Goal: Task Accomplishment & Management: Manage account settings

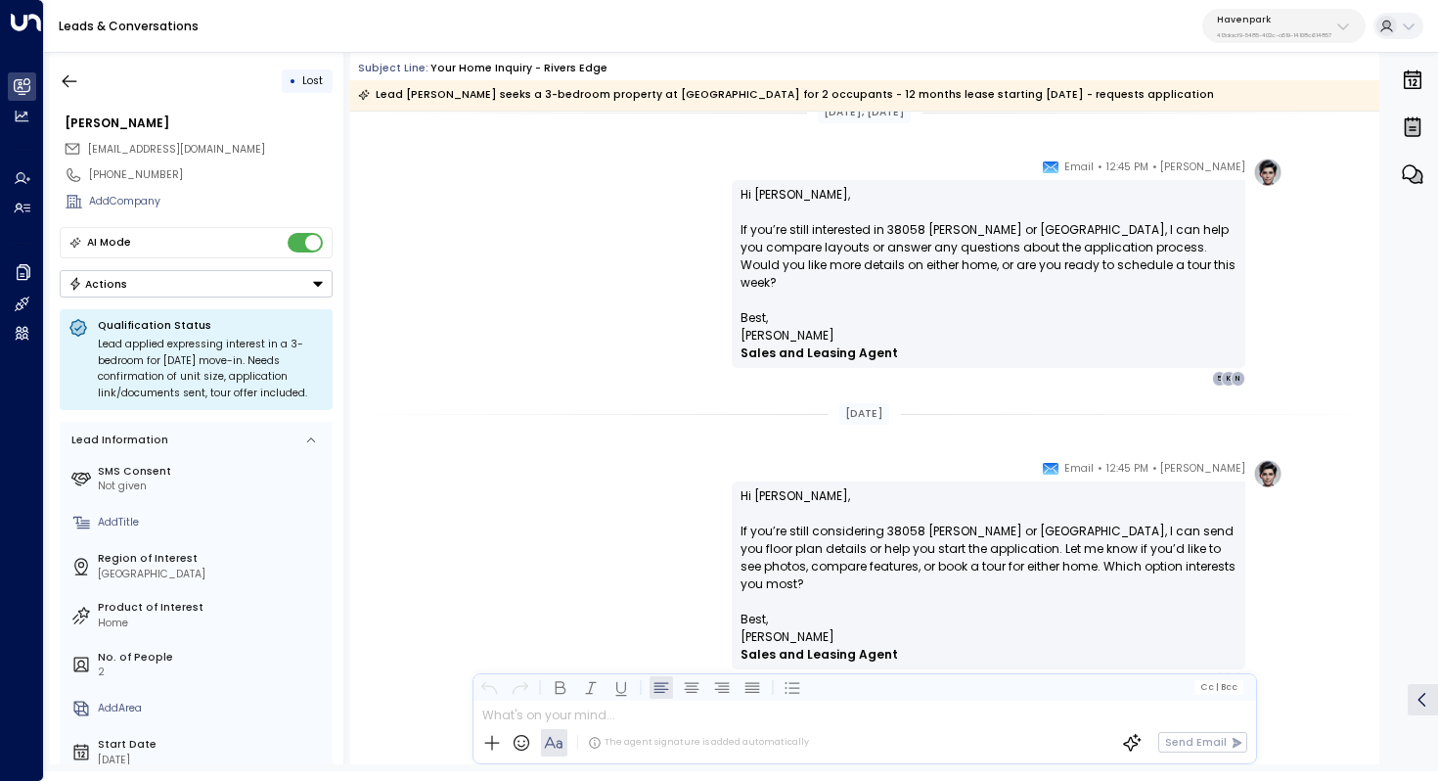
scroll to position [3035, 0]
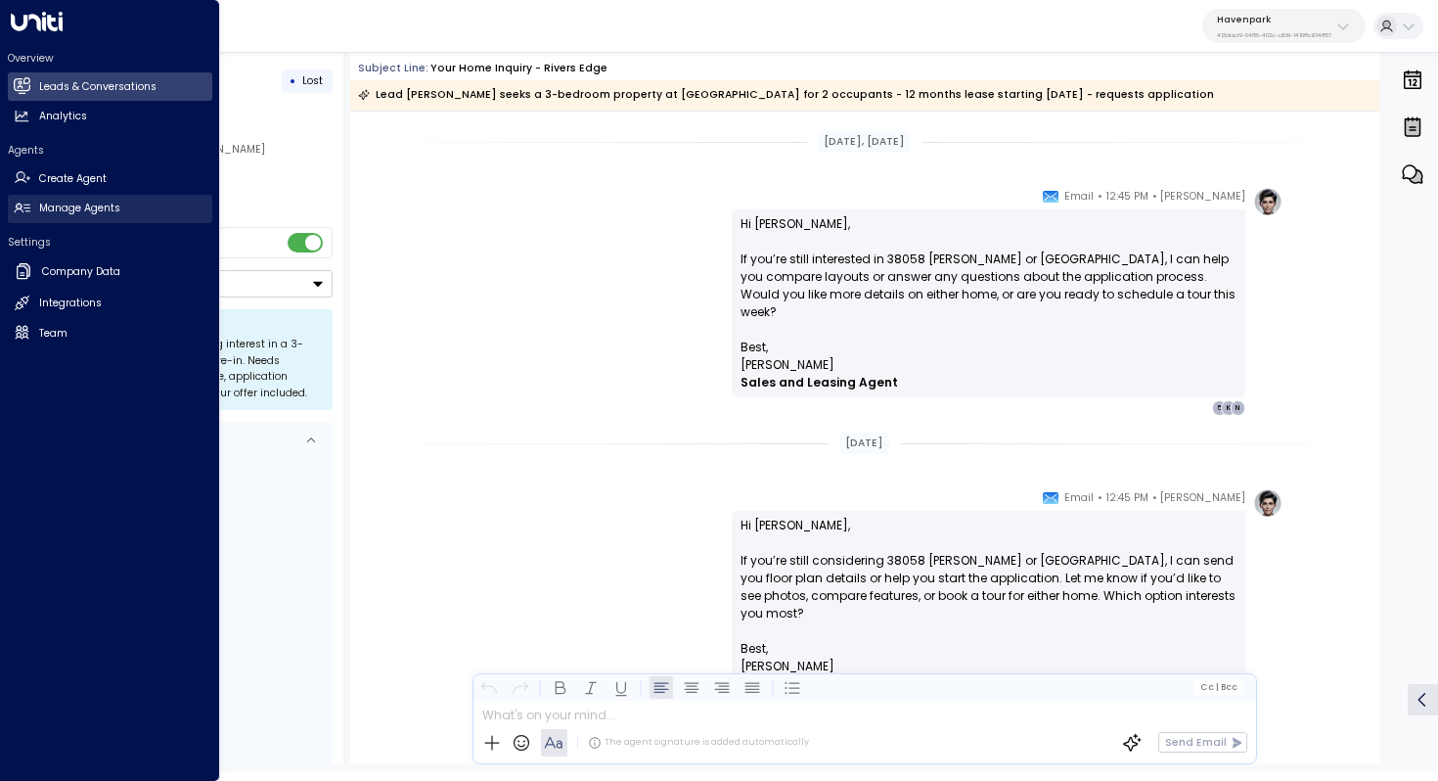
click at [34, 202] on link "Manage Agents Manage Agents" at bounding box center [110, 209] width 204 height 28
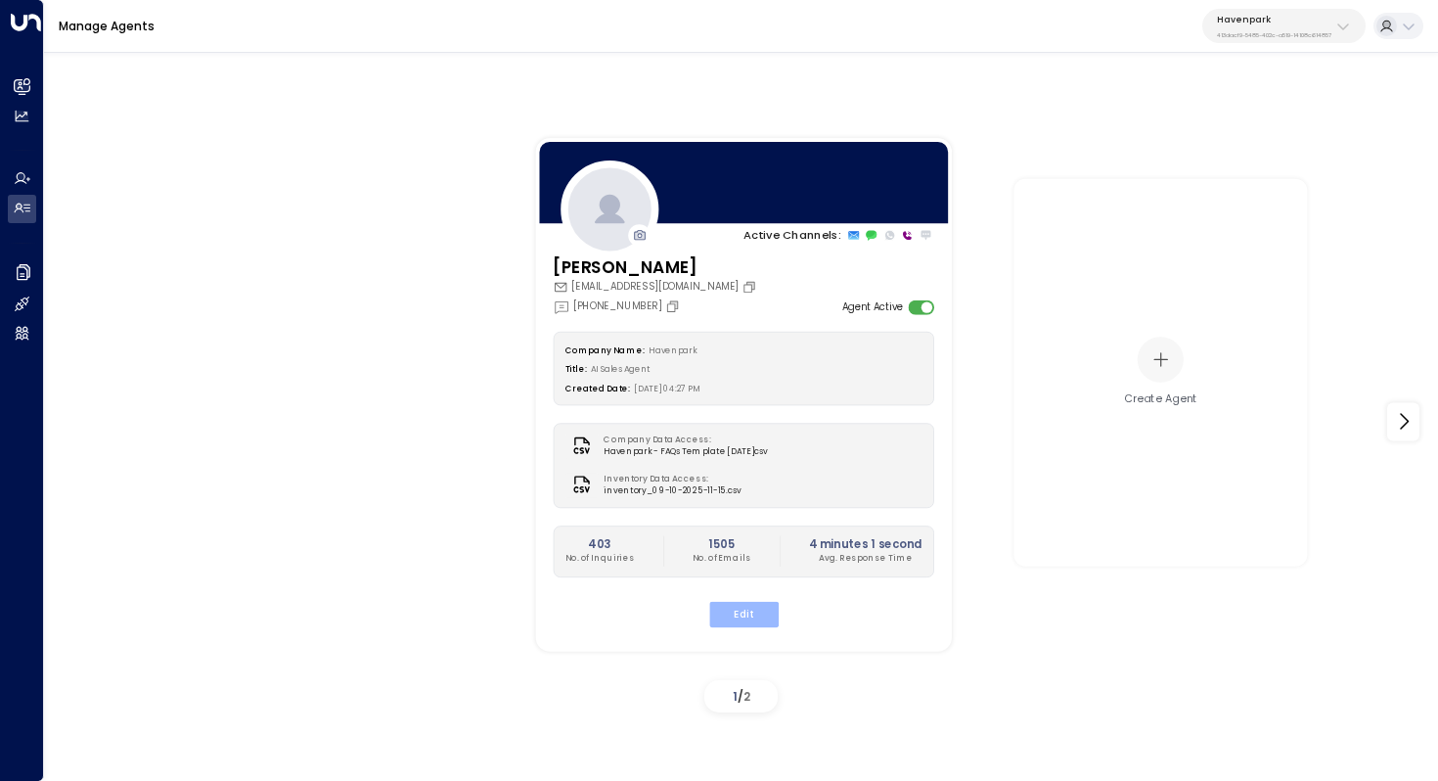
click at [748, 616] on button "Edit" at bounding box center [742, 613] width 69 height 25
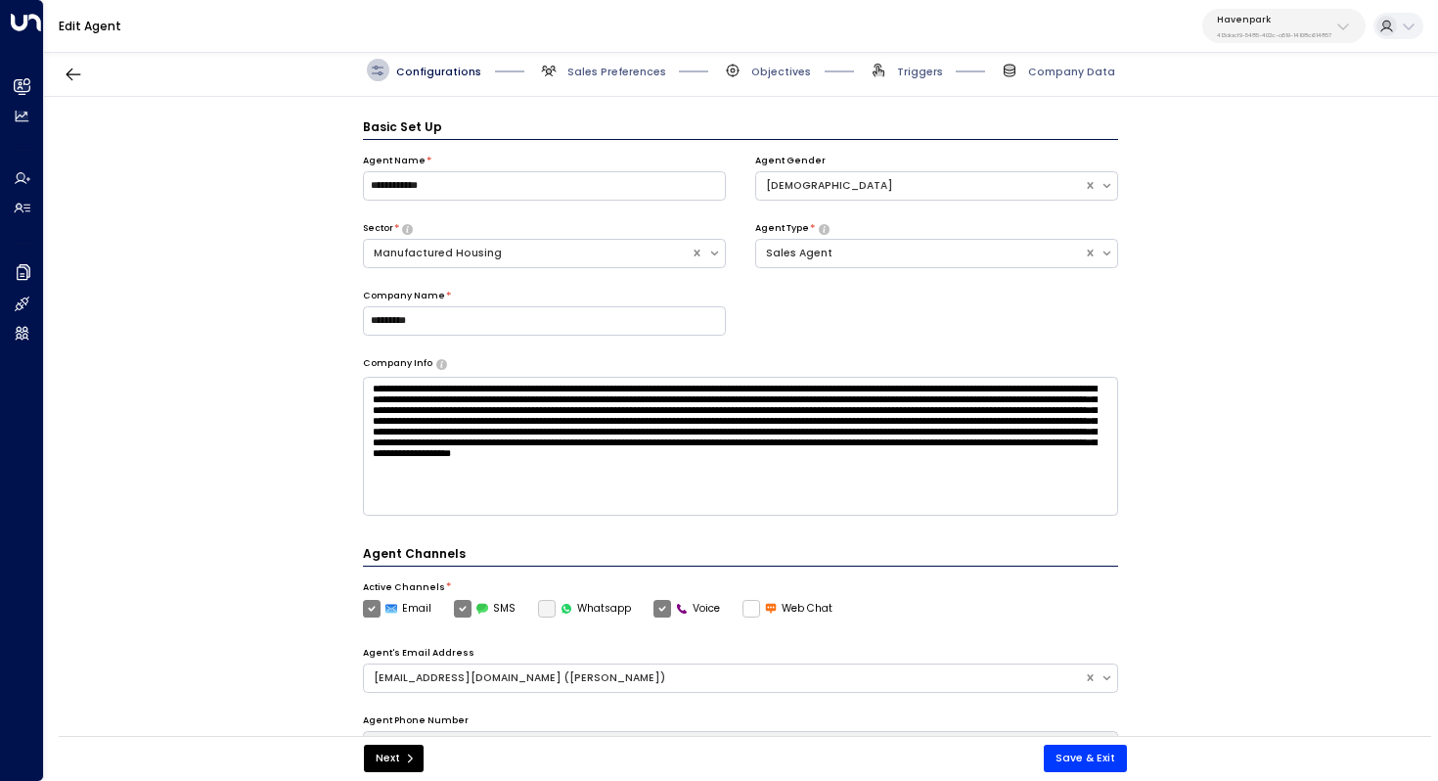
scroll to position [22, 0]
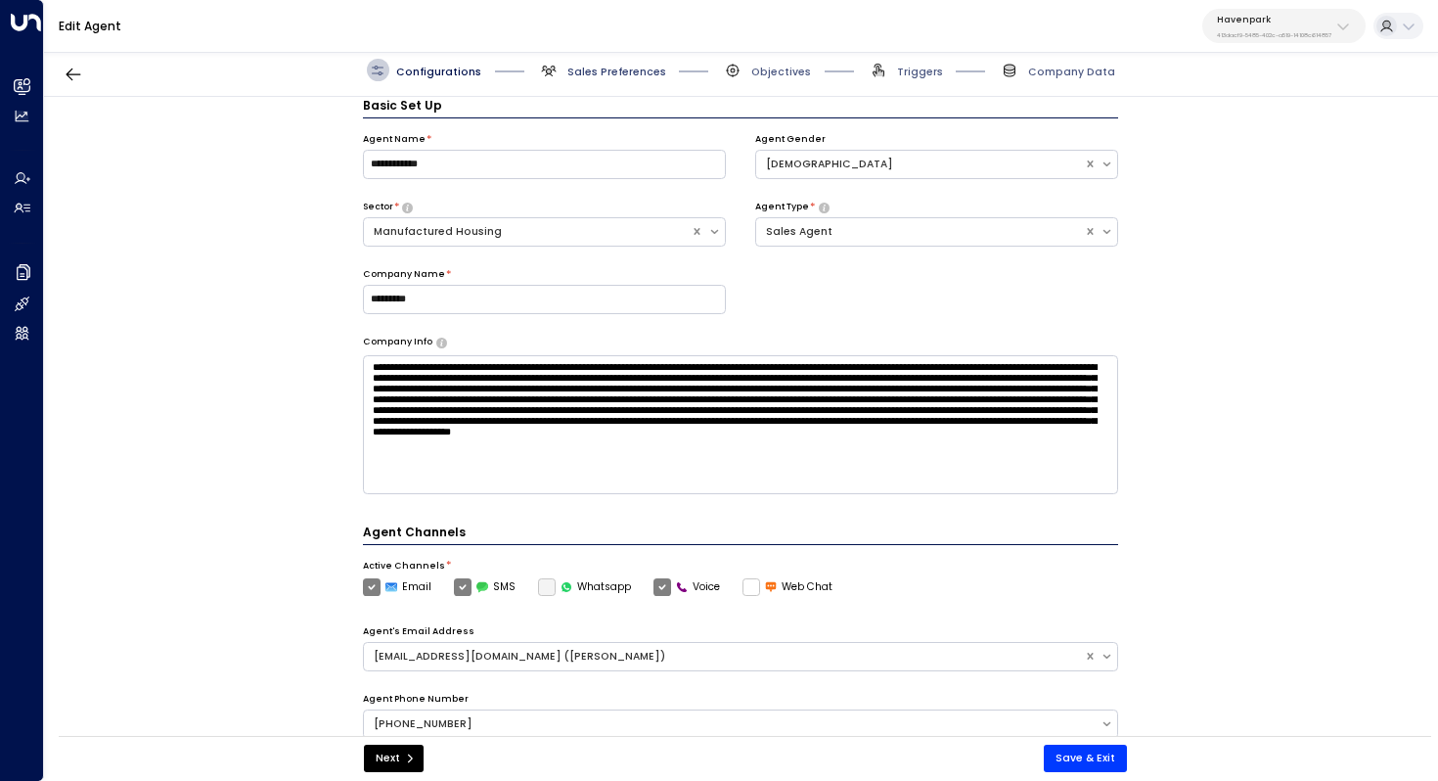
click at [631, 68] on span "Sales Preferences" at bounding box center [616, 72] width 99 height 15
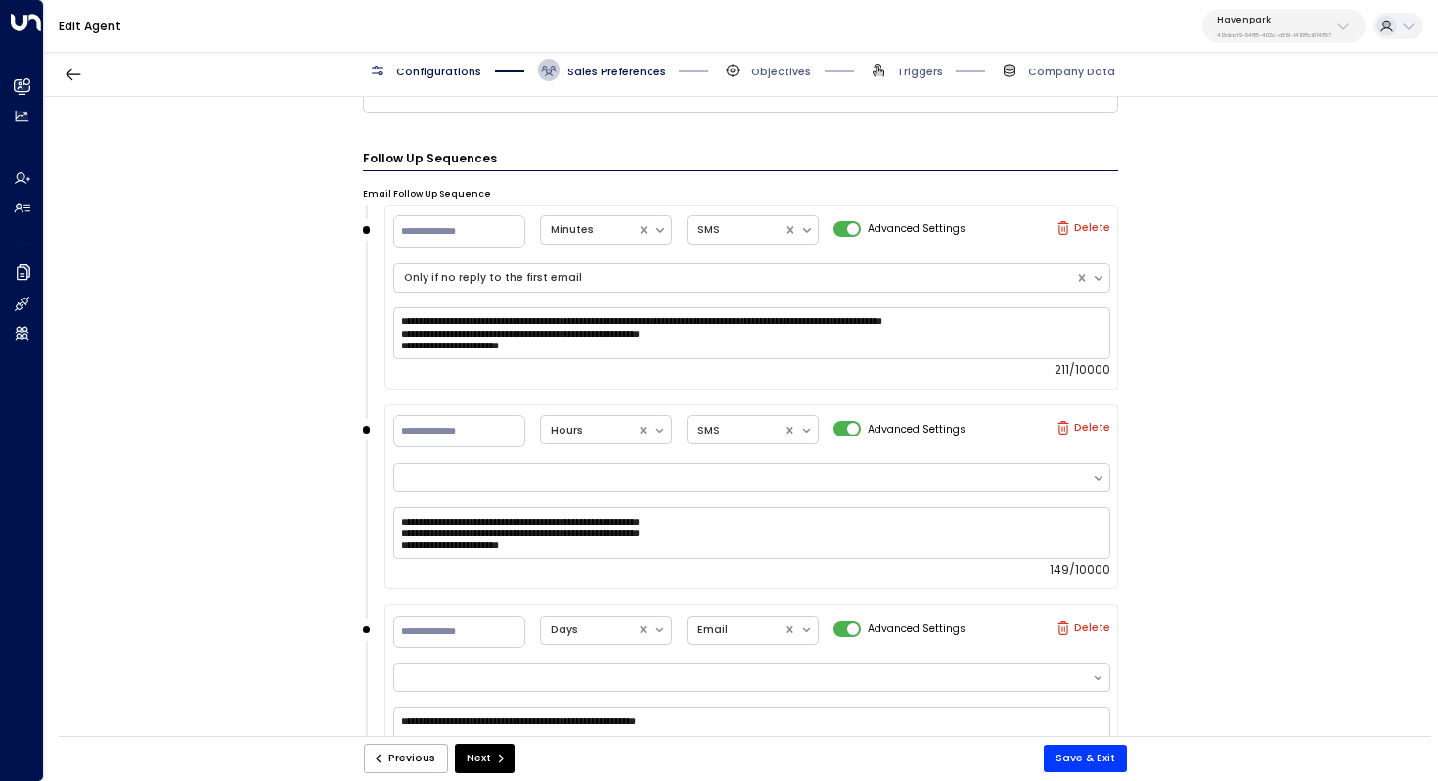
scroll to position [1468, 0]
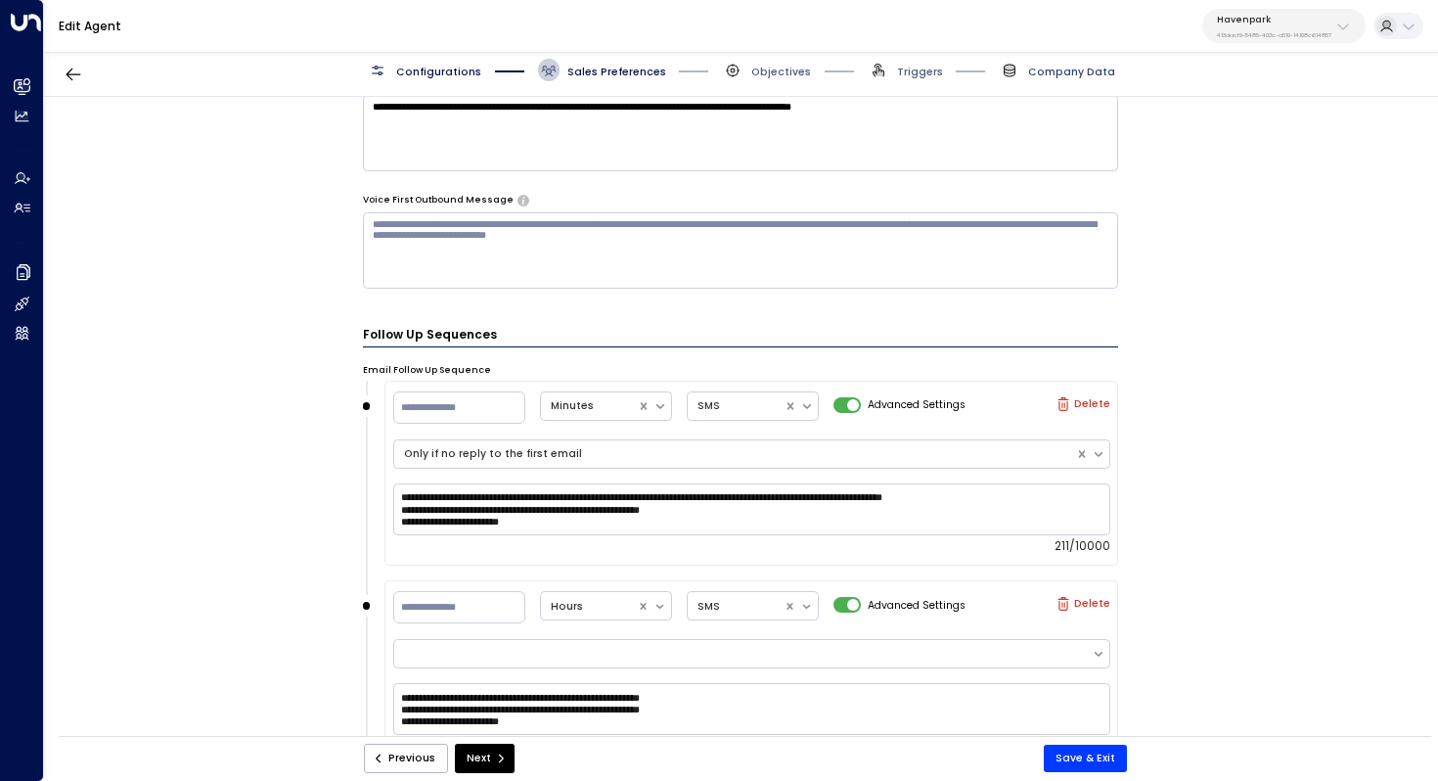
click at [1040, 72] on span "Company Data" at bounding box center [1071, 72] width 87 height 15
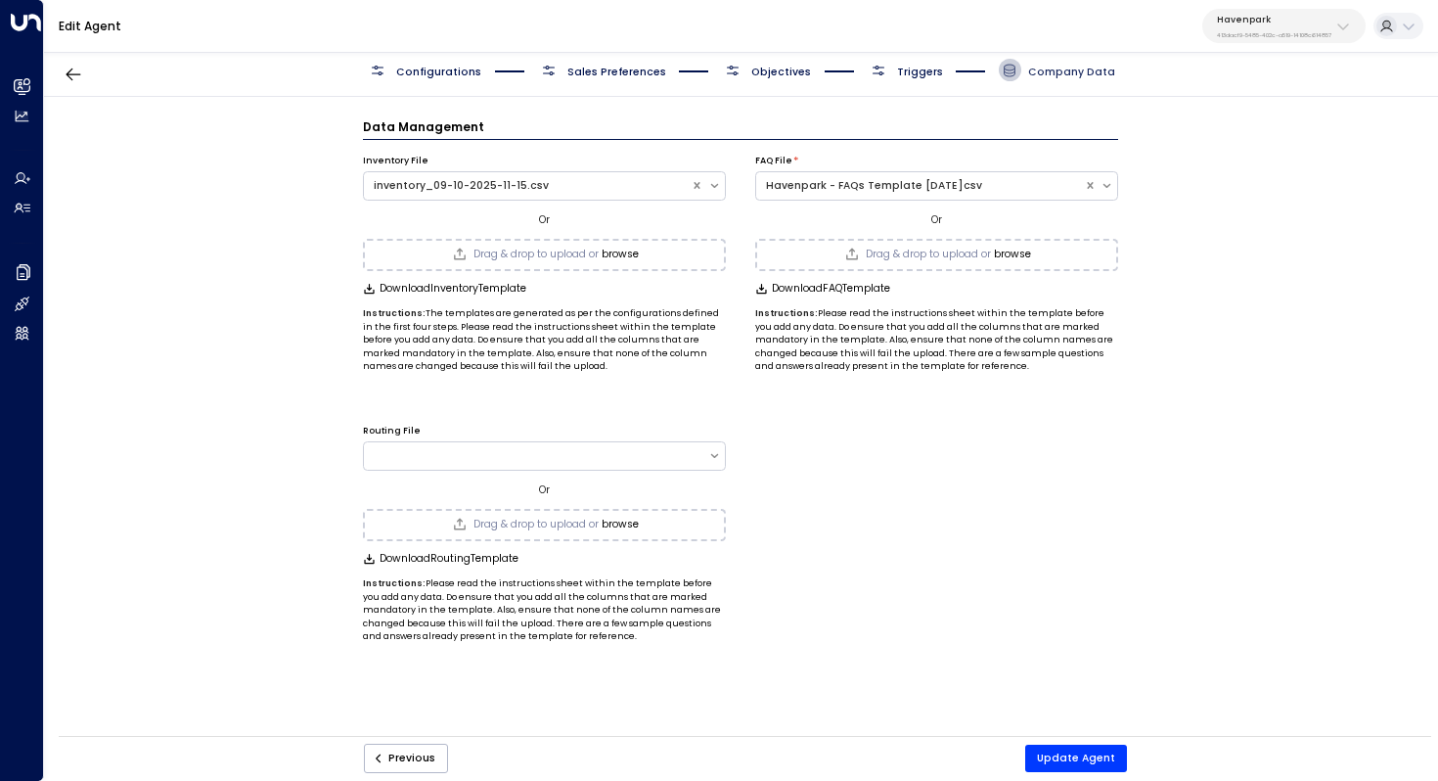
scroll to position [0, 0]
click at [434, 65] on span "Configurations" at bounding box center [438, 72] width 85 height 15
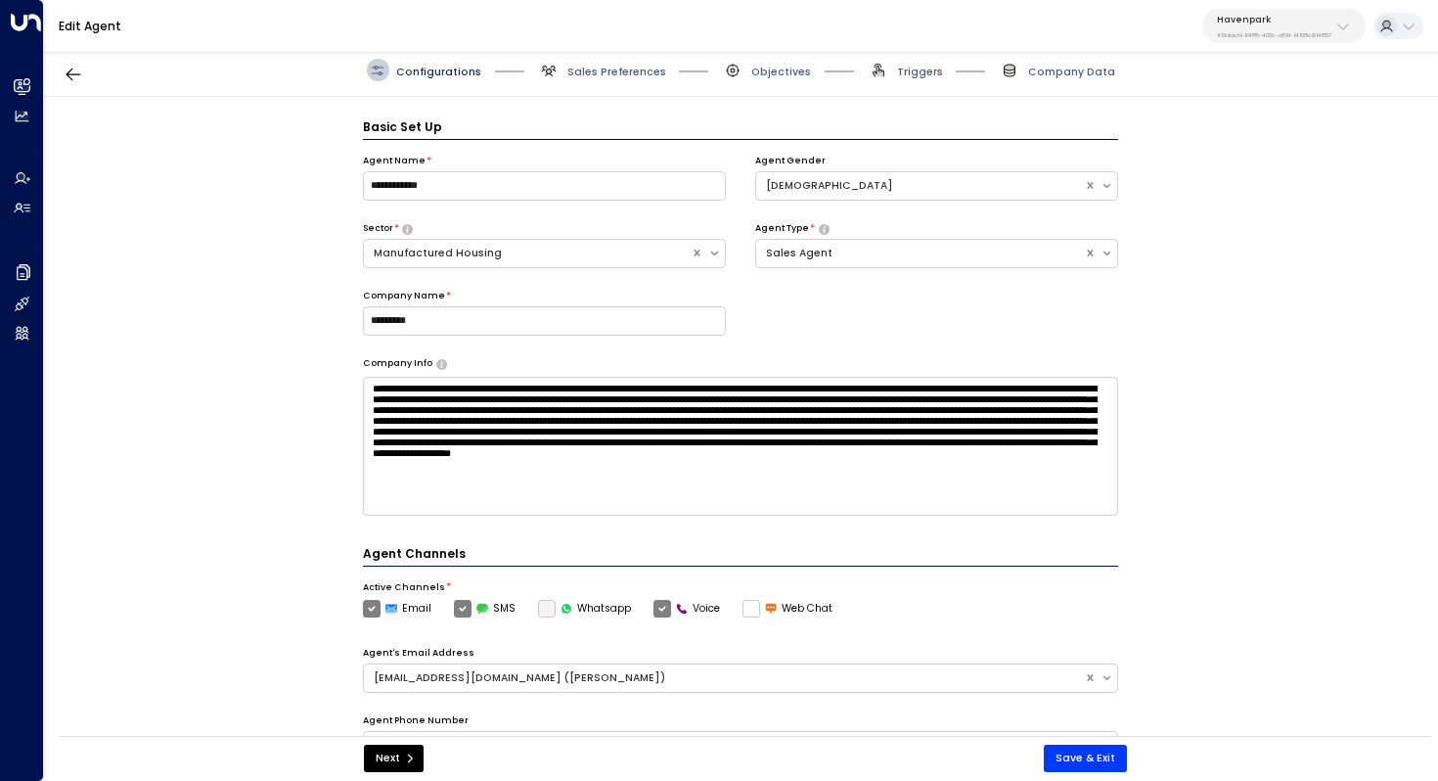
scroll to position [22, 0]
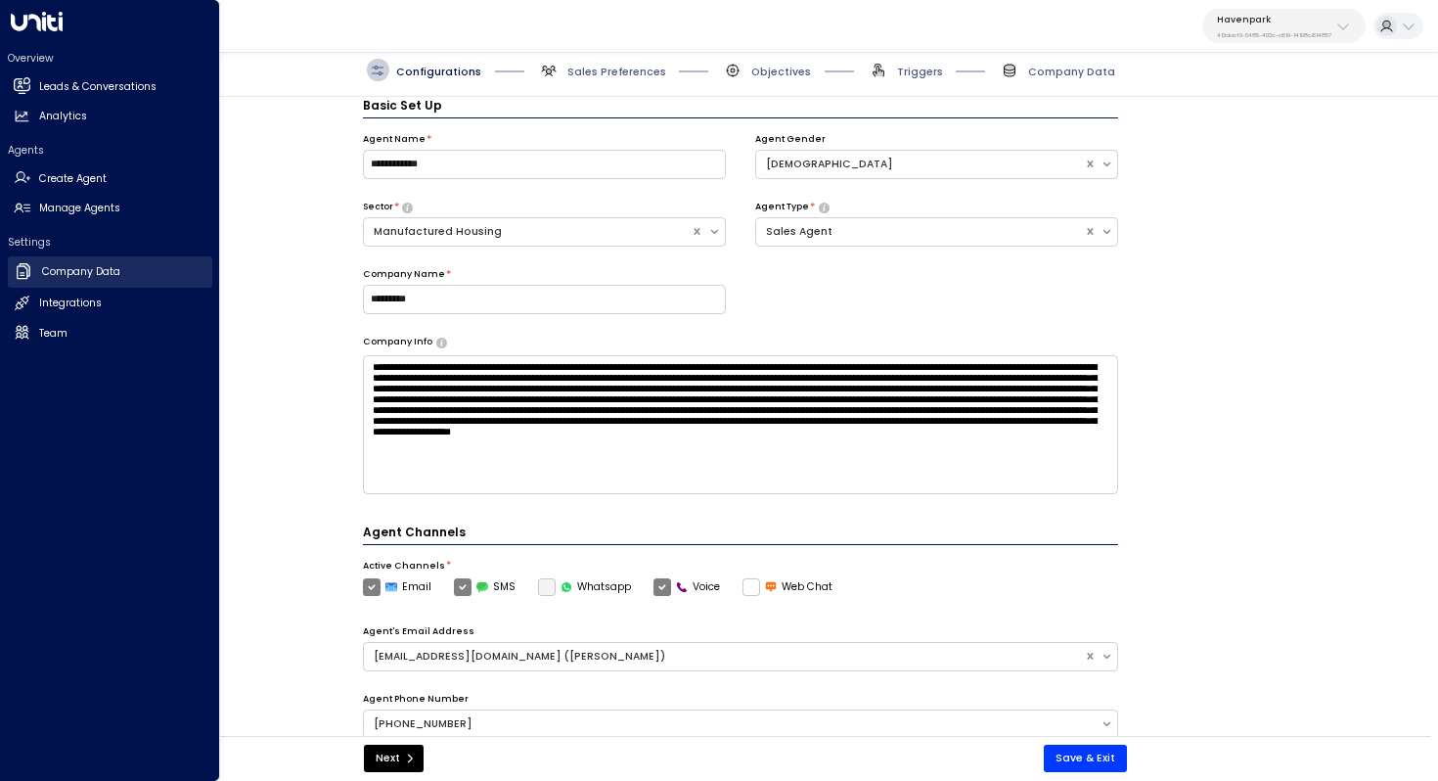
click at [122, 273] on link "Company Data Company Data" at bounding box center [110, 271] width 204 height 31
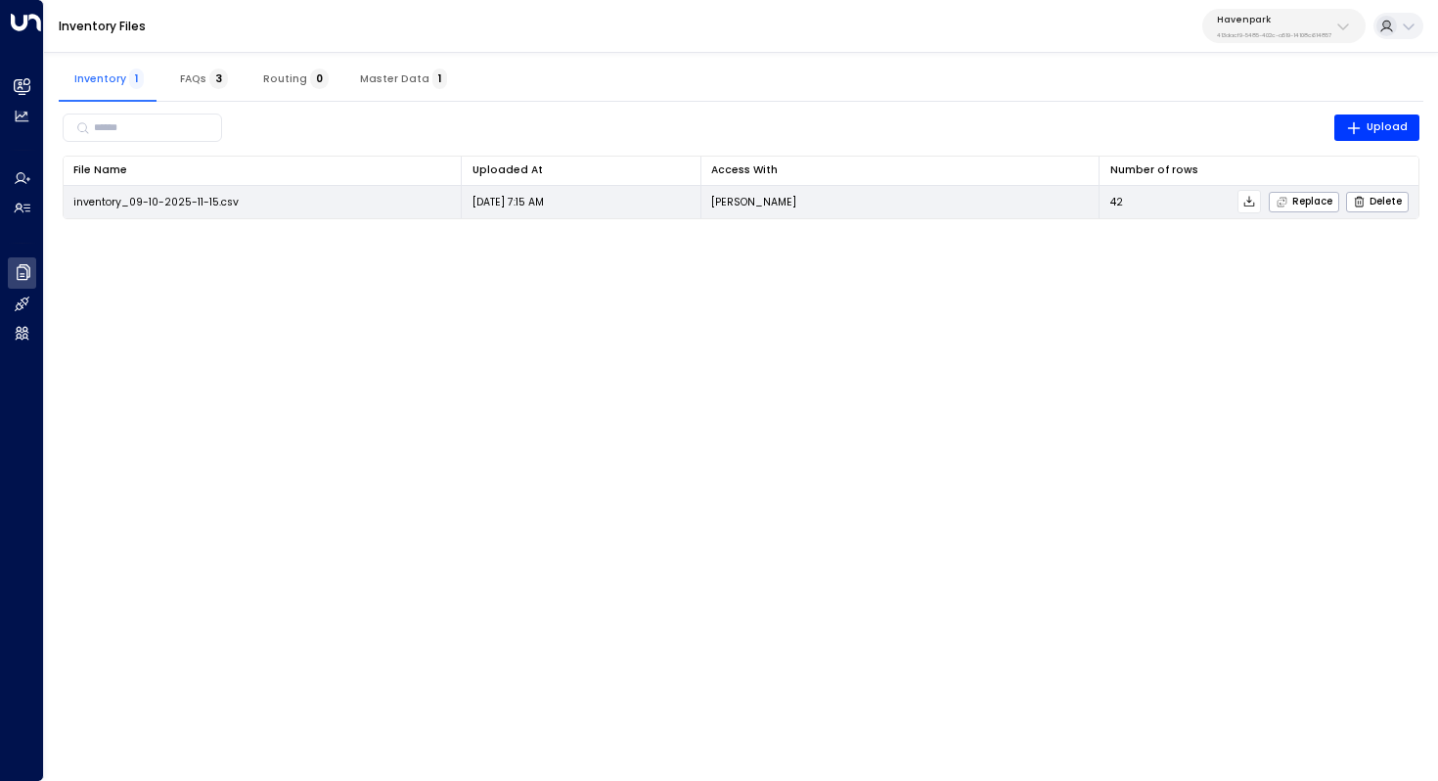
click at [1249, 202] on icon at bounding box center [1250, 202] width 14 height 14
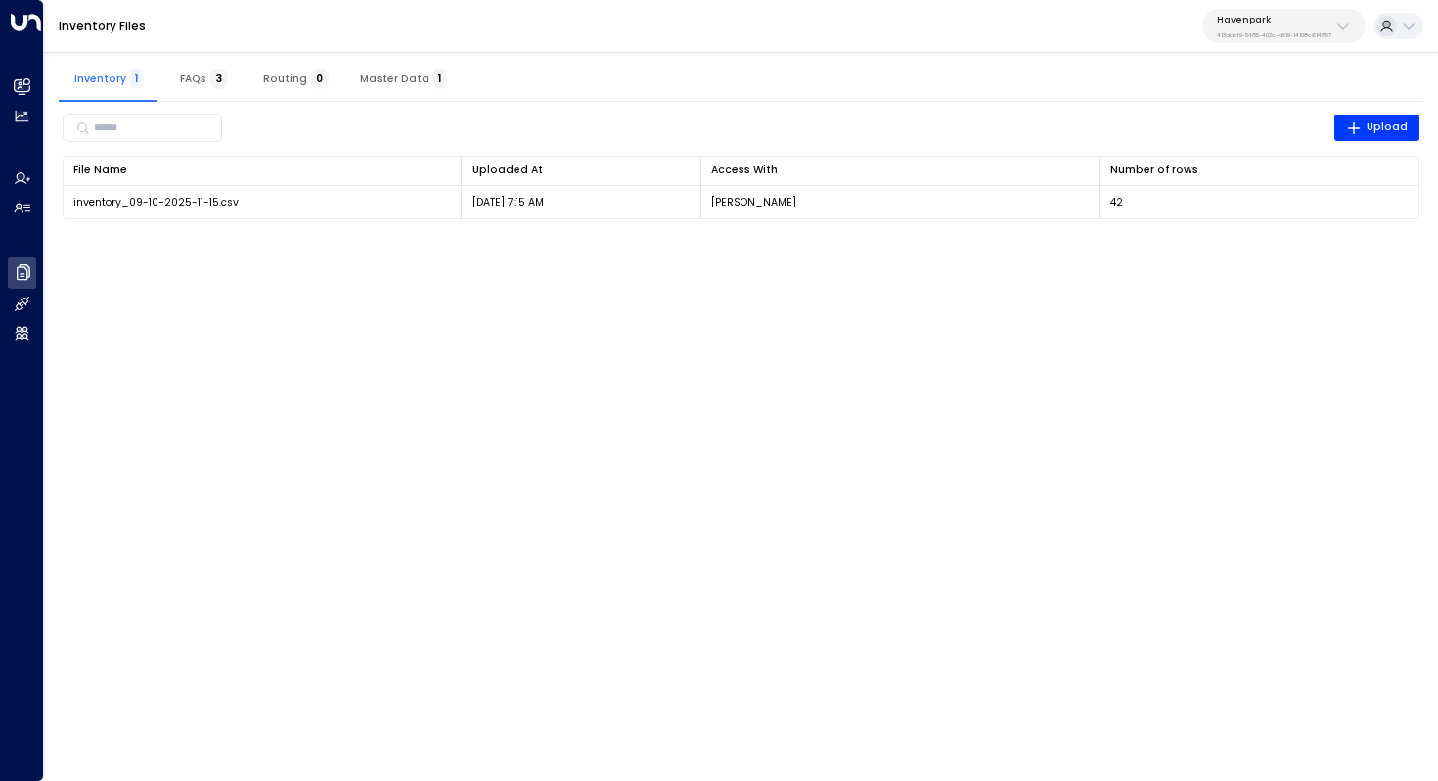
click at [291, 68] on button "Routing 0" at bounding box center [296, 78] width 97 height 47
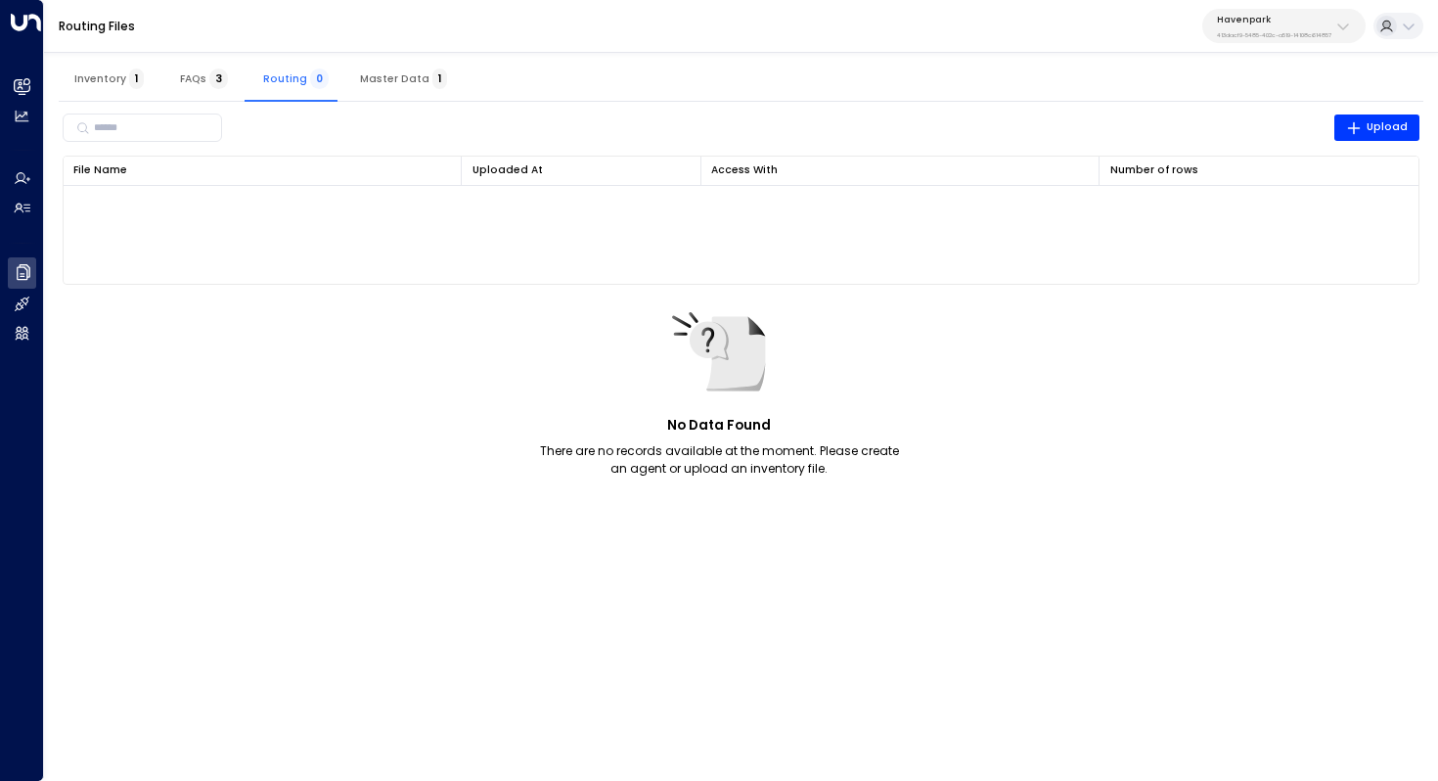
click at [197, 80] on span "FAQs 3" at bounding box center [204, 78] width 48 height 13
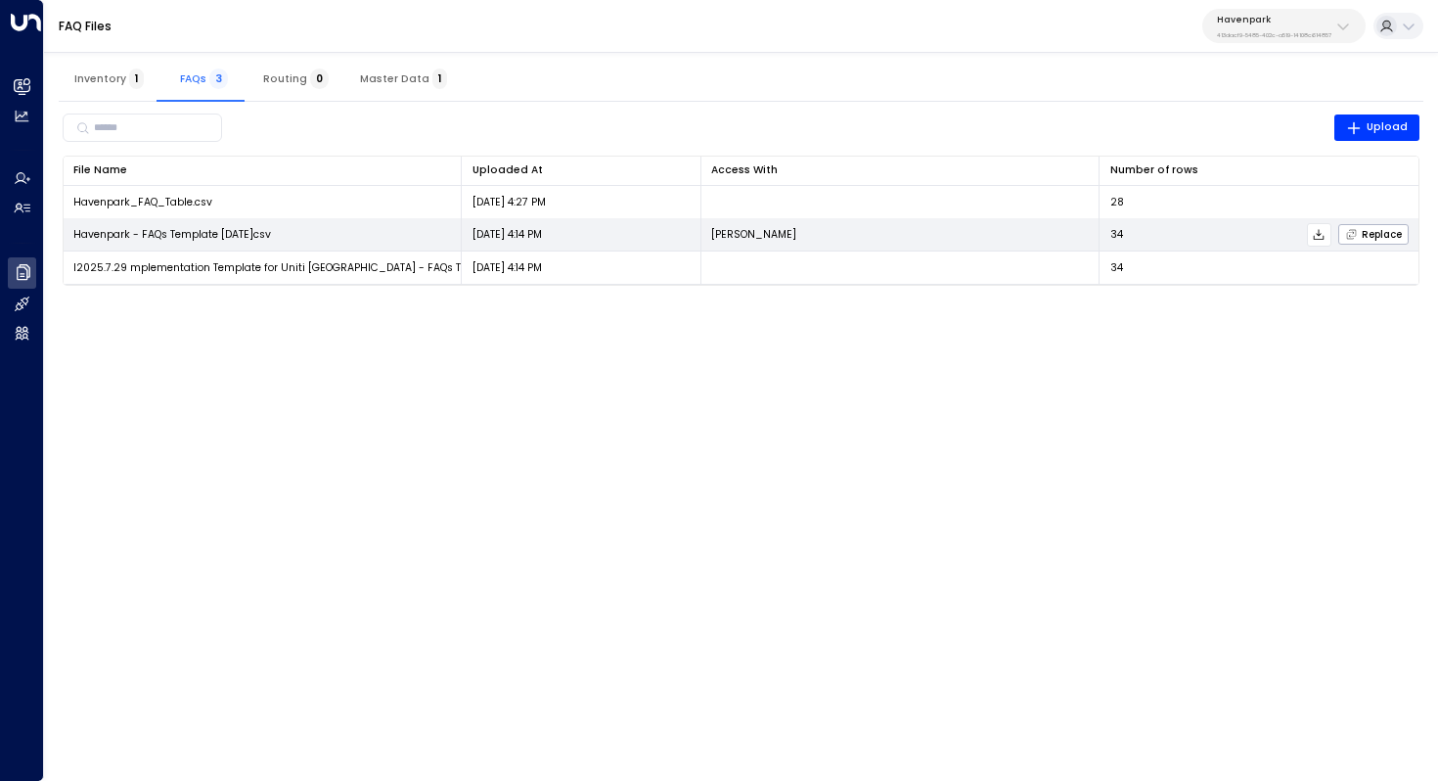
click at [1328, 236] on button at bounding box center [1318, 234] width 23 height 23
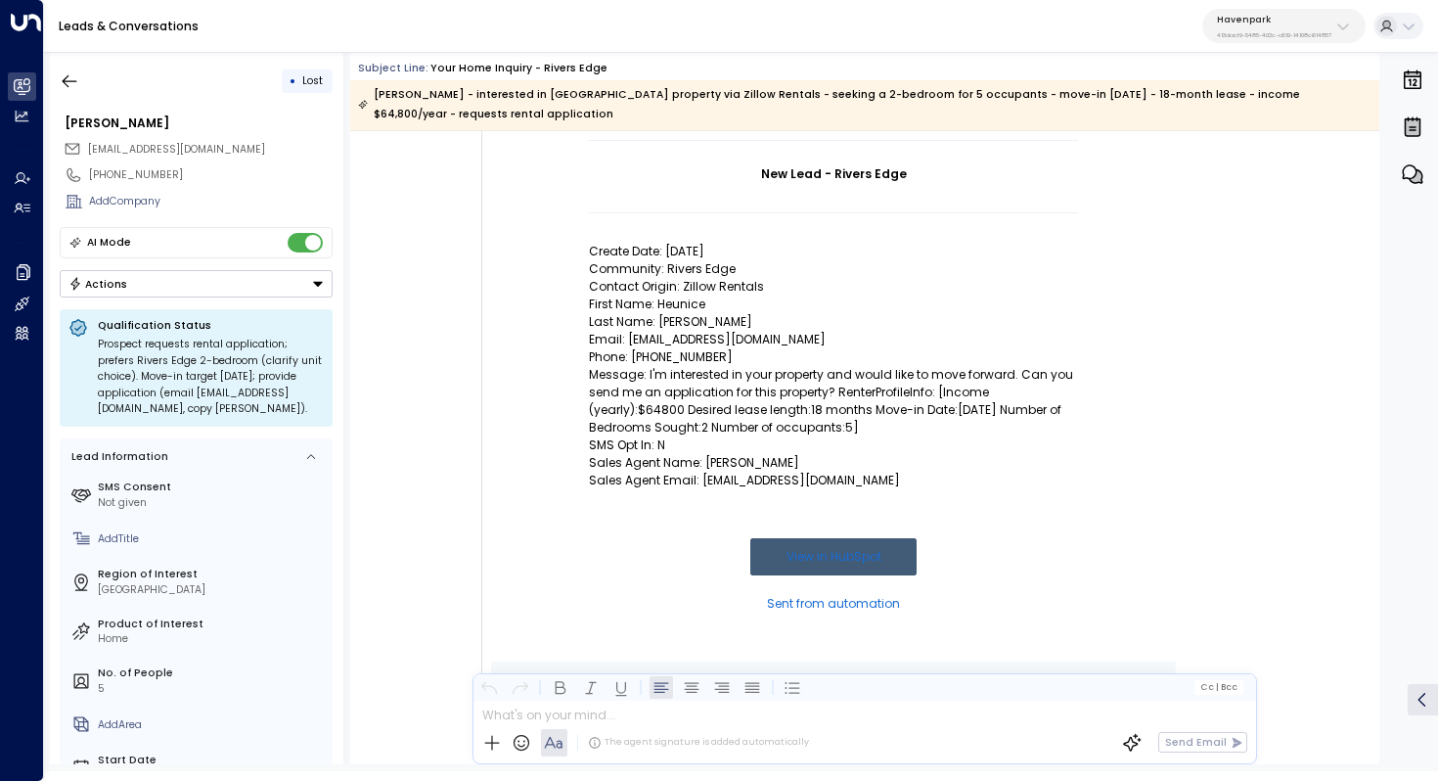
scroll to position [220, 0]
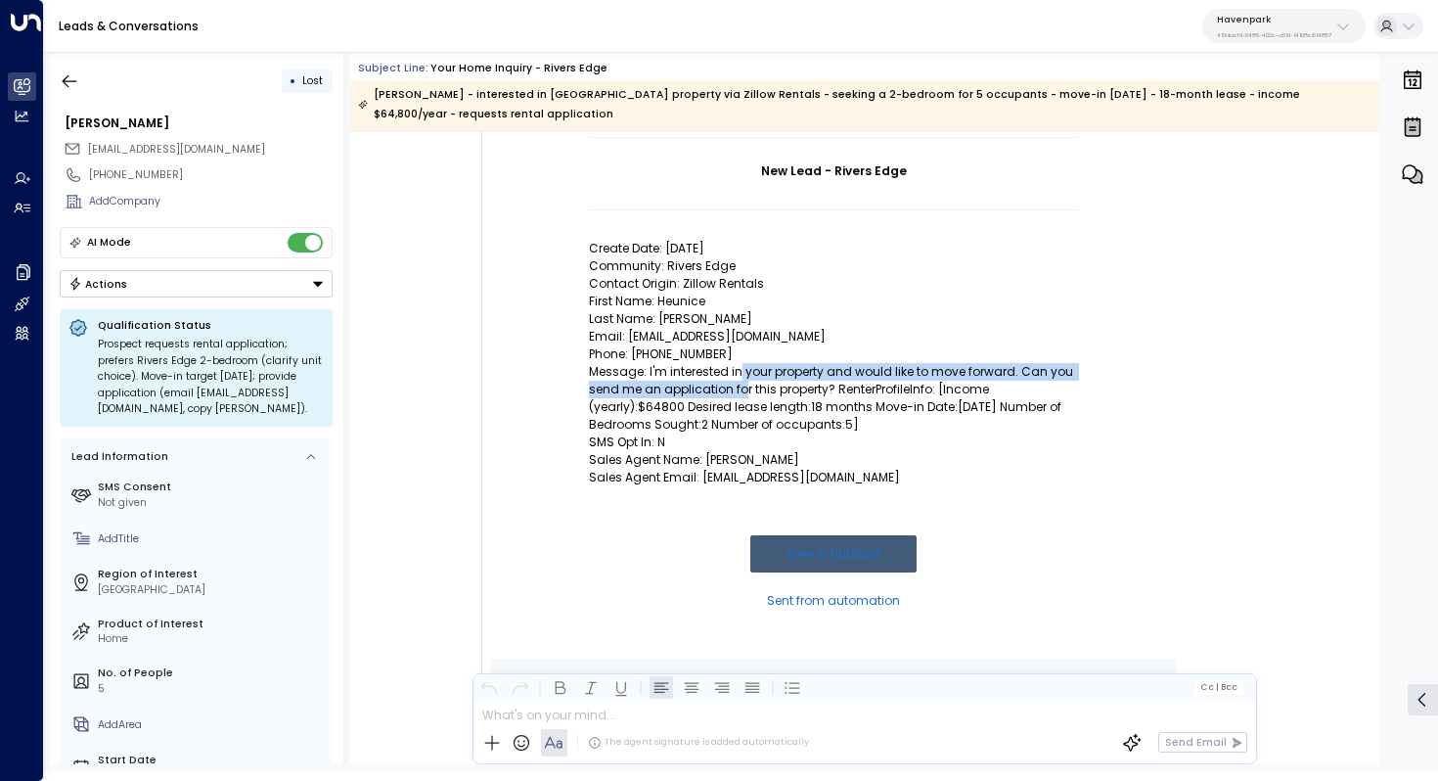
drag, startPoint x: 738, startPoint y: 375, endPoint x: 738, endPoint y: 391, distance: 16.6
click at [738, 391] on p "Message: I'm interested in your property and would like to move forward. Can yo…" at bounding box center [833, 398] width 489 height 70
drag, startPoint x: 747, startPoint y: 374, endPoint x: 747, endPoint y: 404, distance: 30.3
click at [747, 404] on p "Message: I'm interested in your property and would like to move forward. Can yo…" at bounding box center [833, 398] width 489 height 70
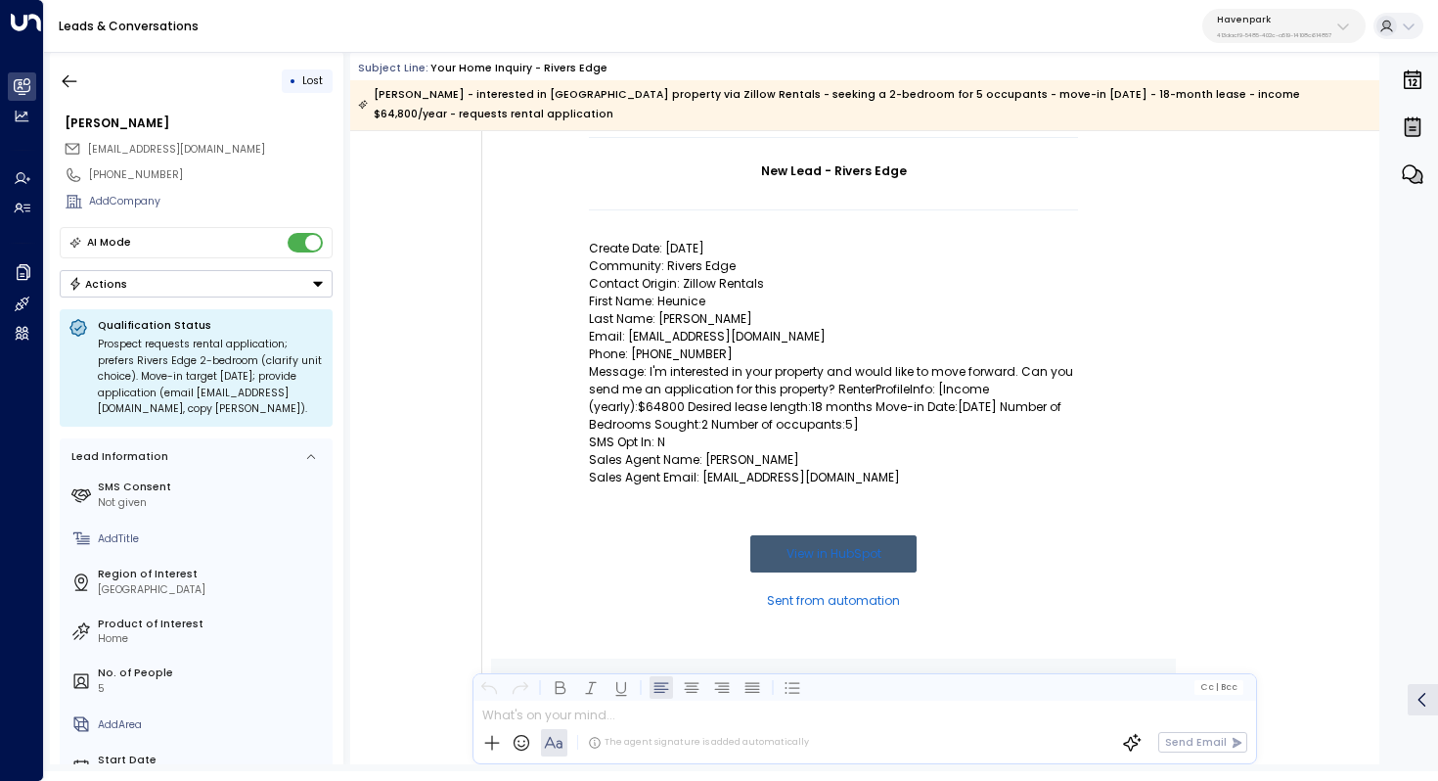
click at [747, 404] on p "Message: I'm interested in your property and would like to move forward. Can yo…" at bounding box center [833, 398] width 489 height 70
click at [747, 385] on p "Message: I'm interested in your property and would like to move forward. Can yo…" at bounding box center [833, 398] width 489 height 70
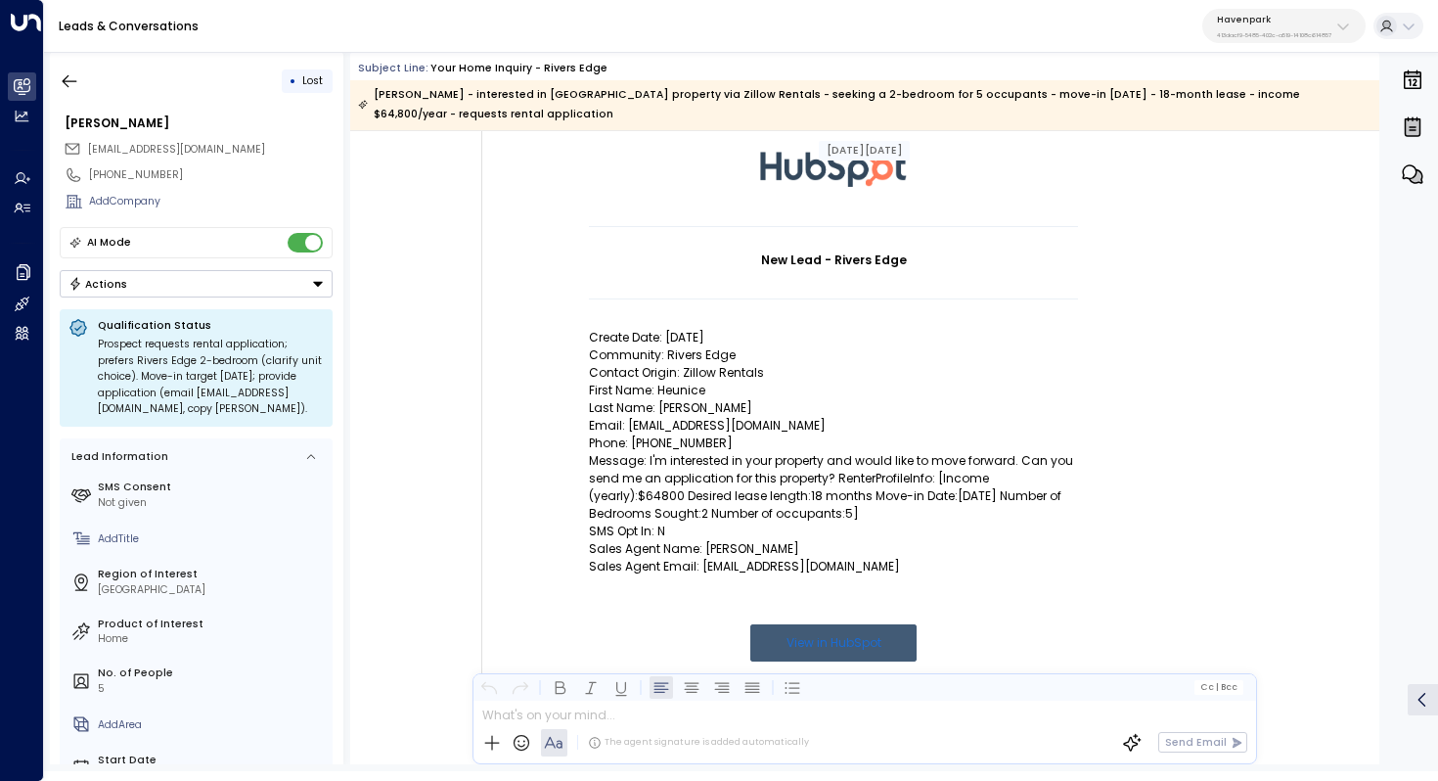
scroll to position [117, 0]
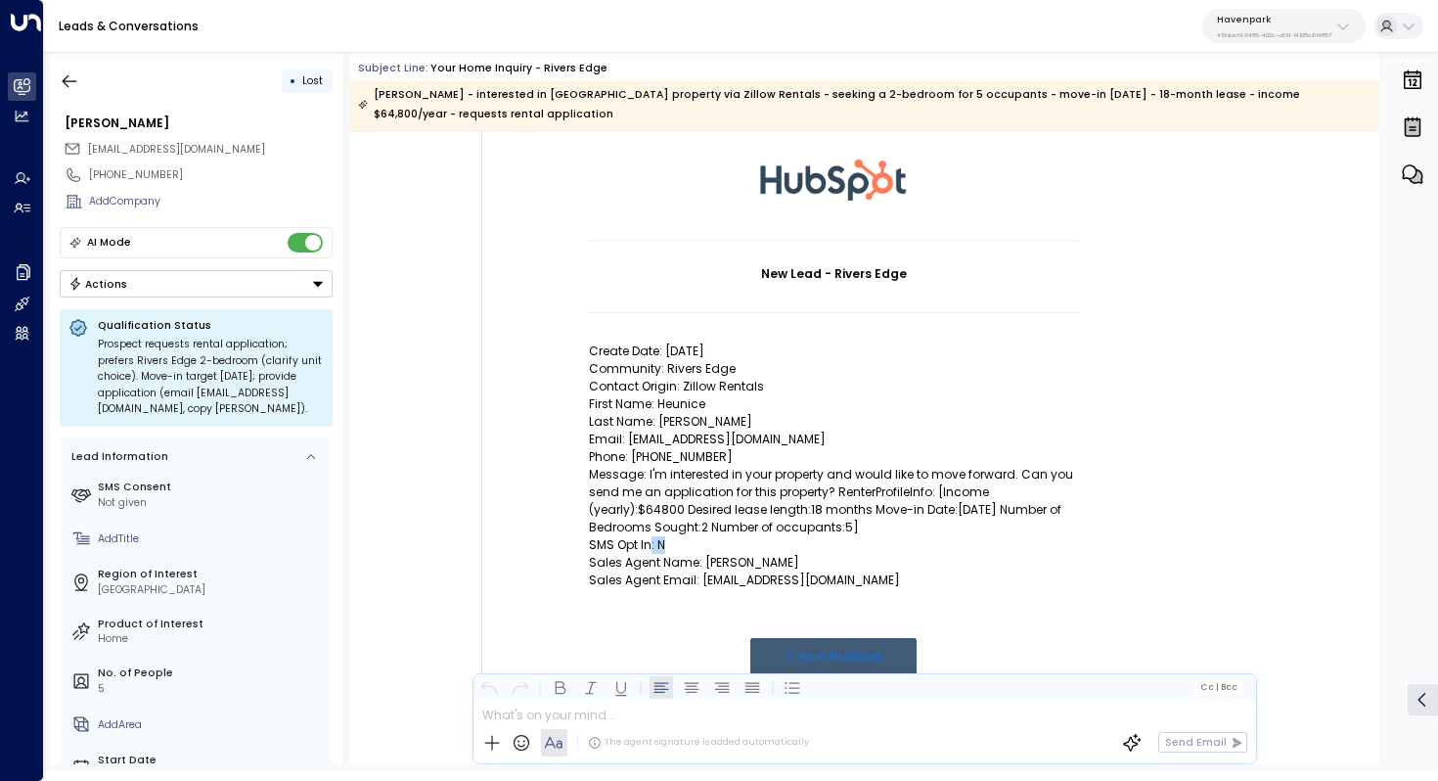
drag, startPoint x: 646, startPoint y: 542, endPoint x: 666, endPoint y: 542, distance: 20.5
click at [666, 542] on p "SMS Opt In: N" at bounding box center [833, 545] width 489 height 18
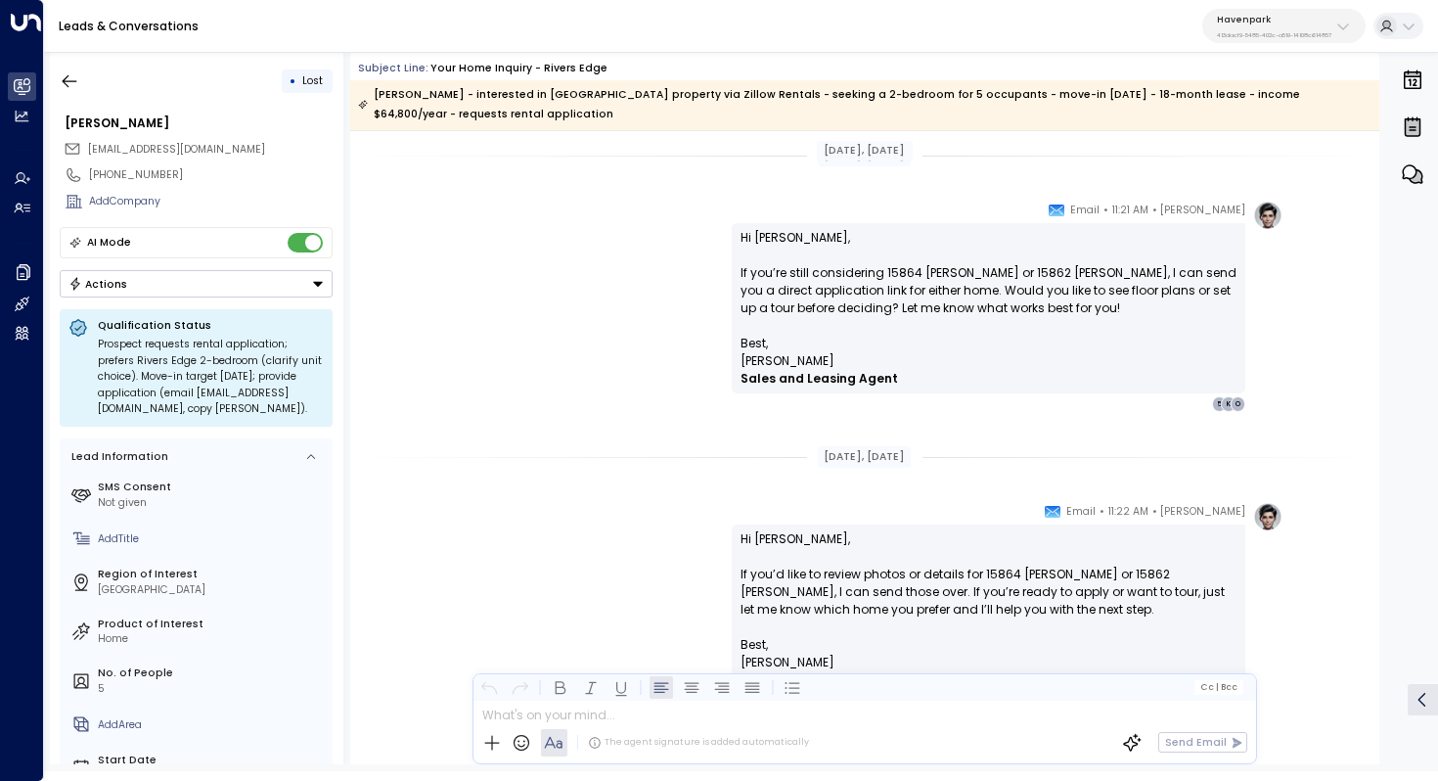
scroll to position [3002, 0]
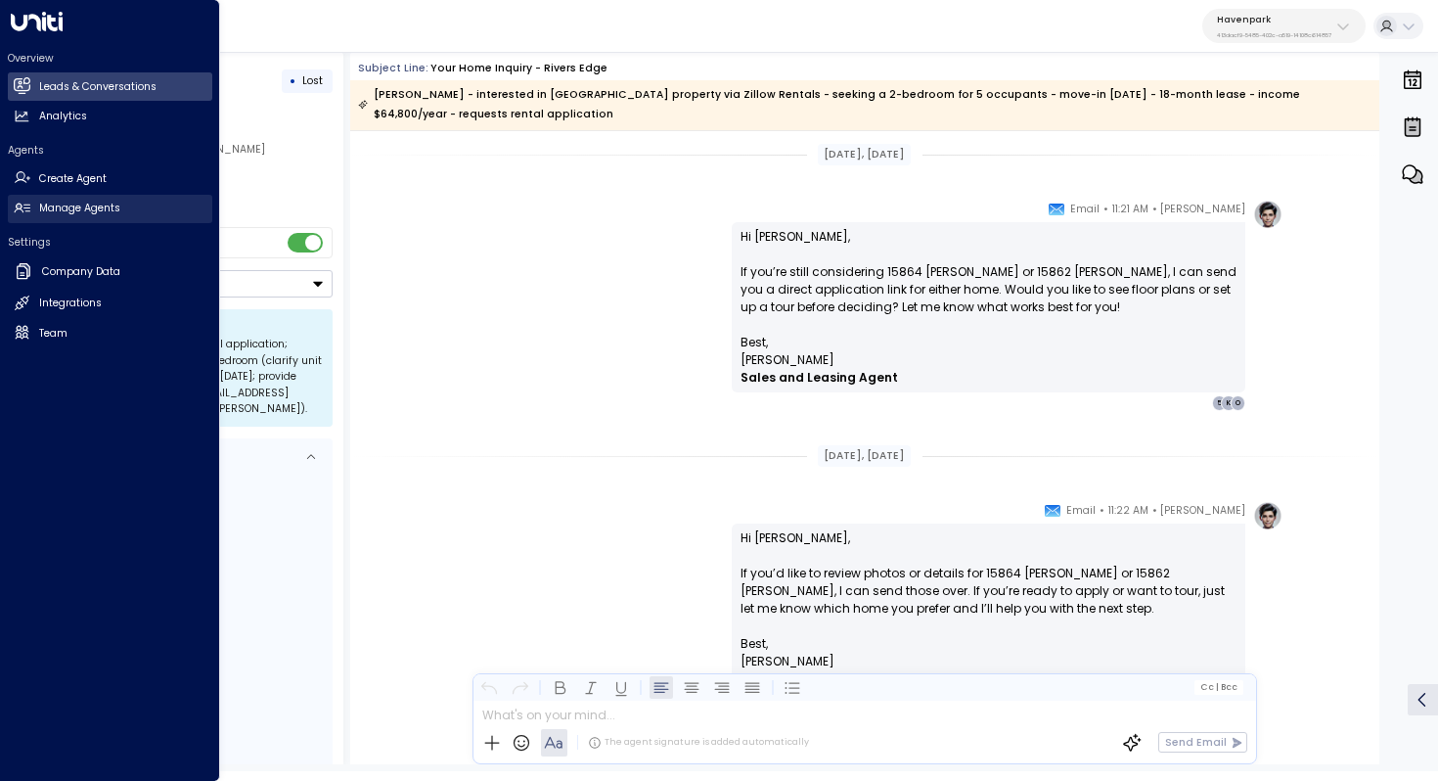
click at [57, 196] on link "Manage Agents Manage Agents" at bounding box center [110, 209] width 204 height 28
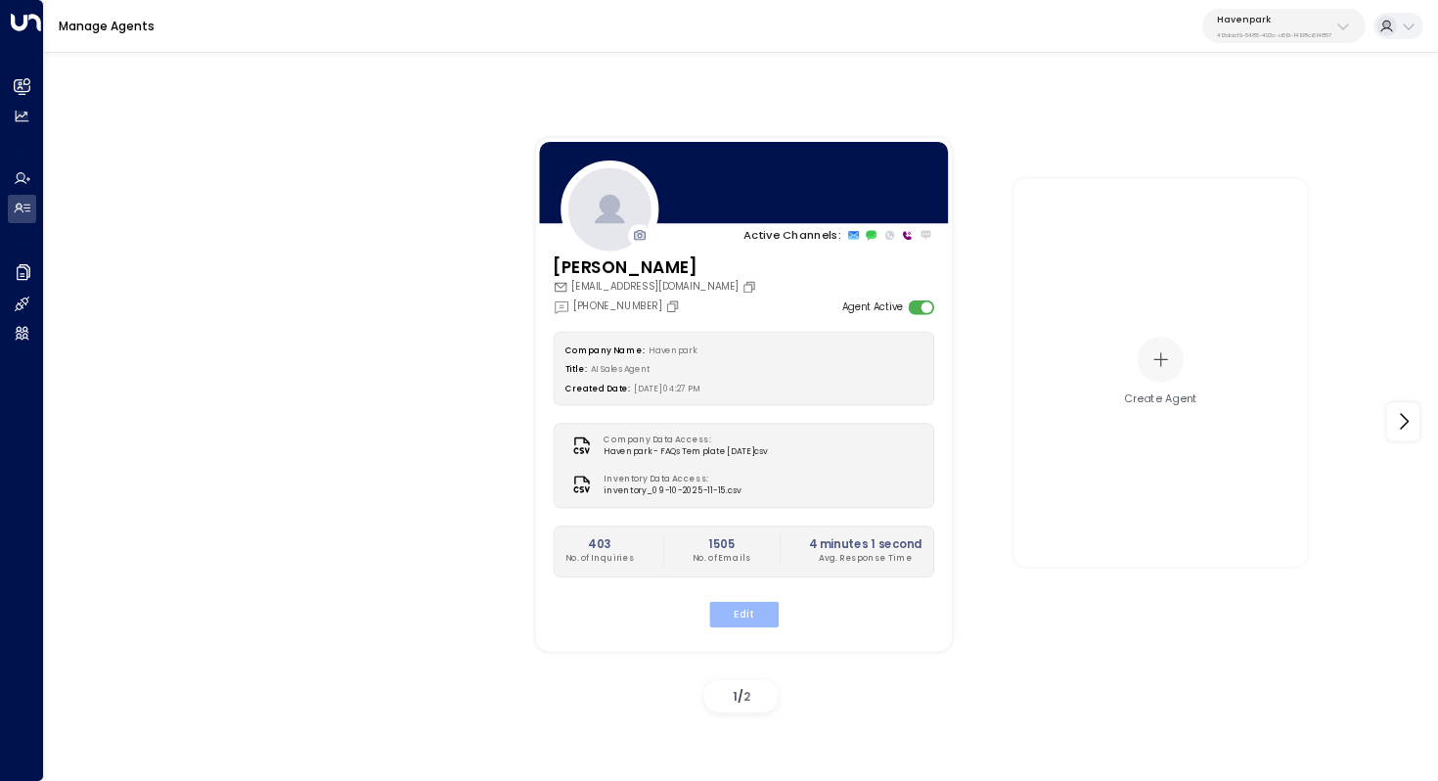
click at [743, 619] on button "Edit" at bounding box center [742, 613] width 69 height 25
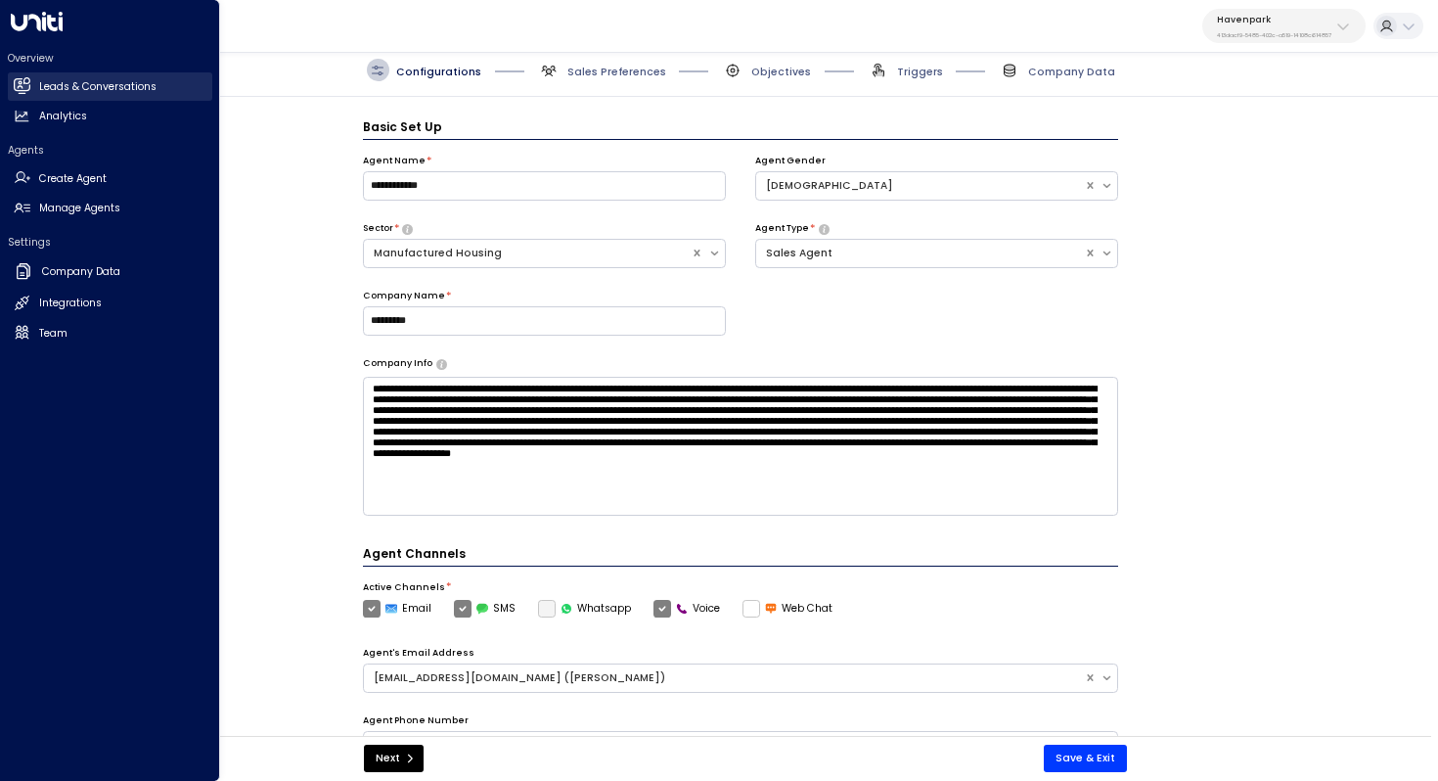
click at [117, 89] on h2 "Leads & Conversations" at bounding box center [97, 87] width 117 height 16
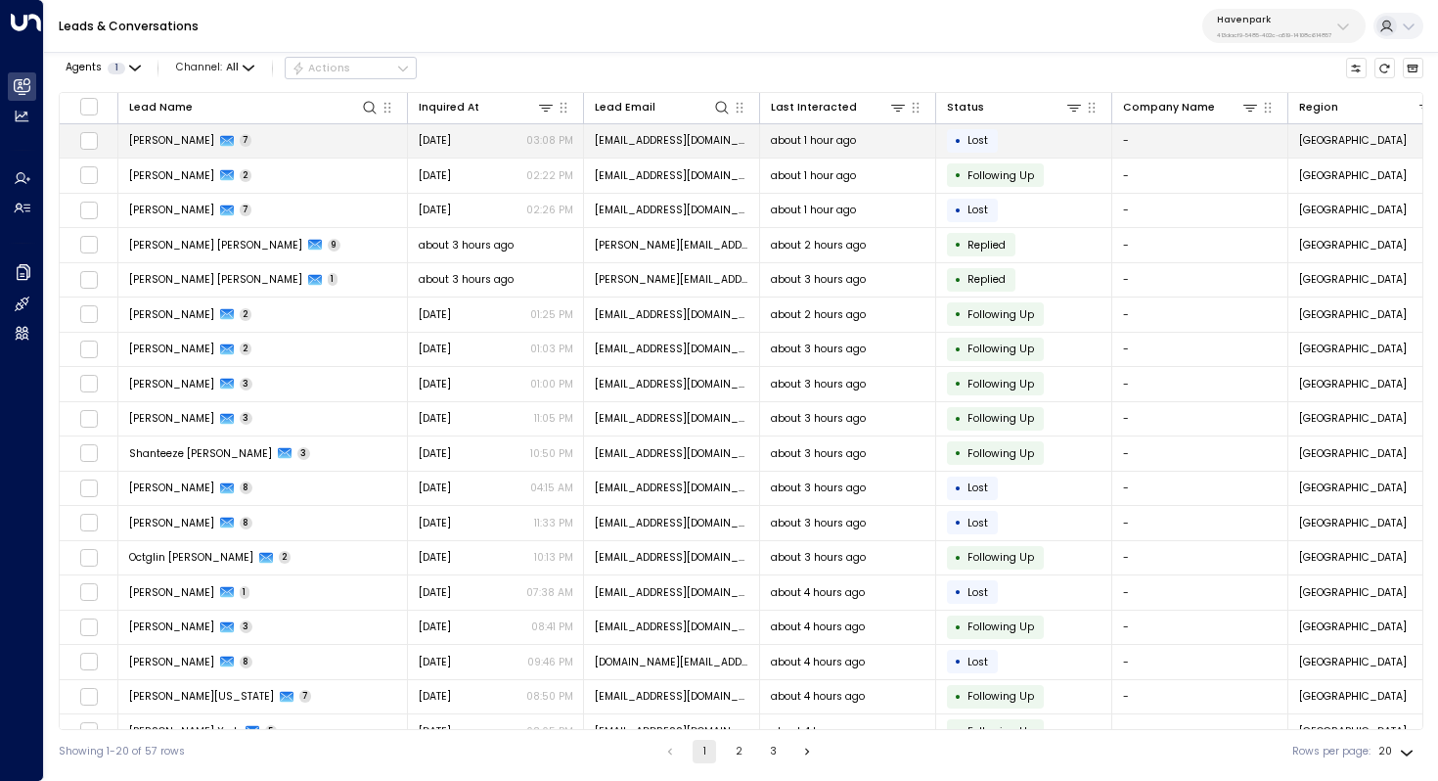
click at [187, 143] on span "Michele Opdyke" at bounding box center [171, 140] width 85 height 15
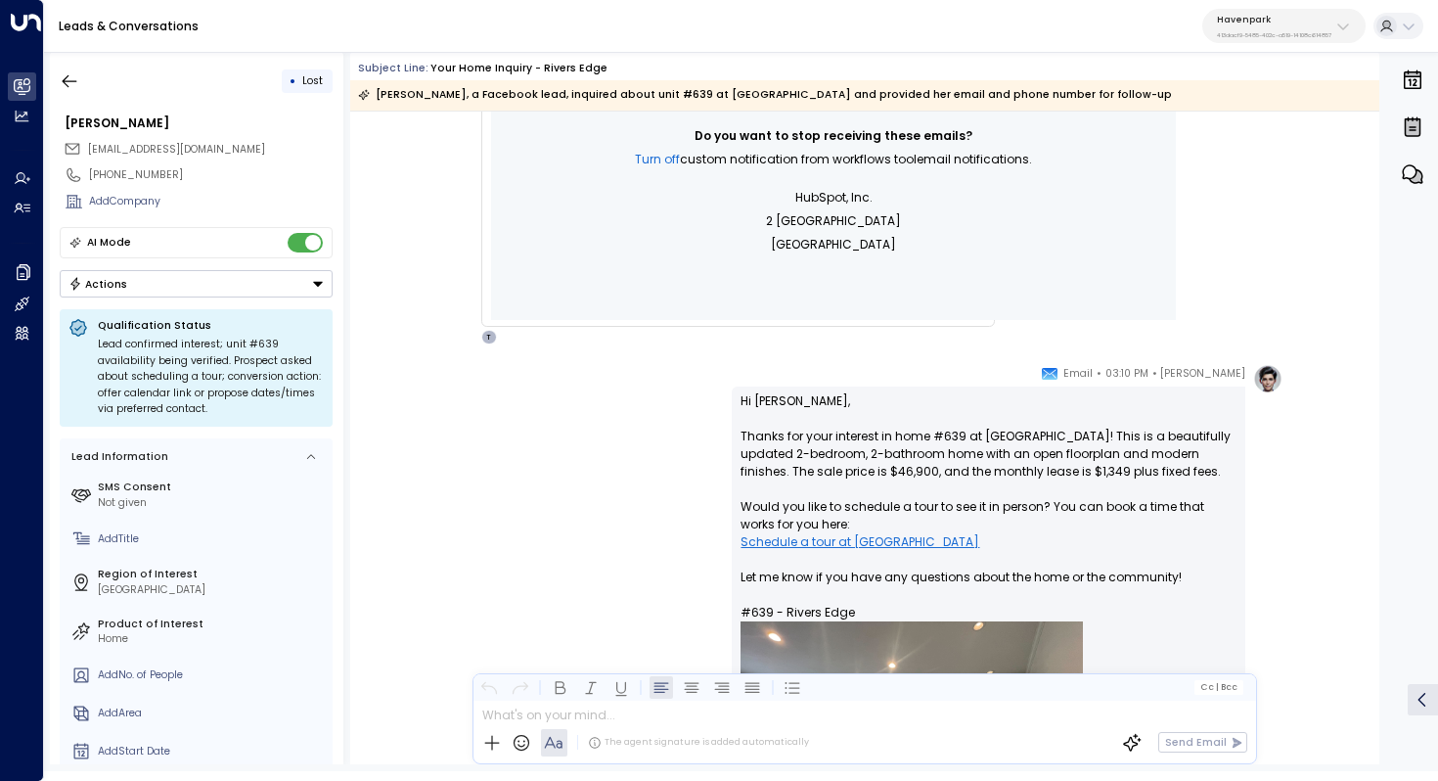
scroll to position [1069, 0]
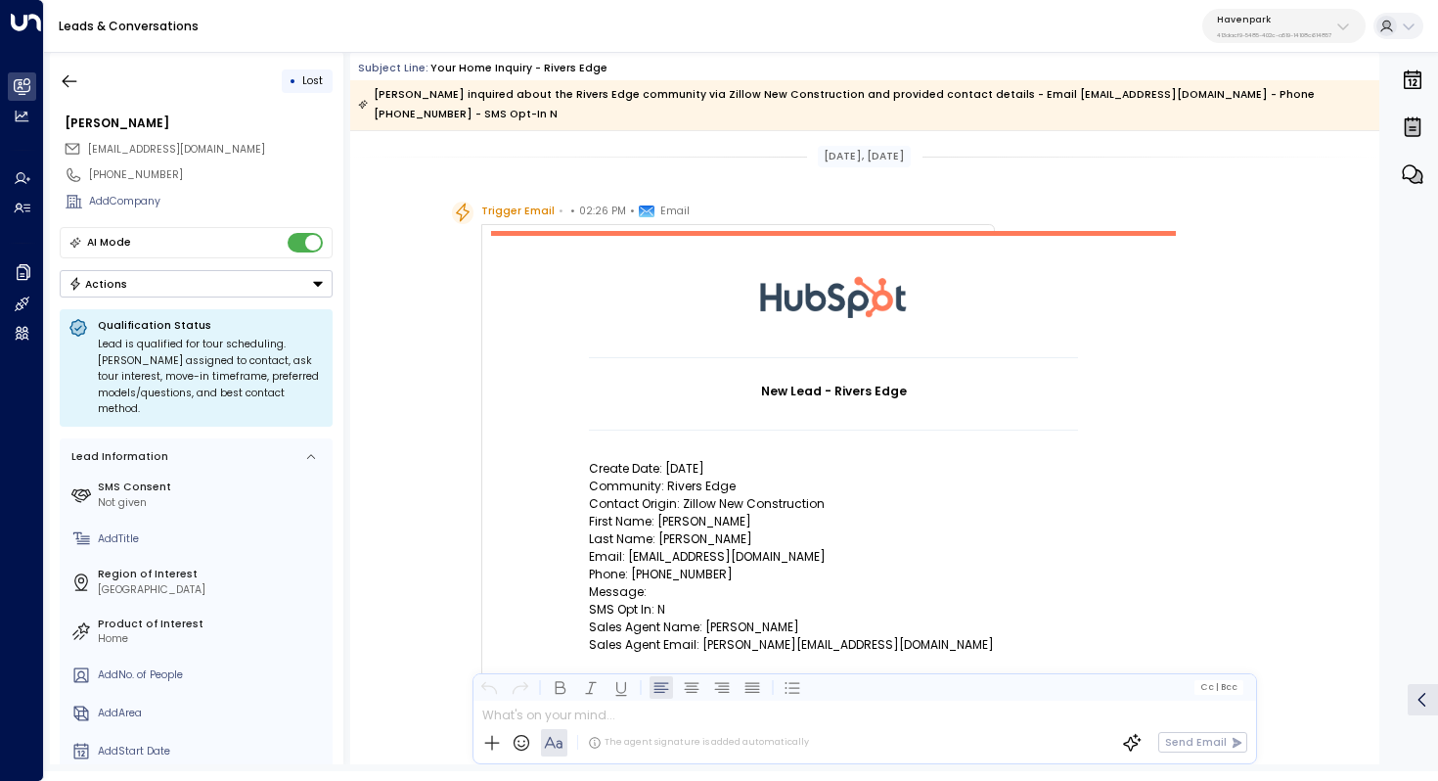
scroll to position [120, 0]
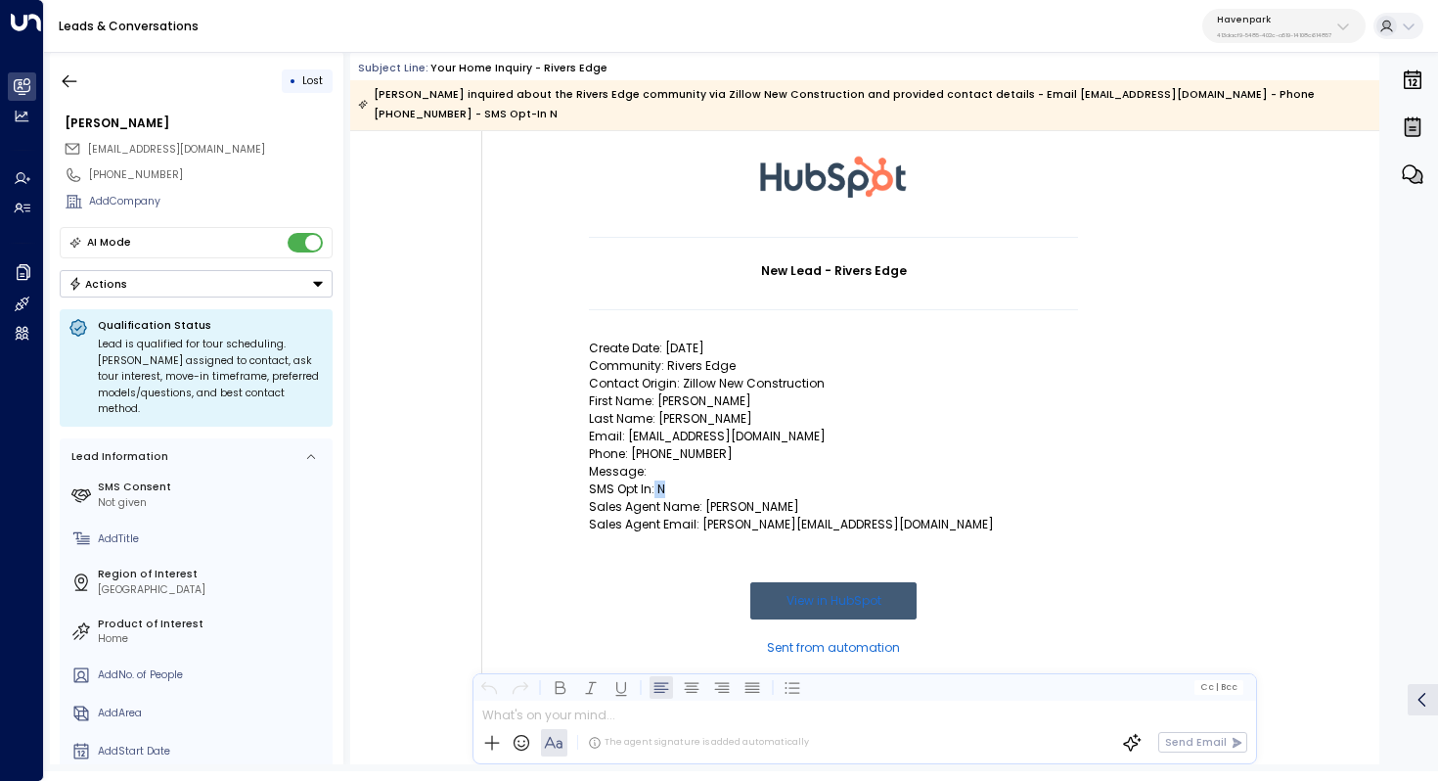
drag, startPoint x: 662, startPoint y: 492, endPoint x: 651, endPoint y: 490, distance: 11.9
click at [651, 490] on p "SMS Opt In: N" at bounding box center [833, 489] width 489 height 18
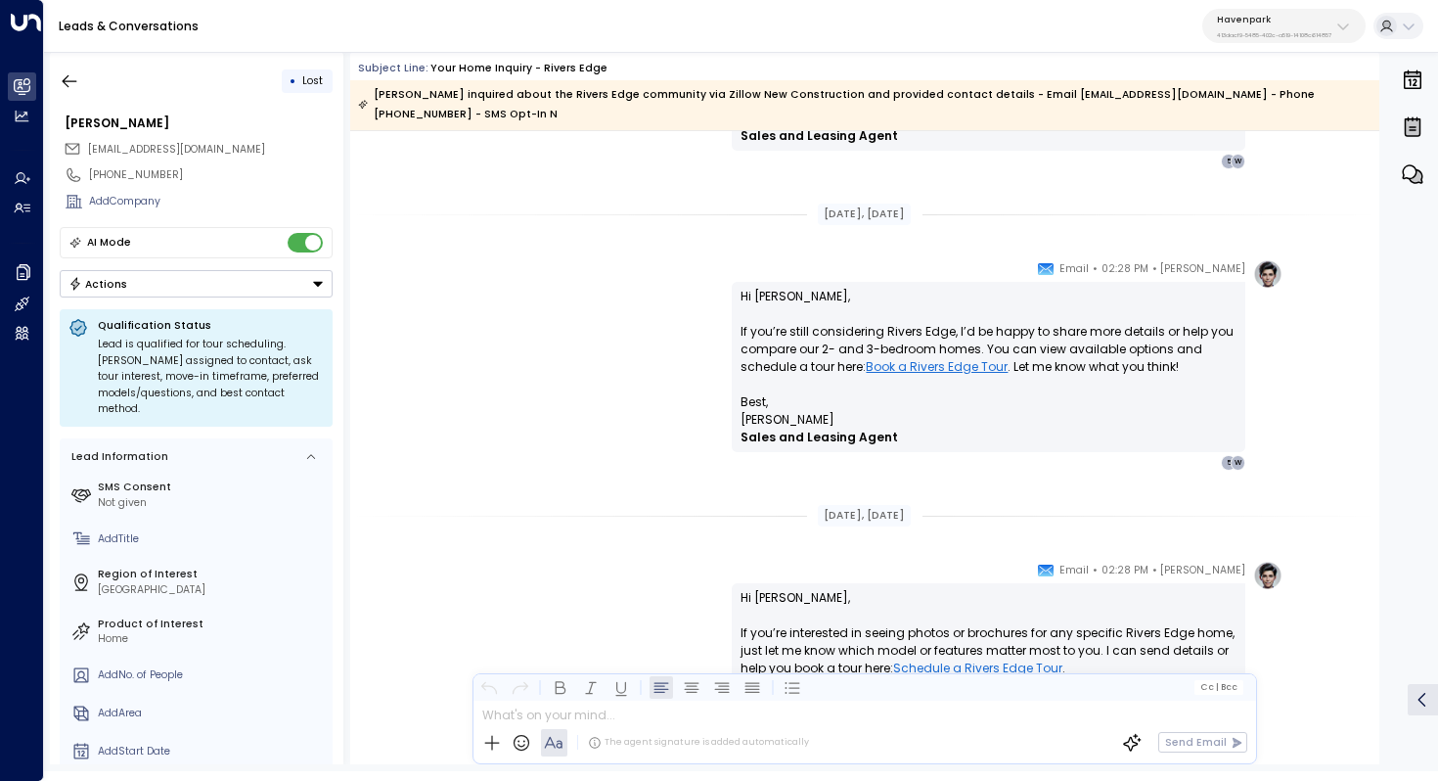
scroll to position [2309, 0]
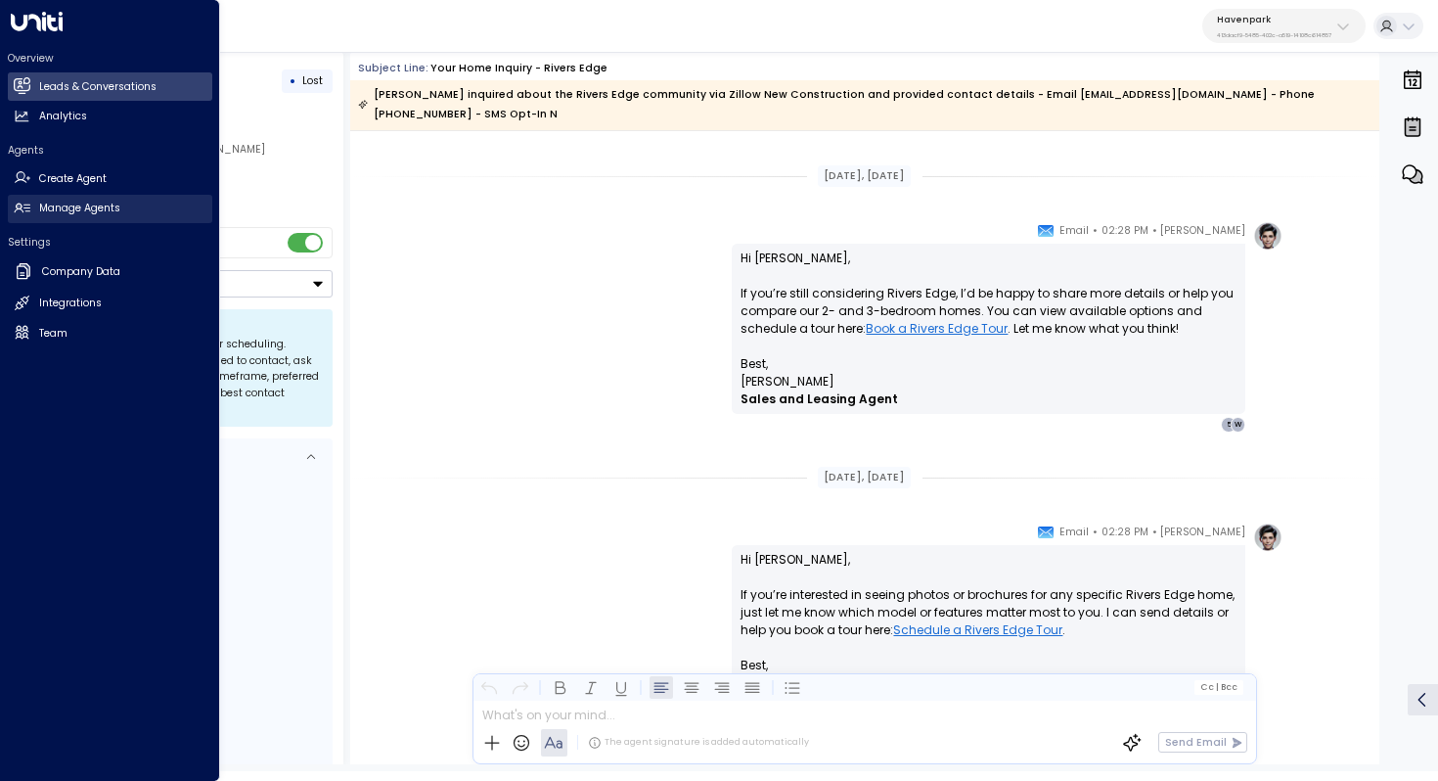
click at [105, 204] on h2 "Manage Agents" at bounding box center [79, 209] width 81 height 16
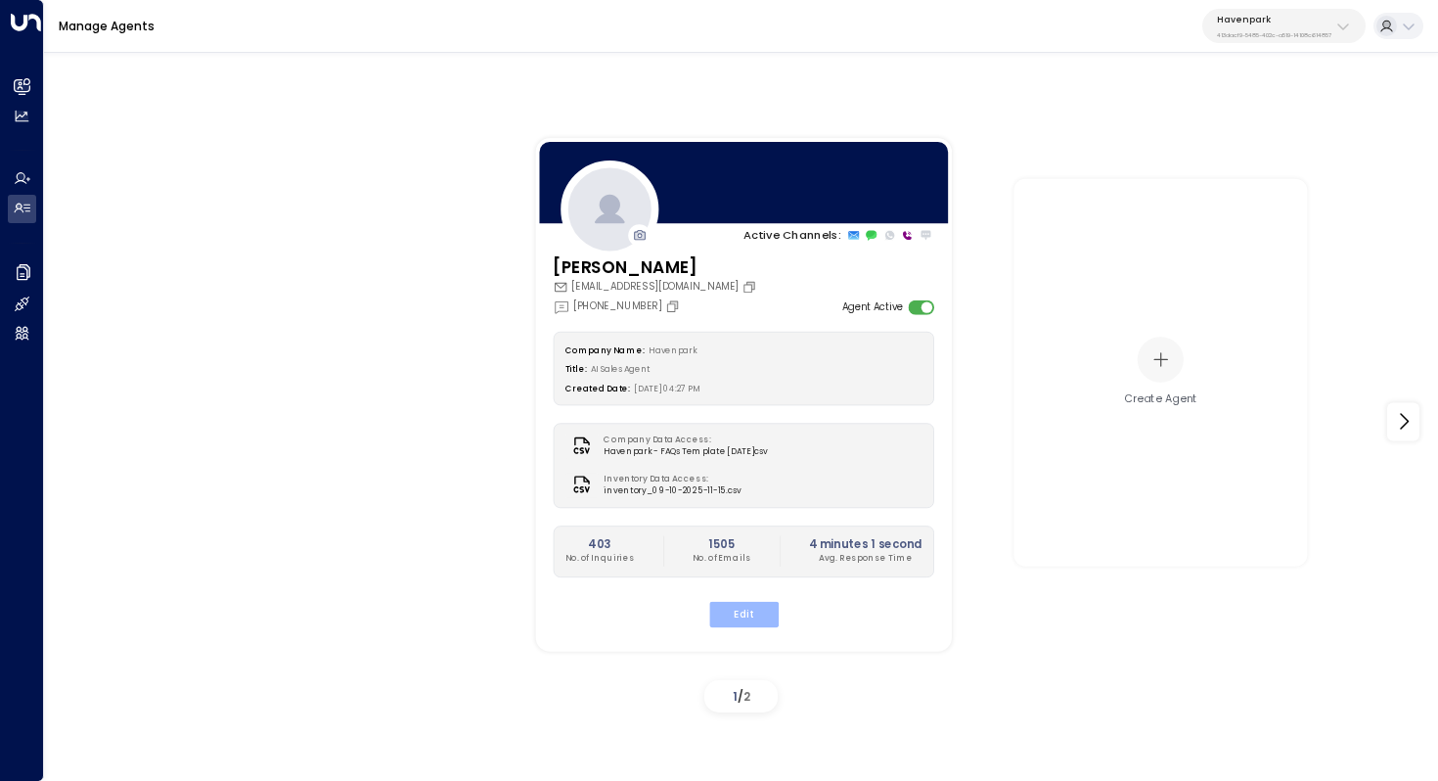
click at [751, 618] on button "Edit" at bounding box center [742, 613] width 69 height 25
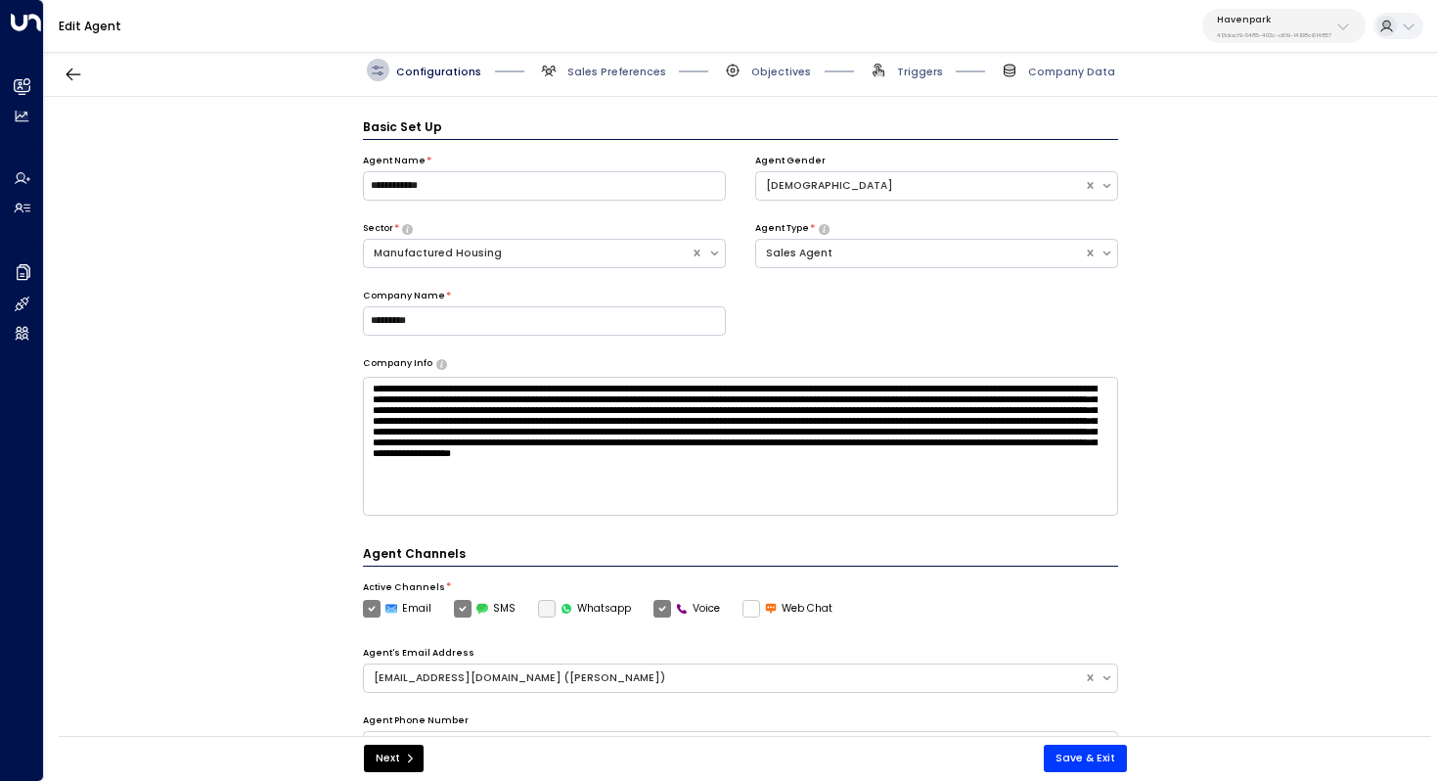
scroll to position [22, 0]
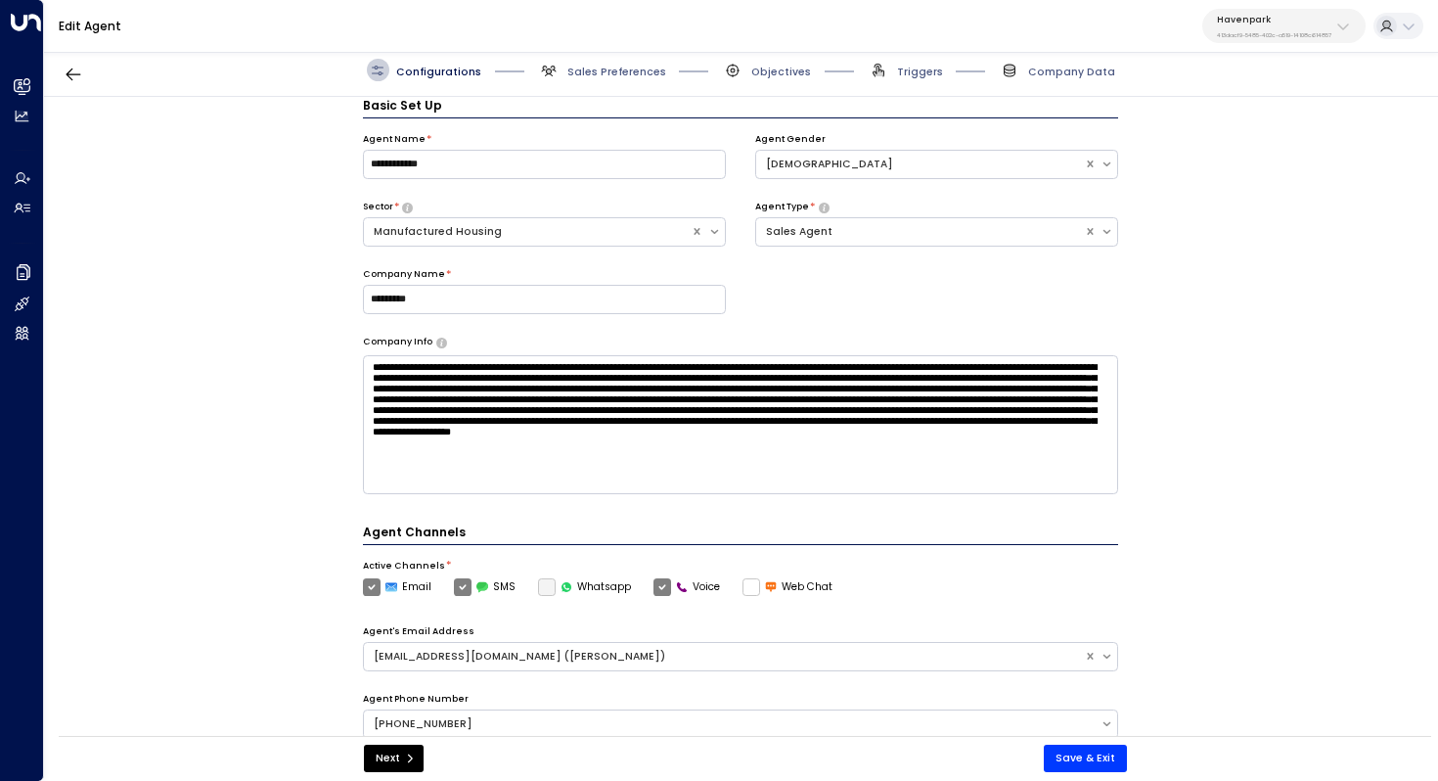
click at [618, 57] on div "Configurations Sales Preferences Objectives Triggers Company Data" at bounding box center [741, 70] width 1394 height 53
click at [617, 74] on span "Sales Preferences" at bounding box center [616, 72] width 99 height 15
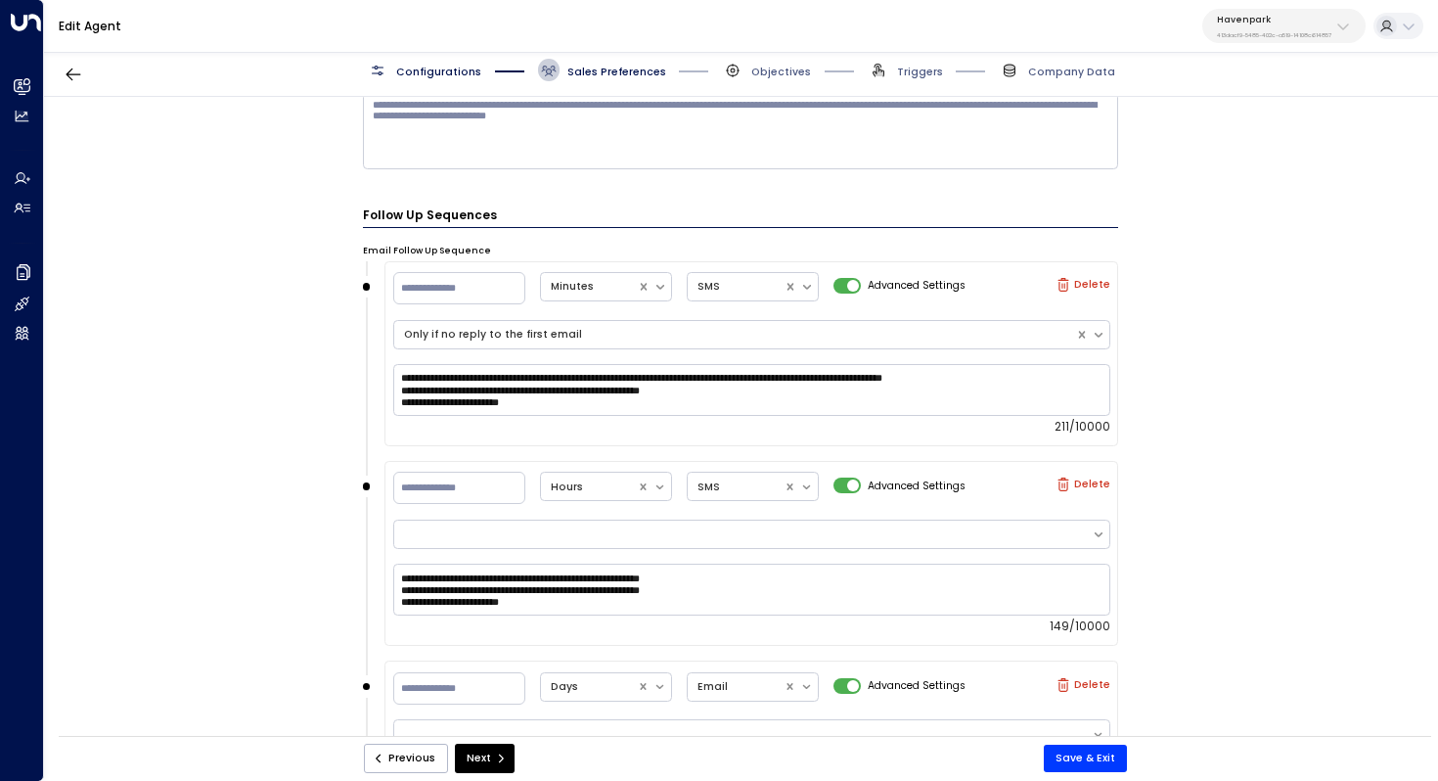
scroll to position [1569, 0]
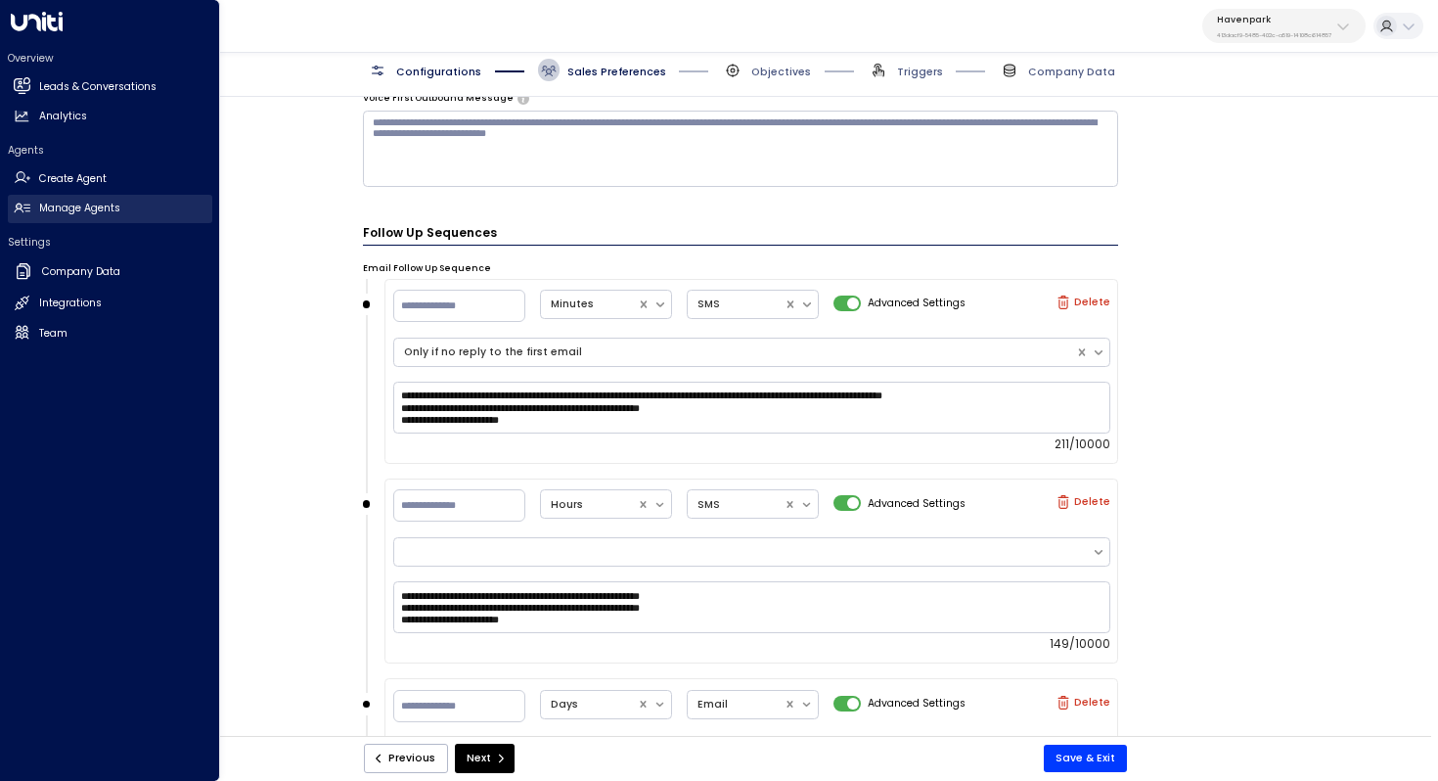
click at [73, 214] on h2 "Manage Agents" at bounding box center [79, 209] width 81 height 16
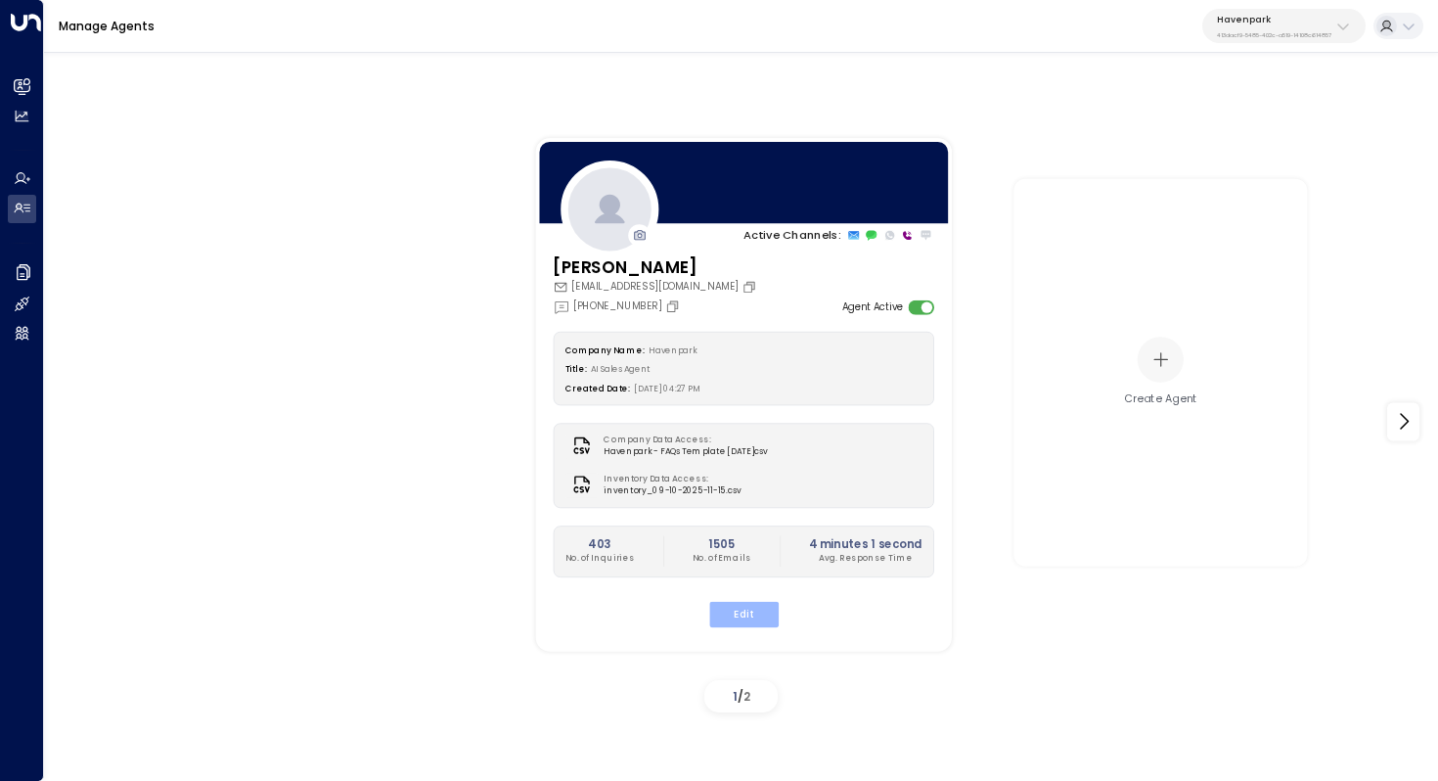
click at [747, 614] on button "Edit" at bounding box center [742, 613] width 69 height 25
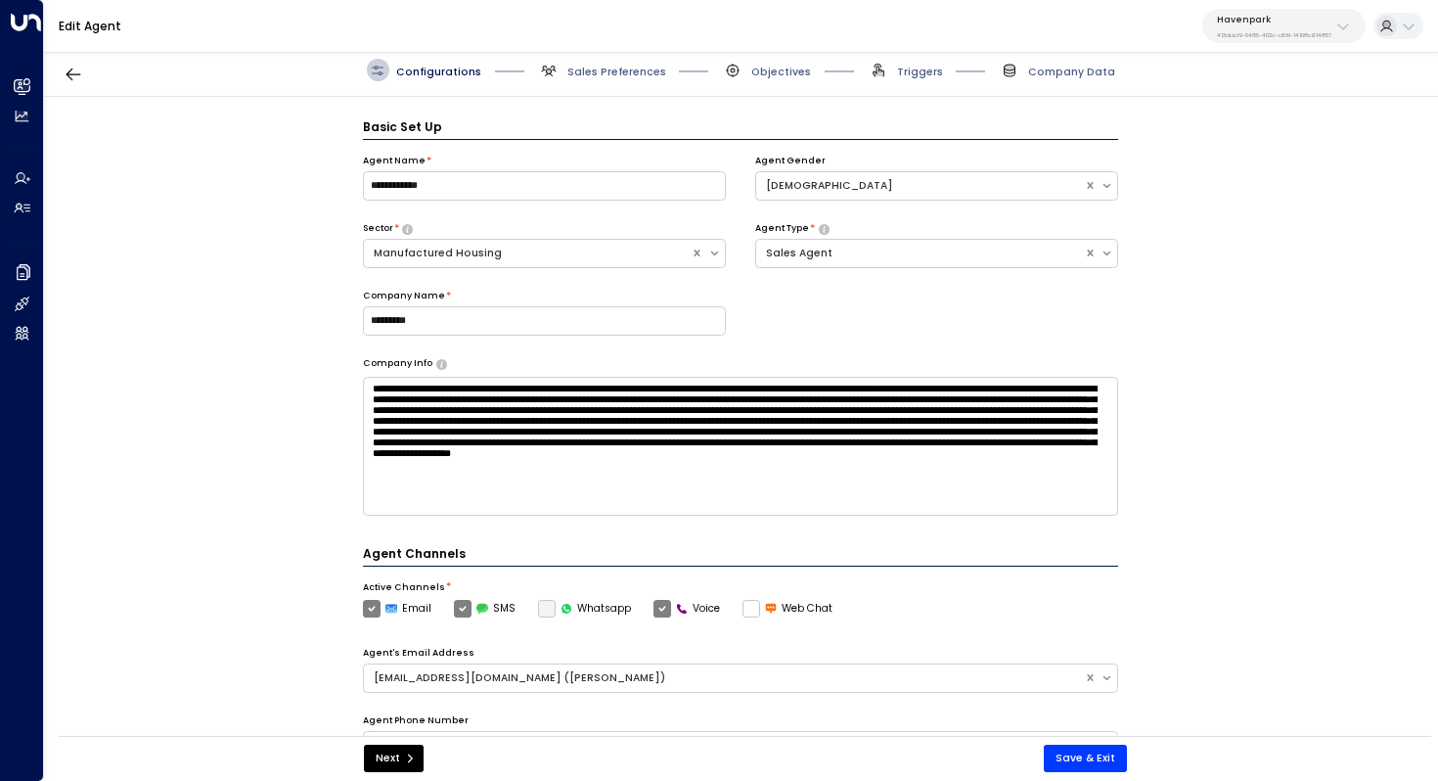
scroll to position [22, 0]
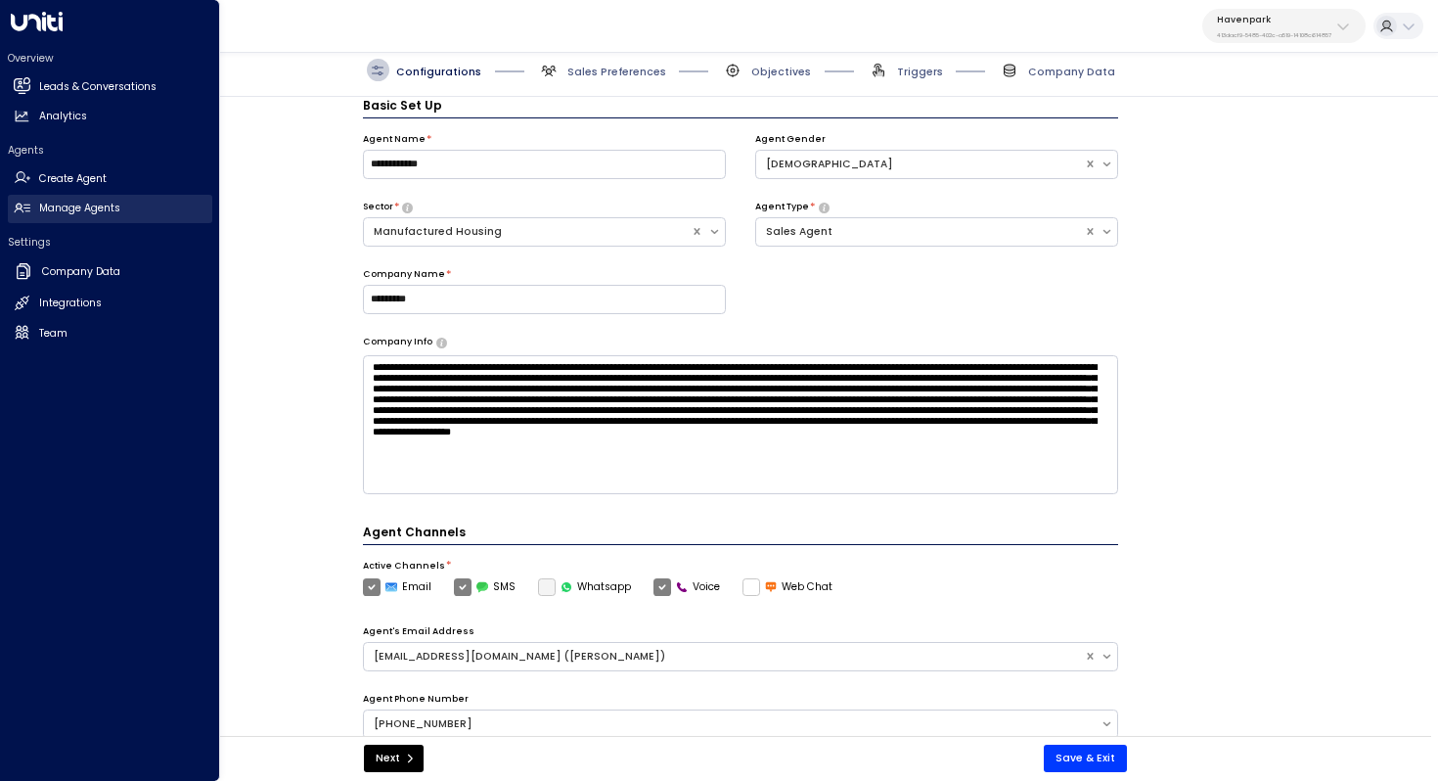
click at [57, 204] on h2 "Manage Agents" at bounding box center [79, 209] width 81 height 16
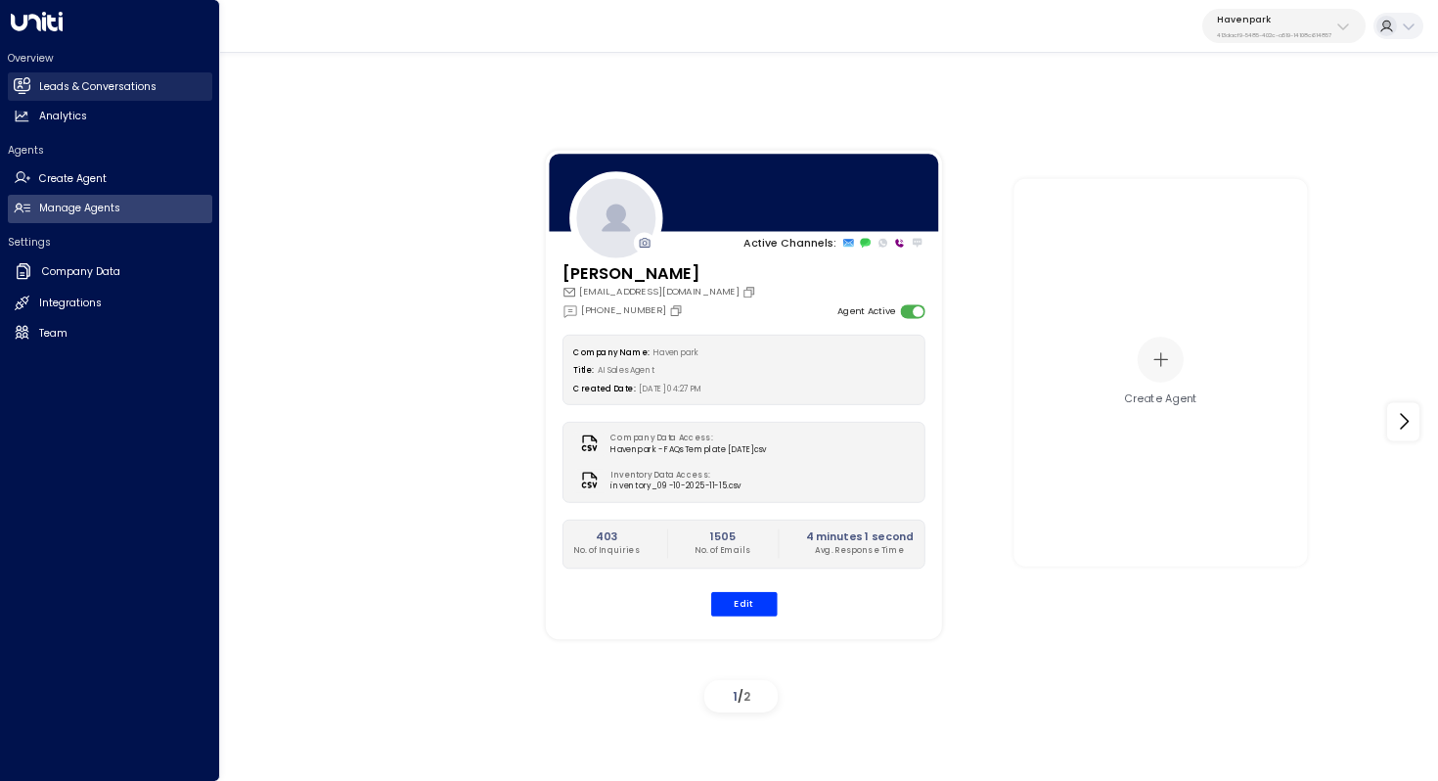
click at [113, 80] on h2 "Leads & Conversations" at bounding box center [97, 87] width 117 height 16
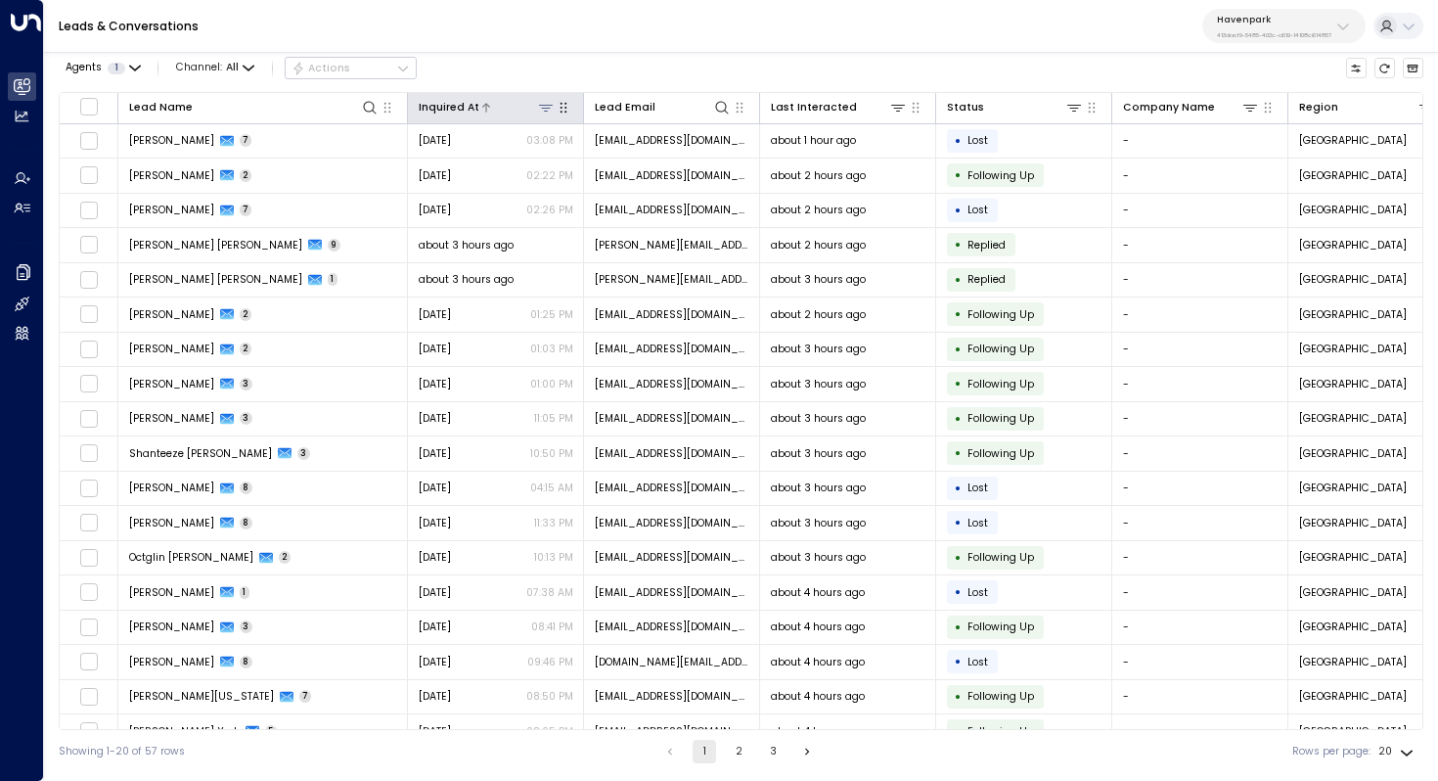
click at [480, 108] on icon at bounding box center [486, 108] width 12 height 12
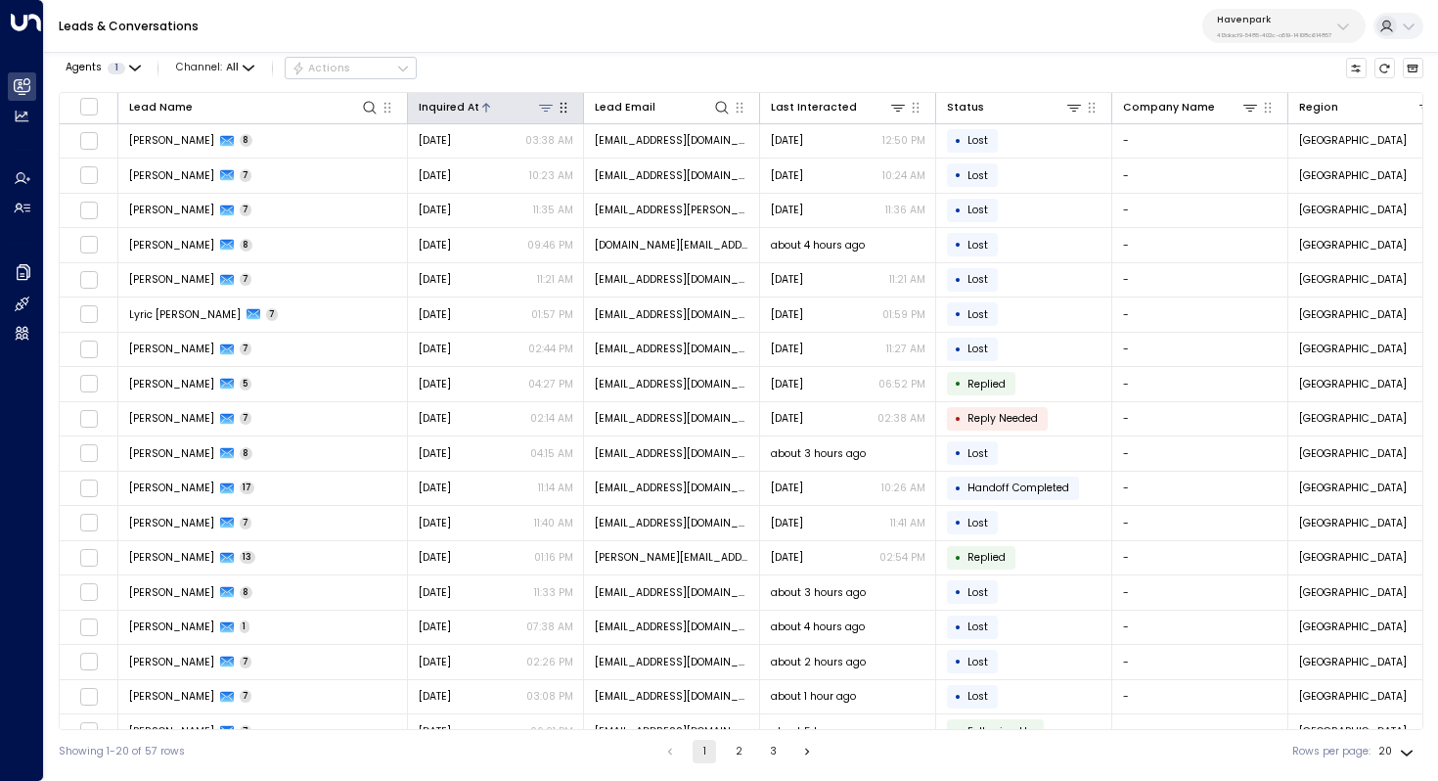
click at [480, 108] on icon at bounding box center [486, 108] width 12 height 12
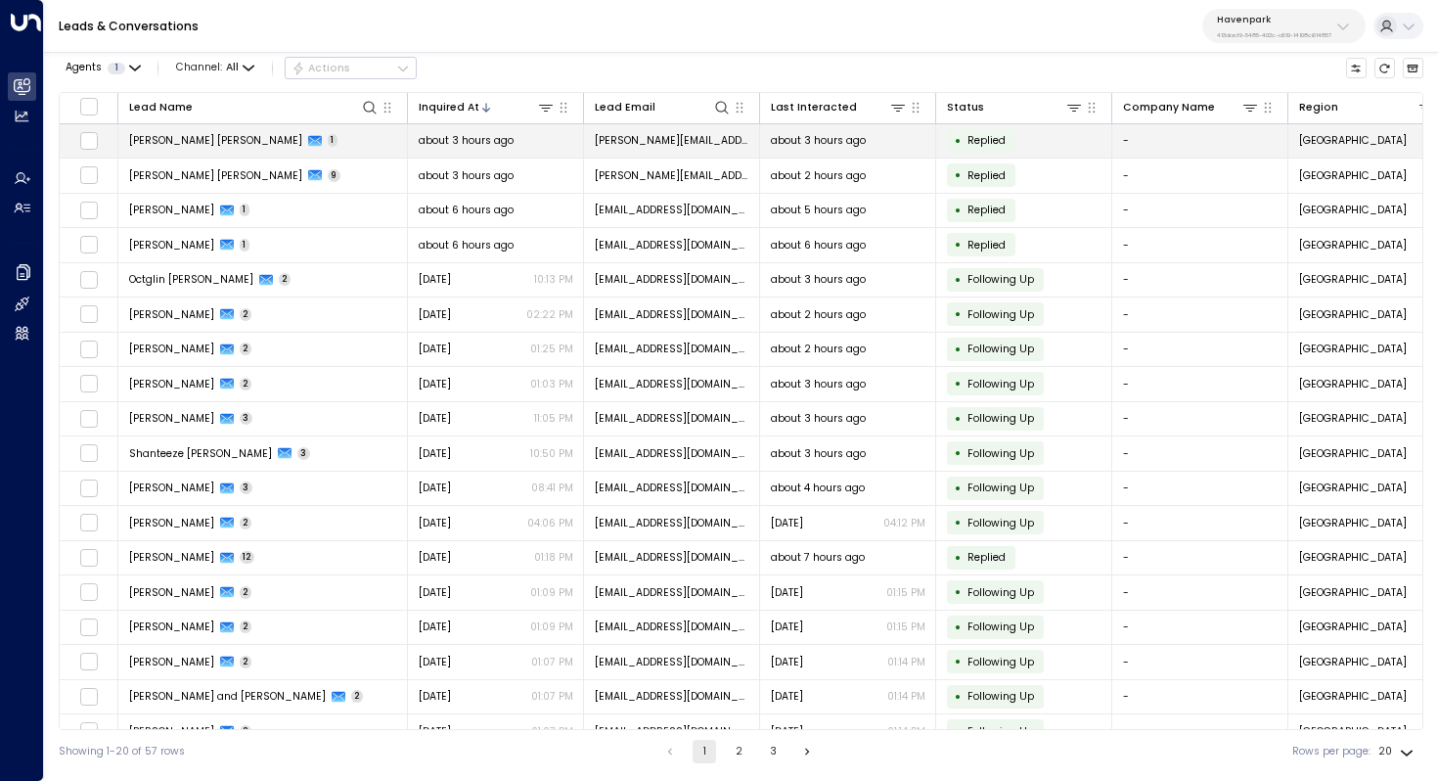
click at [175, 145] on span "Carrie Mae" at bounding box center [215, 140] width 173 height 15
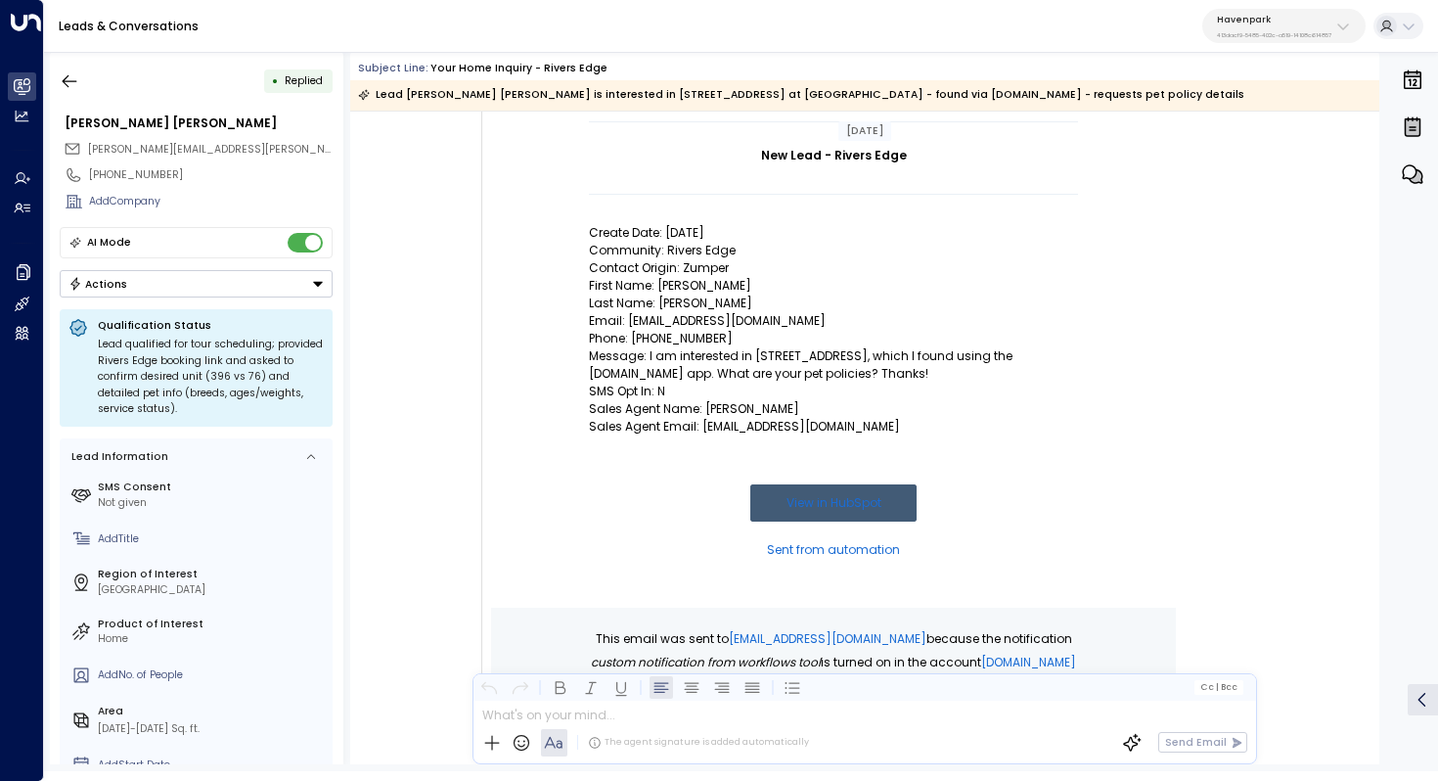
scroll to position [214, 0]
click at [75, 76] on icon "button" at bounding box center [70, 81] width 20 height 20
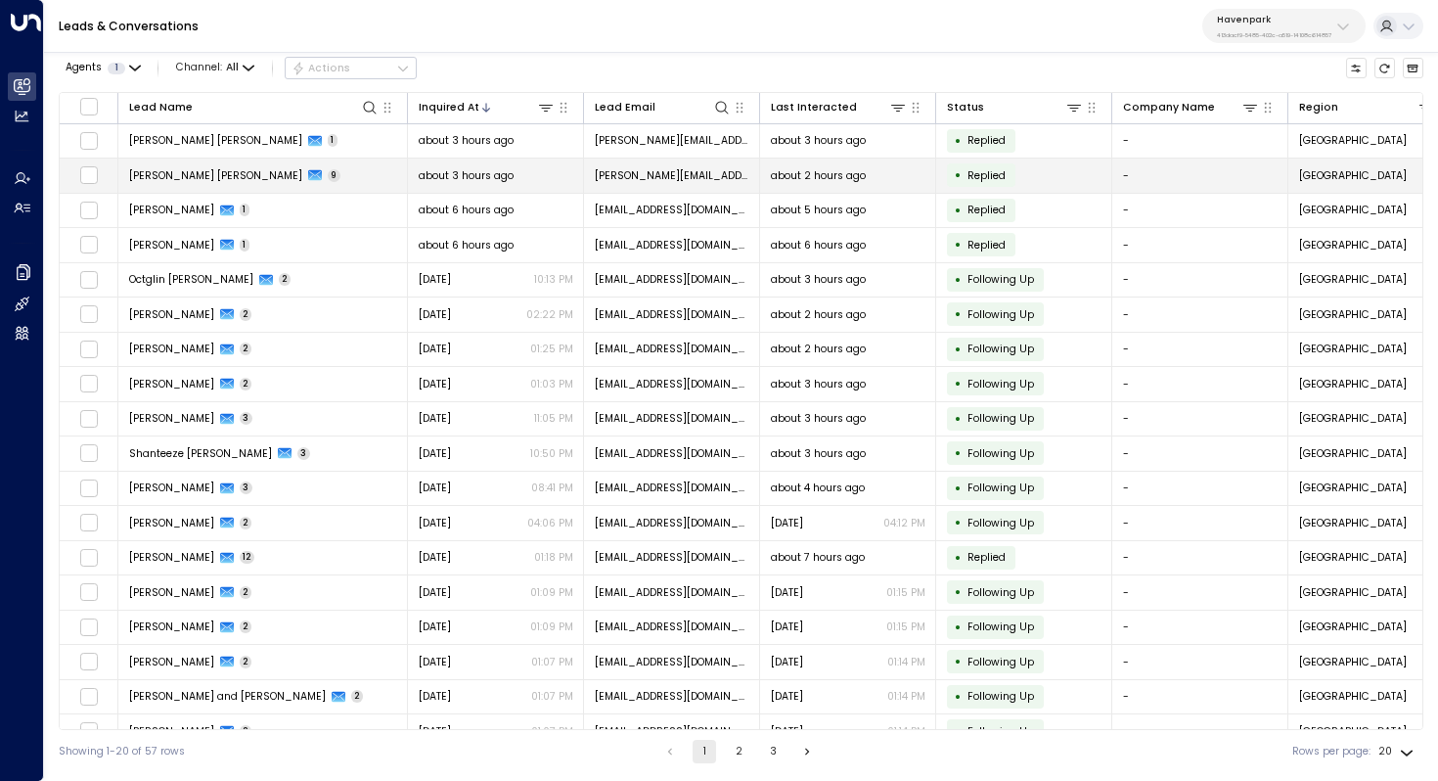
click at [171, 178] on span "Carrie Mae" at bounding box center [215, 175] width 173 height 15
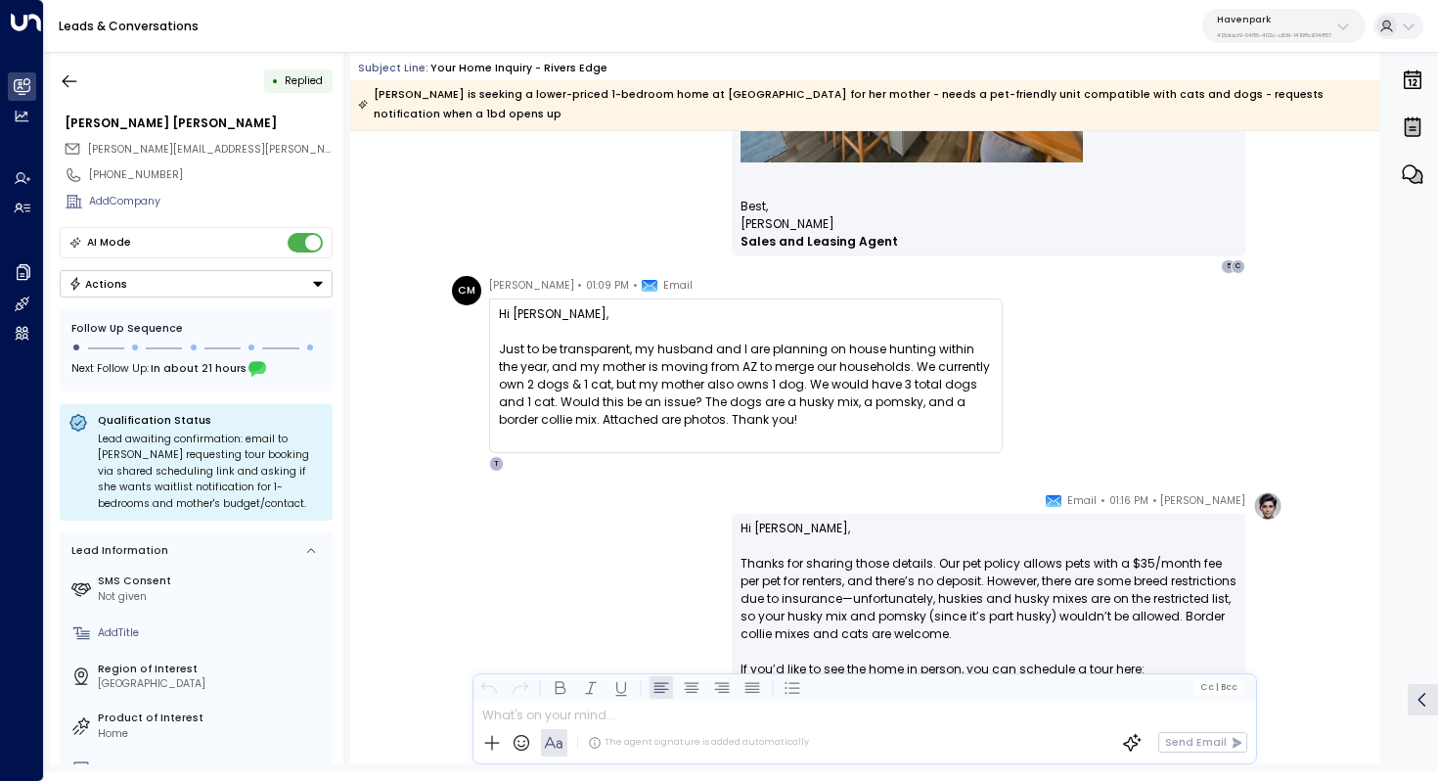
scroll to position [1612, 0]
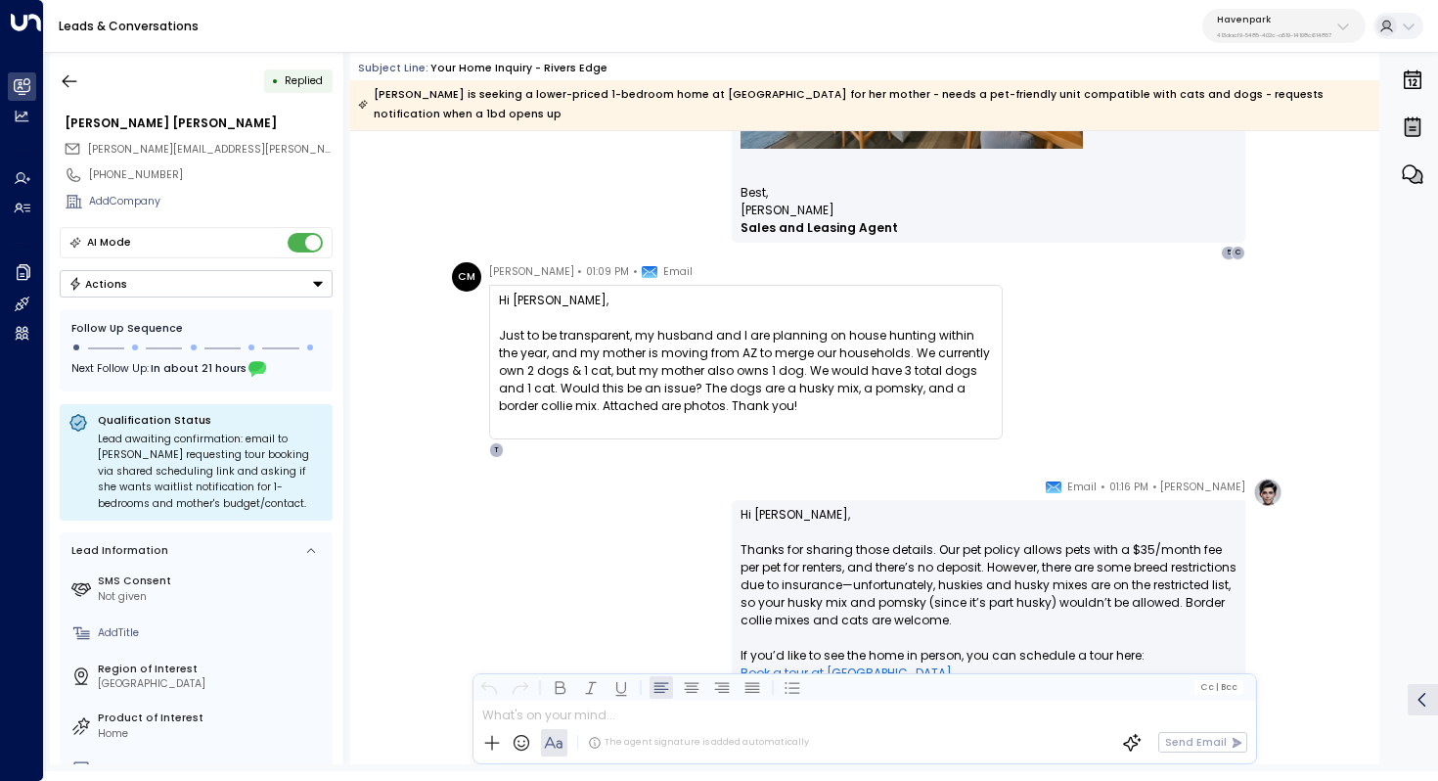
drag, startPoint x: 699, startPoint y: 312, endPoint x: 699, endPoint y: 323, distance: 10.8
click at [699, 327] on div "Just to be transparent, my husband and I are planning on house hunting within t…" at bounding box center [746, 371] width 494 height 88
click at [713, 327] on div "Just to be transparent, my husband and I are planning on house hunting within t…" at bounding box center [746, 371] width 494 height 88
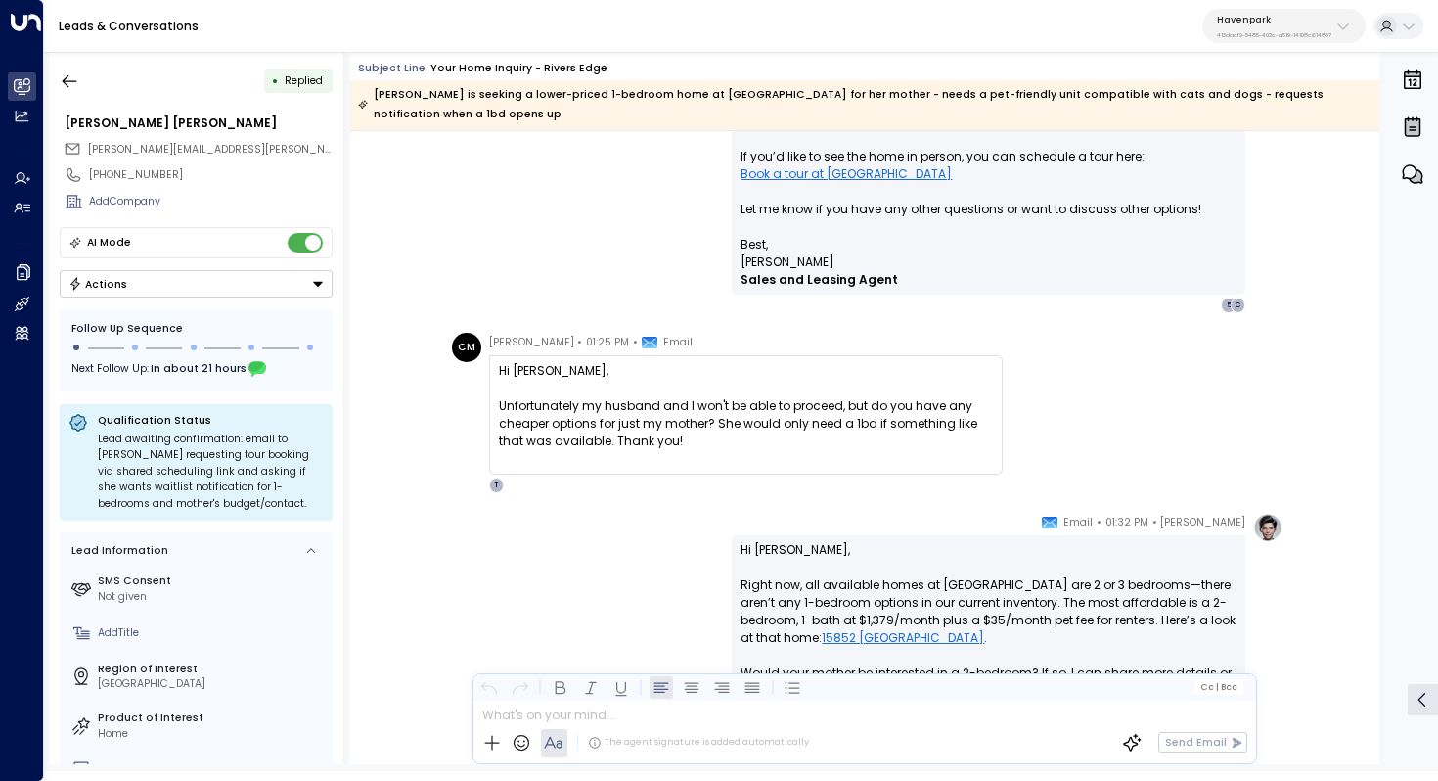
scroll to position [2109, 0]
click at [772, 399] on div "Unfortunately my husband and I won't be able to proceed, but do you have any ch…" at bounding box center [746, 425] width 494 height 53
click at [805, 399] on div "Unfortunately my husband and I won't be able to proceed, but do you have any ch…" at bounding box center [746, 425] width 494 height 53
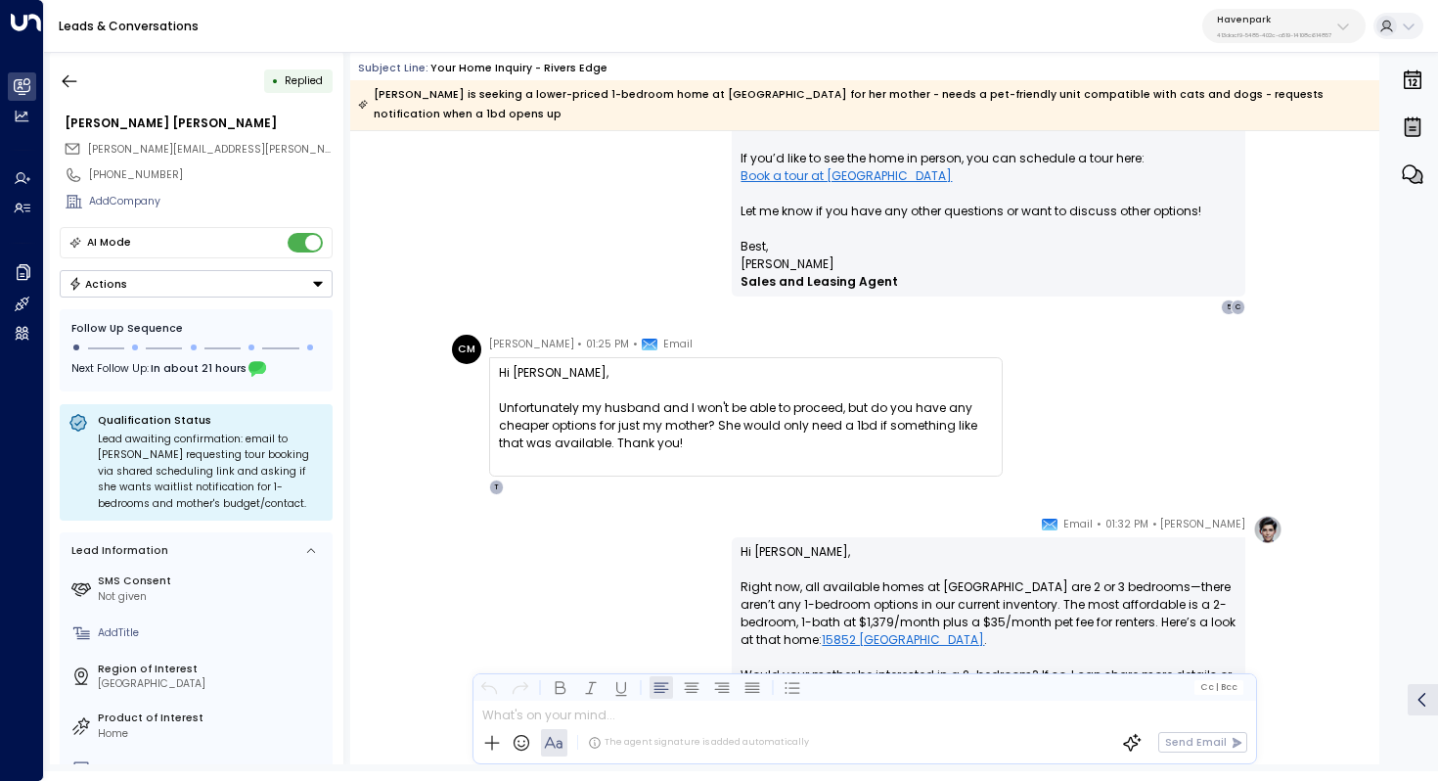
click at [823, 399] on div "Unfortunately my husband and I won't be able to proceed, but do you have any ch…" at bounding box center [746, 425] width 494 height 53
click at [874, 399] on div "Unfortunately my husband and I won't be able to proceed, but do you have any ch…" at bounding box center [746, 425] width 494 height 53
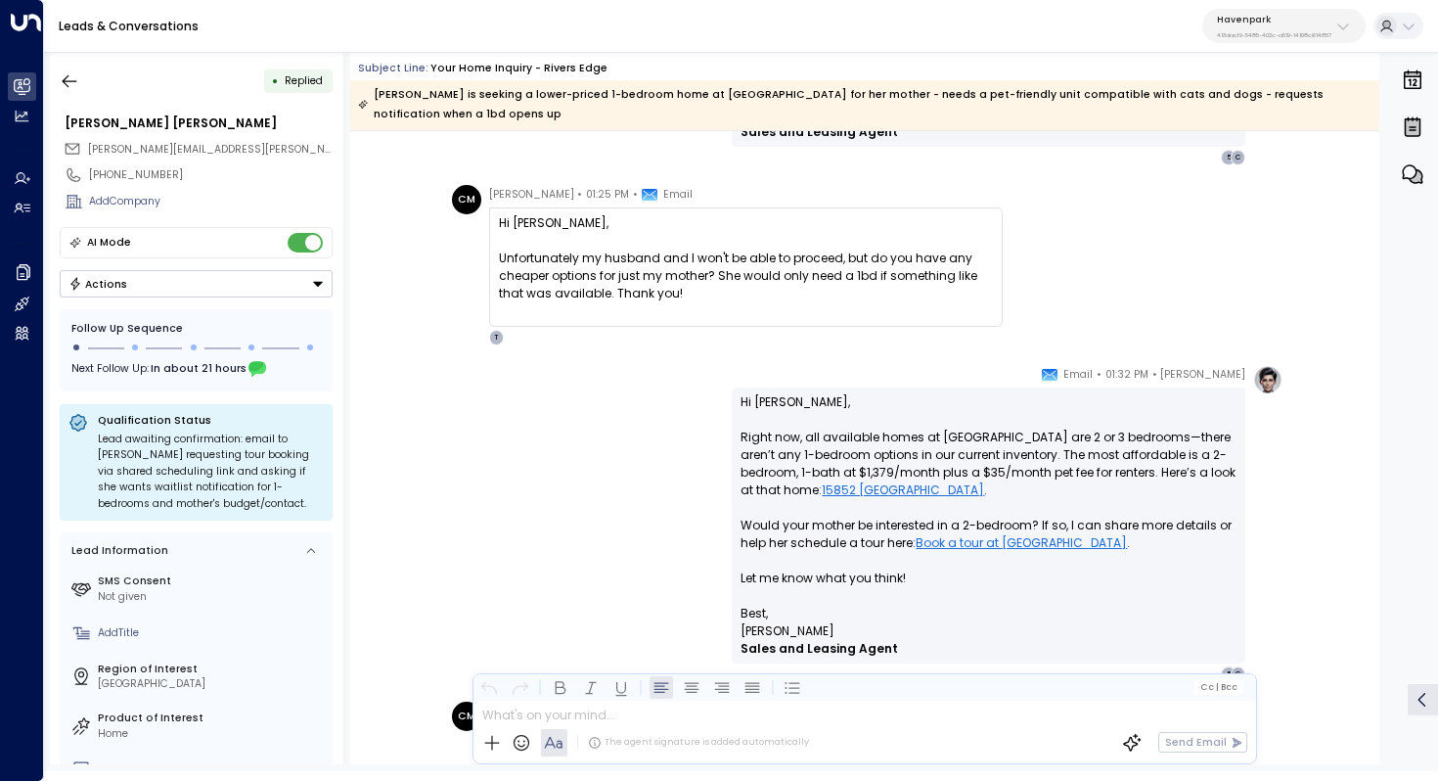
scroll to position [2287, 0]
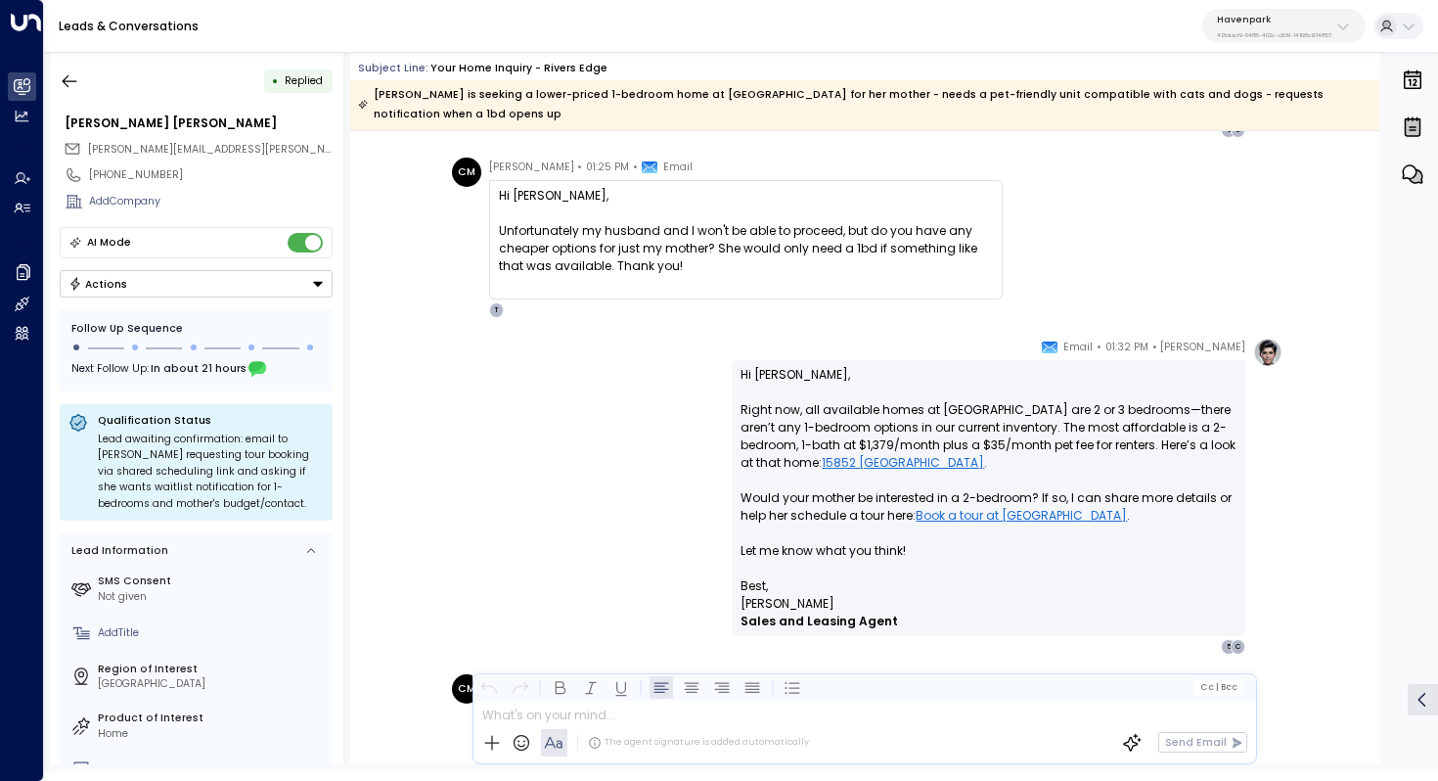
click at [971, 394] on p "Hi Carrie, Right now, all available homes at Rivers Edge are 2 or 3 bedrooms—th…" at bounding box center [989, 471] width 496 height 211
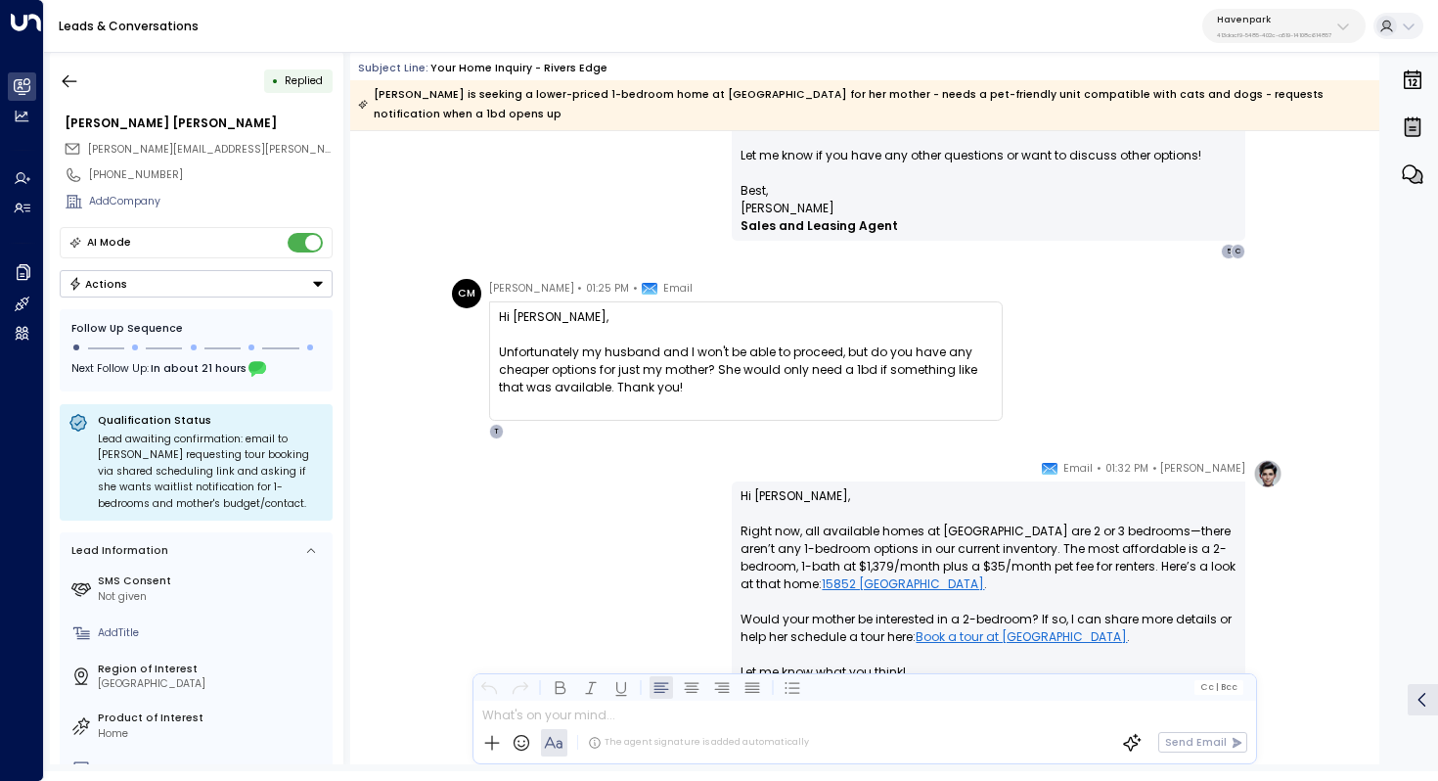
scroll to position [1705, 0]
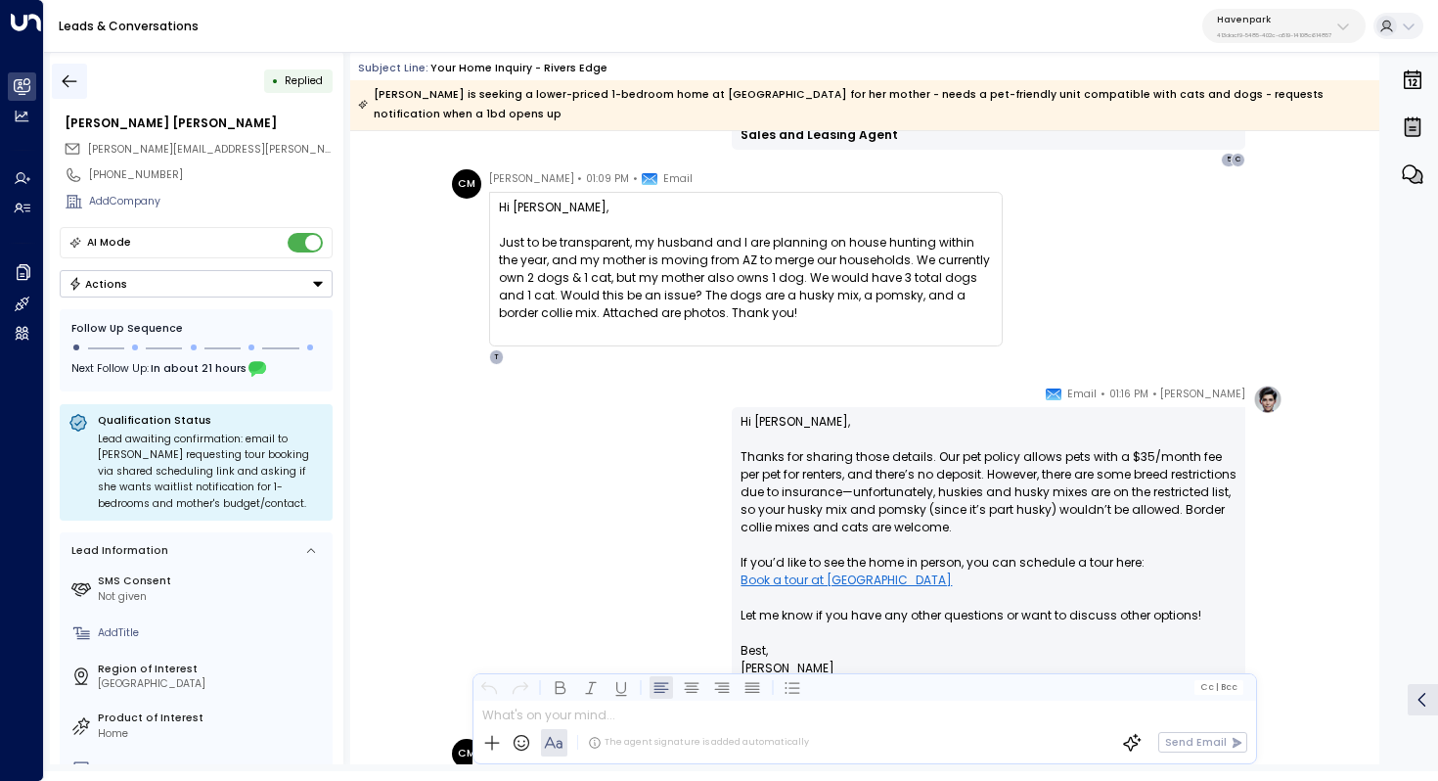
click at [69, 75] on icon "button" at bounding box center [70, 81] width 20 height 20
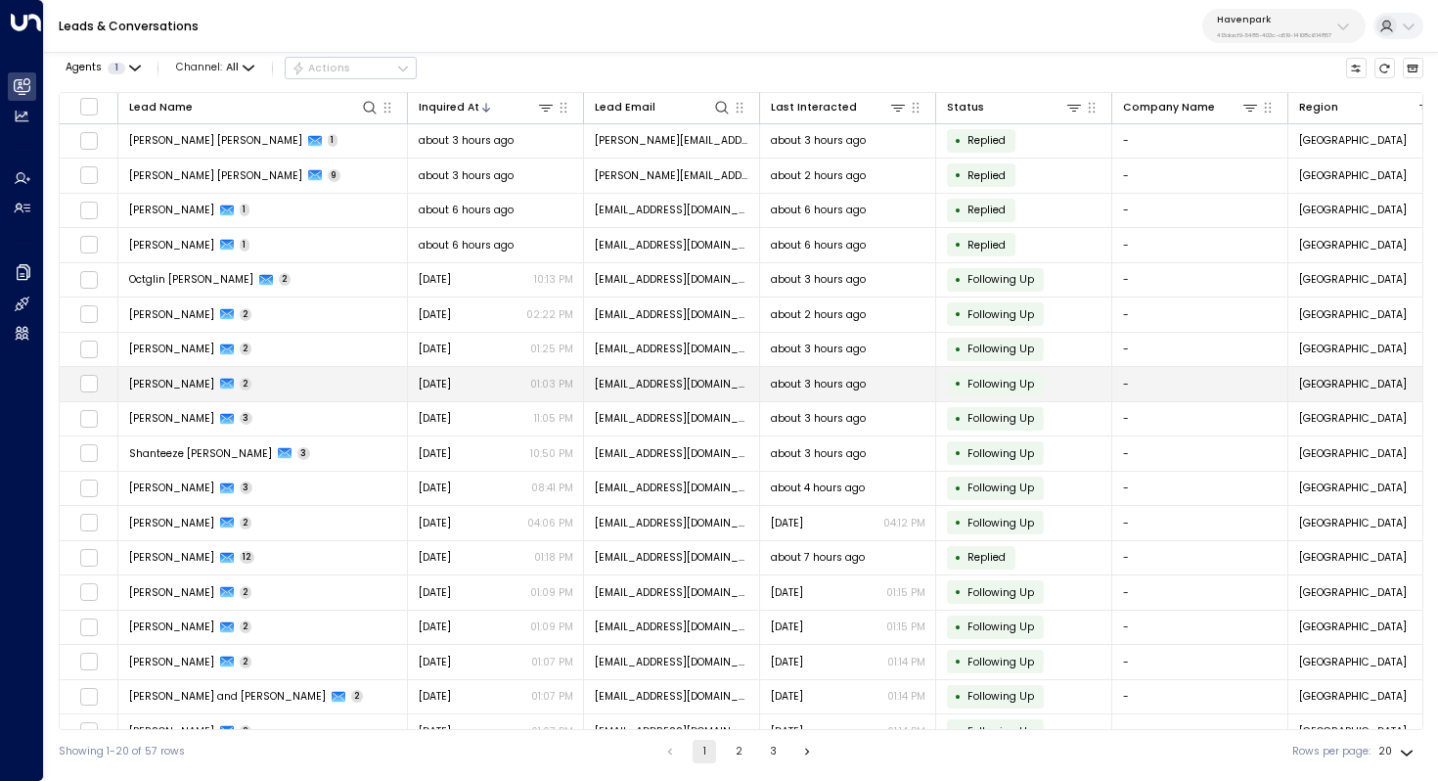
click at [175, 382] on span "Annesha Wilson" at bounding box center [171, 384] width 85 height 15
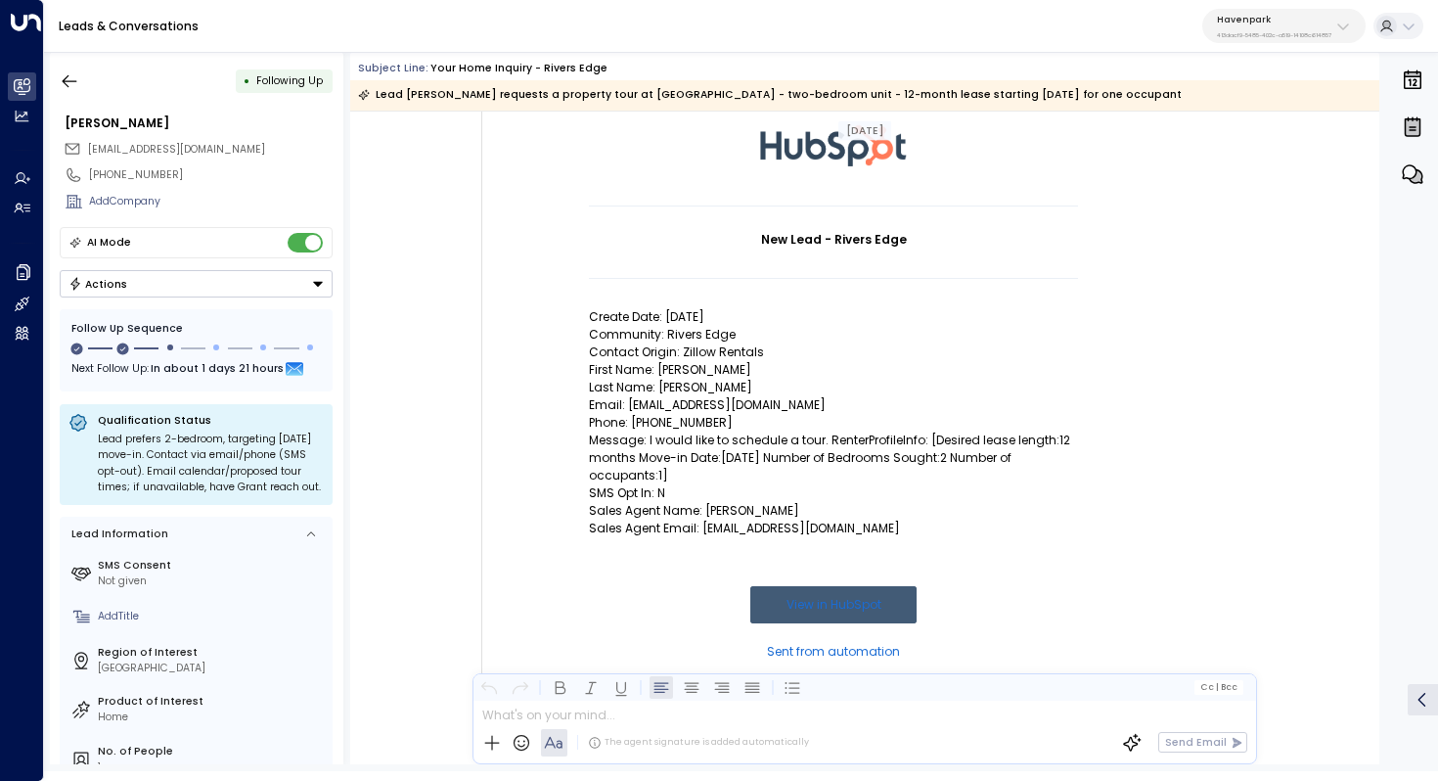
scroll to position [172, 0]
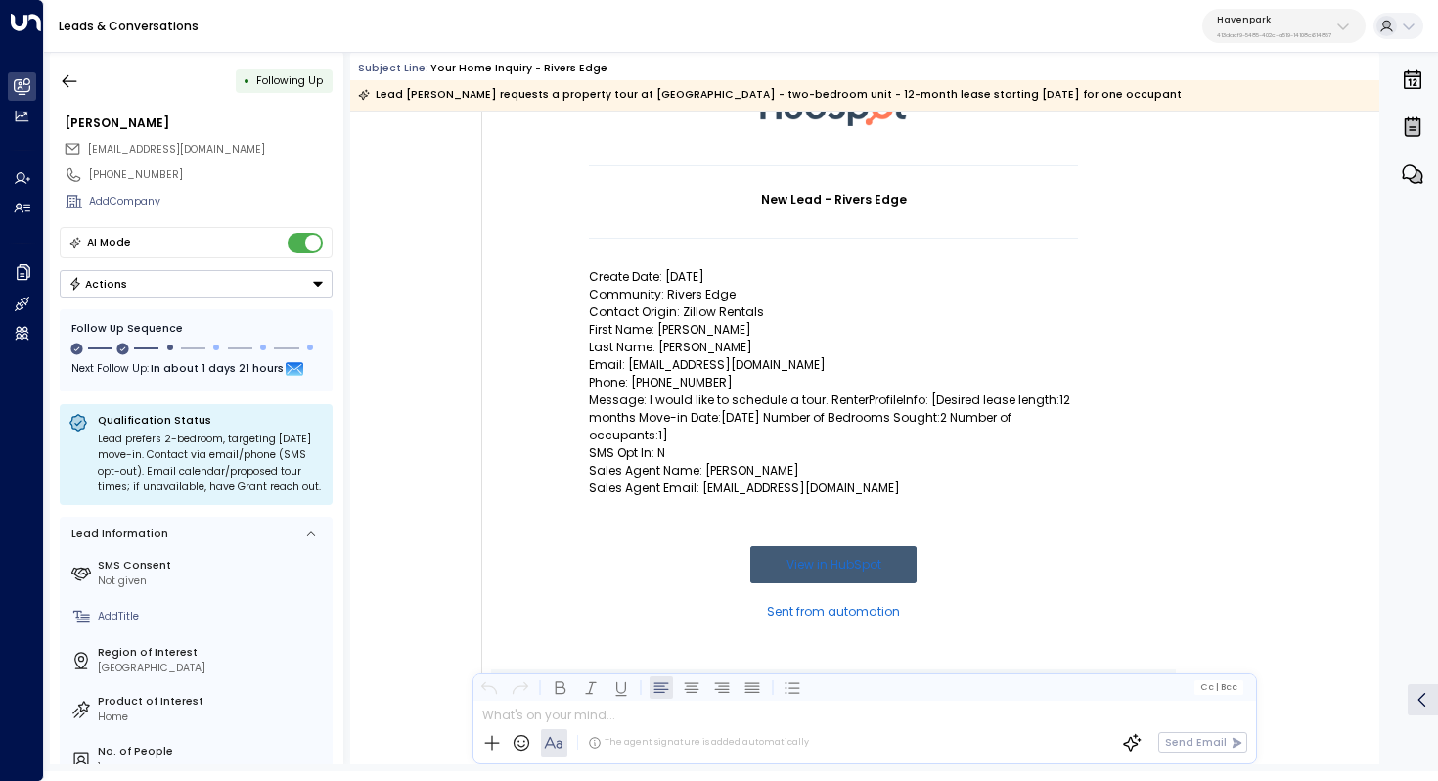
drag, startPoint x: 753, startPoint y: 397, endPoint x: 765, endPoint y: 397, distance: 11.7
click at [764, 397] on p "Message: I would like to schedule a tour. RenterProfileInfo: [Desired lease len…" at bounding box center [833, 417] width 489 height 53
click at [765, 397] on p "Message: I would like to schedule a tour. RenterProfileInfo: [Desired lease len…" at bounding box center [833, 417] width 489 height 53
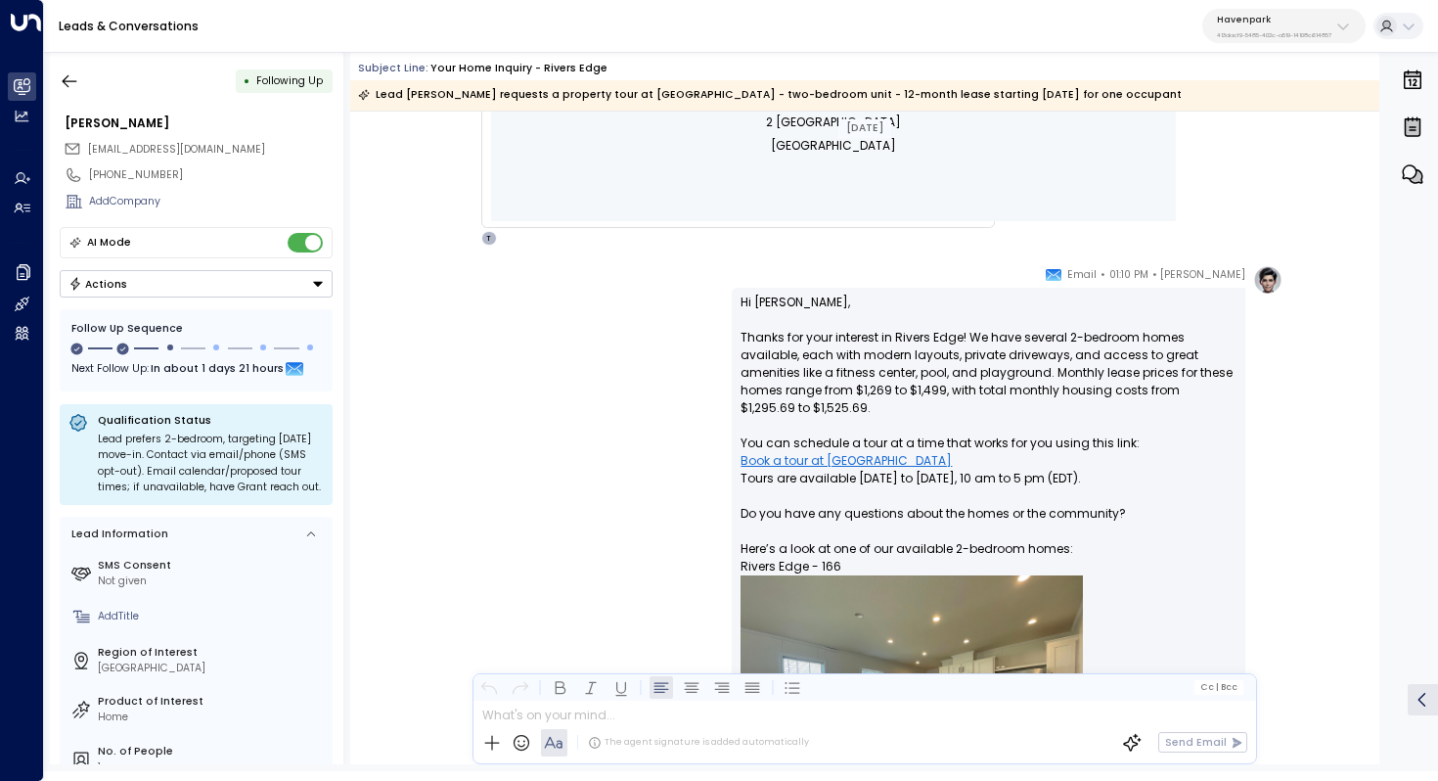
scroll to position [969, 0]
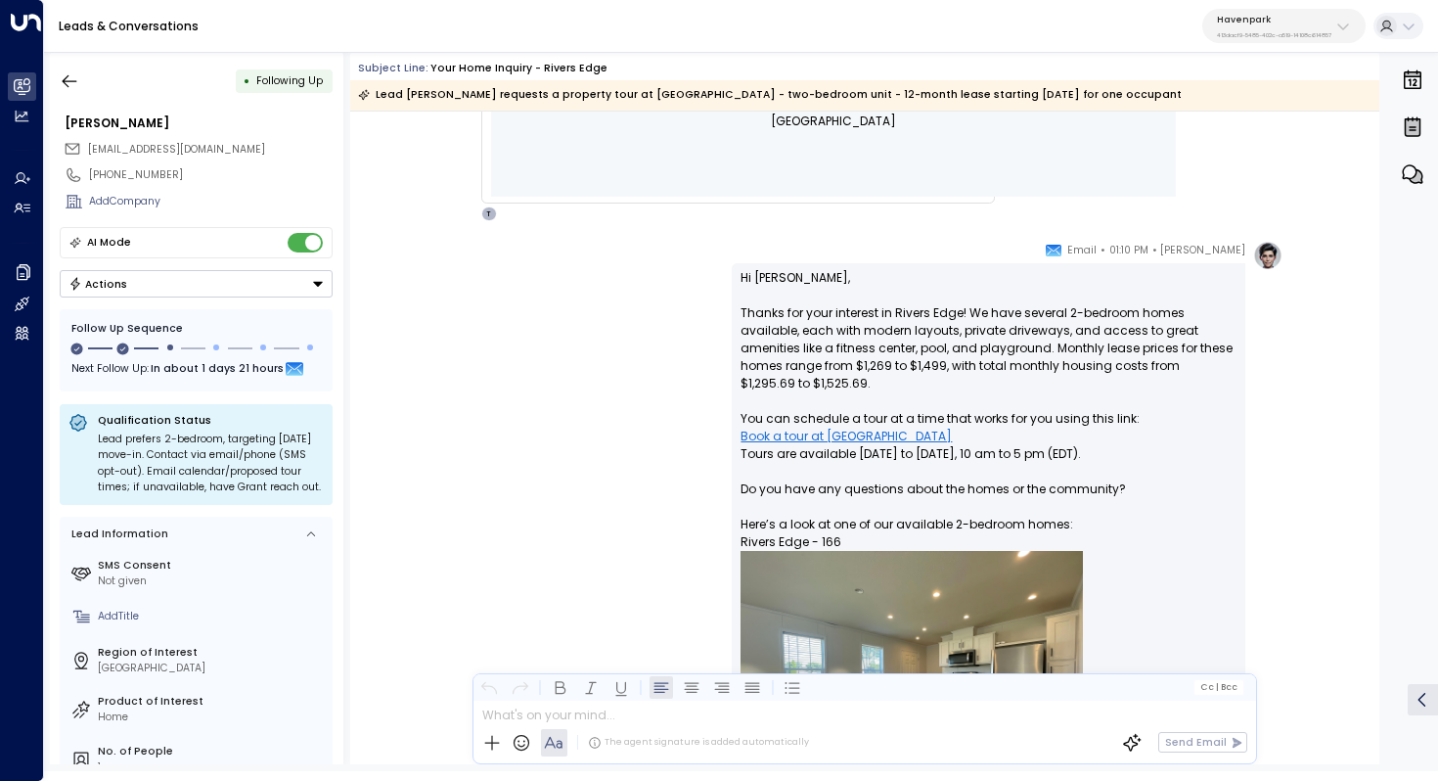
click at [950, 329] on p "Hi Annesha, Thanks for your interest in Rivers Edge! We have several 2-bedroom …" at bounding box center [989, 556] width 496 height 574
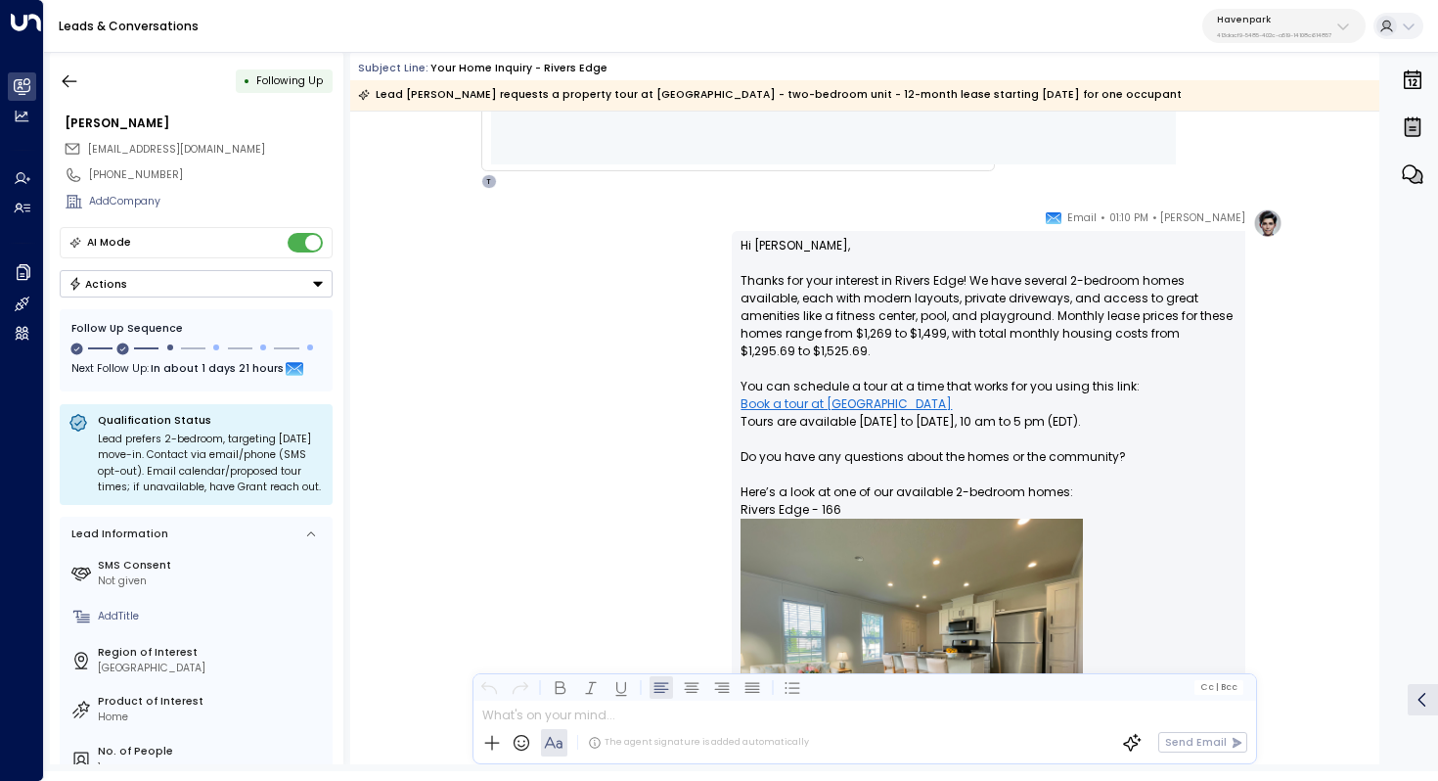
scroll to position [1015, 0]
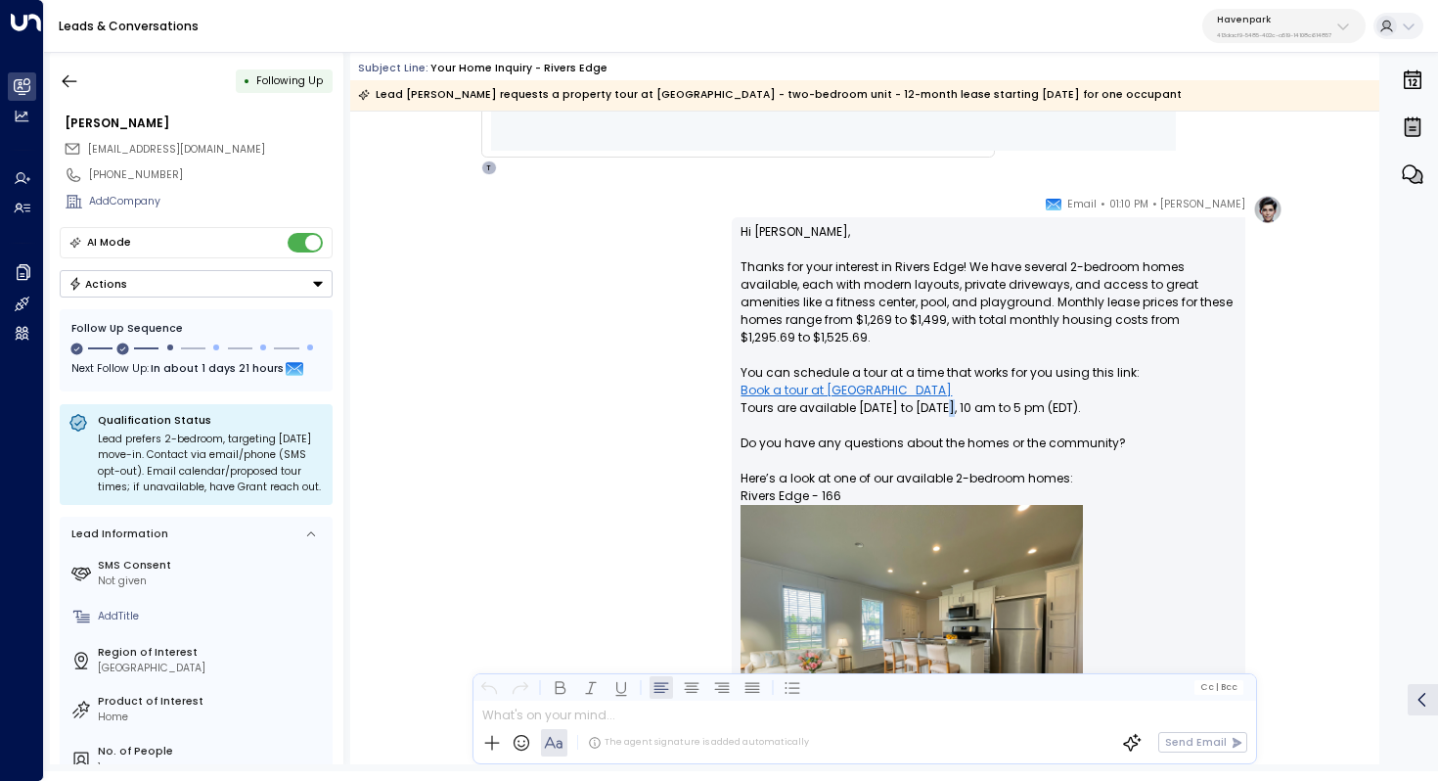
click at [962, 412] on p "Hi Annesha, Thanks for your interest in Rivers Edge! We have several 2-bedroom …" at bounding box center [989, 510] width 496 height 574
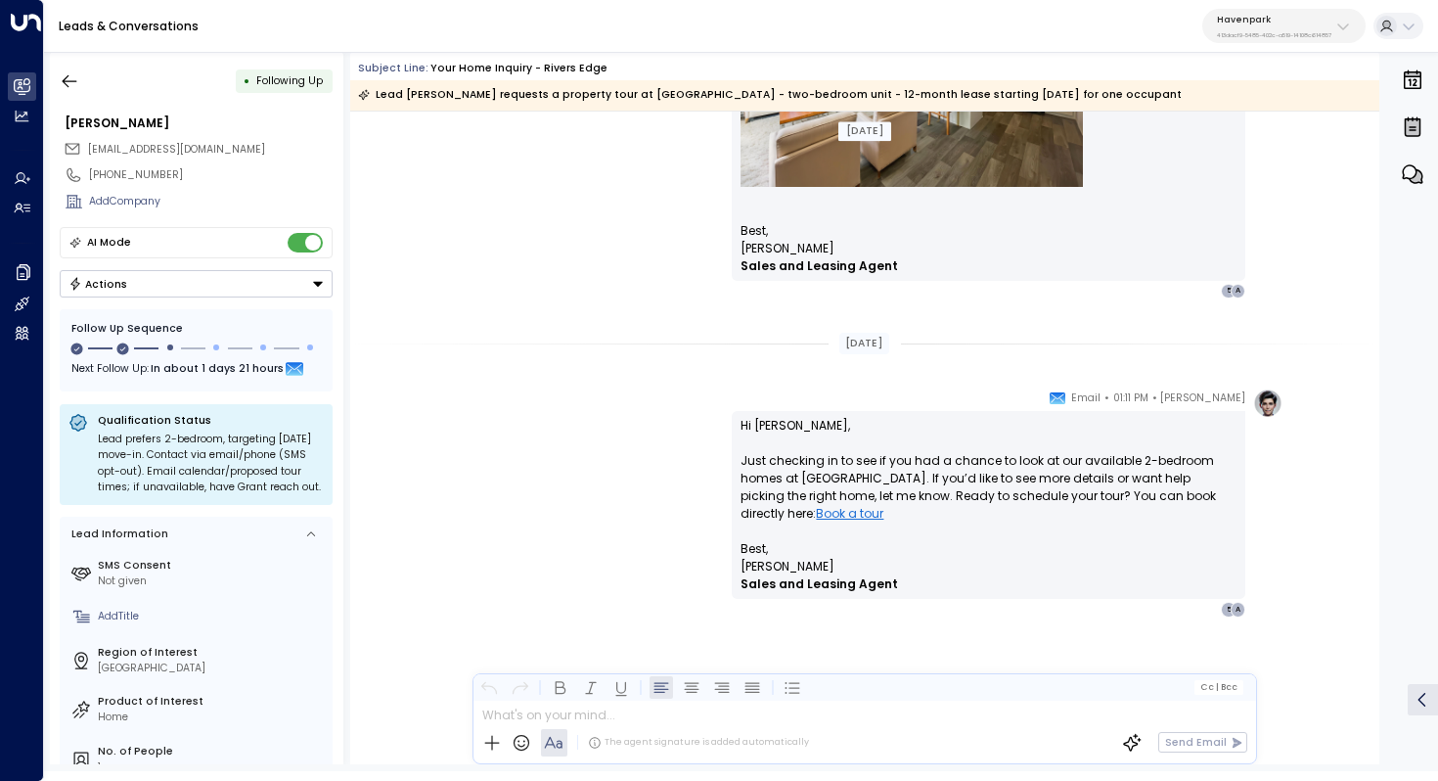
scroll to position [1590, 0]
click at [65, 71] on icon "button" at bounding box center [70, 81] width 20 height 20
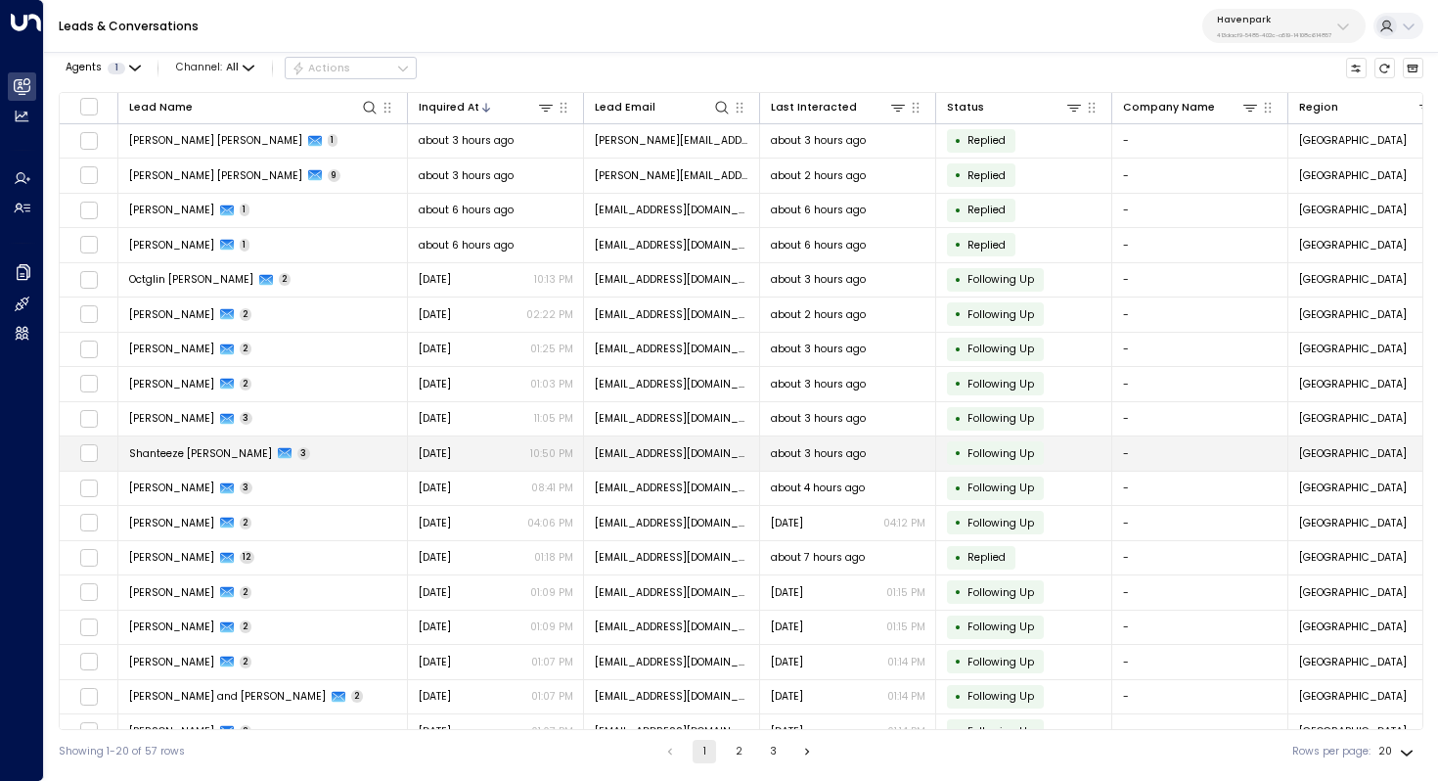
click at [229, 462] on td "Shanteeze Wyatt Phelan 3" at bounding box center [263, 453] width 290 height 34
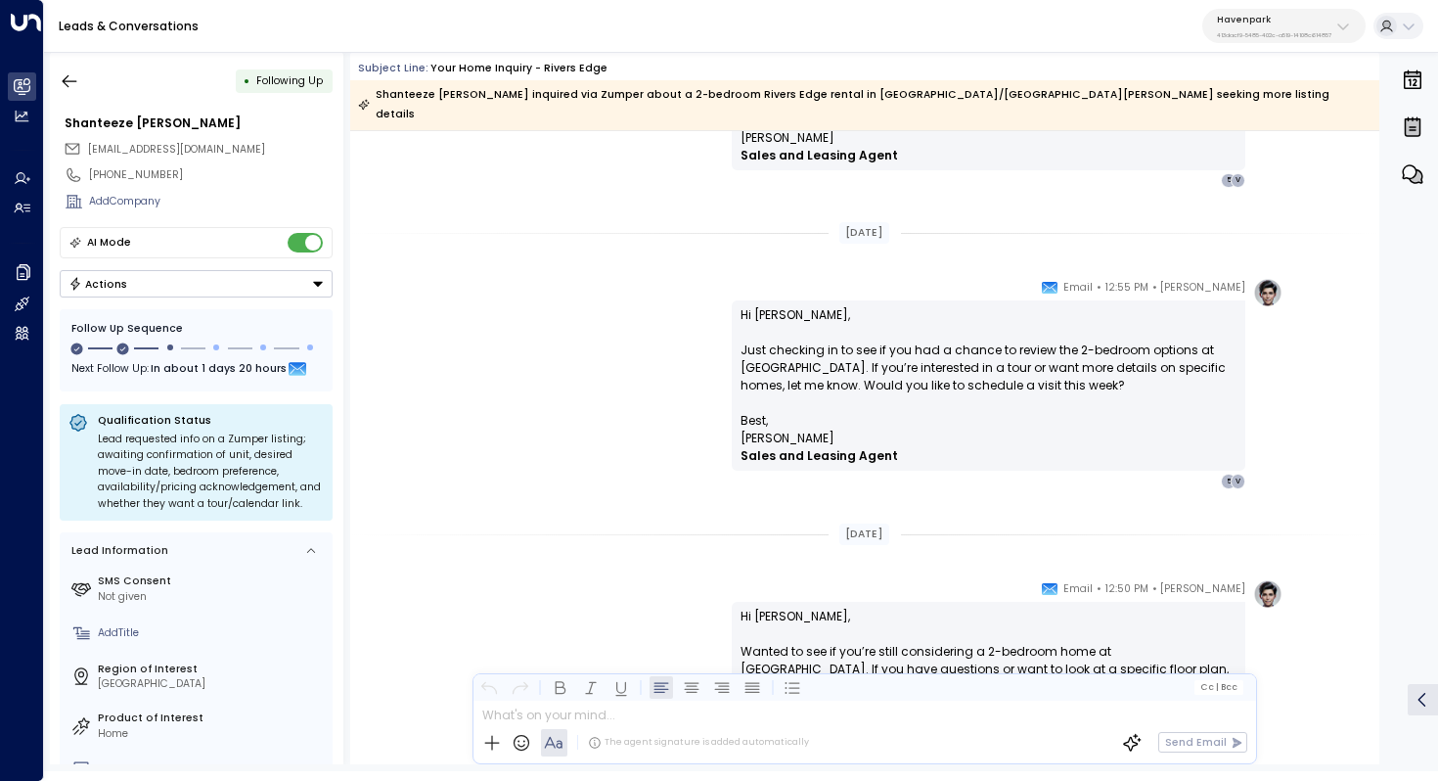
scroll to position [1749, 0]
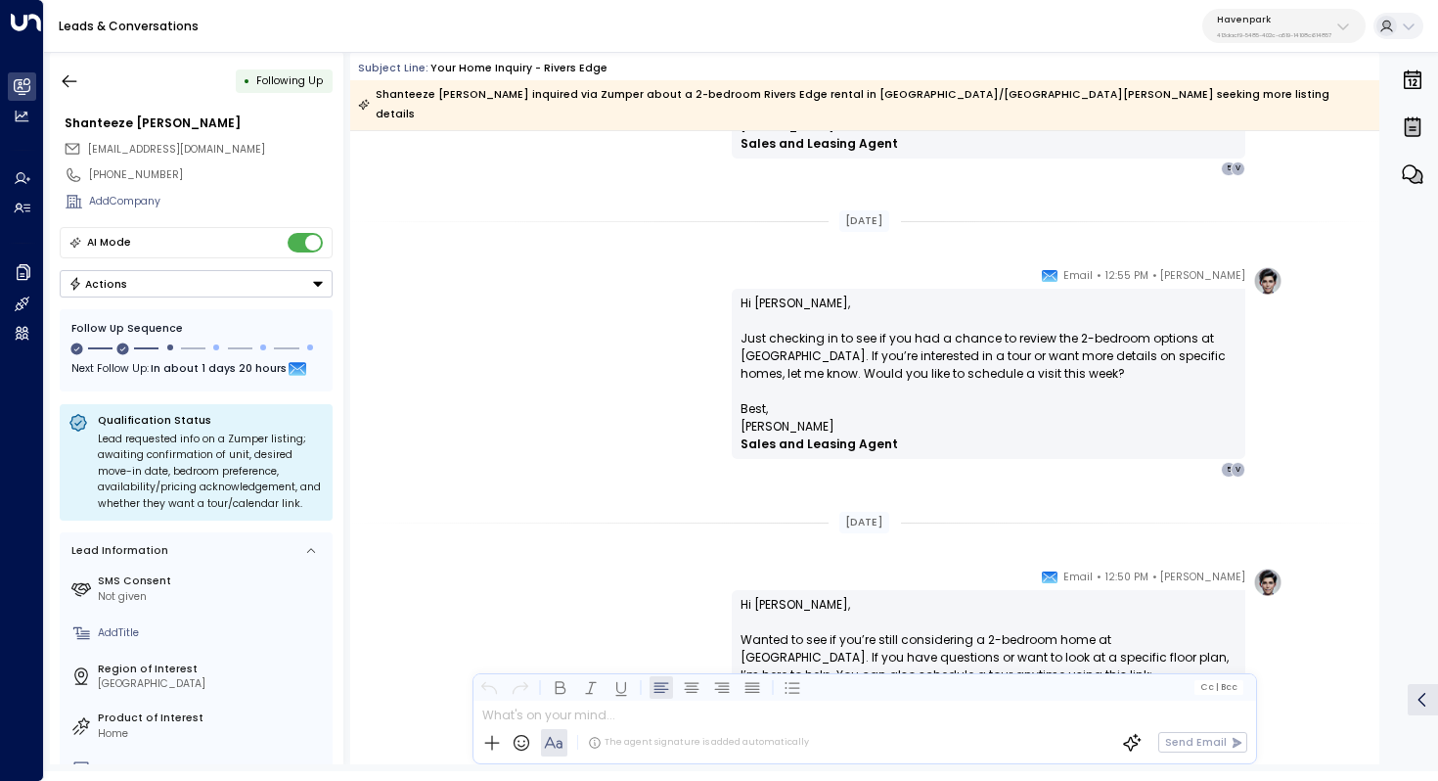
drag, startPoint x: 920, startPoint y: 324, endPoint x: 920, endPoint y: 338, distance: 13.7
click at [920, 336] on p "Hi Shanteeze, Just checking in to see if you had a chance to review the 2-bedro…" at bounding box center [989, 348] width 496 height 106
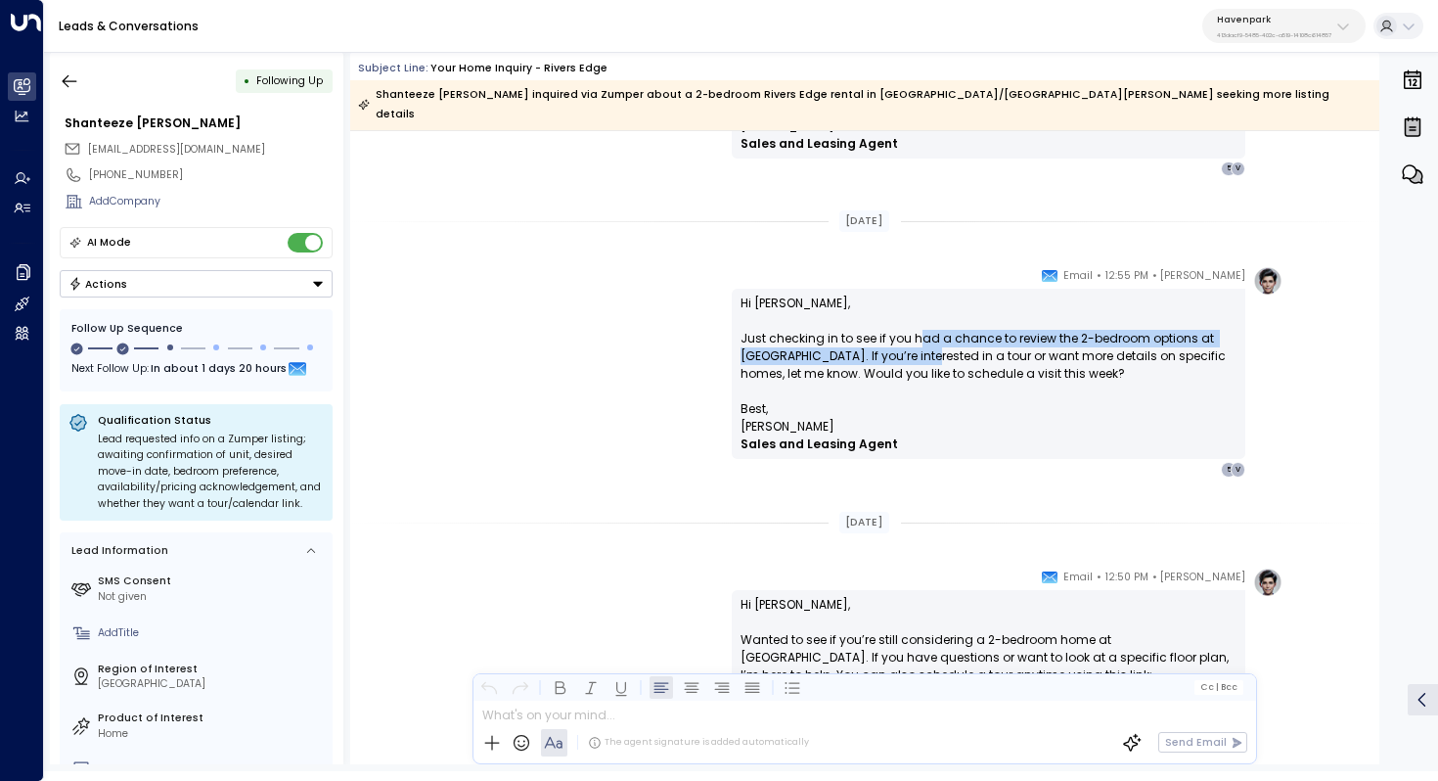
click at [920, 338] on p "Hi Shanteeze, Just checking in to see if you had a chance to review the 2-bedro…" at bounding box center [989, 348] width 496 height 106
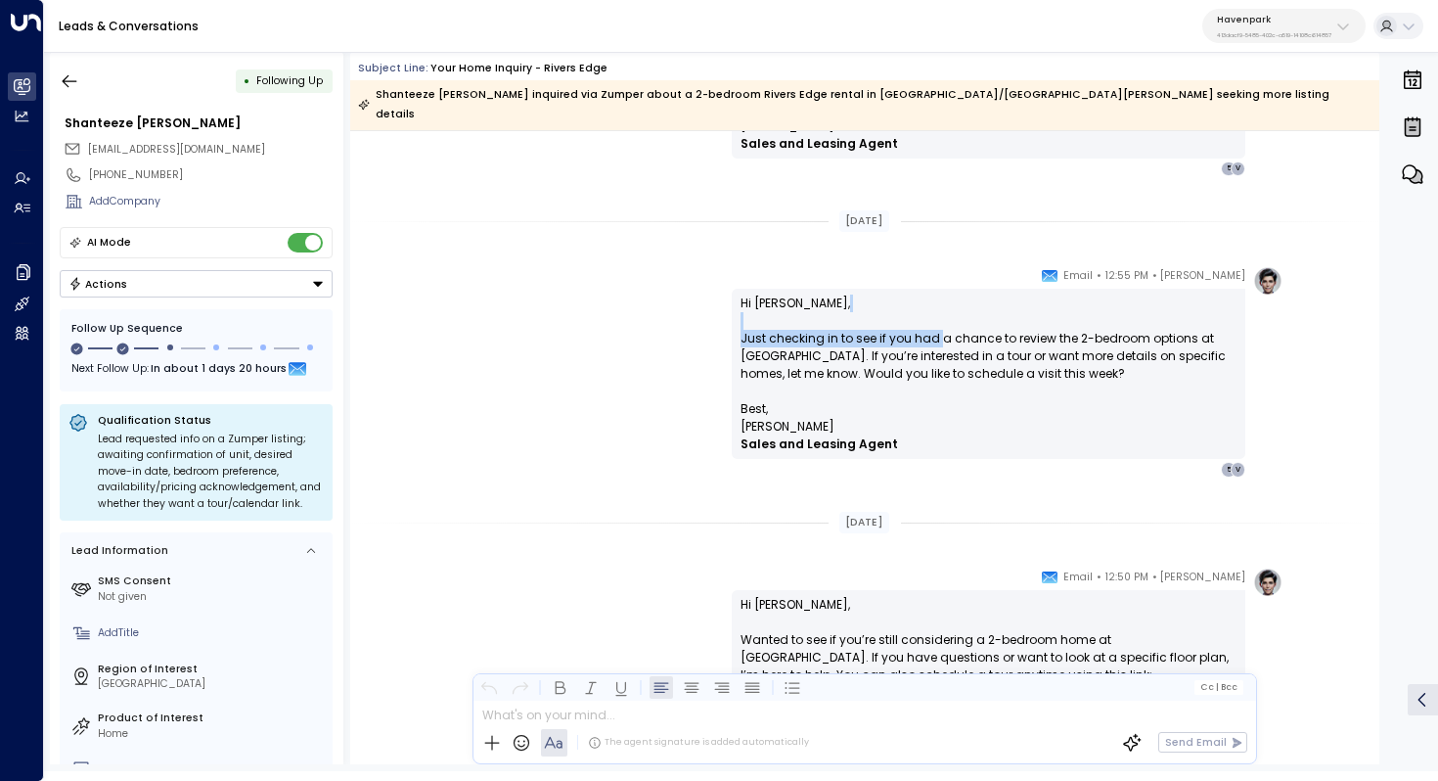
click at [939, 315] on p "Hi Shanteeze, Just checking in to see if you had a chance to review the 2-bedro…" at bounding box center [989, 348] width 496 height 106
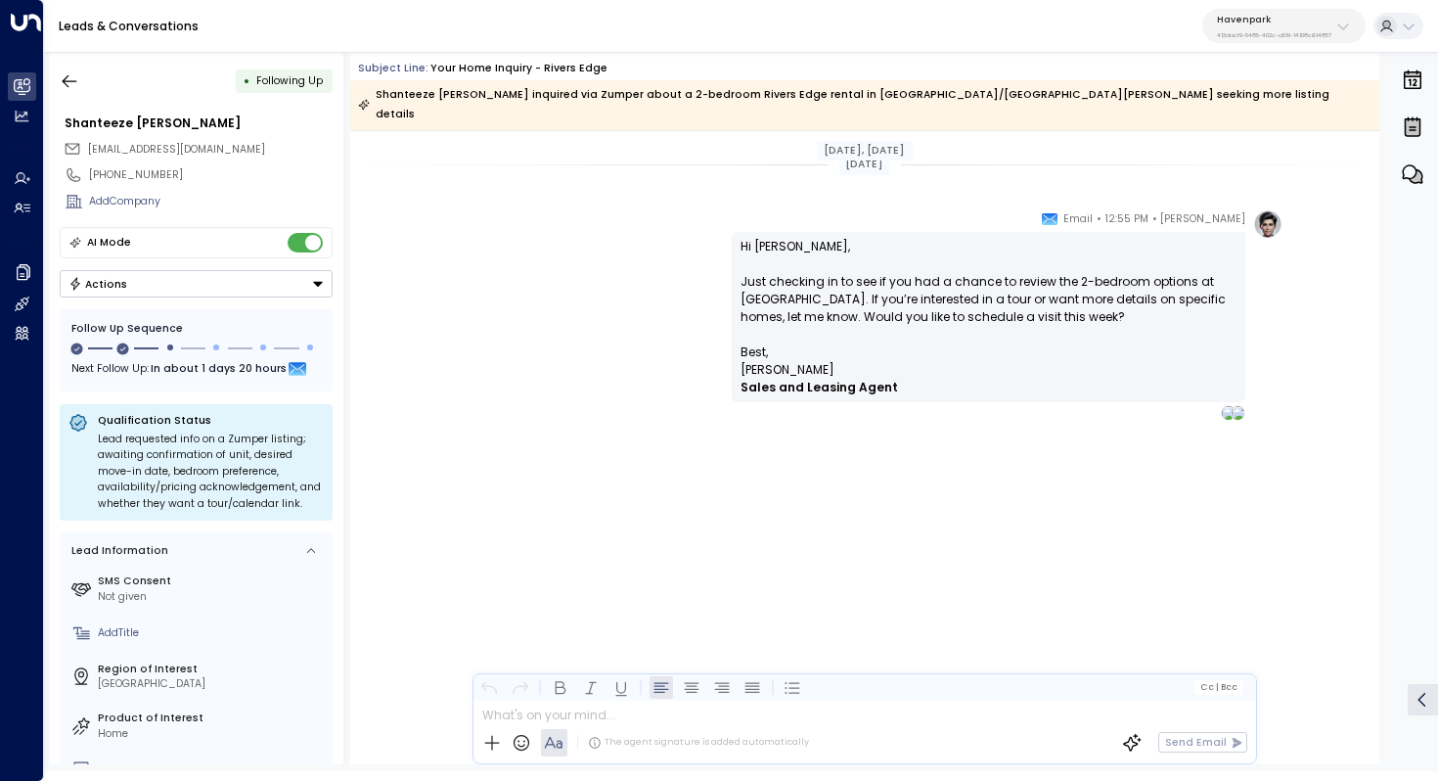
scroll to position [1891, 0]
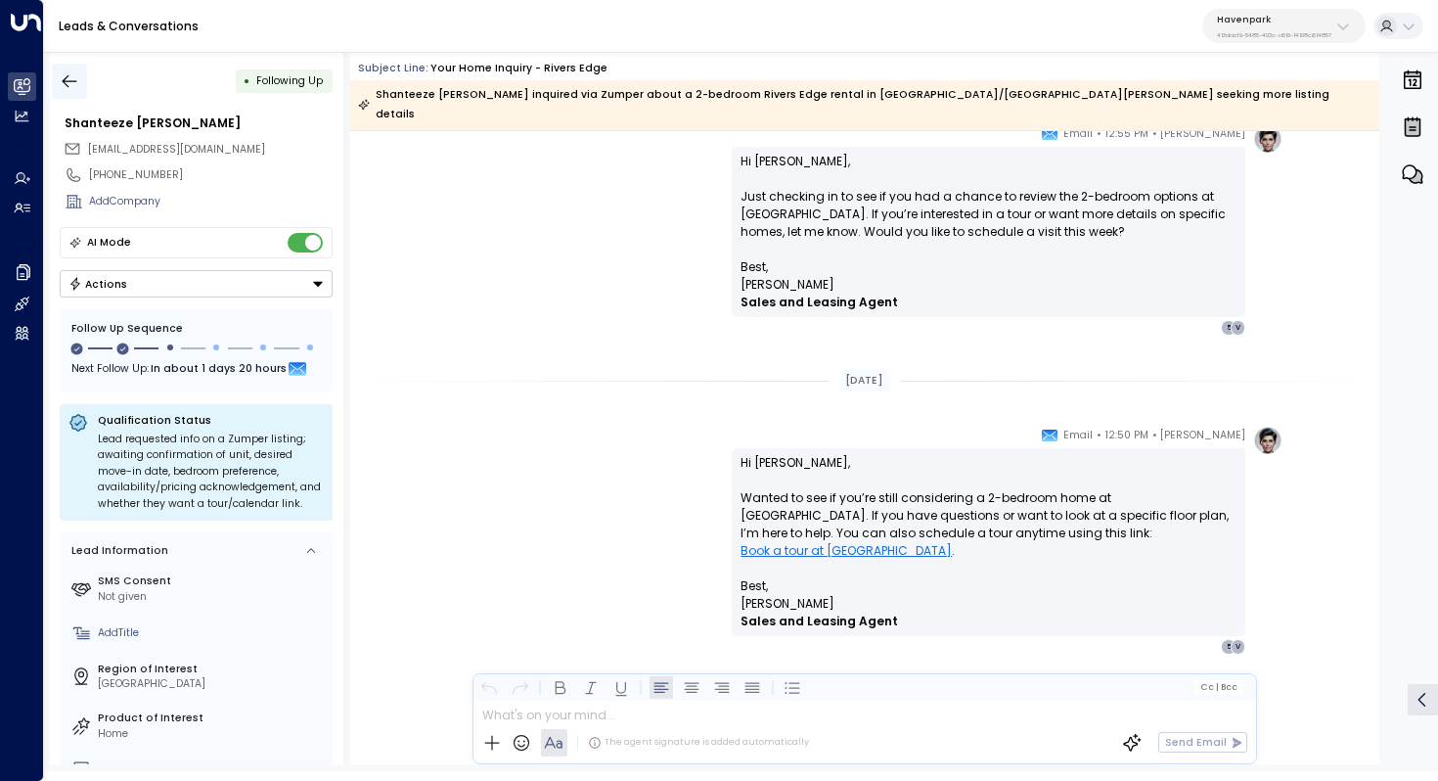
click at [59, 89] on button "button" at bounding box center [69, 81] width 35 height 35
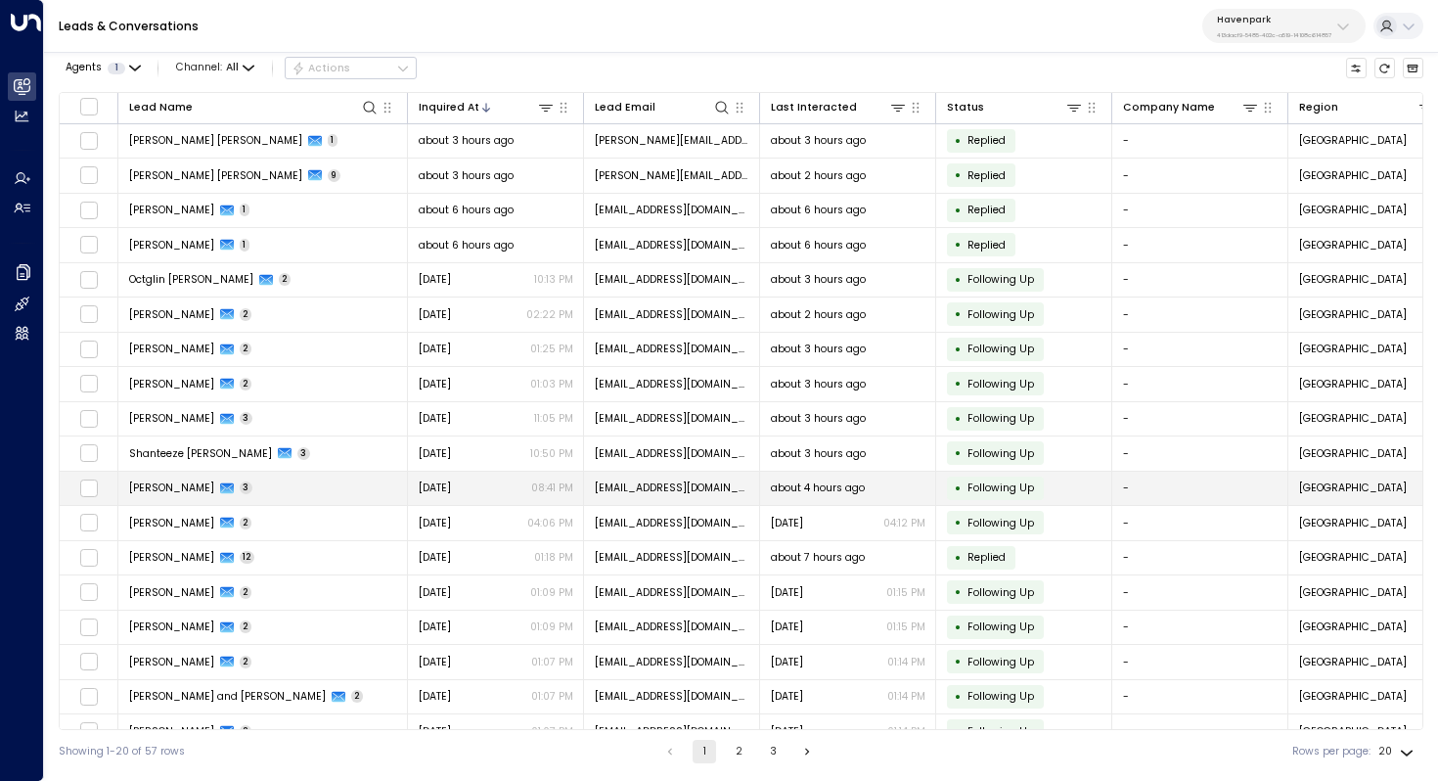
scroll to position [94, 0]
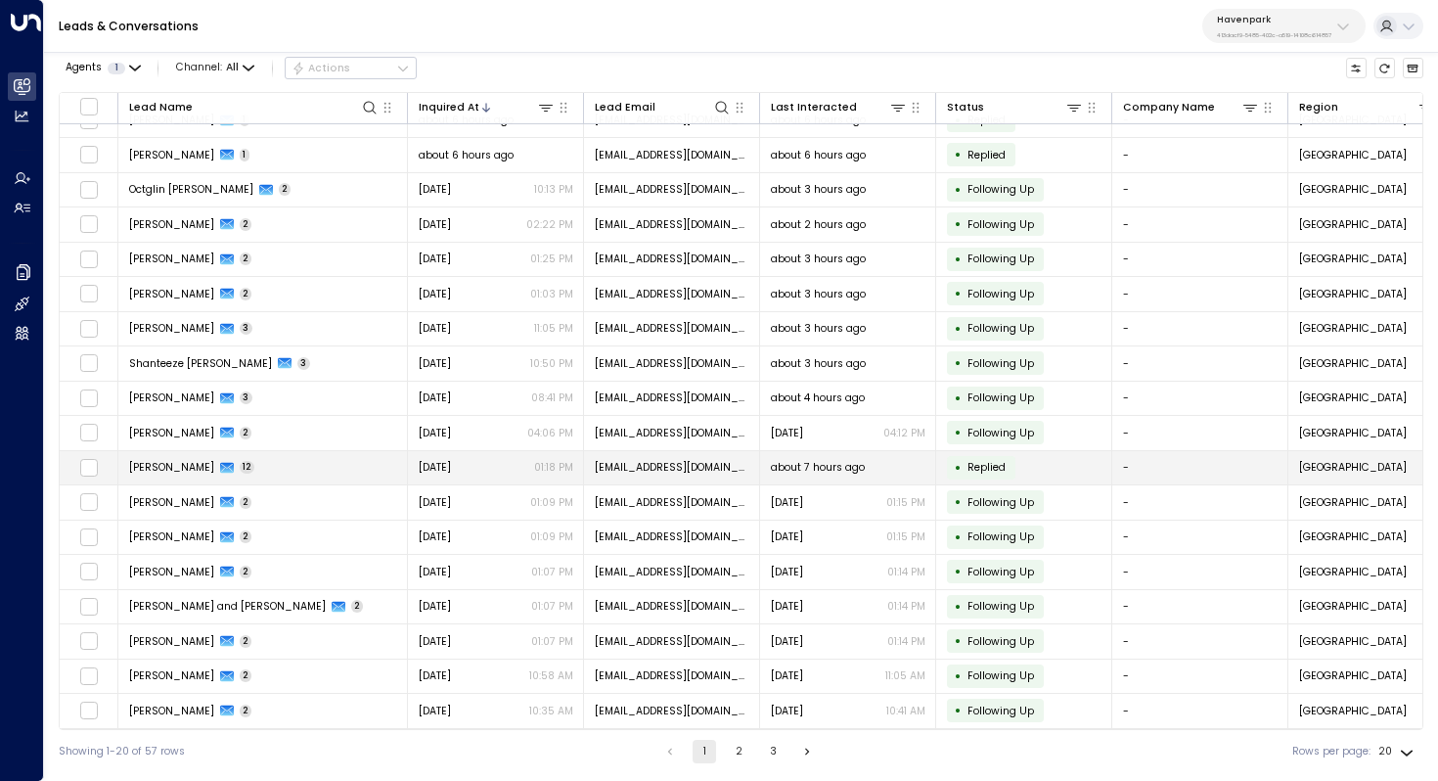
click at [176, 461] on span "Mildred Oliva" at bounding box center [171, 467] width 85 height 15
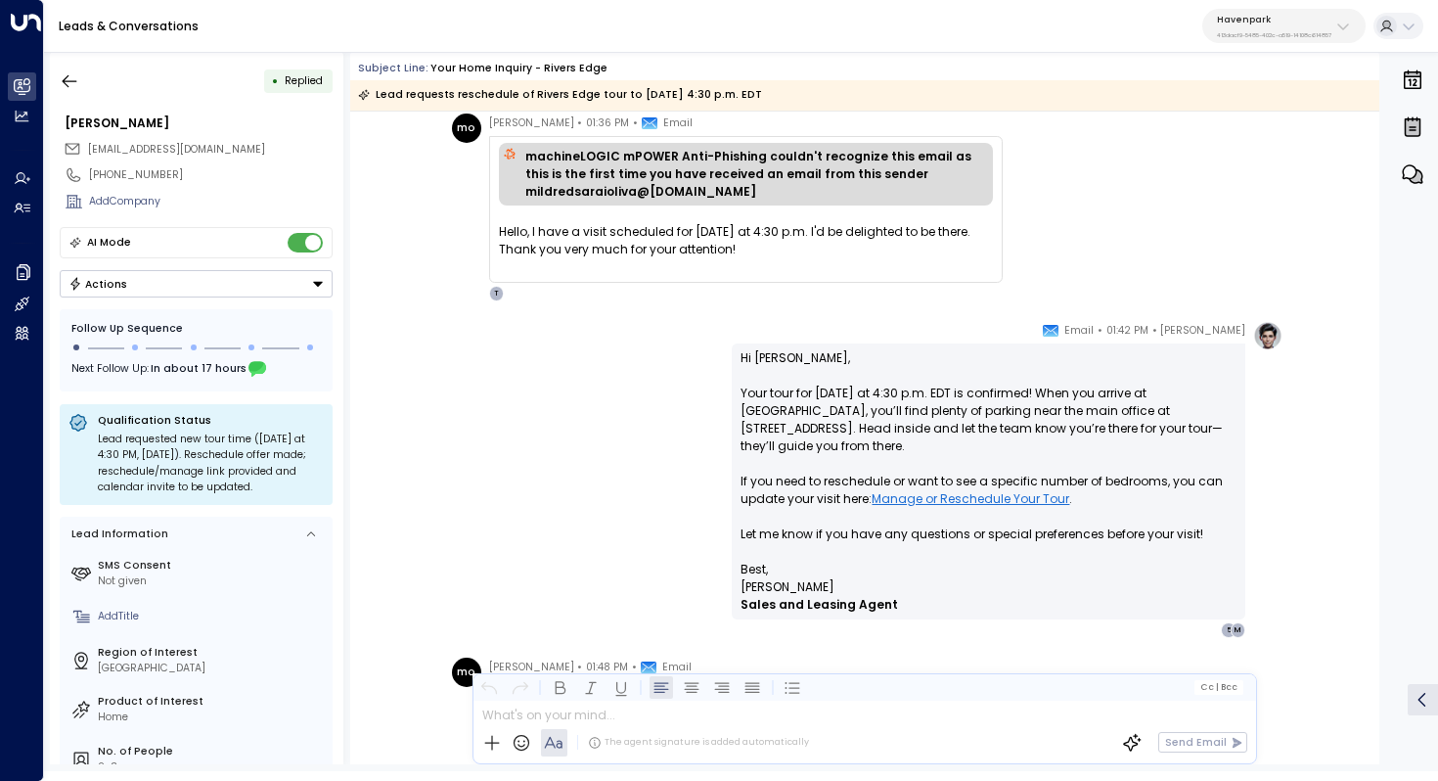
scroll to position [2087, 0]
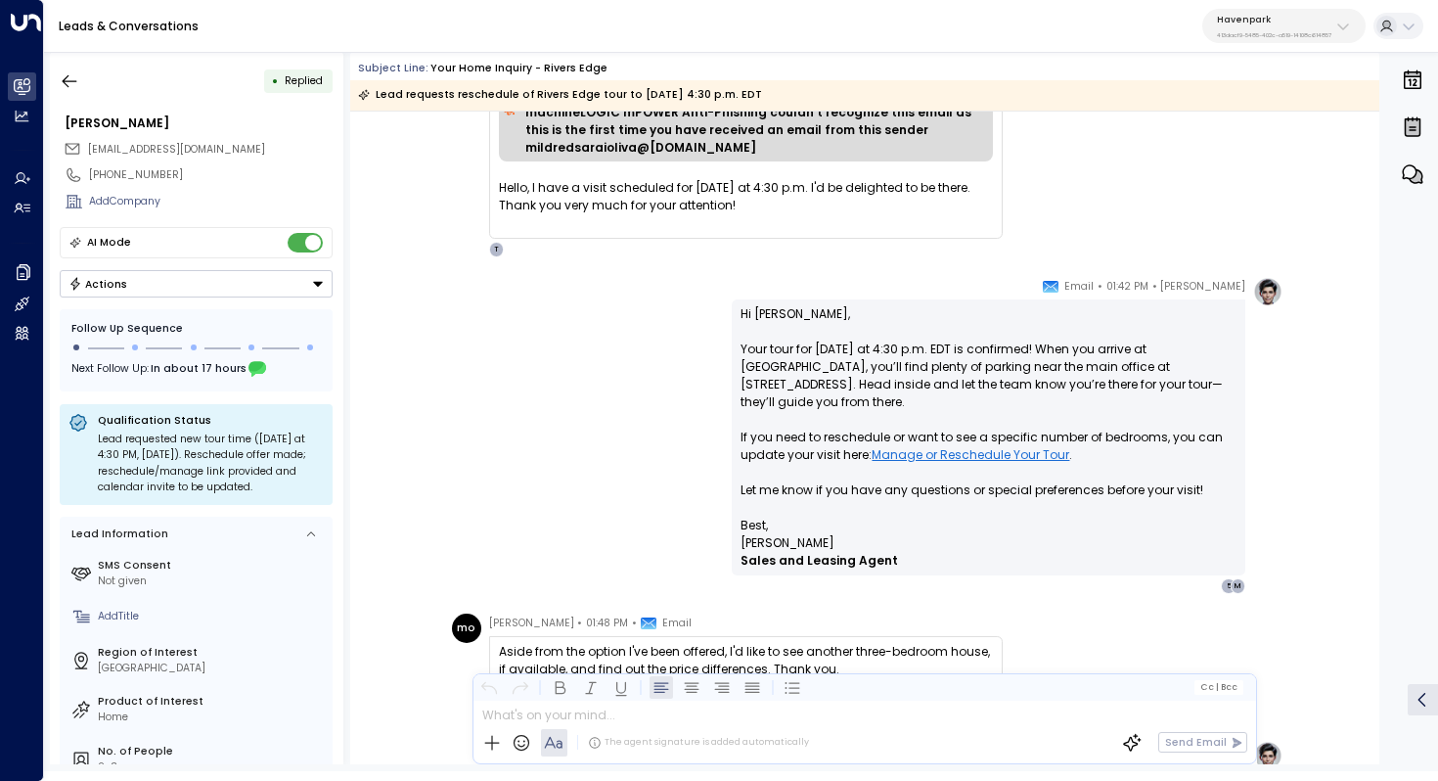
drag, startPoint x: 1039, startPoint y: 343, endPoint x: 1039, endPoint y: 357, distance: 13.7
click at [1039, 357] on p "Hi Mildred, Your tour for tomorrow at 4:30 p.m. EDT is confirmed! When you arri…" at bounding box center [989, 410] width 496 height 211
click at [1037, 360] on p "Hi Mildred, Your tour for tomorrow at 4:30 p.m. EDT is confirmed! When you arri…" at bounding box center [989, 410] width 496 height 211
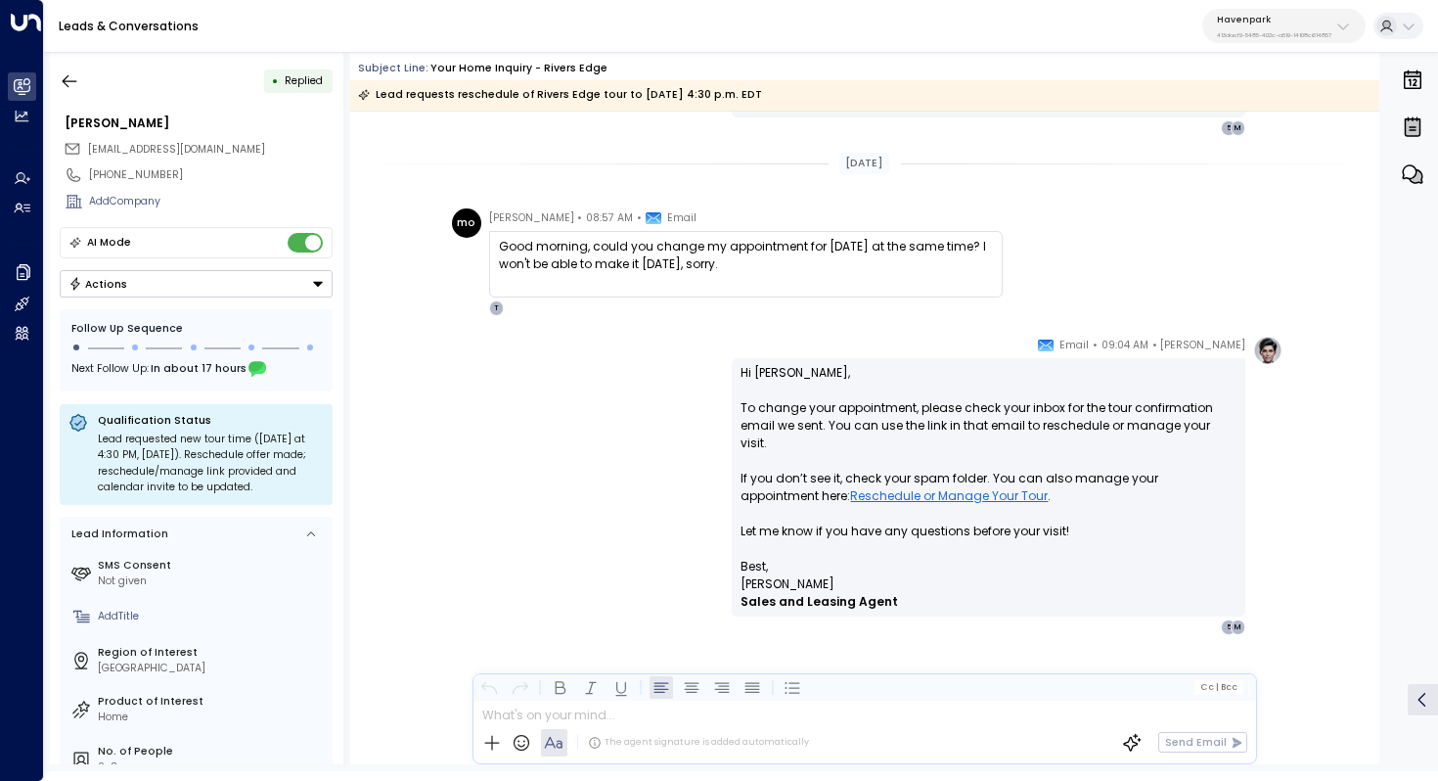
scroll to position [3936, 0]
drag, startPoint x: 1027, startPoint y: 409, endPoint x: 1027, endPoint y: 420, distance: 10.8
click at [1027, 420] on p "Hi Mildred, To change your appointment, please check your inbox for the tour co…" at bounding box center [989, 461] width 496 height 194
click at [1031, 410] on p "Hi Mildred, To change your appointment, please check your inbox for the tour co…" at bounding box center [989, 461] width 496 height 194
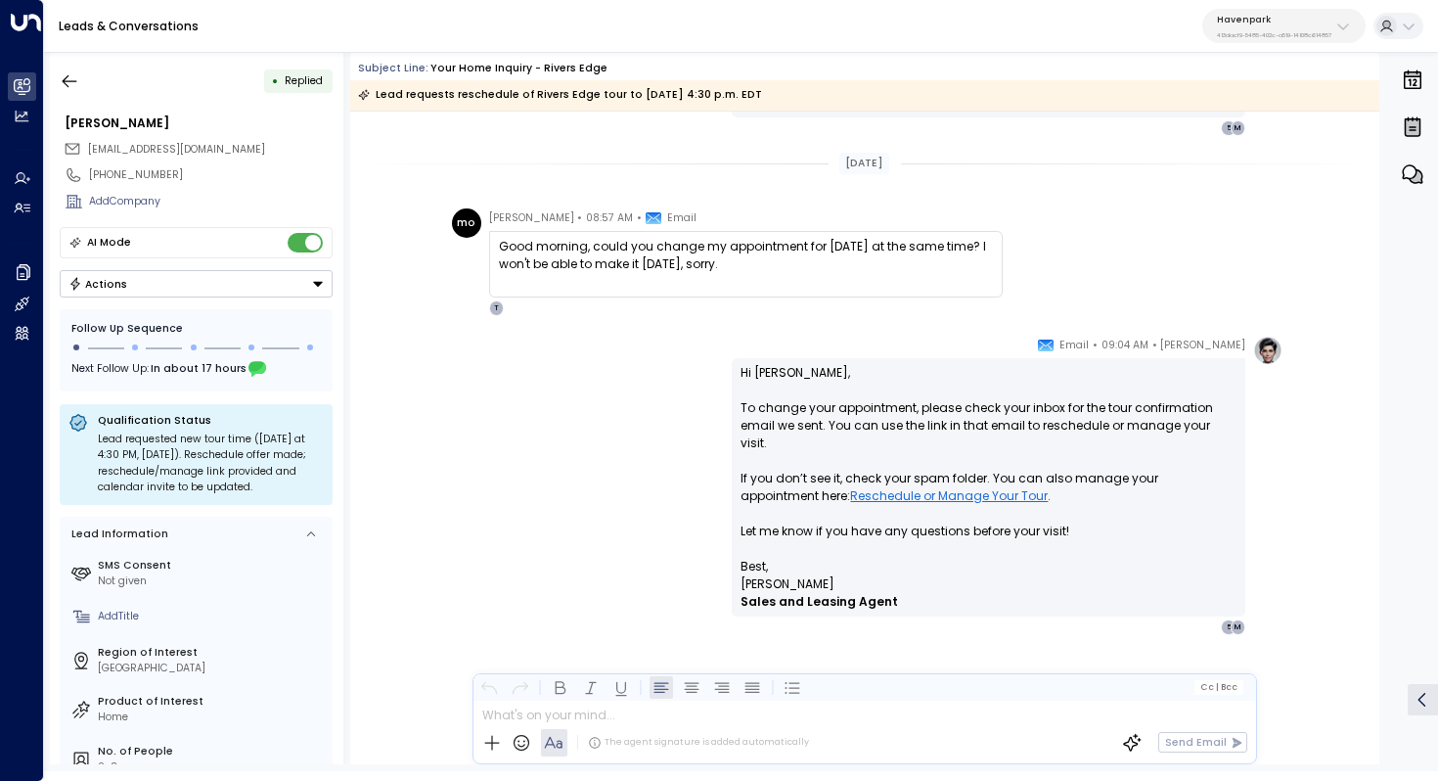
click at [1031, 410] on p "Hi Mildred, To change your appointment, please check your inbox for the tour co…" at bounding box center [989, 461] width 496 height 194
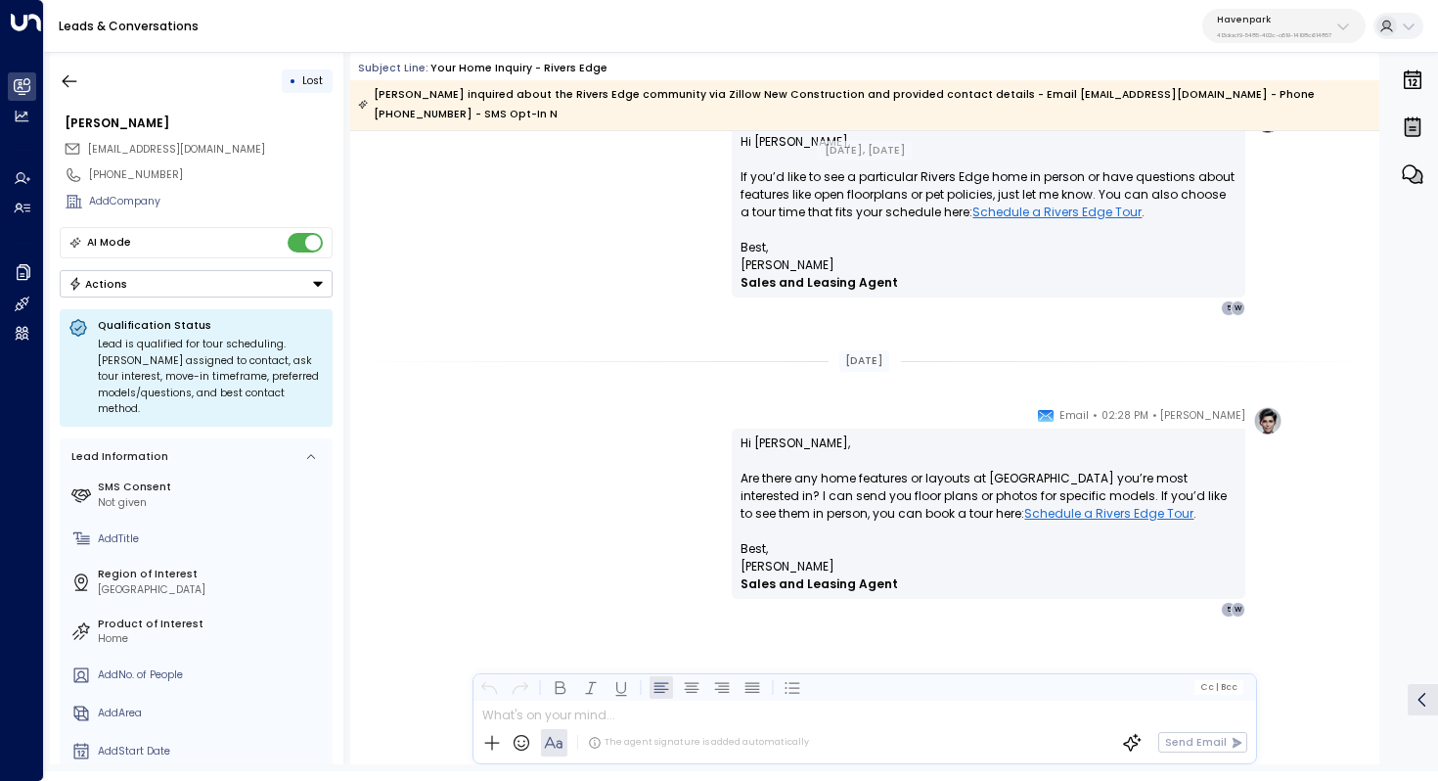
scroll to position [3028, 0]
drag, startPoint x: 903, startPoint y: 476, endPoint x: 901, endPoint y: 488, distance: 11.9
click at [901, 488] on p "Hi [PERSON_NAME], Are there any home features or layouts at [GEOGRAPHIC_DATA] y…" at bounding box center [989, 487] width 496 height 106
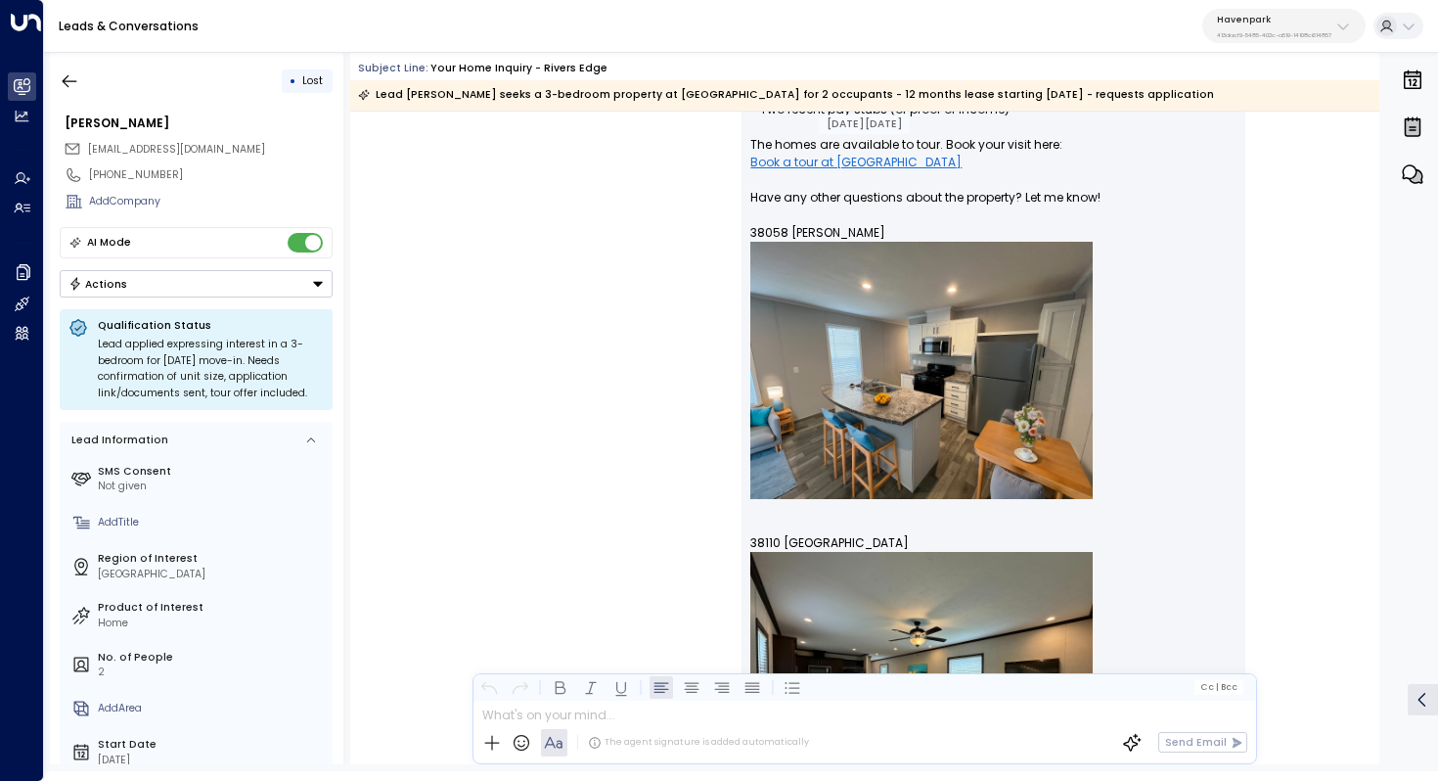
scroll to position [1415, 0]
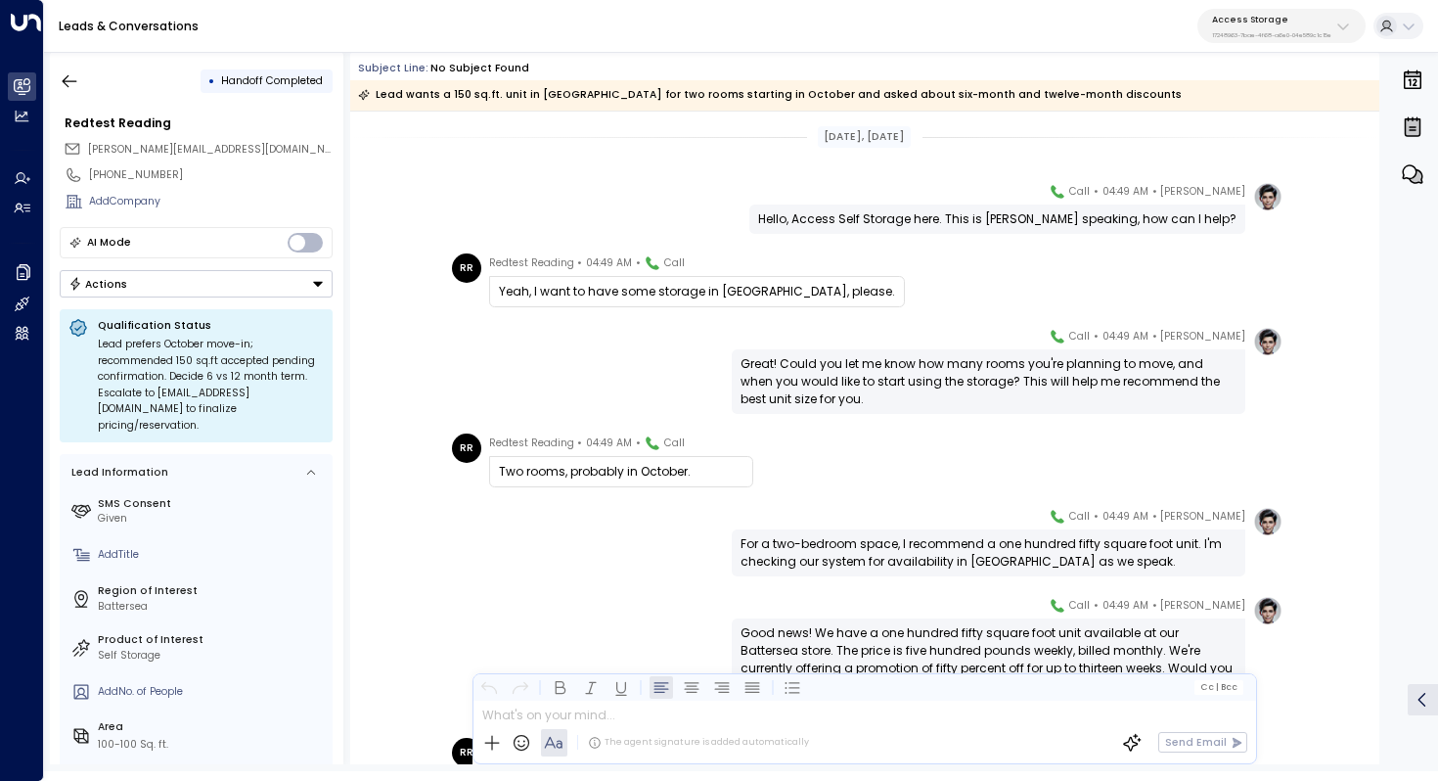
scroll to position [209, 0]
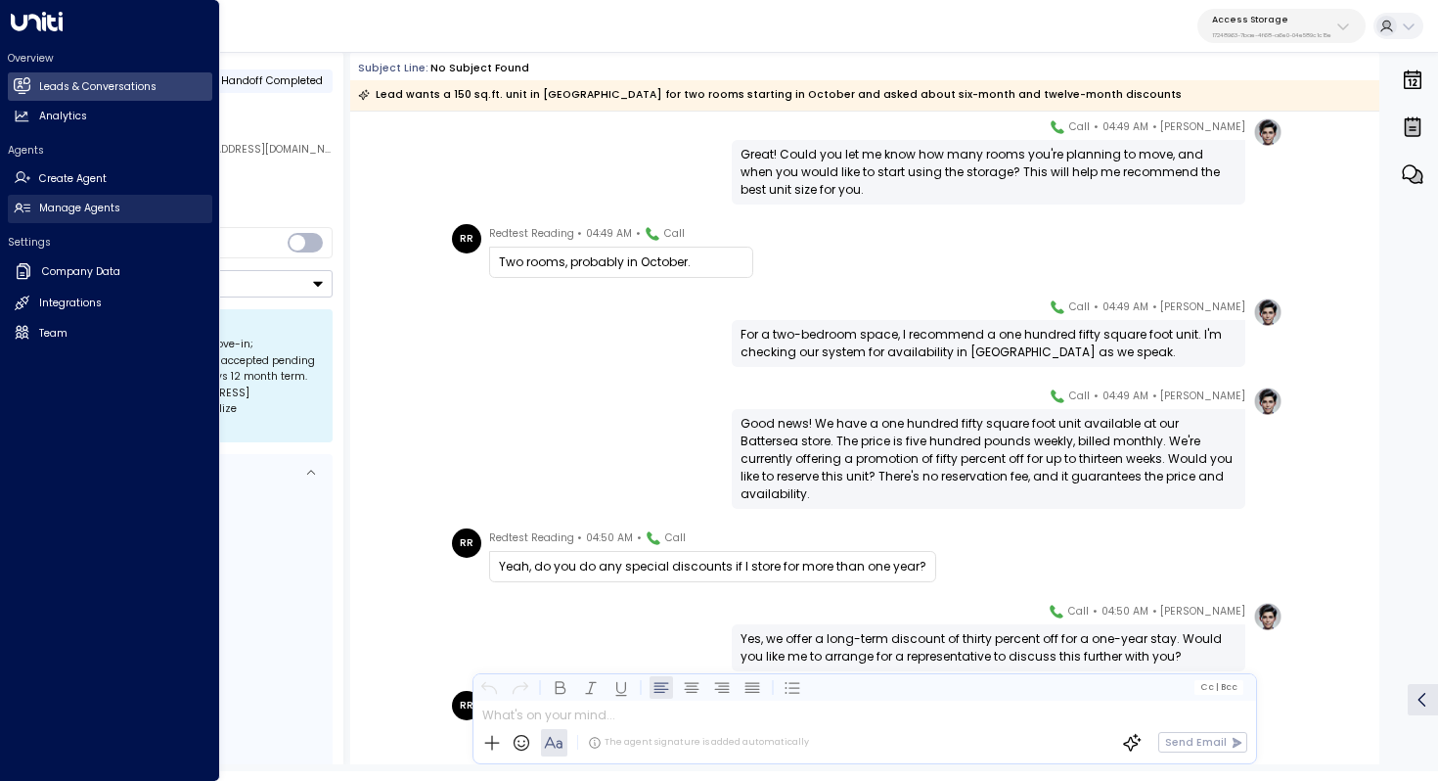
click at [61, 204] on h2 "Manage Agents" at bounding box center [79, 209] width 81 height 16
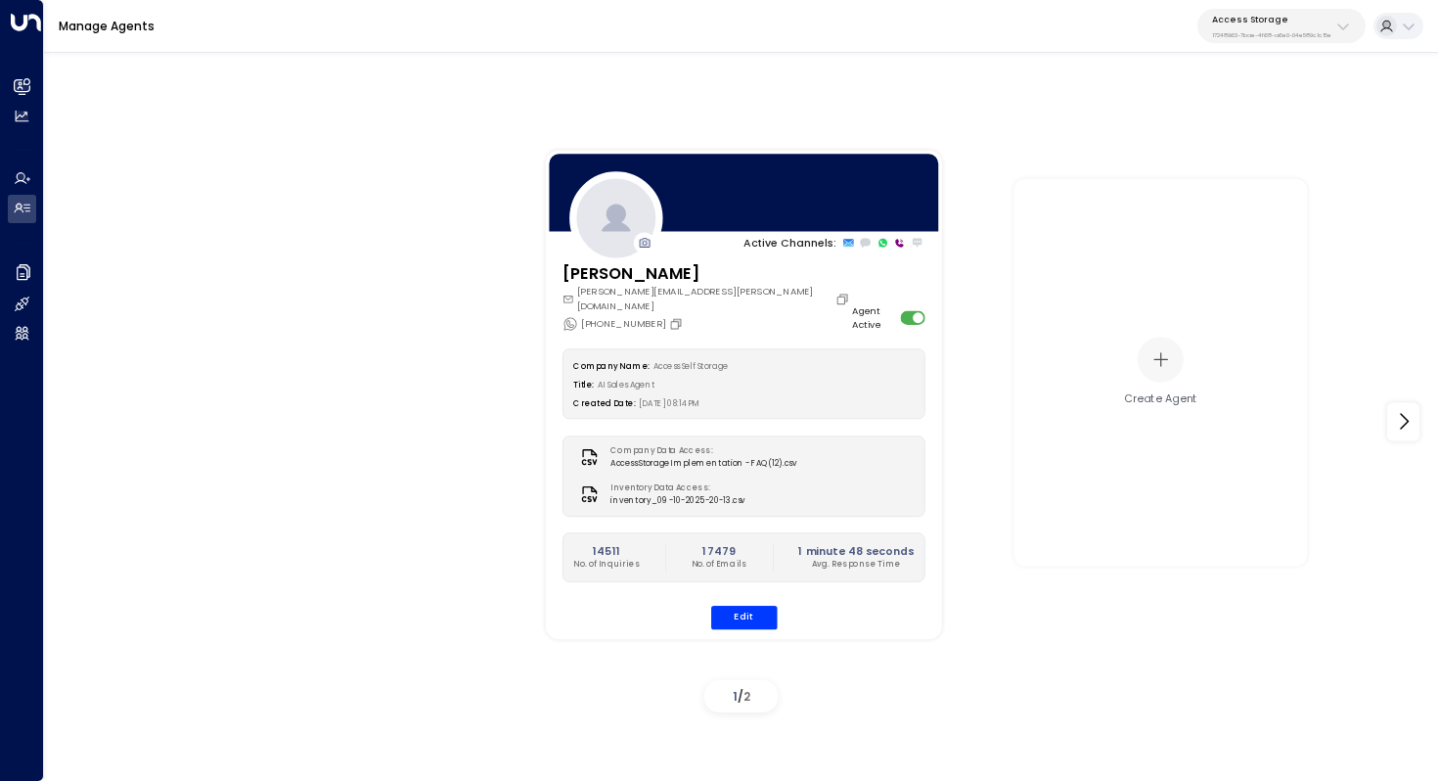
click at [1255, 18] on p "Access Storage" at bounding box center [1271, 20] width 119 height 12
type input "****"
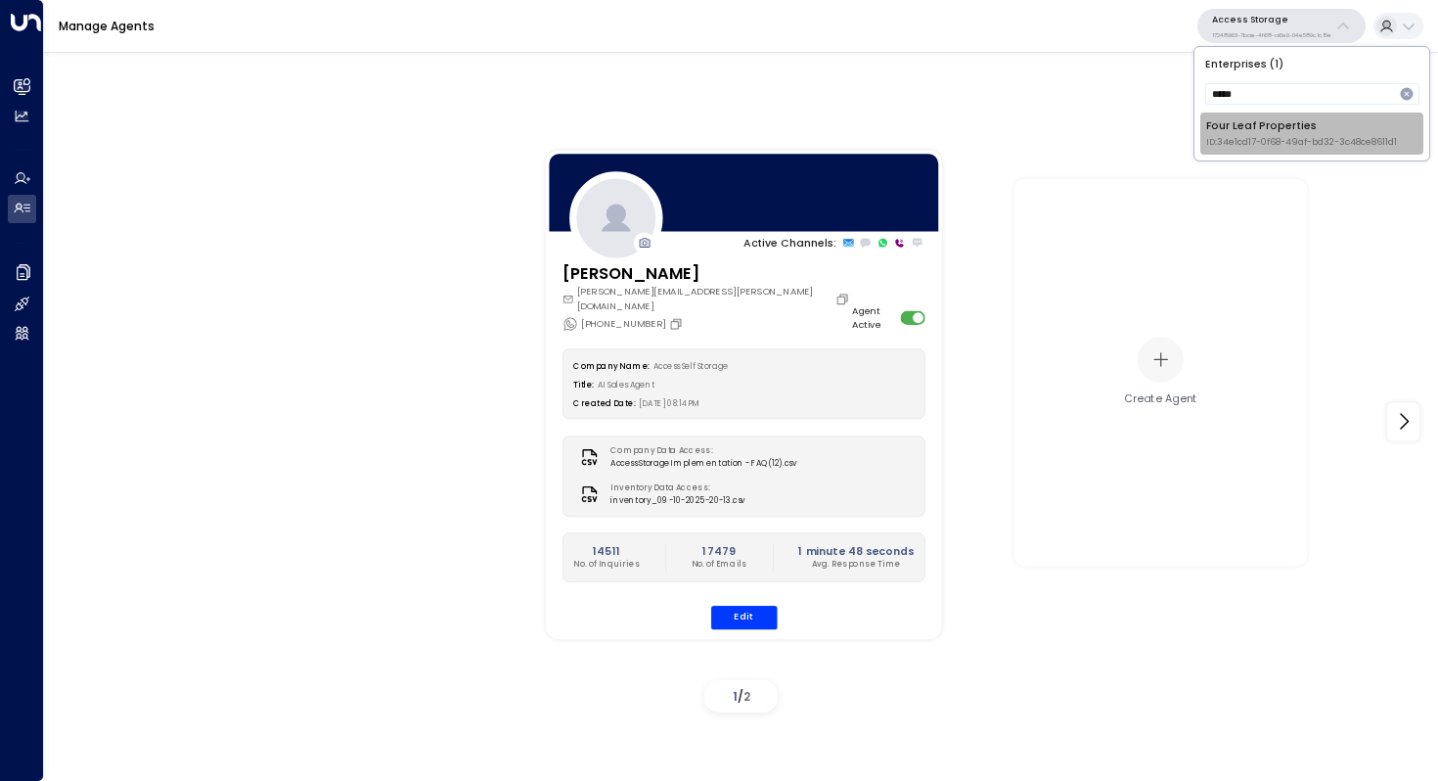
click at [1264, 123] on div "Four Leaf Properties ID: 34e1cd17-0f68-49af-bd32-3c48ce8611d1" at bounding box center [1301, 133] width 191 height 30
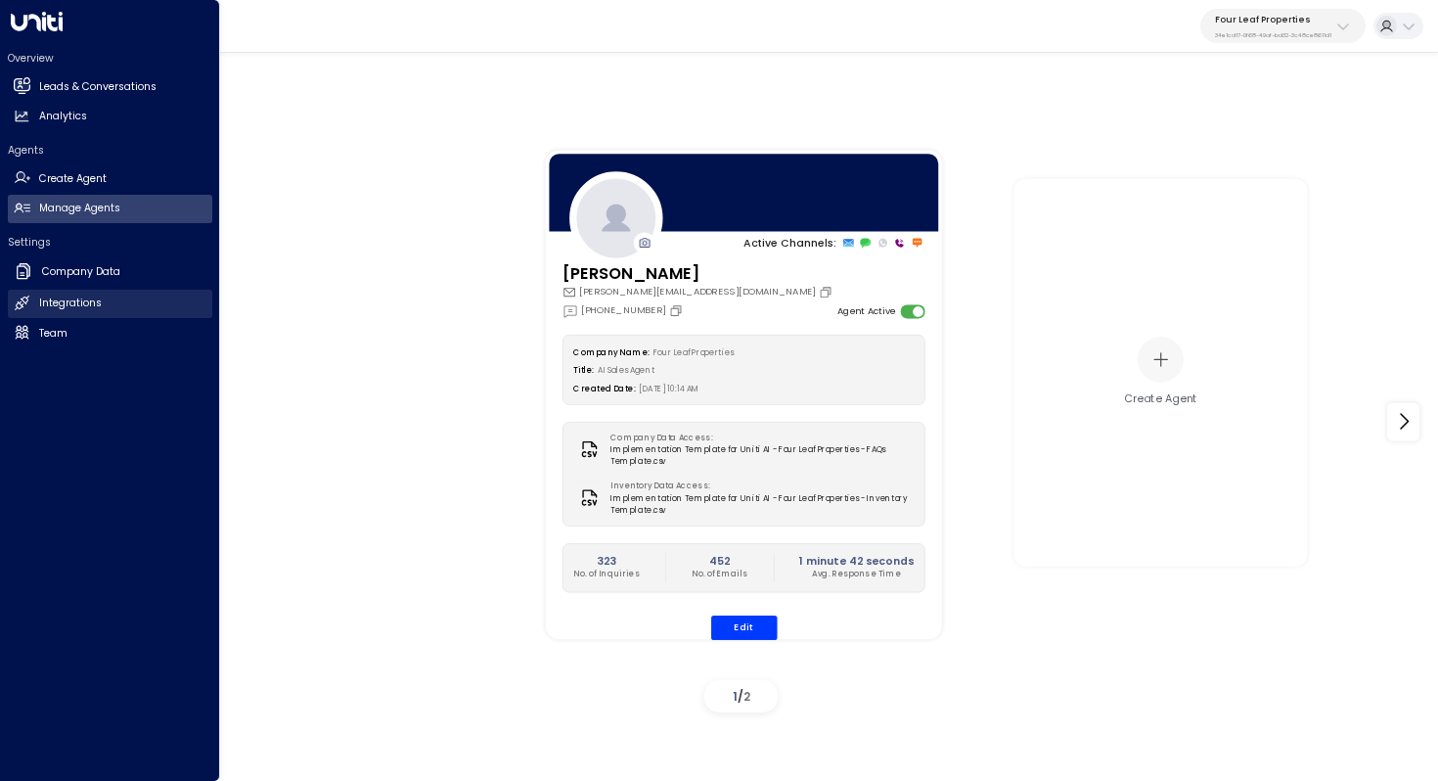
click at [74, 299] on h2 "Integrations" at bounding box center [70, 303] width 63 height 16
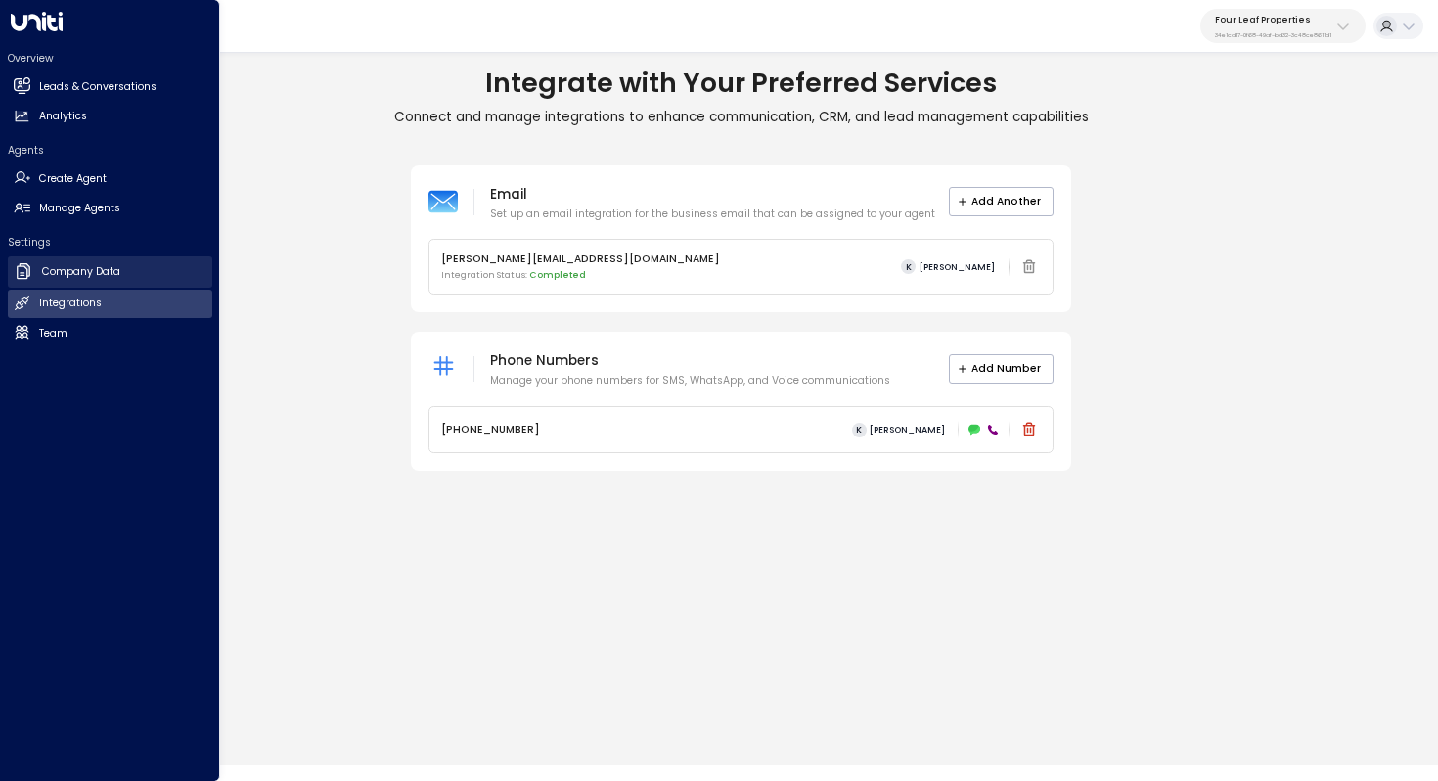
click at [63, 278] on h2 "Company Data" at bounding box center [81, 272] width 78 height 16
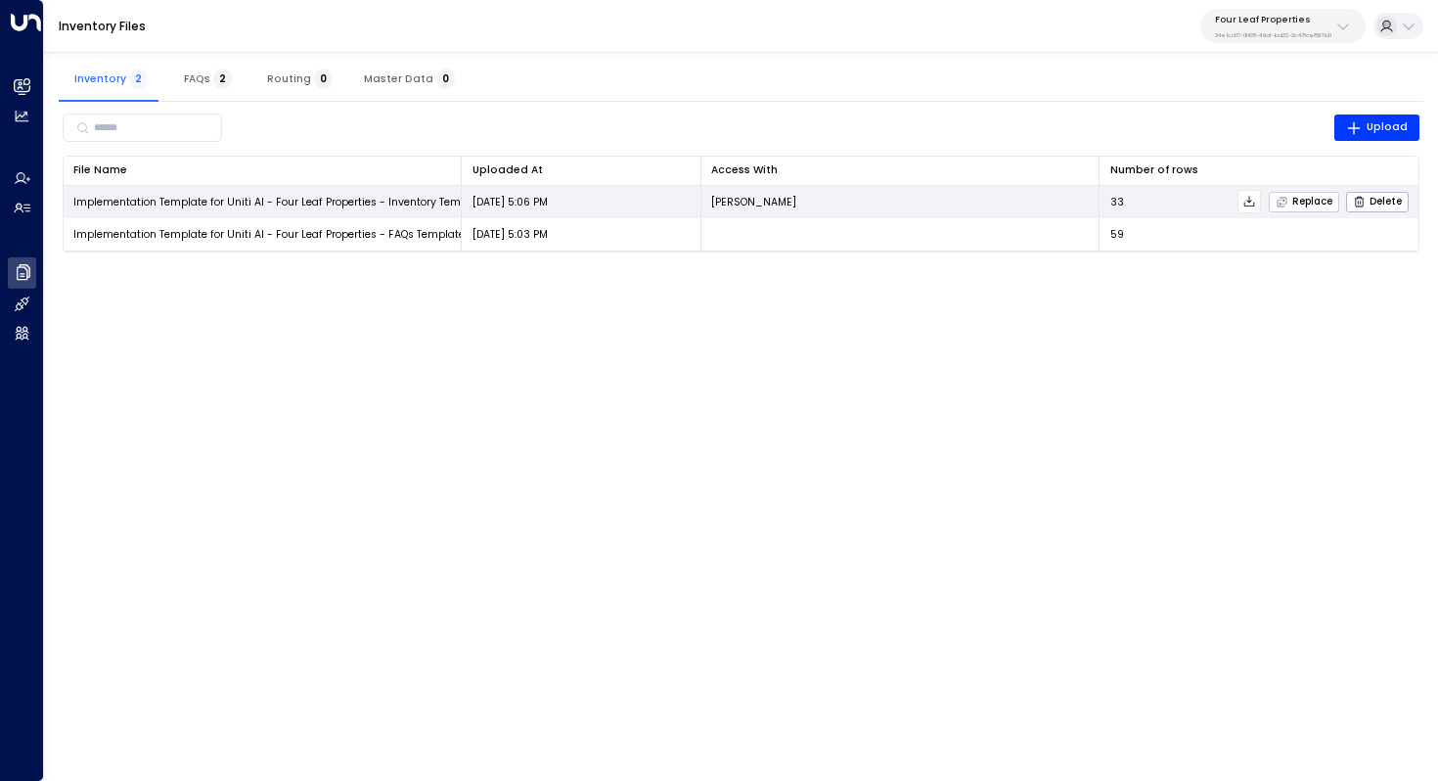
click at [1321, 199] on span "Replace" at bounding box center [1304, 202] width 57 height 13
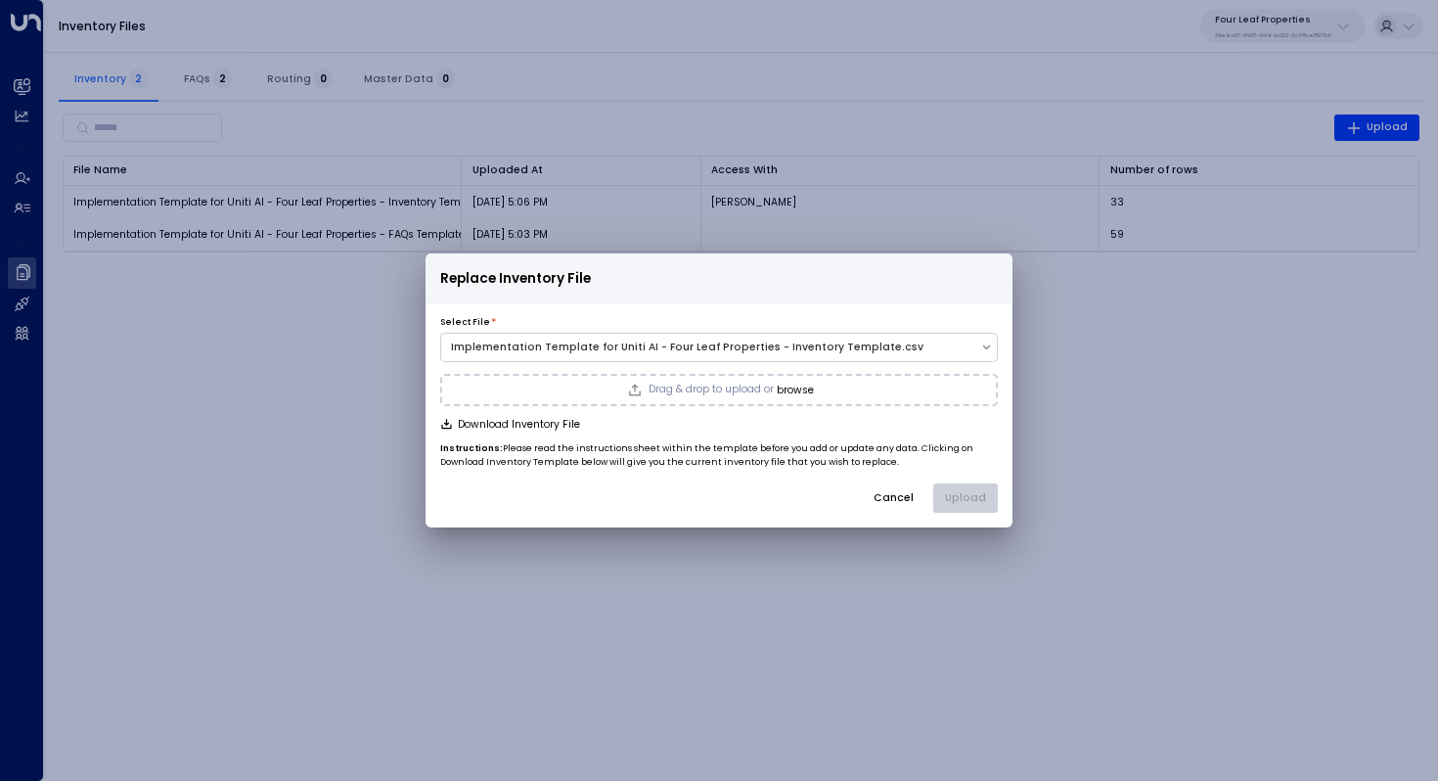
click at [806, 386] on button "browse" at bounding box center [795, 391] width 37 height 12
click at [978, 486] on button "Upload" at bounding box center [965, 497] width 65 height 29
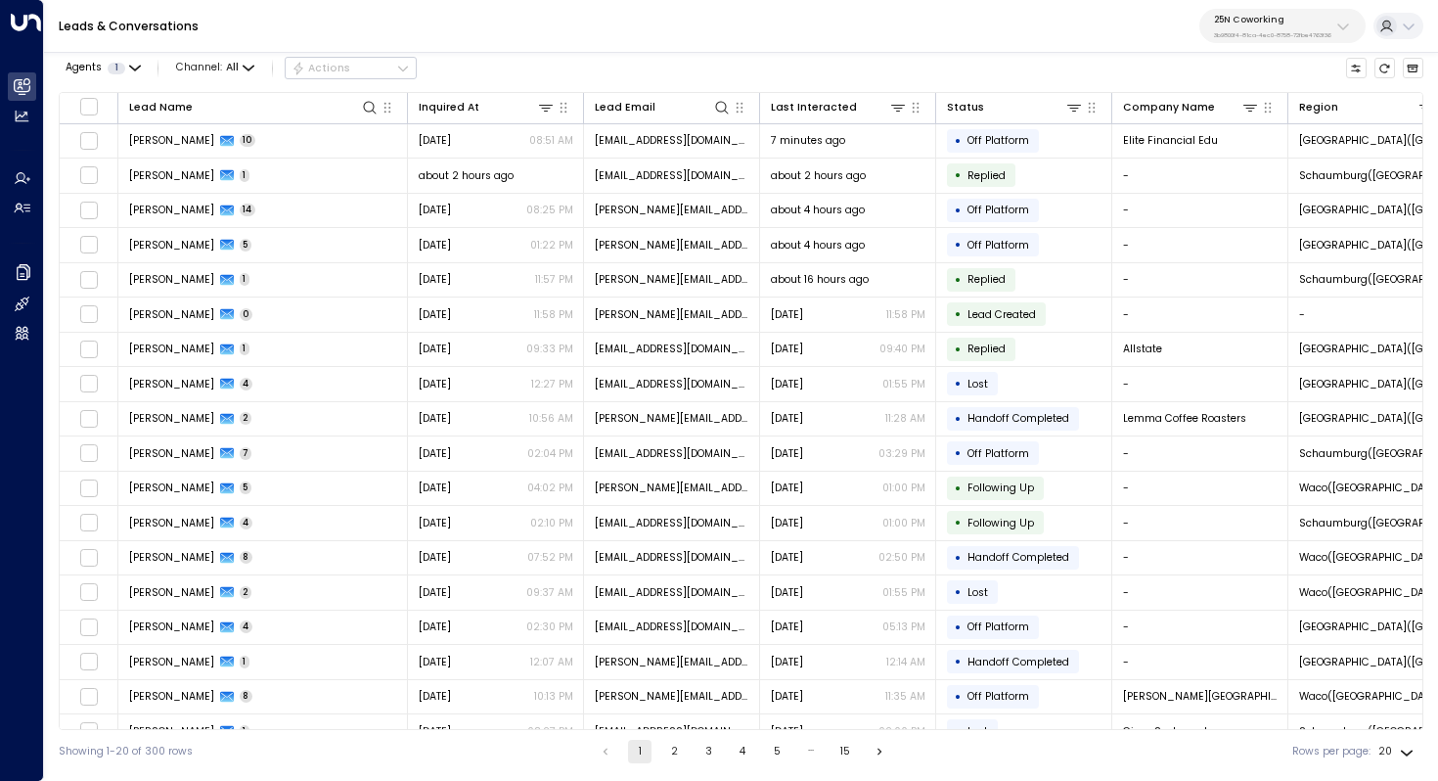
click at [1310, 27] on div "25N Coworking 3b9800f4-81ca-4ec0-8758-72fbe4763f36" at bounding box center [1272, 26] width 117 height 25
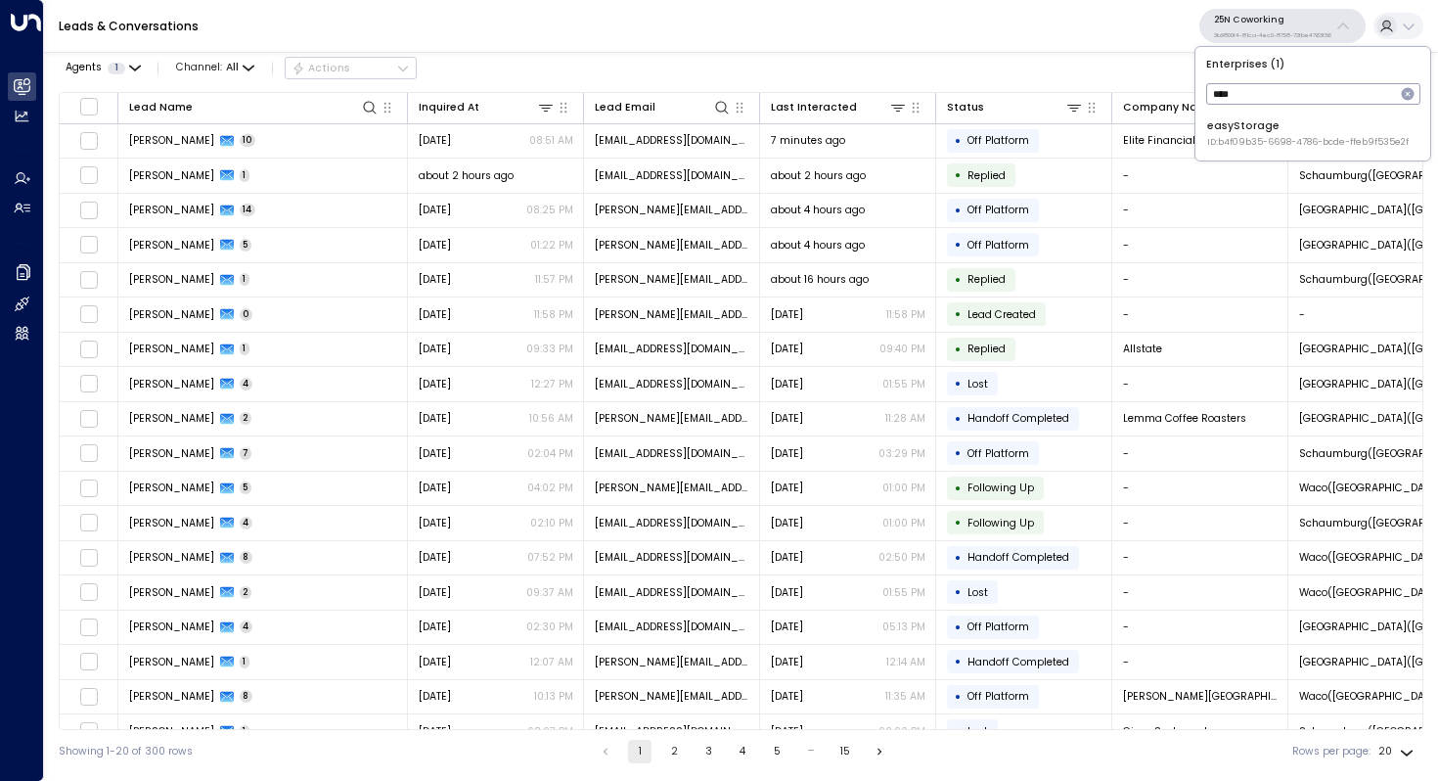
type input "****"
click at [1290, 126] on div "easyStorage ID: b4f09b35-6698-4786-bcde-ffeb9f535e2f" at bounding box center [1308, 133] width 202 height 30
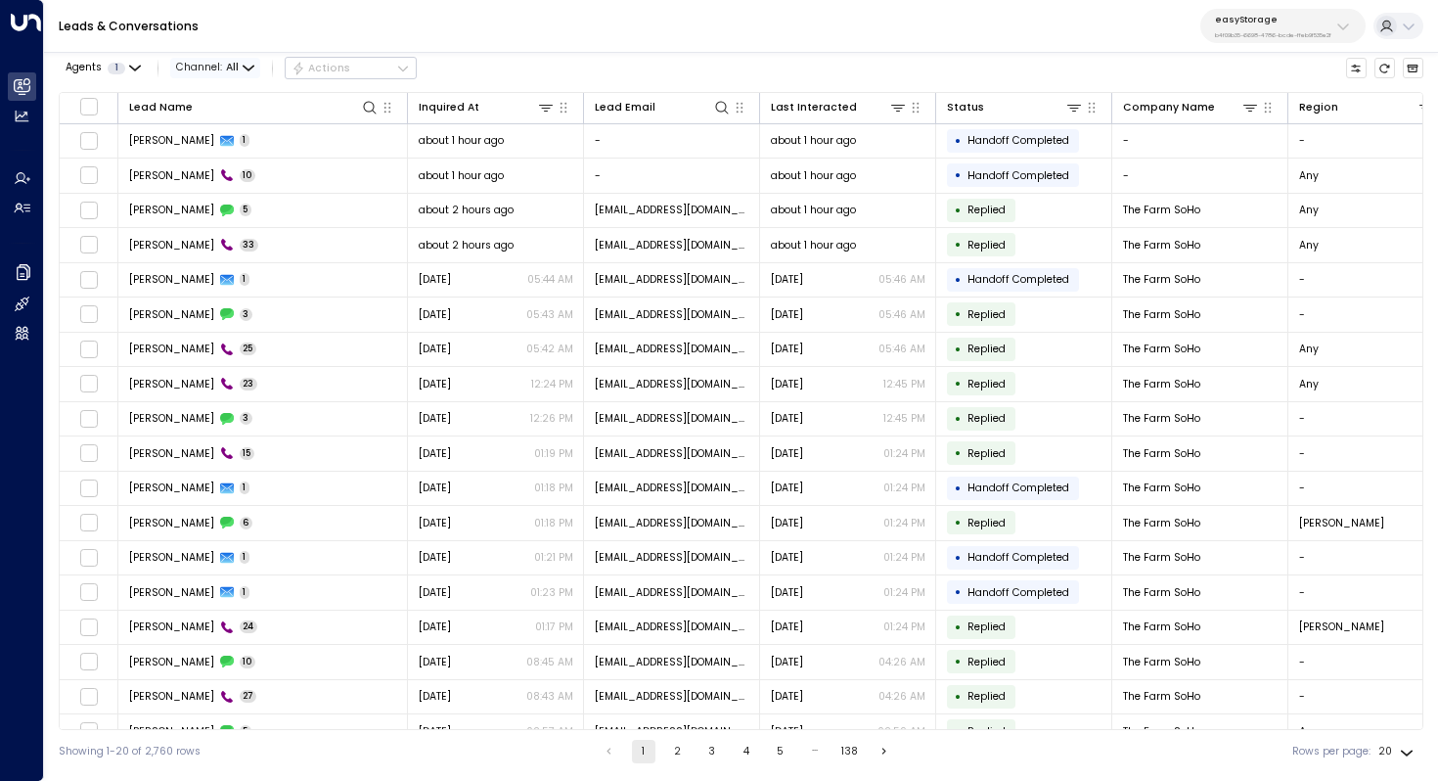
click at [226, 67] on span "All" at bounding box center [232, 68] width 13 height 12
click at [222, 182] on li "Voice" at bounding box center [223, 191] width 94 height 27
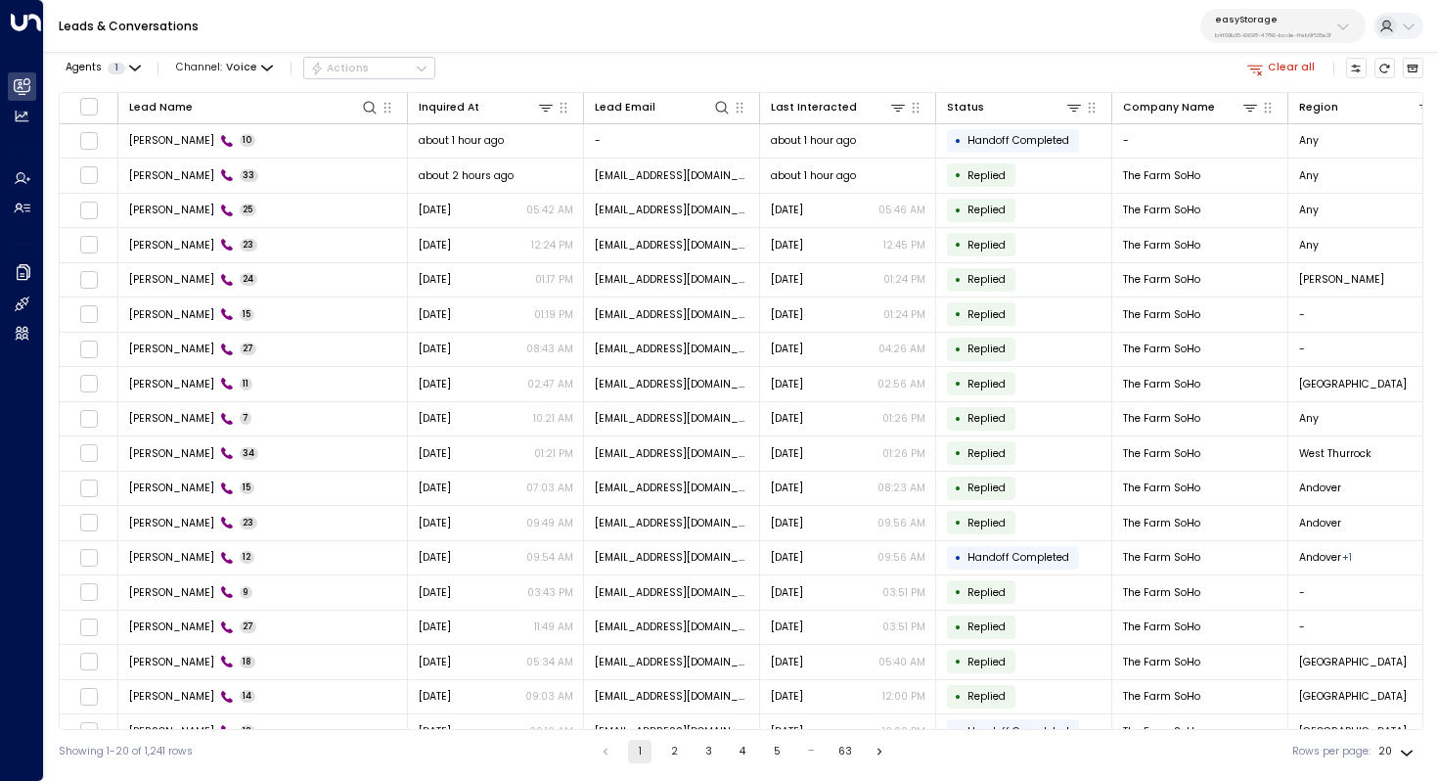
click at [674, 750] on button "2" at bounding box center [673, 751] width 23 height 23
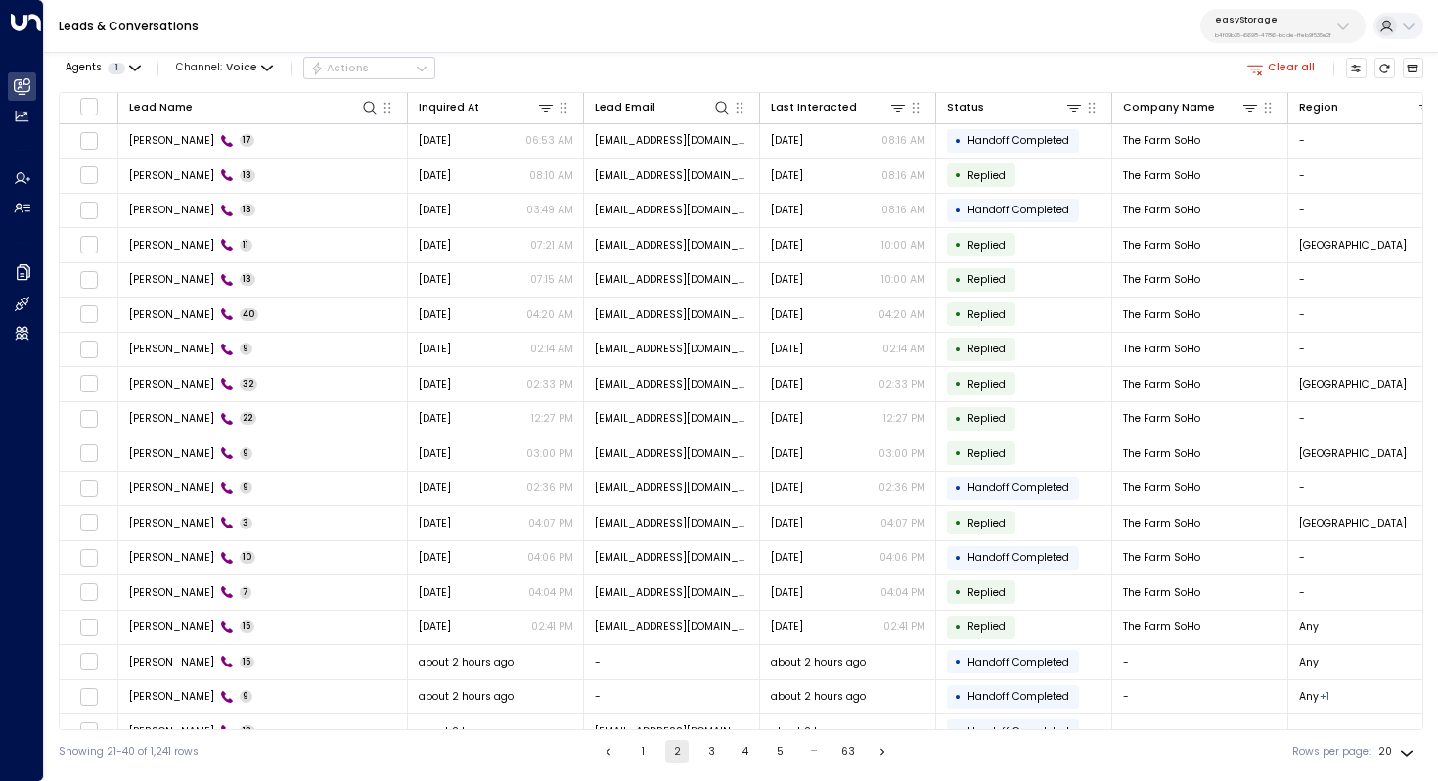
click at [644, 754] on button "1" at bounding box center [642, 751] width 23 height 23
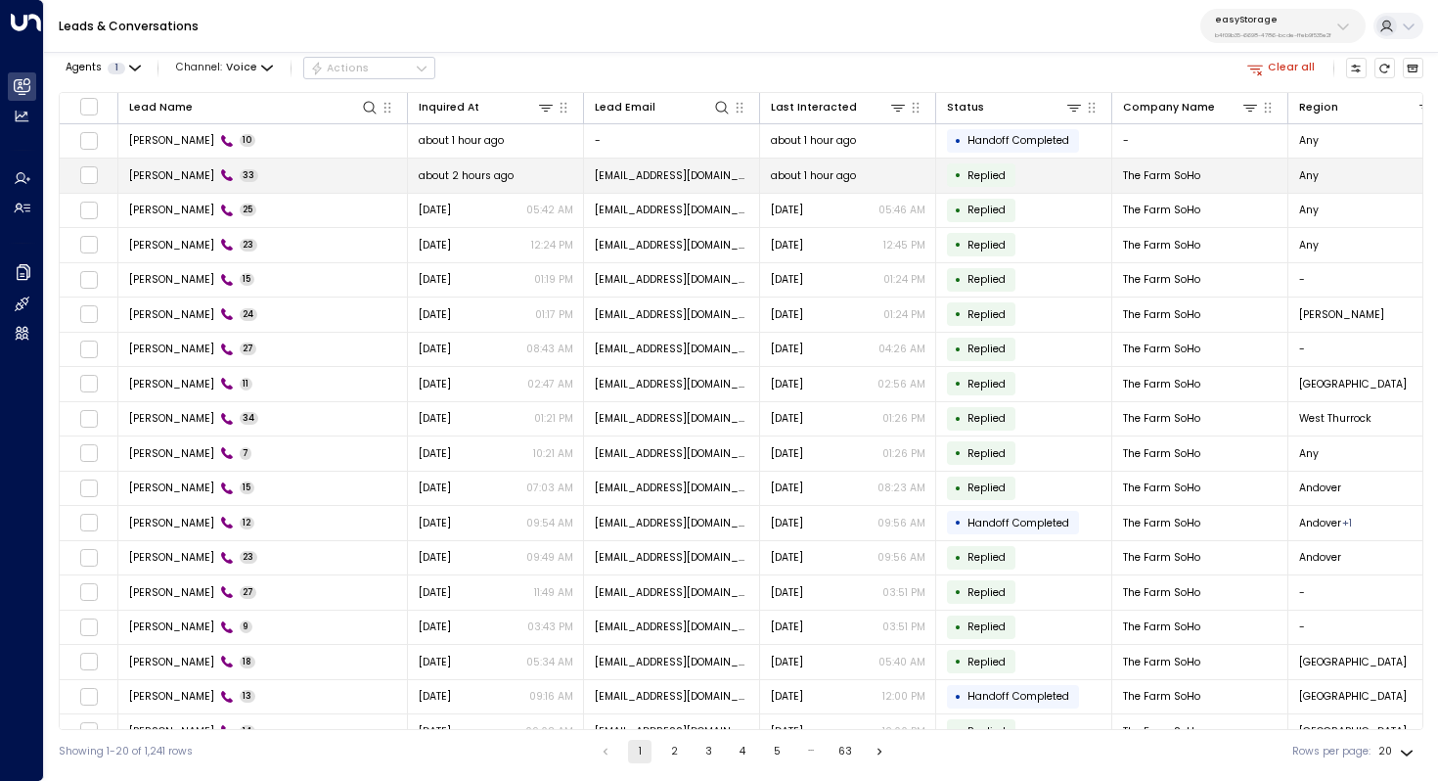
click at [296, 172] on td "Kim Magloire 33" at bounding box center [263, 176] width 290 height 34
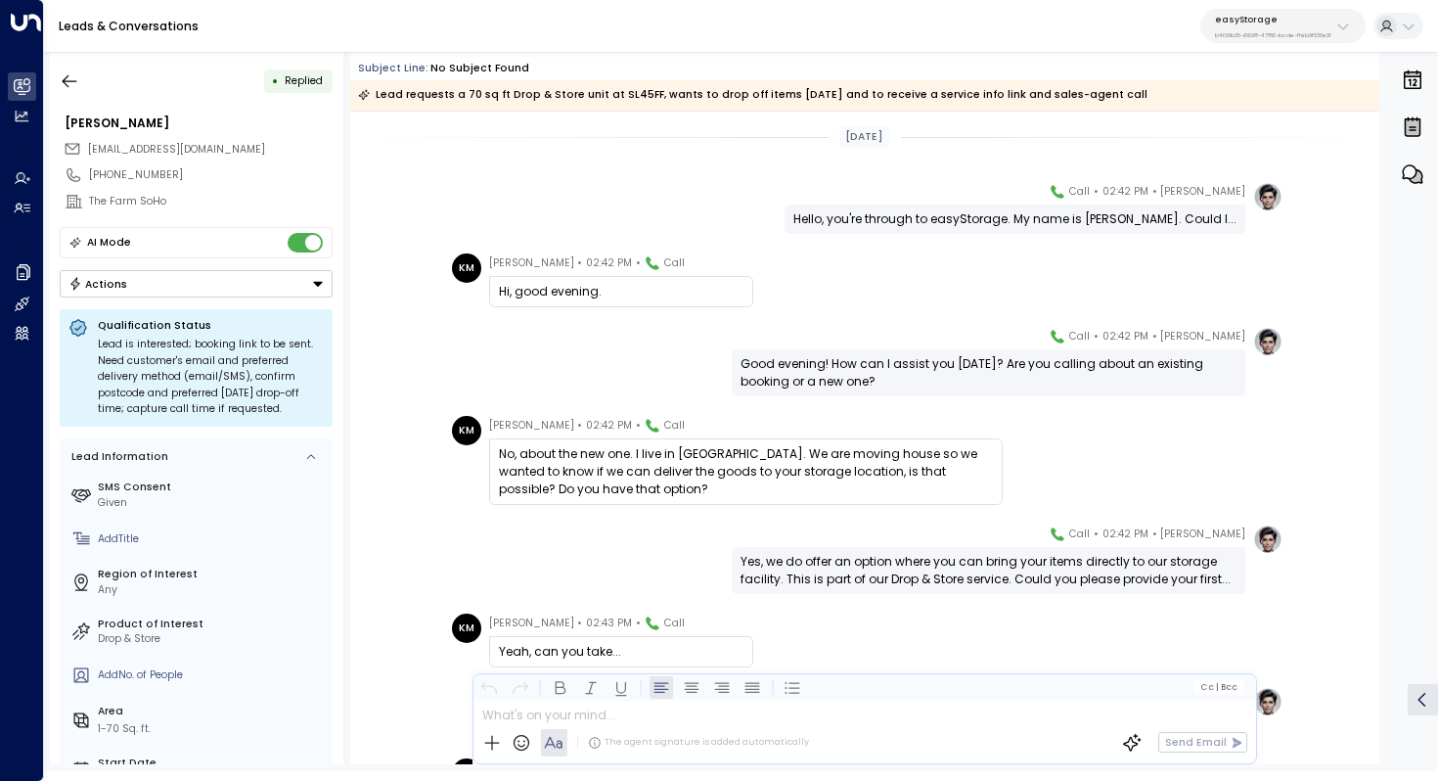
scroll to position [39, 0]
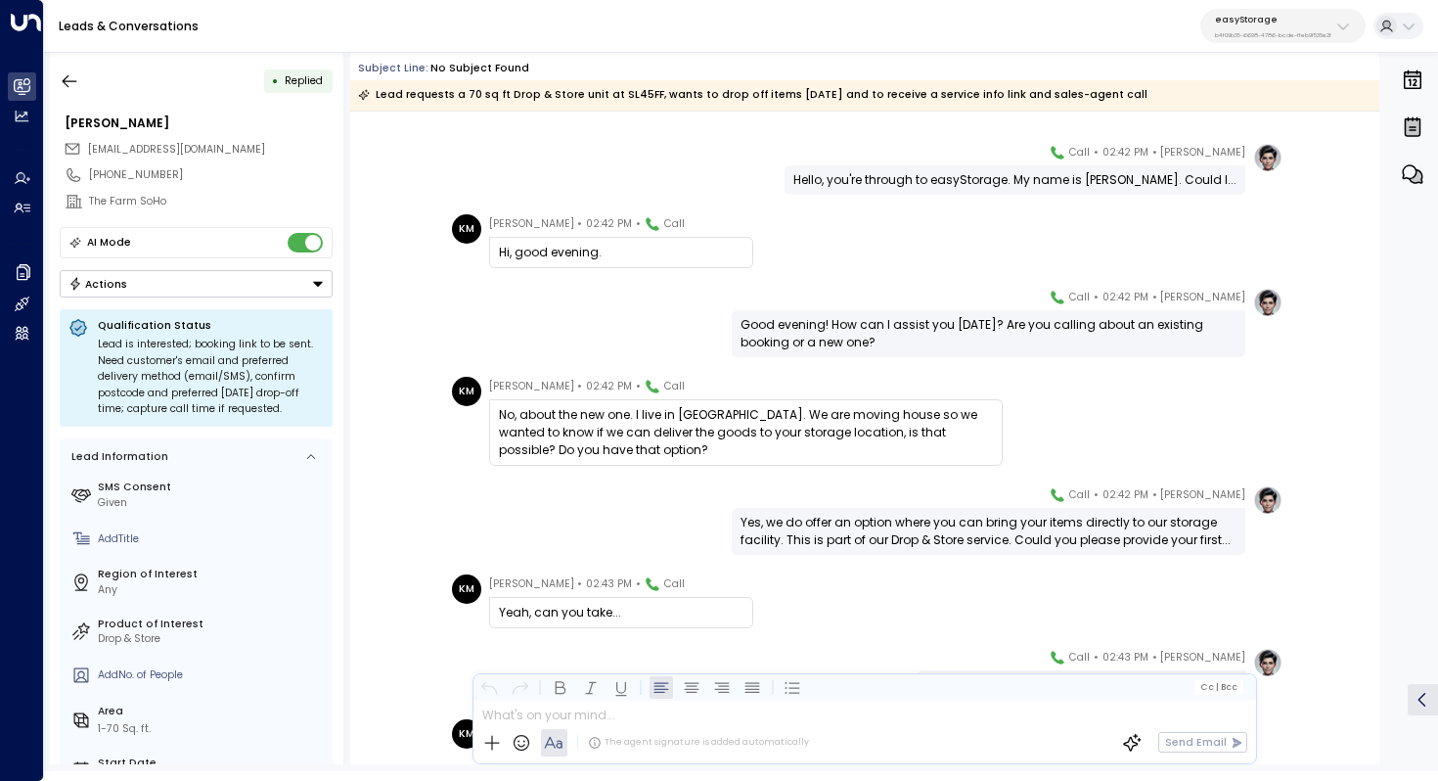
click at [818, 331] on div "Good evening! How can I assist you today? Are you calling about an existing boo…" at bounding box center [989, 333] width 496 height 35
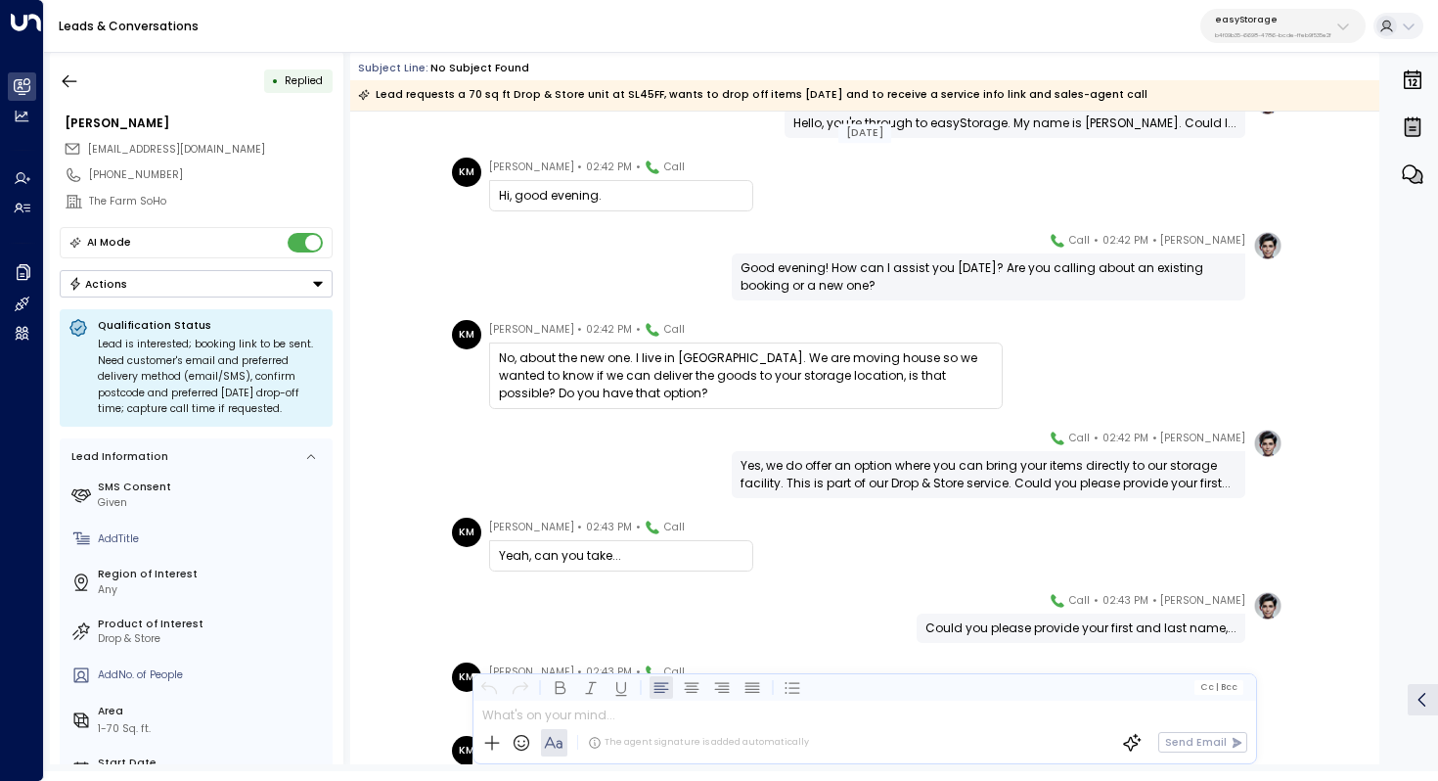
scroll to position [99, 0]
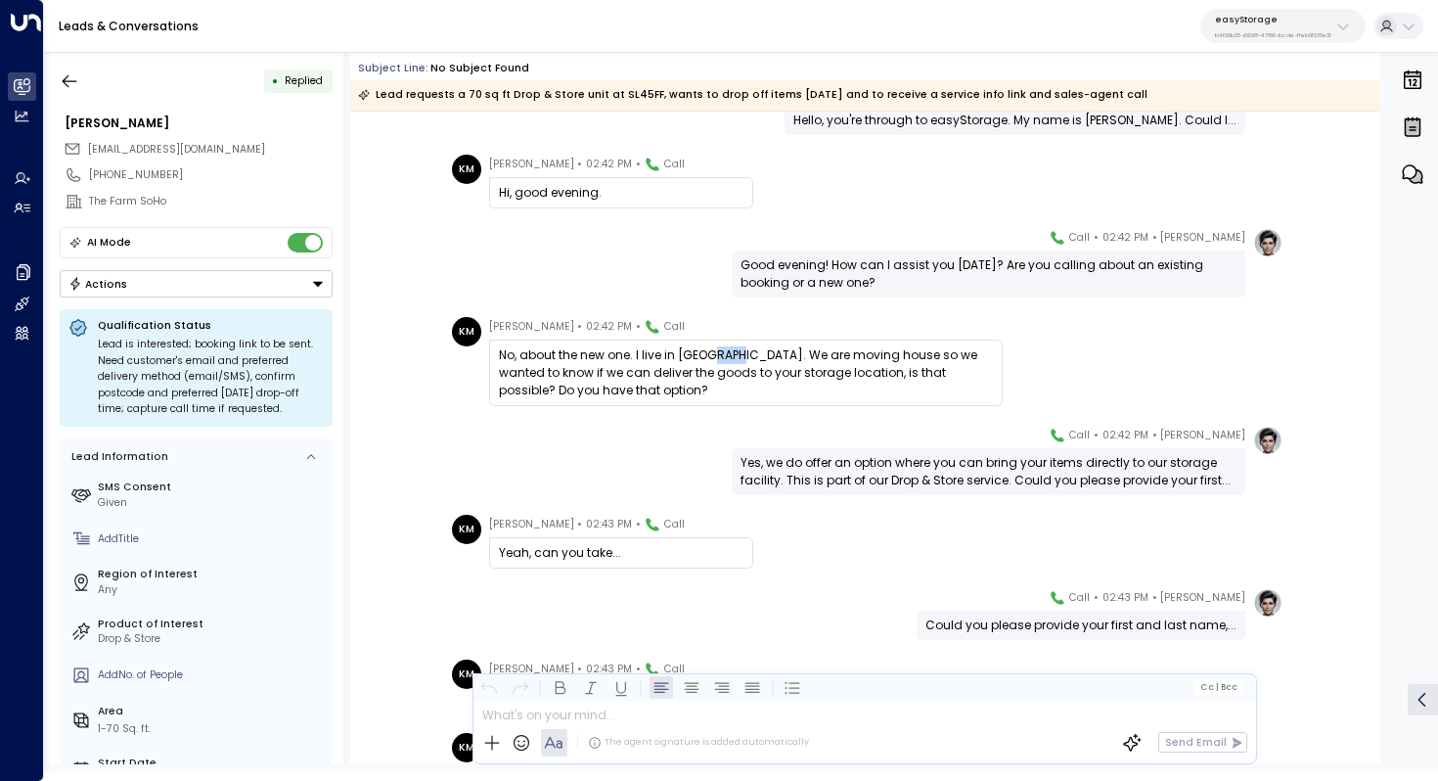
drag, startPoint x: 709, startPoint y: 352, endPoint x: 731, endPoint y: 352, distance: 21.5
click at [731, 352] on div "No, about the new one. I live in Windsor. We are moving house so we wanted to k…" at bounding box center [746, 372] width 494 height 53
click at [748, 358] on div "No, about the new one. I live in Windsor. We are moving house so we wanted to k…" at bounding box center [746, 372] width 494 height 53
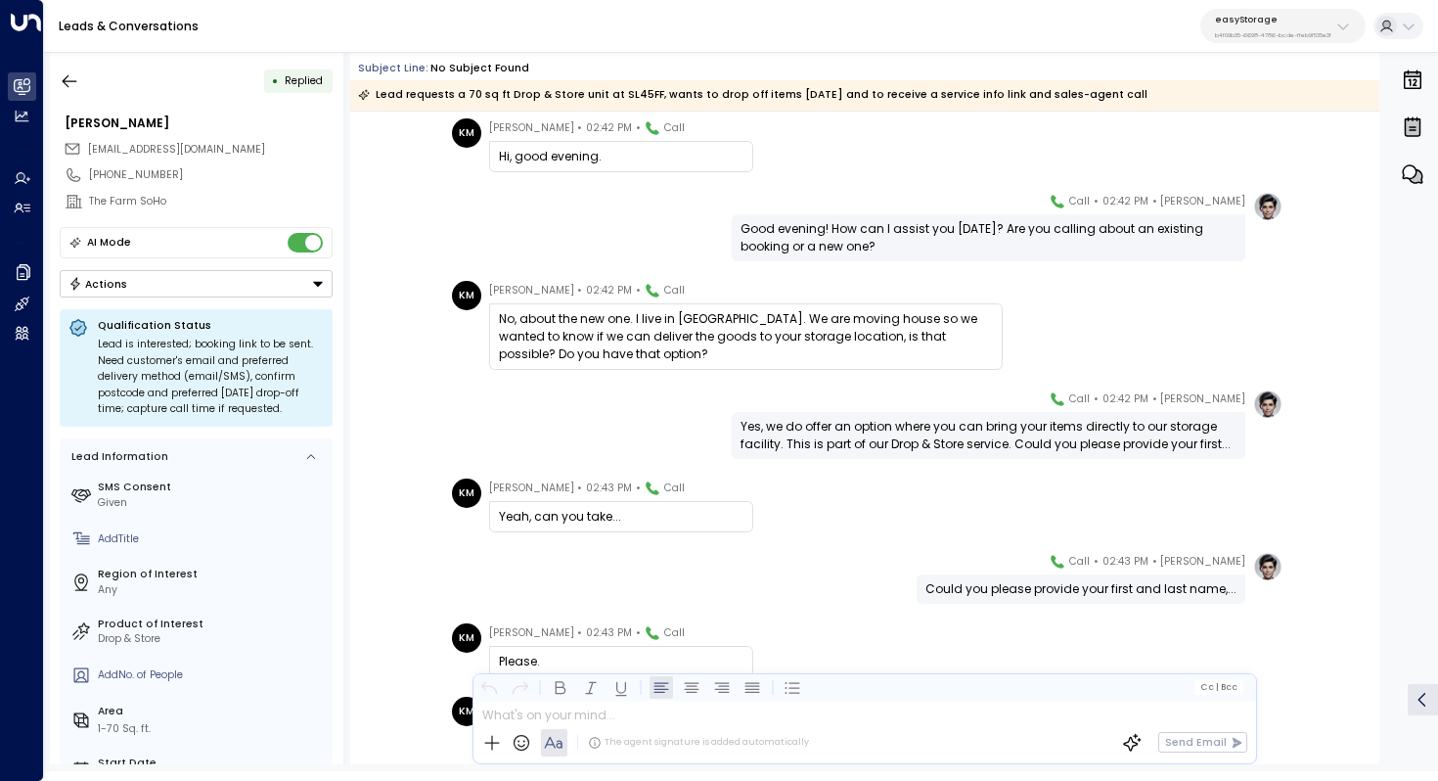
scroll to position [148, 0]
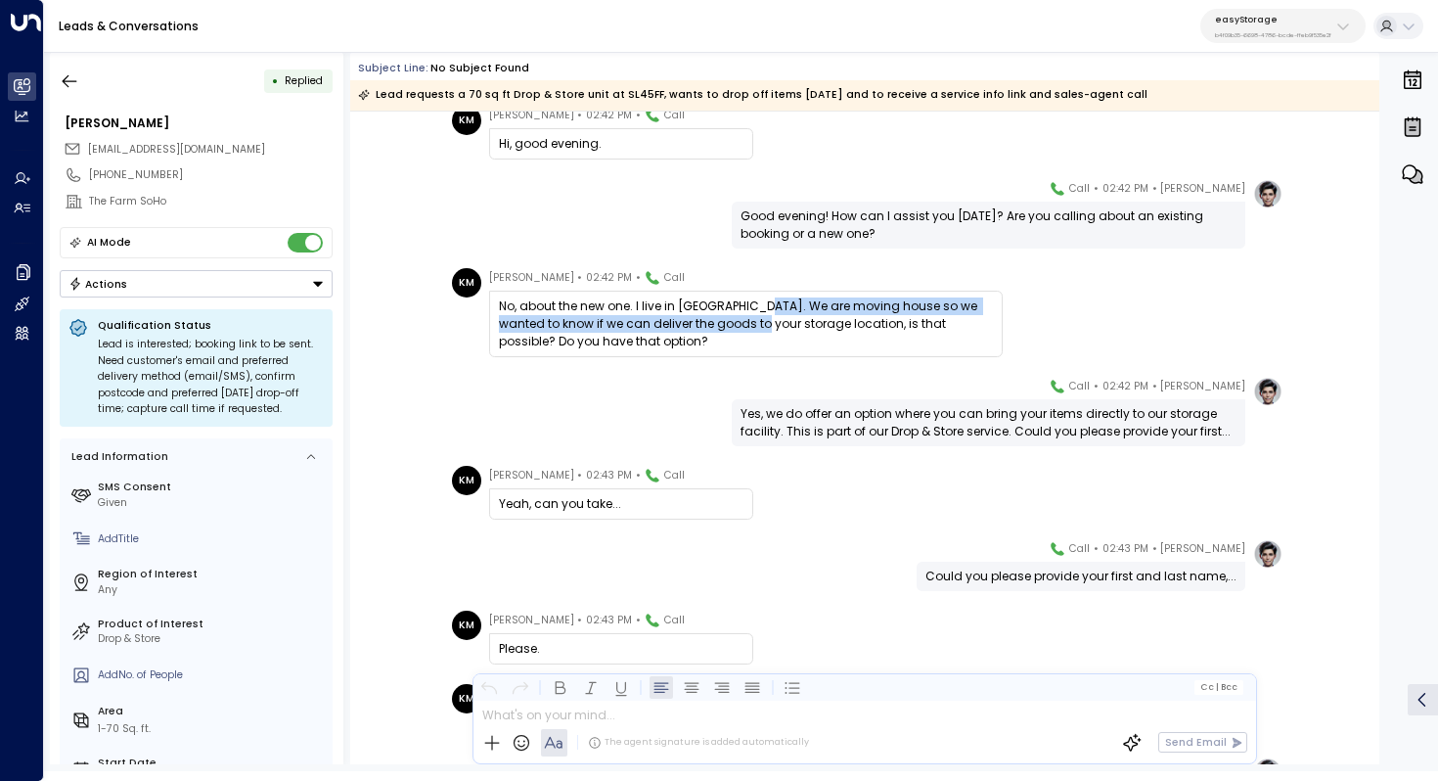
drag, startPoint x: 755, startPoint y: 309, endPoint x: 755, endPoint y: 323, distance: 13.7
click at [755, 323] on div "No, about the new one. I live in Windsor. We are moving house so we wanted to k…" at bounding box center [746, 323] width 494 height 53
click at [765, 314] on div "No, about the new one. I live in Windsor. We are moving house so we wanted to k…" at bounding box center [746, 323] width 494 height 53
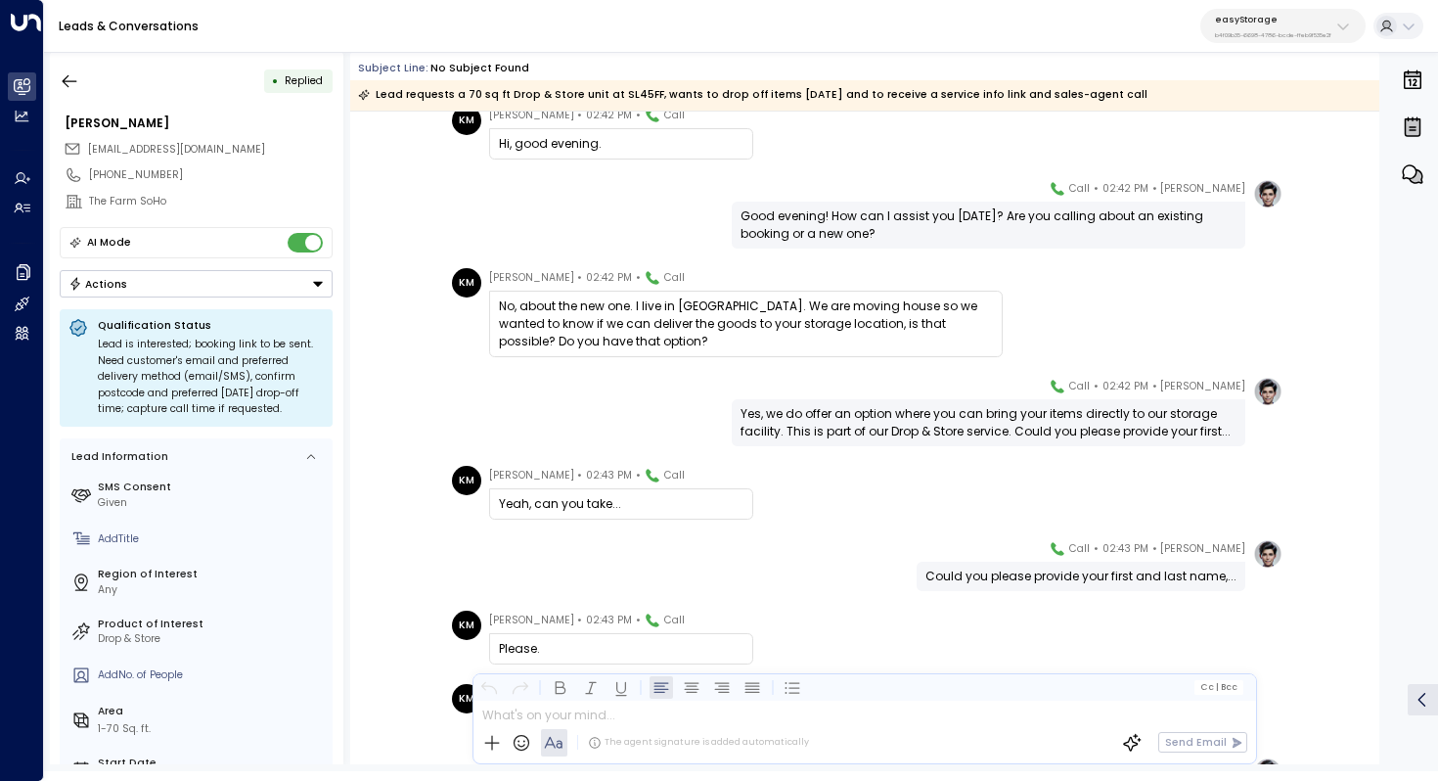
drag, startPoint x: 760, startPoint y: 301, endPoint x: 760, endPoint y: 313, distance: 11.7
click at [760, 313] on div "No, about the new one. I live in Windsor. We are moving house so we wanted to k…" at bounding box center [746, 323] width 494 height 53
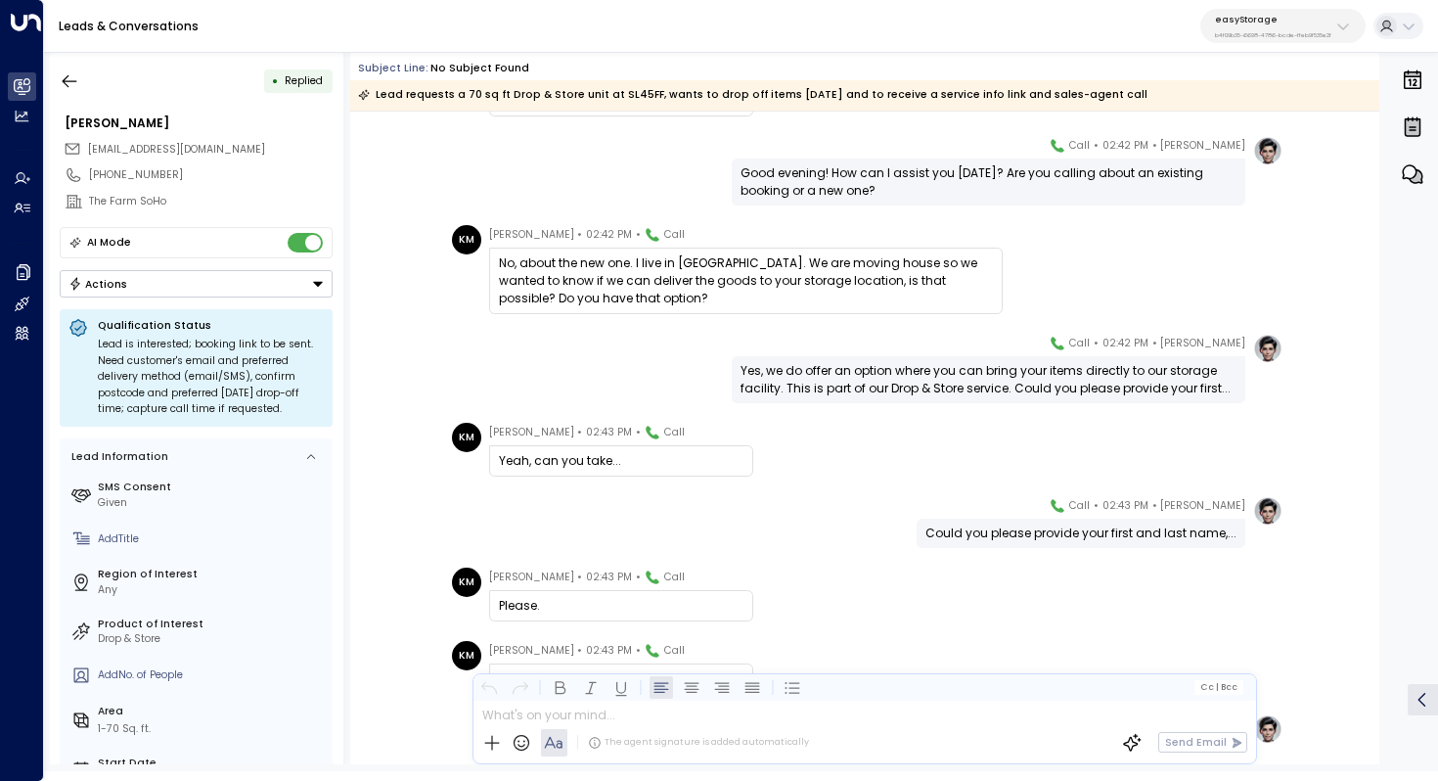
scroll to position [202, 0]
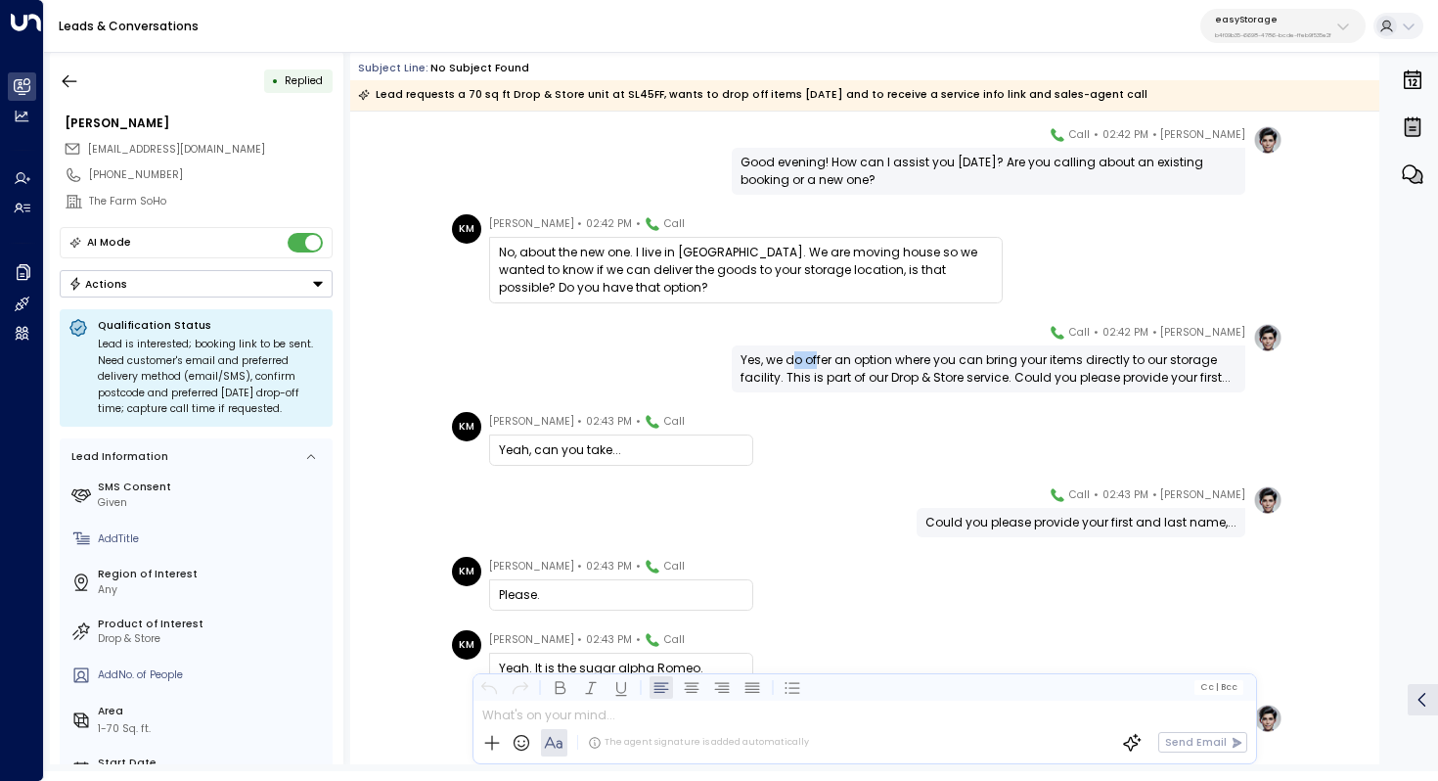
drag, startPoint x: 791, startPoint y: 360, endPoint x: 815, endPoint y: 358, distance: 24.5
click at [815, 358] on div "Yes, we do offer an option where you can bring your items directly to our stora…" at bounding box center [989, 368] width 496 height 35
drag, startPoint x: 964, startPoint y: 362, endPoint x: 964, endPoint y: 376, distance: 13.7
click at [964, 376] on div "Yes, we do offer an option where you can bring your items directly to our stora…" at bounding box center [989, 368] width 496 height 35
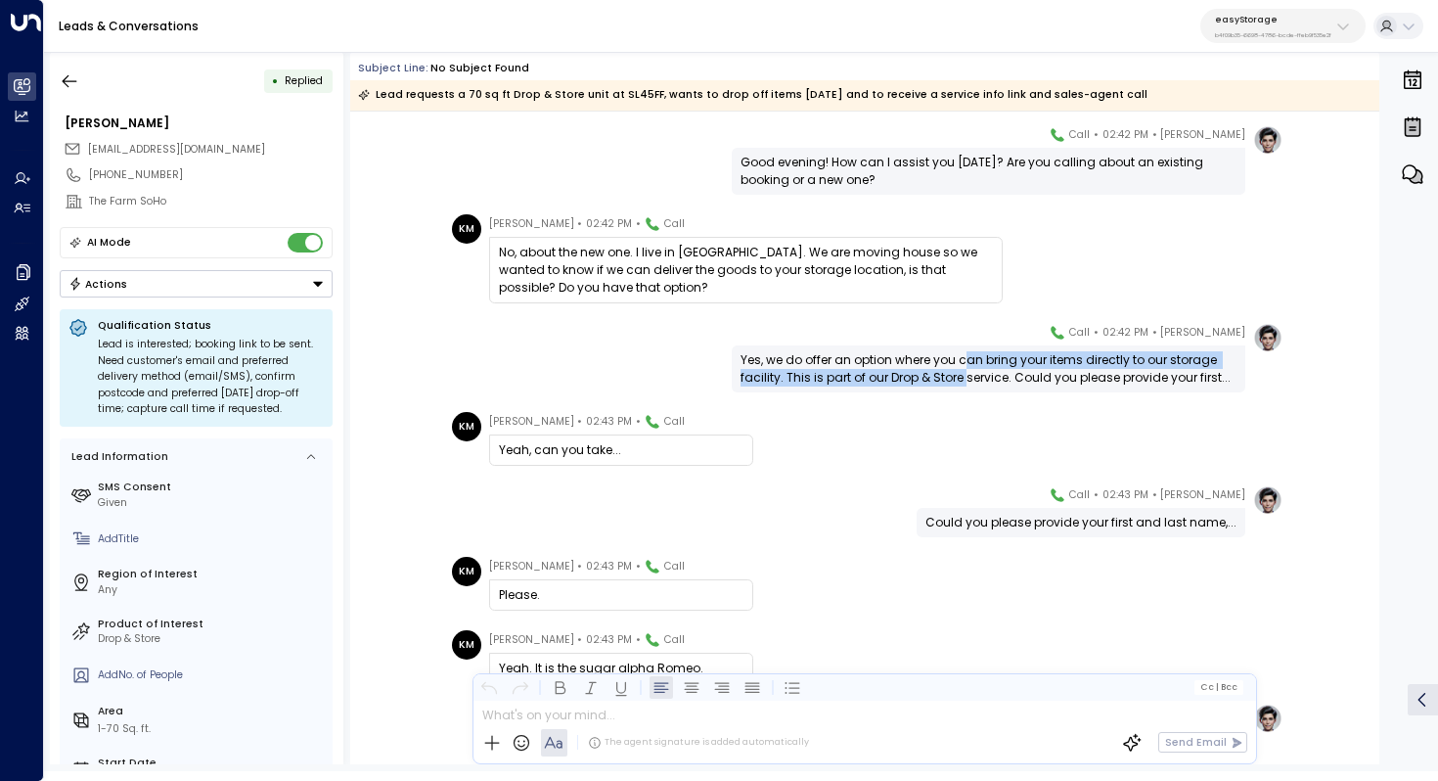
click at [964, 376] on div "Yes, we do offer an option where you can bring your items directly to our stora…" at bounding box center [989, 368] width 496 height 35
drag, startPoint x: 968, startPoint y: 362, endPoint x: 968, endPoint y: 376, distance: 13.7
click at [968, 376] on div "Yes, we do offer an option where you can bring your items directly to our stora…" at bounding box center [989, 368] width 496 height 35
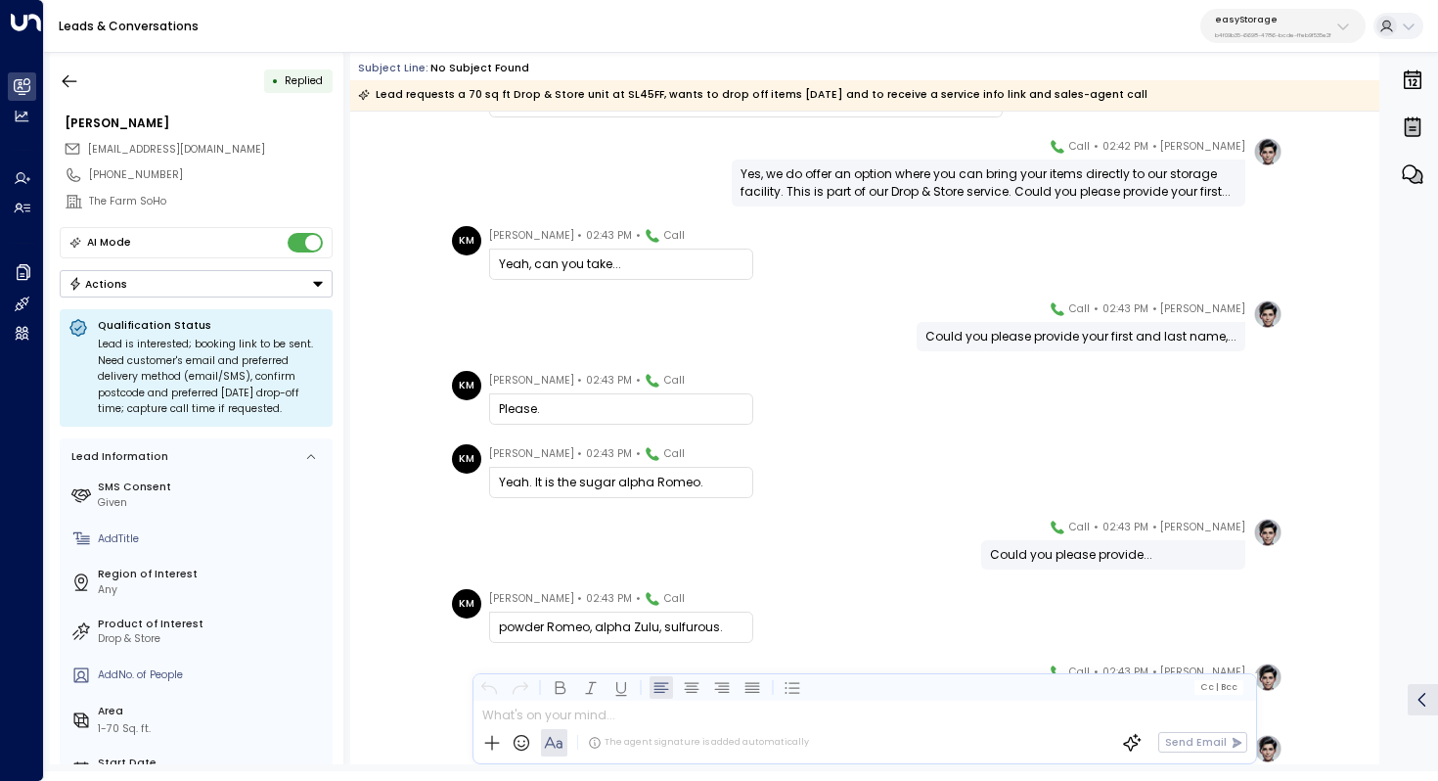
scroll to position [485, 0]
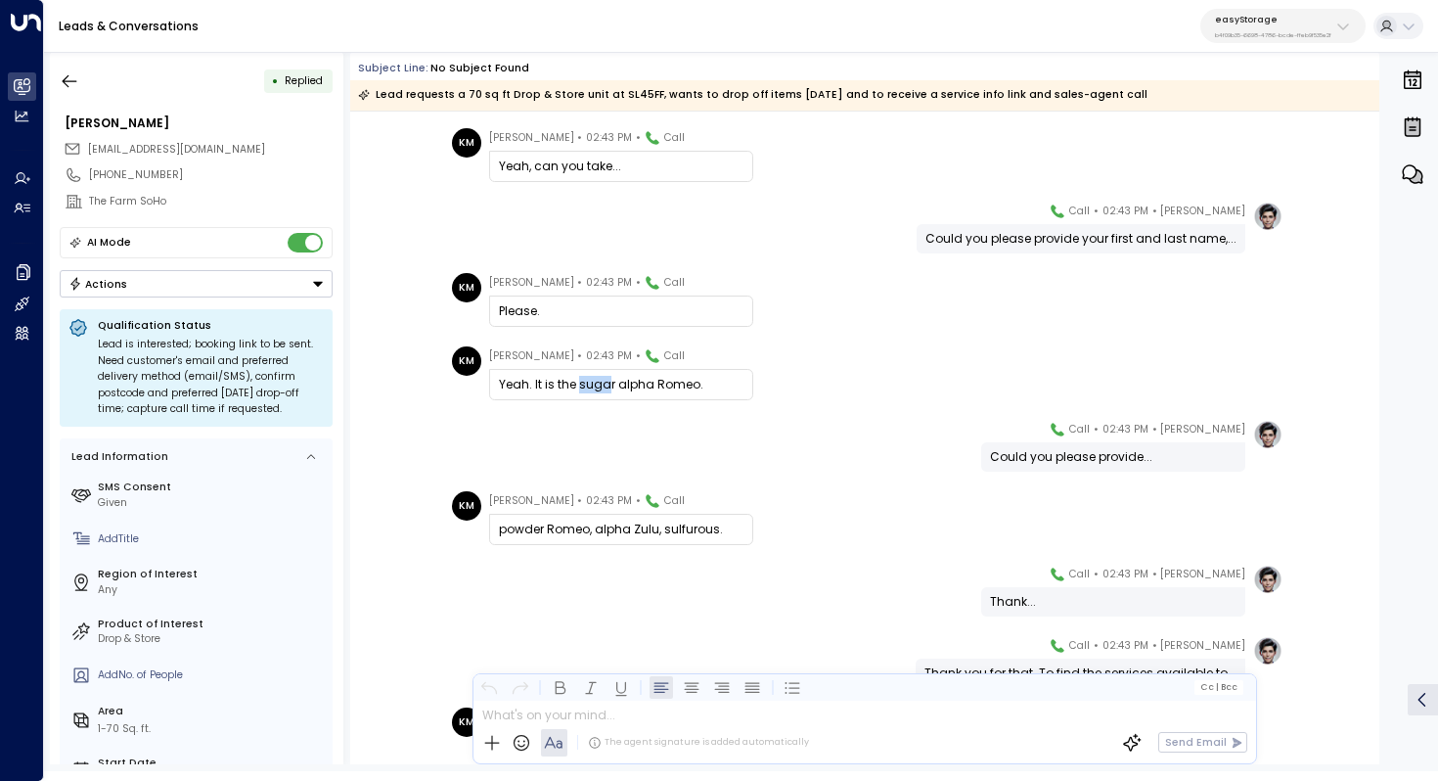
drag, startPoint x: 577, startPoint y: 379, endPoint x: 612, endPoint y: 379, distance: 34.2
click at [612, 379] on div "Yeah. It is the sugar alpha Romeo." at bounding box center [621, 385] width 245 height 18
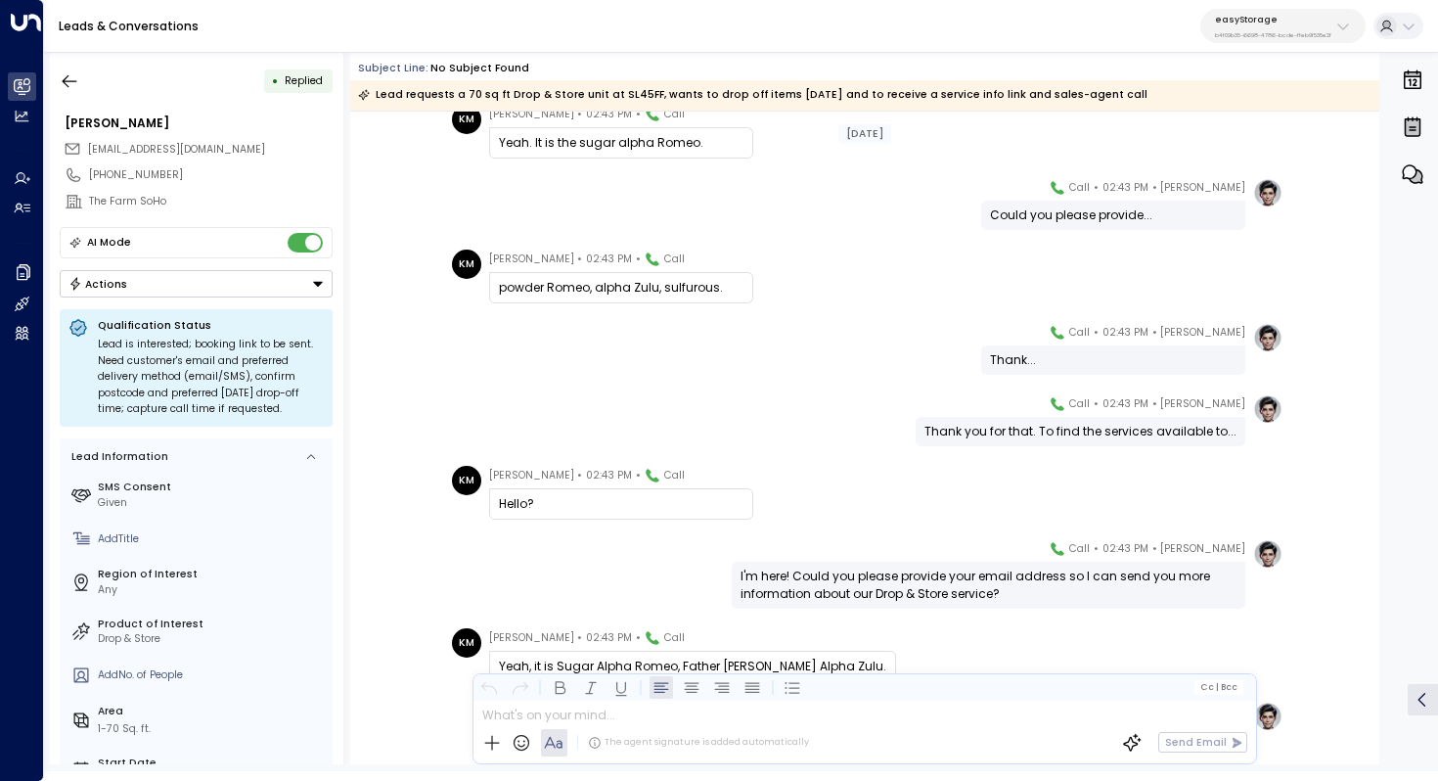
scroll to position [742, 0]
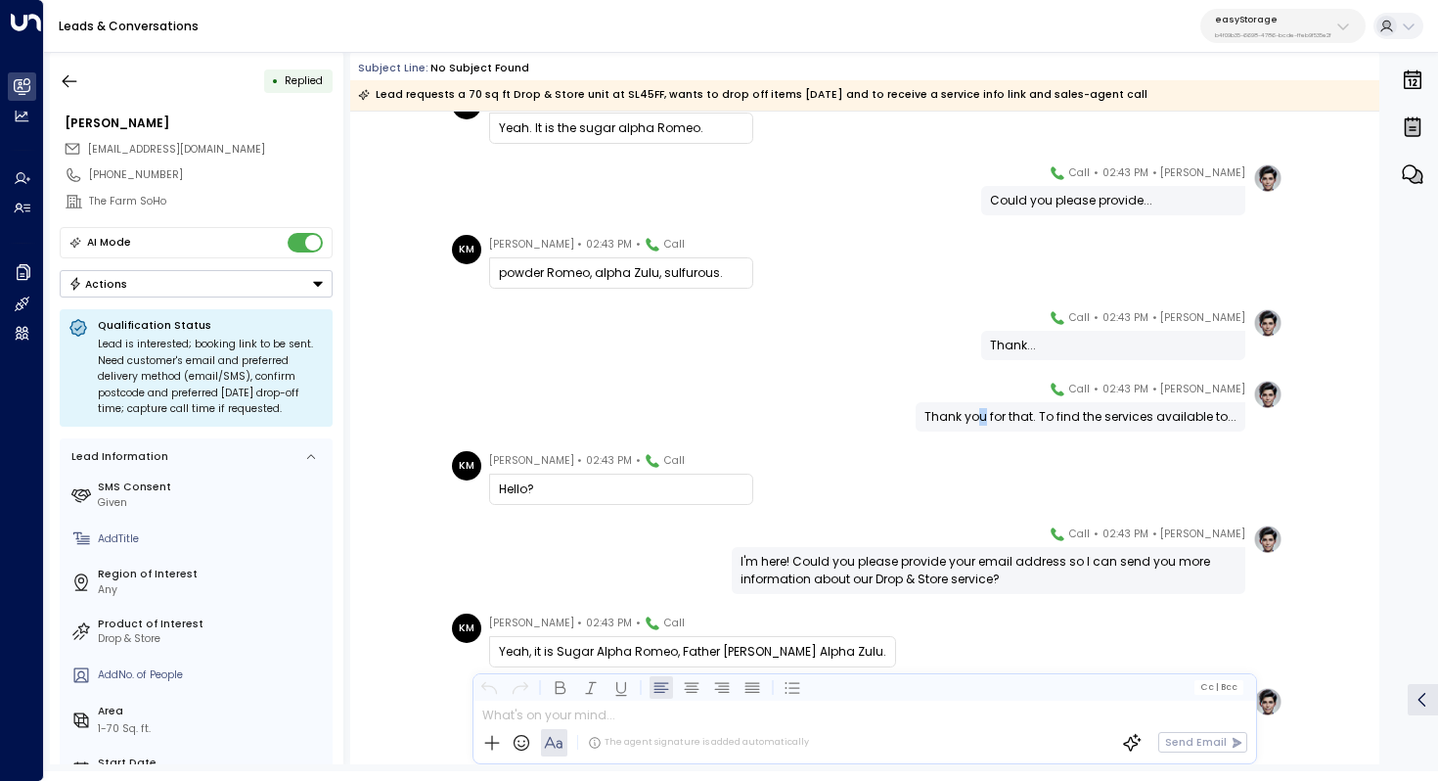
drag, startPoint x: 981, startPoint y: 419, endPoint x: 992, endPoint y: 419, distance: 10.8
click at [992, 419] on div "Thank you for that. To find the services available to..." at bounding box center [1081, 417] width 312 height 18
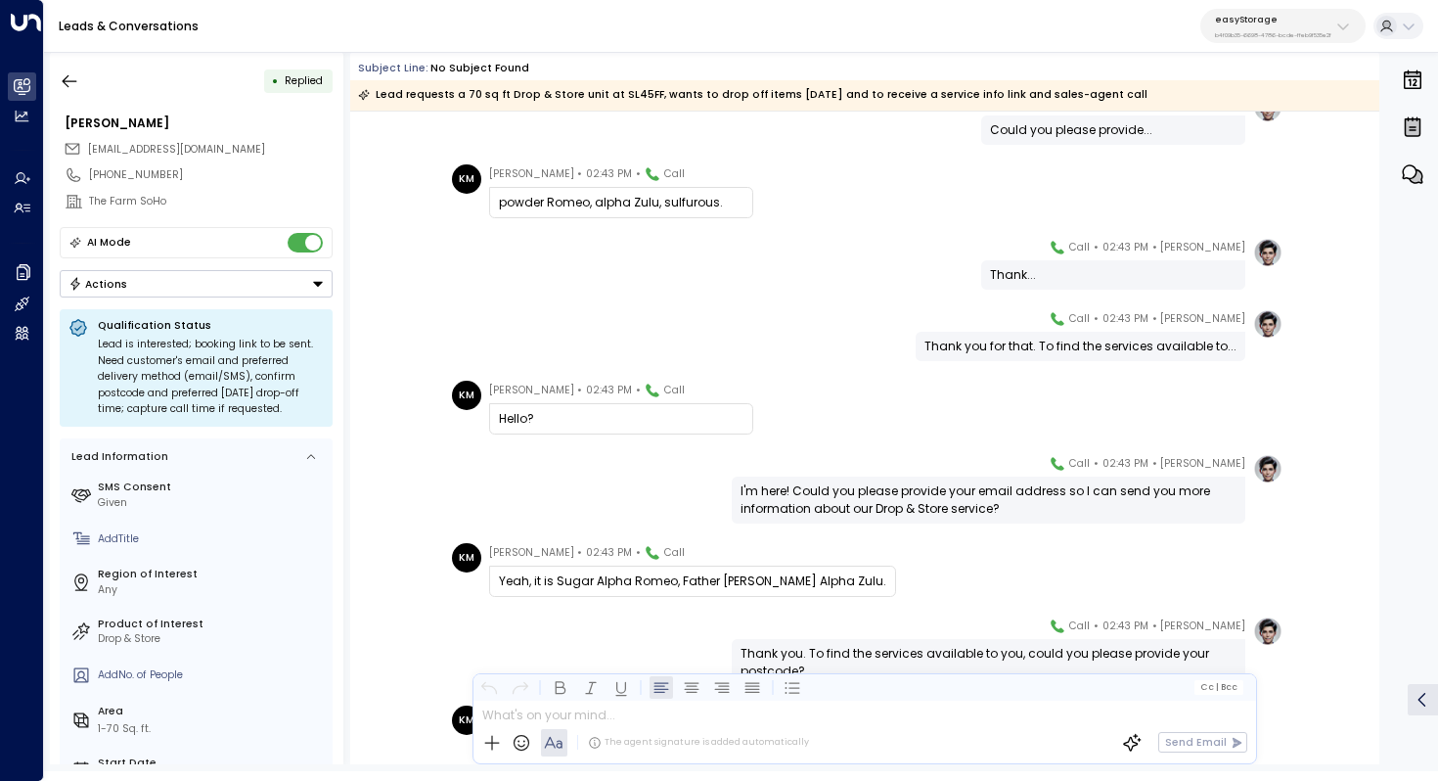
scroll to position [828, 0]
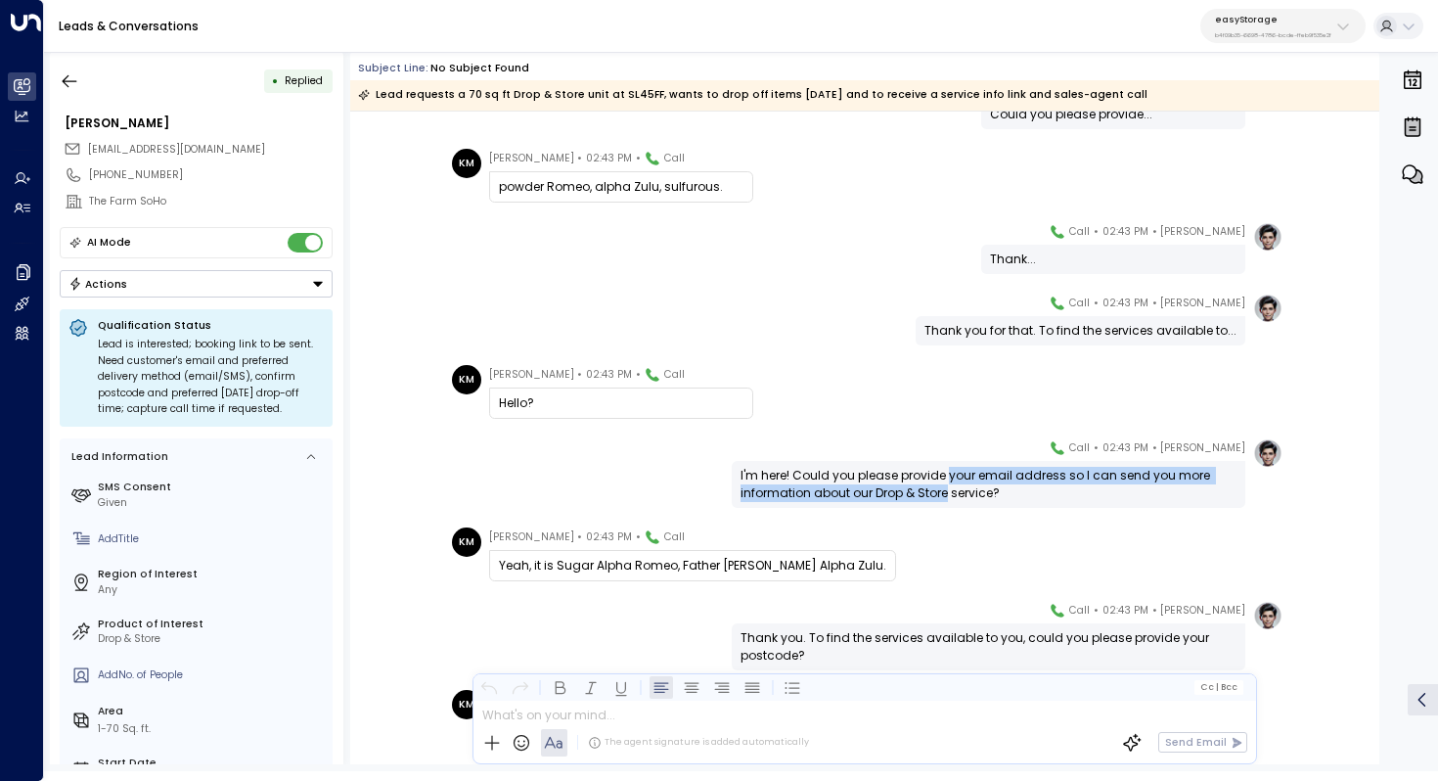
drag, startPoint x: 943, startPoint y: 475, endPoint x: 943, endPoint y: 485, distance: 10.8
click at [943, 485] on div "I'm here! Could you please provide your email address so I can send you more in…" at bounding box center [989, 484] width 496 height 35
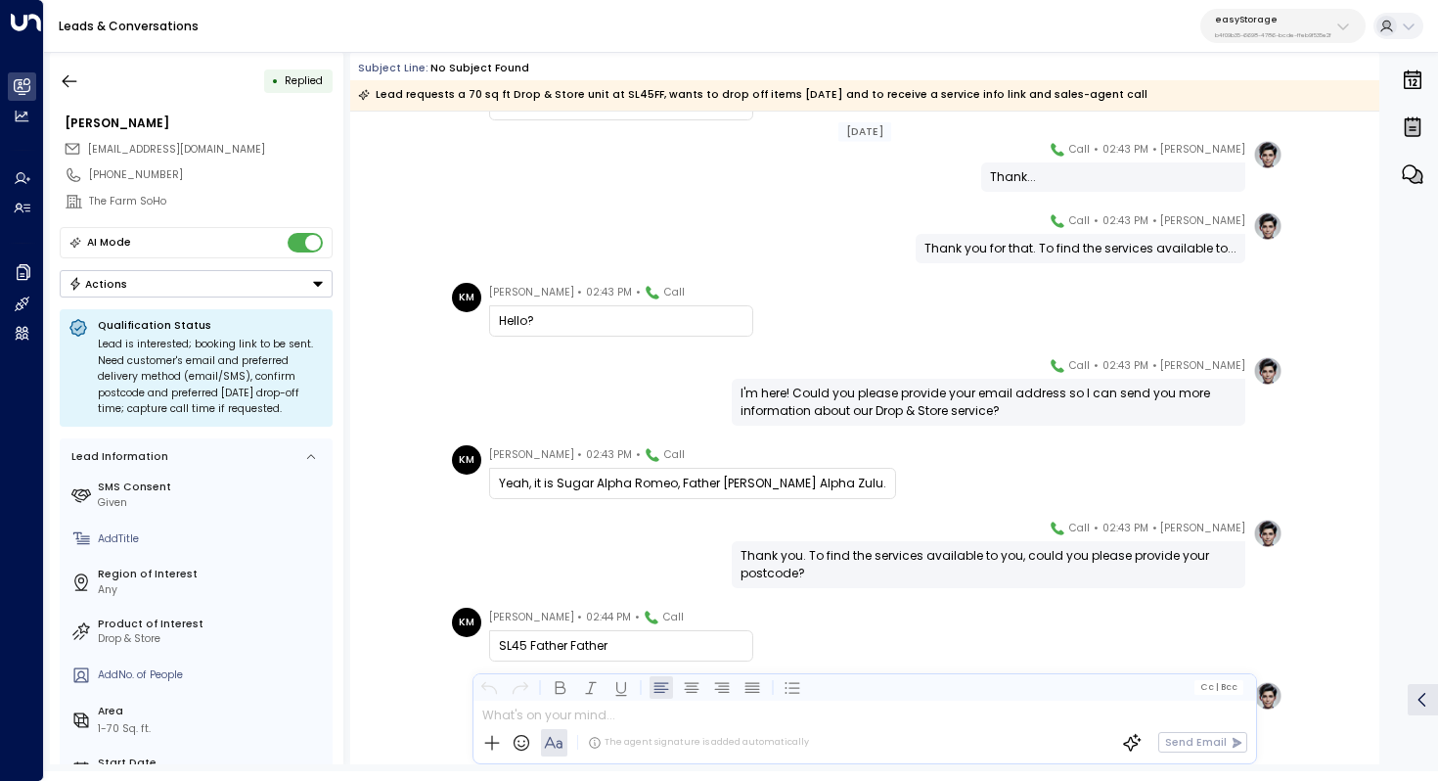
scroll to position [911, 0]
drag, startPoint x: 931, startPoint y: 386, endPoint x: 931, endPoint y: 401, distance: 14.7
click at [931, 400] on div "I'm here! Could you please provide your email address so I can send you more in…" at bounding box center [989, 401] width 496 height 35
click at [931, 401] on div "I'm here! Could you please provide your email address so I can send you more in…" at bounding box center [989, 401] width 496 height 35
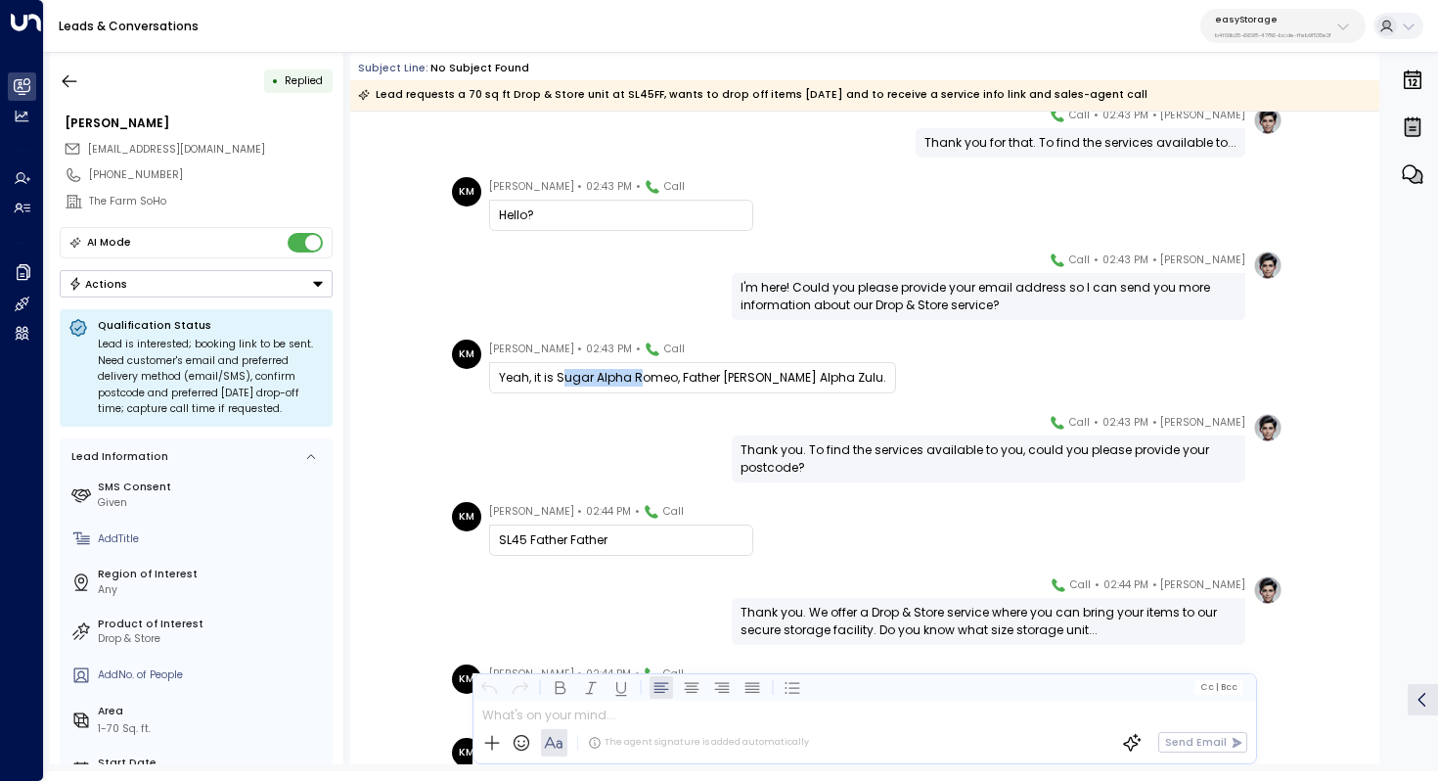
drag, startPoint x: 563, startPoint y: 377, endPoint x: 632, endPoint y: 377, distance: 69.5
click at [632, 377] on div "Yeah, it is Sugar Alpha Romeo, Father Romeo Alpha Zulu." at bounding box center [692, 378] width 387 height 18
drag, startPoint x: 692, startPoint y: 369, endPoint x: 743, endPoint y: 368, distance: 50.9
click at [743, 369] on div "Yeah, it is Sugar Alpha Romeo, Father Romeo Alpha Zulu." at bounding box center [692, 378] width 387 height 18
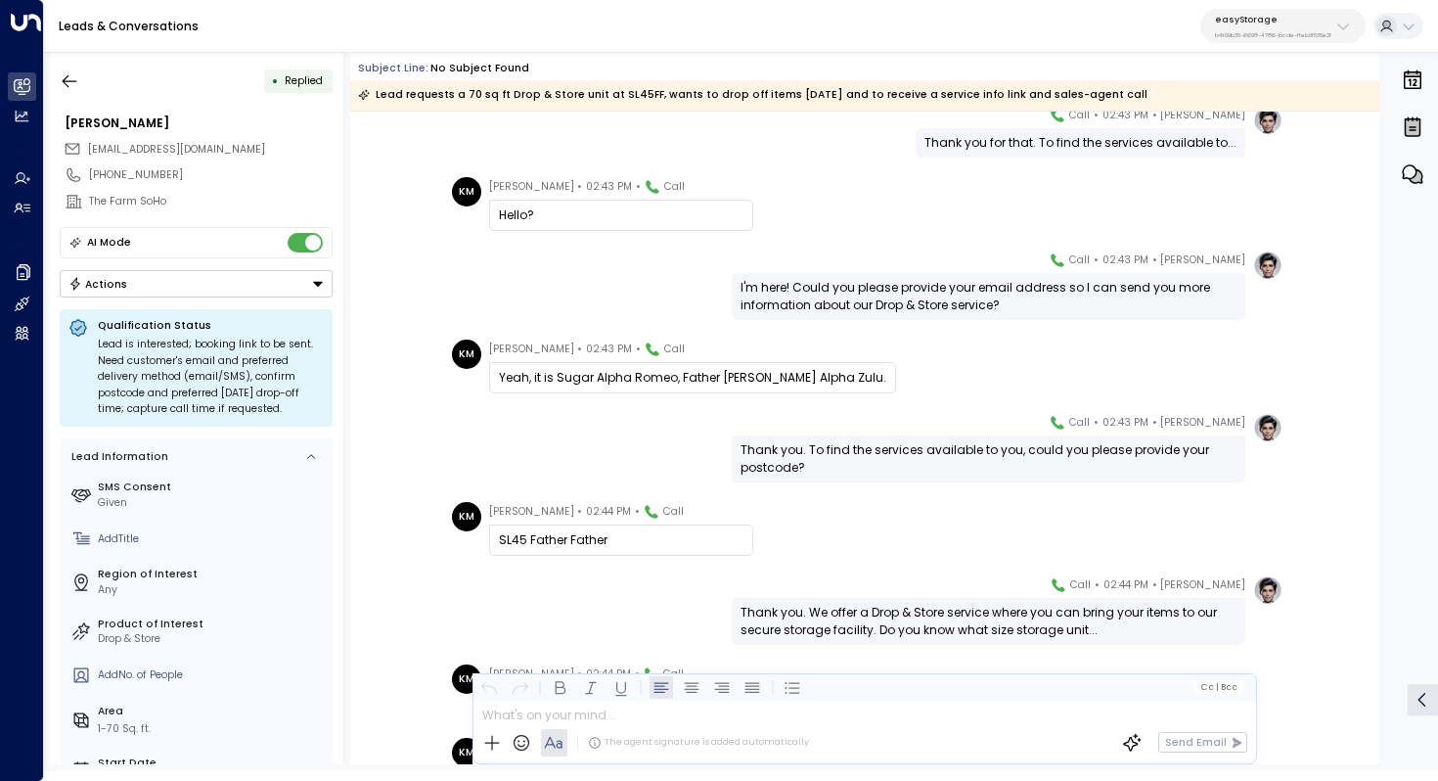
click at [743, 369] on div "Yeah, it is Sugar Alpha Romeo, Father Romeo Alpha Zulu." at bounding box center [692, 378] width 387 height 18
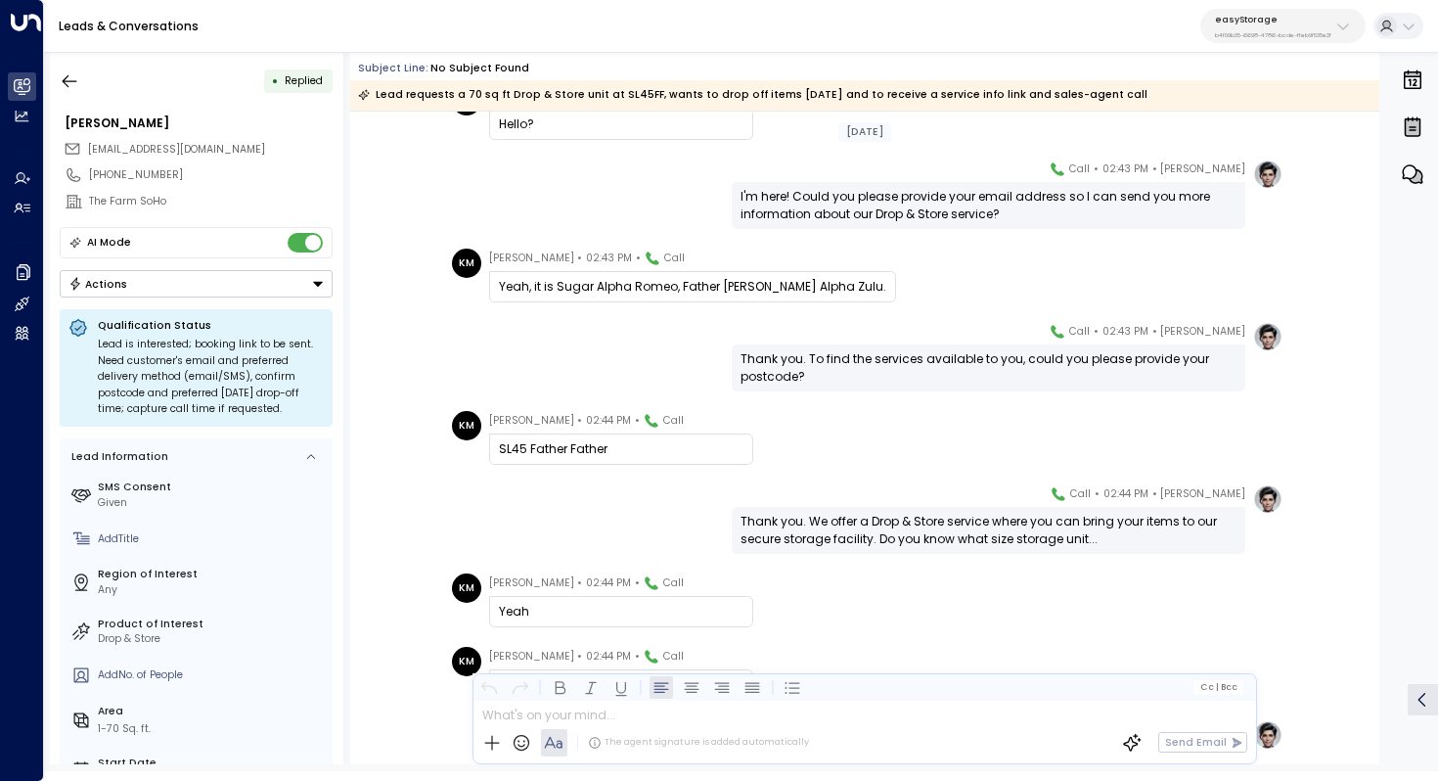
scroll to position [1108, 0]
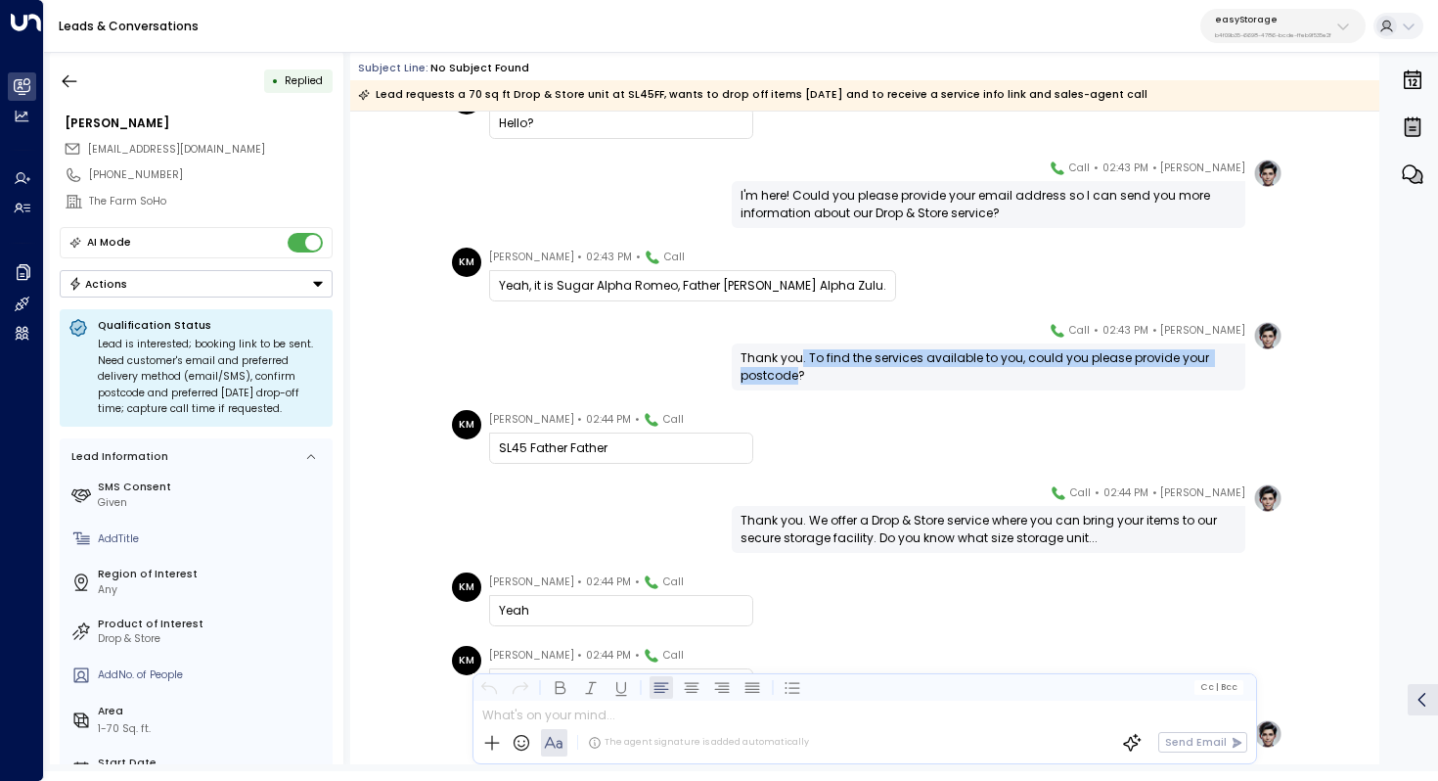
click at [795, 370] on div "Thank you. To find the services available to you, could you please provide your…" at bounding box center [989, 366] width 496 height 35
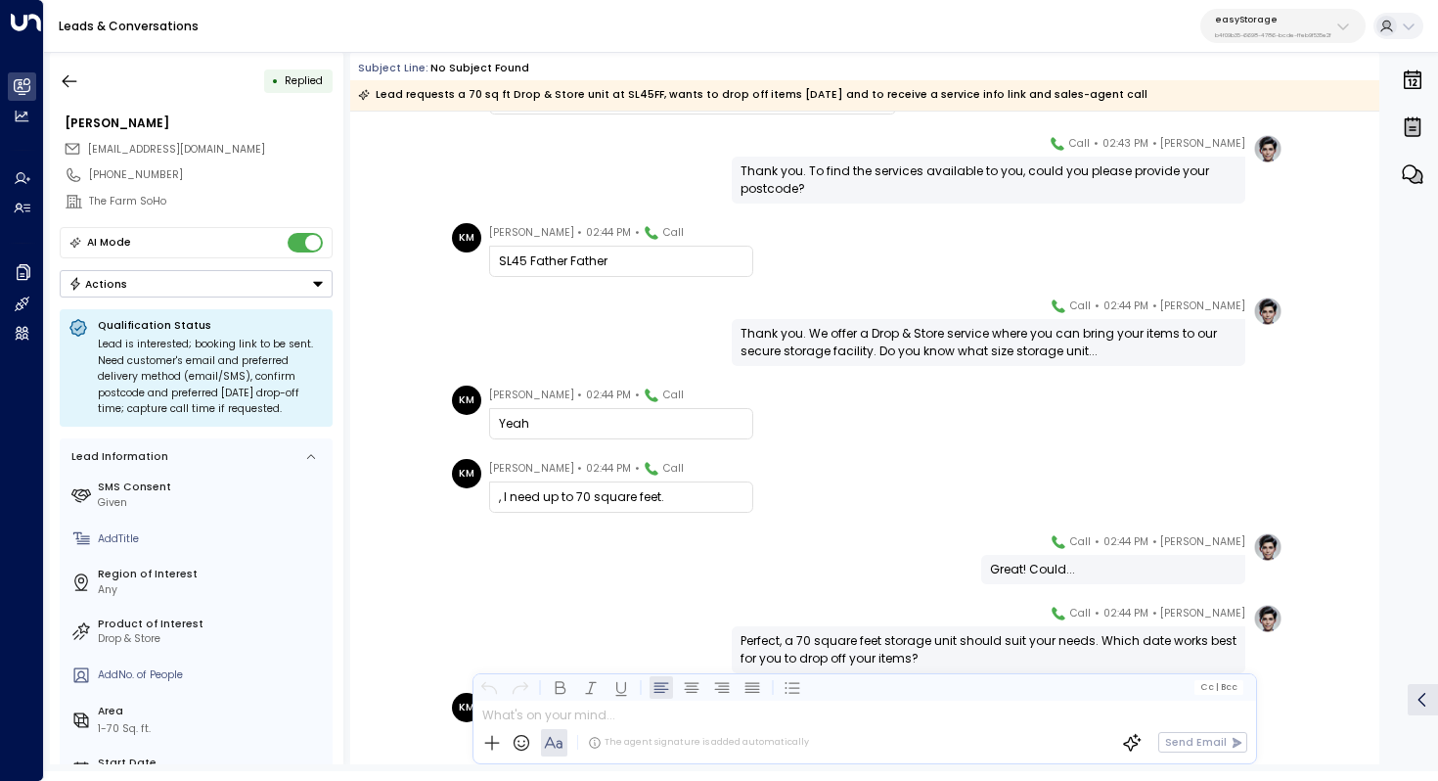
scroll to position [1341, 0]
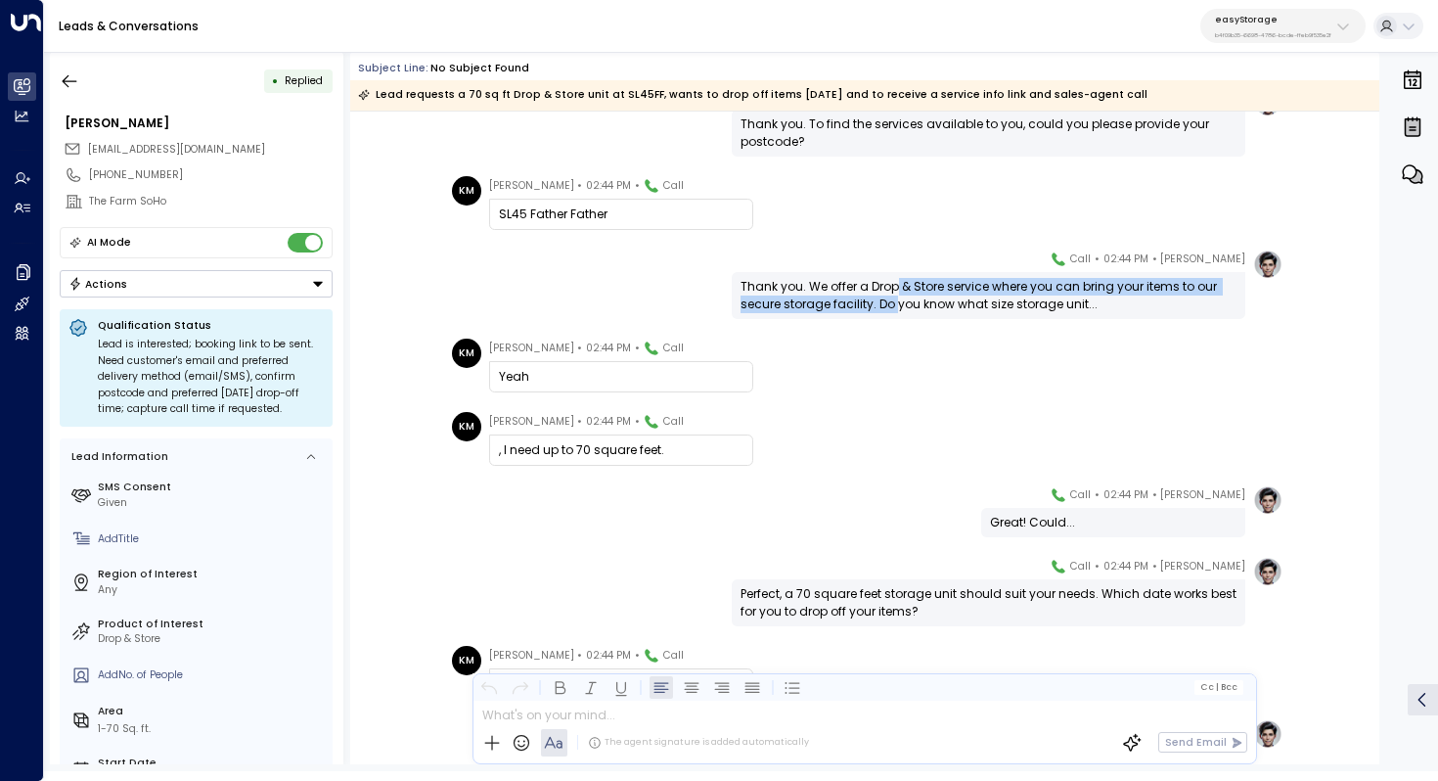
drag, startPoint x: 894, startPoint y: 293, endPoint x: 894, endPoint y: 310, distance: 17.6
click at [894, 310] on div "Thank you. We offer a Drop & Store service where you can bring your items to ou…" at bounding box center [989, 295] width 496 height 35
click at [943, 293] on div "Thank you. We offer a Drop & Store service where you can bring your items to ou…" at bounding box center [989, 295] width 496 height 35
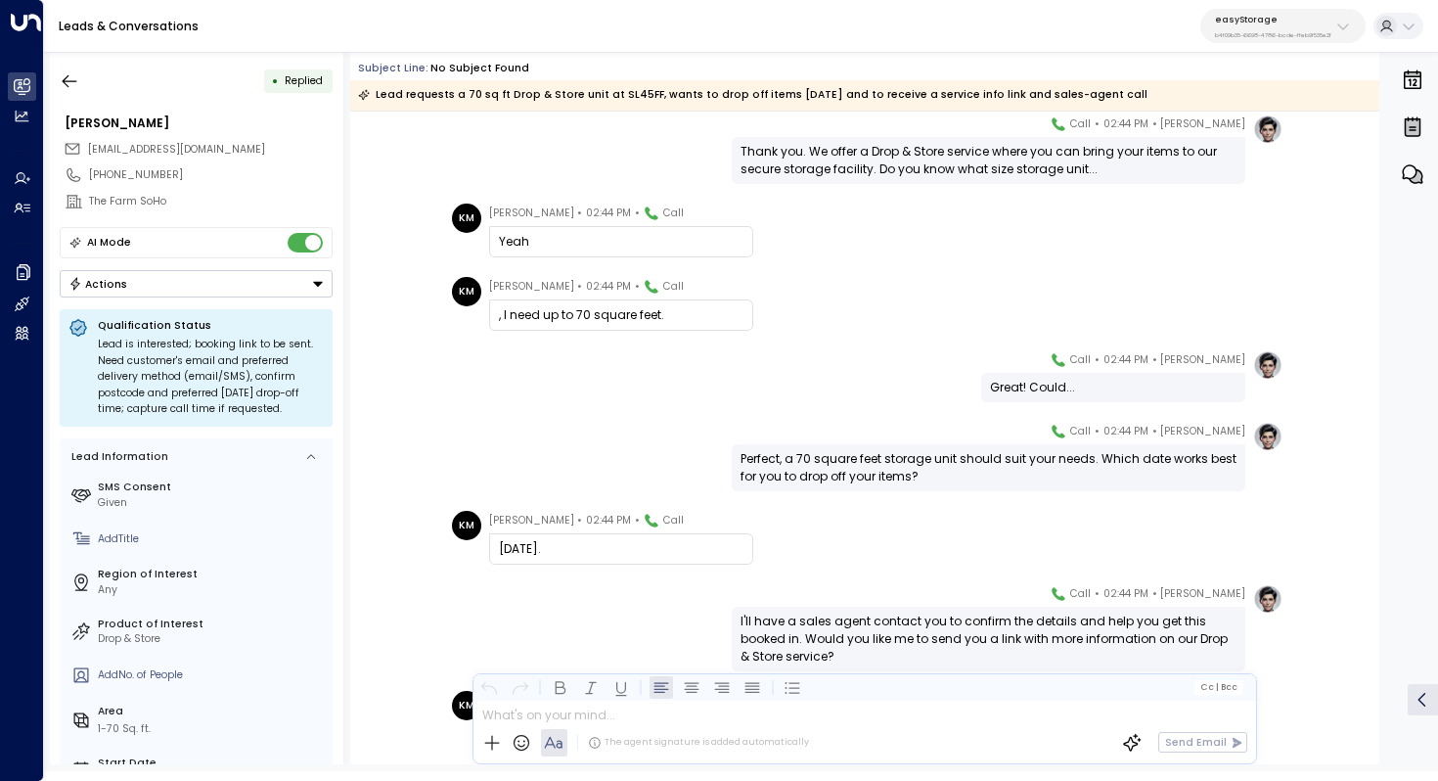
scroll to position [1537, 0]
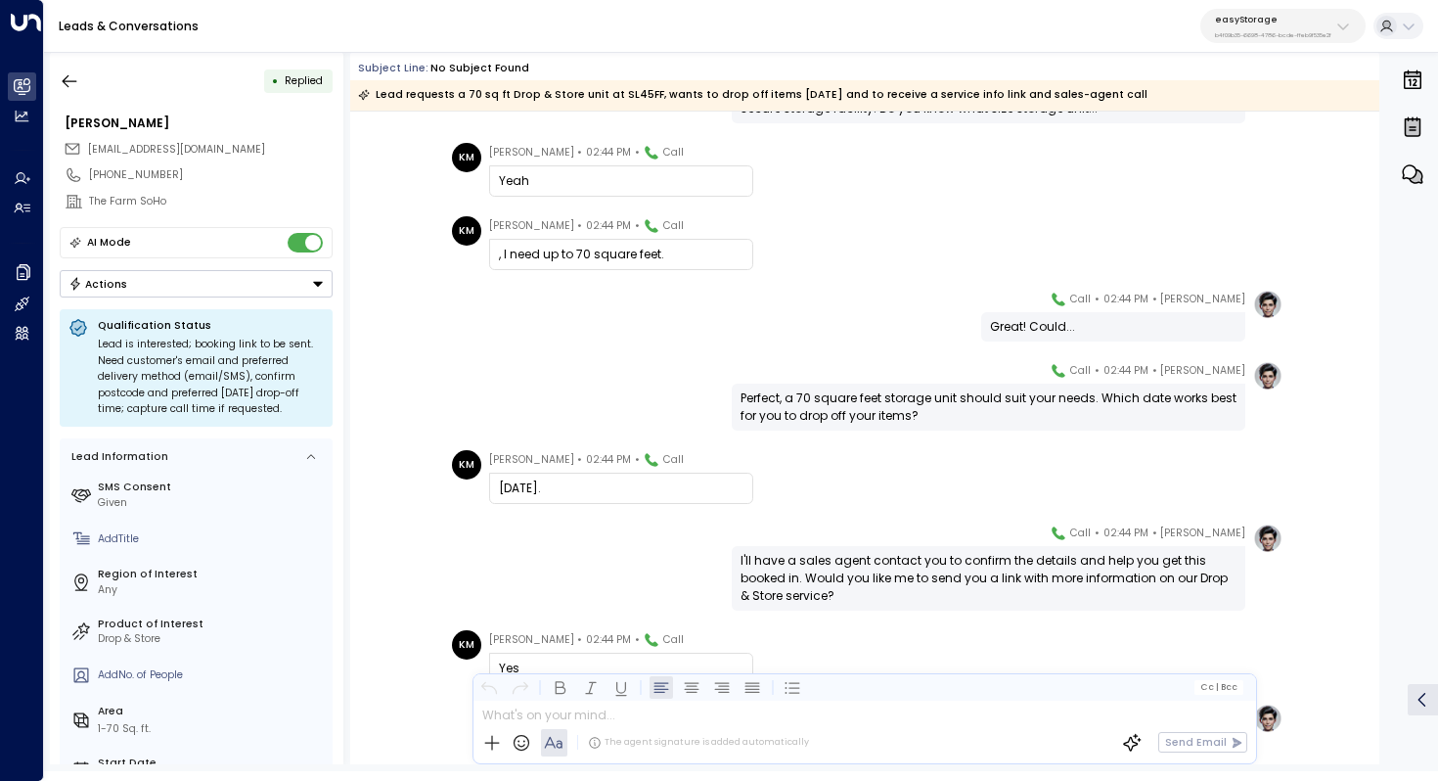
click at [898, 406] on div "Perfect, a 70 square feet storage unit should suit your needs. Which date works…" at bounding box center [989, 406] width 496 height 35
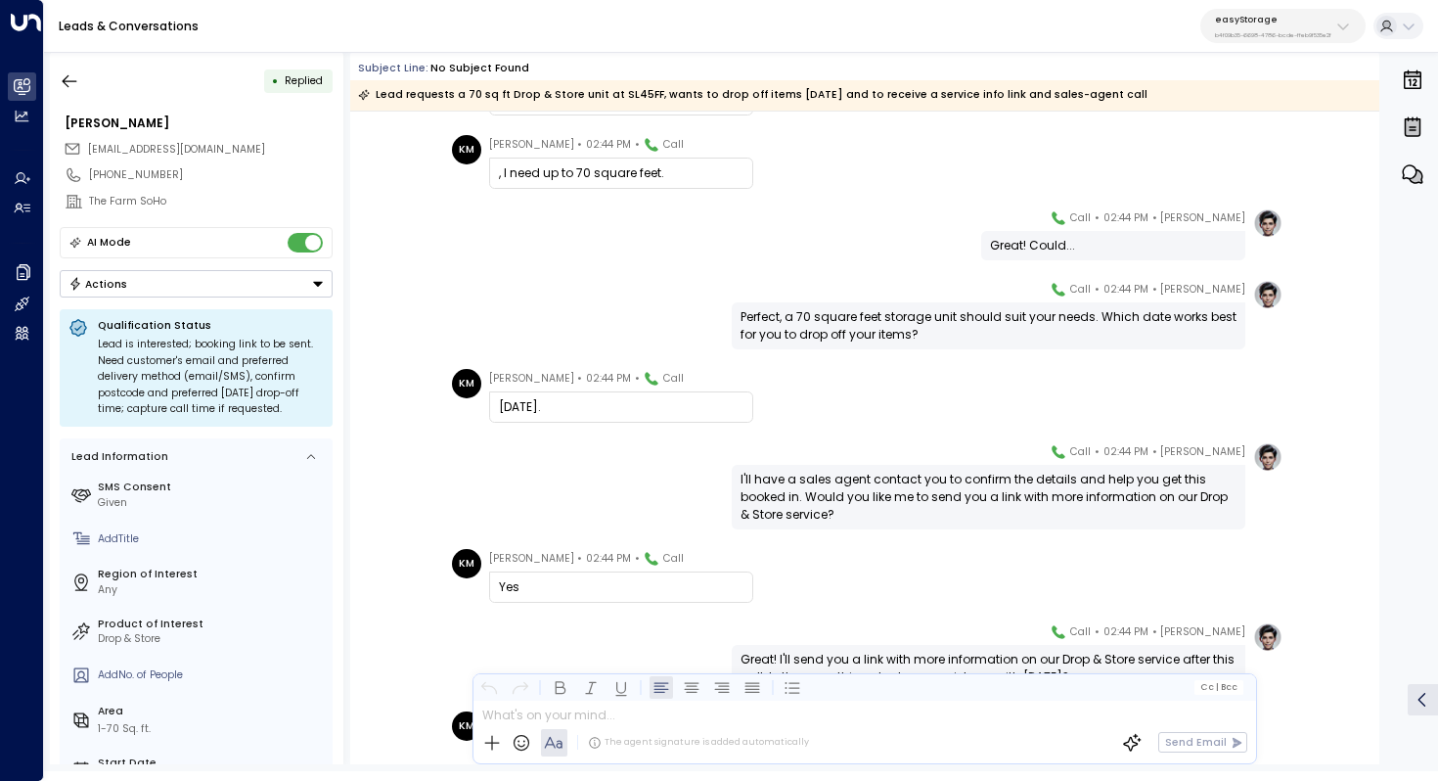
scroll to position [1671, 0]
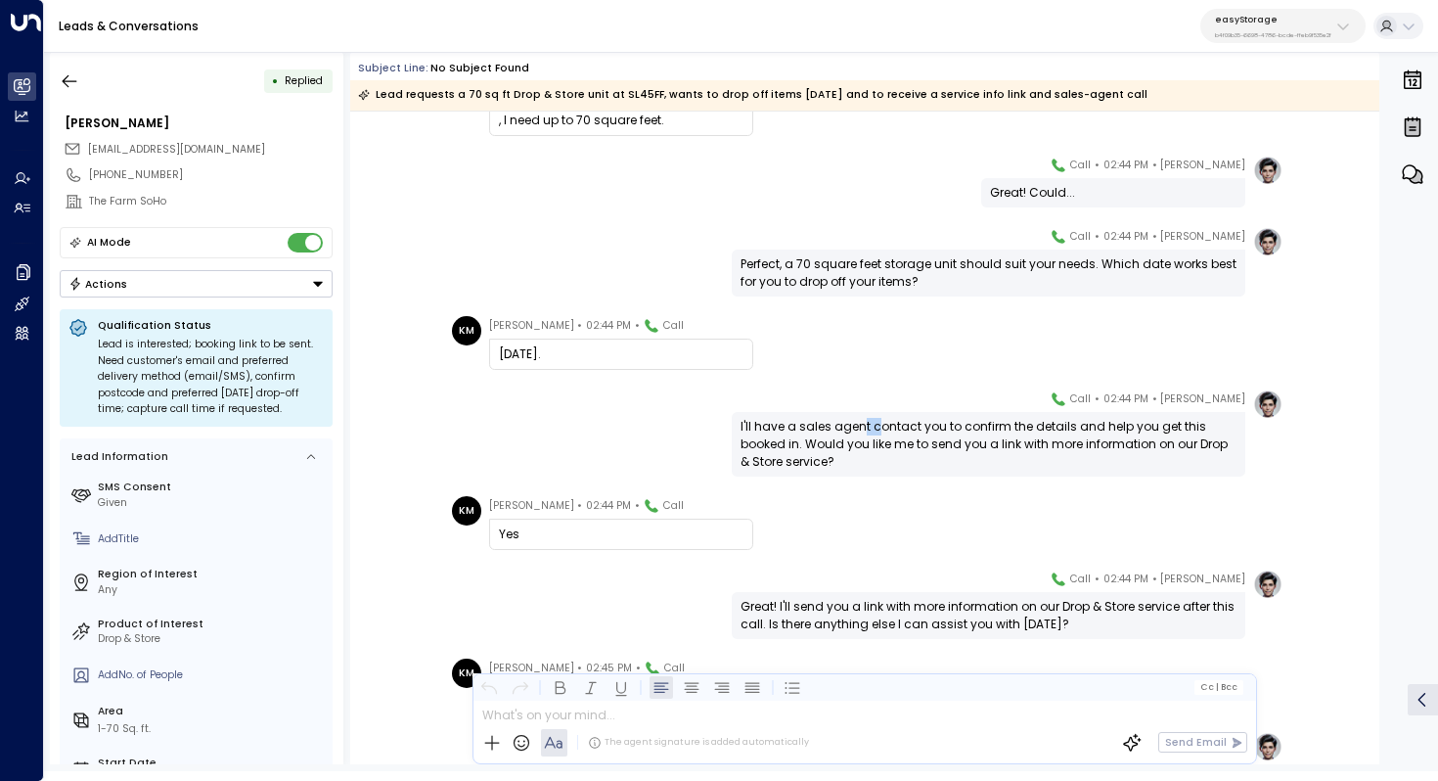
drag, startPoint x: 859, startPoint y: 428, endPoint x: 878, endPoint y: 428, distance: 18.6
click at [878, 428] on div "I'll have a sales agent contact you to confirm the details and help you get thi…" at bounding box center [989, 444] width 496 height 53
click at [907, 433] on div "I'll have a sales agent contact you to confirm the details and help you get thi…" at bounding box center [989, 444] width 496 height 53
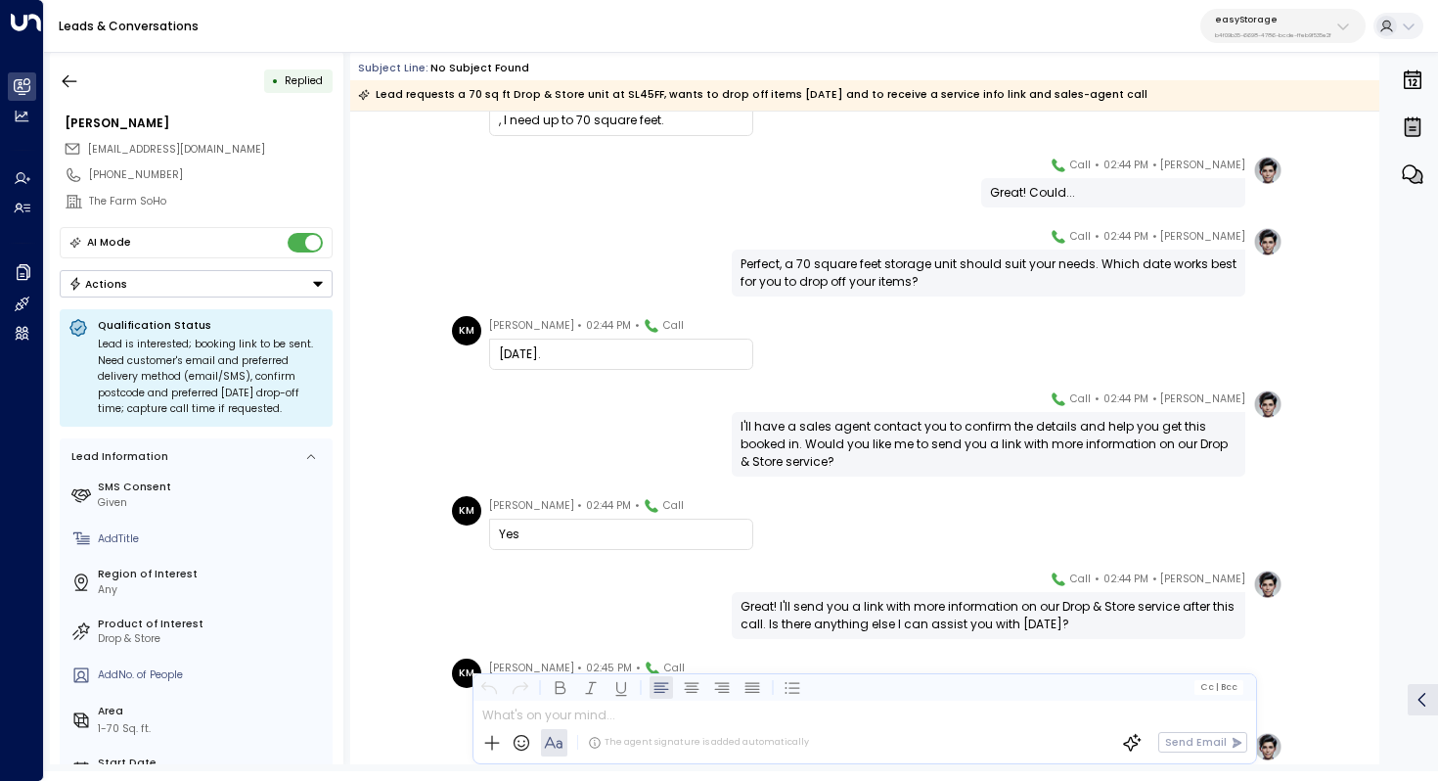
click at [922, 431] on div "I'll have a sales agent contact you to confirm the details and help you get thi…" at bounding box center [989, 444] width 496 height 53
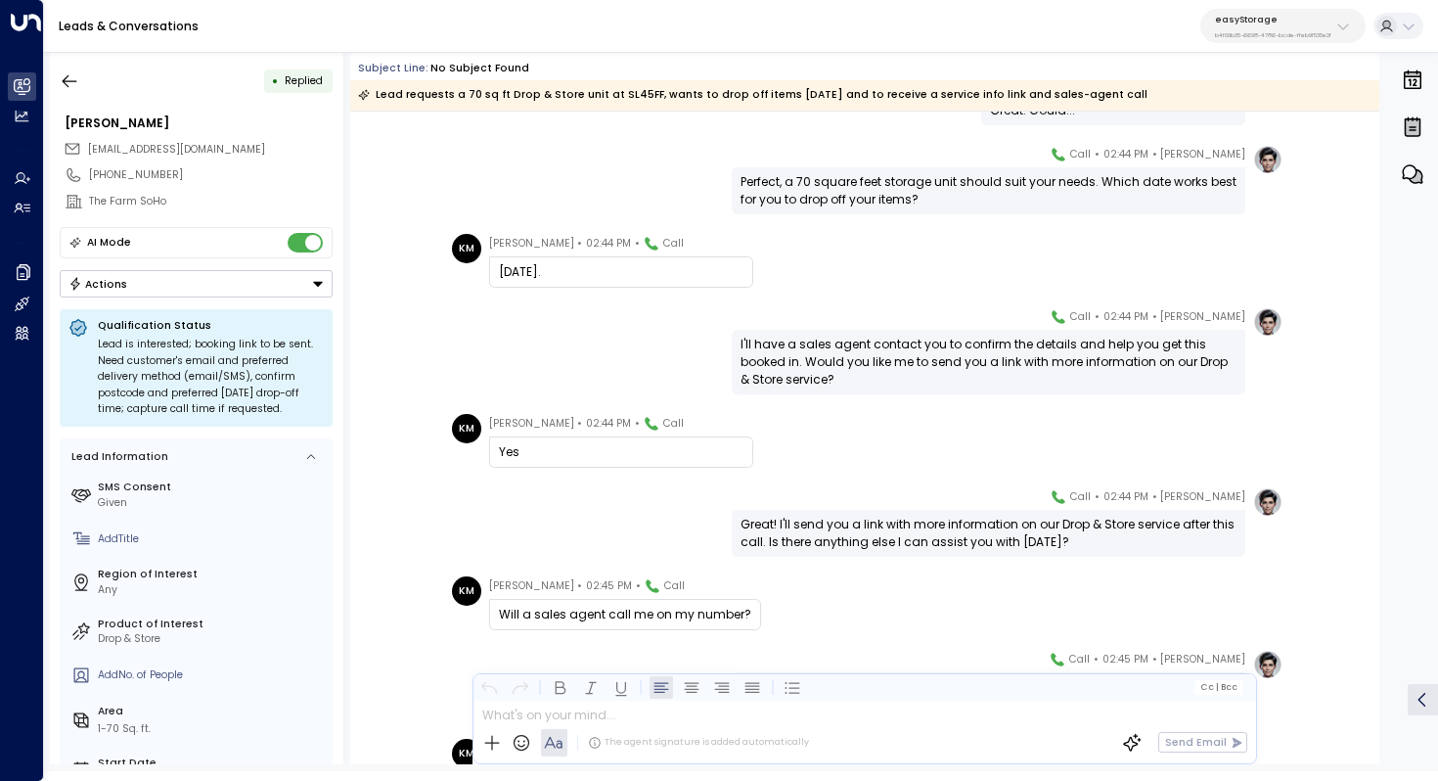
scroll to position [1798, 0]
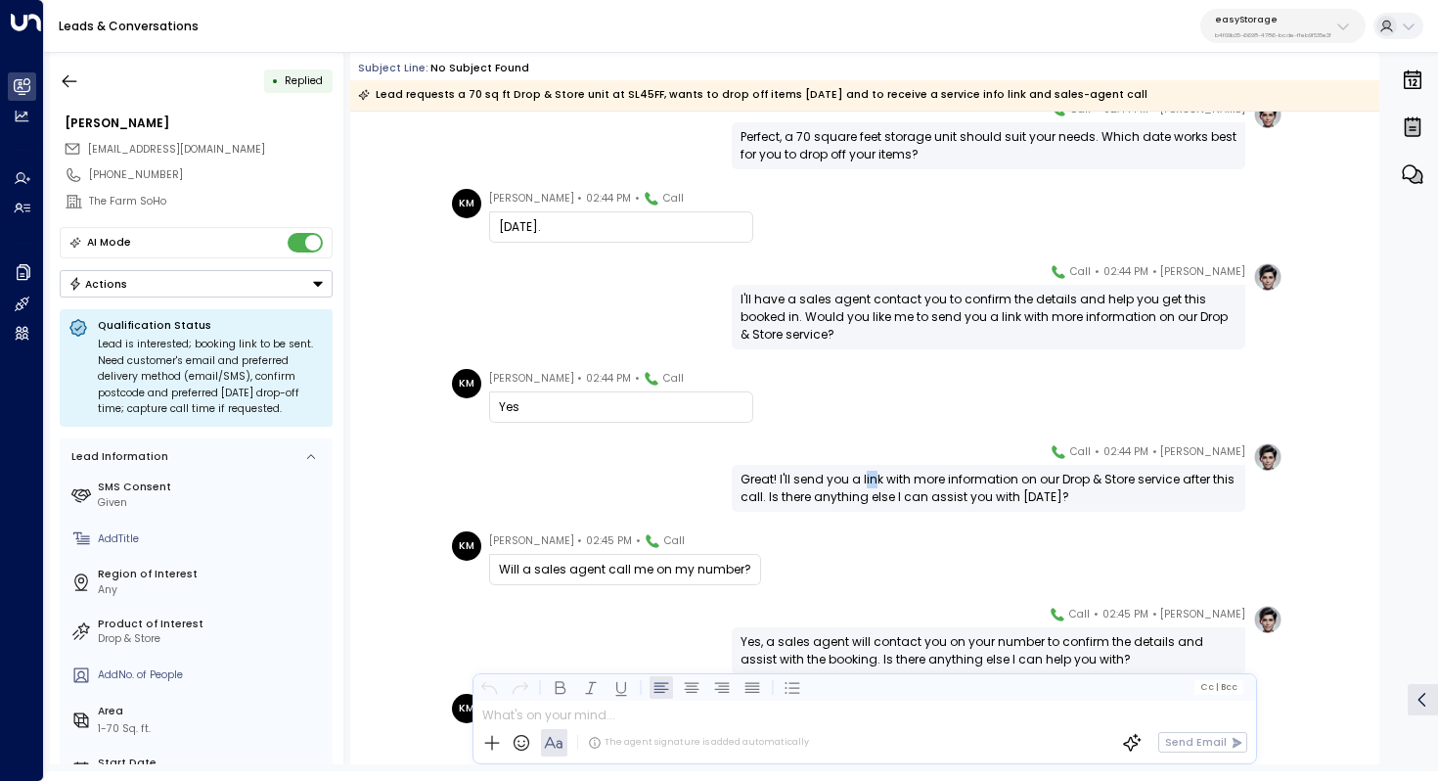
drag, startPoint x: 863, startPoint y: 485, endPoint x: 878, endPoint y: 485, distance: 14.7
click at [878, 485] on div "Great! I'll send you a link with more information on our Drop & Store service a…" at bounding box center [989, 488] width 496 height 35
click at [911, 487] on div "Great! I'll send you a link with more information on our Drop & Store service a…" at bounding box center [989, 488] width 496 height 35
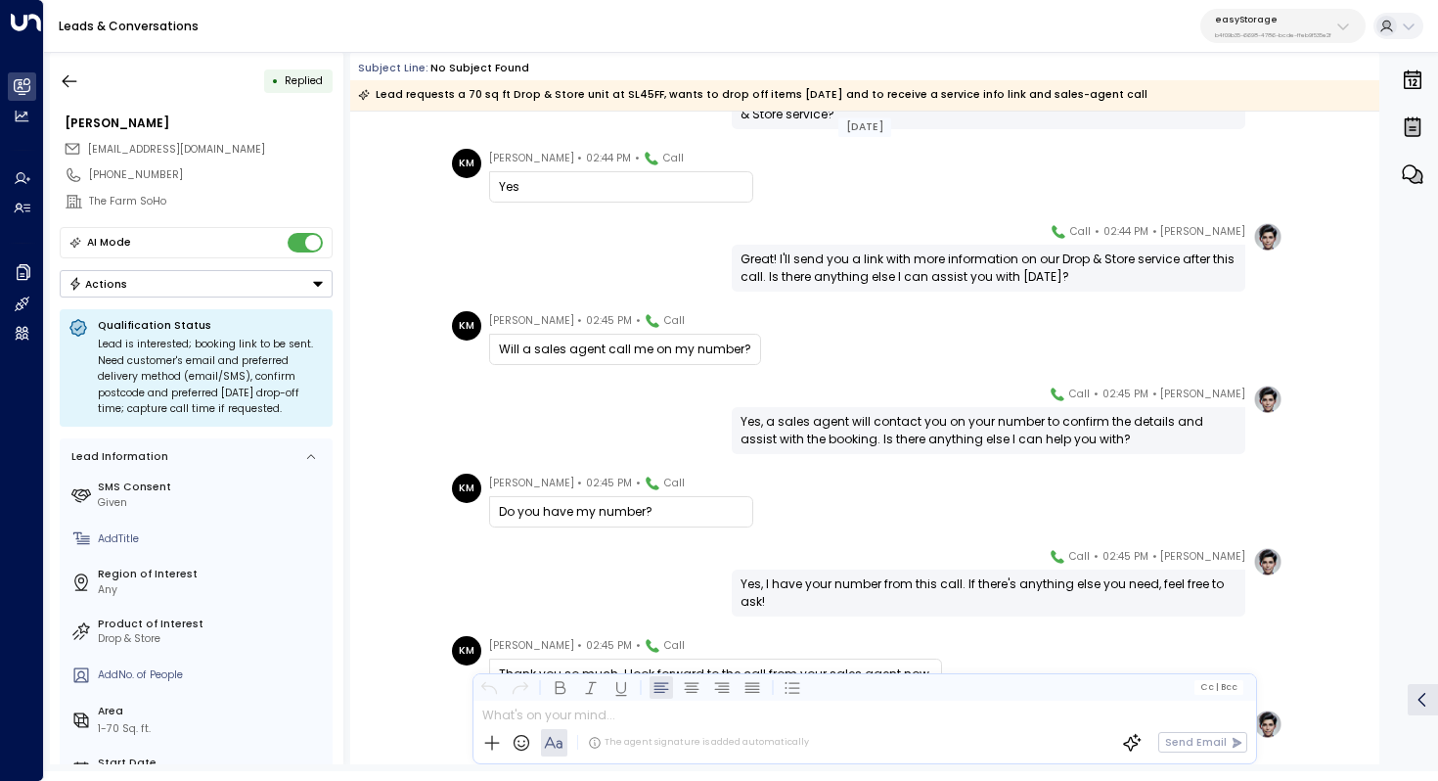
scroll to position [2043, 0]
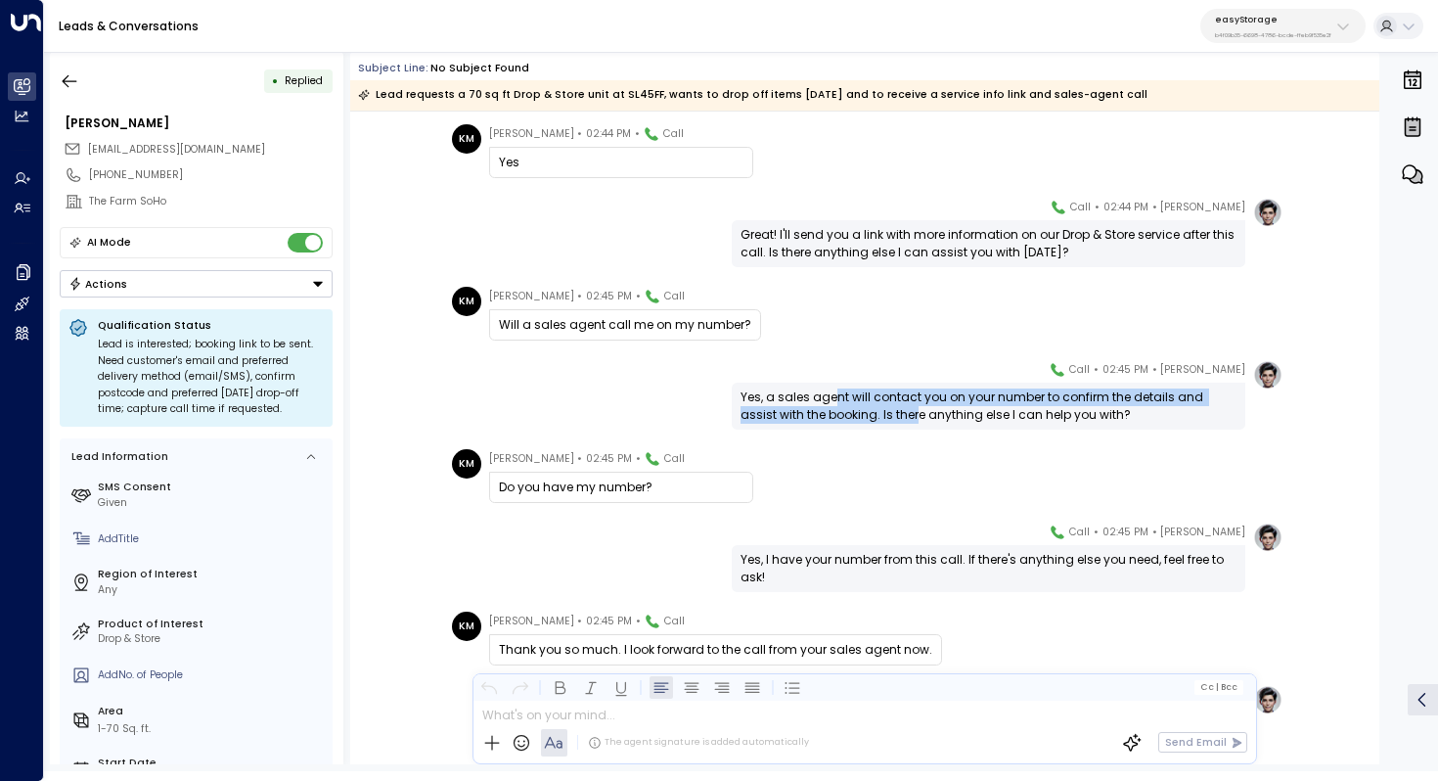
drag, startPoint x: 834, startPoint y: 401, endPoint x: 878, endPoint y: 406, distance: 44.3
click at [878, 407] on div "Yes, a sales agent will contact you on your number to confirm the details and a…" at bounding box center [989, 405] width 496 height 35
click at [878, 406] on div "Yes, a sales agent will contact you on your number to confirm the details and a…" at bounding box center [989, 405] width 496 height 35
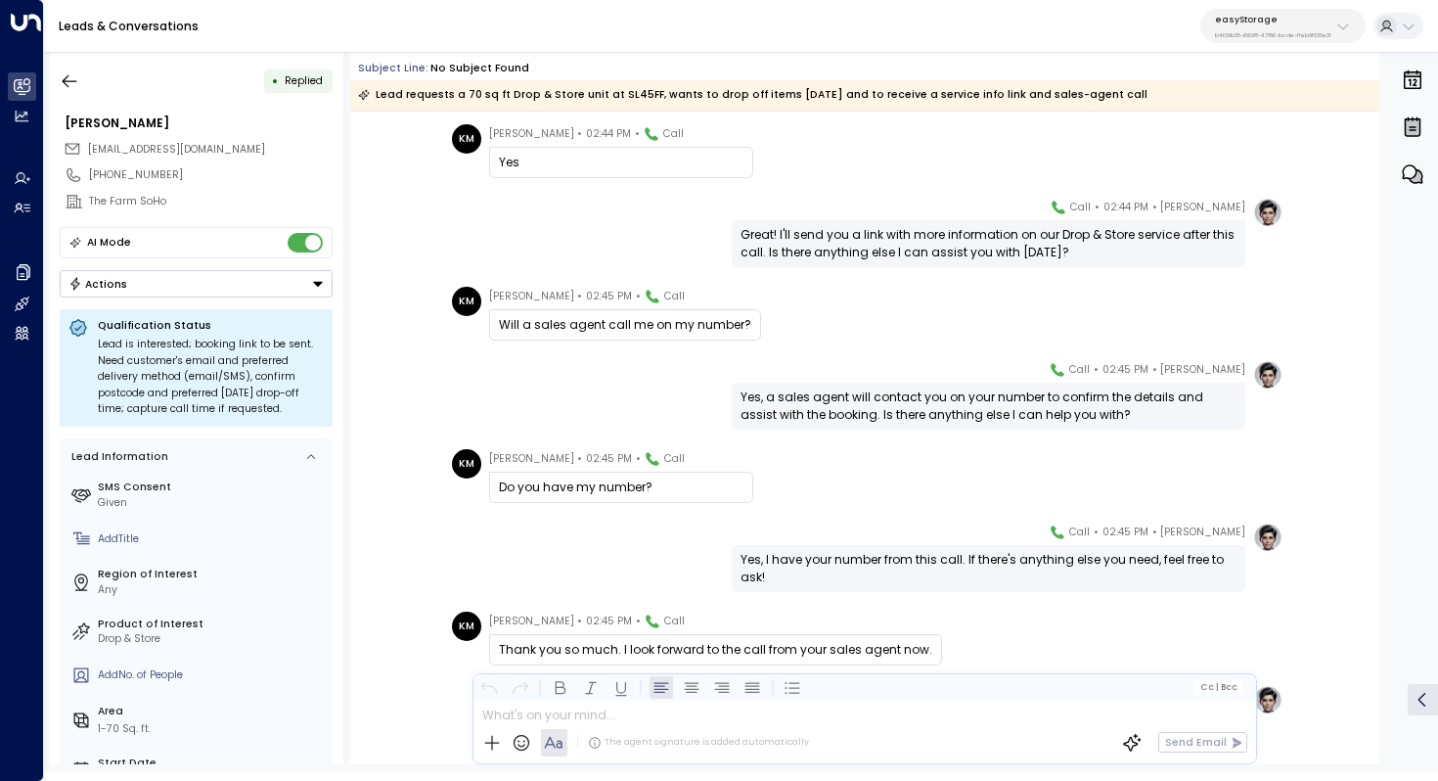
click at [905, 403] on div "Yes, a sales agent will contact you on your number to confirm the details and a…" at bounding box center [989, 405] width 496 height 35
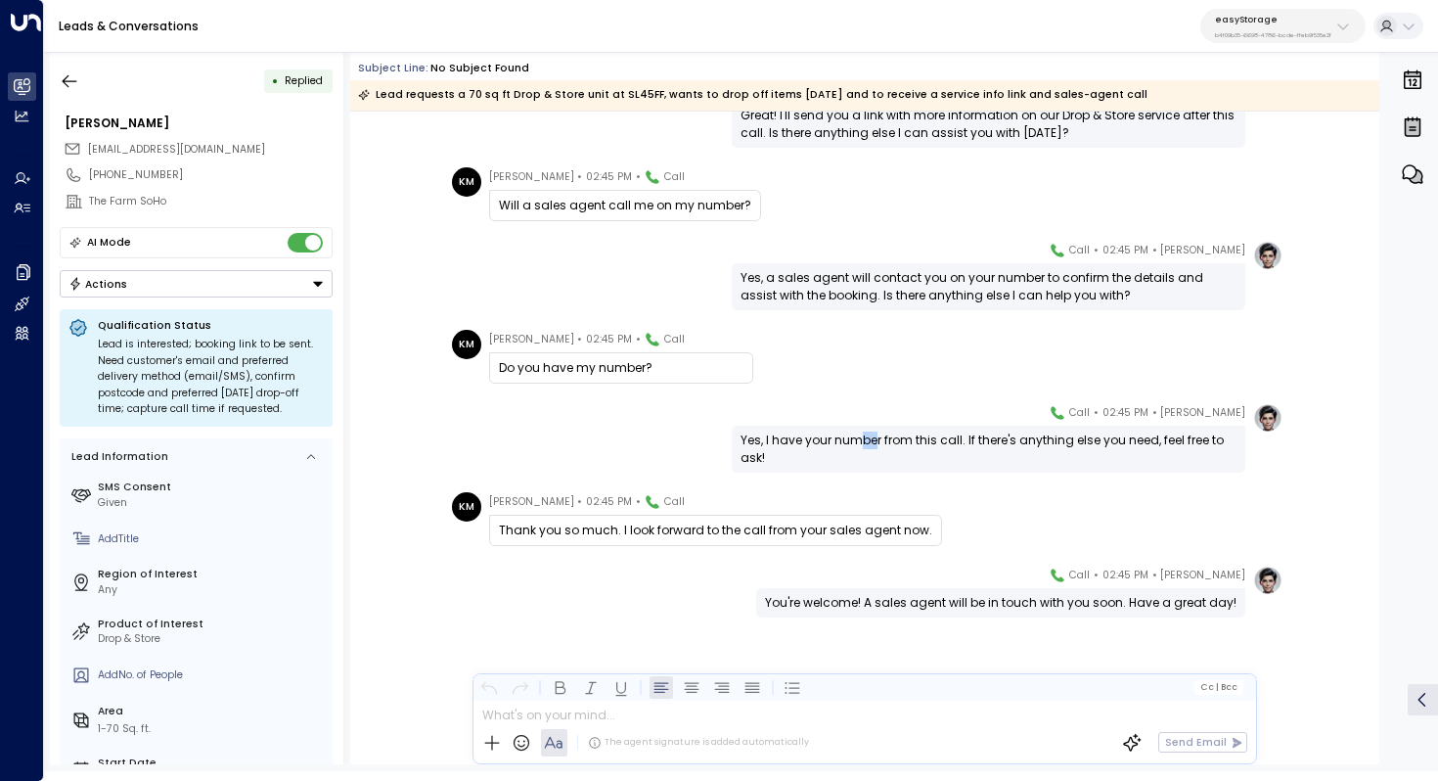
drag, startPoint x: 854, startPoint y: 431, endPoint x: 877, endPoint y: 431, distance: 22.5
click at [877, 431] on div "Yes, I have your number from this call. If there's anything else you need, feel…" at bounding box center [989, 448] width 496 height 35
drag, startPoint x: 763, startPoint y: 525, endPoint x: 809, endPoint y: 525, distance: 46.0
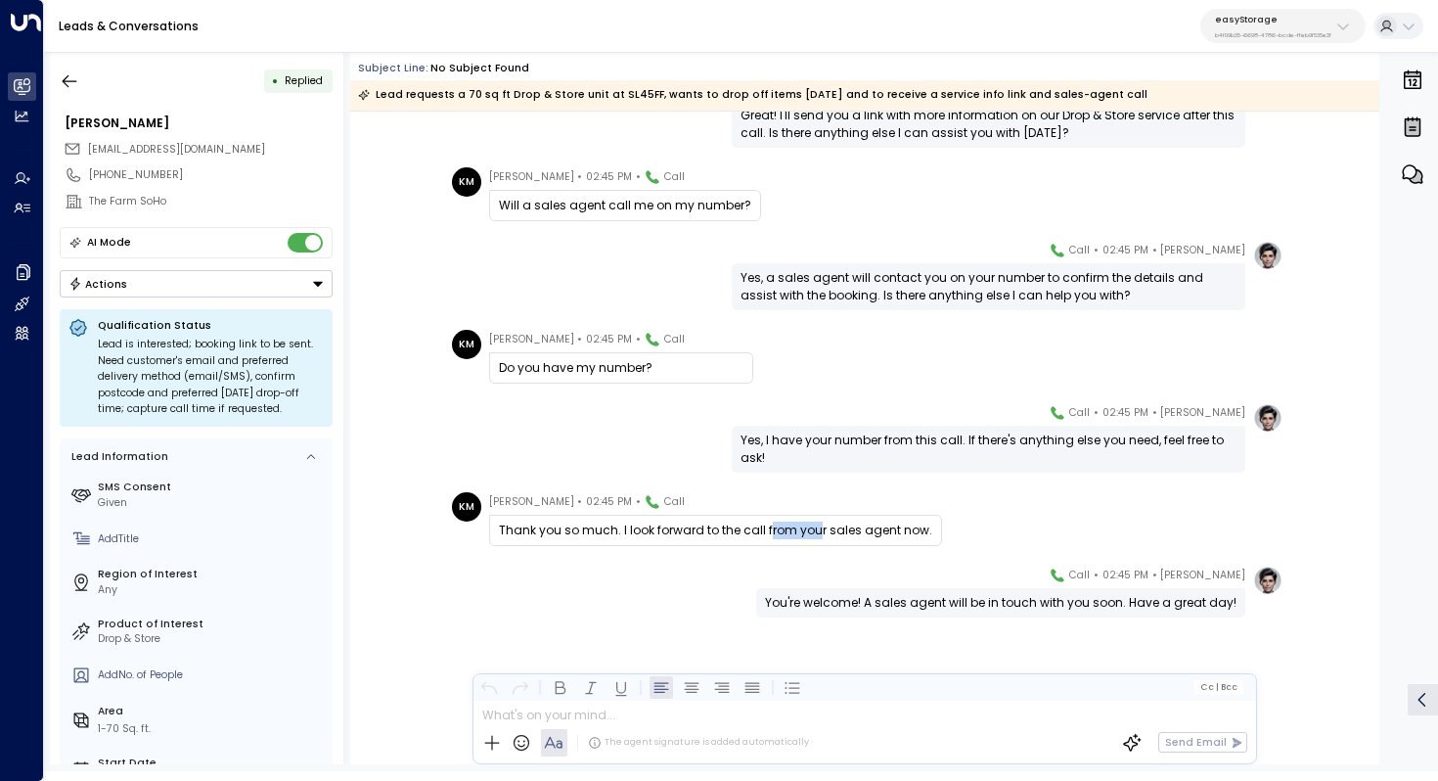
click at [809, 525] on div "Thank you so much. I look forward to the call from your sales agent now." at bounding box center [715, 530] width 433 height 18
click at [70, 71] on icon "button" at bounding box center [70, 81] width 20 height 20
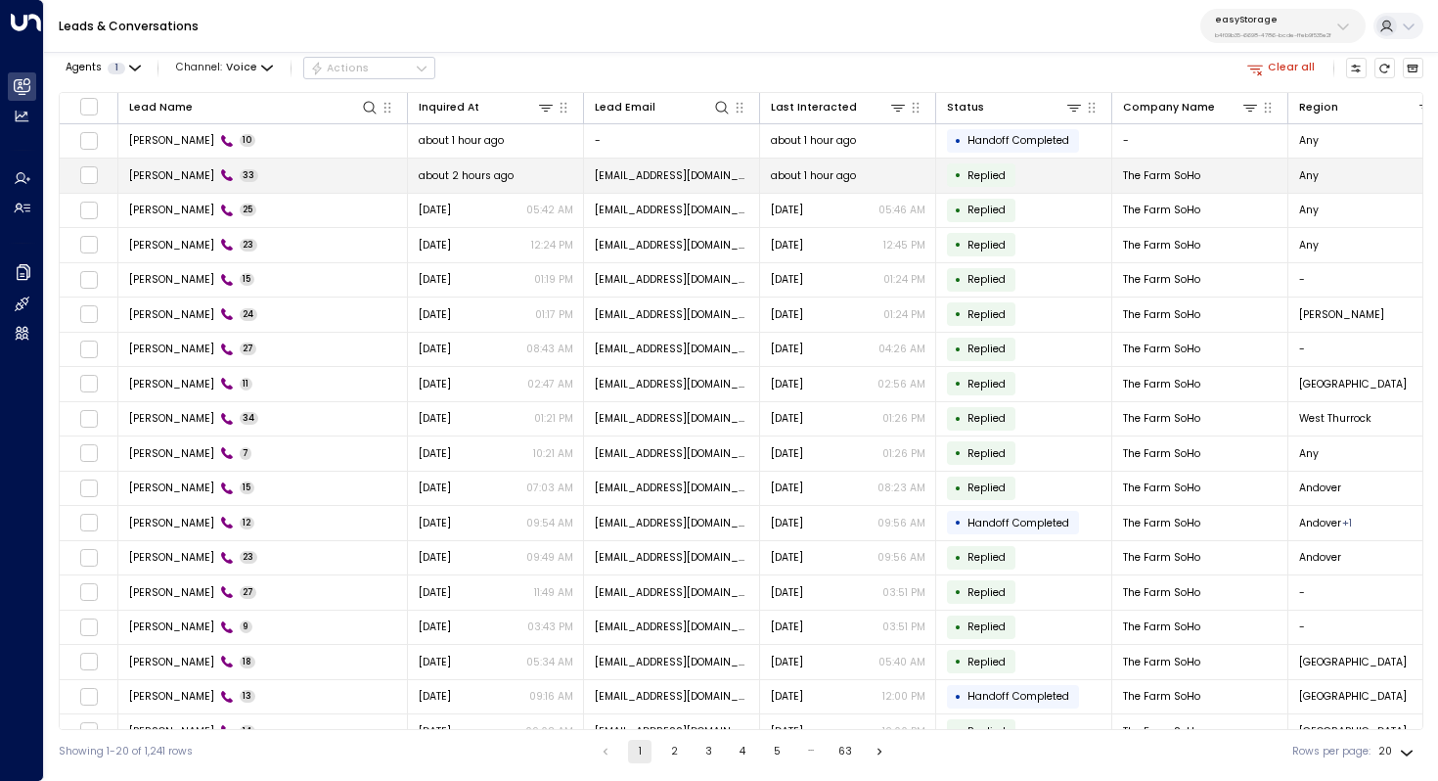
click at [179, 174] on span "Kim Magloire" at bounding box center [171, 175] width 85 height 15
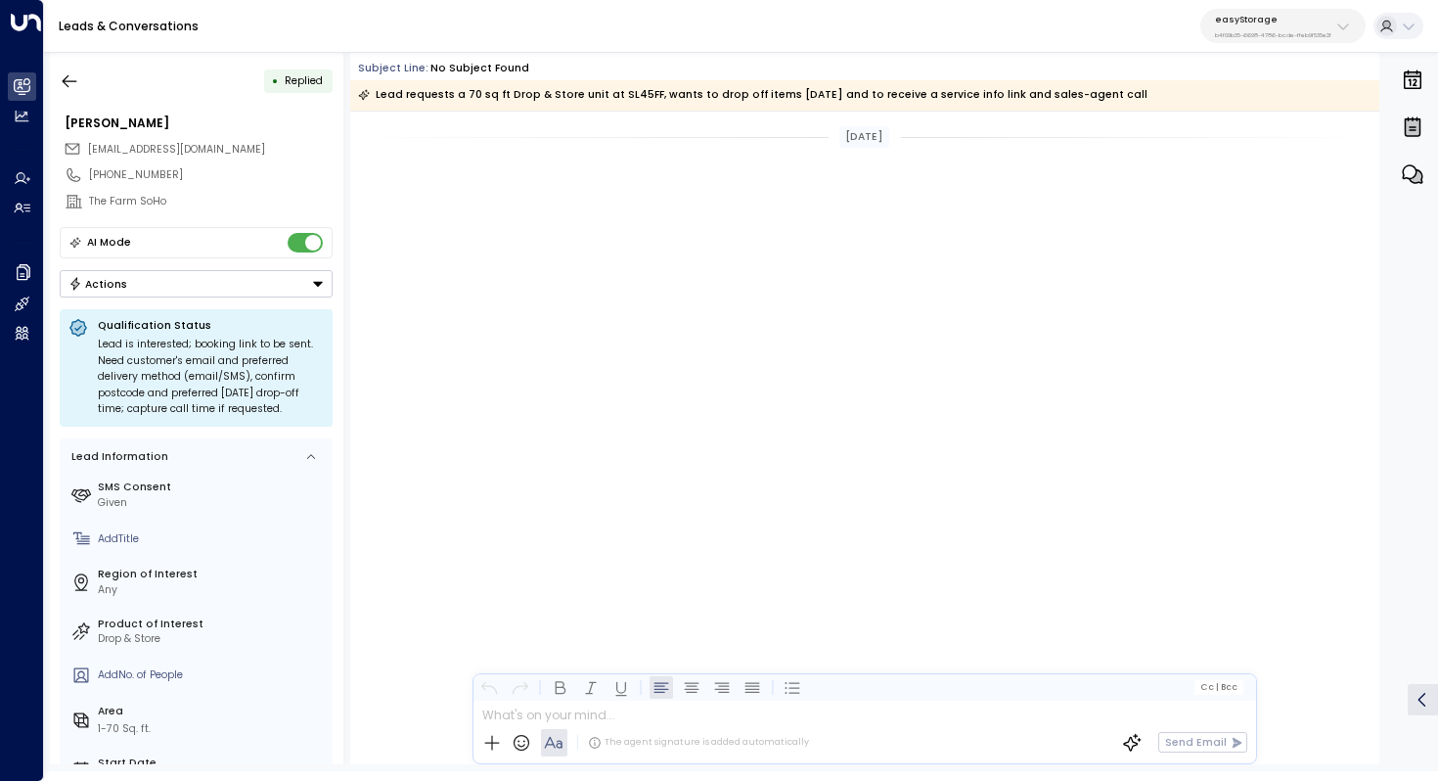
scroll to position [9041, 0]
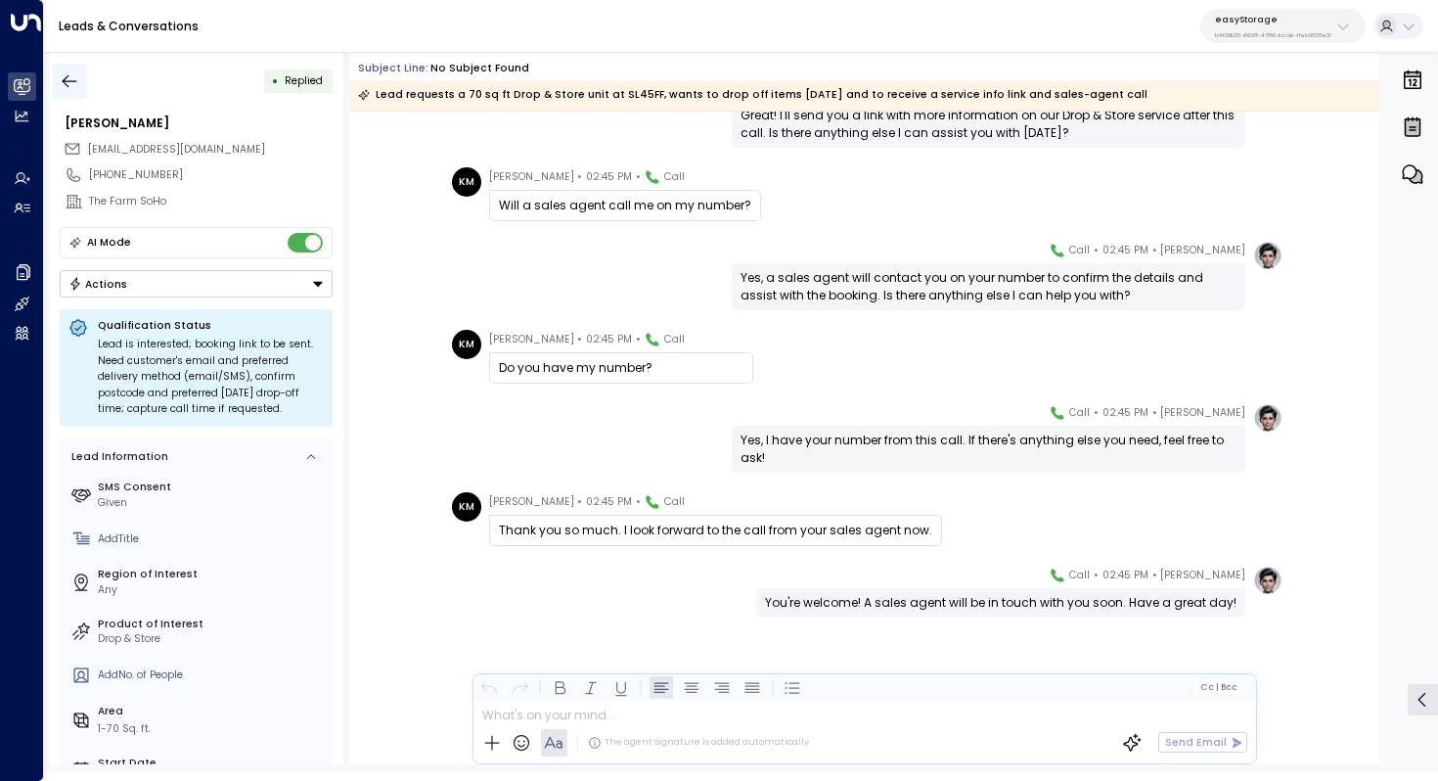
click at [74, 82] on icon "button" at bounding box center [70, 81] width 20 height 20
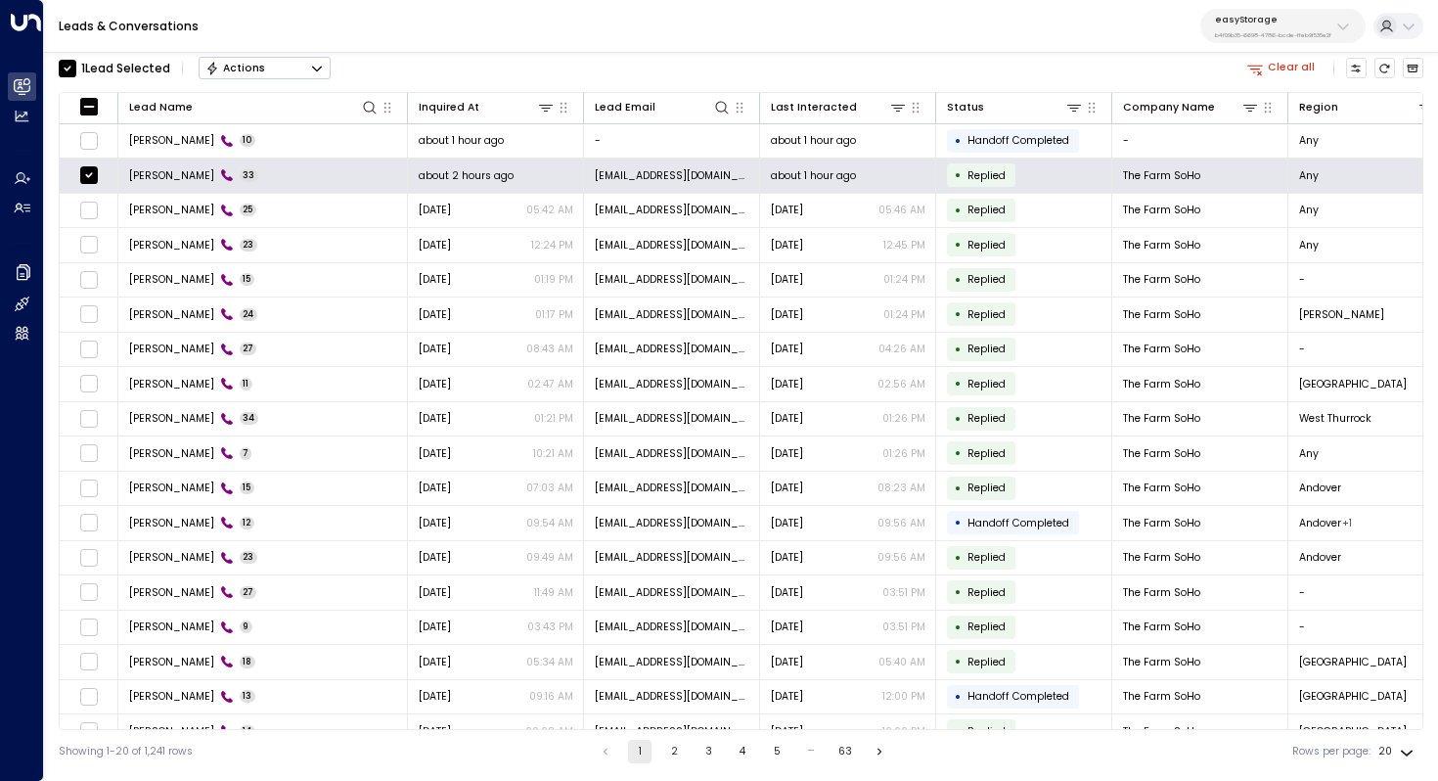
click at [312, 70] on icon "Button group with a nested menu" at bounding box center [317, 69] width 14 height 14
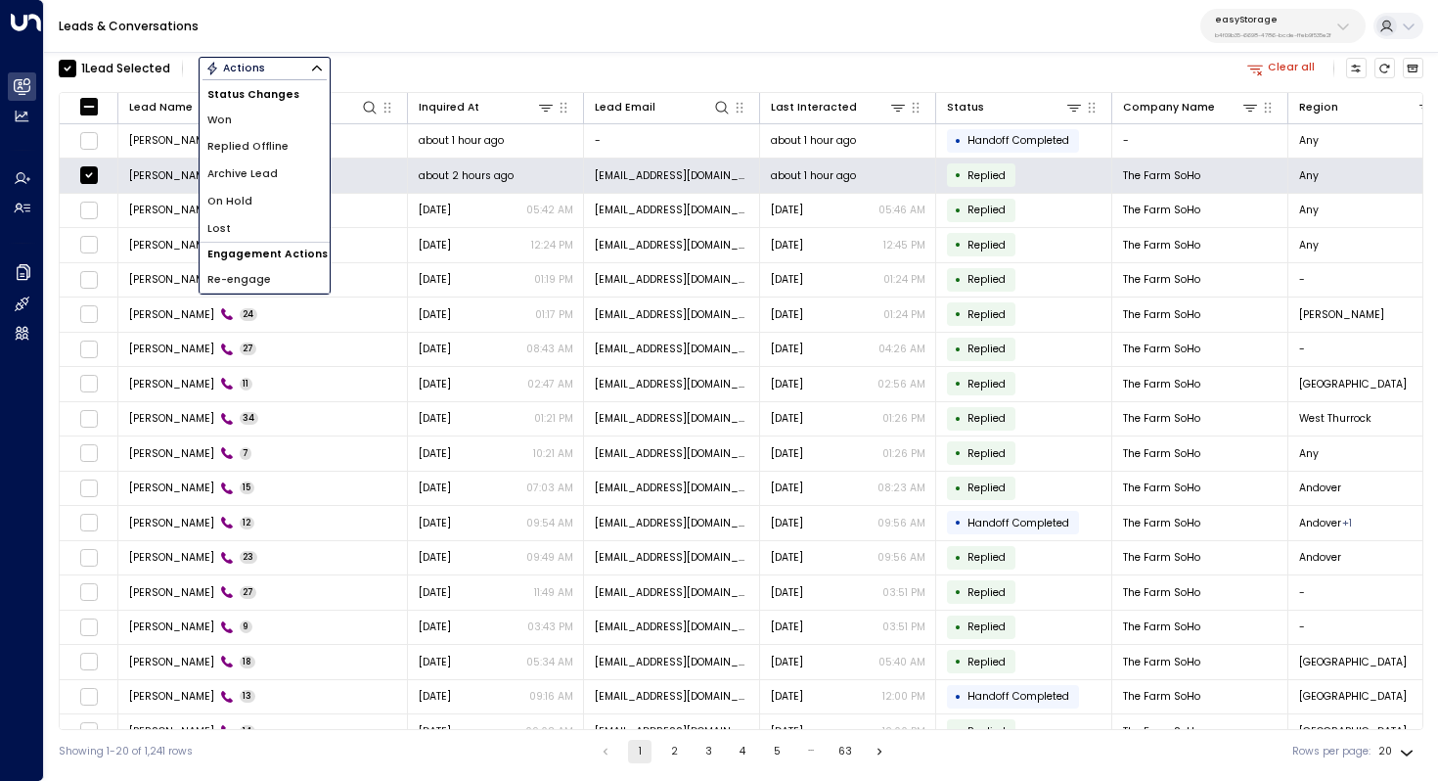
click at [293, 167] on li "Archive Lead" at bounding box center [265, 173] width 130 height 27
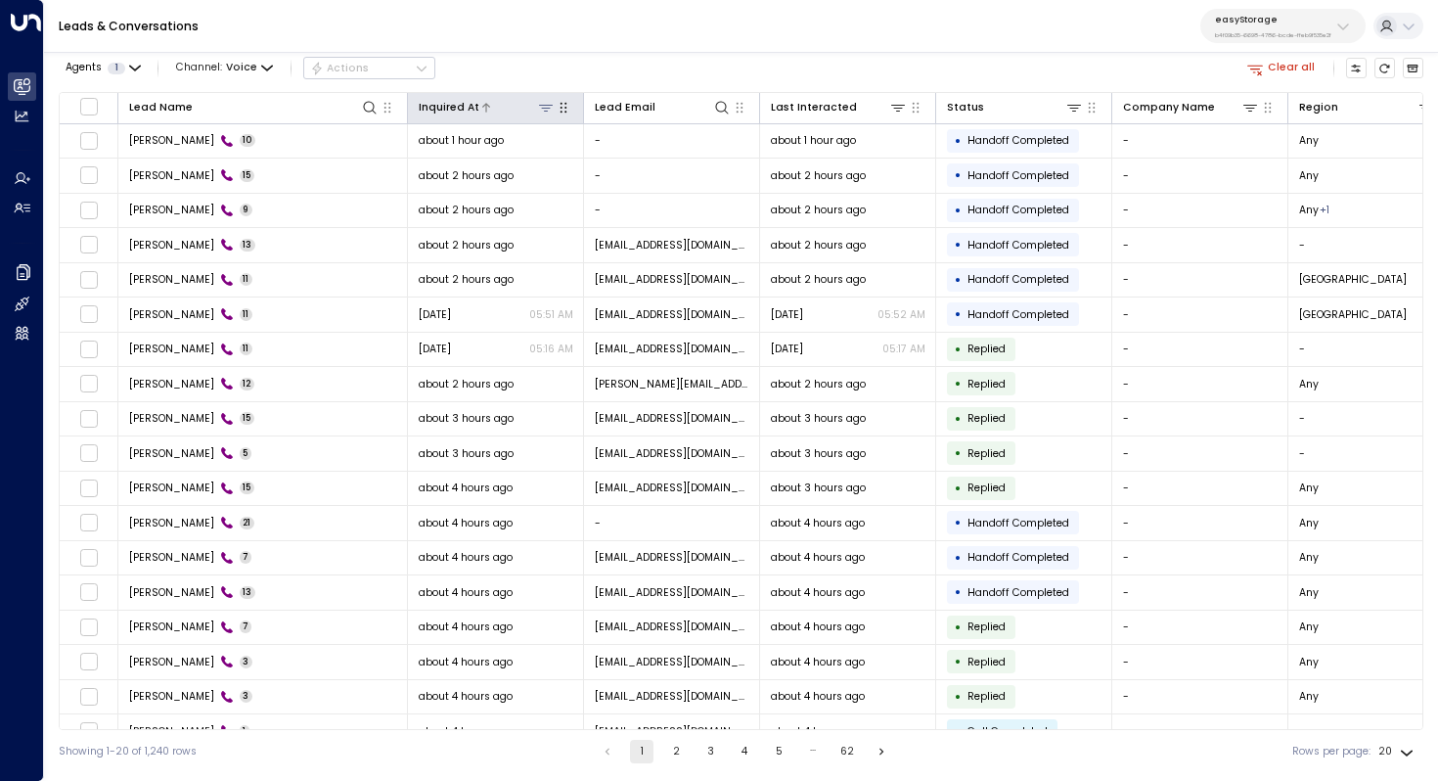
click at [481, 110] on icon at bounding box center [486, 108] width 12 height 12
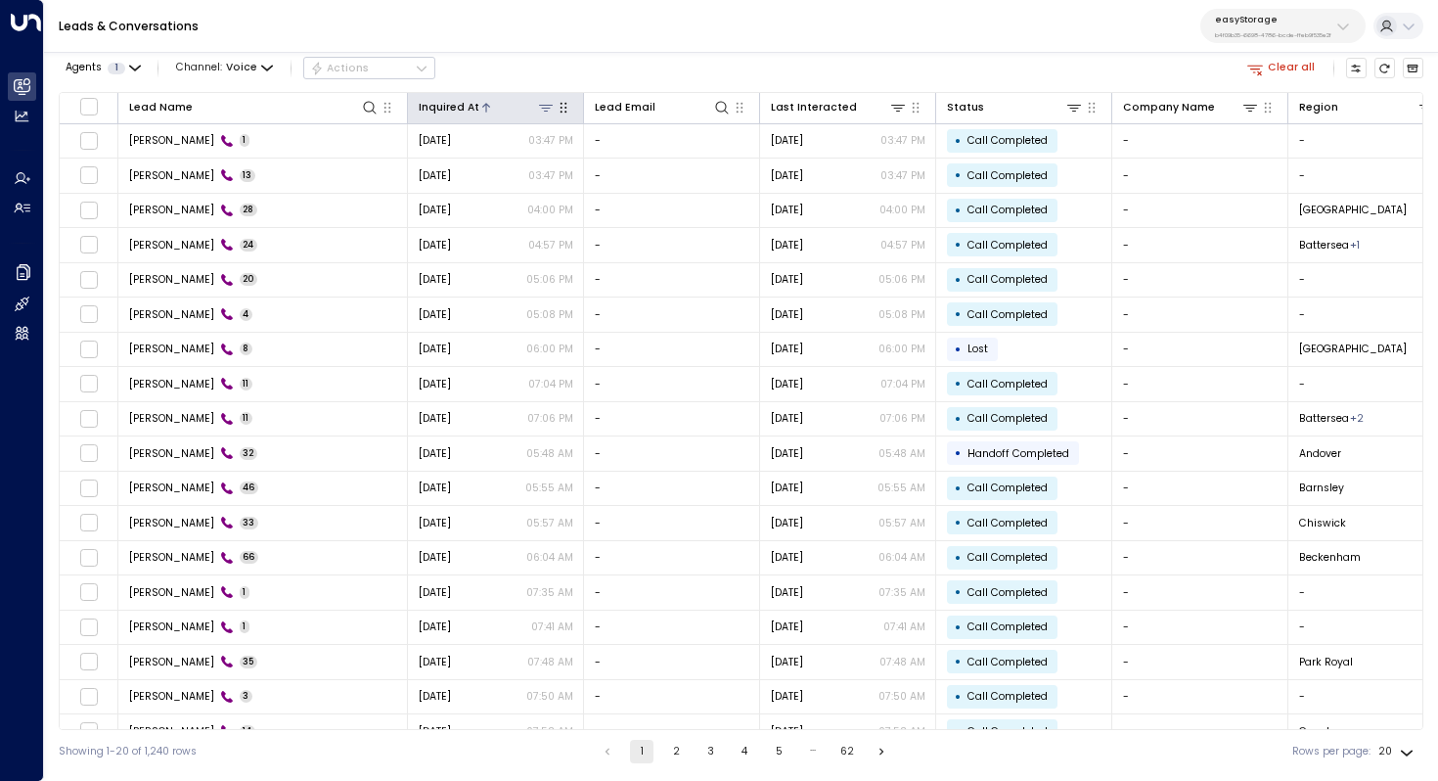
click at [481, 110] on icon at bounding box center [486, 108] width 12 height 12
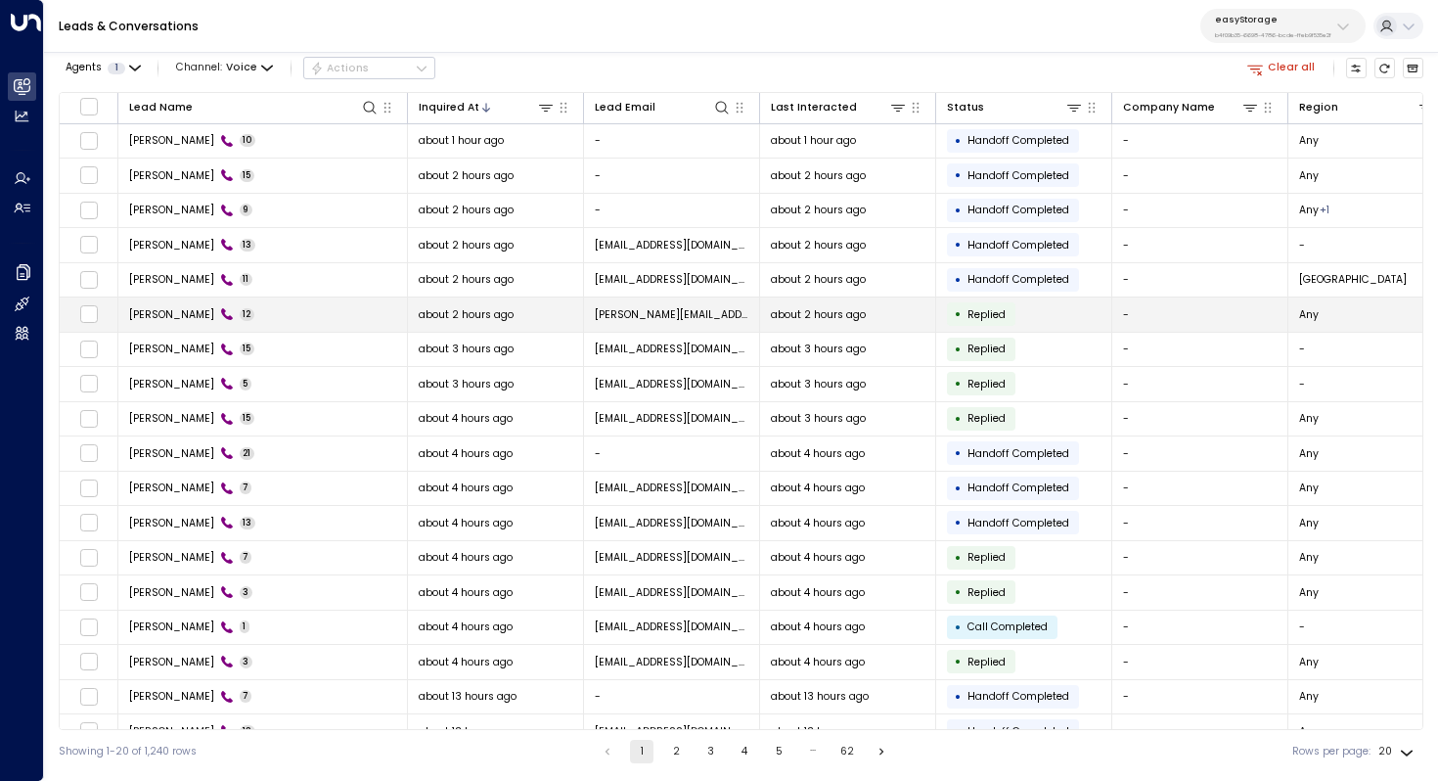
scroll to position [94, 0]
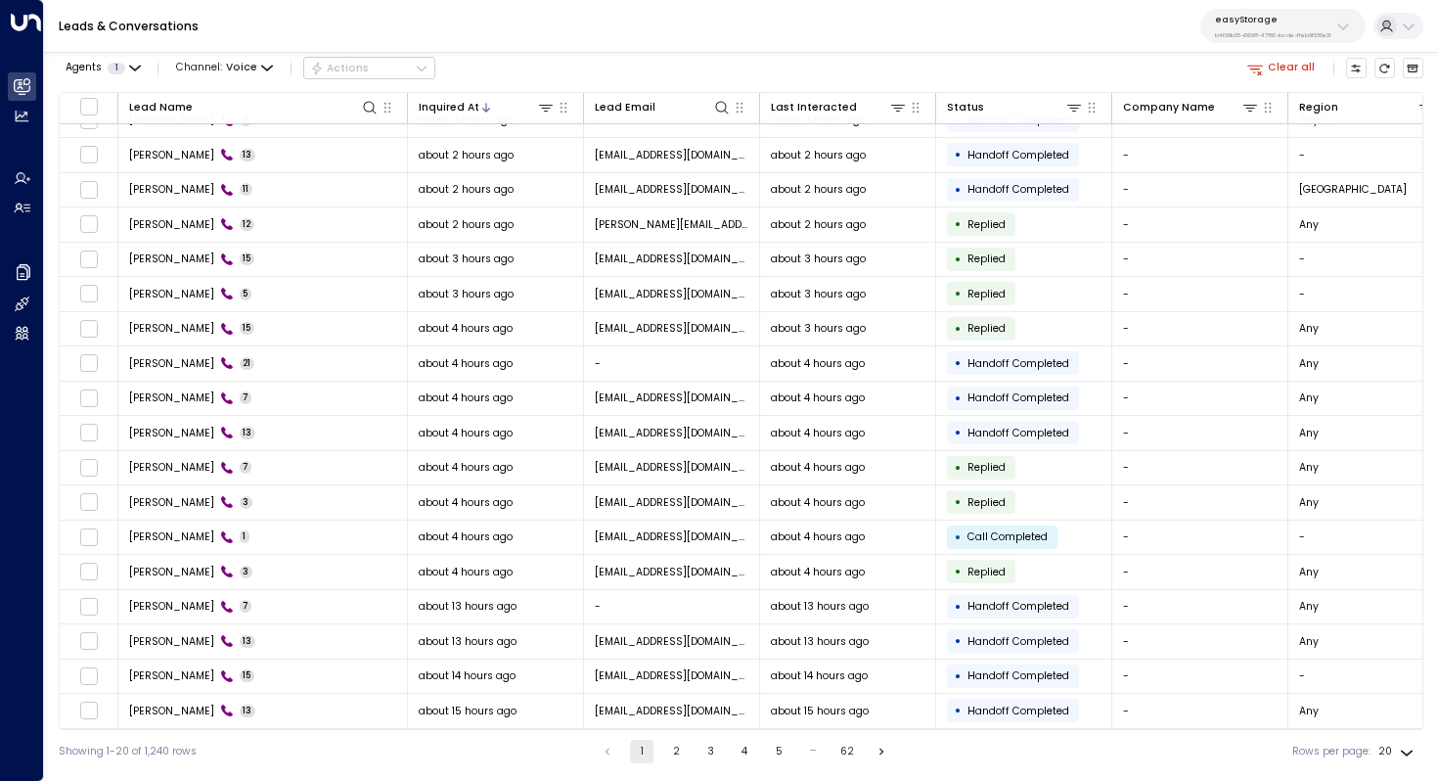
click at [677, 754] on button "2" at bounding box center [675, 751] width 23 height 23
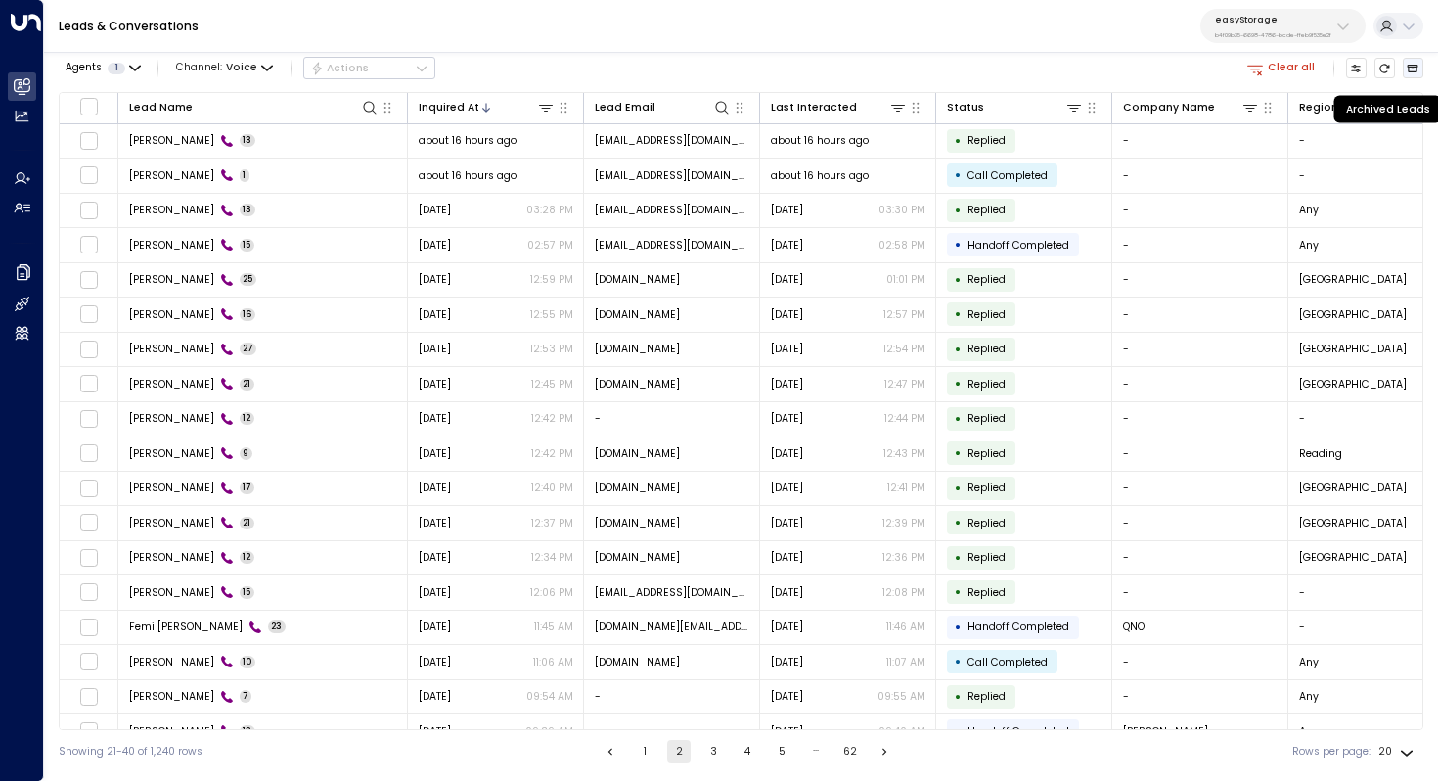
click at [1415, 69] on icon "Archived Leads" at bounding box center [1413, 69] width 12 height 12
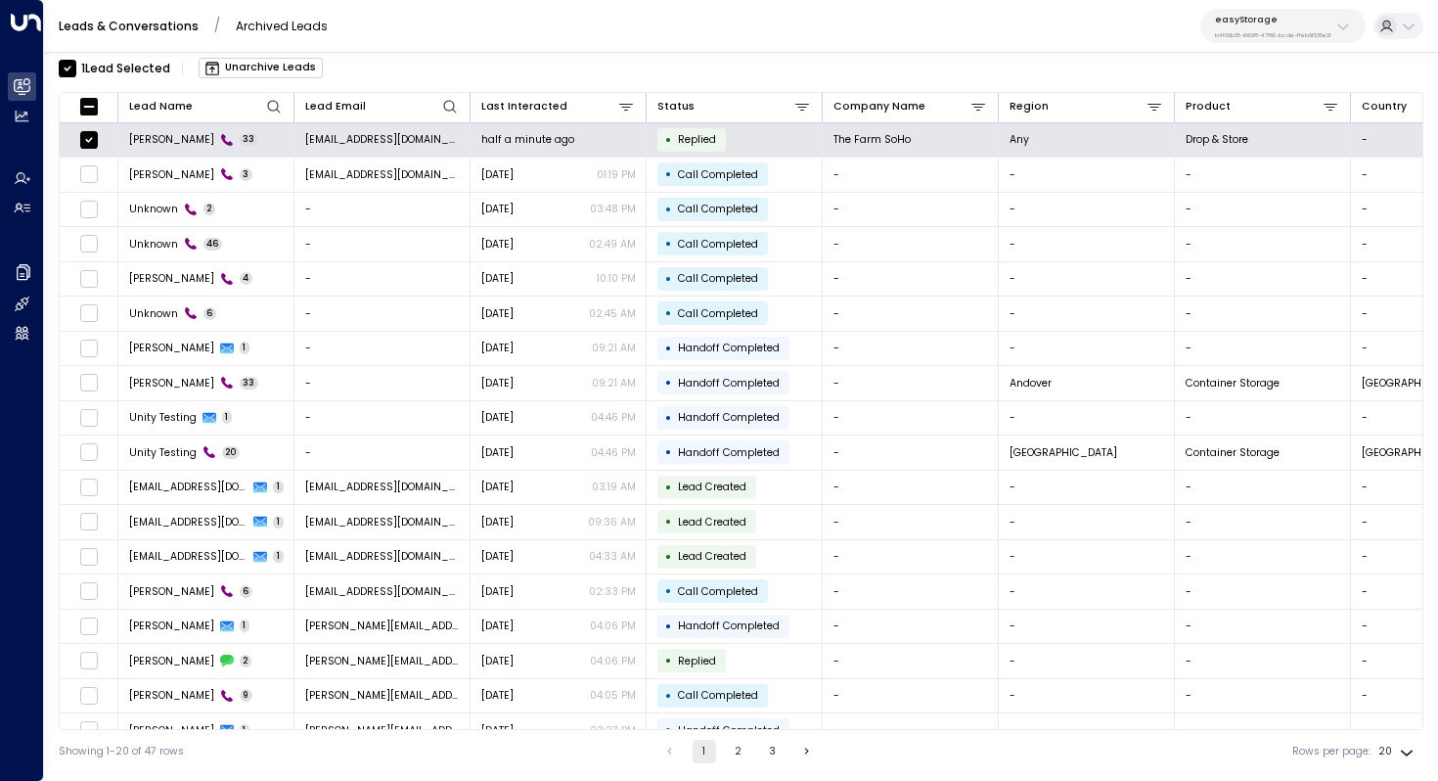
click at [285, 68] on button "Unarchive Leads" at bounding box center [261, 68] width 124 height 21
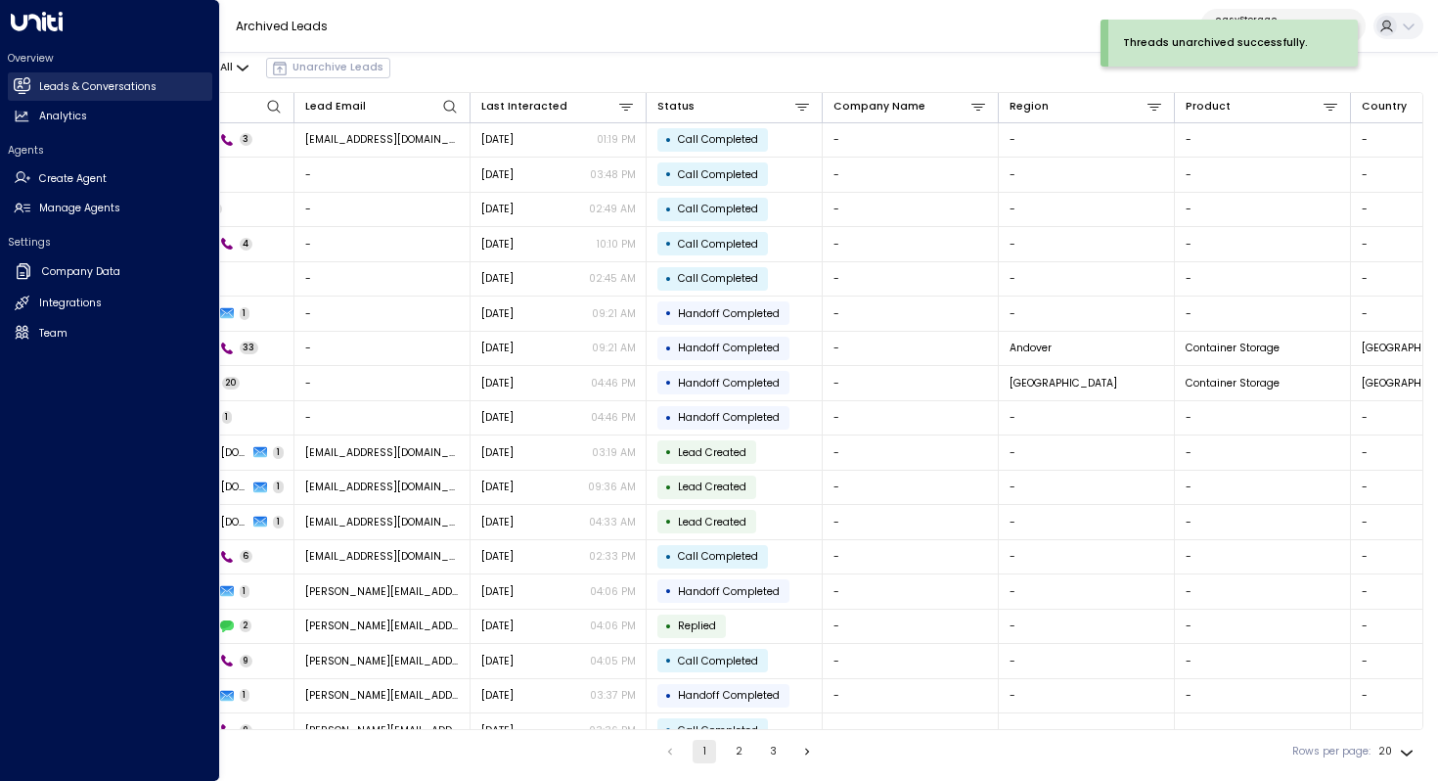
click at [88, 95] on link "Leads & Conversations Leads & Conversations" at bounding box center [110, 86] width 204 height 28
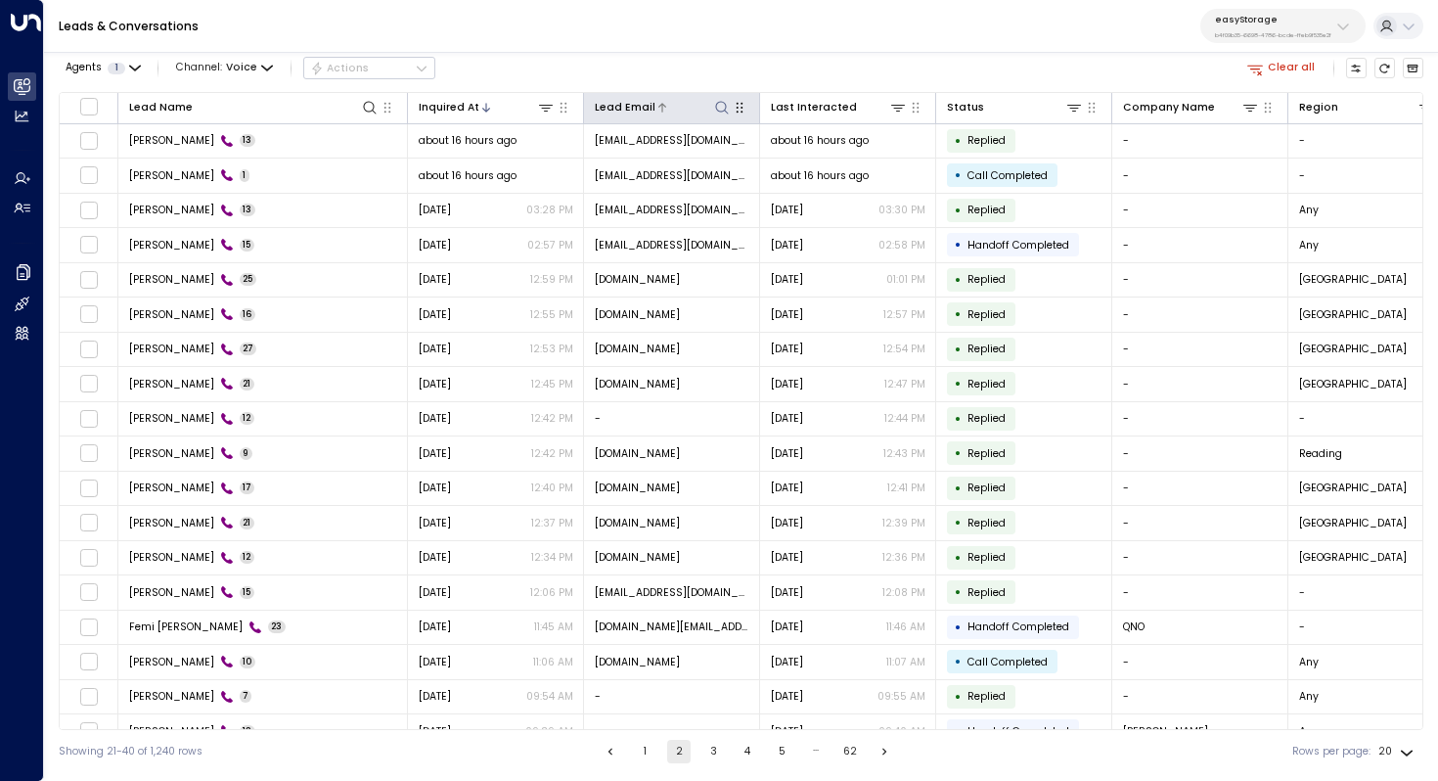
click at [724, 110] on icon at bounding box center [721, 107] width 13 height 13
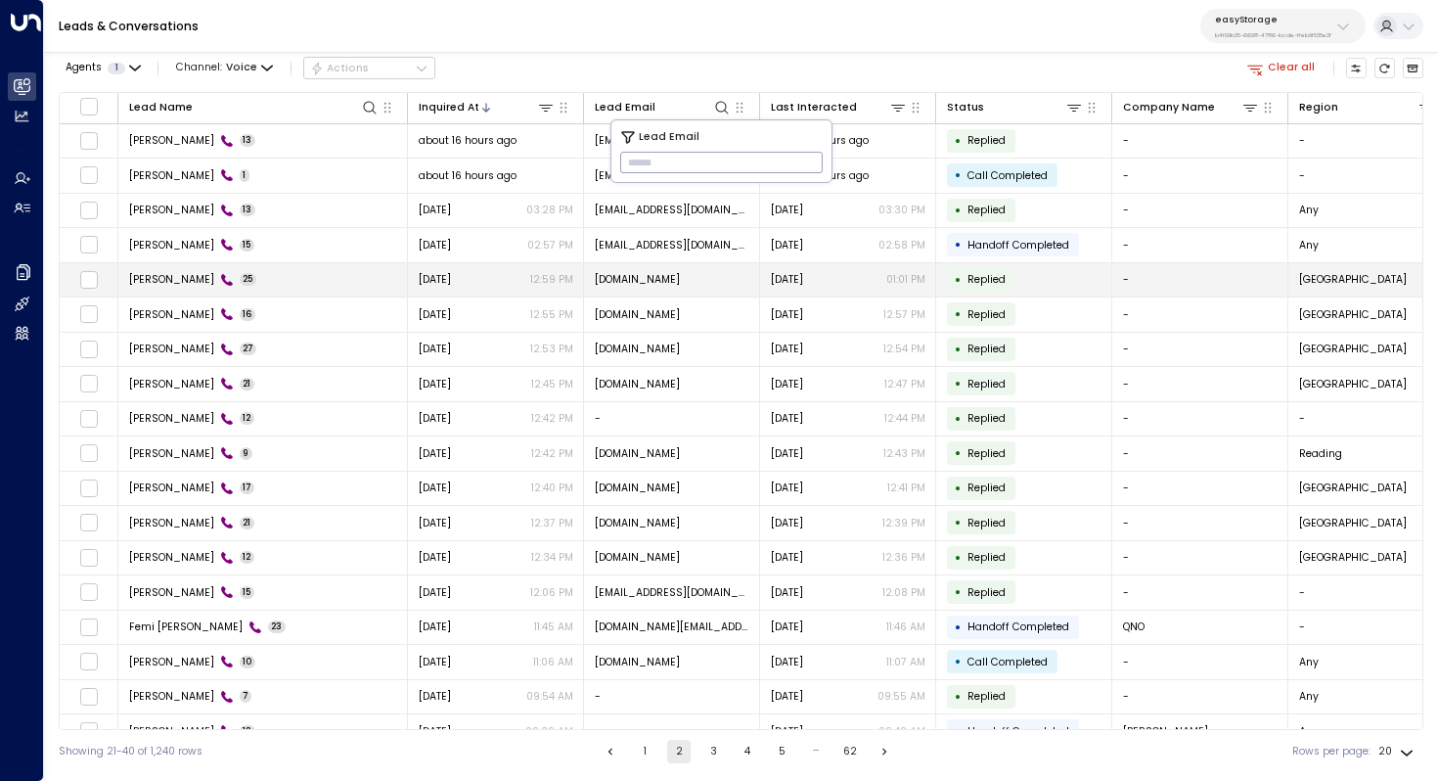
click at [641, 279] on span "akmila1mail.com" at bounding box center [637, 279] width 85 height 15
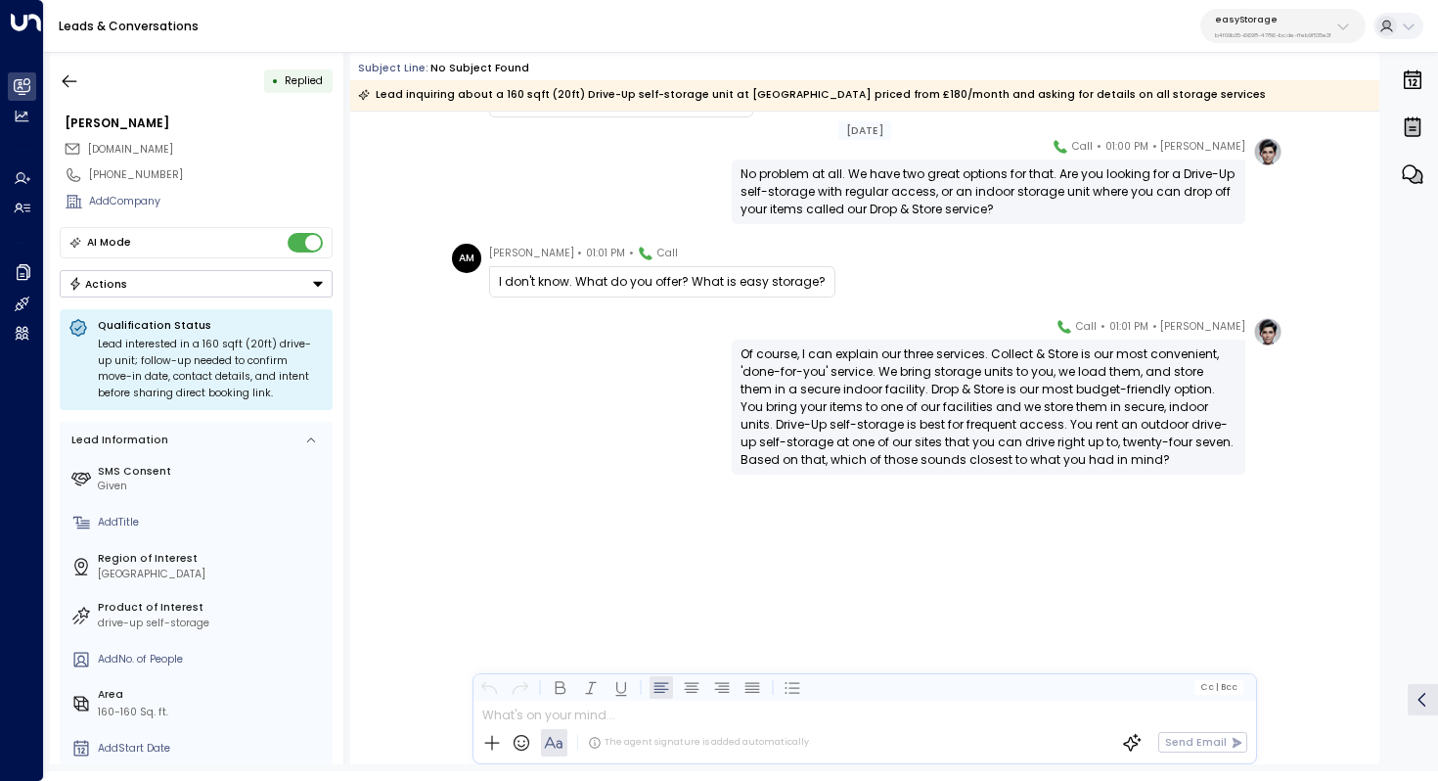
scroll to position [180, 0]
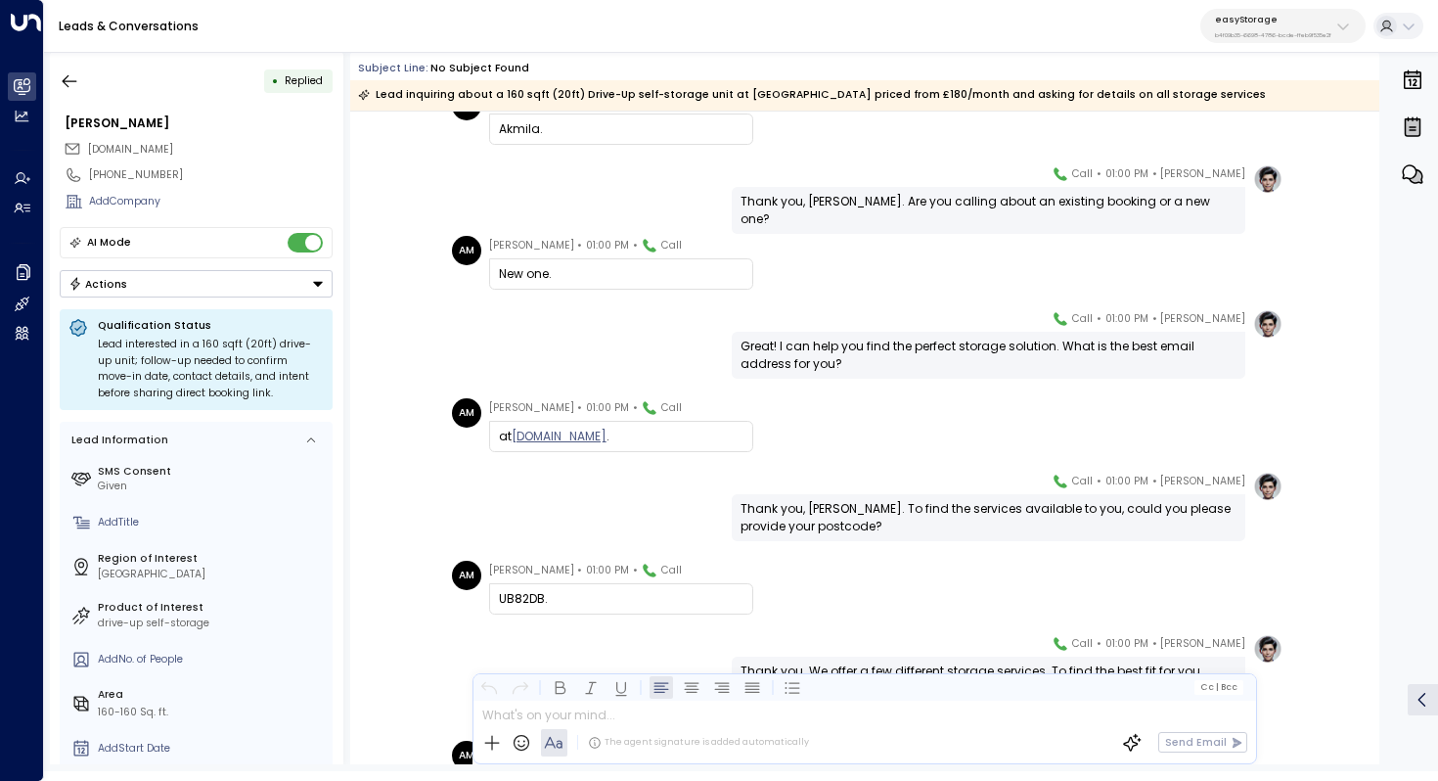
drag, startPoint x: 88, startPoint y: 148, endPoint x: 195, endPoint y: 150, distance: 106.7
click at [195, 150] on div "akmila1mail.com" at bounding box center [198, 149] width 269 height 24
copy span "akmila1mail.com"
click at [65, 82] on icon "button" at bounding box center [70, 80] width 15 height 13
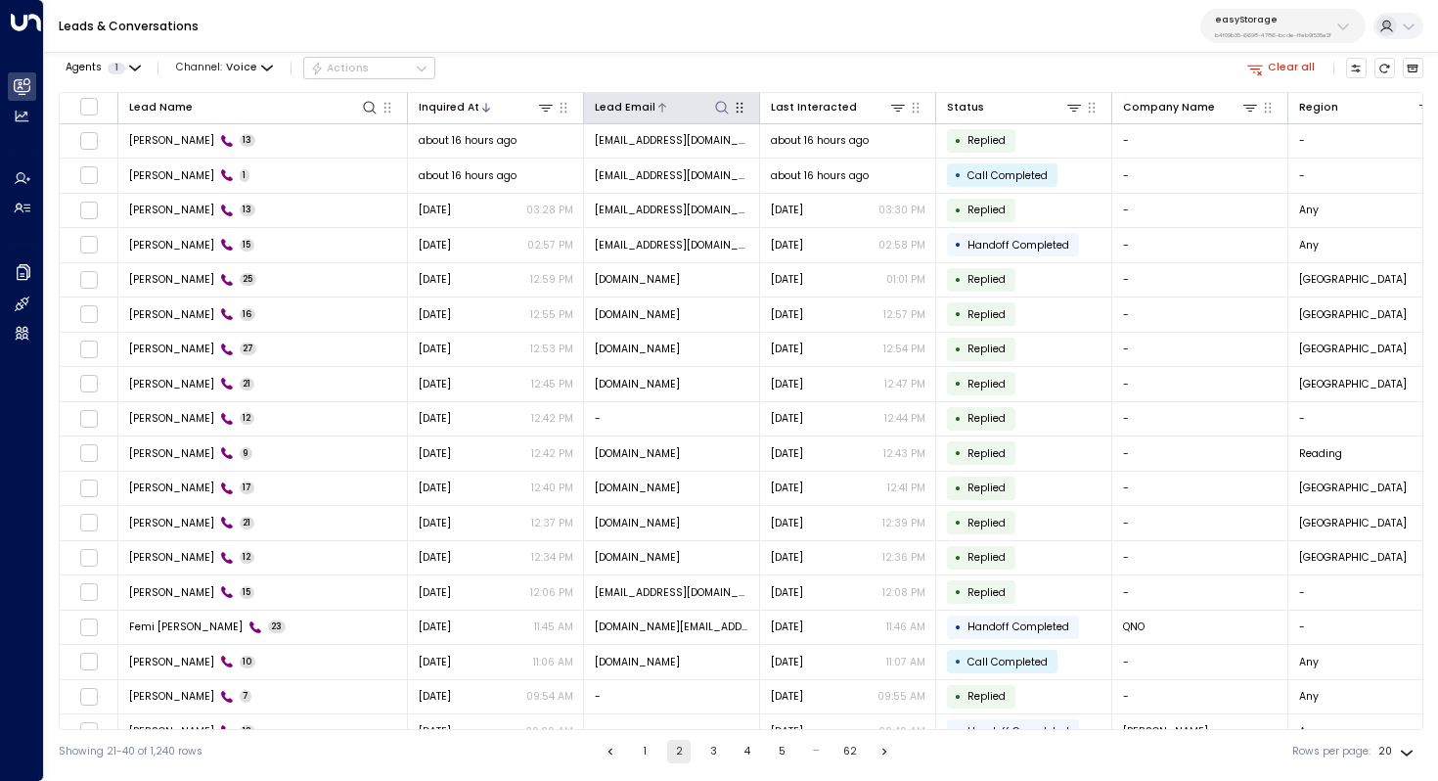
click at [717, 100] on icon at bounding box center [722, 108] width 16 height 16
type input "**********"
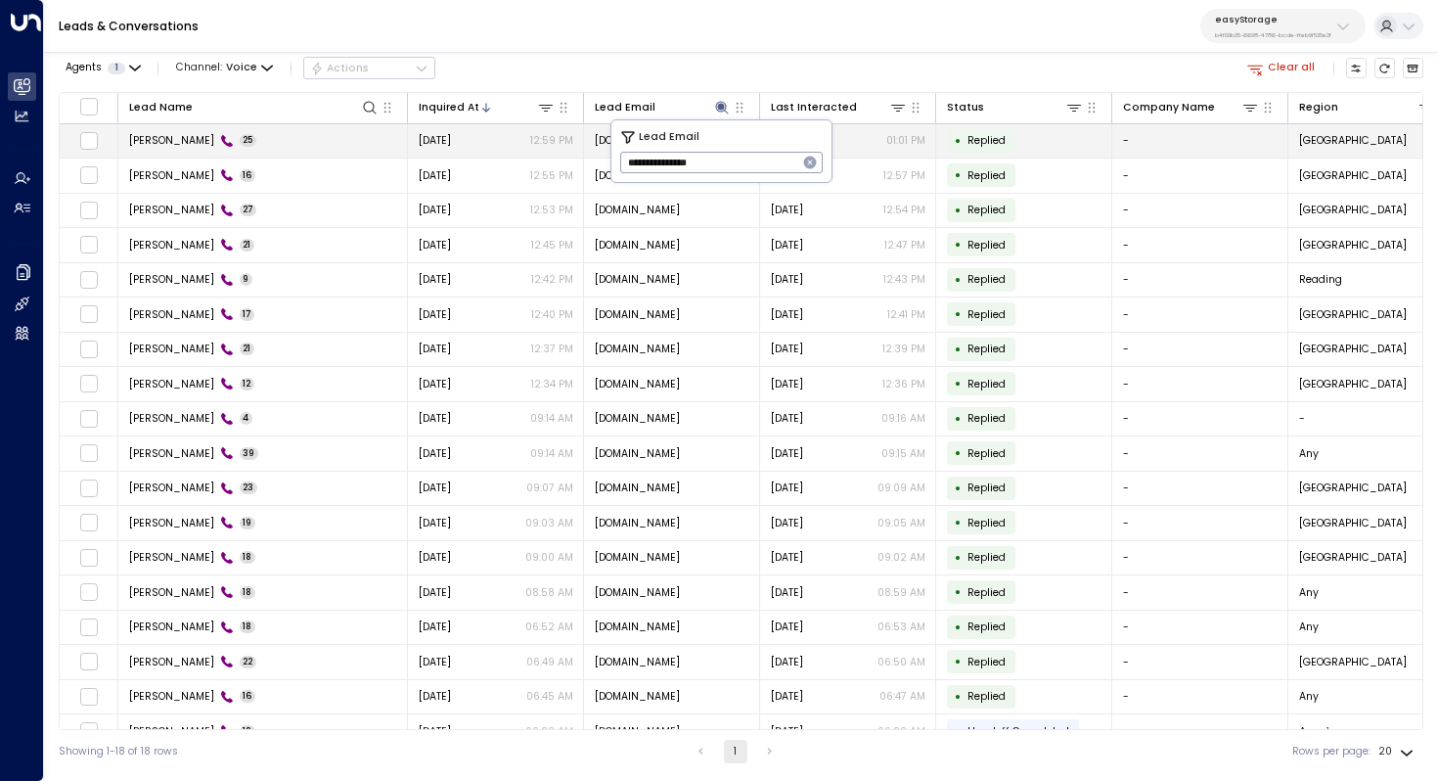
click at [278, 138] on td "Akmila Mueller 25" at bounding box center [263, 141] width 290 height 34
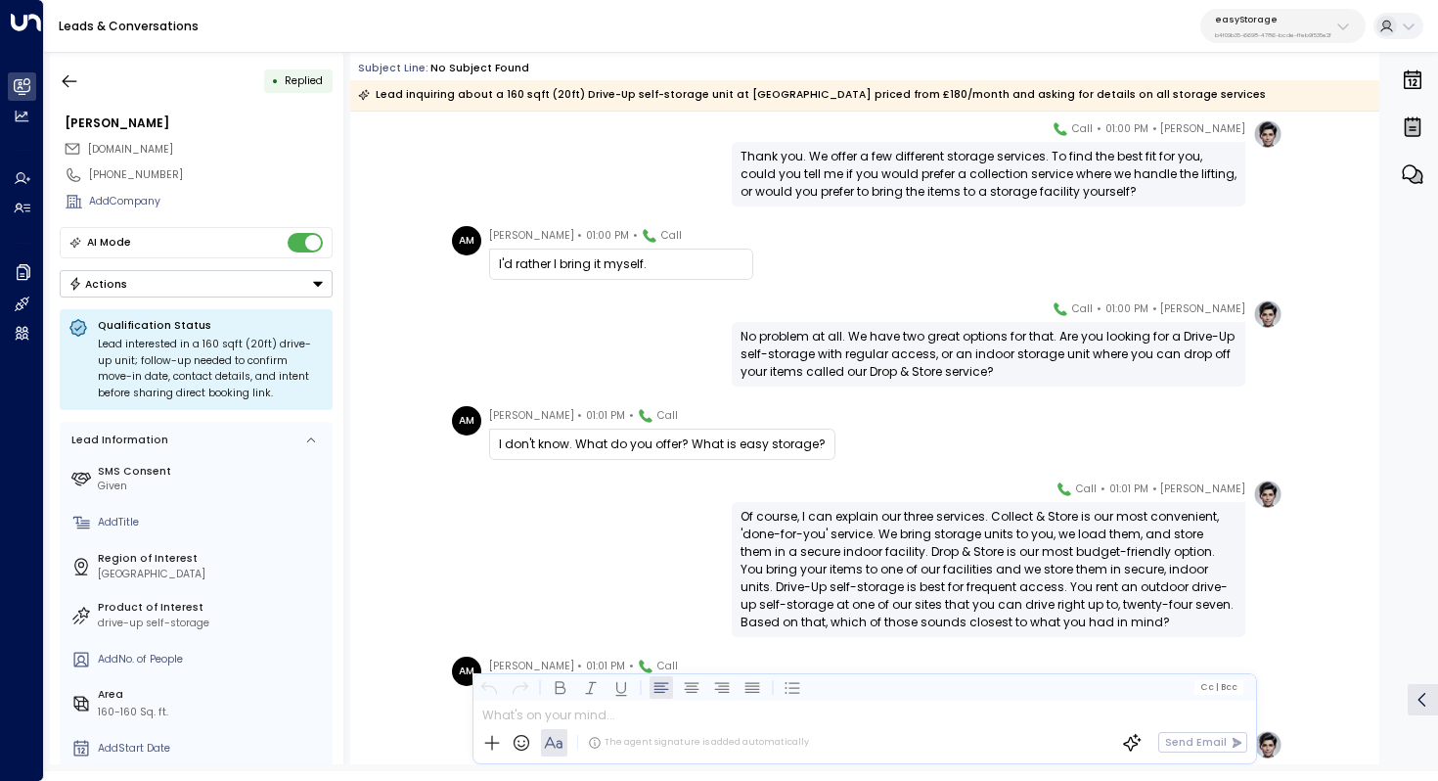
scroll to position [728, 0]
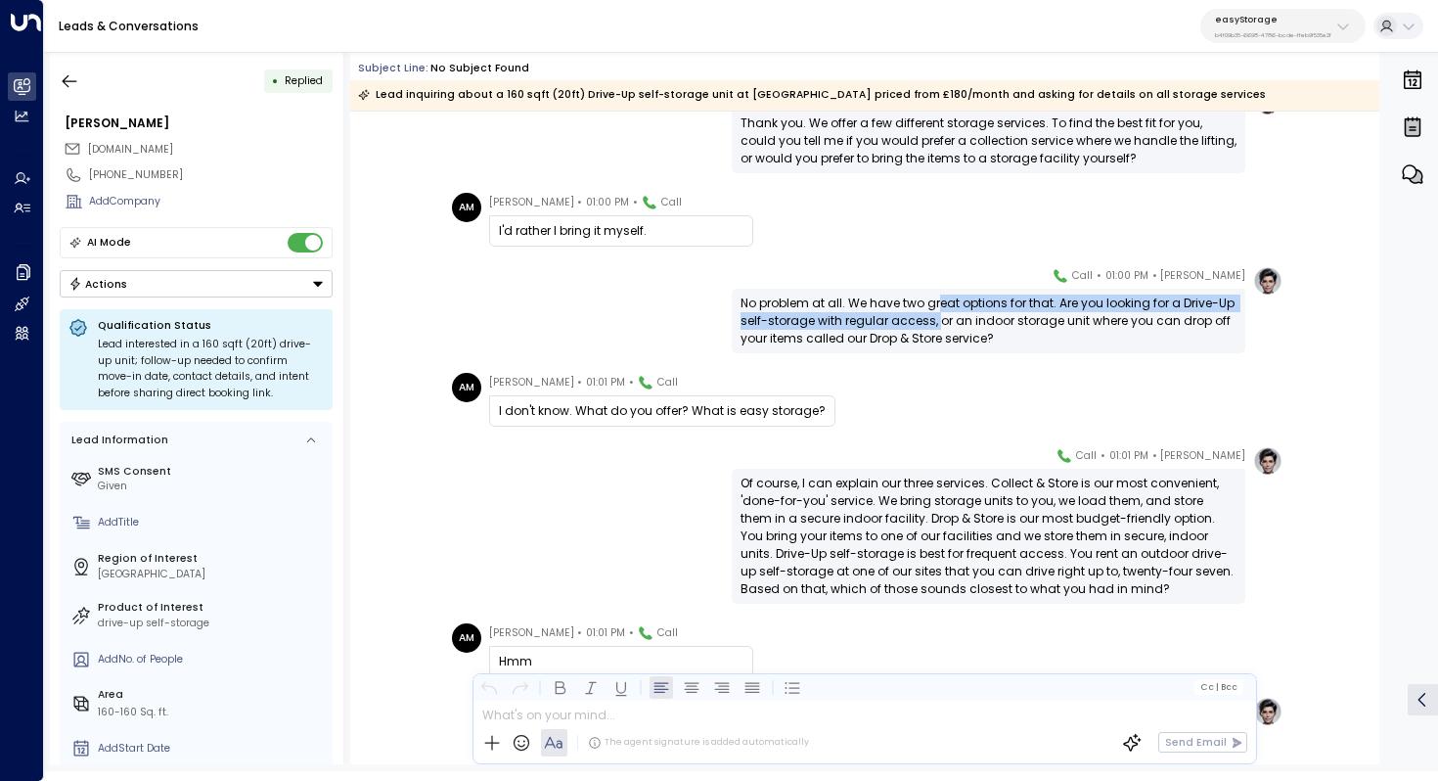
drag, startPoint x: 936, startPoint y: 302, endPoint x: 936, endPoint y: 320, distance: 17.6
click at [936, 320] on div "No problem at all. We have two great options for that. Are you looking for a Dr…" at bounding box center [989, 321] width 496 height 53
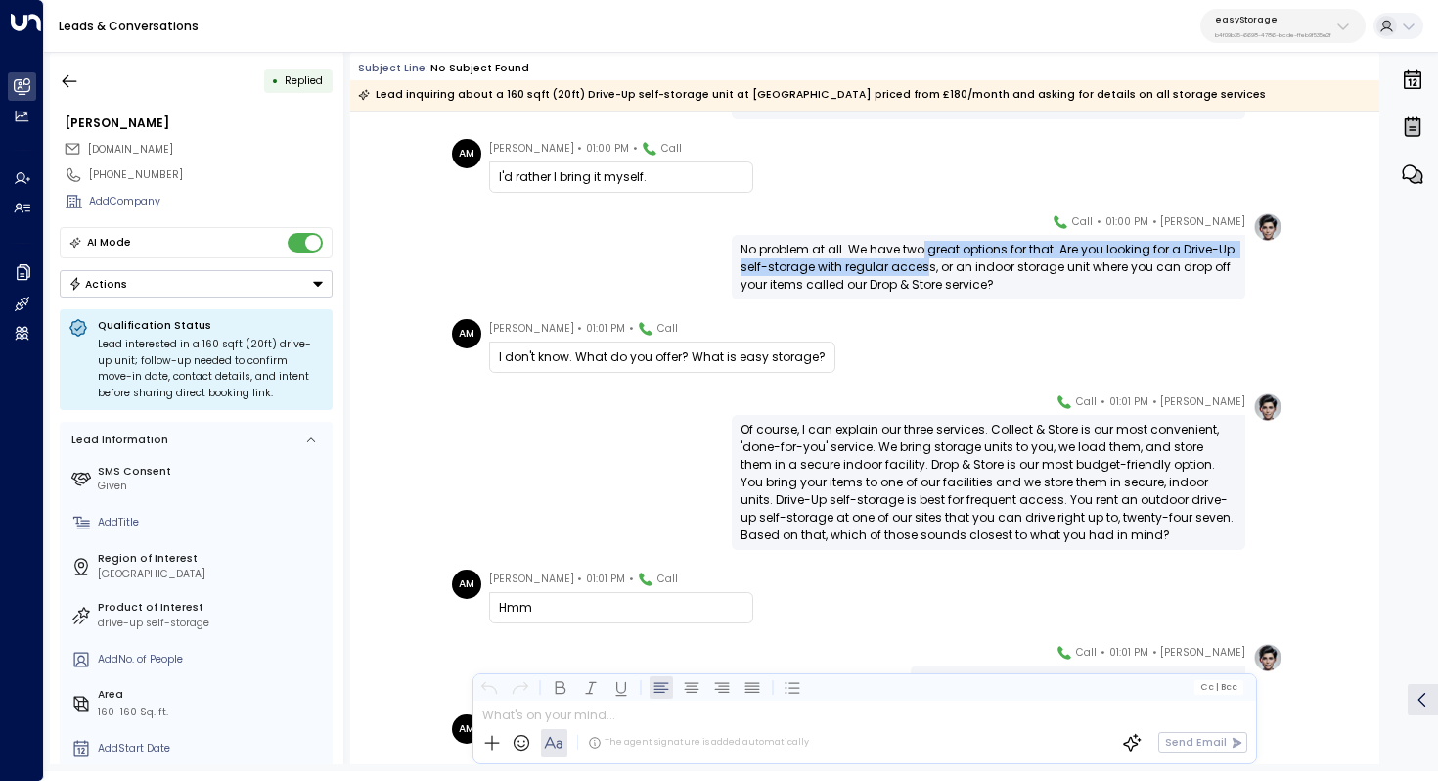
click at [920, 260] on div "No problem at all. We have two great options for that. Are you looking for a Dr…" at bounding box center [989, 267] width 496 height 53
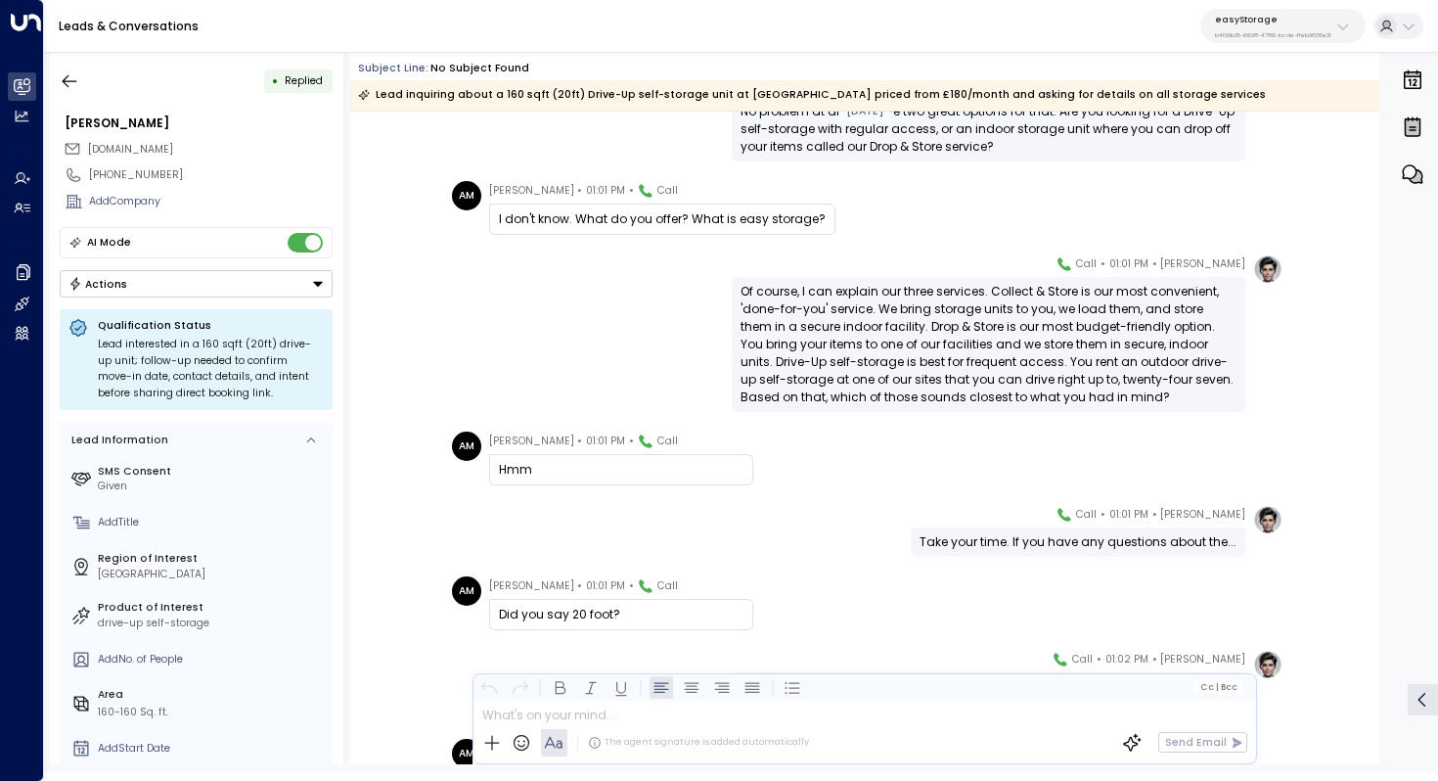
scroll to position [969, 0]
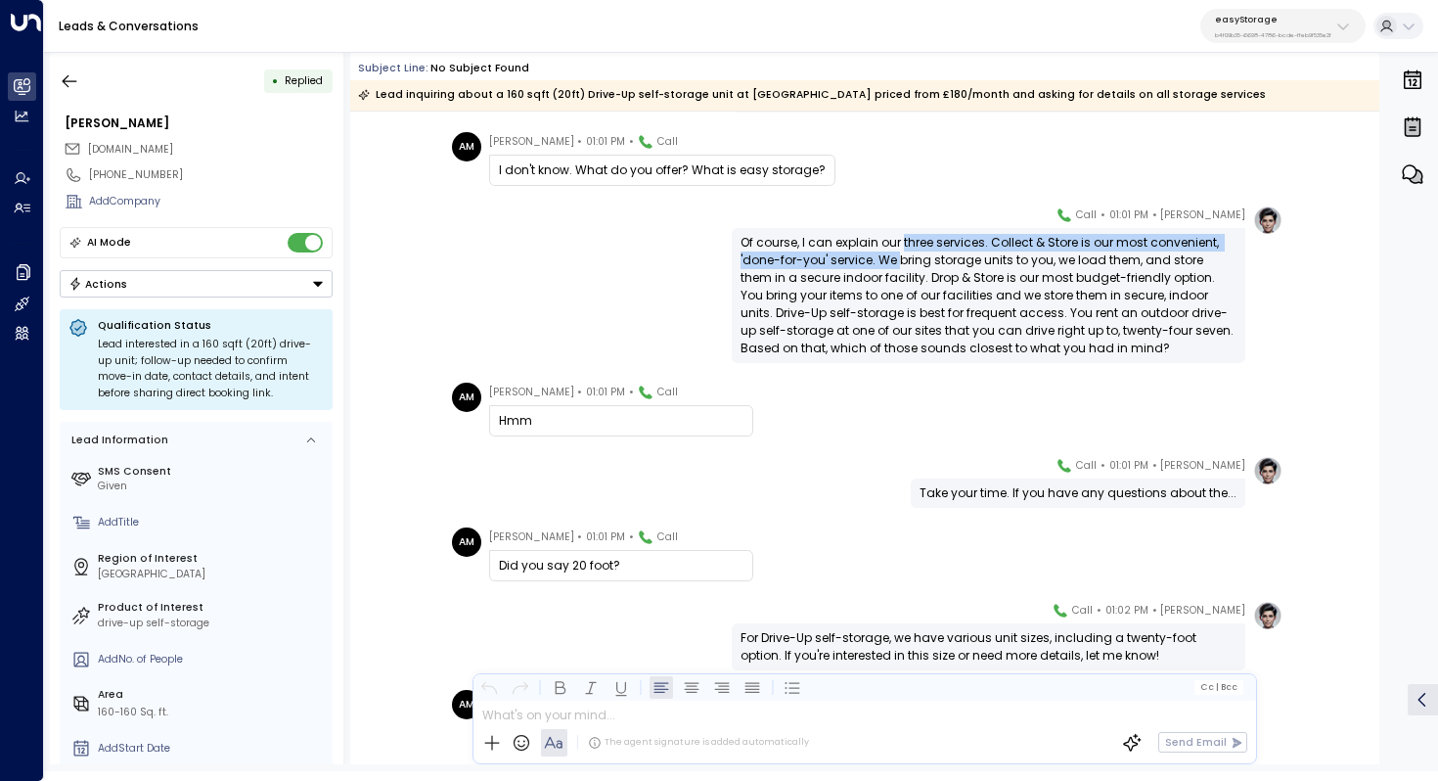
drag, startPoint x: 899, startPoint y: 245, endPoint x: 898, endPoint y: 259, distance: 14.7
click at [898, 259] on div "Of course, I can explain our three services. Collect & Store is our most conven…" at bounding box center [989, 295] width 496 height 123
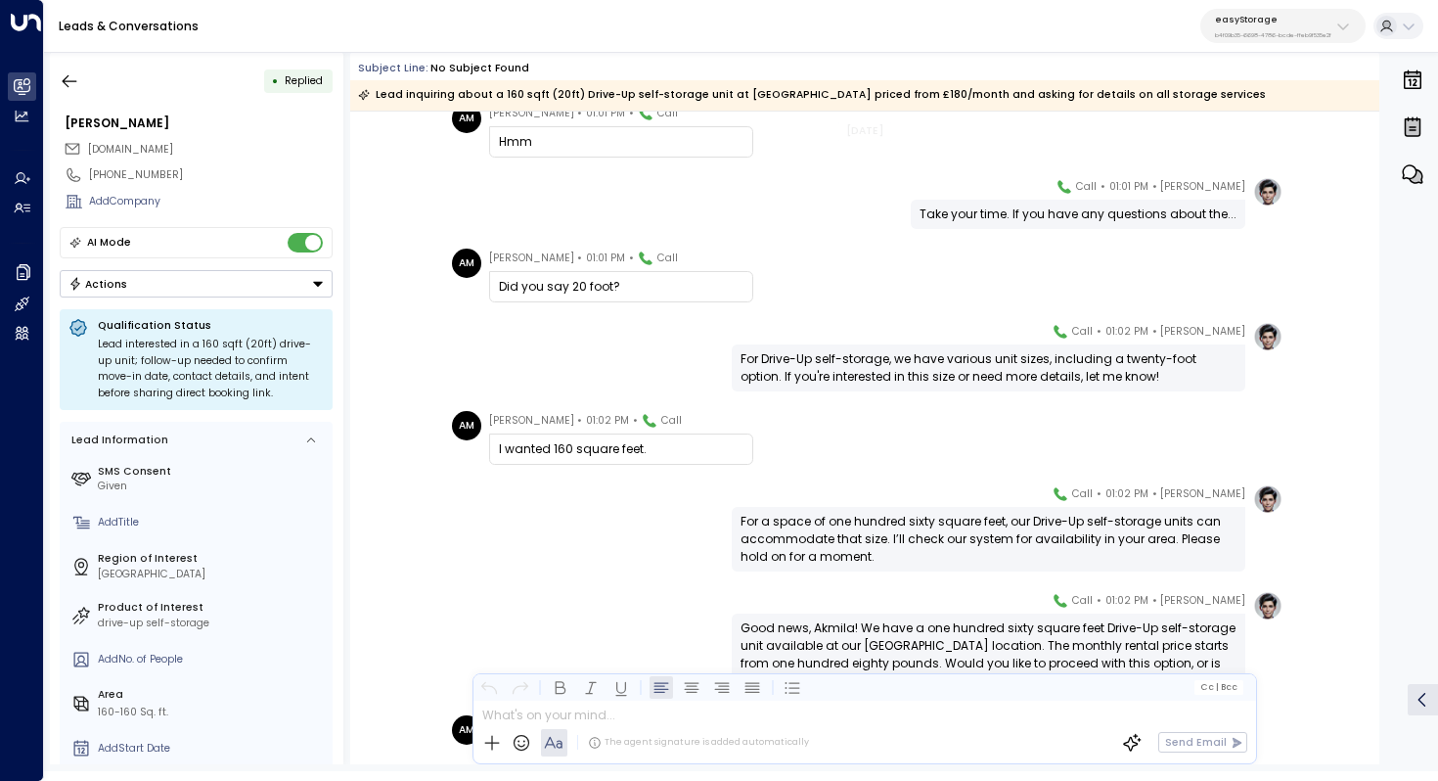
scroll to position [1250, 0]
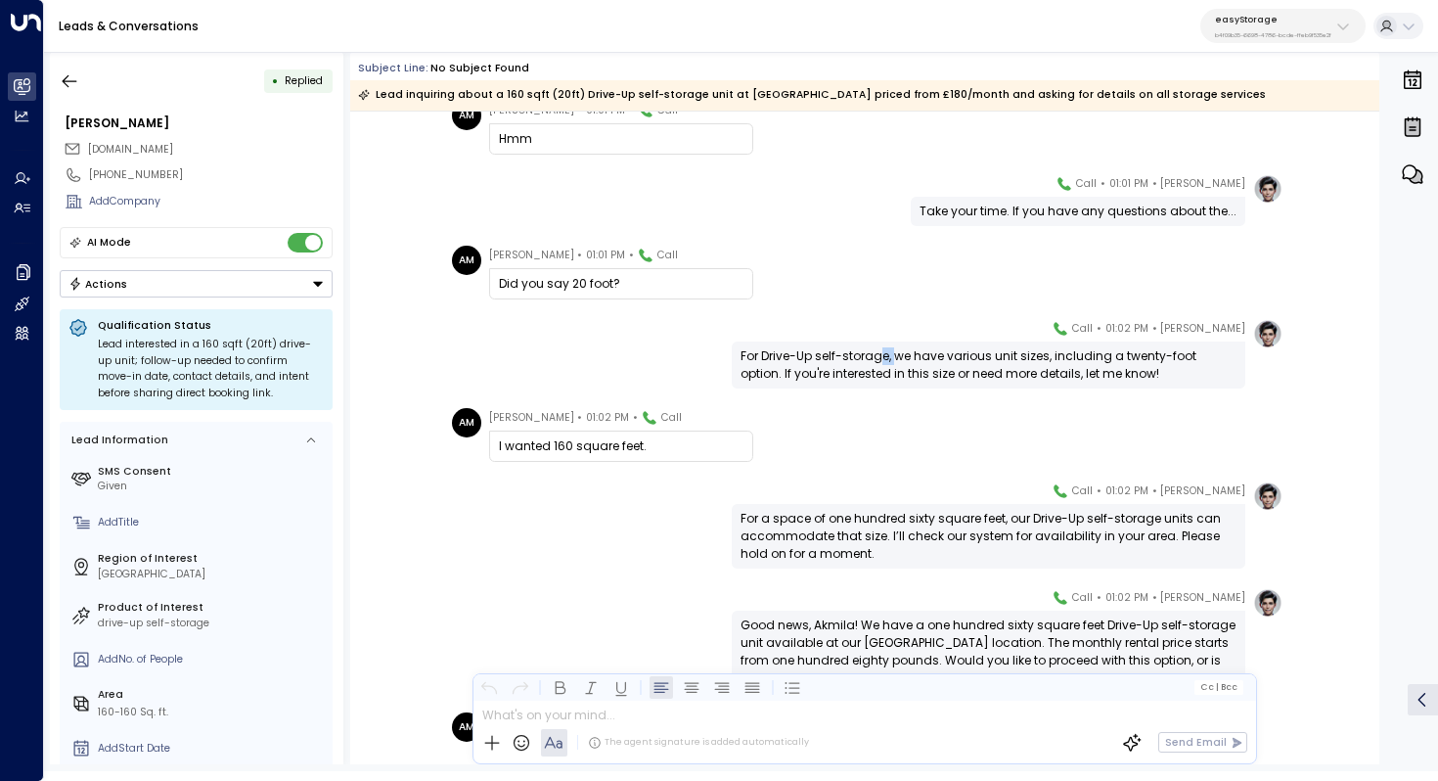
drag, startPoint x: 883, startPoint y: 362, endPoint x: 893, endPoint y: 362, distance: 10.8
click at [893, 362] on div "For Drive-Up self-storage, we have various unit sizes, including a twenty-foot …" at bounding box center [989, 364] width 496 height 35
drag, startPoint x: 907, startPoint y: 359, endPoint x: 906, endPoint y: 369, distance: 9.8
click at [906, 369] on div "For Drive-Up self-storage, we have various unit sizes, including a twenty-foot …" at bounding box center [989, 364] width 496 height 35
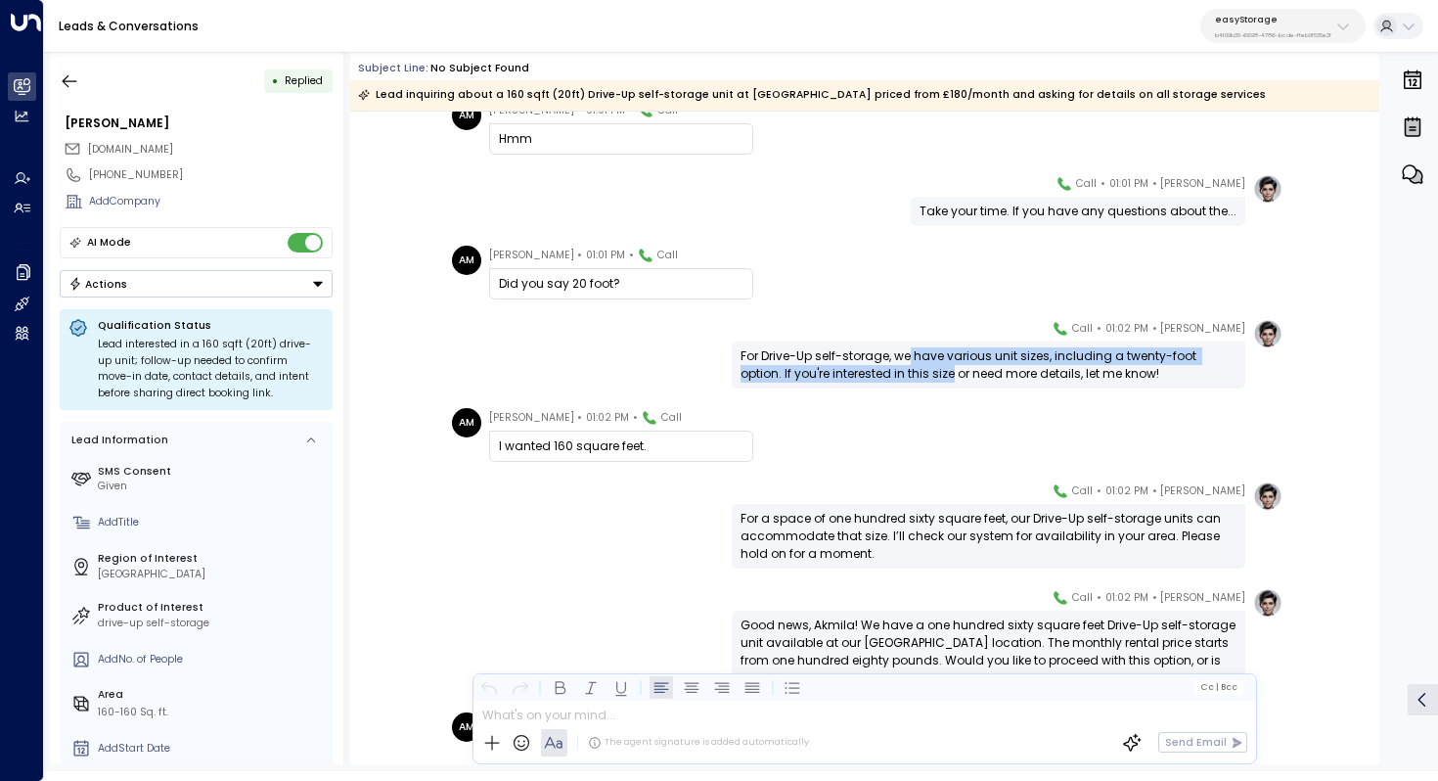
click at [906, 369] on div "For Drive-Up self-storage, we have various unit sizes, including a twenty-foot …" at bounding box center [989, 364] width 496 height 35
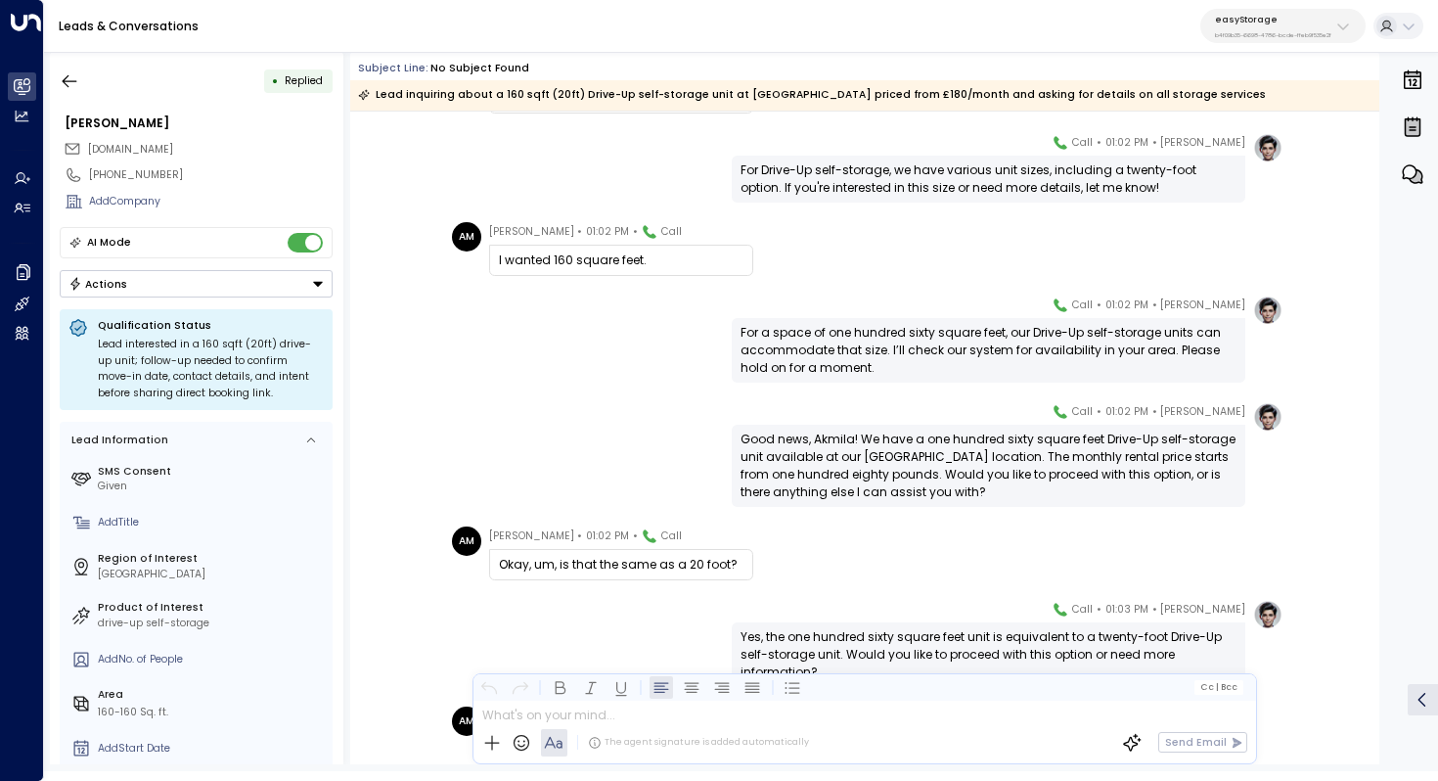
scroll to position [1458, 0]
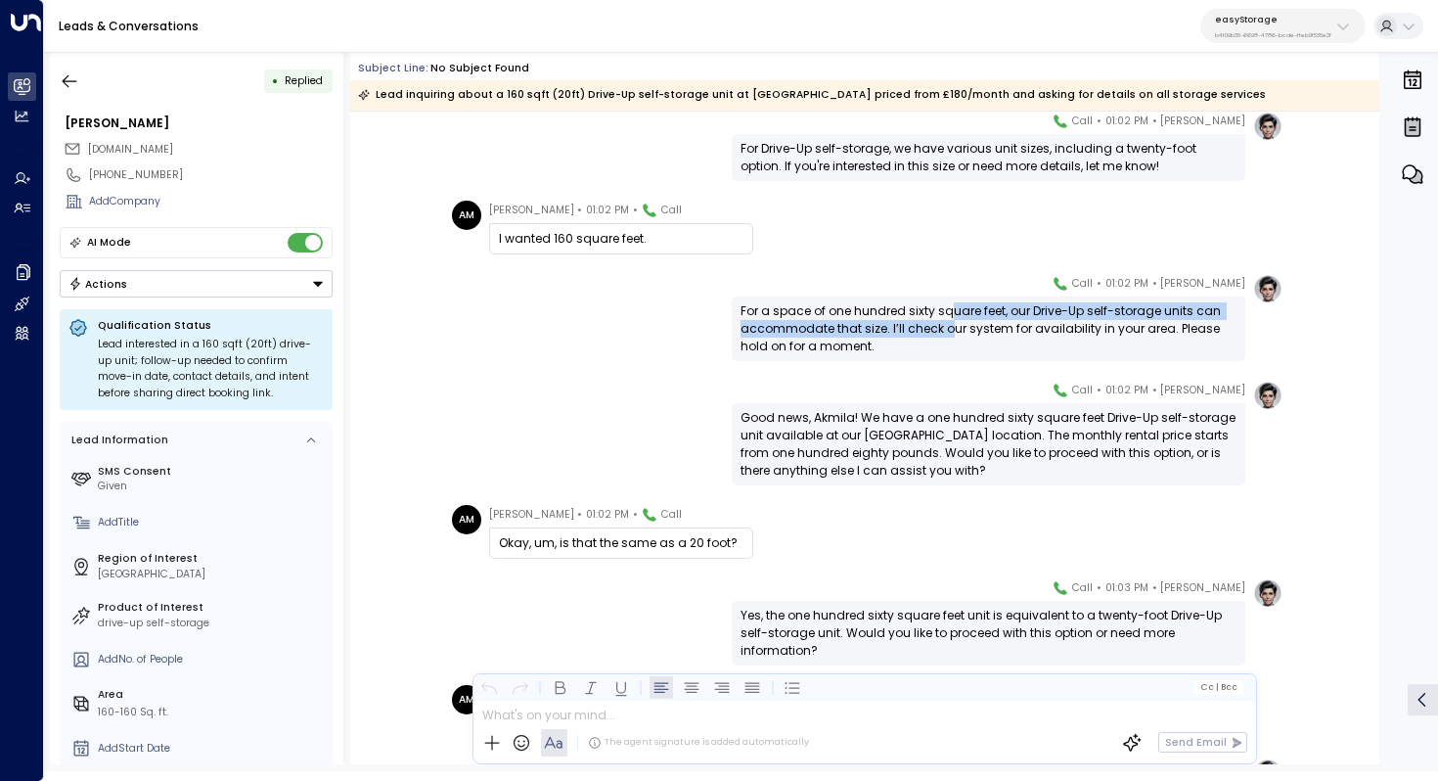
drag, startPoint x: 947, startPoint y: 312, endPoint x: 947, endPoint y: 330, distance: 17.6
click at [947, 330] on div "For a space of one hundred sixty square feet, our Drive-Up self-storage units c…" at bounding box center [989, 328] width 496 height 53
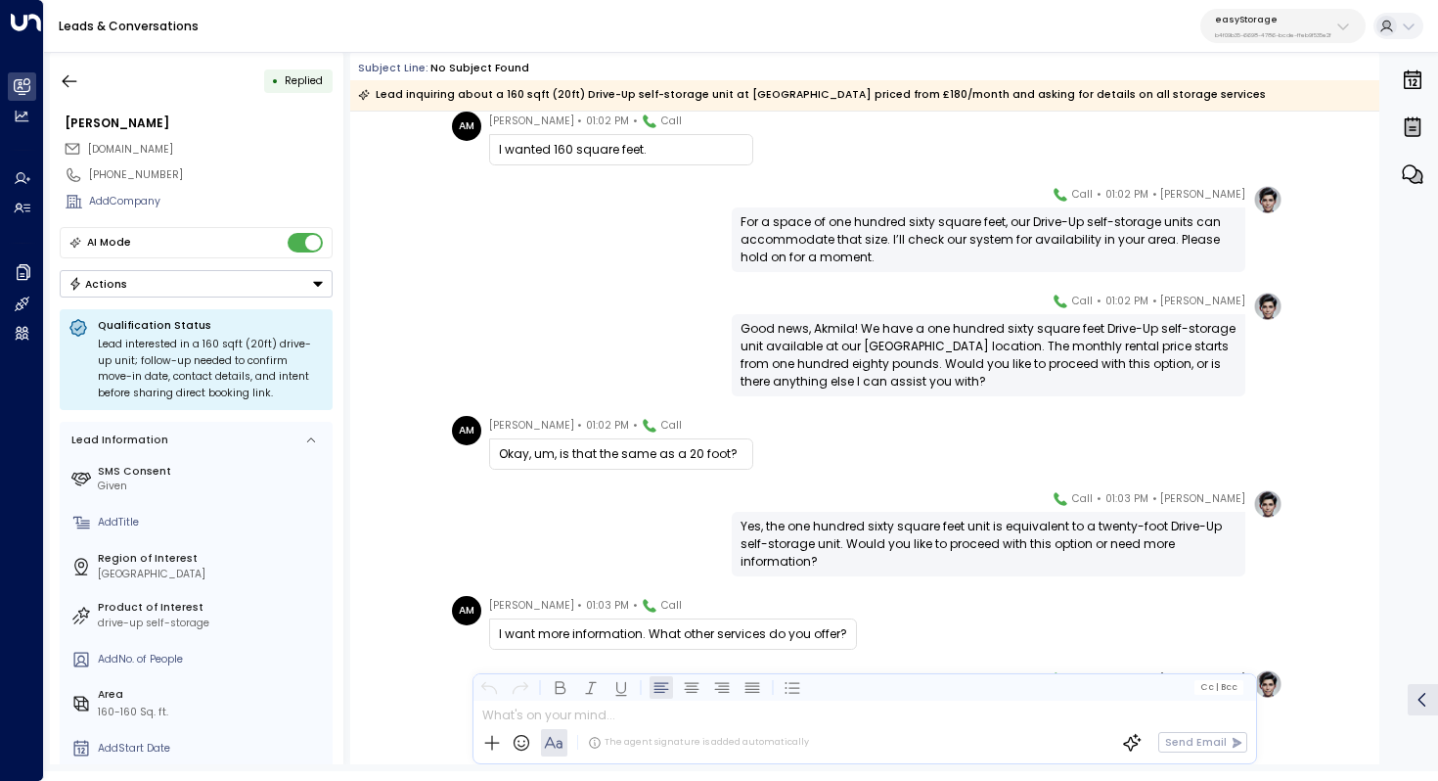
scroll to position [1574, 0]
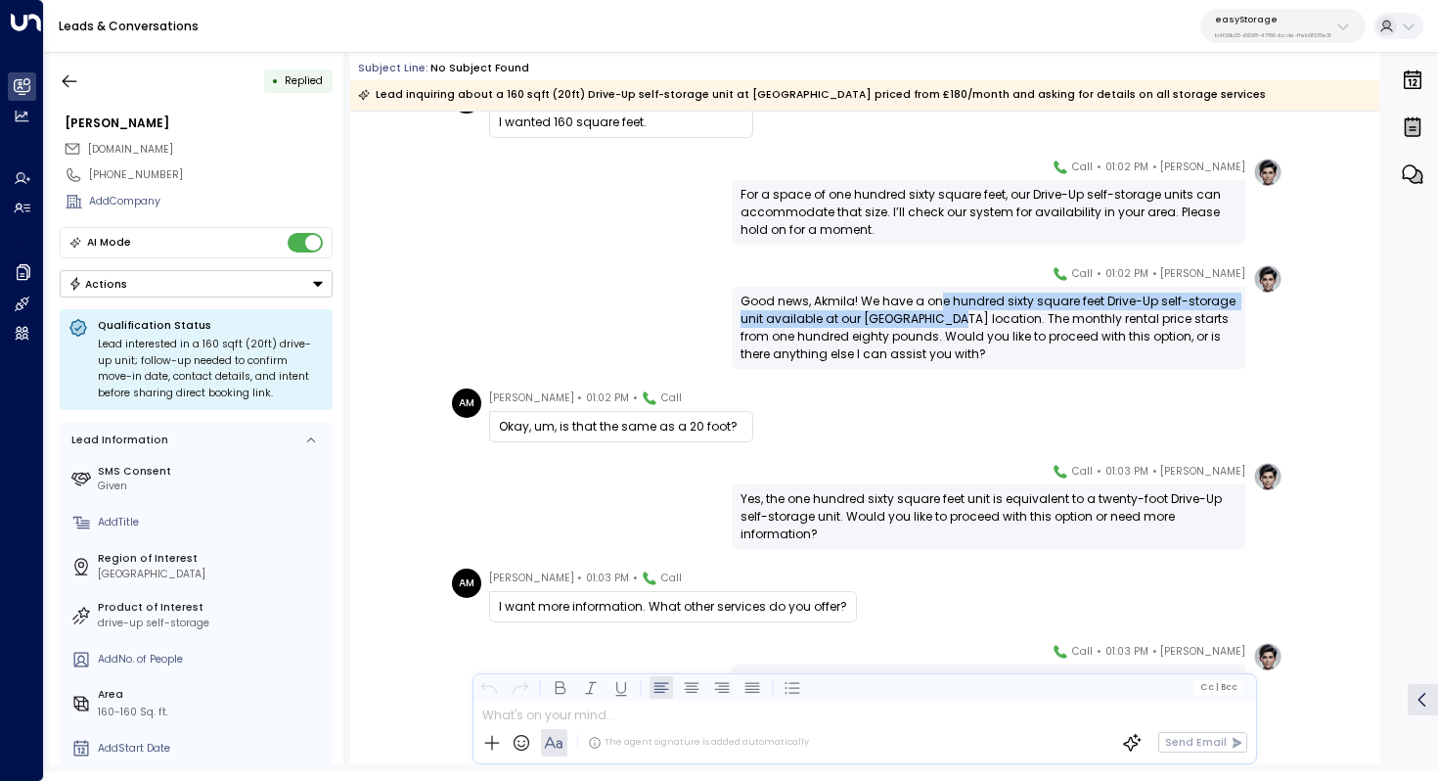
drag, startPoint x: 939, startPoint y: 307, endPoint x: 939, endPoint y: 326, distance: 18.6
click at [939, 326] on div "Good news, Akmila! We have a one hundred sixty square feet Drive-Up self-storag…" at bounding box center [989, 328] width 496 height 70
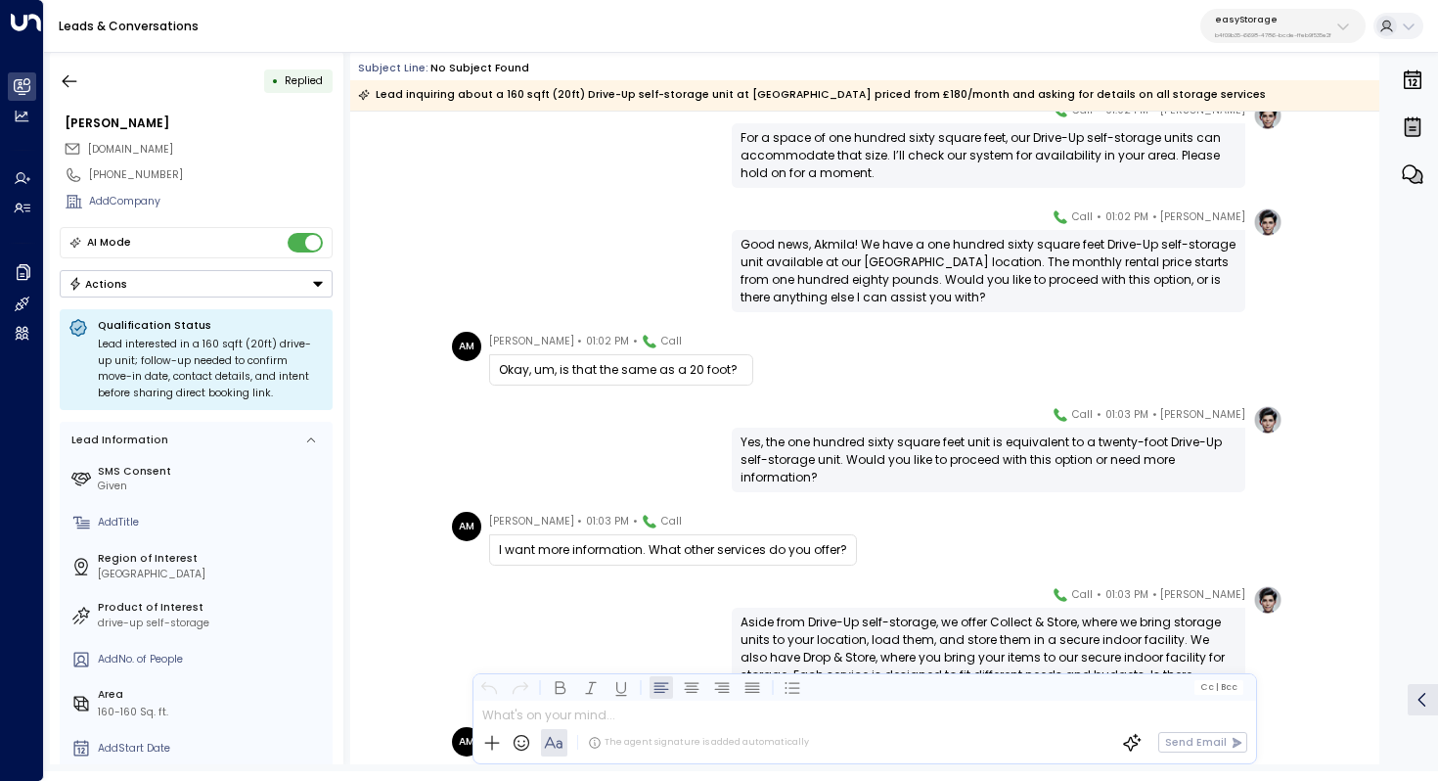
scroll to position [1651, 0]
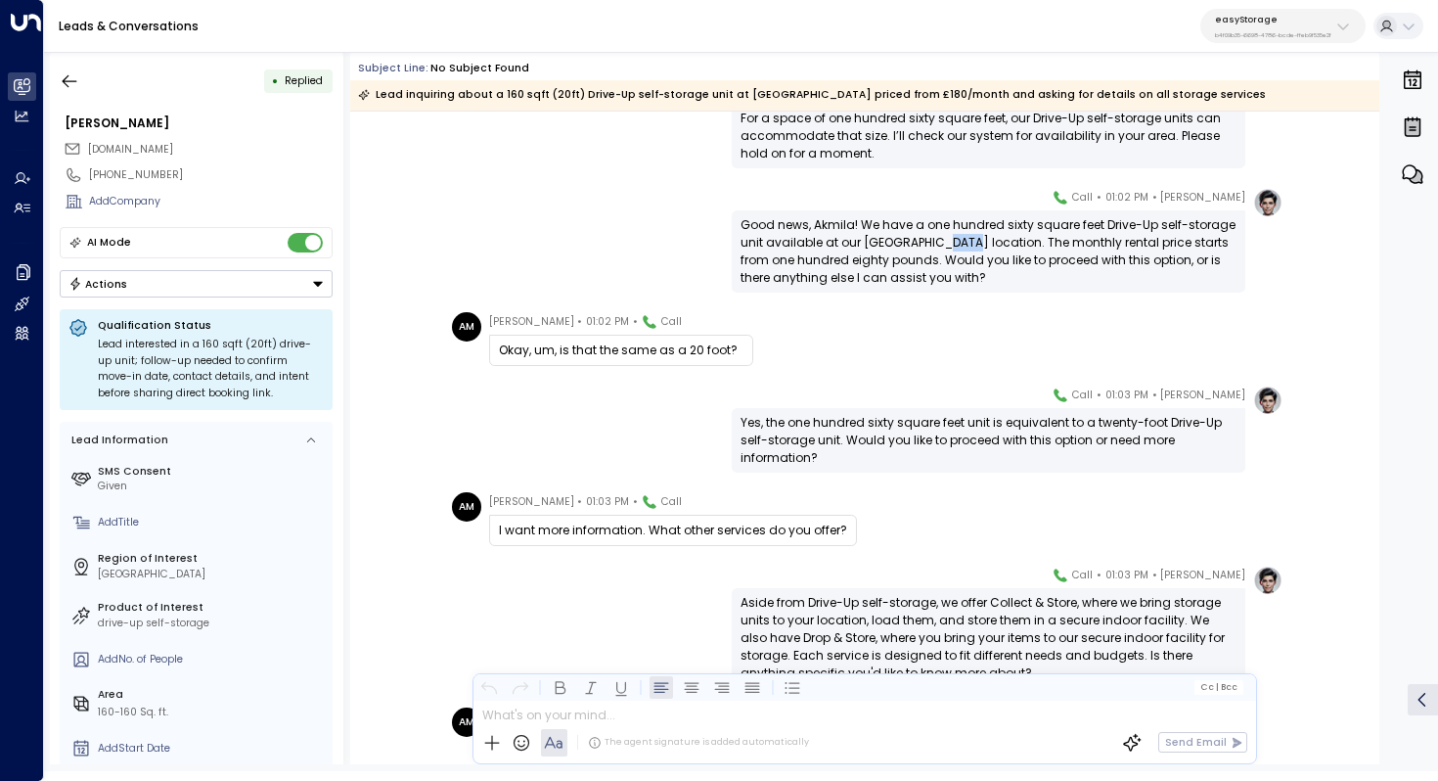
drag, startPoint x: 929, startPoint y: 234, endPoint x: 952, endPoint y: 234, distance: 23.5
click at [952, 234] on div "Good news, Akmila! We have a one hundred sixty square feet Drive-Up self-storag…" at bounding box center [989, 251] width 496 height 70
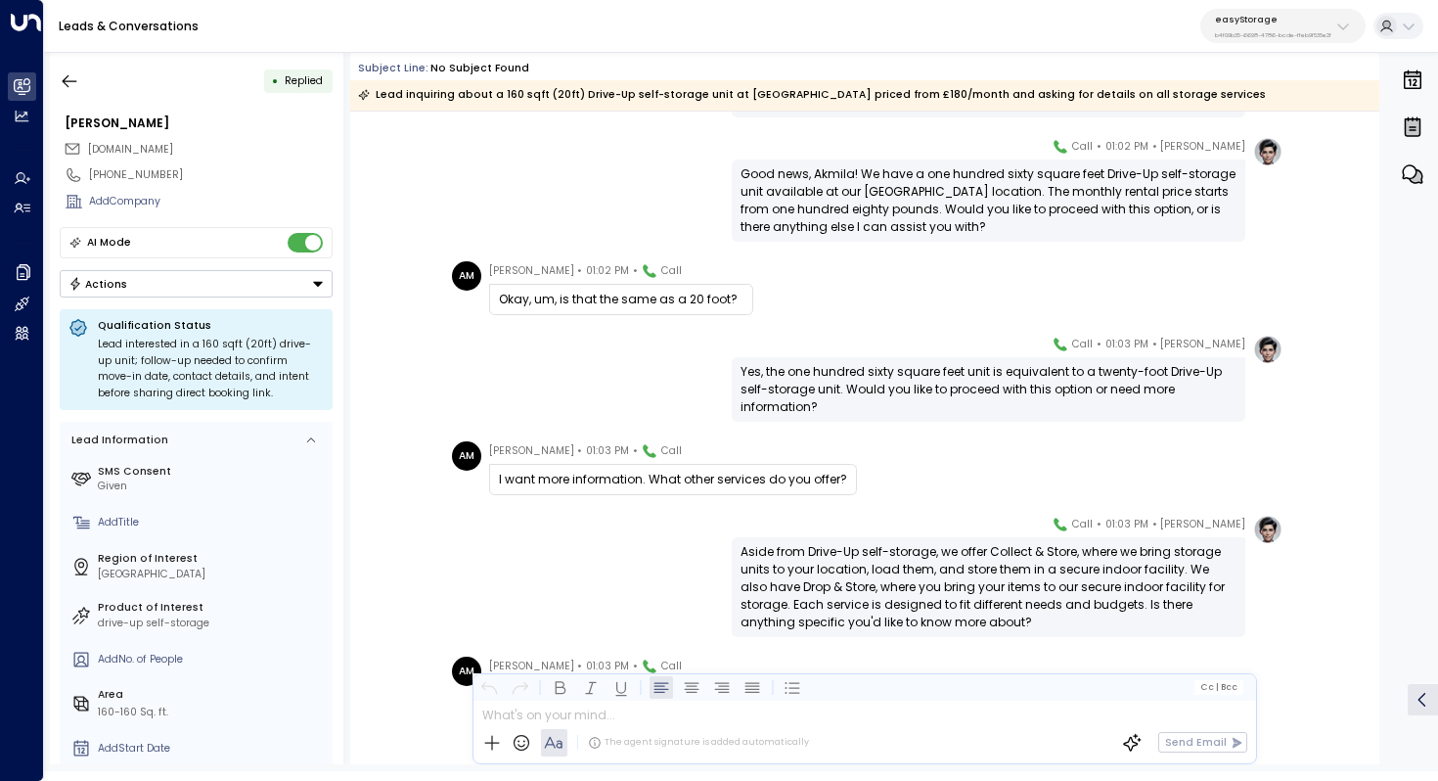
scroll to position [1696, 0]
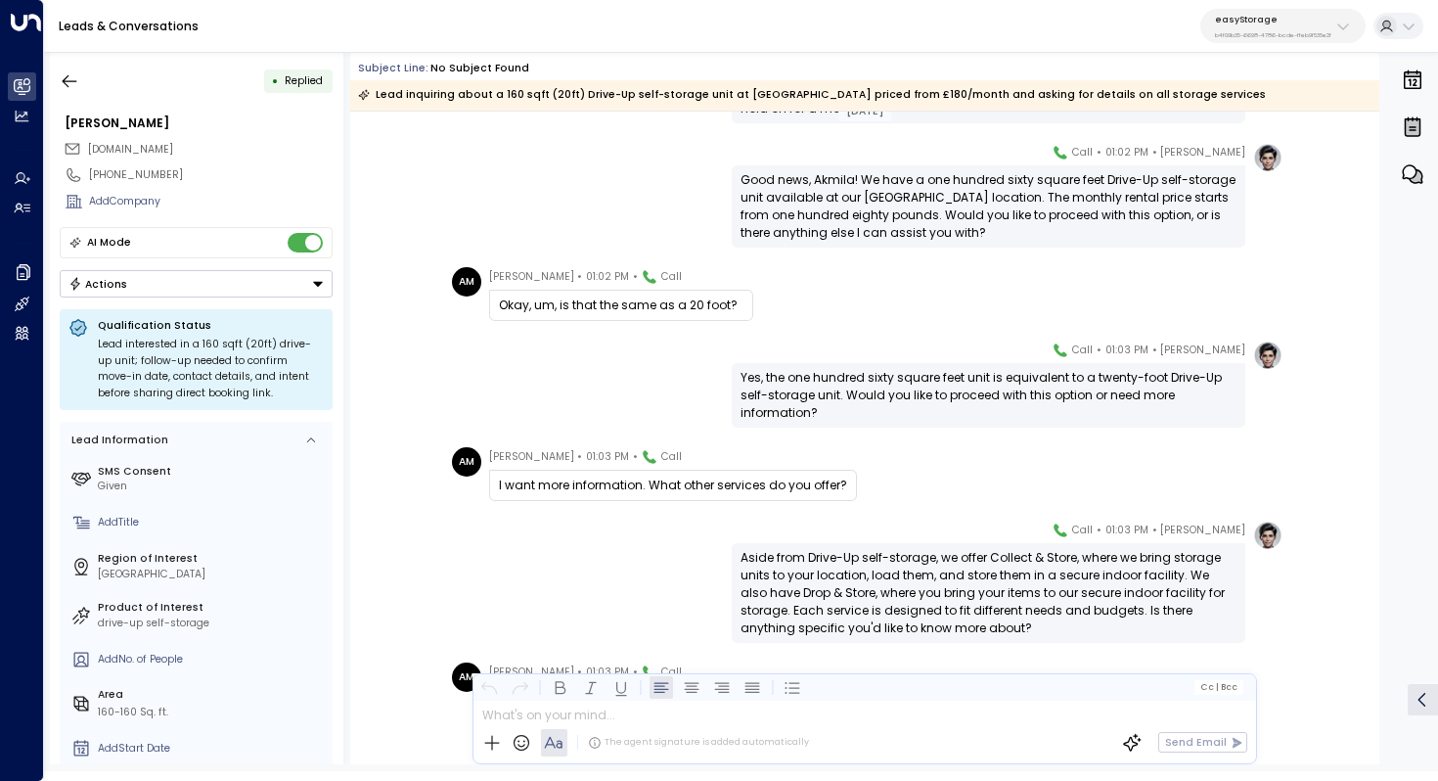
drag, startPoint x: 903, startPoint y: 208, endPoint x: 903, endPoint y: 221, distance: 12.7
click at [903, 221] on div "Good news, Akmila! We have a one hundred sixty square feet Drive-Up self-storag…" at bounding box center [989, 206] width 496 height 70
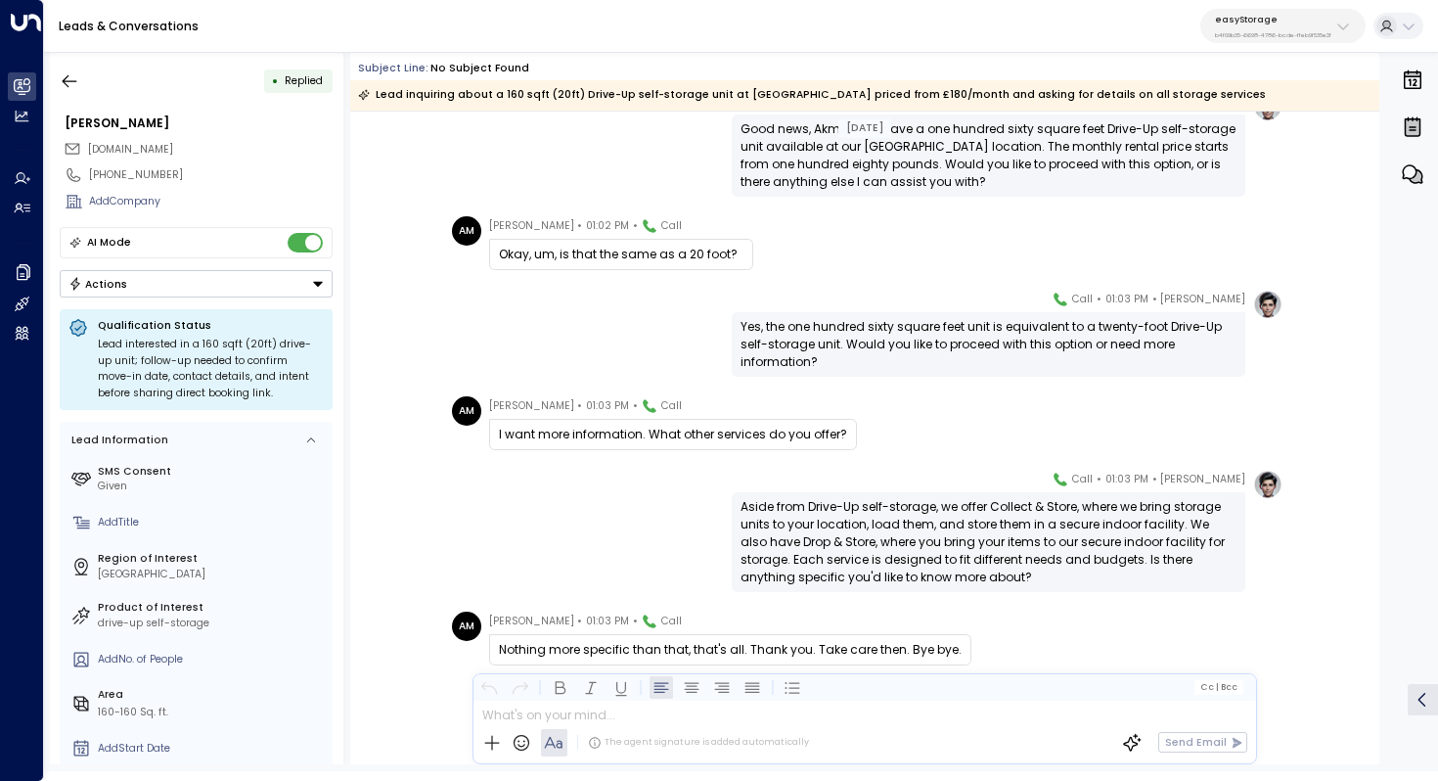
scroll to position [1765, 0]
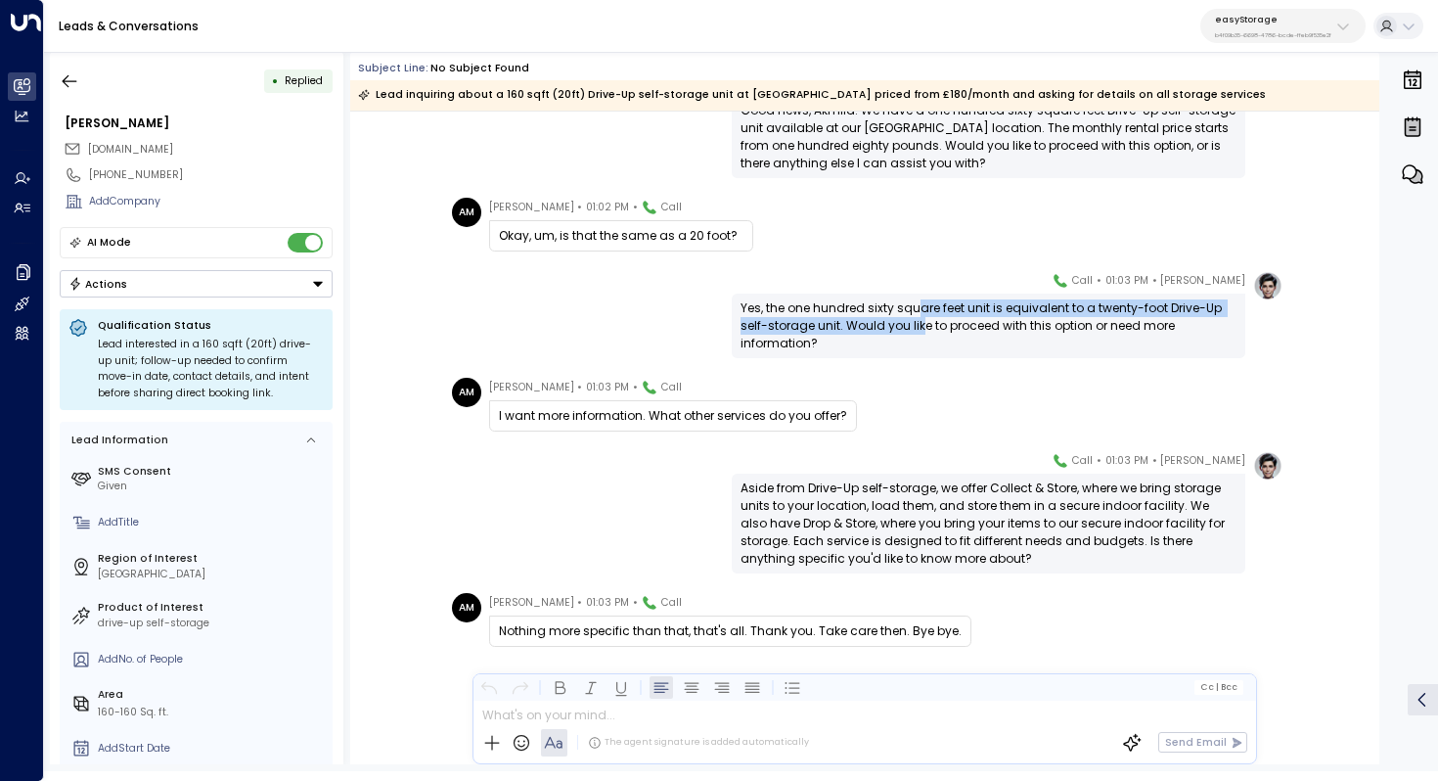
drag, startPoint x: 919, startPoint y: 306, endPoint x: 919, endPoint y: 325, distance: 18.6
click at [919, 325] on div "Yes, the one hundred sixty square feet unit is equivalent to a twenty-foot Driv…" at bounding box center [989, 325] width 496 height 53
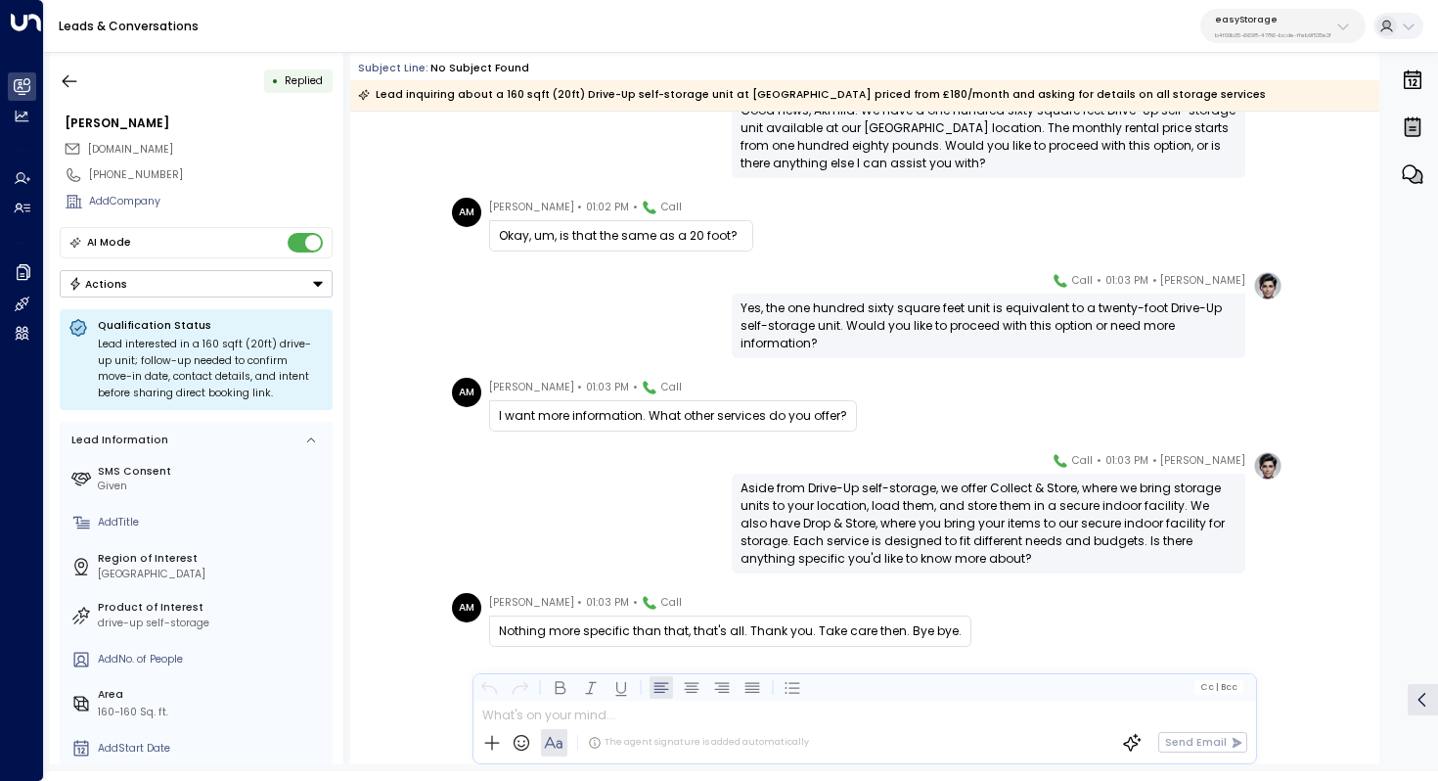
click at [975, 318] on div "Yes, the one hundred sixty square feet unit is equivalent to a twenty-foot Driv…" at bounding box center [989, 325] width 496 height 53
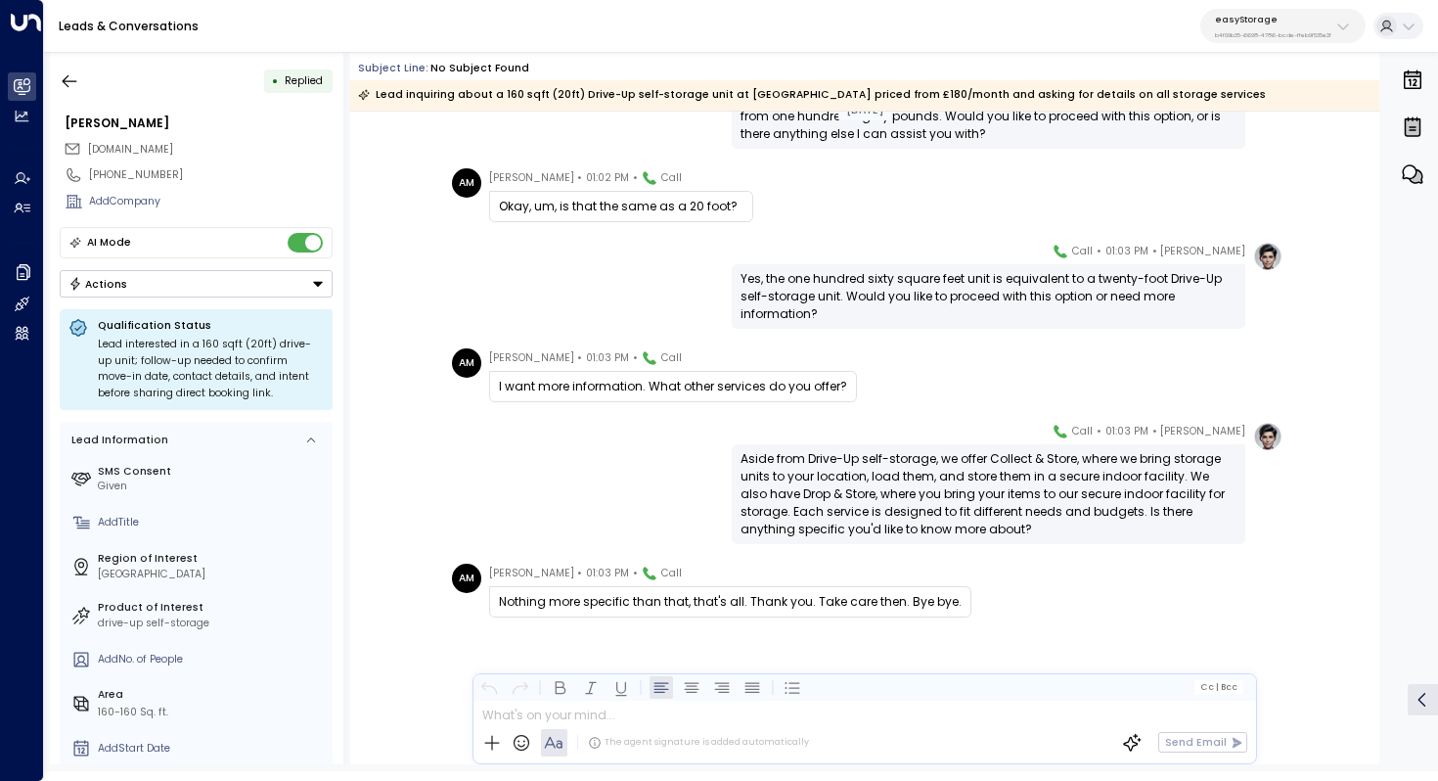
scroll to position [1794, 0]
drag, startPoint x: 826, startPoint y: 466, endPoint x: 880, endPoint y: 466, distance: 53.8
click at [880, 466] on div "Aside from Drive-Up self-storage, we offer Collect & Store, where we bring stor…" at bounding box center [989, 494] width 496 height 88
click at [67, 71] on icon "button" at bounding box center [70, 81] width 20 height 20
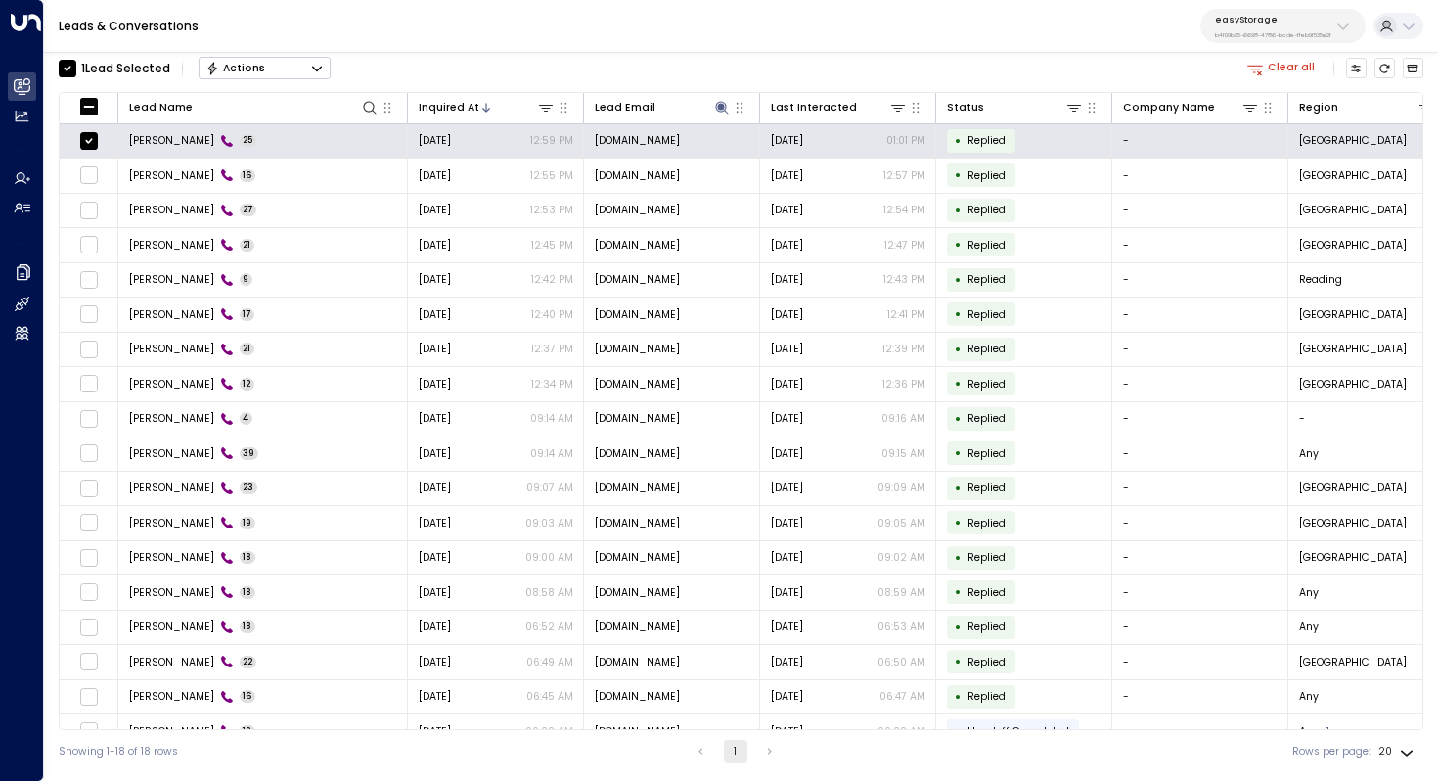
click at [314, 67] on icon "Button group with a nested menu" at bounding box center [317, 69] width 10 height 6
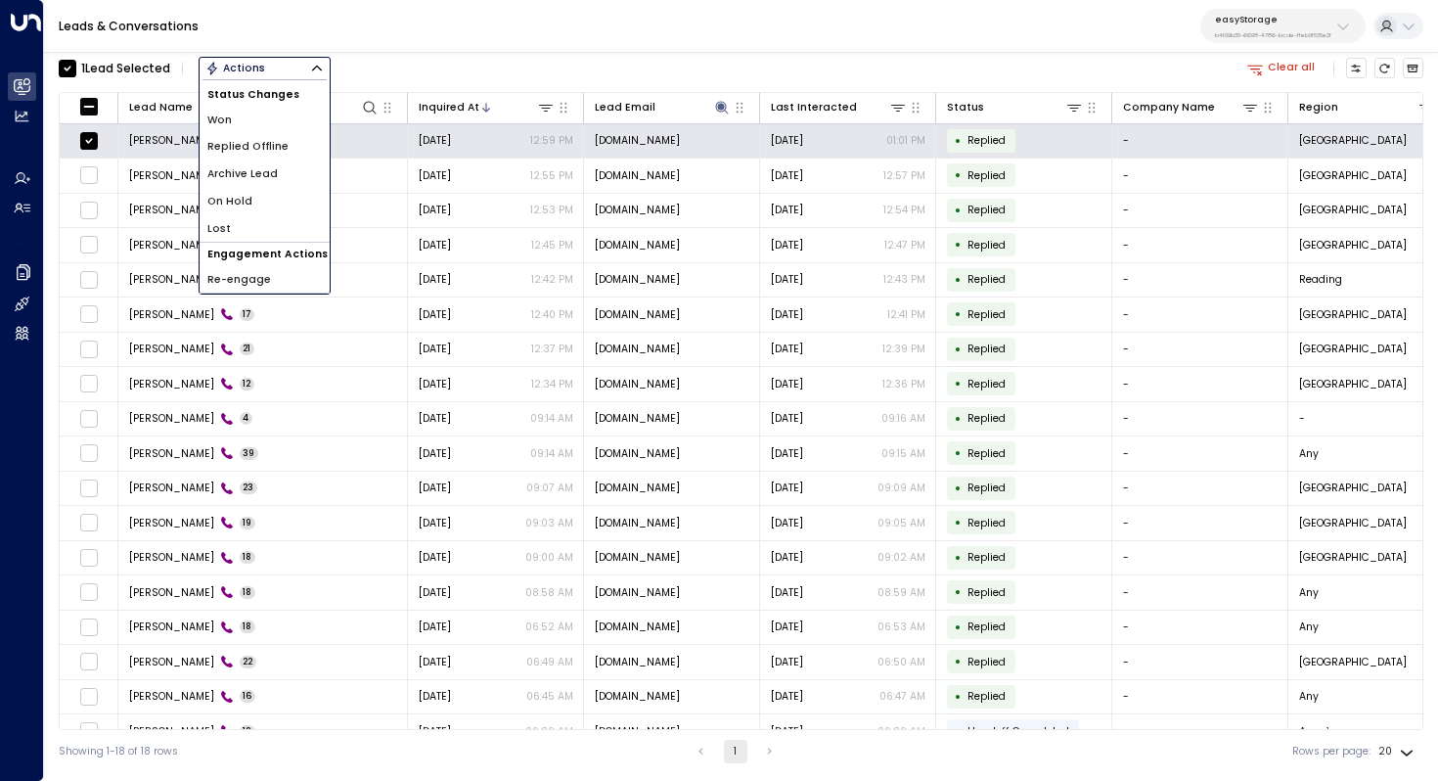
click at [301, 174] on li "Archive Lead" at bounding box center [265, 173] width 130 height 27
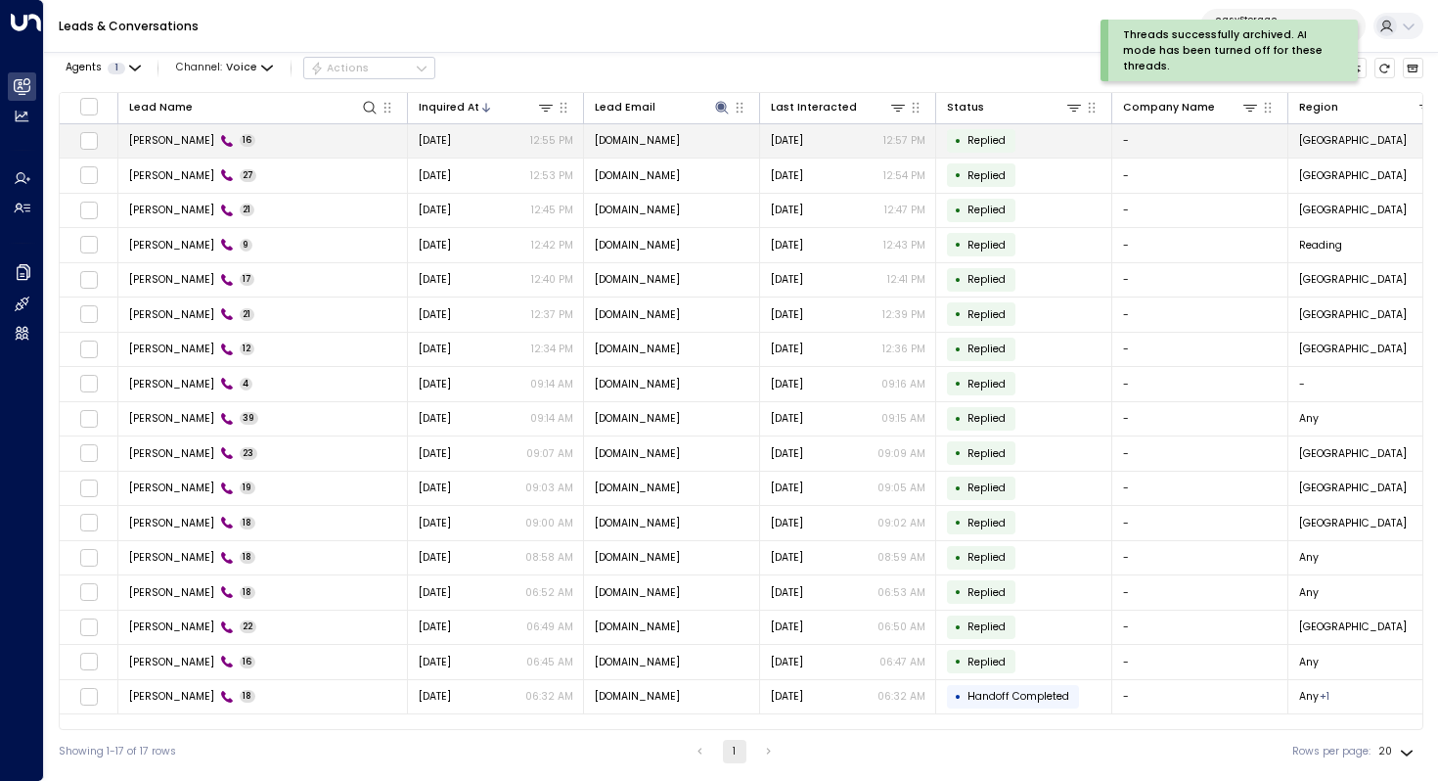
click at [177, 137] on span "Akmila Mueller" at bounding box center [171, 140] width 85 height 15
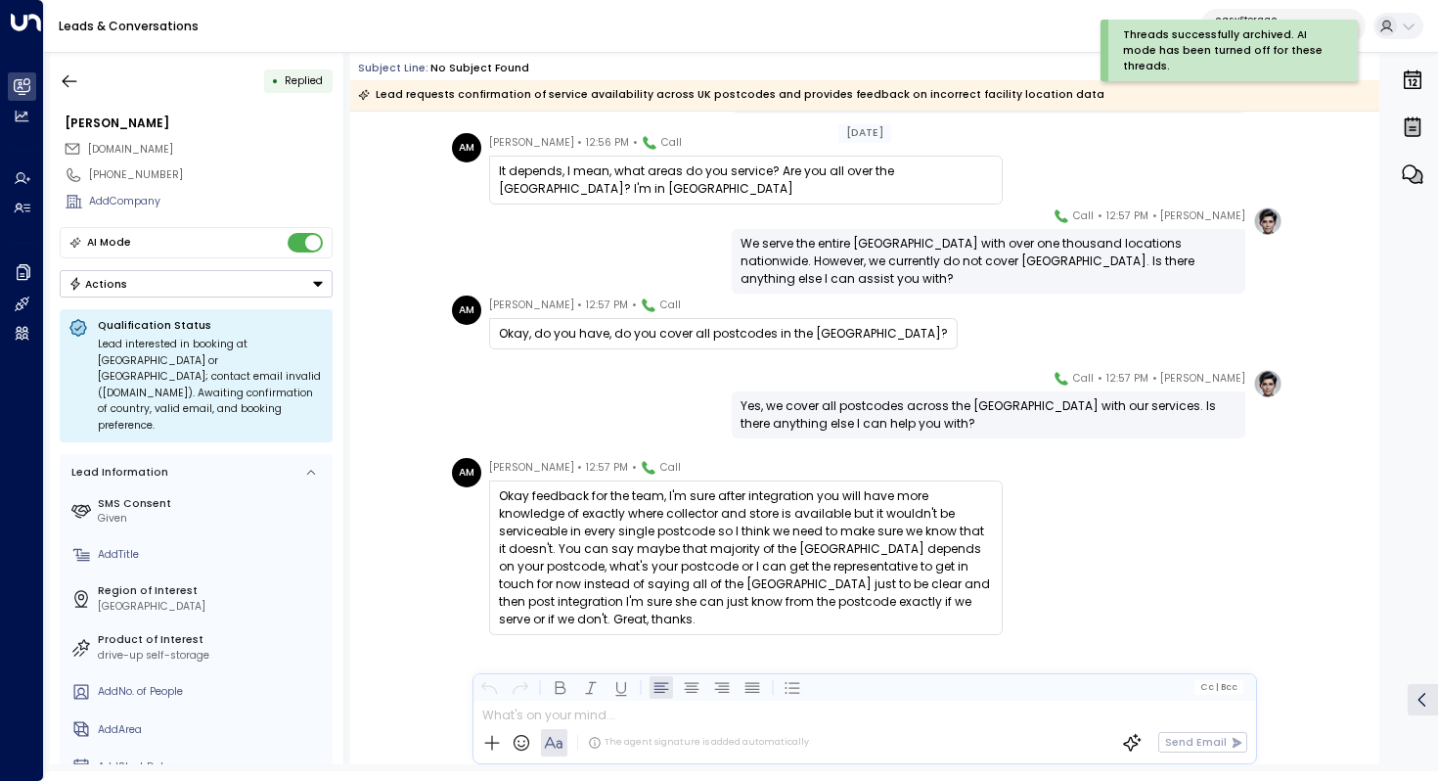
scroll to position [968, 0]
click at [744, 503] on div "Okay feedback for the team, I'm sure after integration you will have more knowl…" at bounding box center [746, 557] width 494 height 141
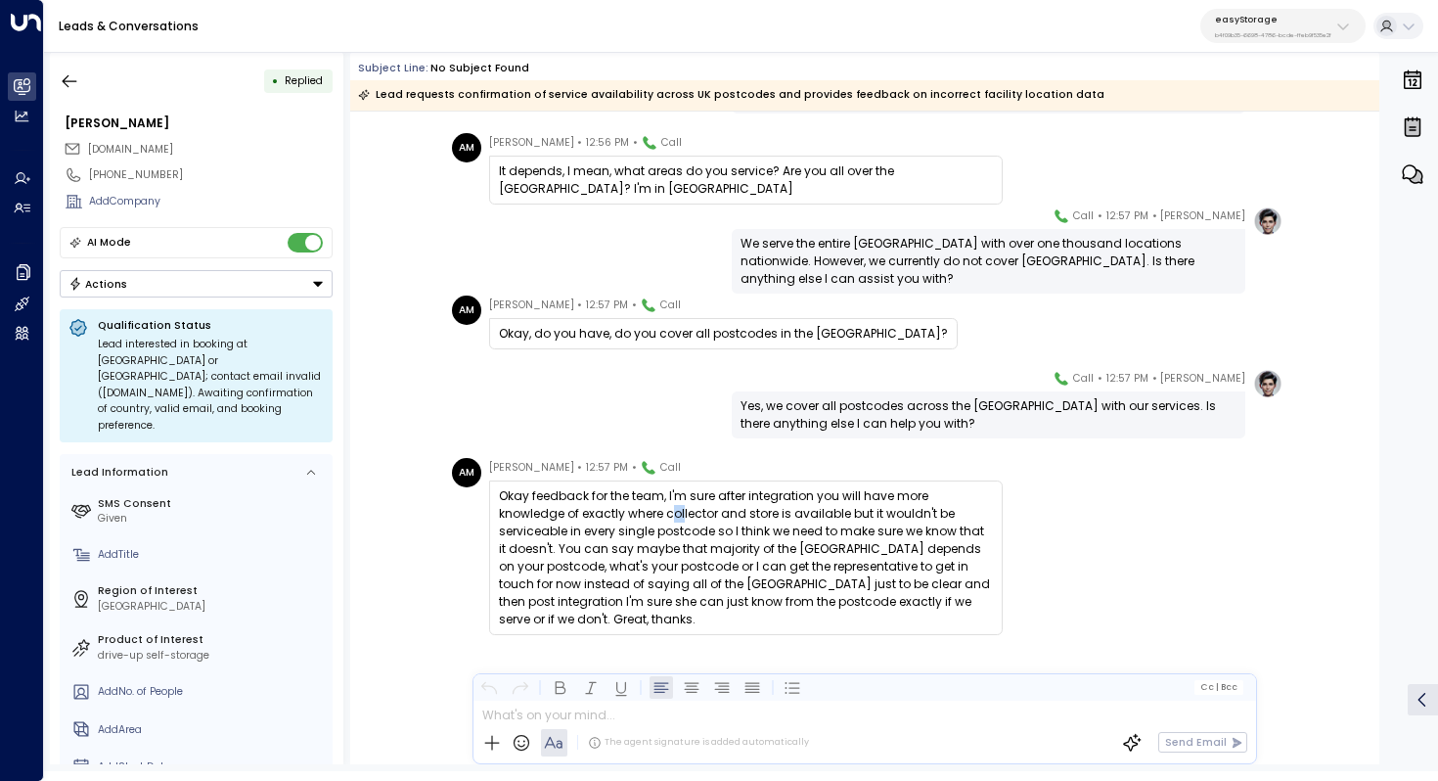
click at [612, 513] on div "Okay feedback for the team, I'm sure after integration you will have more knowl…" at bounding box center [746, 557] width 494 height 141
drag, startPoint x: 707, startPoint y: 495, endPoint x: 707, endPoint y: 515, distance: 19.6
click at [707, 515] on div "Okay feedback for the team, I'm sure after integration you will have more knowl…" at bounding box center [746, 557] width 494 height 141
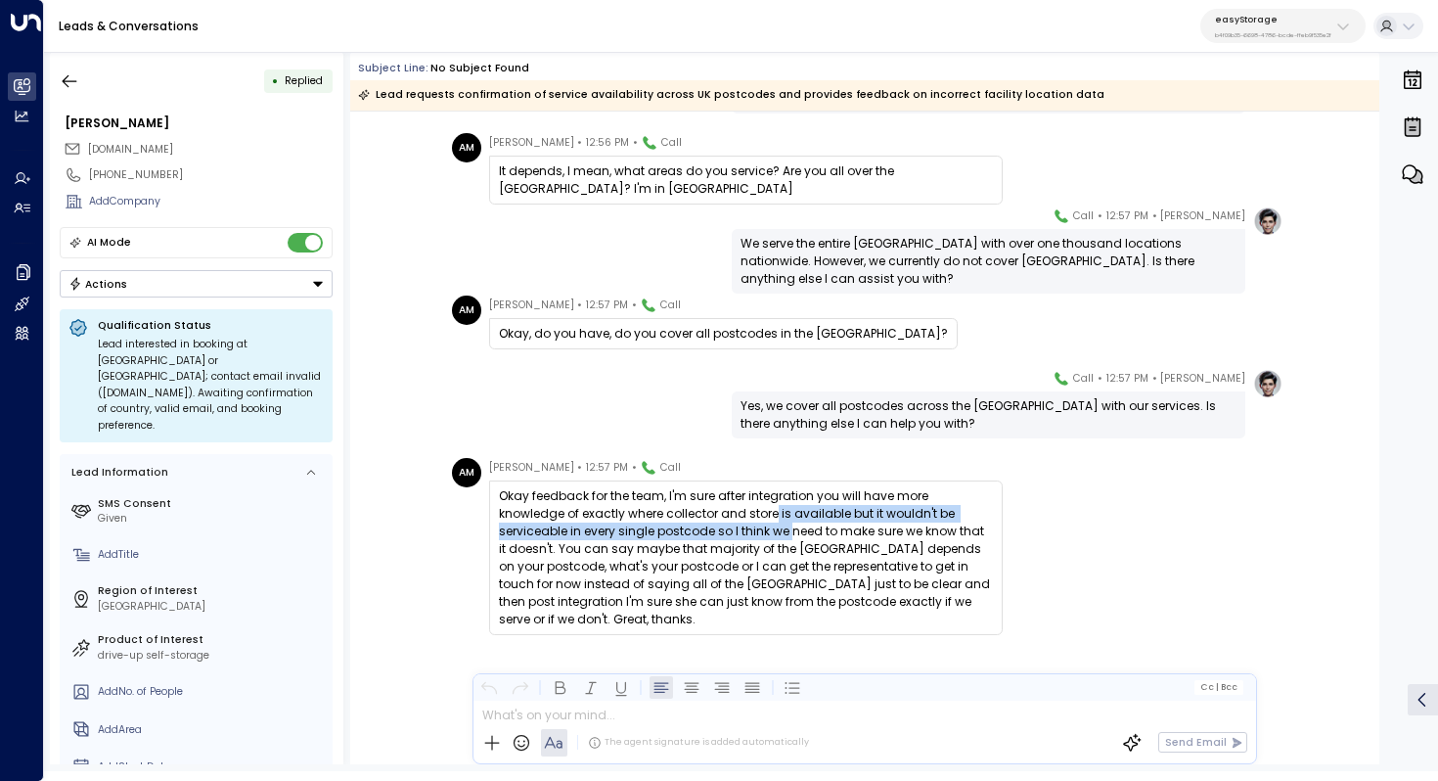
drag, startPoint x: 703, startPoint y: 510, endPoint x: 703, endPoint y: 524, distance: 14.7
click at [703, 524] on div "Okay feedback for the team, I'm sure after integration you will have more knowl…" at bounding box center [746, 557] width 494 height 141
click at [770, 520] on div "Okay feedback for the team, I'm sure after integration you will have more knowl…" at bounding box center [746, 557] width 494 height 141
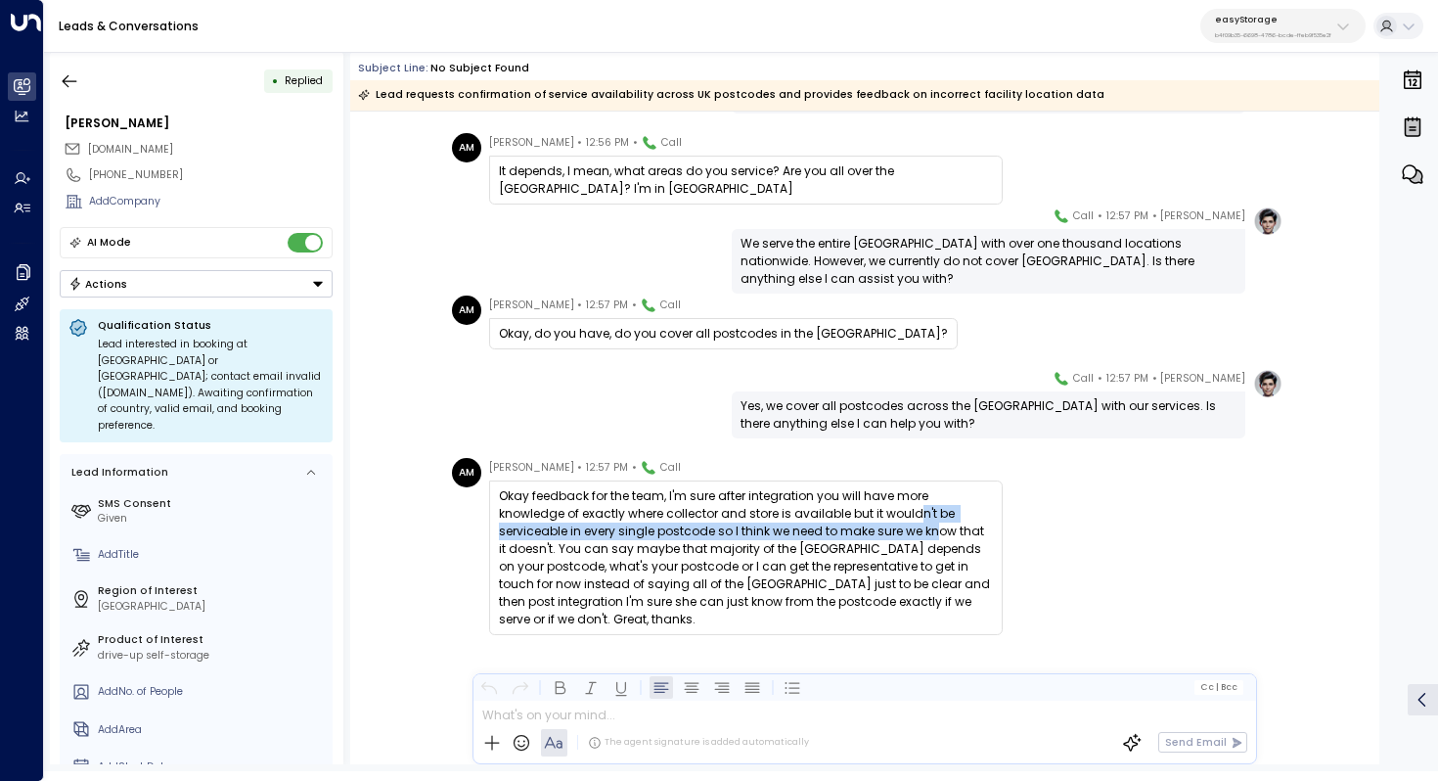
drag, startPoint x: 846, startPoint y: 517, endPoint x: 846, endPoint y: 529, distance: 12.7
click at [846, 529] on div "Okay feedback for the team, I'm sure after integration you will have more knowl…" at bounding box center [746, 557] width 494 height 141
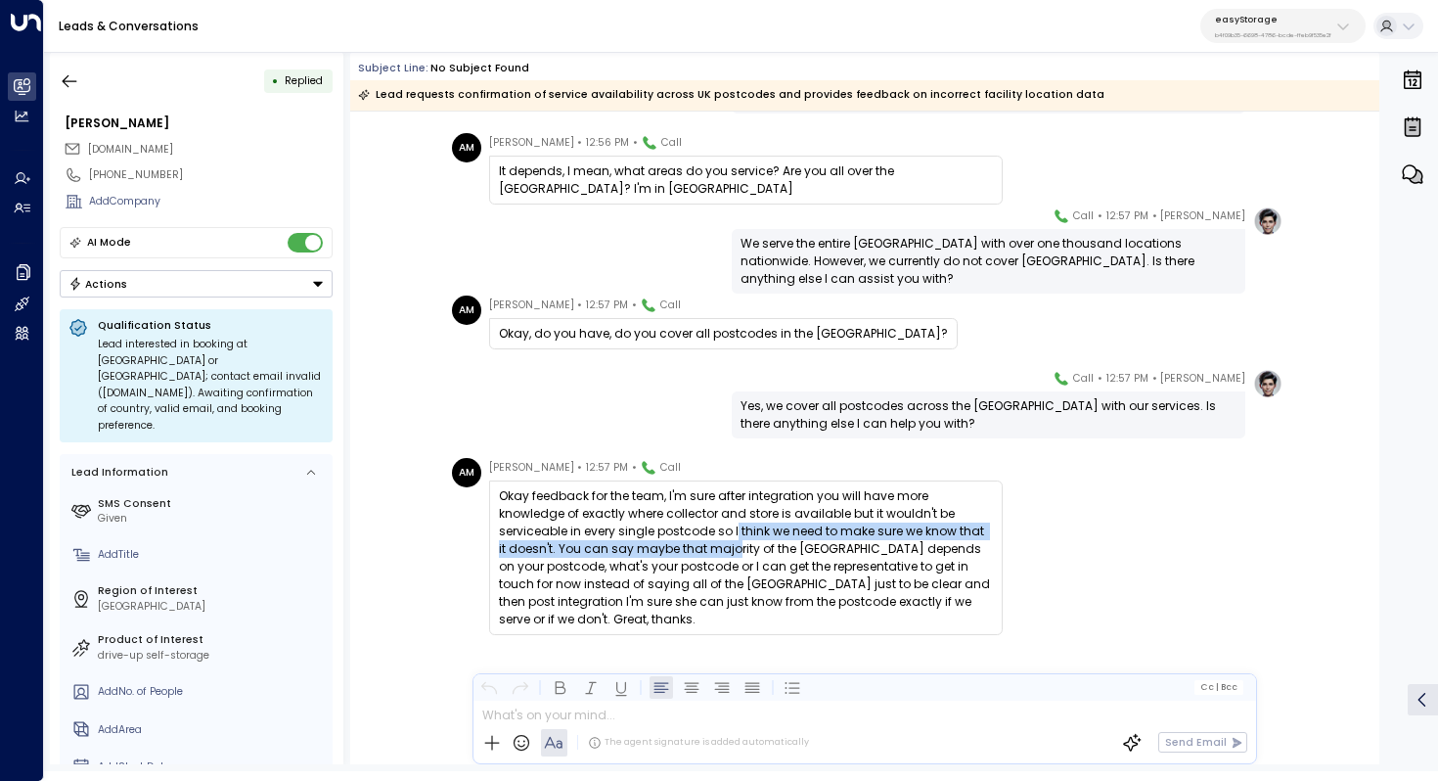
drag, startPoint x: 648, startPoint y: 537, endPoint x: 648, endPoint y: 548, distance: 10.8
click at [648, 548] on div "Okay feedback for the team, I'm sure after integration you will have more knowl…" at bounding box center [746, 557] width 494 height 141
drag, startPoint x: 688, startPoint y: 537, endPoint x: 688, endPoint y: 549, distance: 11.7
click at [688, 549] on div "Okay feedback for the team, I'm sure after integration you will have more knowl…" at bounding box center [746, 557] width 494 height 141
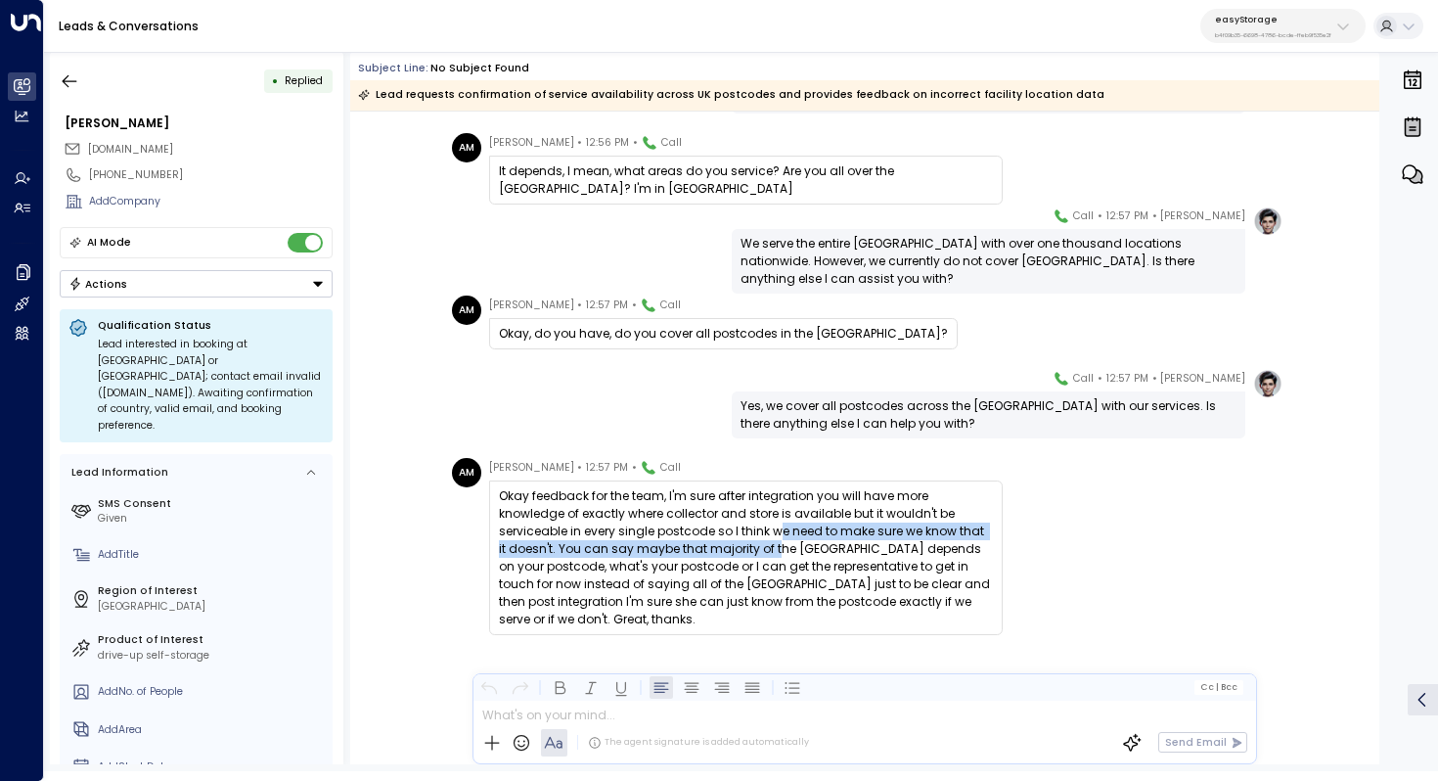
click at [688, 549] on div "Okay feedback for the team, I'm sure after integration you will have more knowl…" at bounding box center [746, 557] width 494 height 141
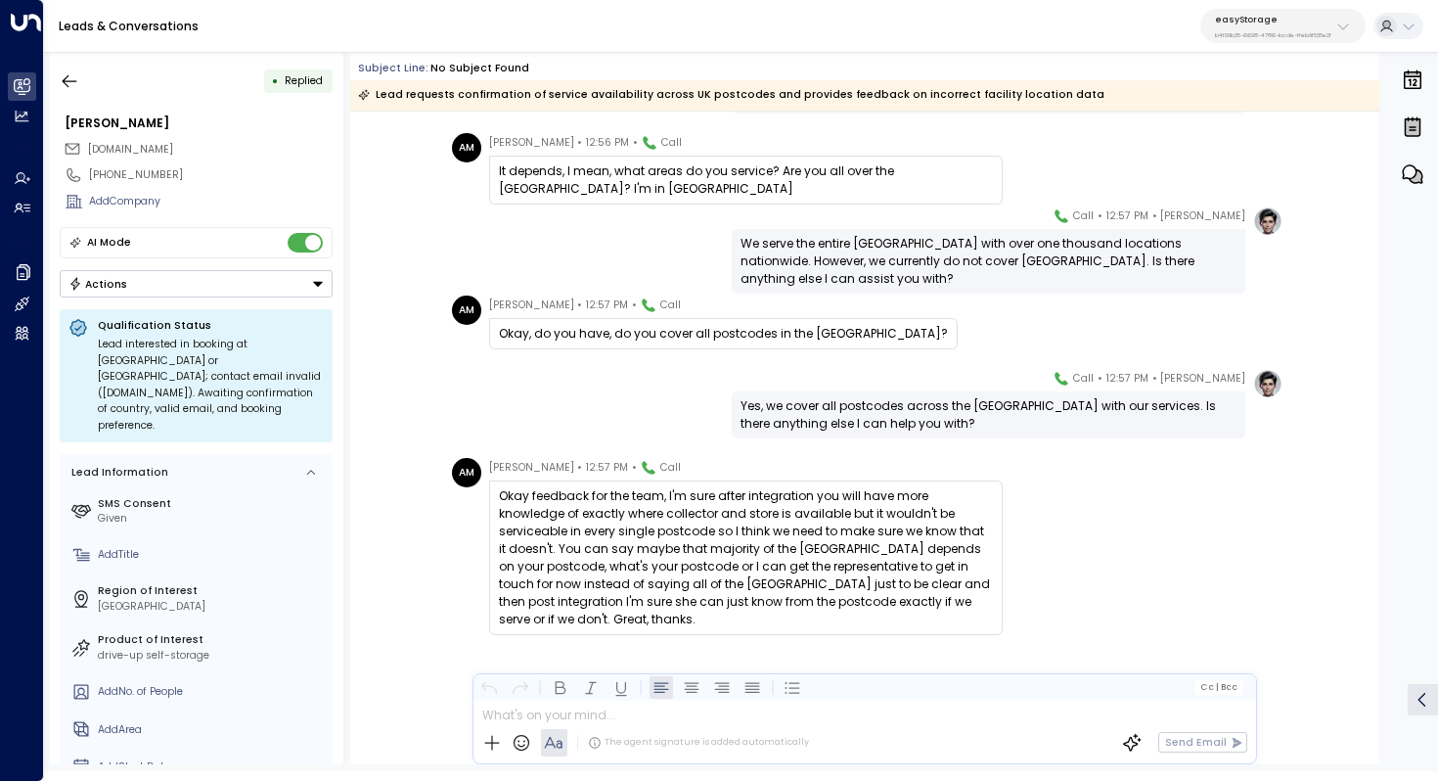
drag, startPoint x: 735, startPoint y: 522, endPoint x: 735, endPoint y: 533, distance: 10.8
click at [735, 533] on div "Okay feedback for the team, I'm sure after integration you will have more knowl…" at bounding box center [746, 557] width 494 height 141
click at [727, 533] on div "Okay feedback for the team, I'm sure after integration you will have more knowl…" at bounding box center [746, 557] width 494 height 141
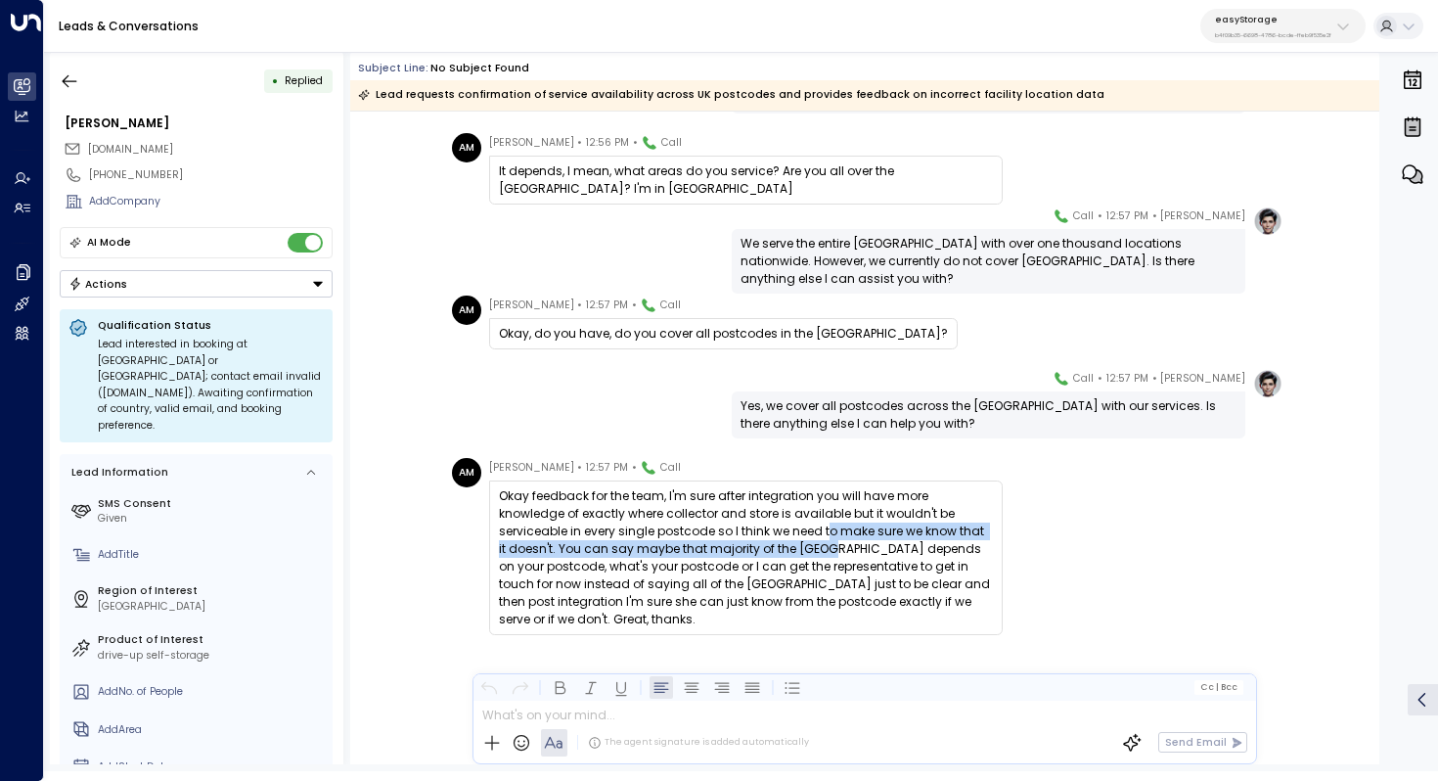
drag, startPoint x: 738, startPoint y: 533, endPoint x: 738, endPoint y: 546, distance: 12.7
click at [738, 546] on div "Okay feedback for the team, I'm sure after integration you will have more knowl…" at bounding box center [746, 557] width 494 height 141
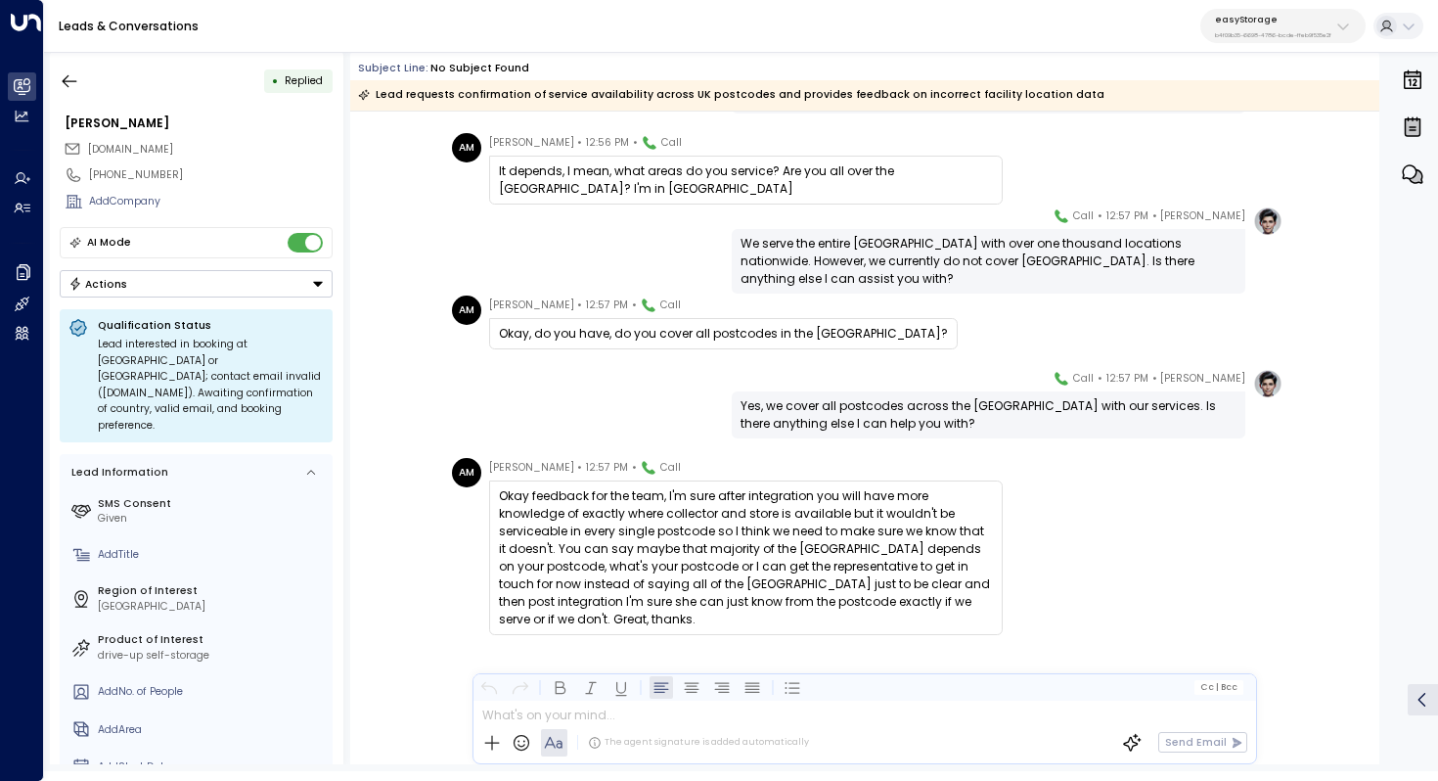
drag, startPoint x: 749, startPoint y: 540, endPoint x: 749, endPoint y: 557, distance: 16.6
click at [749, 557] on div "Okay feedback for the team, I'm sure after integration you will have more knowl…" at bounding box center [746, 557] width 494 height 141
drag, startPoint x: 763, startPoint y: 551, endPoint x: 763, endPoint y: 572, distance: 21.5
click at [763, 572] on div "Okay feedback for the team, I'm sure after integration you will have more knowl…" at bounding box center [746, 557] width 494 height 141
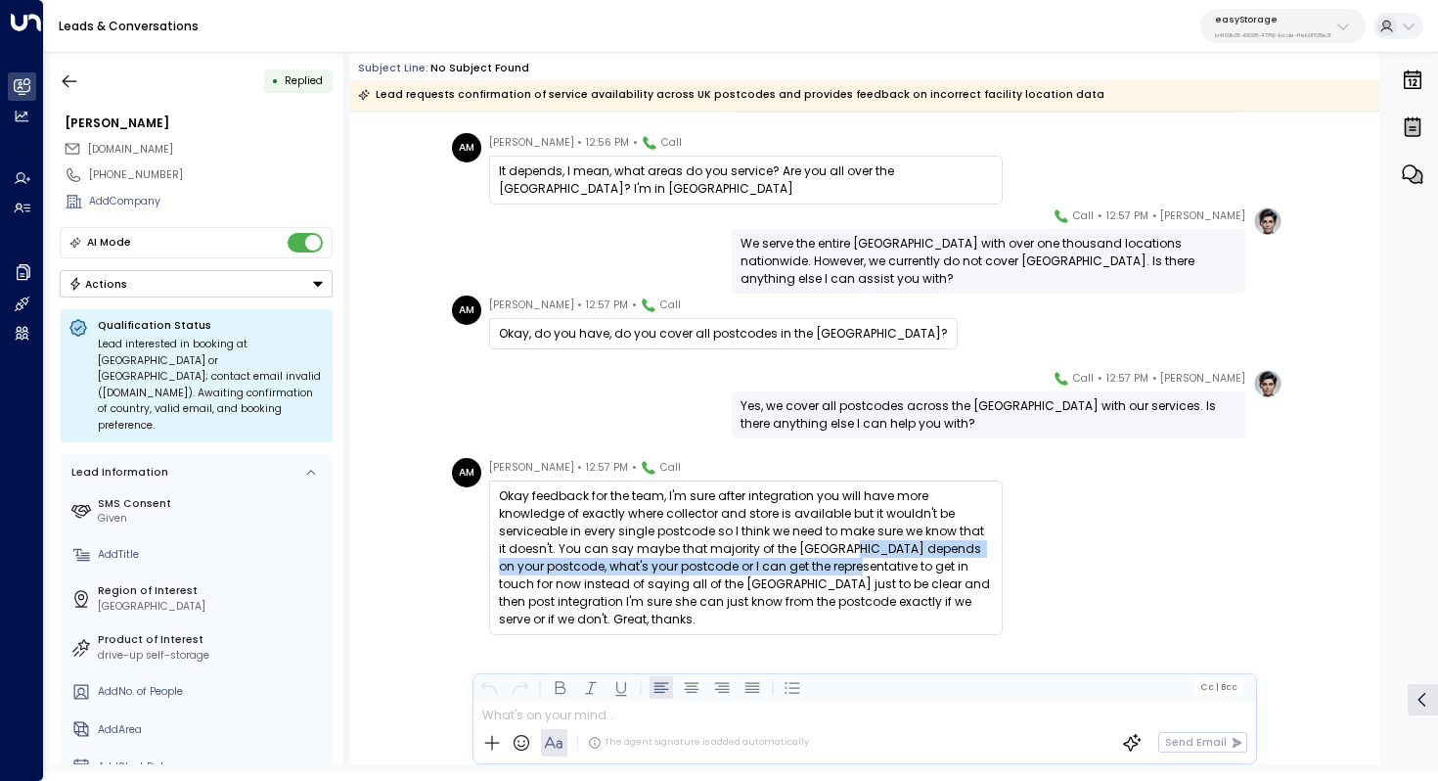
click at [763, 572] on div "Okay feedback for the team, I'm sure after integration you will have more knowl…" at bounding box center [746, 557] width 494 height 141
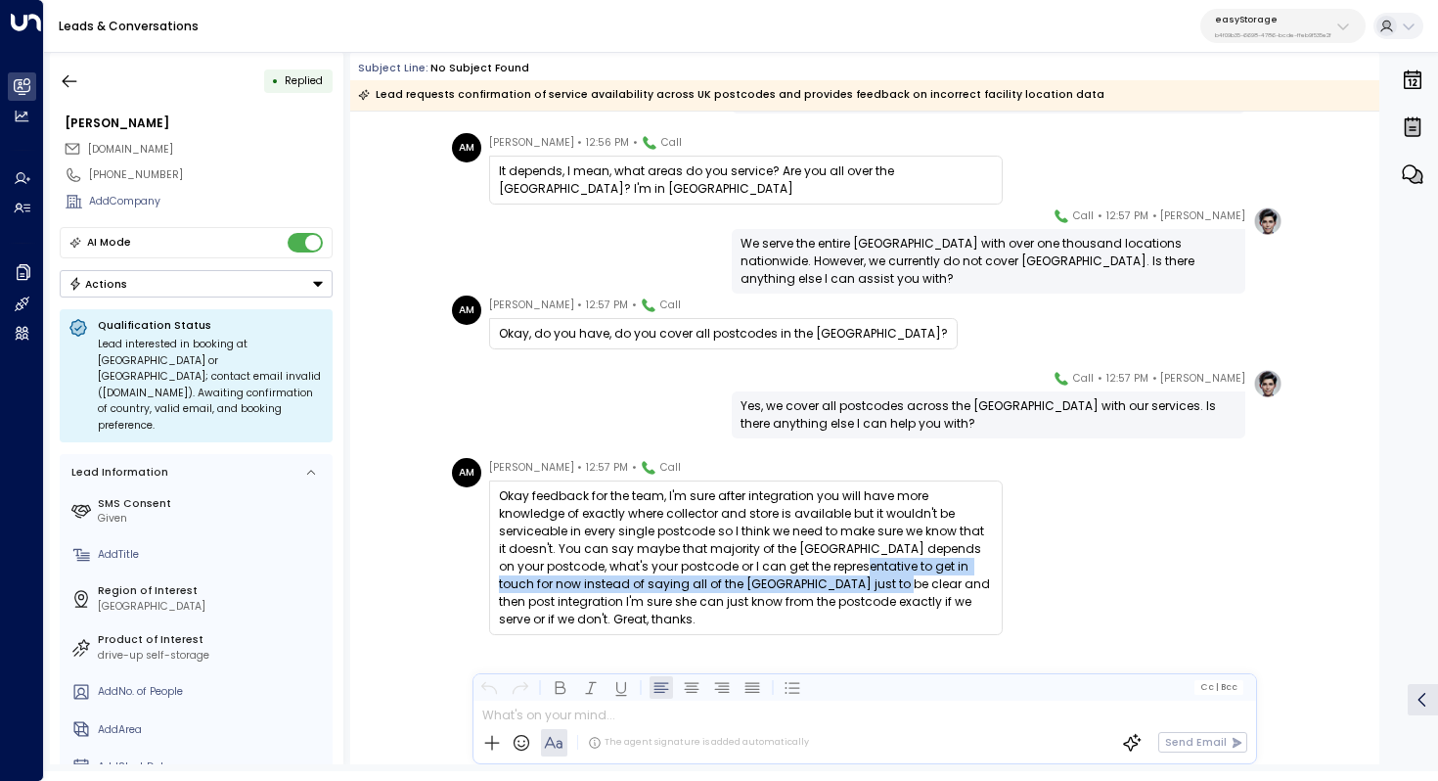
drag, startPoint x: 768, startPoint y: 572, endPoint x: 768, endPoint y: 586, distance: 13.7
click at [768, 586] on div "Okay feedback for the team, I'm sure after integration you will have more knowl…" at bounding box center [746, 557] width 494 height 141
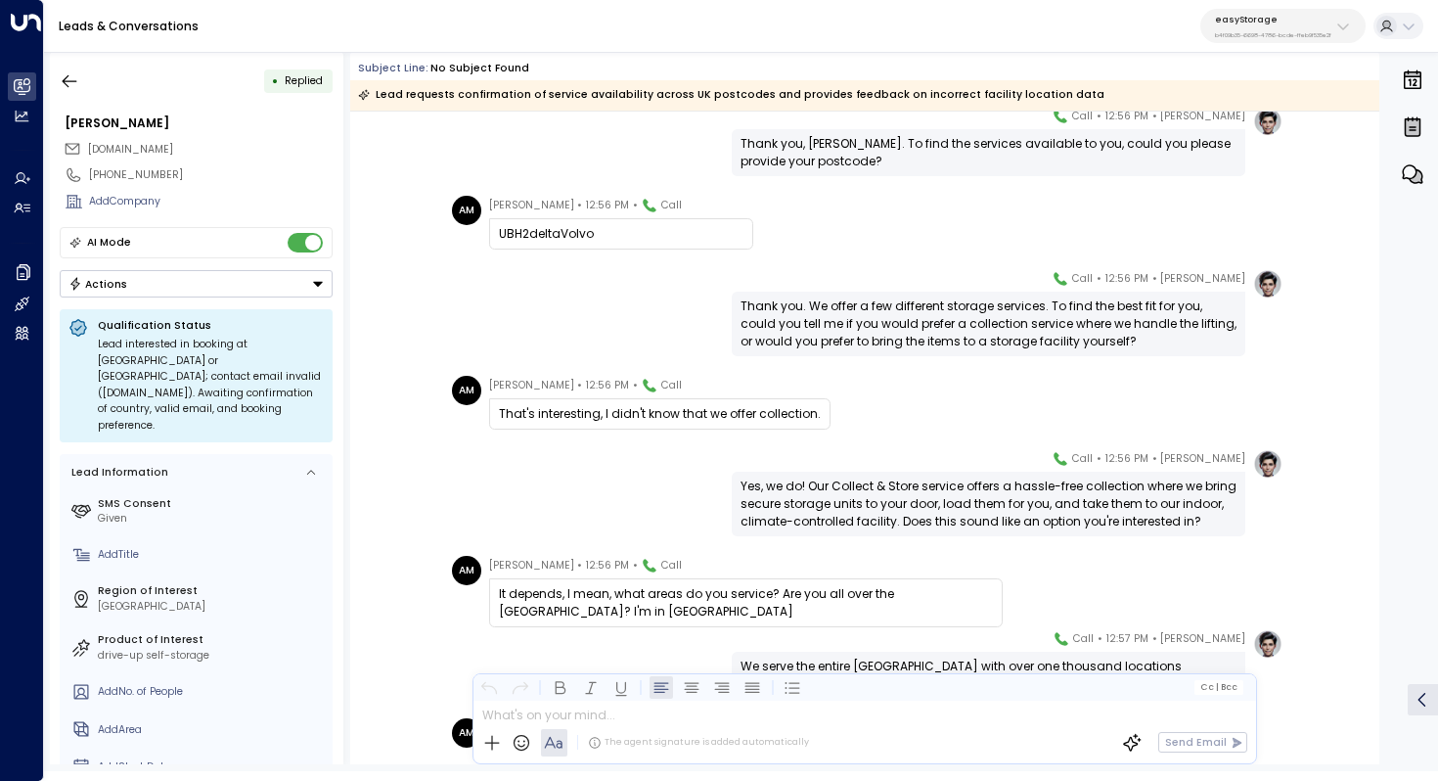
scroll to position [567, 0]
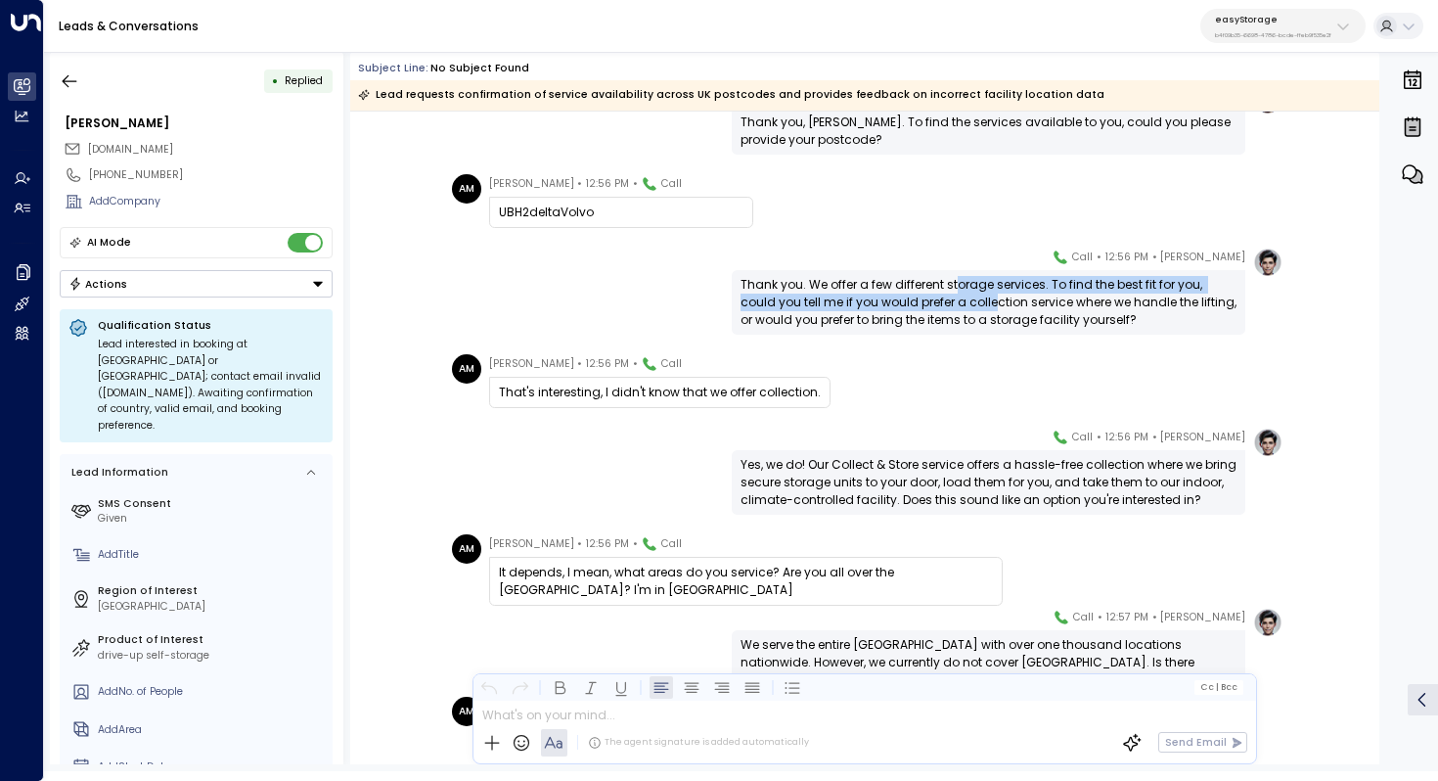
drag, startPoint x: 954, startPoint y: 284, endPoint x: 954, endPoint y: 295, distance: 10.8
click at [954, 295] on div "Thank you. We offer a few different storage services. To find the best fit for …" at bounding box center [989, 302] width 496 height 53
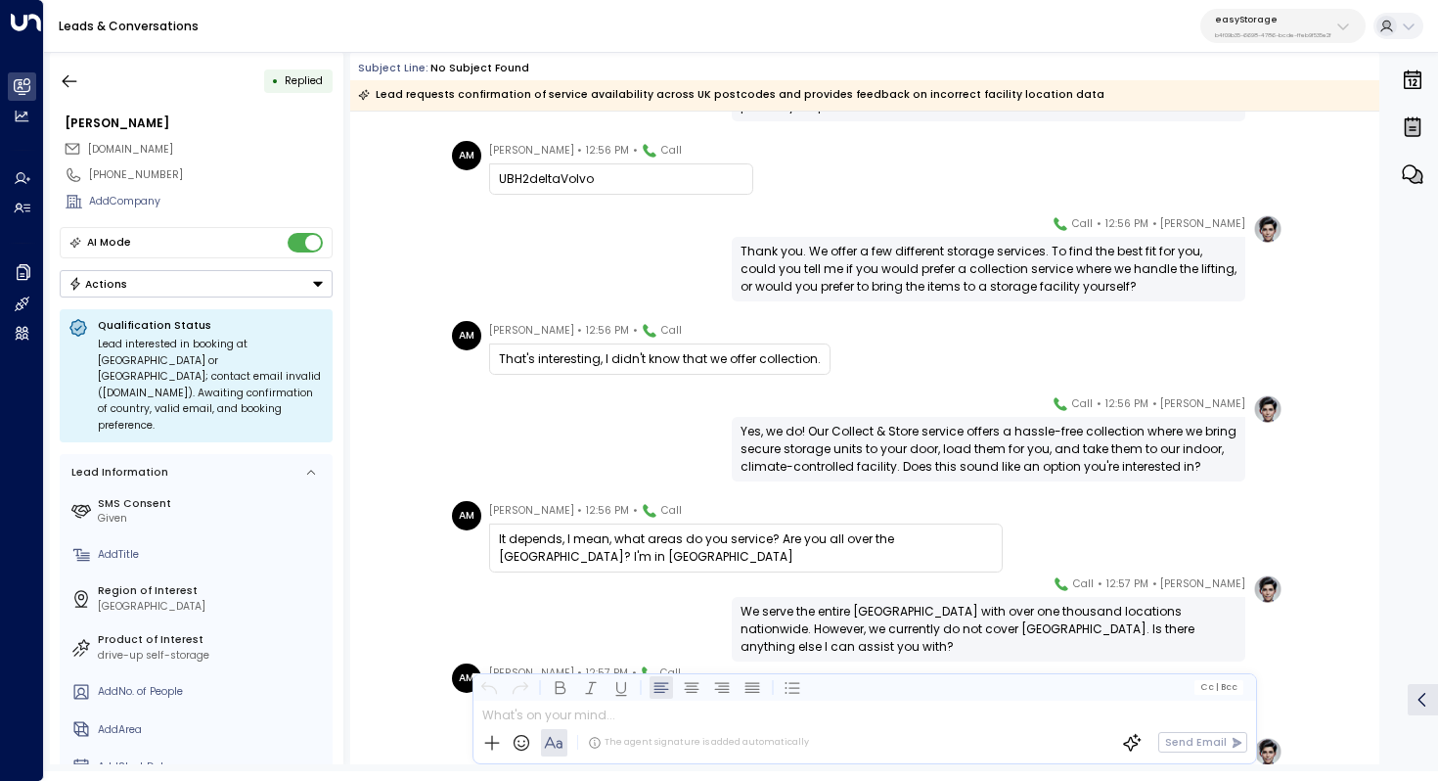
scroll to position [609, 0]
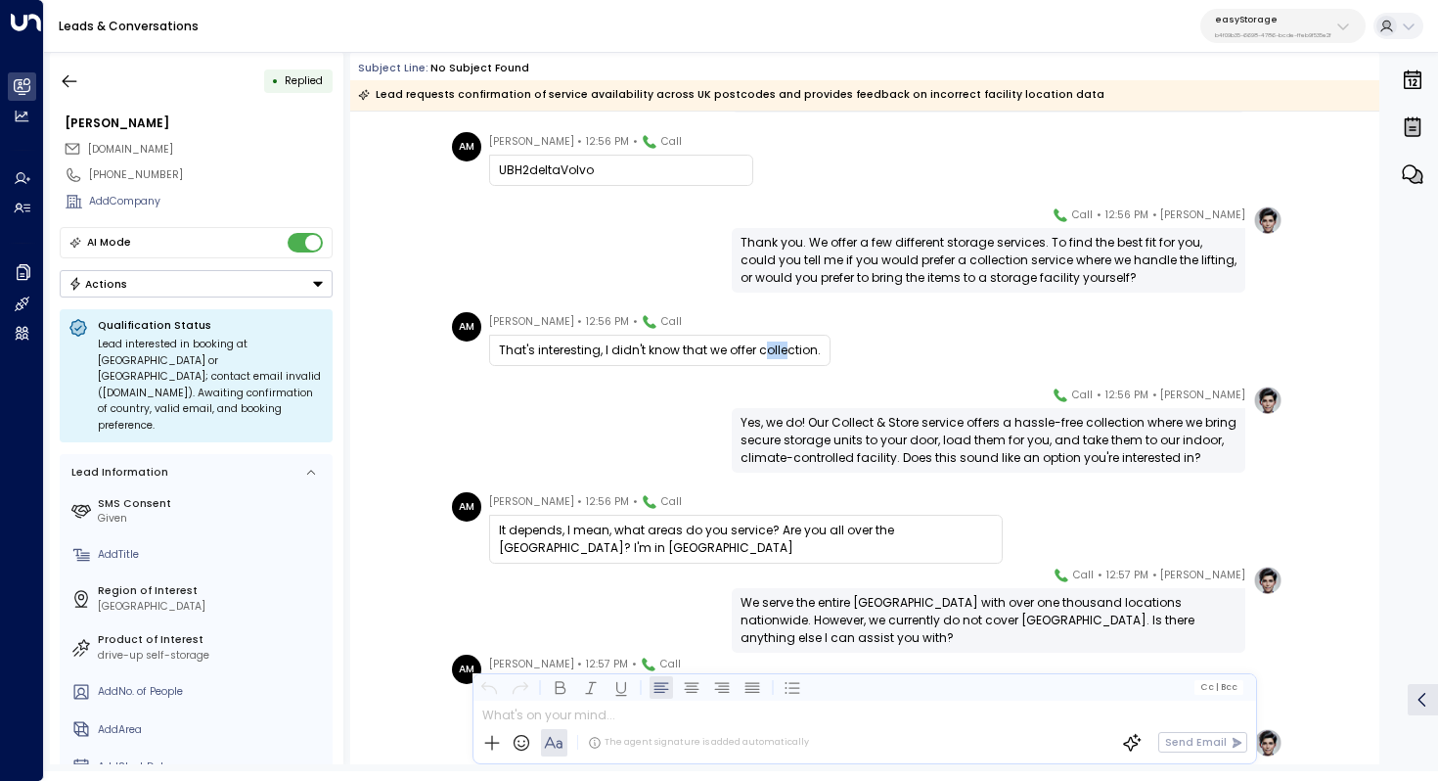
drag, startPoint x: 782, startPoint y: 346, endPoint x: 758, endPoint y: 346, distance: 23.5
click at [758, 346] on div "That's interesting, I didn't know that we offer collection." at bounding box center [660, 350] width 322 height 18
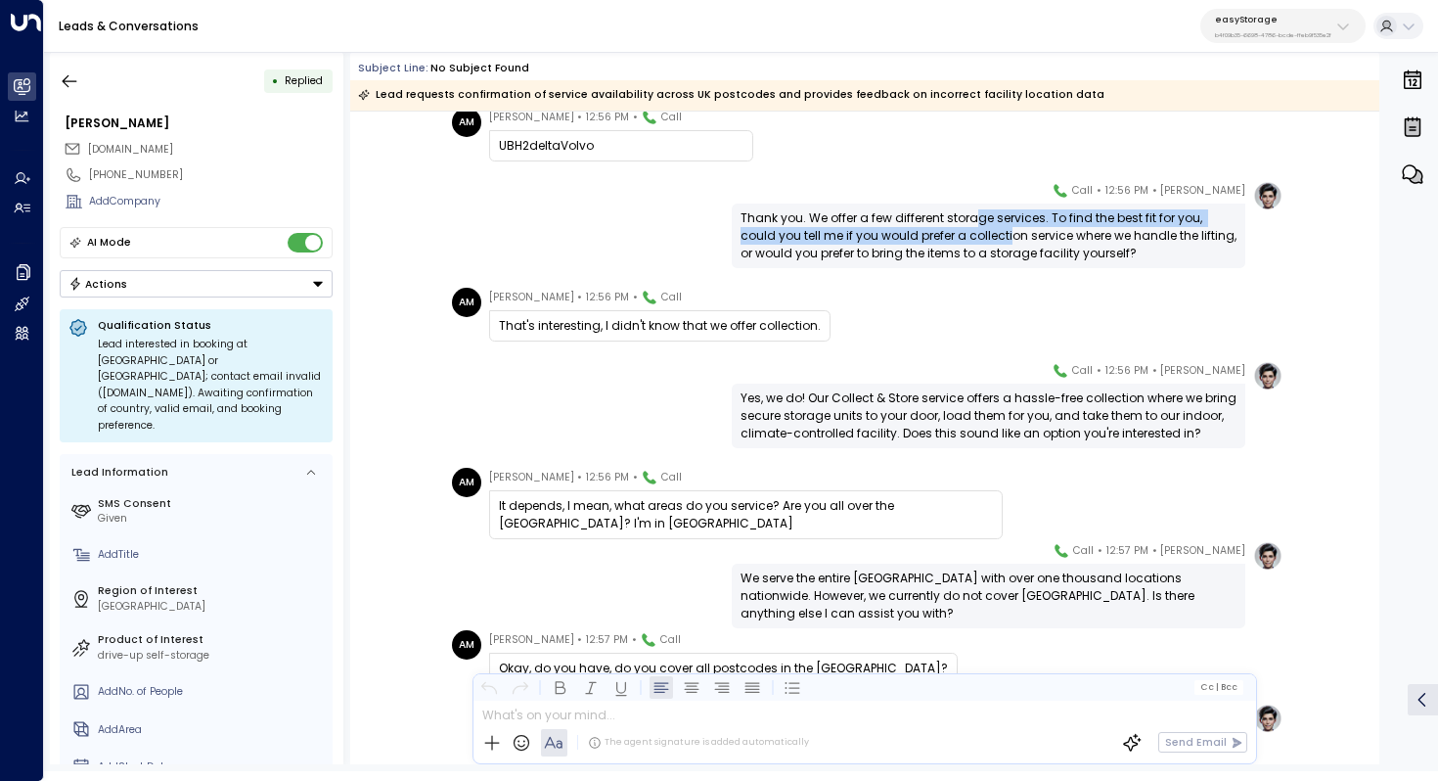
drag, startPoint x: 972, startPoint y: 216, endPoint x: 972, endPoint y: 233, distance: 16.6
click at [972, 233] on div "Thank you. We offer a few different storage services. To find the best fit for …" at bounding box center [989, 235] width 496 height 53
drag, startPoint x: 980, startPoint y: 216, endPoint x: 980, endPoint y: 232, distance: 15.7
click at [980, 232] on div "Thank you. We offer a few different storage services. To find the best fit for …" at bounding box center [989, 235] width 496 height 53
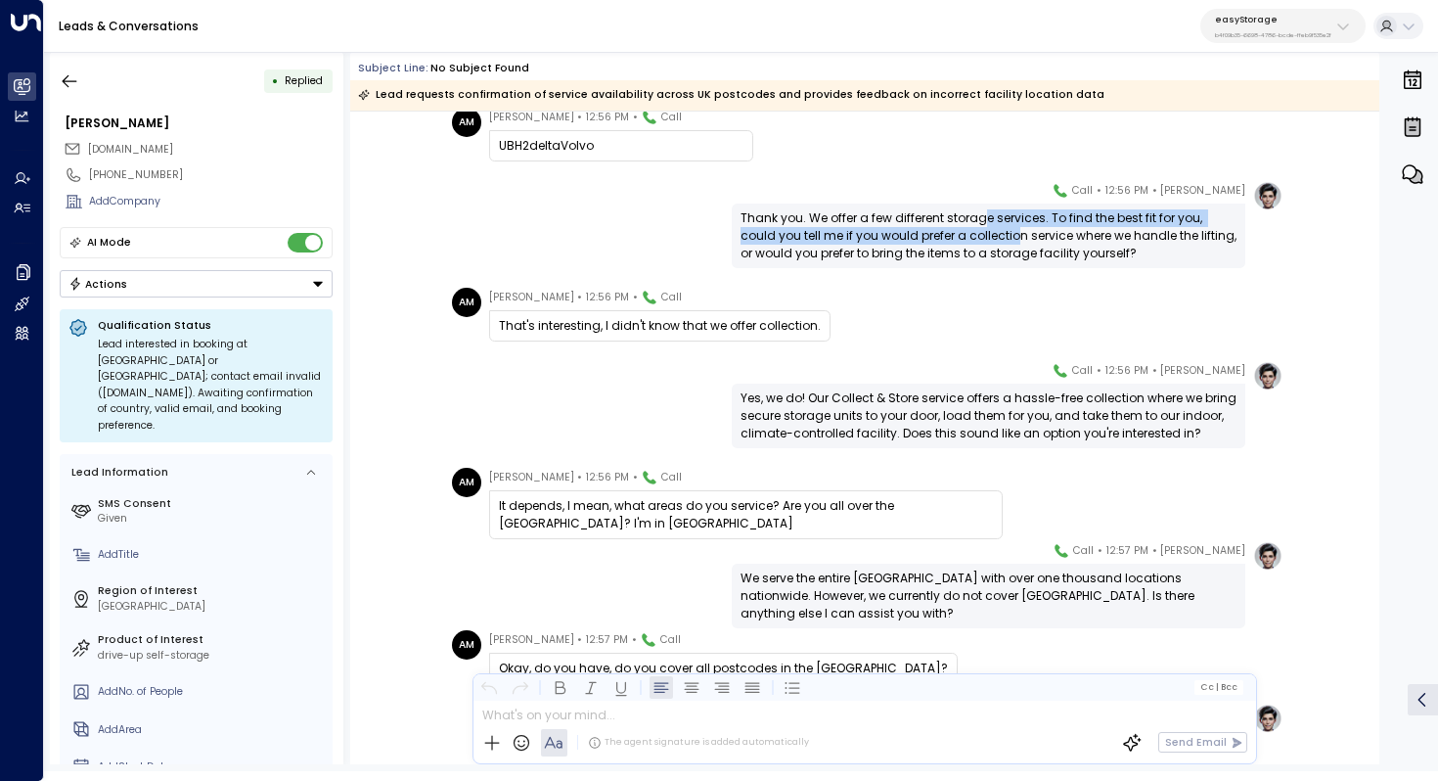
click at [980, 232] on div "Thank you. We offer a few different storage services. To find the best fit for …" at bounding box center [989, 235] width 496 height 53
drag, startPoint x: 1020, startPoint y: 215, endPoint x: 1020, endPoint y: 233, distance: 17.6
click at [1020, 233] on div "Thank you. We offer a few different storage services. To find the best fit for …" at bounding box center [989, 235] width 496 height 53
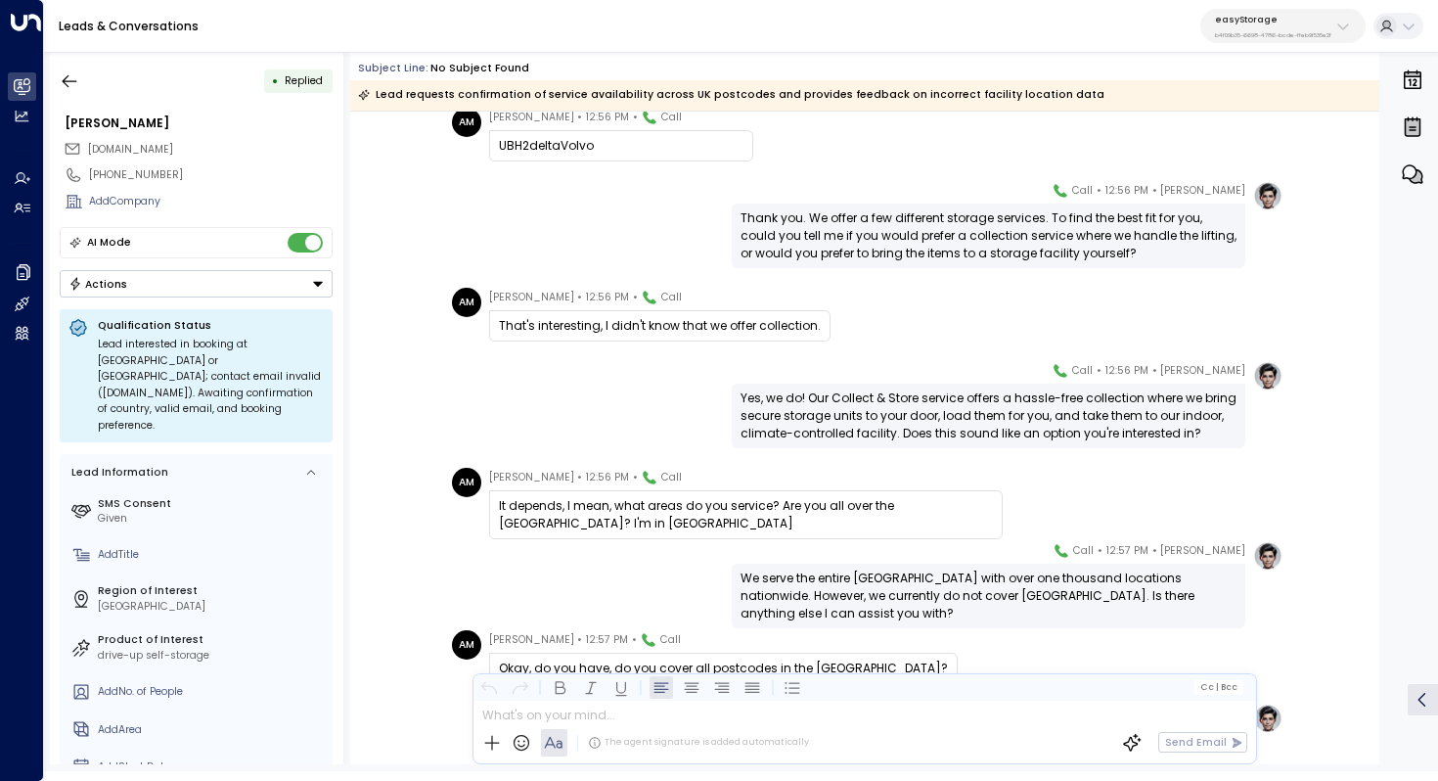
click at [1033, 239] on div "Thank you. We offer a few different storage services. To find the best fit for …" at bounding box center [989, 235] width 496 height 53
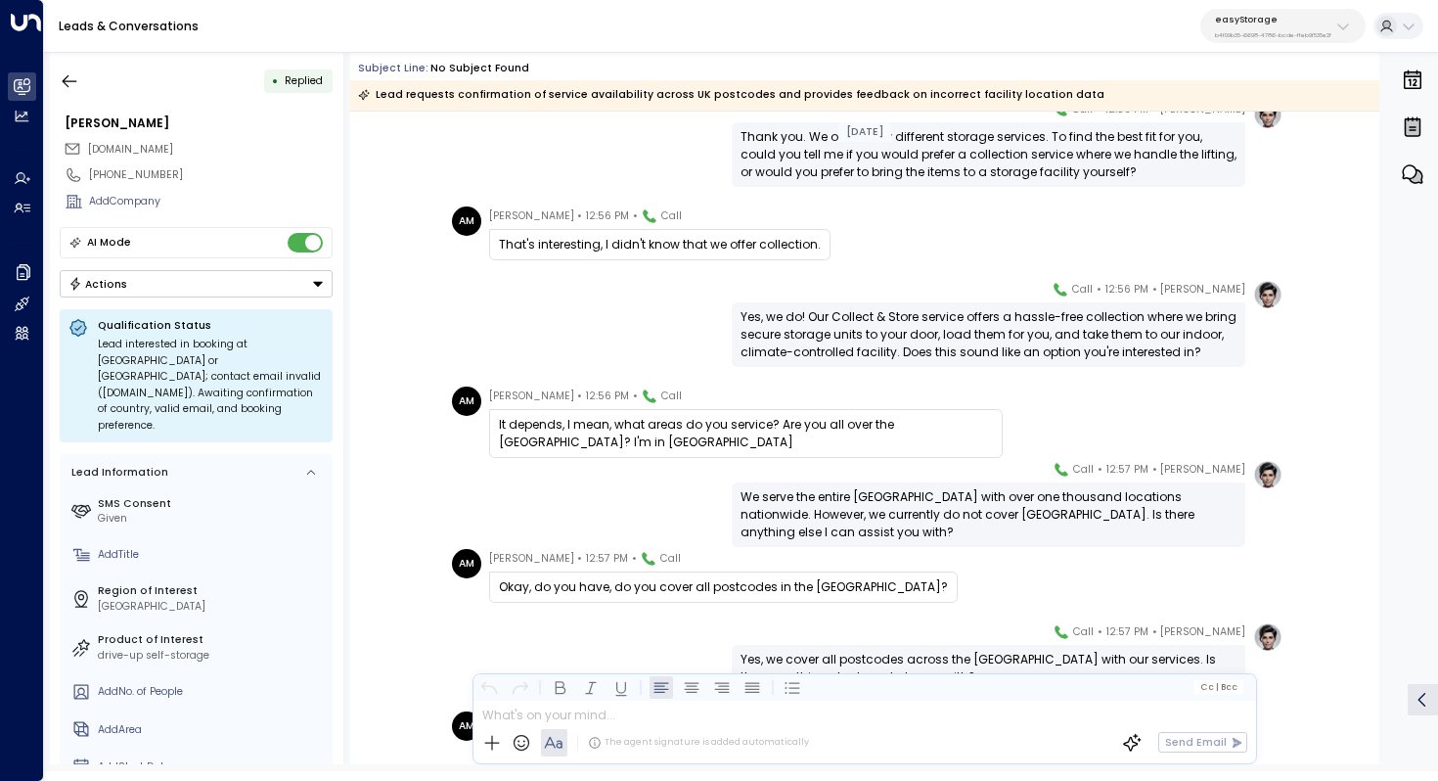
scroll to position [715, 0]
click at [896, 308] on div "Yes, we do! Our Collect & Store service offers a hassle-free collection where w…" at bounding box center [989, 333] width 496 height 53
click at [920, 318] on div "Yes, we do! Our Collect & Store service offers a hassle-free collection where w…" at bounding box center [989, 333] width 496 height 53
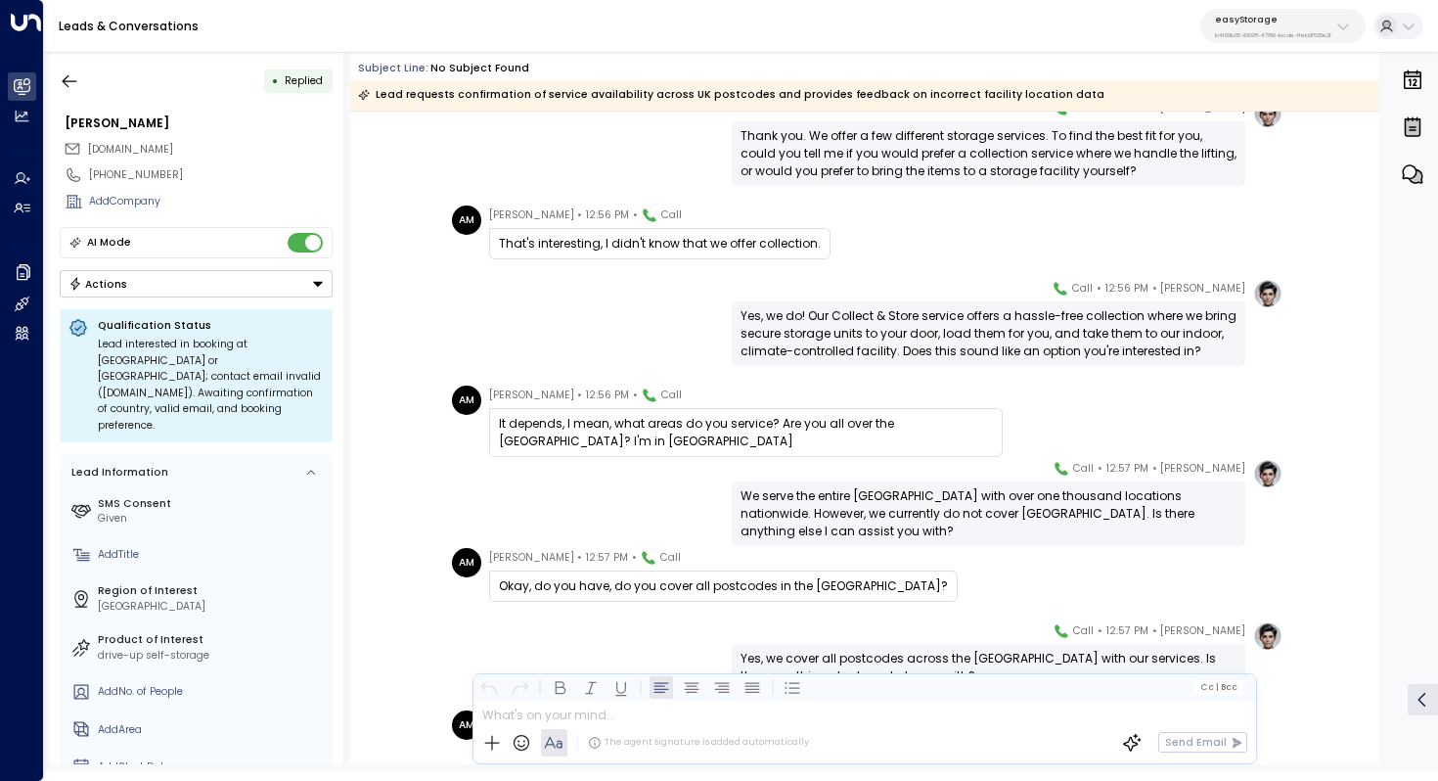
scroll to position [789, 0]
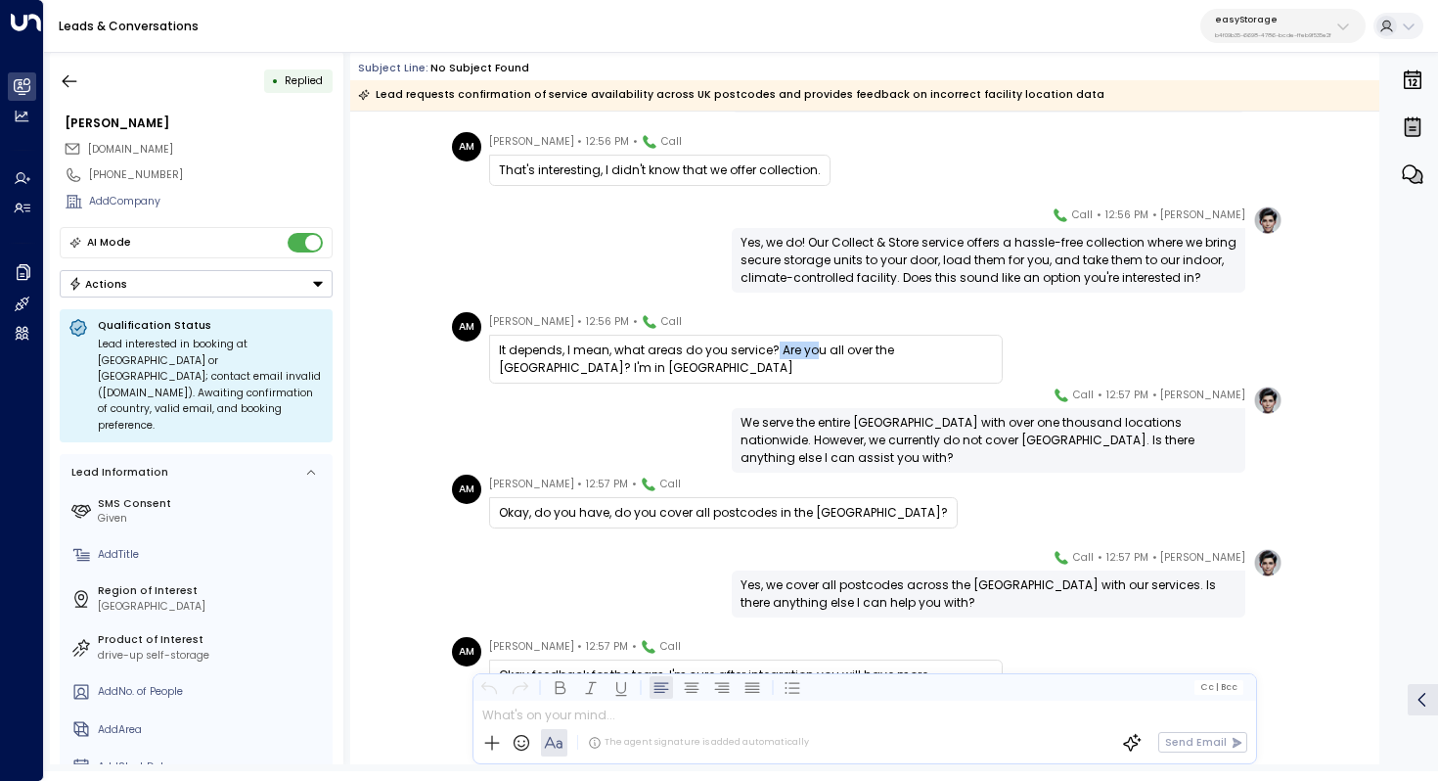
drag, startPoint x: 769, startPoint y: 343, endPoint x: 816, endPoint y: 343, distance: 47.0
click at [816, 343] on div "It depends, I mean, what areas do you service? Are you all over the UK? I'm in …" at bounding box center [746, 358] width 494 height 35
drag, startPoint x: 801, startPoint y: 348, endPoint x: 823, endPoint y: 348, distance: 21.5
click at [823, 348] on div "It depends, I mean, what areas do you service? Are you all over the UK? I'm in …" at bounding box center [746, 358] width 494 height 35
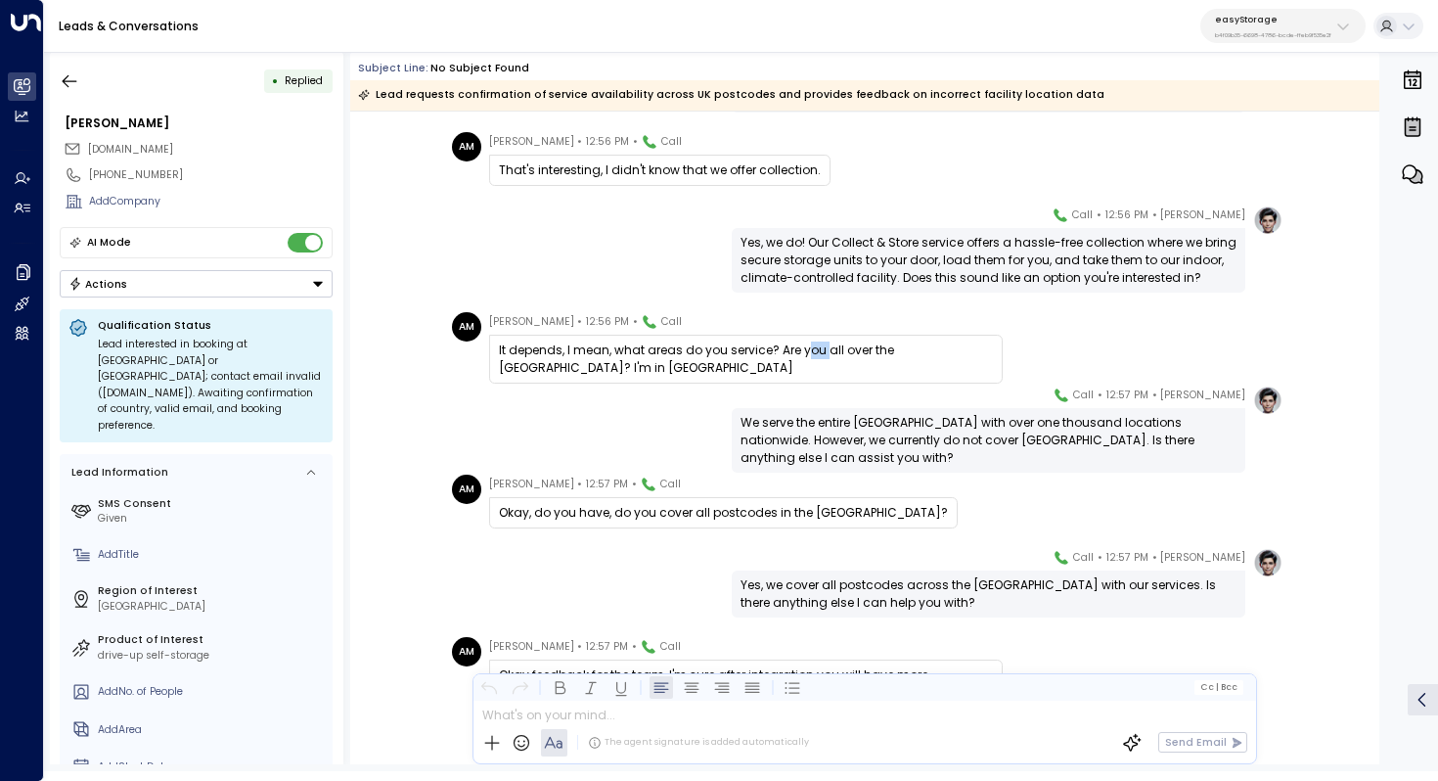
click at [823, 348] on div "It depends, I mean, what areas do you service? Are you all over the UK? I'm in …" at bounding box center [746, 358] width 494 height 35
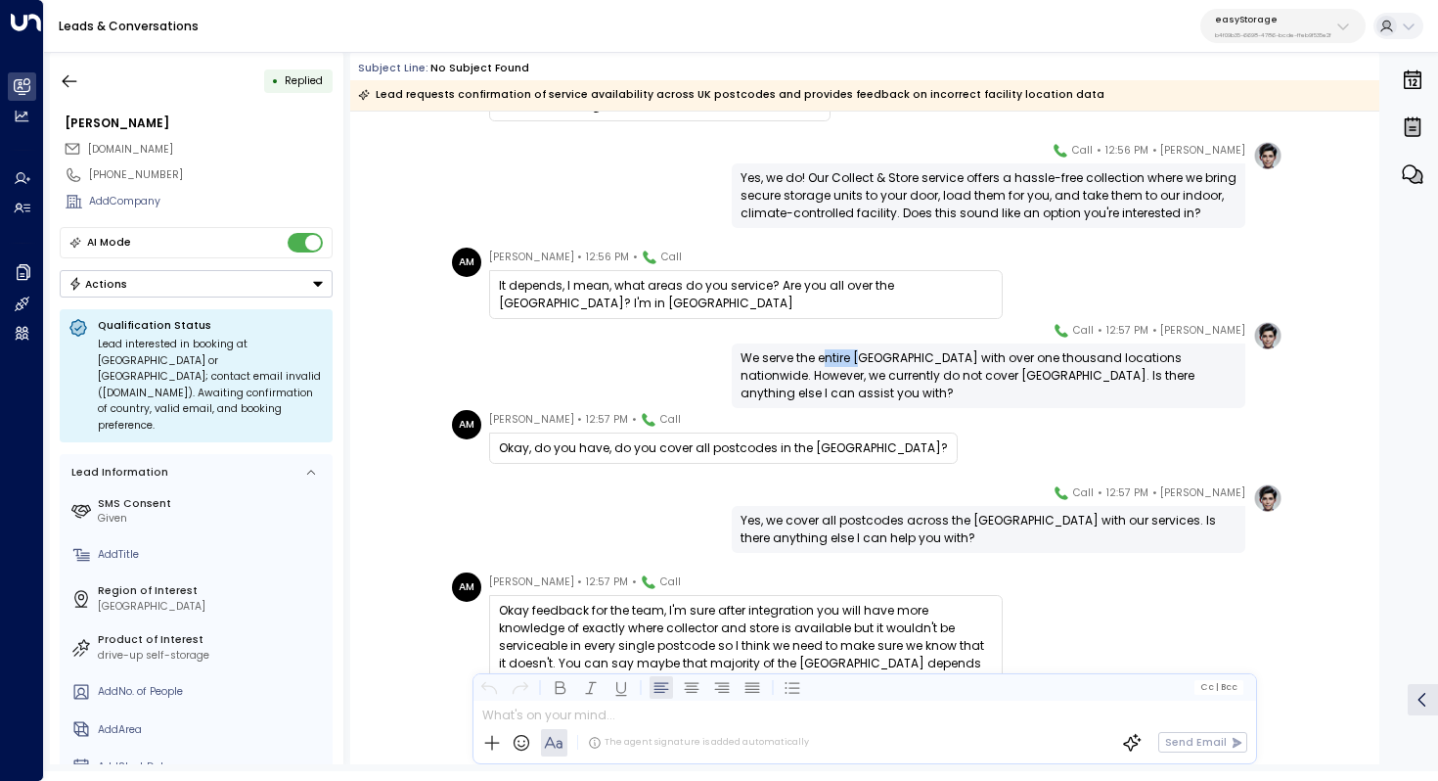
drag, startPoint x: 822, startPoint y: 362, endPoint x: 865, endPoint y: 362, distance: 43.1
click at [865, 362] on div "We serve the entire UK with over one thousand locations nationwide. However, we…" at bounding box center [989, 375] width 496 height 53
click at [945, 364] on div "We serve the entire UK with over one thousand locations nationwide. However, we…" at bounding box center [989, 375] width 496 height 53
drag, startPoint x: 960, startPoint y: 353, endPoint x: 961, endPoint y: 364, distance: 10.8
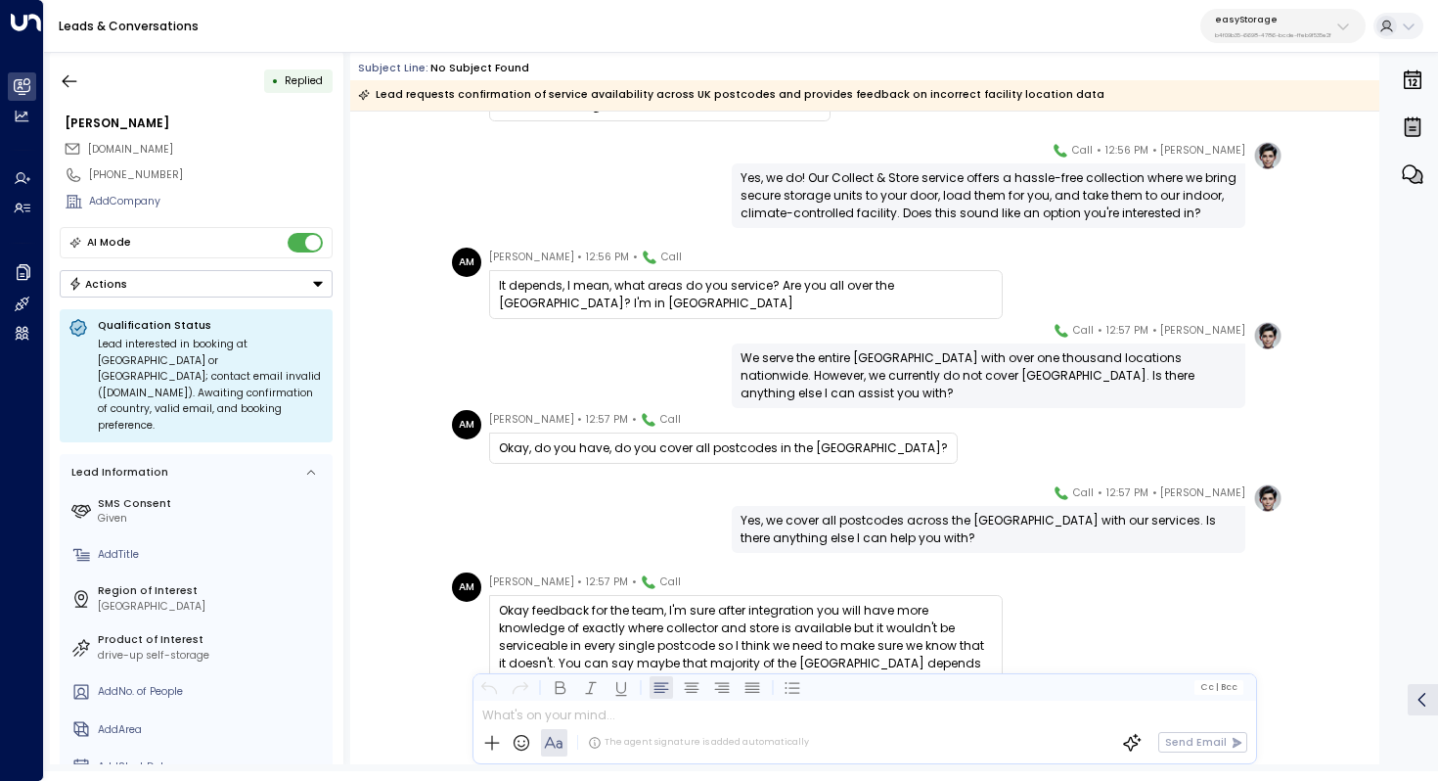
click at [961, 364] on div "We serve the entire UK with over one thousand locations nationwide. However, we…" at bounding box center [989, 375] width 496 height 53
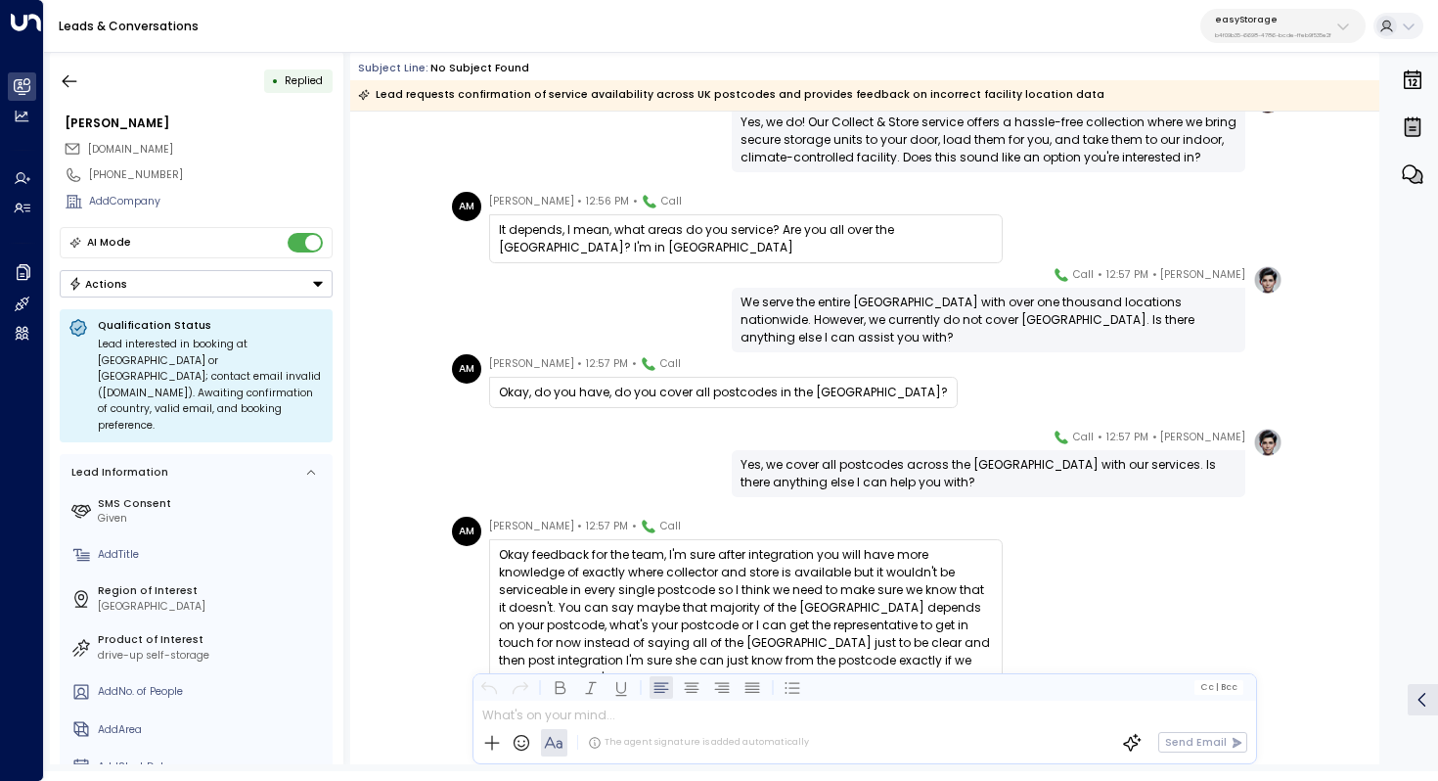
scroll to position [929, 0]
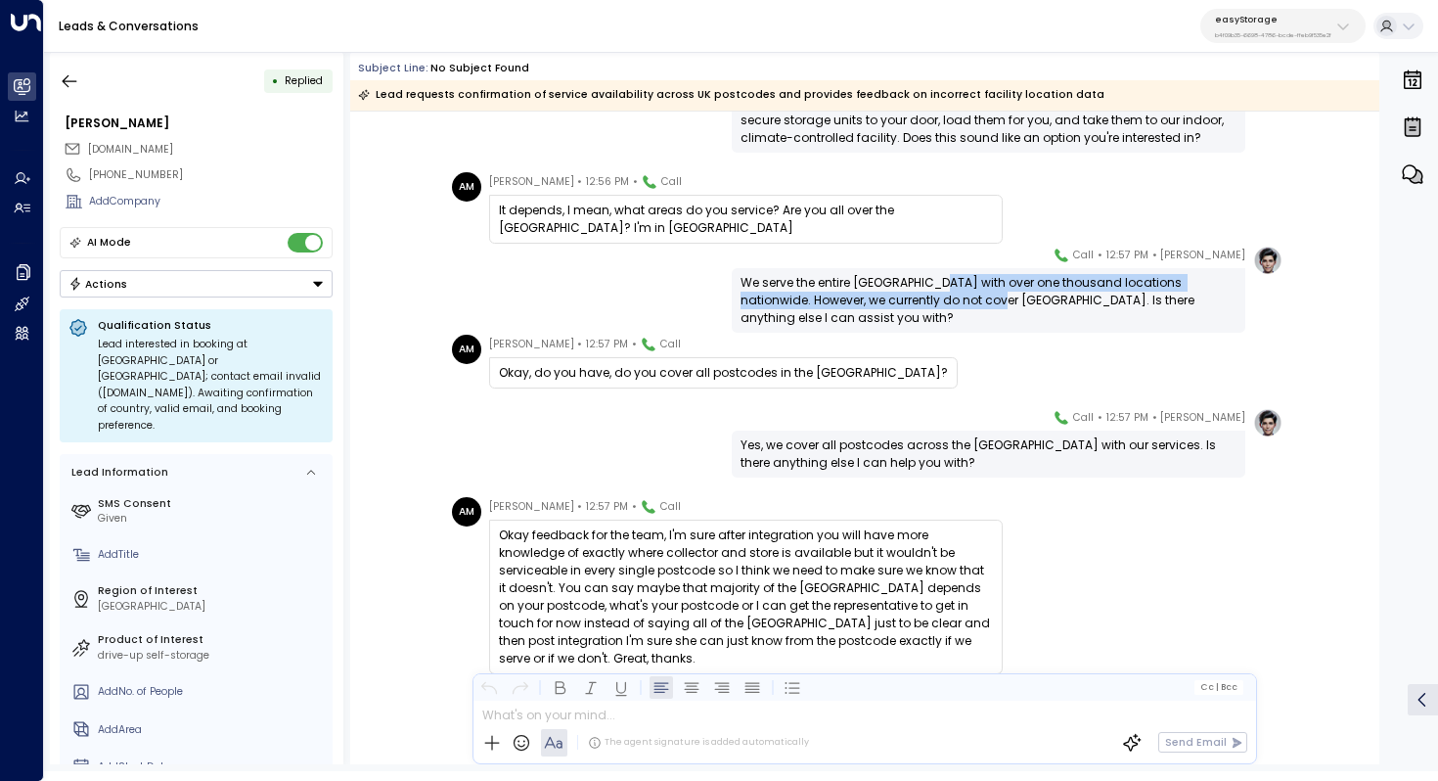
click at [931, 294] on div "We serve the entire UK with over one thousand locations nationwide. However, we…" at bounding box center [989, 300] width 496 height 53
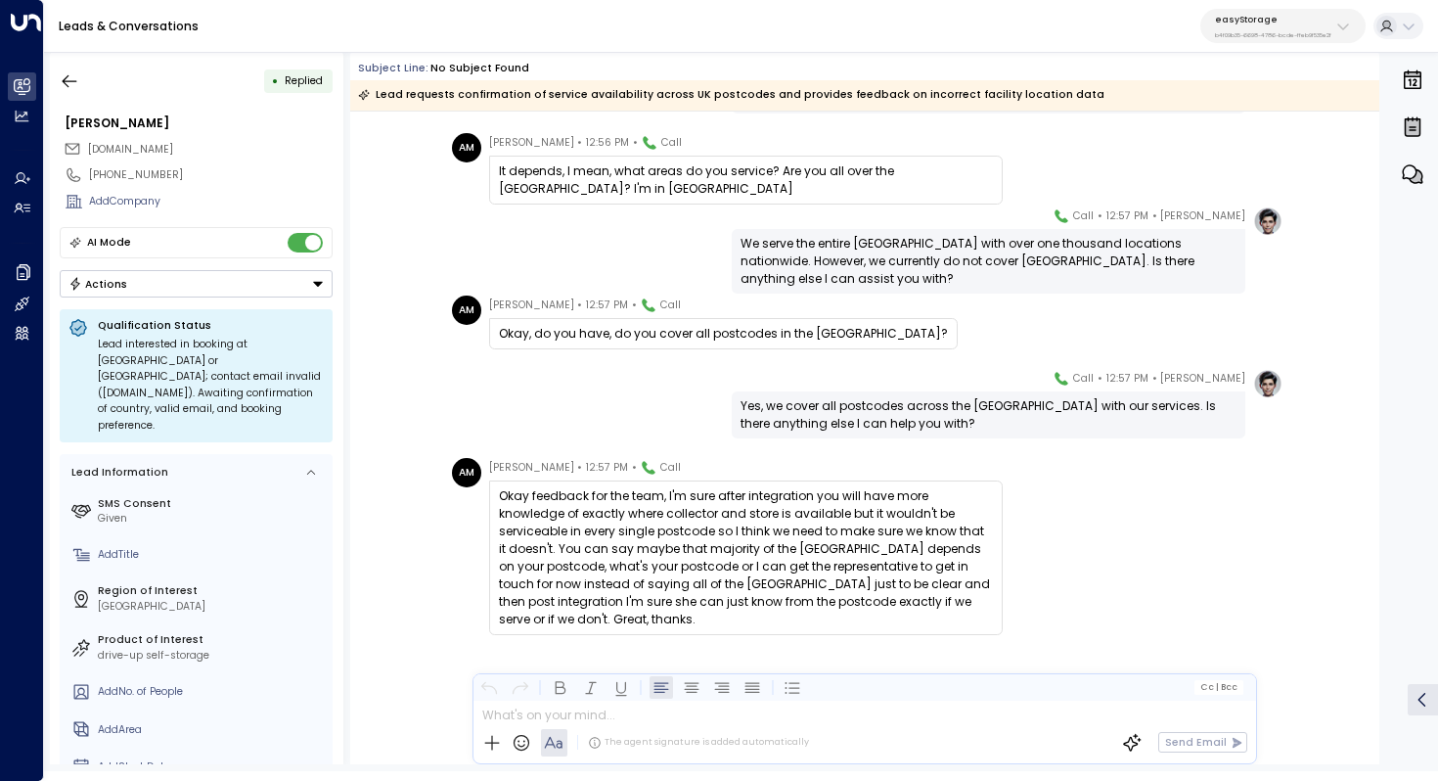
scroll to position [968, 0]
drag, startPoint x: 841, startPoint y: 266, endPoint x: 877, endPoint y: 266, distance: 35.2
click at [877, 266] on div "We serve the entire UK with over one thousand locations nationwide. However, we…" at bounding box center [989, 261] width 496 height 53
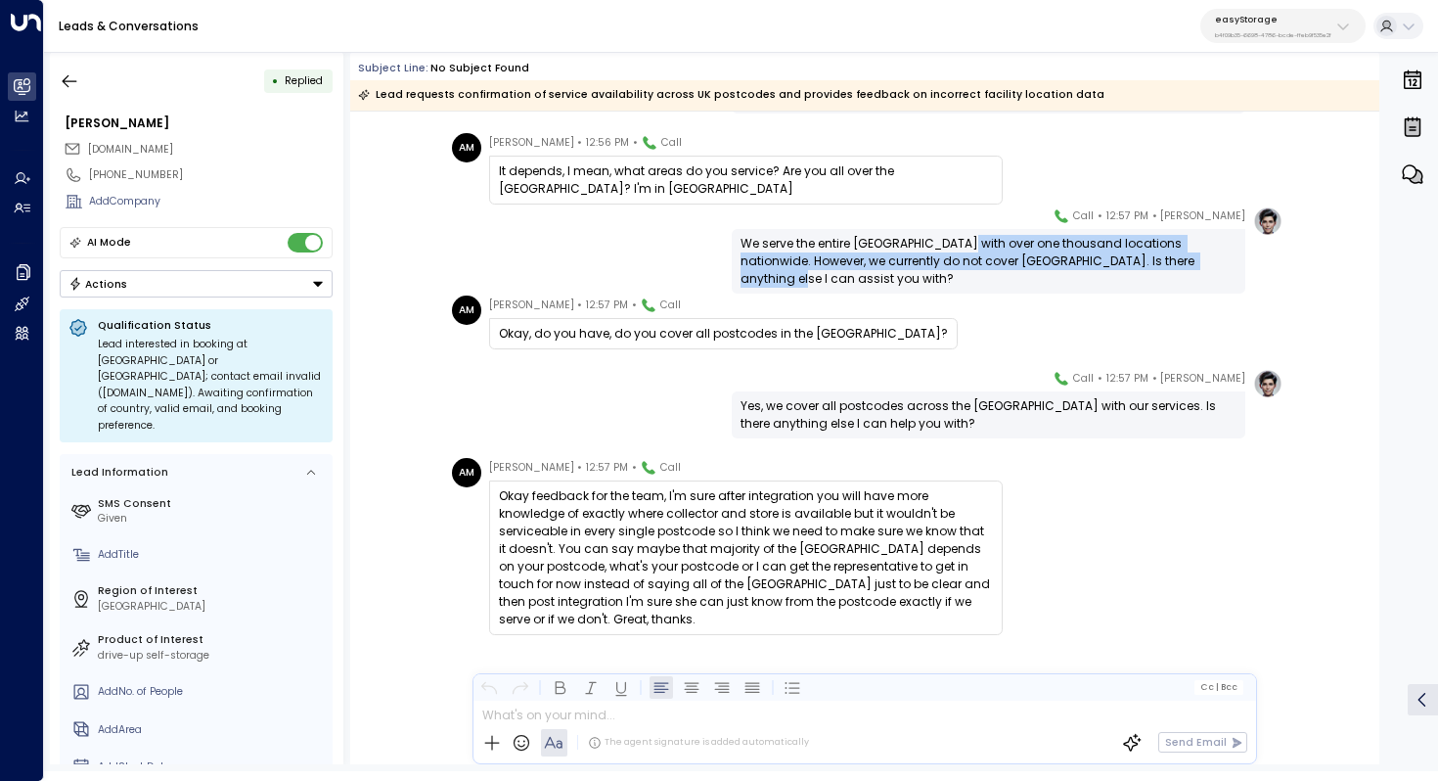
drag, startPoint x: 953, startPoint y: 244, endPoint x: 953, endPoint y: 273, distance: 29.4
click at [953, 273] on div "We serve the entire UK with over one thousand locations nationwide. However, we…" at bounding box center [989, 261] width 514 height 65
click at [966, 256] on div "We serve the entire UK with over one thousand locations nationwide. However, we…" at bounding box center [989, 261] width 496 height 53
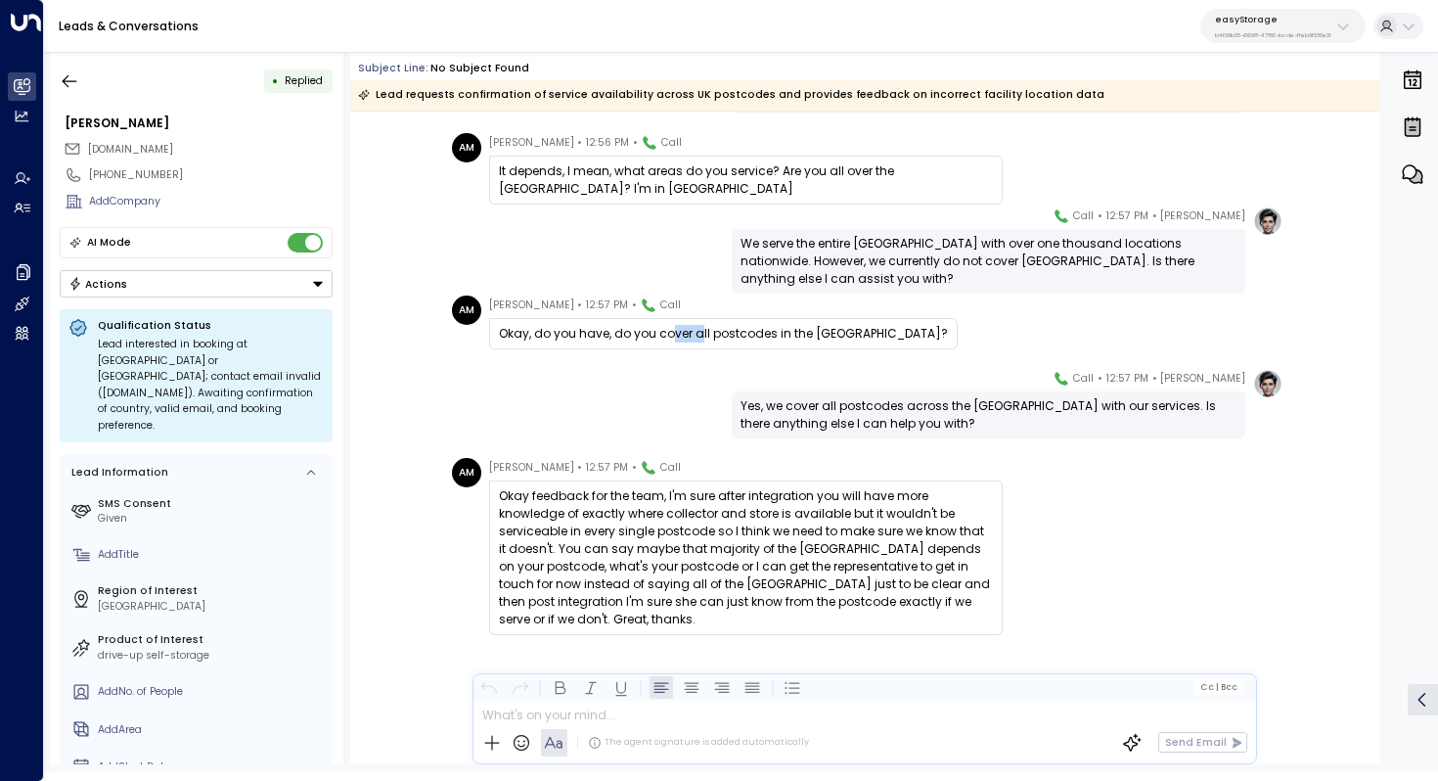
drag, startPoint x: 665, startPoint y: 334, endPoint x: 701, endPoint y: 334, distance: 35.2
click at [701, 334] on div "Okay, do you have, do you cover all postcodes in the UK?" at bounding box center [723, 334] width 449 height 18
click at [824, 422] on div "Yes, we cover all postcodes across the UK with our services. Is there anything …" at bounding box center [989, 414] width 496 height 35
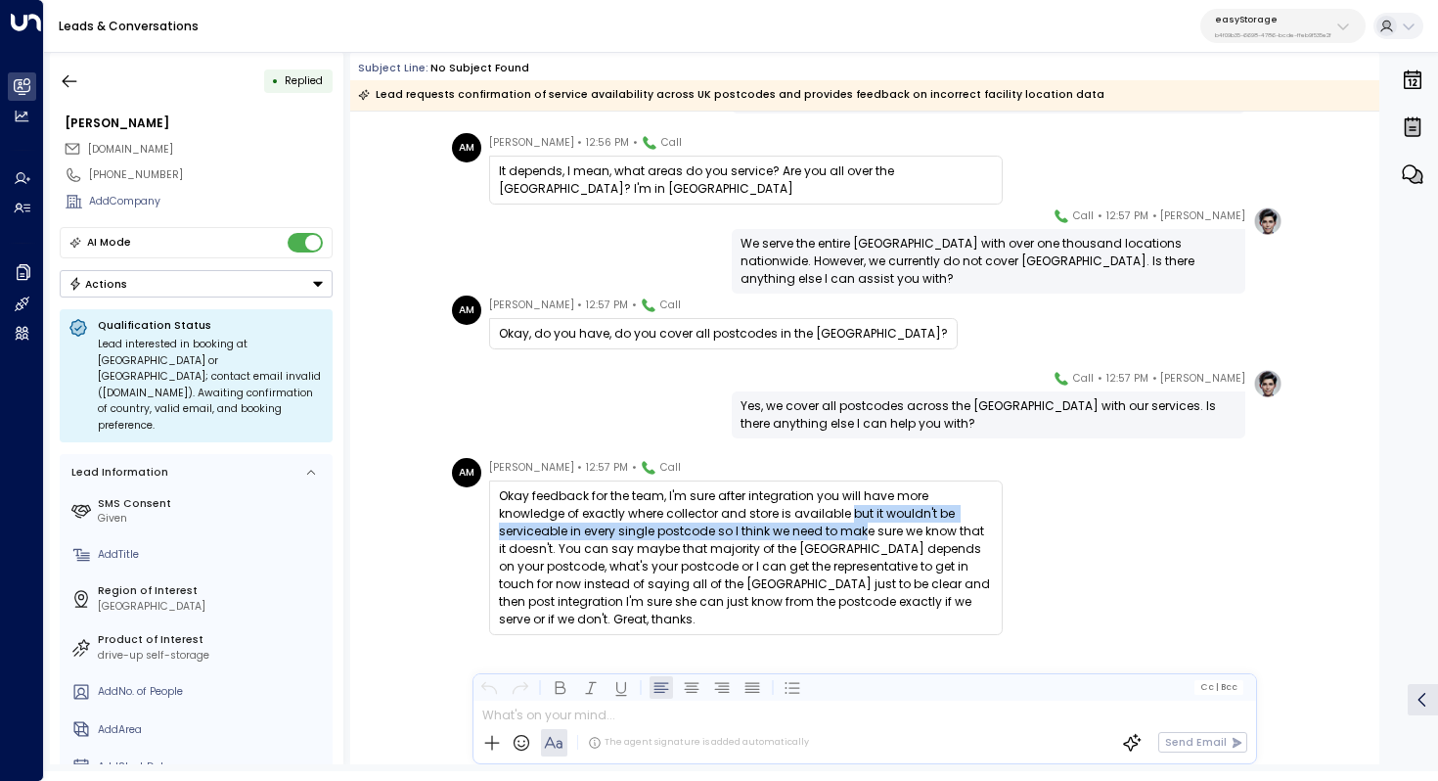
drag, startPoint x: 779, startPoint y: 517, endPoint x: 779, endPoint y: 530, distance: 13.7
click at [779, 530] on div "Okay feedback for the team, I'm sure after integration you will have more knowl…" at bounding box center [746, 557] width 494 height 141
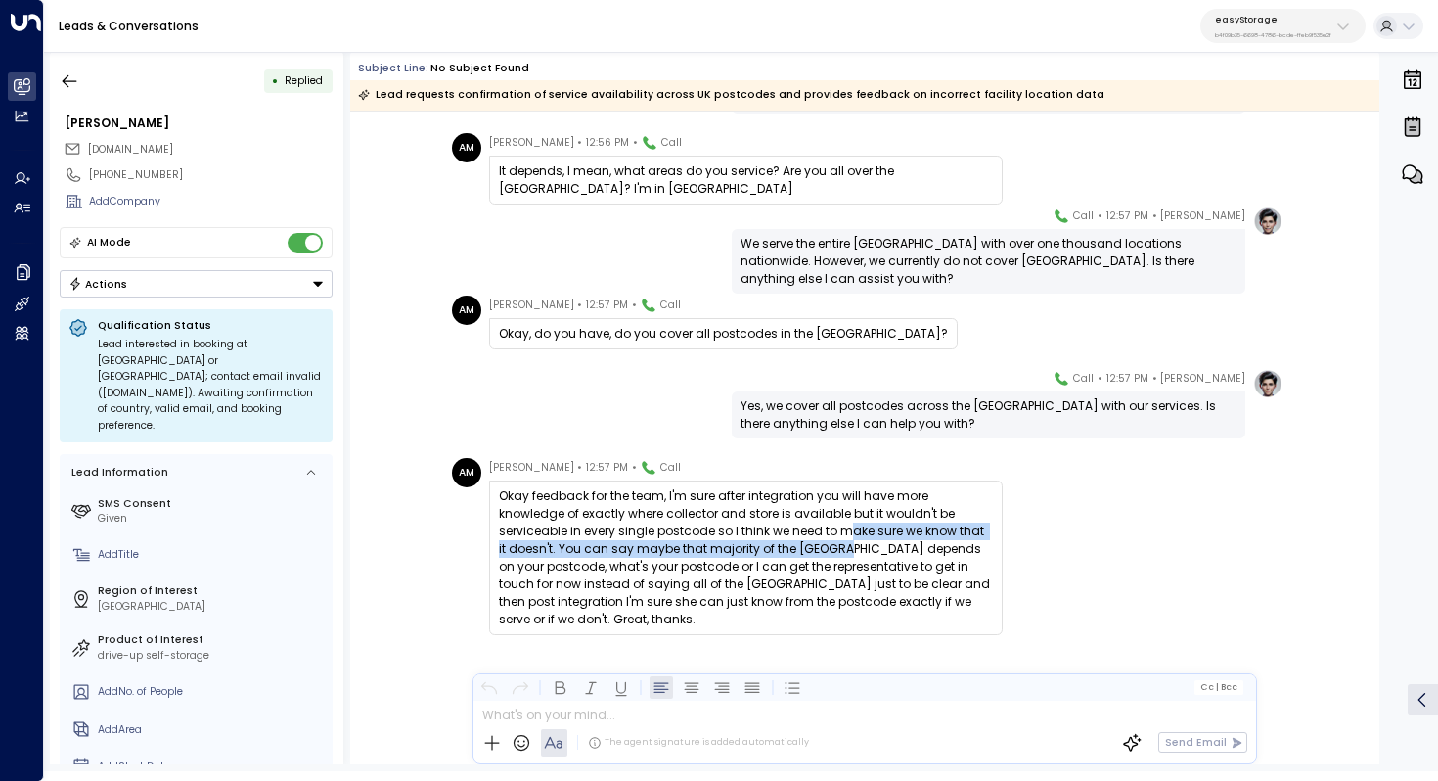
drag, startPoint x: 756, startPoint y: 532, endPoint x: 756, endPoint y: 552, distance: 19.6
click at [756, 552] on div "Okay feedback for the team, I'm sure after integration you will have more knowl…" at bounding box center [746, 557] width 494 height 141
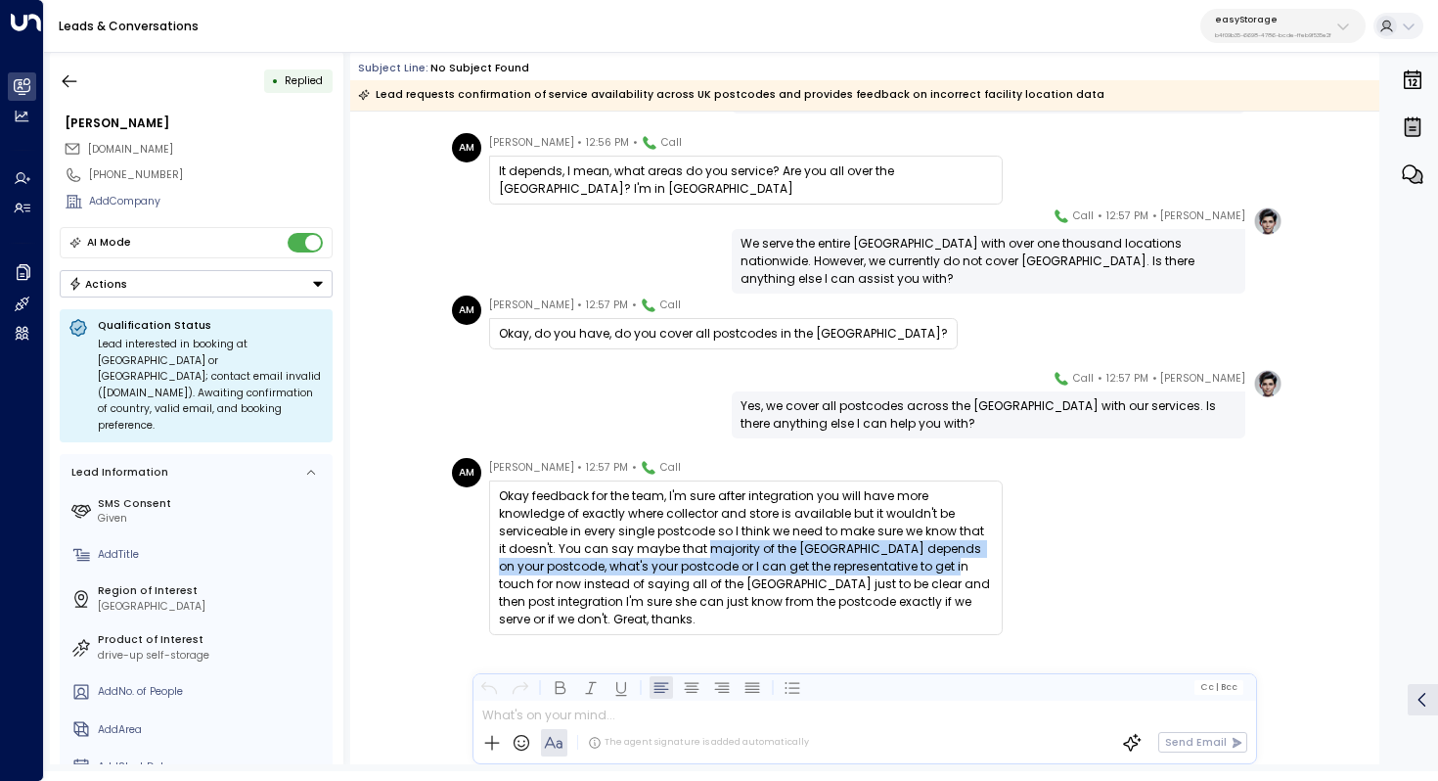
drag, startPoint x: 619, startPoint y: 546, endPoint x: 866, endPoint y: 567, distance: 247.4
click at [866, 567] on div "Okay feedback for the team, I'm sure after integration you will have more knowl…" at bounding box center [746, 557] width 494 height 141
copy div "majority of the UK depends on your postcode, what's your postcode or I can get …"
click at [73, 87] on icon "button" at bounding box center [70, 81] width 20 height 20
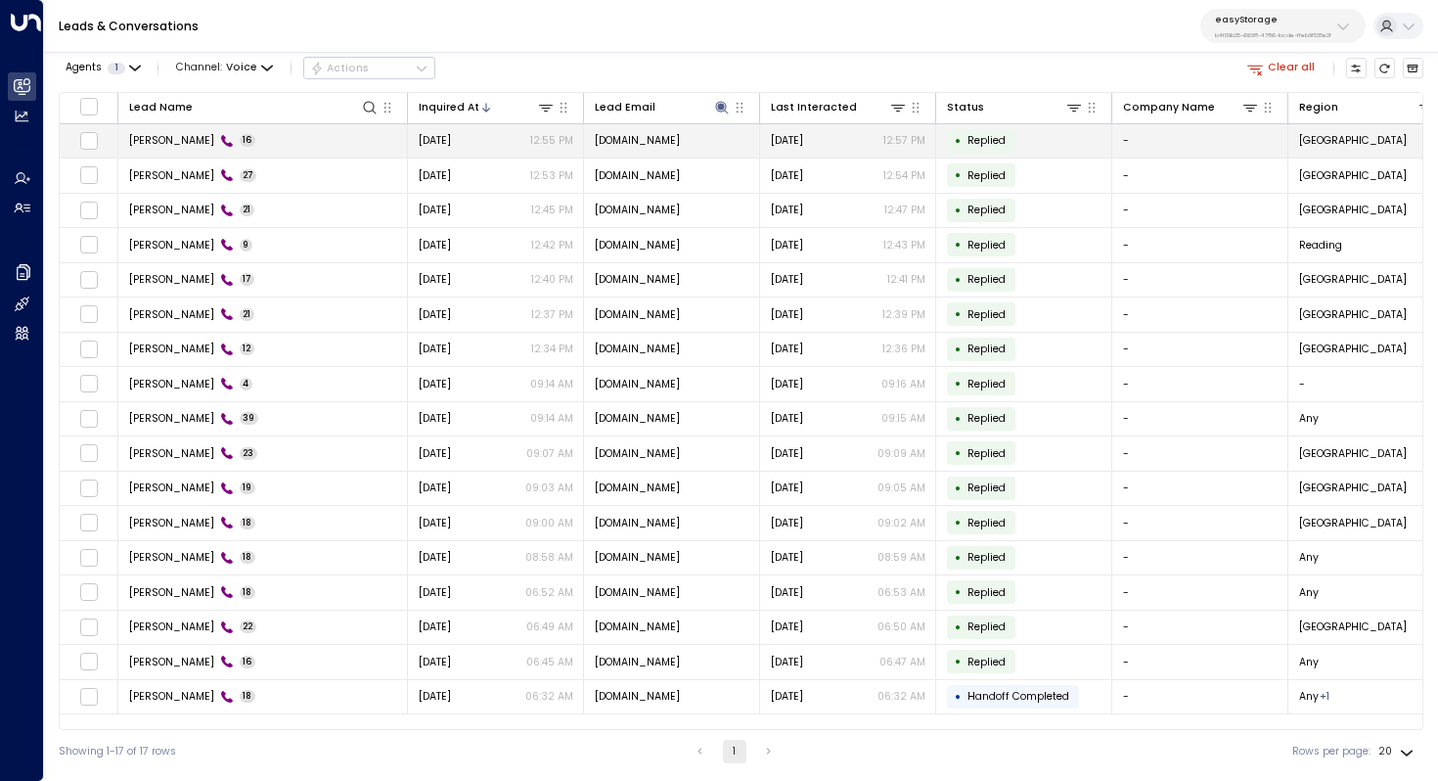
click at [99, 141] on td at bounding box center [89, 141] width 59 height 34
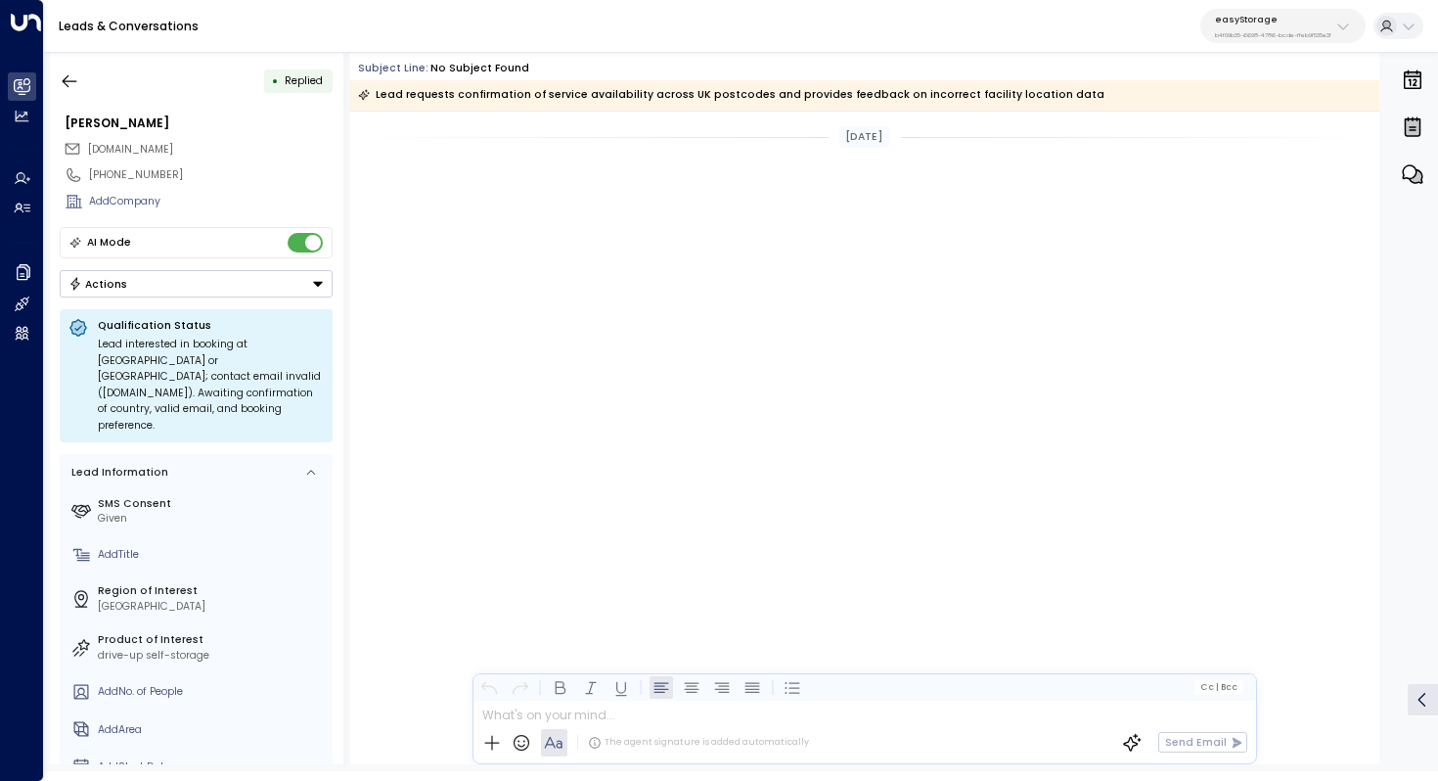
scroll to position [968, 0]
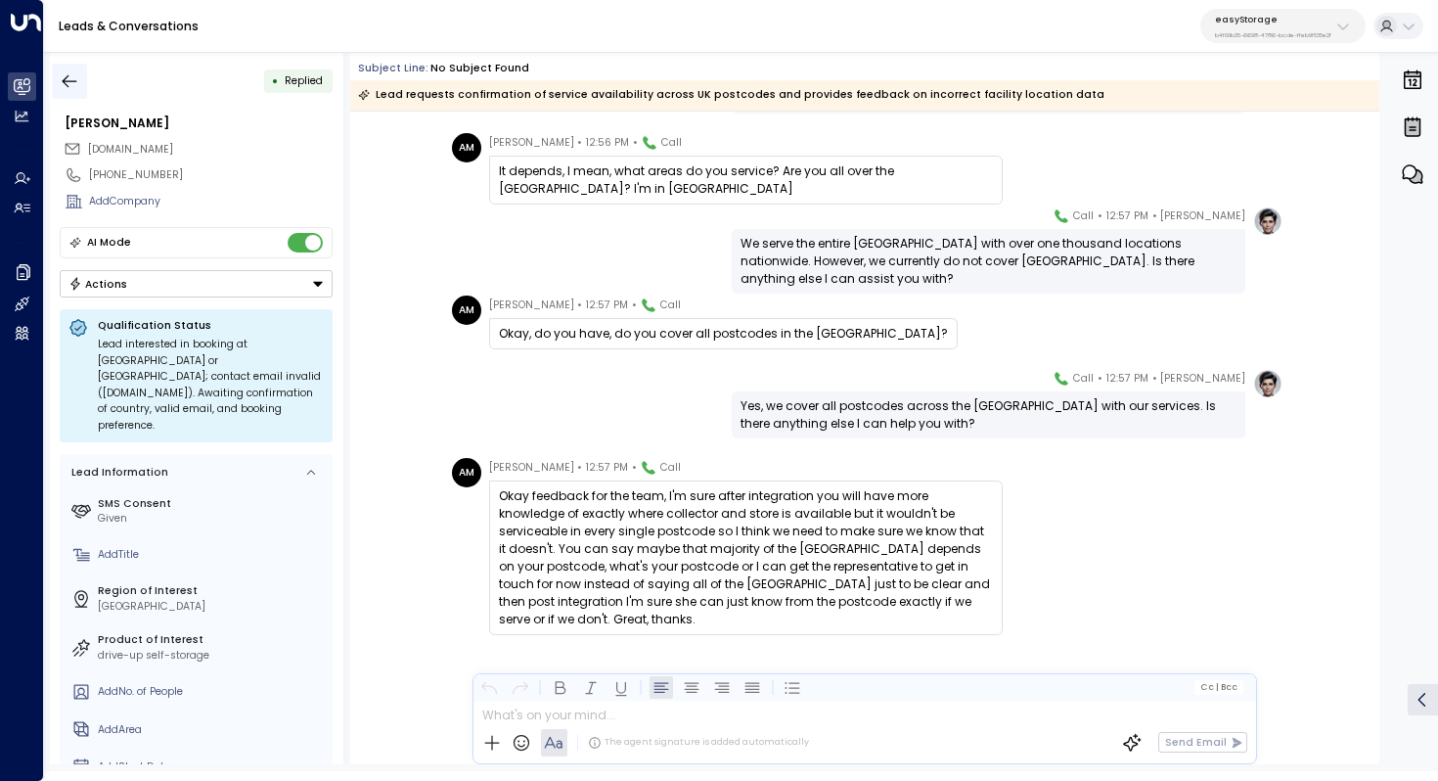
click at [70, 79] on icon "button" at bounding box center [70, 81] width 20 height 20
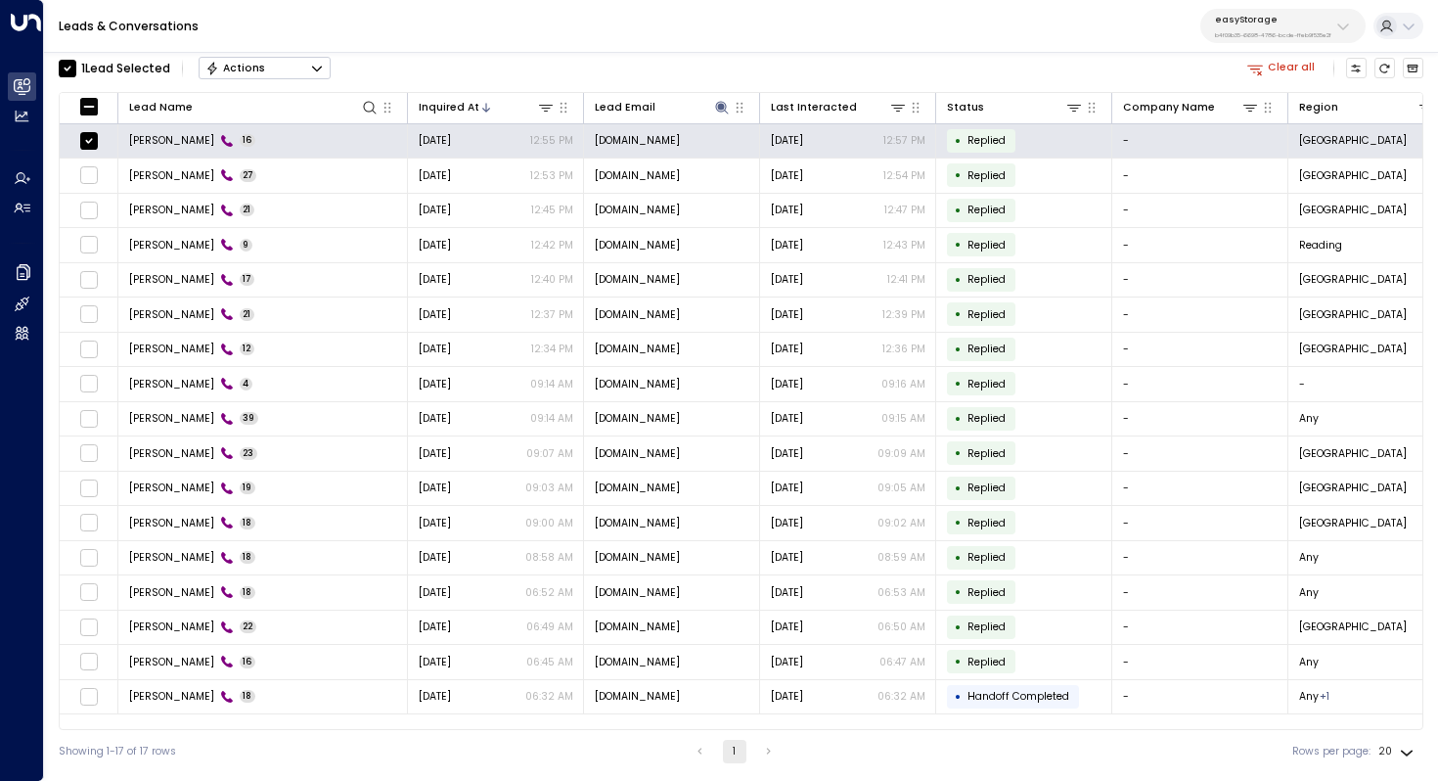
click at [315, 70] on icon "Button group with a nested menu" at bounding box center [317, 69] width 14 height 14
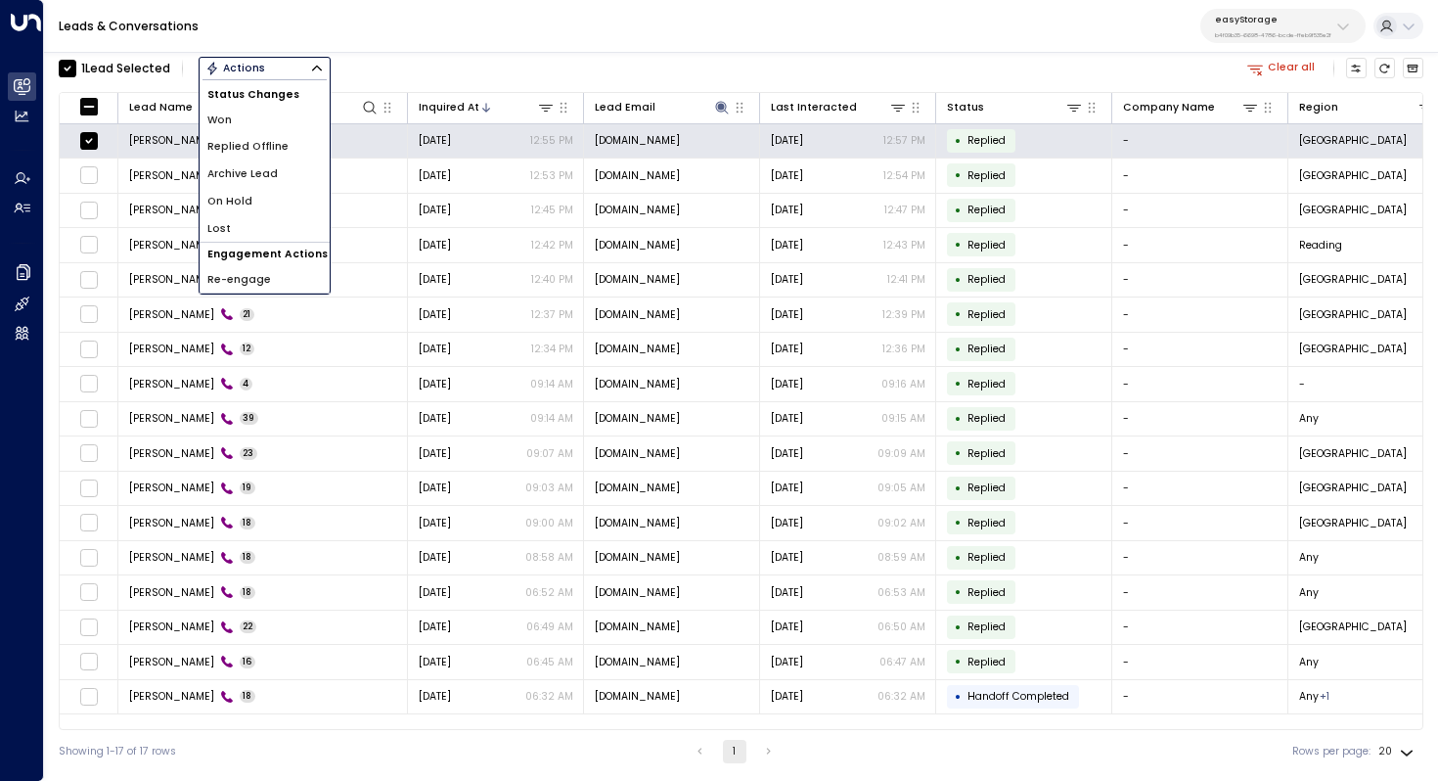
click at [291, 175] on li "Archive Lead" at bounding box center [265, 173] width 130 height 27
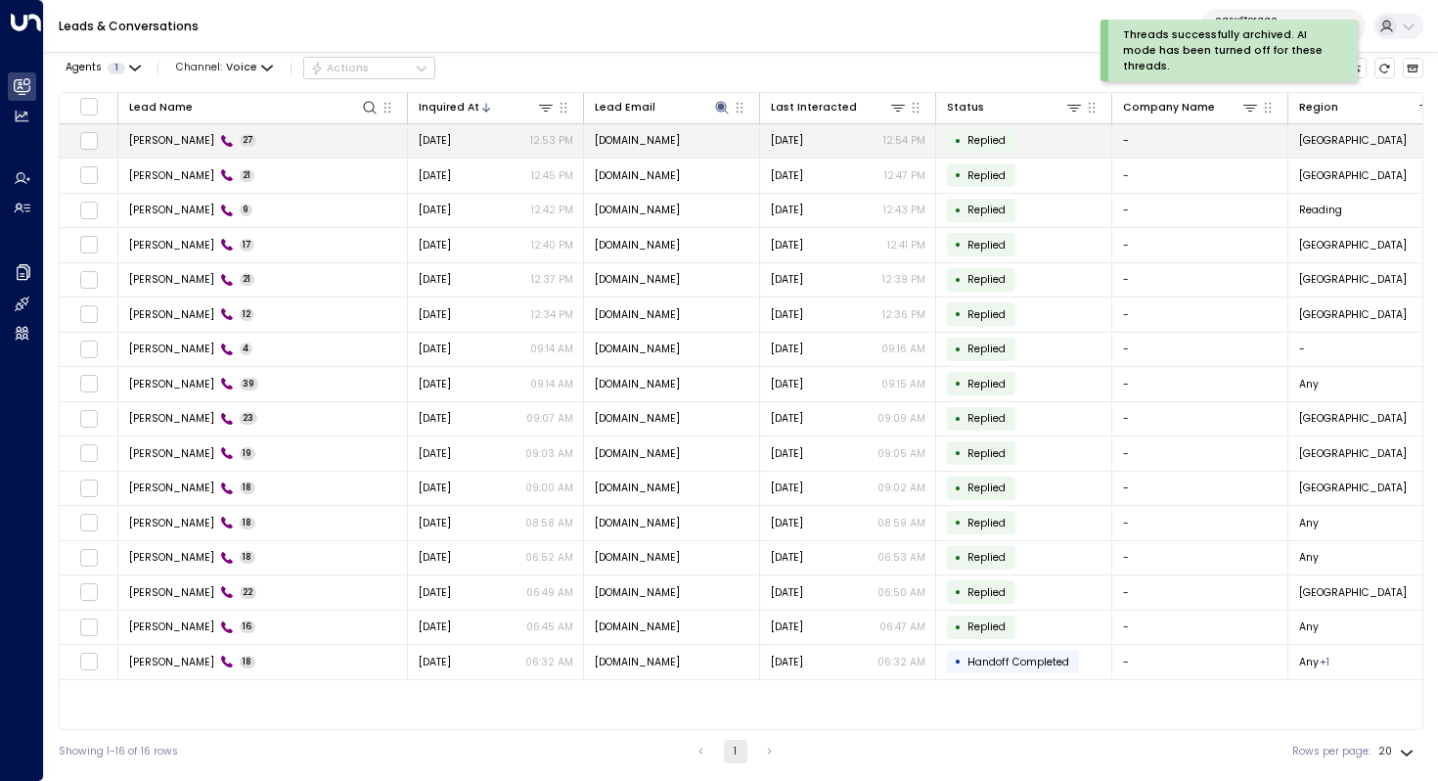
click at [178, 140] on span "Akmila Mueller" at bounding box center [171, 140] width 85 height 15
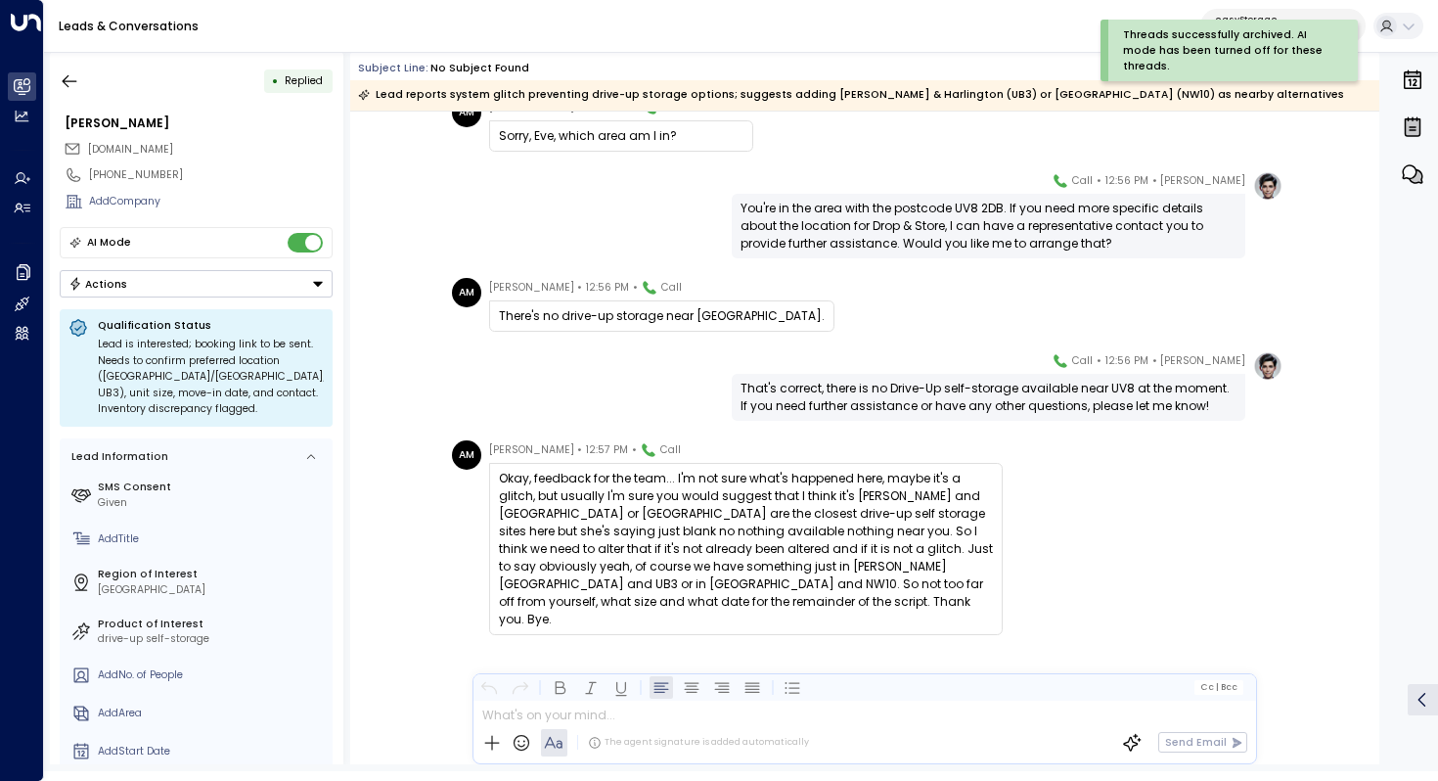
scroll to position [7052, 0]
drag, startPoint x: 741, startPoint y: 476, endPoint x: 741, endPoint y: 492, distance: 16.6
click at [741, 492] on div "Okay, feedback for the team... I'm not sure what's happened here, maybe it's a …" at bounding box center [746, 549] width 494 height 159
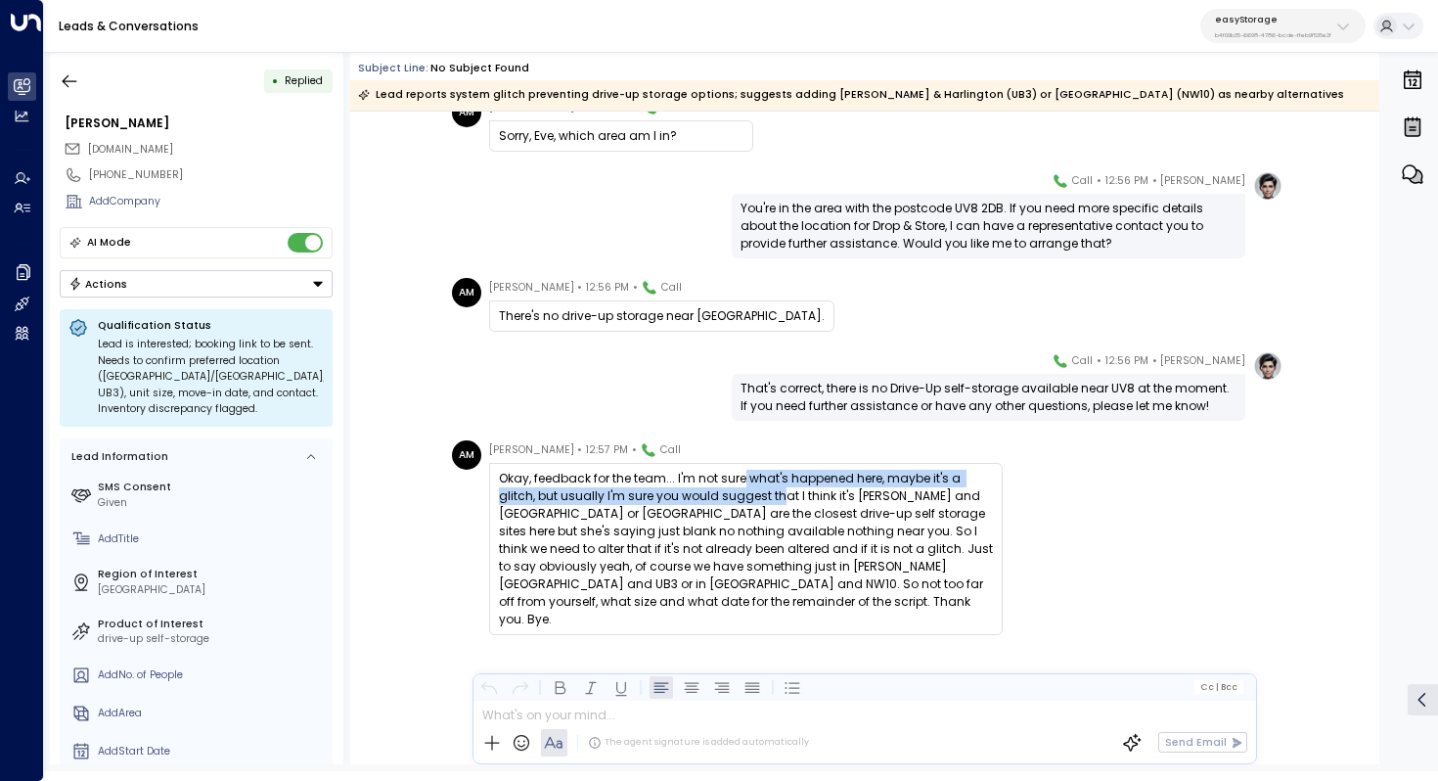
click at [741, 492] on div "Okay, feedback for the team... I'm not sure what's happened here, maybe it's a …" at bounding box center [746, 549] width 494 height 159
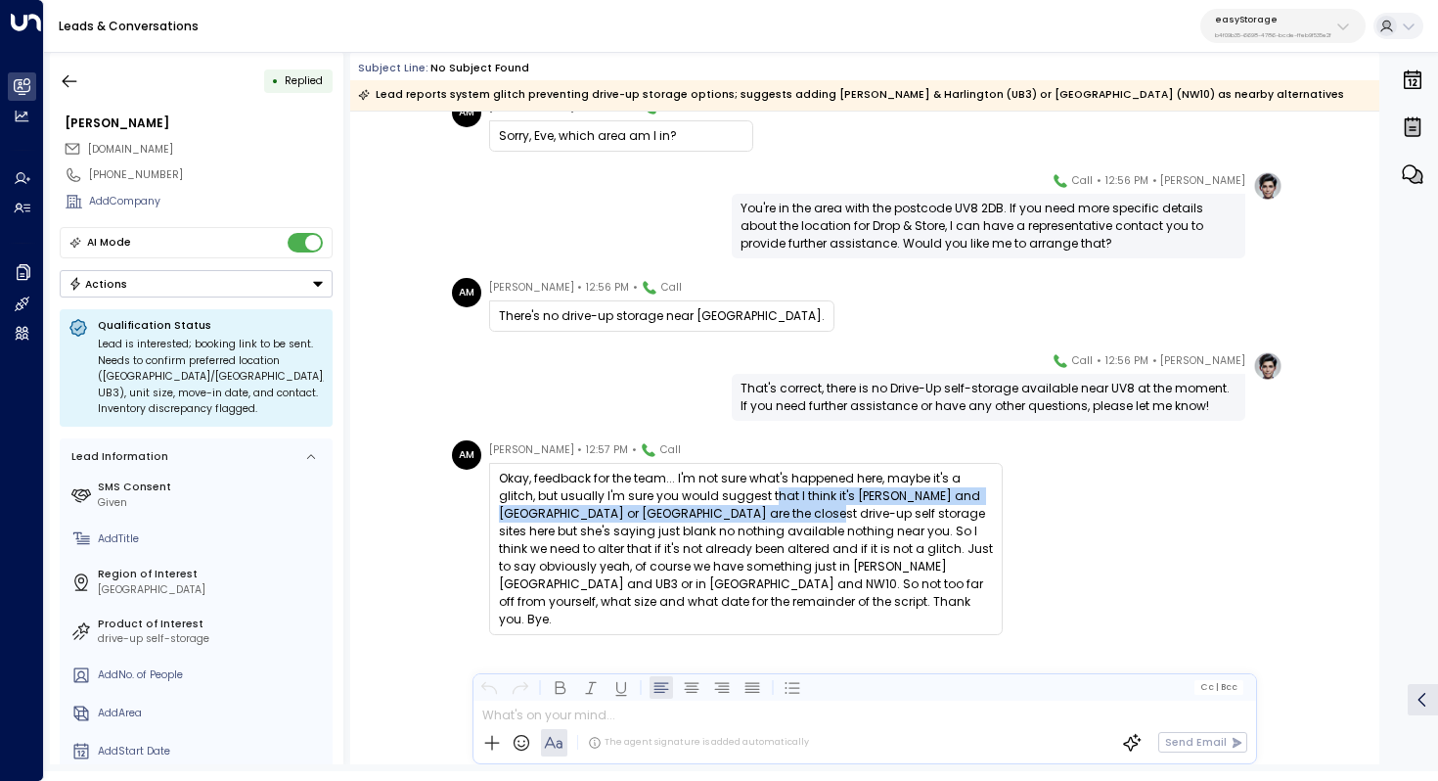
drag, startPoint x: 732, startPoint y: 504, endPoint x: 732, endPoint y: 517, distance: 12.7
click at [732, 517] on div "Okay, feedback for the team... I'm not sure what's happened here, maybe it's a …" at bounding box center [746, 549] width 494 height 159
click at [794, 507] on div "Okay, feedback for the team... I'm not sure what's happened here, maybe it's a …" at bounding box center [746, 549] width 494 height 159
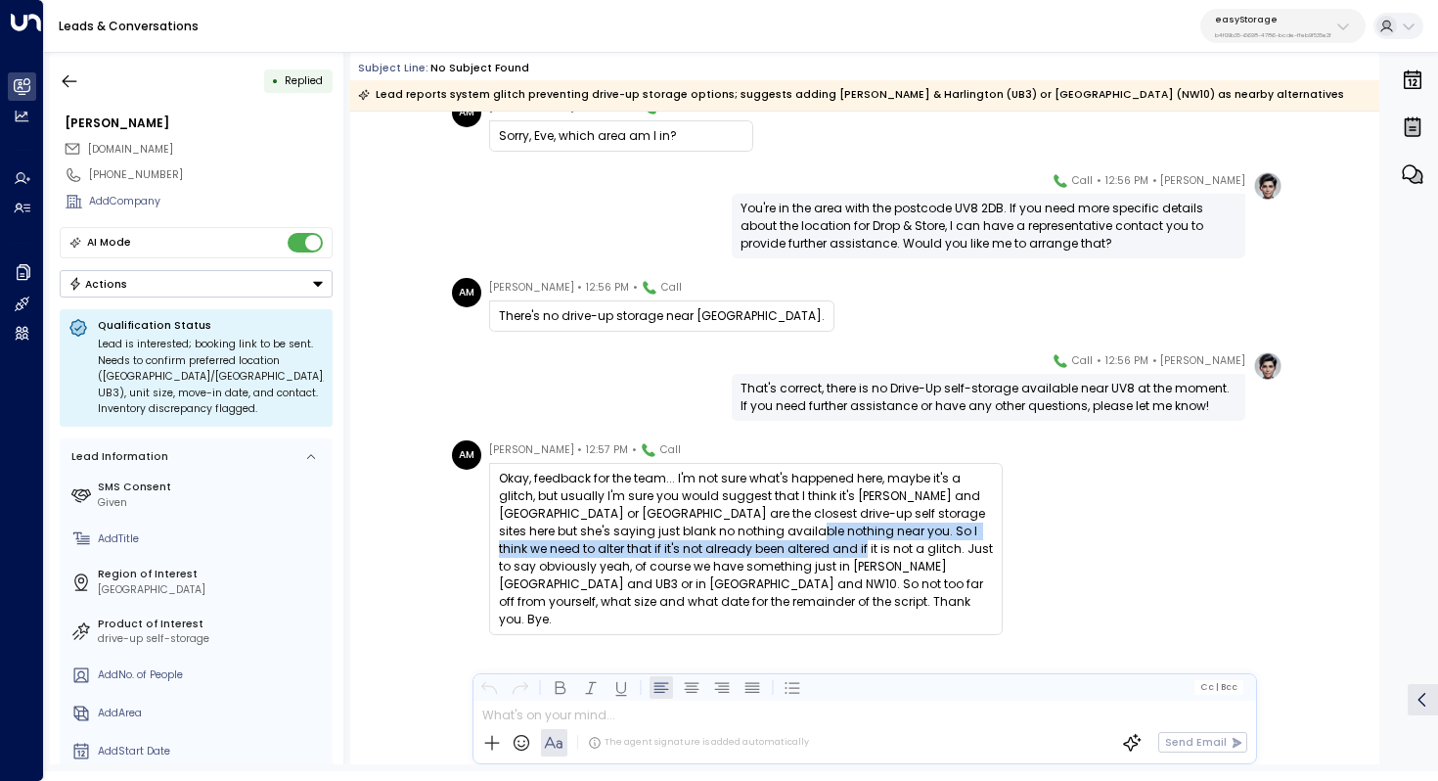
drag, startPoint x: 710, startPoint y: 538, endPoint x: 710, endPoint y: 557, distance: 18.6
click at [710, 557] on div "Okay, feedback for the team... I'm not sure what's happened here, maybe it's a …" at bounding box center [746, 549] width 494 height 159
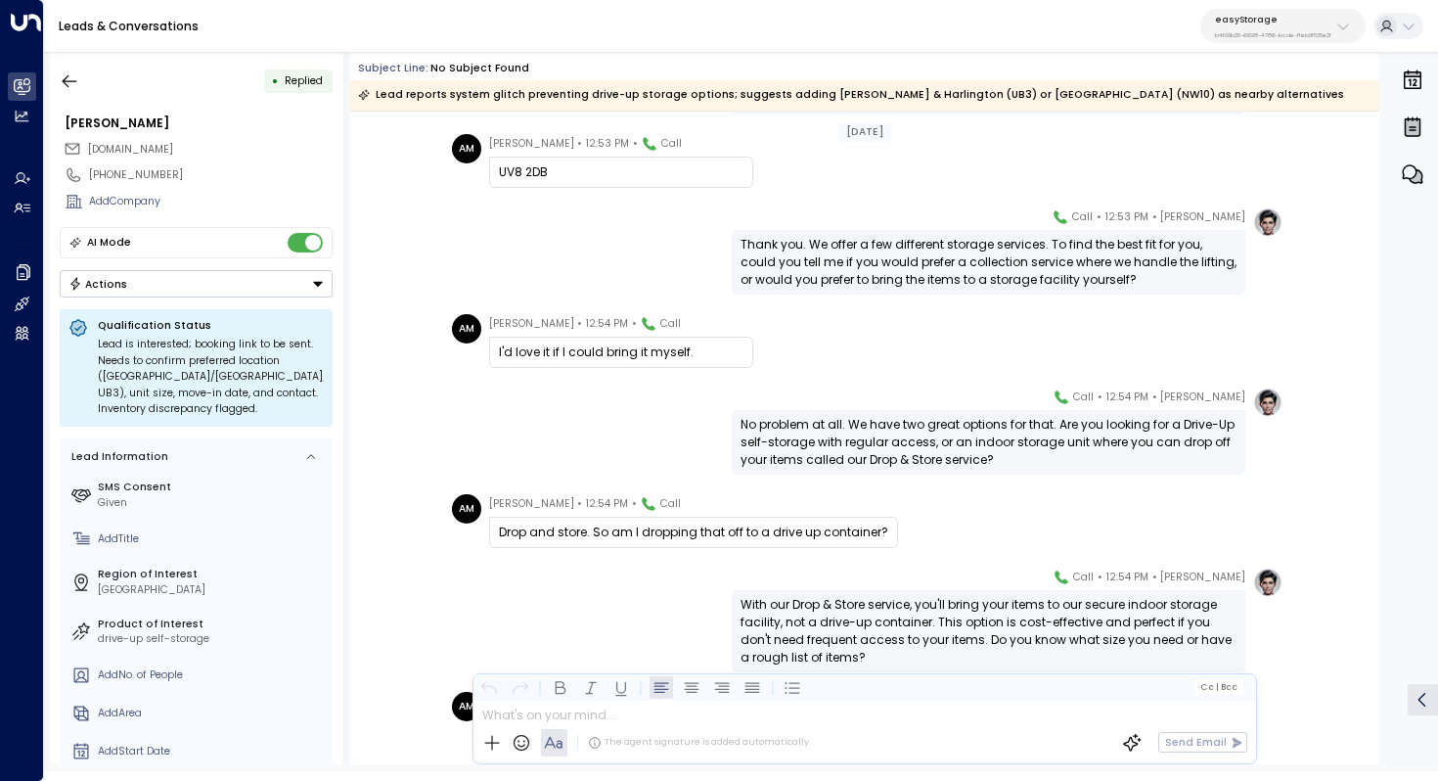
scroll to position [615, 0]
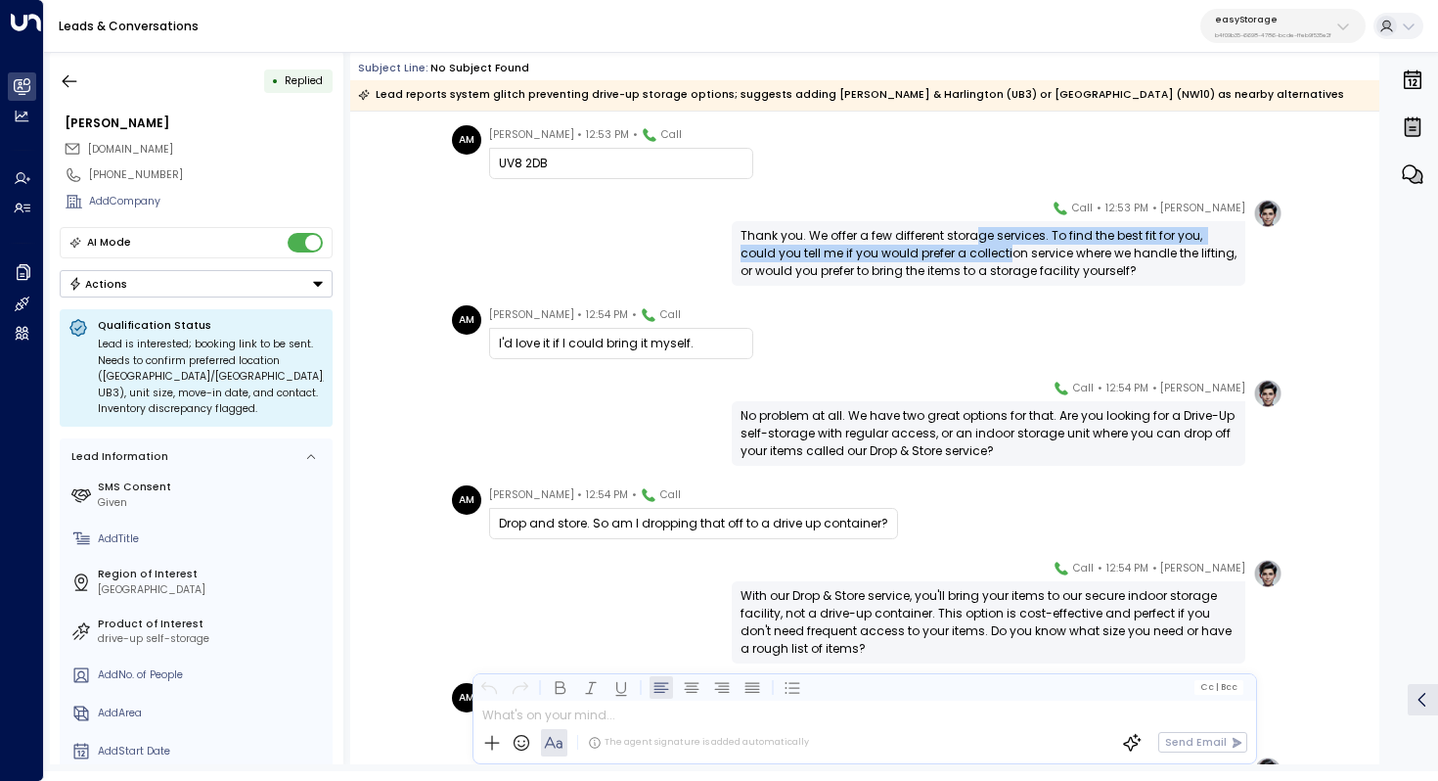
drag, startPoint x: 974, startPoint y: 242, endPoint x: 974, endPoint y: 260, distance: 18.6
click at [974, 260] on div "Thank you. We offer a few different storage services. To find the best fit for …" at bounding box center [989, 253] width 496 height 53
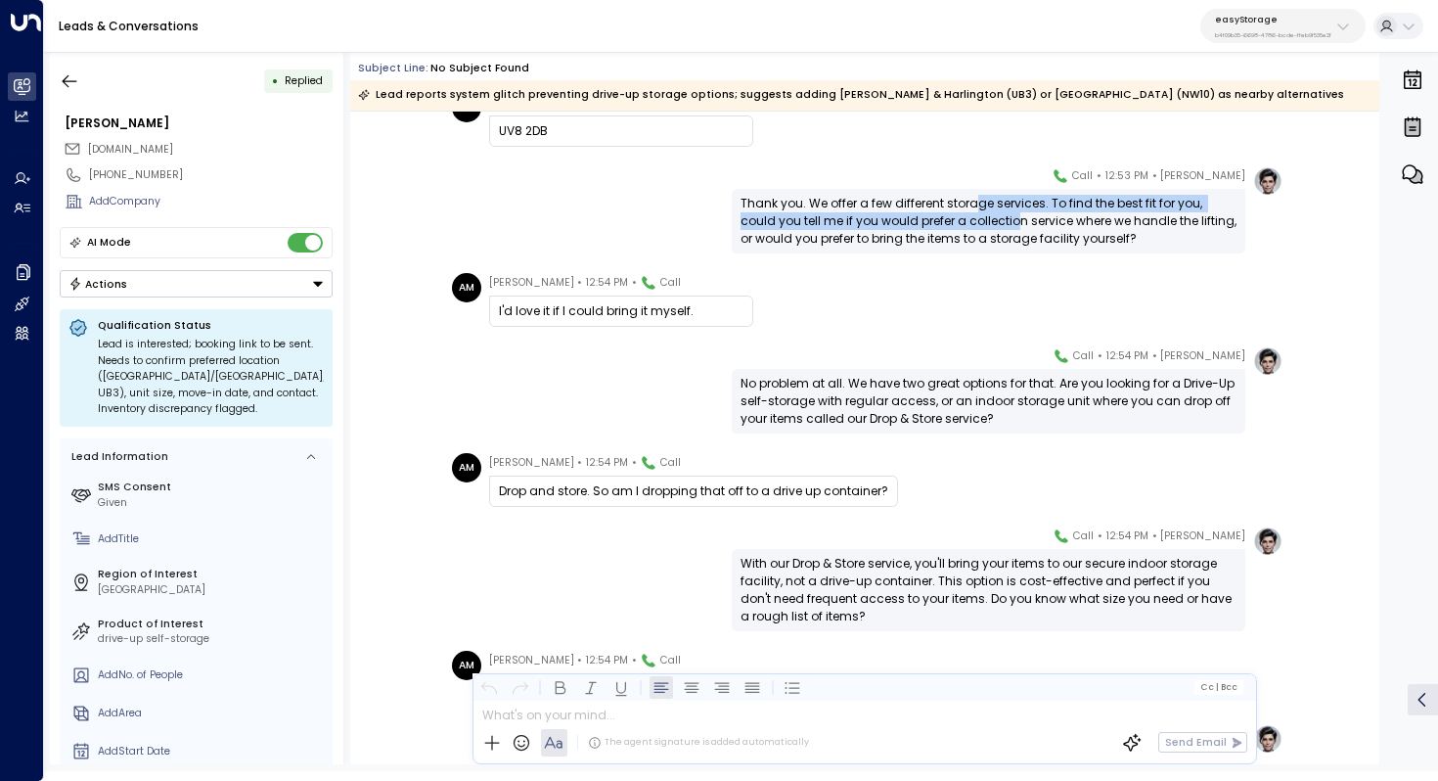
drag, startPoint x: 976, startPoint y: 202, endPoint x: 976, endPoint y: 218, distance: 16.6
click at [976, 218] on div "Thank you. We offer a few different storage services. To find the best fit for …" at bounding box center [989, 221] width 496 height 53
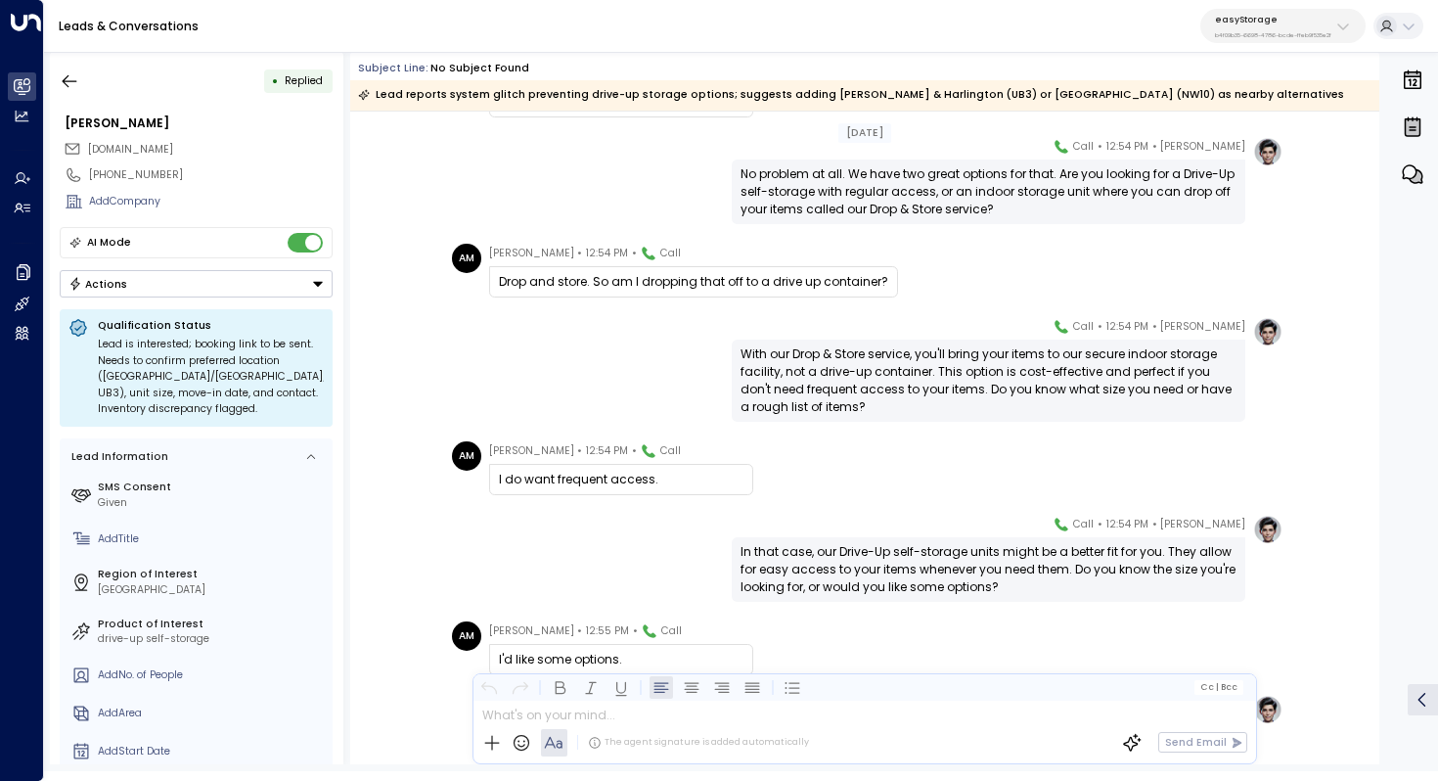
scroll to position [876, 0]
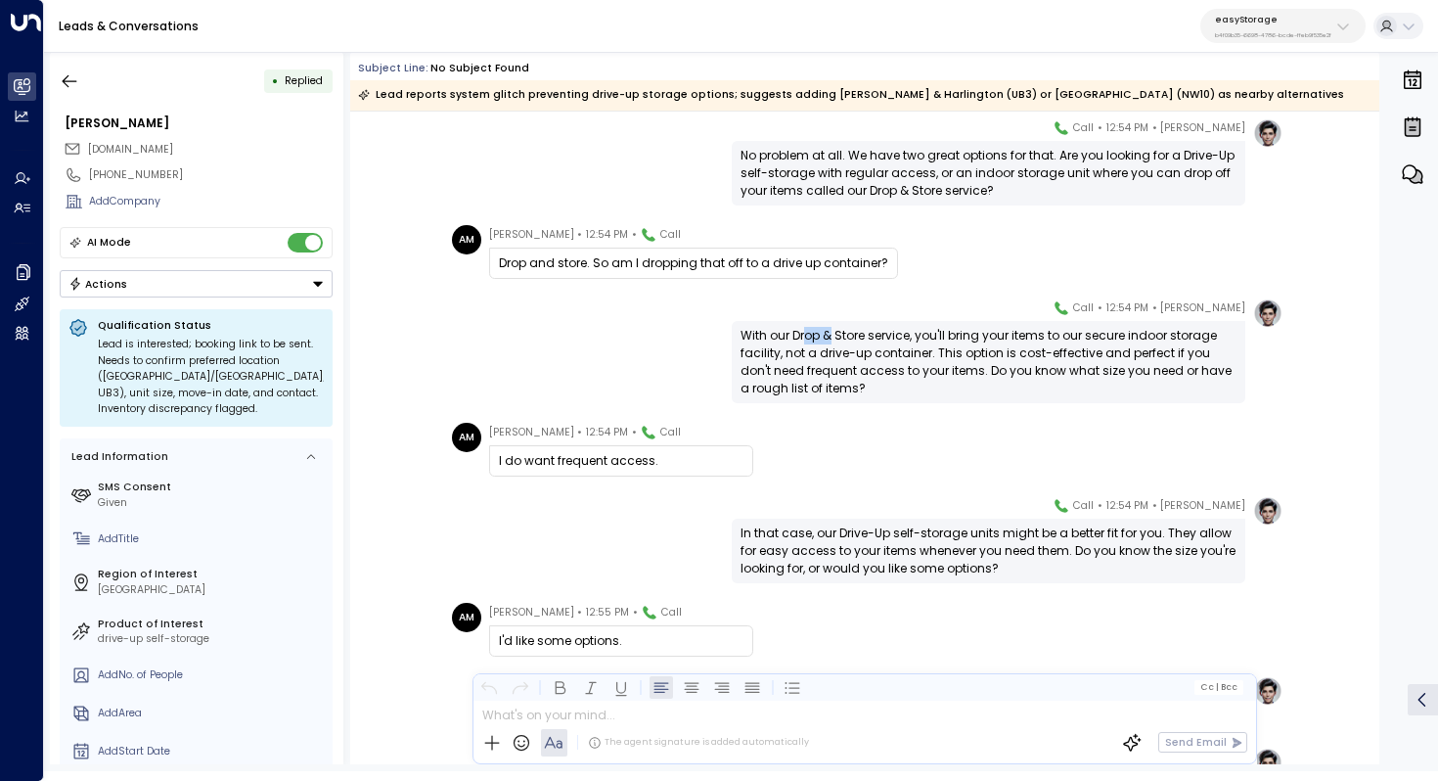
drag, startPoint x: 804, startPoint y: 340, endPoint x: 830, endPoint y: 340, distance: 25.4
click at [830, 340] on div "With our Drop & Store service, you'll bring your items to our secure indoor sto…" at bounding box center [989, 362] width 496 height 70
click at [884, 340] on div "With our Drop & Store service, you'll bring your items to our secure indoor sto…" at bounding box center [989, 362] width 496 height 70
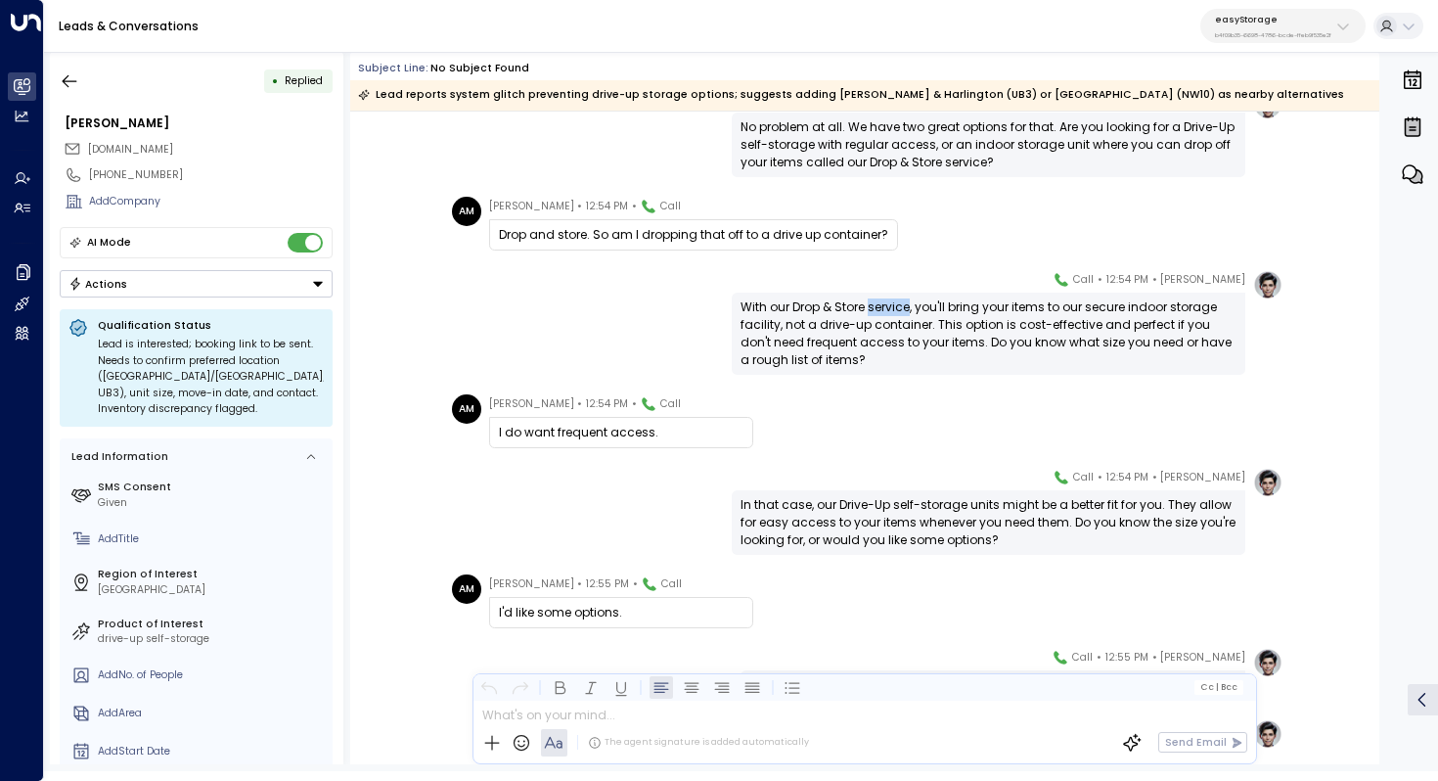
scroll to position [909, 0]
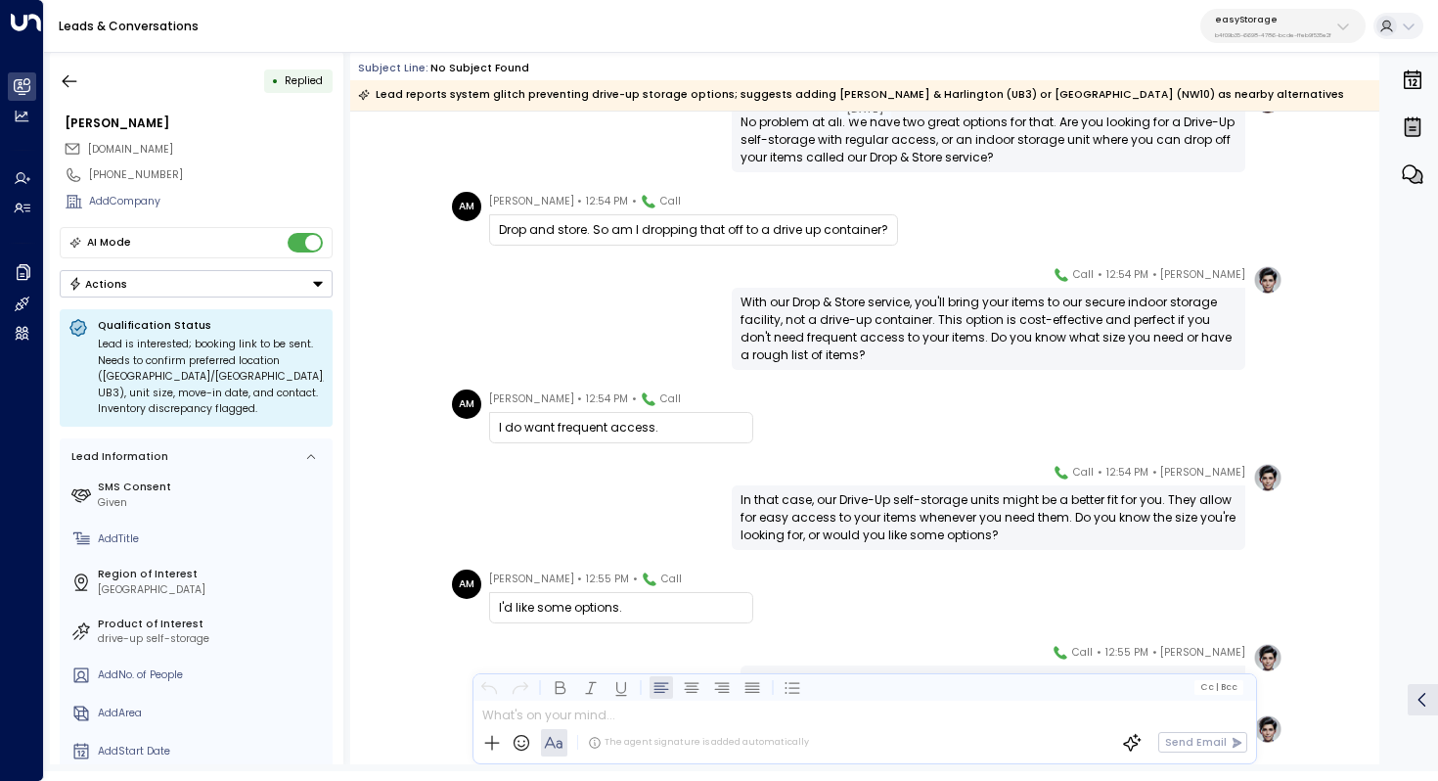
click at [904, 320] on div "With our Drop & Store service, you'll bring your items to our secure indoor sto…" at bounding box center [989, 329] width 496 height 70
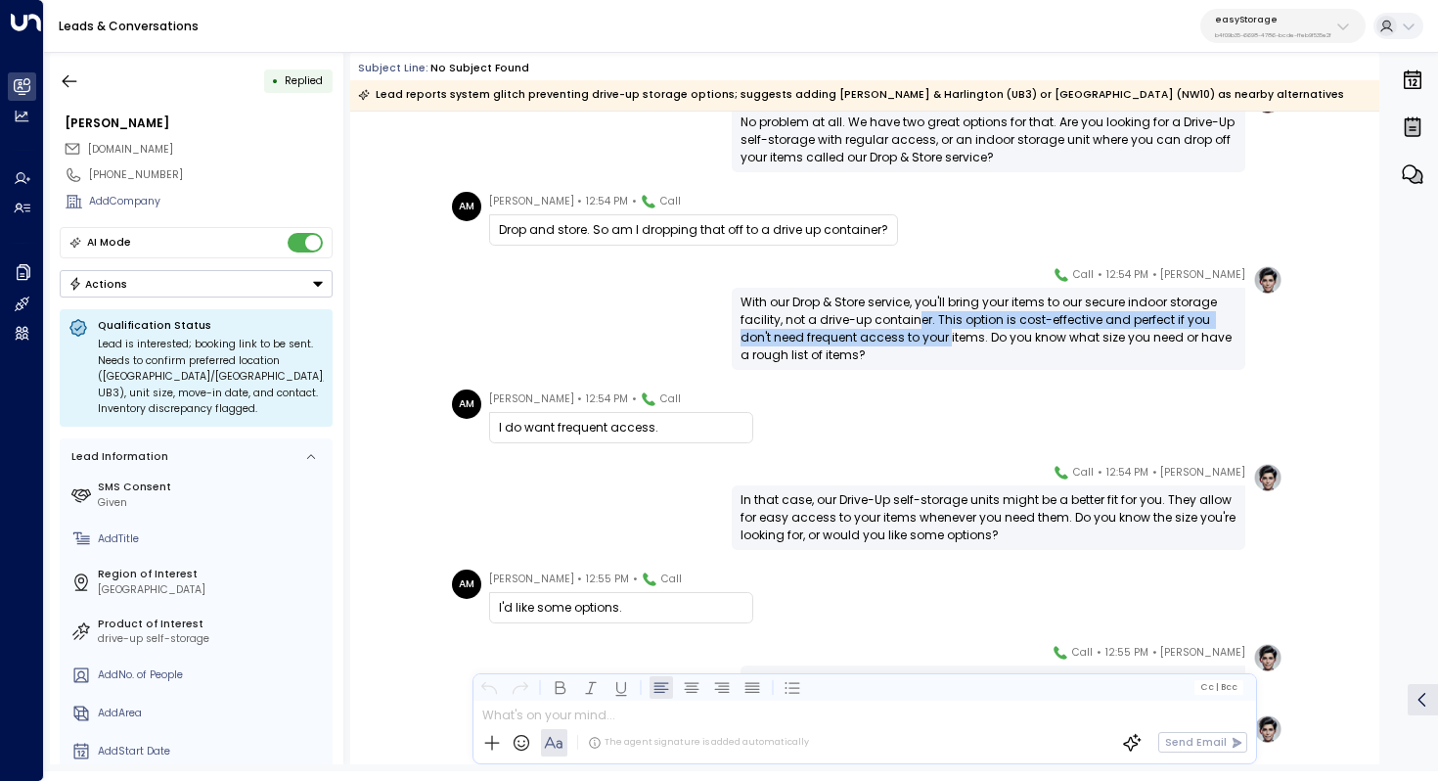
drag, startPoint x: 917, startPoint y: 320, endPoint x: 915, endPoint y: 334, distance: 13.8
click at [915, 334] on div "With our Drop & Store service, you'll bring your items to our secure indoor sto…" at bounding box center [989, 329] width 496 height 70
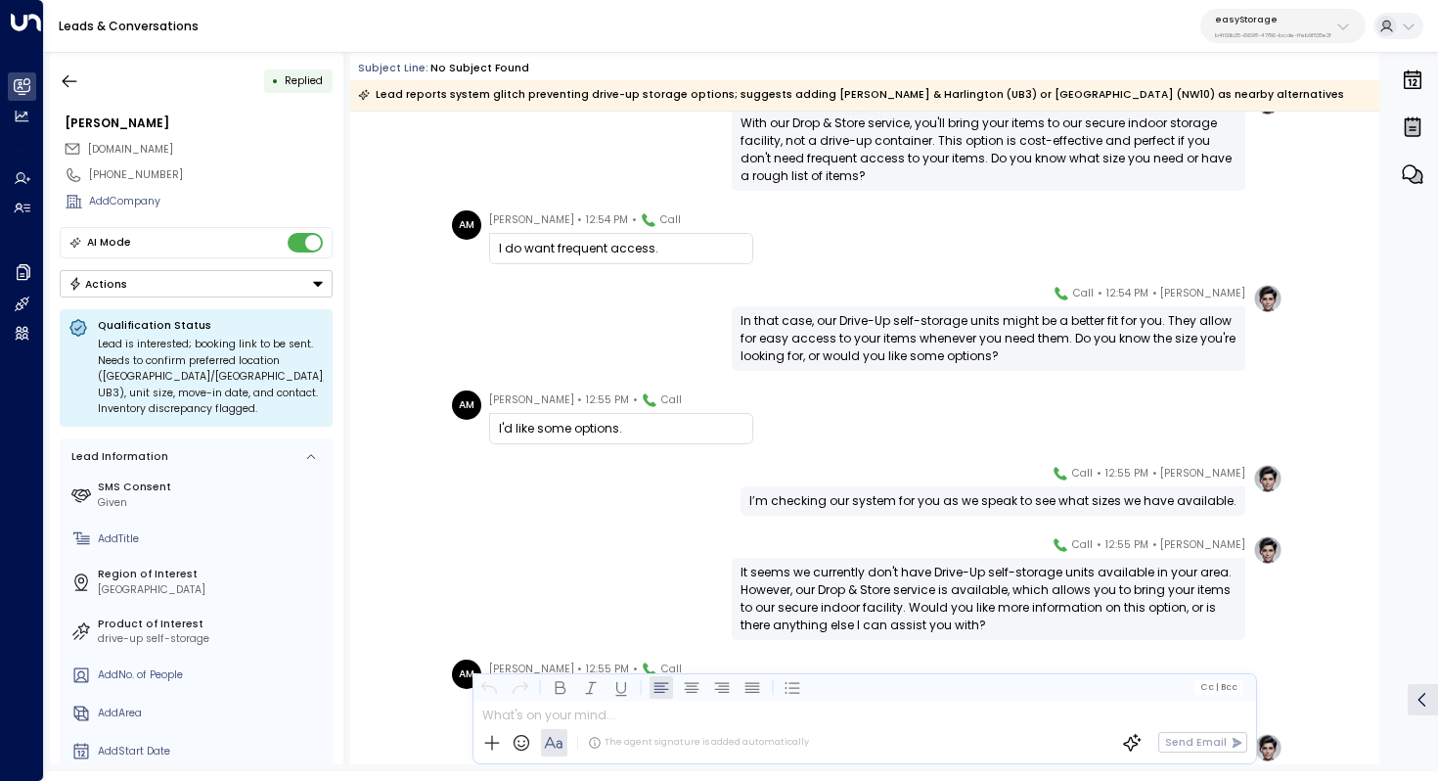
scroll to position [1124, 0]
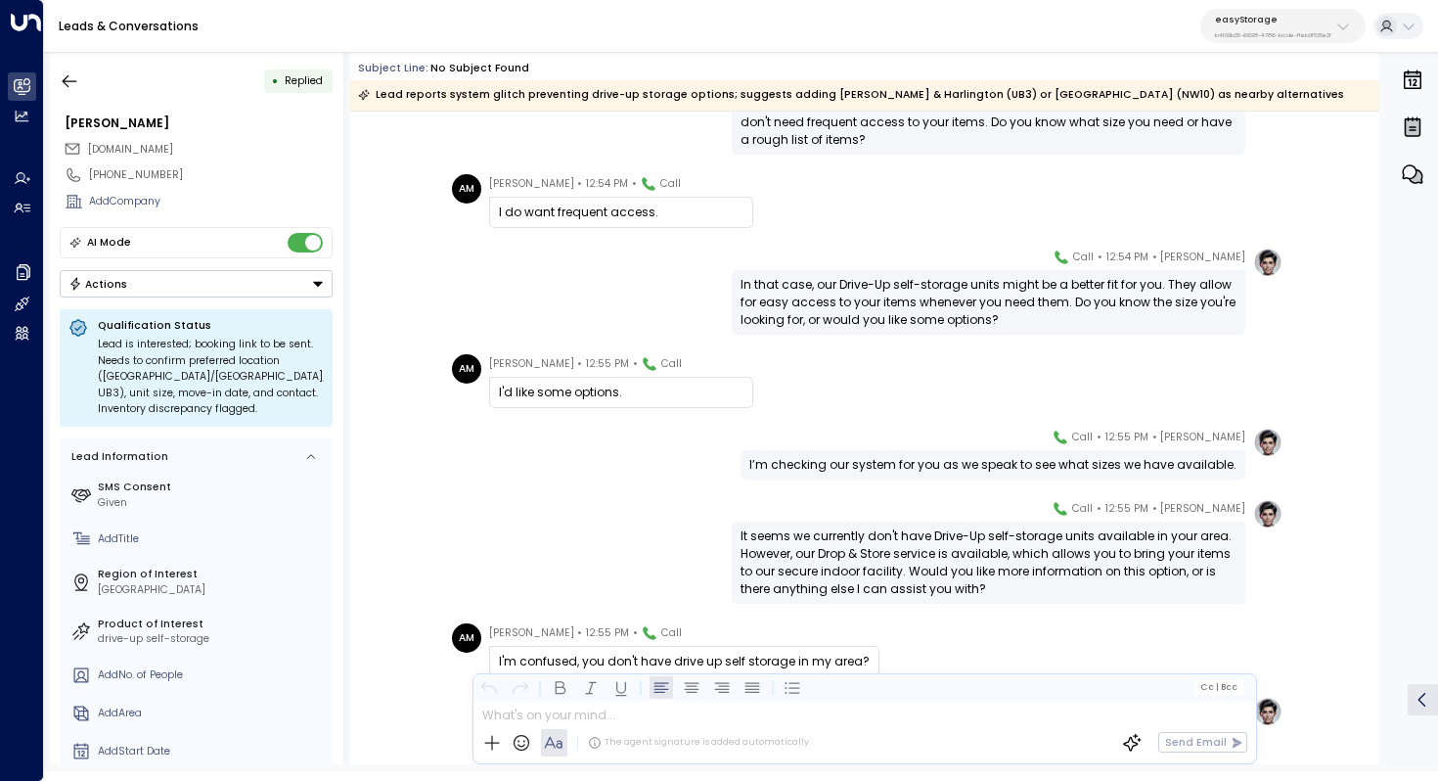
click at [960, 293] on div "In that case, our Drive-Up self-storage units might be a better fit for you. Th…" at bounding box center [989, 302] width 496 height 53
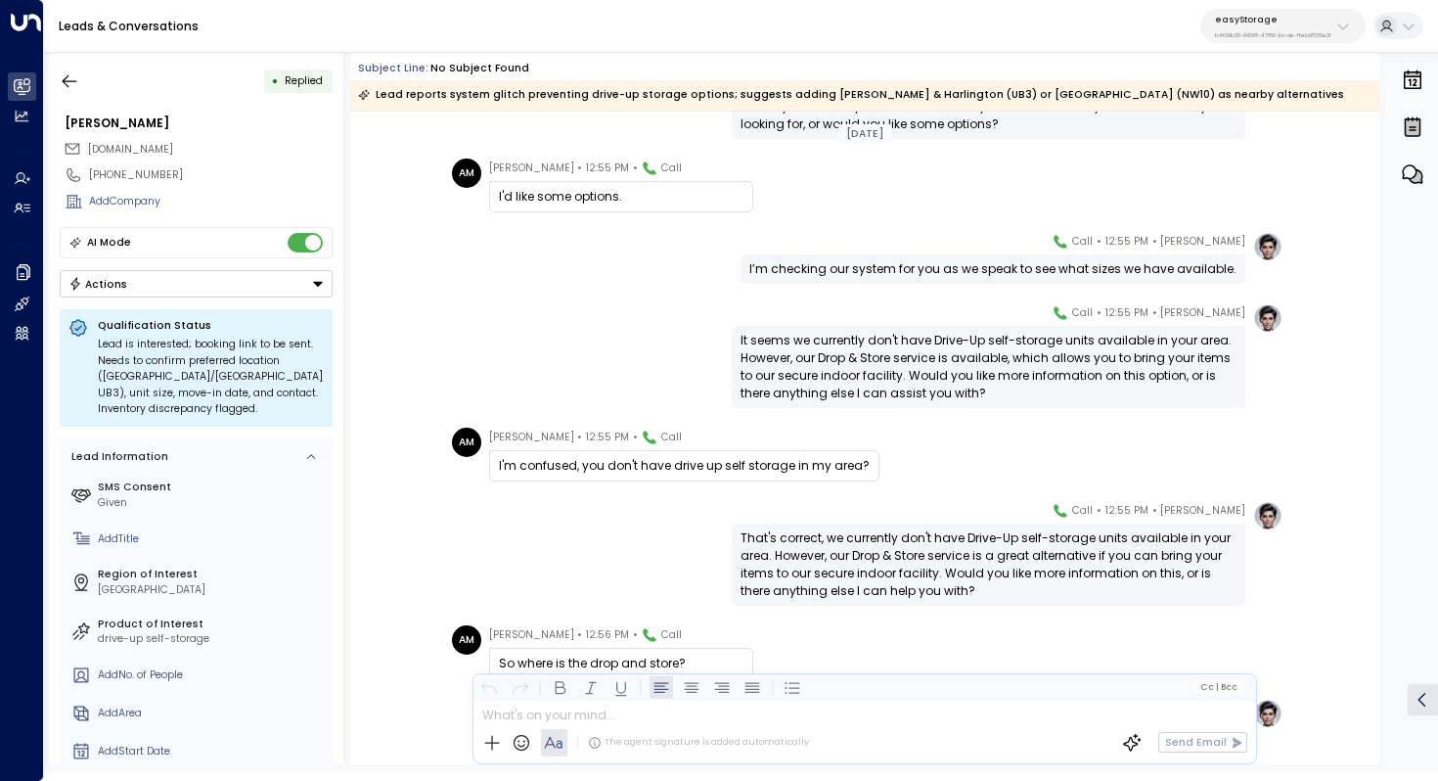
scroll to position [1331, 0]
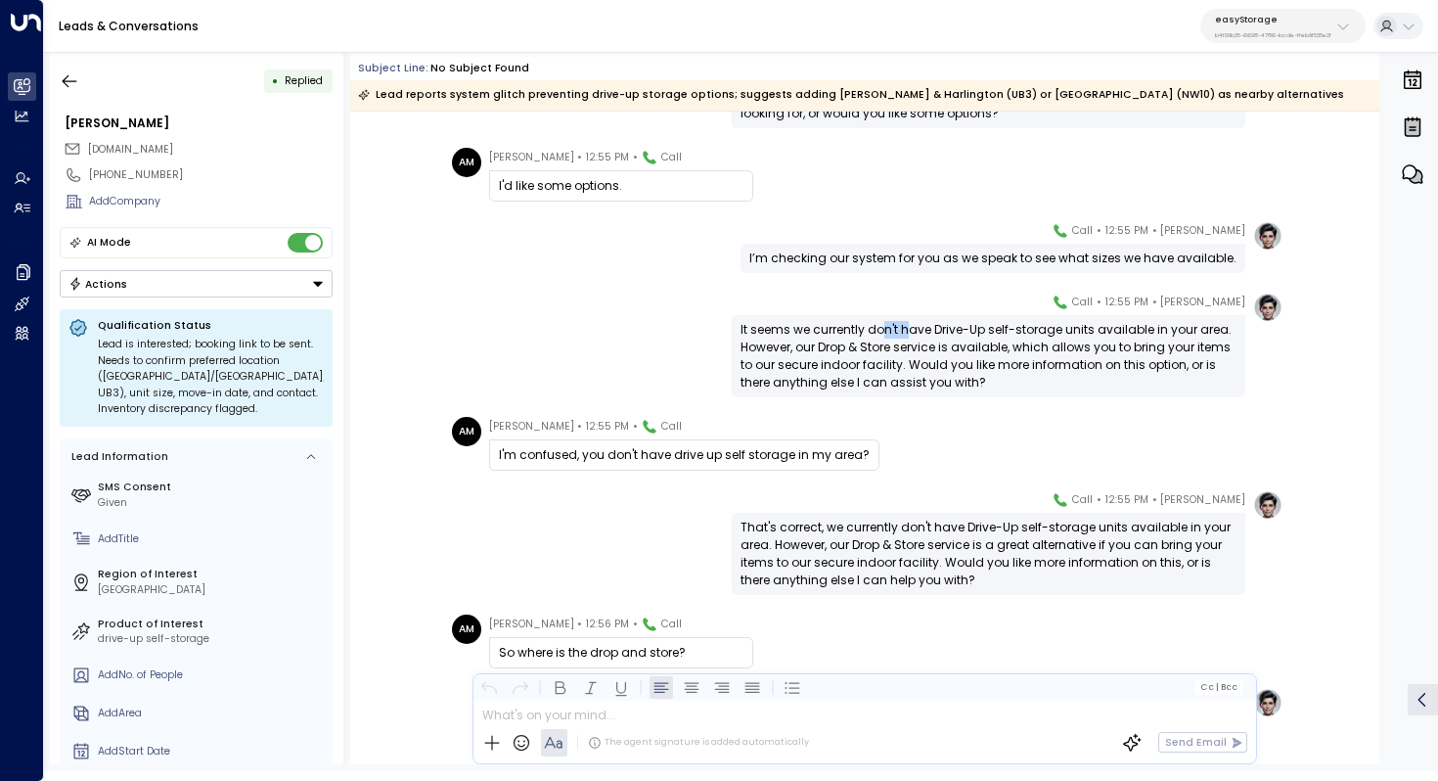
drag, startPoint x: 884, startPoint y: 333, endPoint x: 910, endPoint y: 333, distance: 26.4
click at [910, 333] on div "It seems we currently don't have Drive-Up self-storage units available in your …" at bounding box center [989, 356] width 496 height 70
drag, startPoint x: 928, startPoint y: 330, endPoint x: 927, endPoint y: 347, distance: 17.6
click at [927, 347] on div "It seems we currently don't have Drive-Up self-storage units available in your …" at bounding box center [989, 356] width 496 height 70
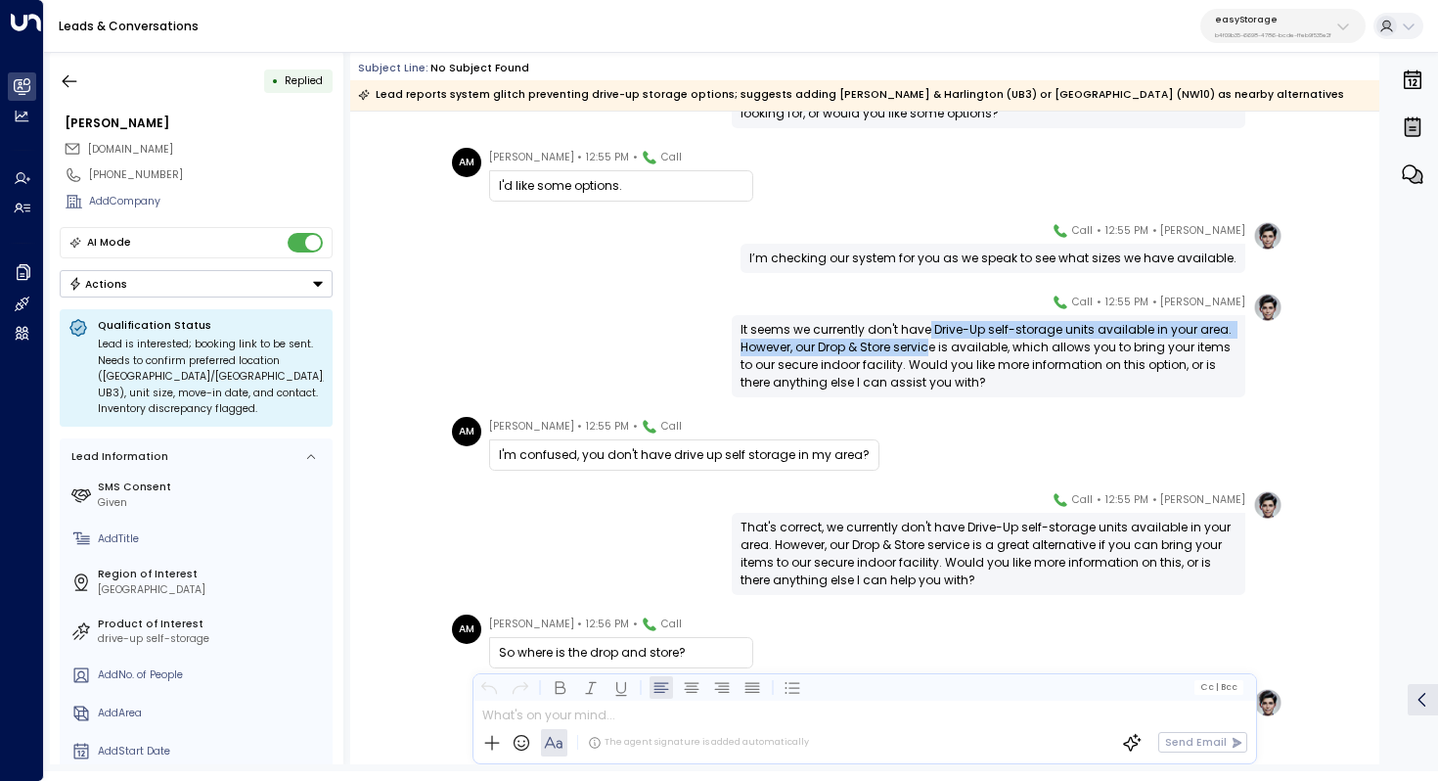
click at [927, 347] on div "It seems we currently don't have Drive-Up self-storage units available in your …" at bounding box center [989, 356] width 496 height 70
drag, startPoint x: 909, startPoint y: 255, endPoint x: 922, endPoint y: 255, distance: 12.7
click at [922, 255] on div "I’m checking our system for you as we speak to see what sizes we have available." at bounding box center [992, 258] width 487 height 18
drag, startPoint x: 877, startPoint y: 255, endPoint x: 893, endPoint y: 255, distance: 16.6
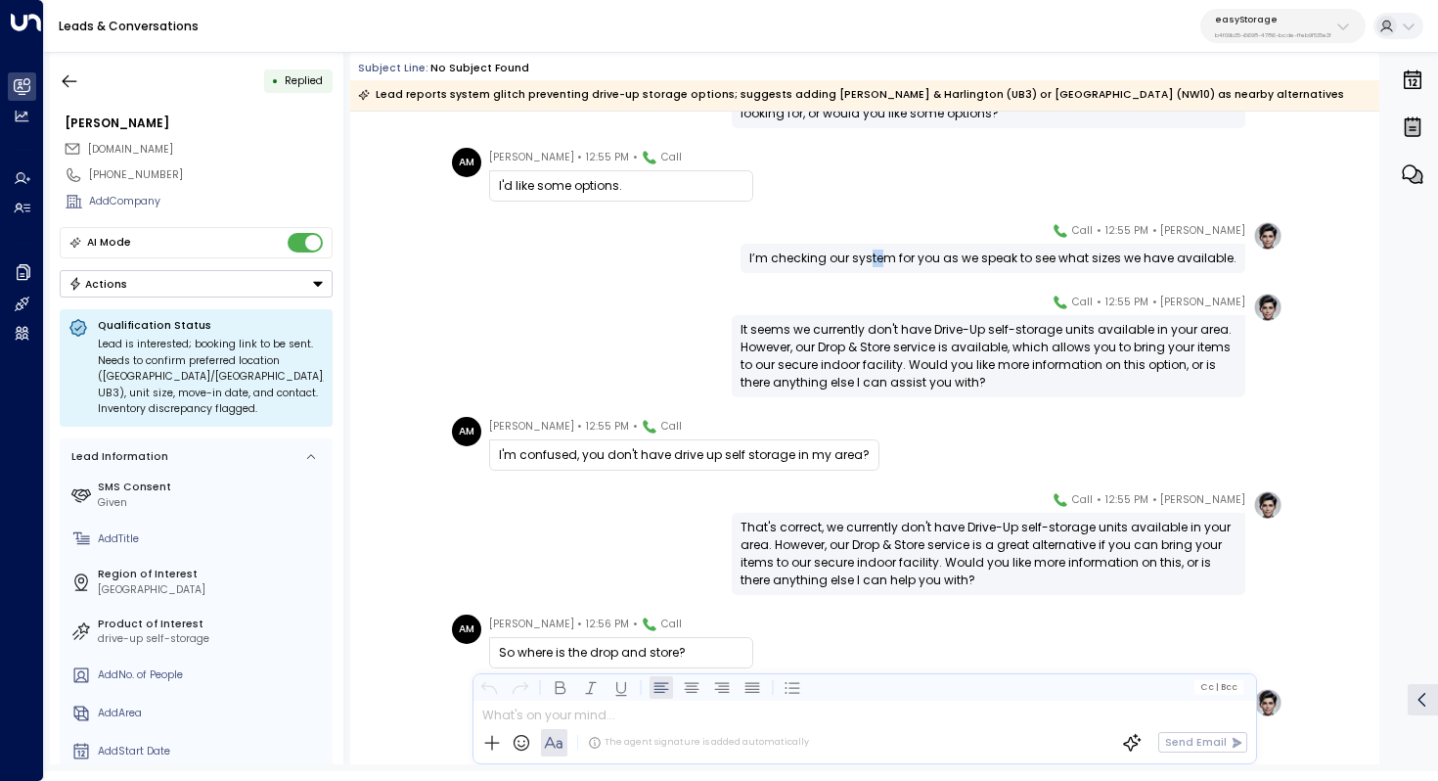
click at [893, 255] on div "I’m checking our system for you as we speak to see what sizes we have available." at bounding box center [992, 258] width 487 height 18
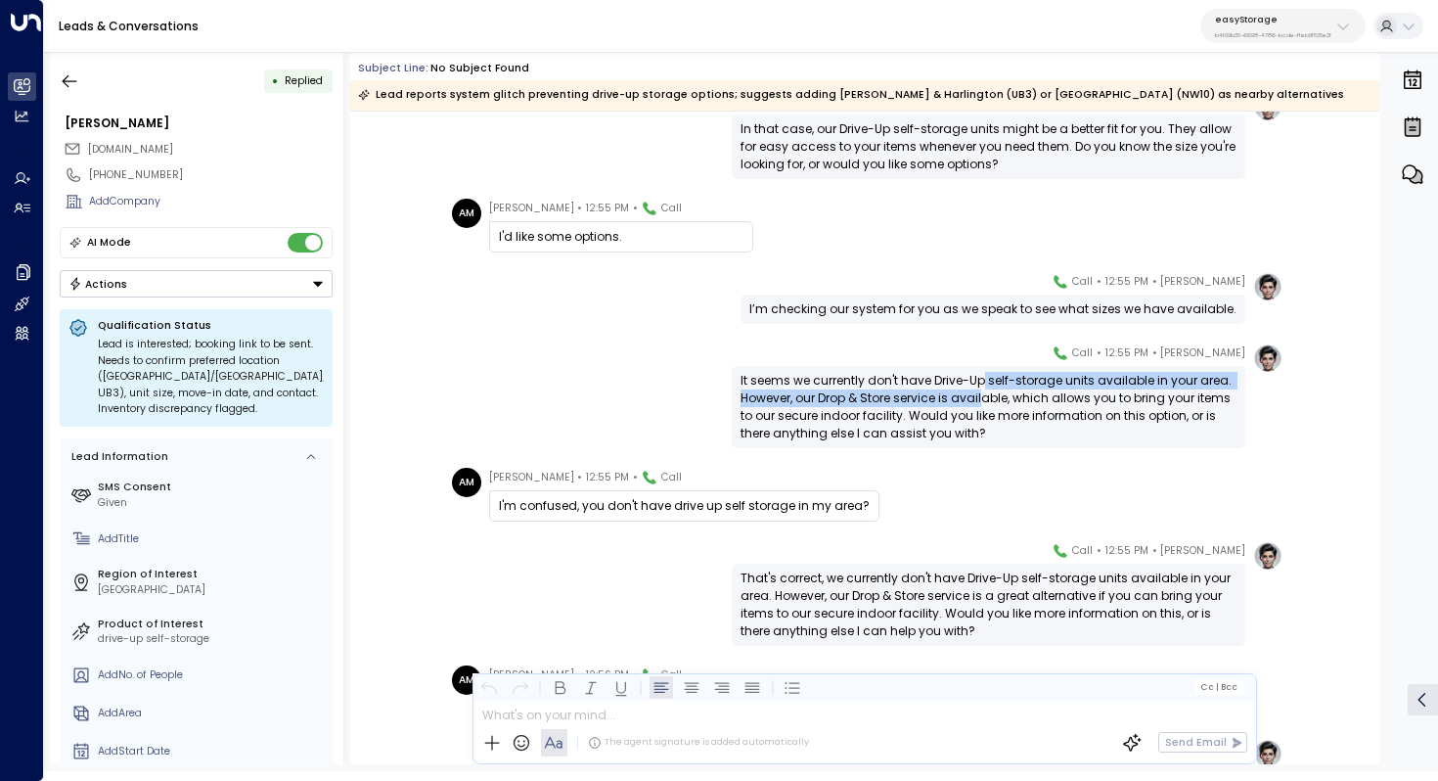
drag, startPoint x: 979, startPoint y: 377, endPoint x: 979, endPoint y: 405, distance: 28.4
click at [979, 405] on div "It seems we currently don't have Drive-Up self-storage units available in your …" at bounding box center [989, 407] width 496 height 70
drag, startPoint x: 902, startPoint y: 387, endPoint x: 902, endPoint y: 399, distance: 11.7
click at [902, 399] on div "It seems we currently don't have Drive-Up self-storage units available in your …" at bounding box center [989, 407] width 496 height 70
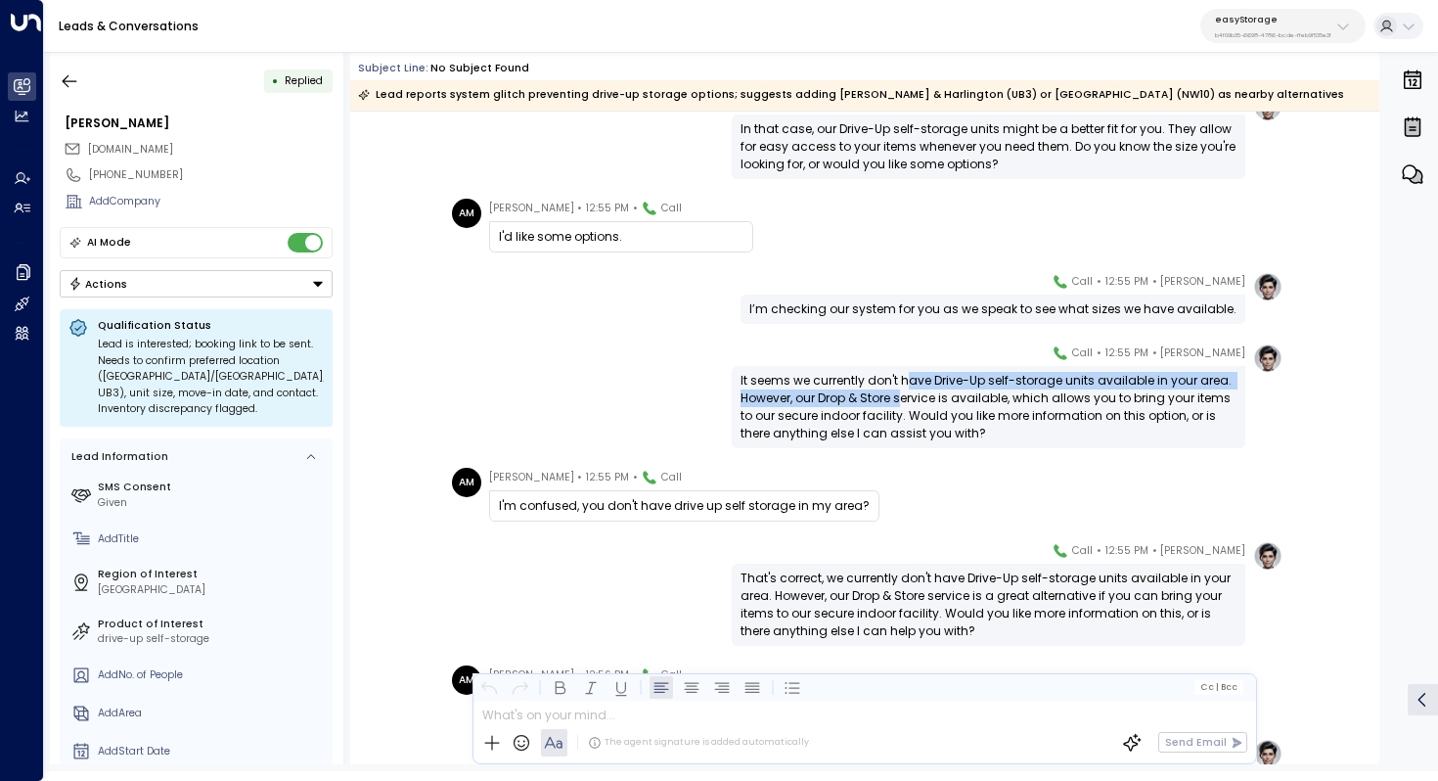
click at [902, 399] on div "It seems we currently don't have Drive-Up self-storage units available in your …" at bounding box center [989, 407] width 496 height 70
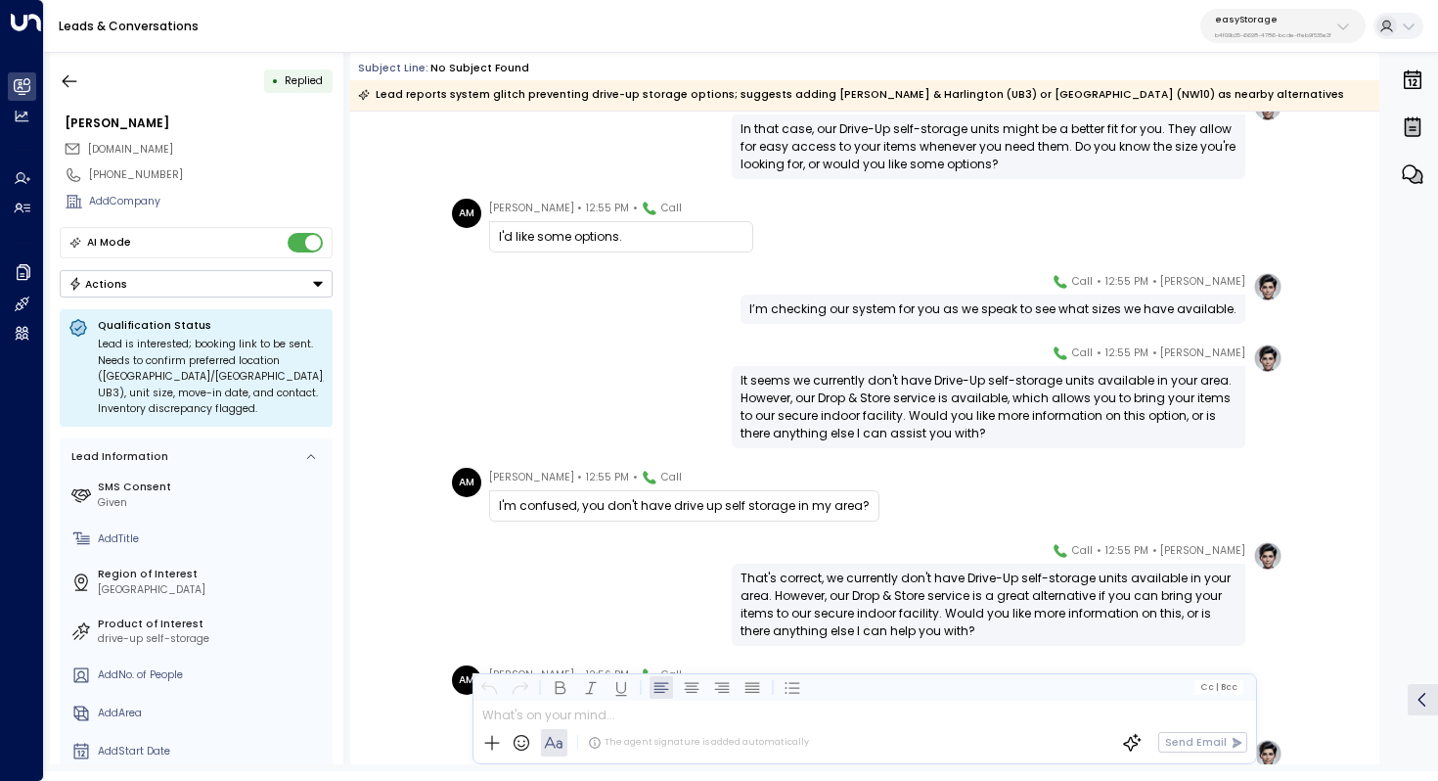
click at [917, 381] on div "It seems we currently don't have Drive-Up self-storage units available in your …" at bounding box center [989, 407] width 496 height 70
click at [917, 382] on div "It seems we currently don't have Drive-Up self-storage units available in your …" at bounding box center [989, 407] width 496 height 70
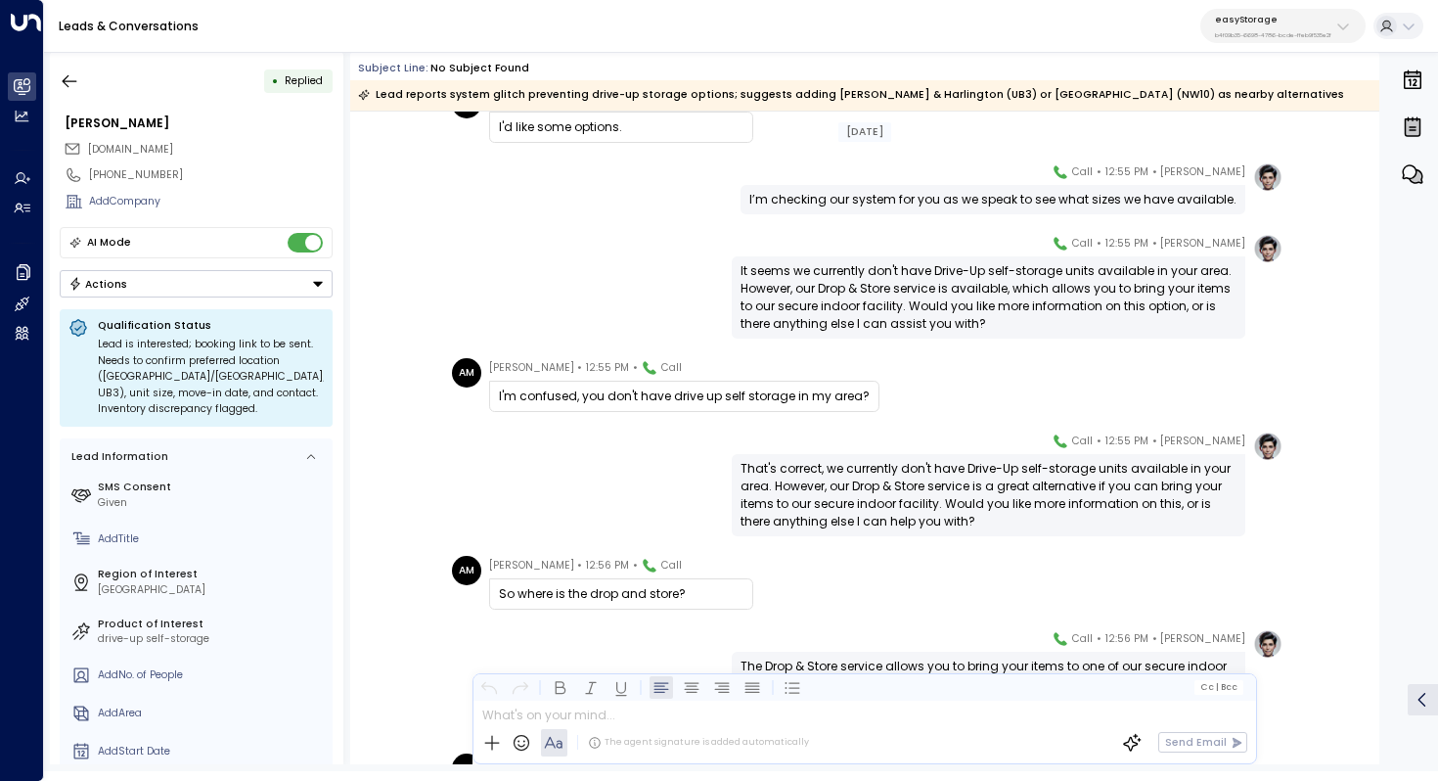
scroll to position [1393, 0]
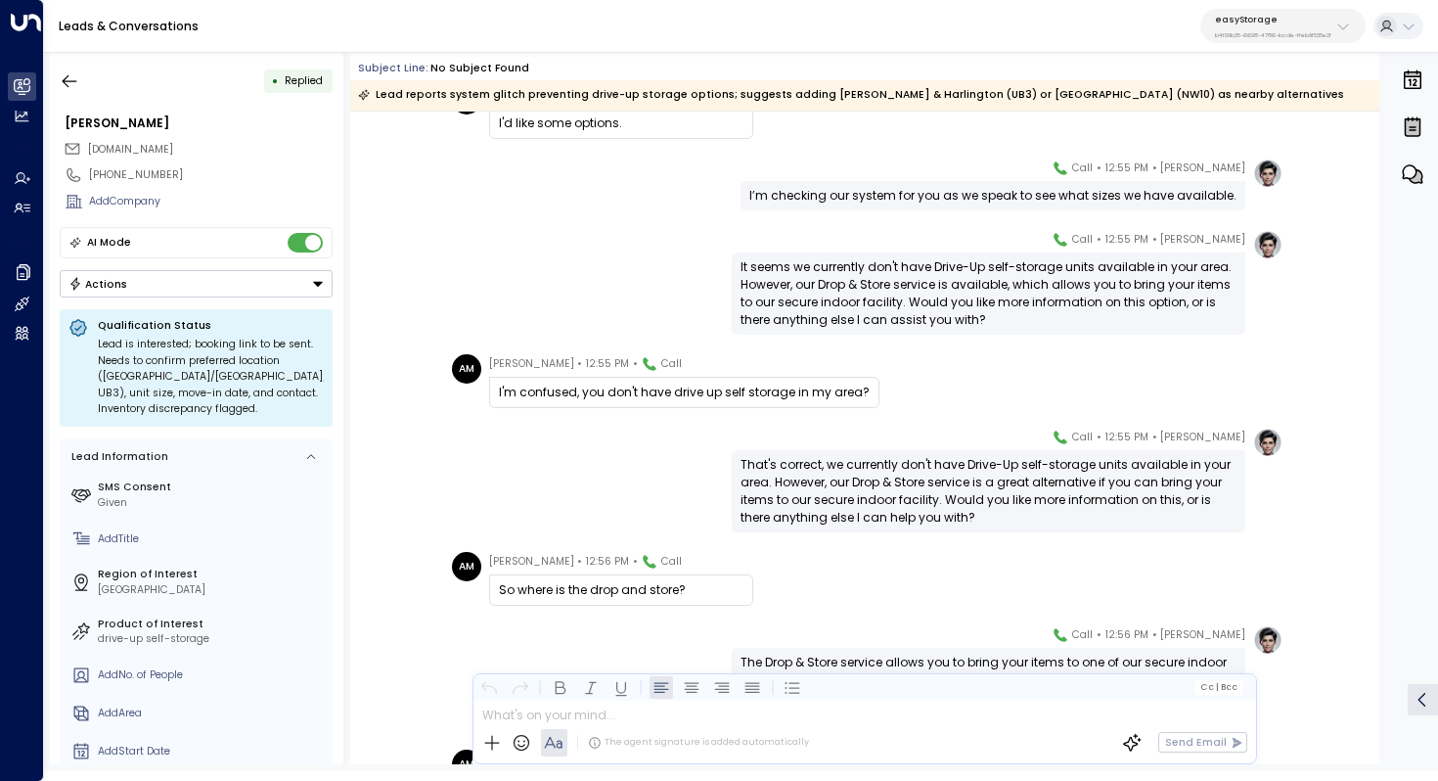
click at [941, 473] on div "That's correct, we currently don't have Drive-Up self-storage units available i…" at bounding box center [989, 491] width 496 height 70
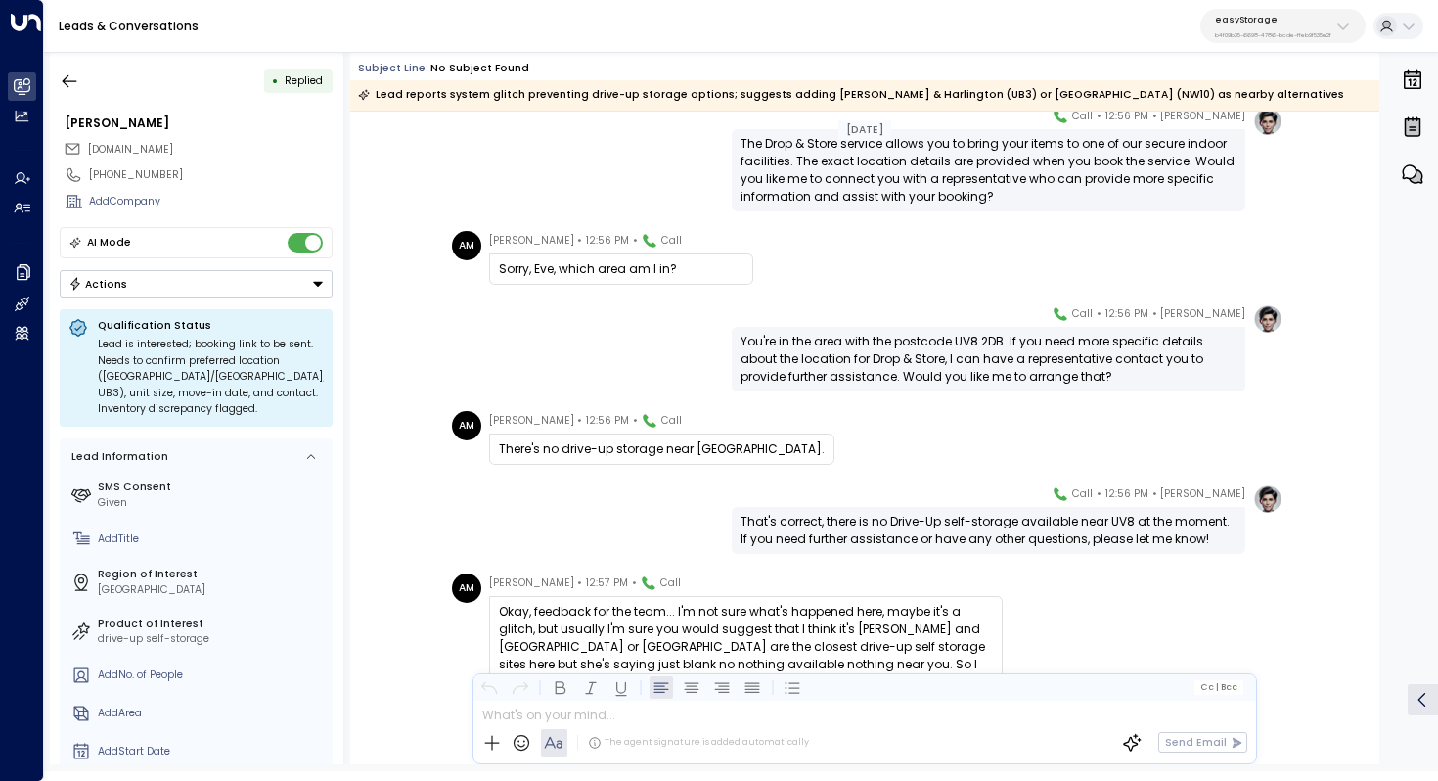
scroll to position [1917, 0]
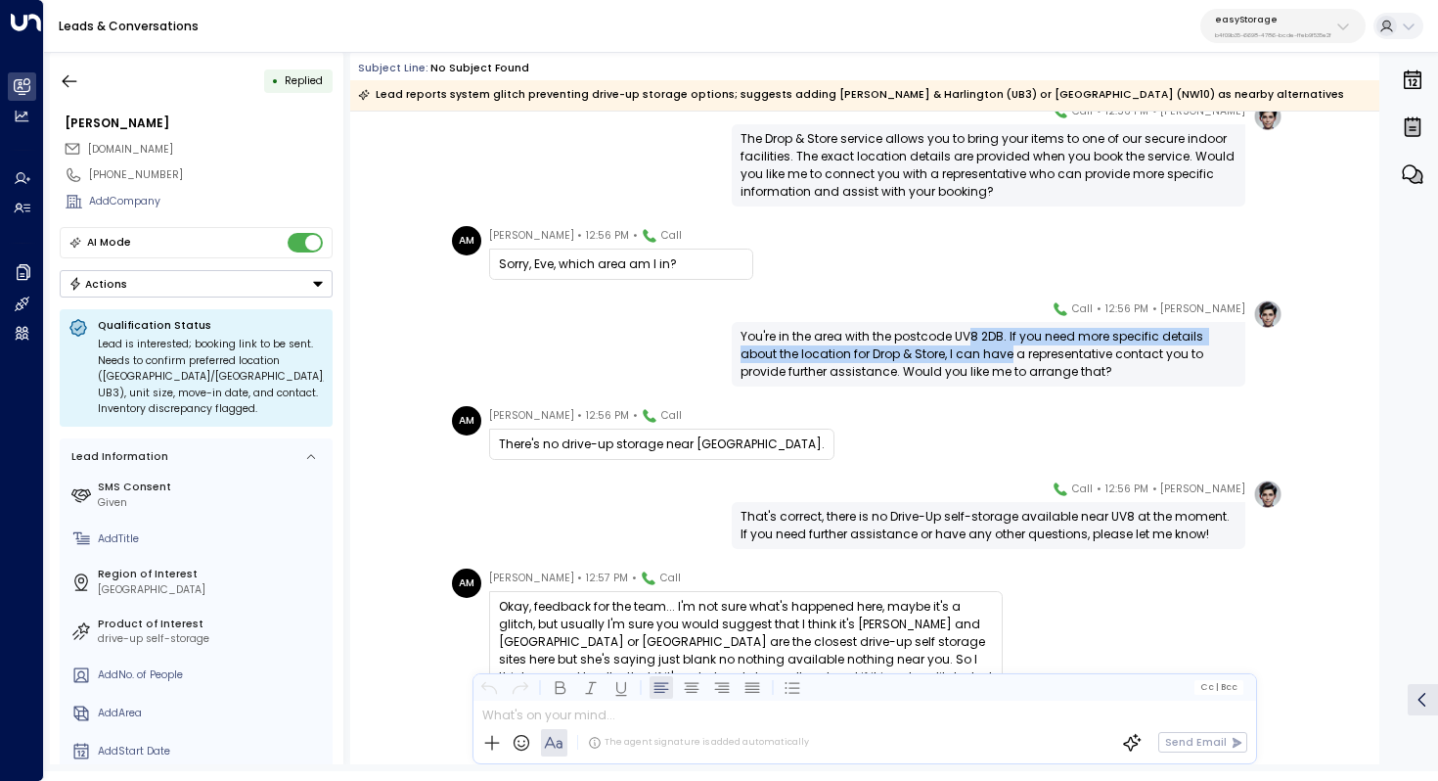
drag, startPoint x: 971, startPoint y: 339, endPoint x: 971, endPoint y: 349, distance: 10.8
click at [971, 349] on div "You're in the area with the postcode UV8 2DB. If you need more specific details…" at bounding box center [989, 354] width 496 height 53
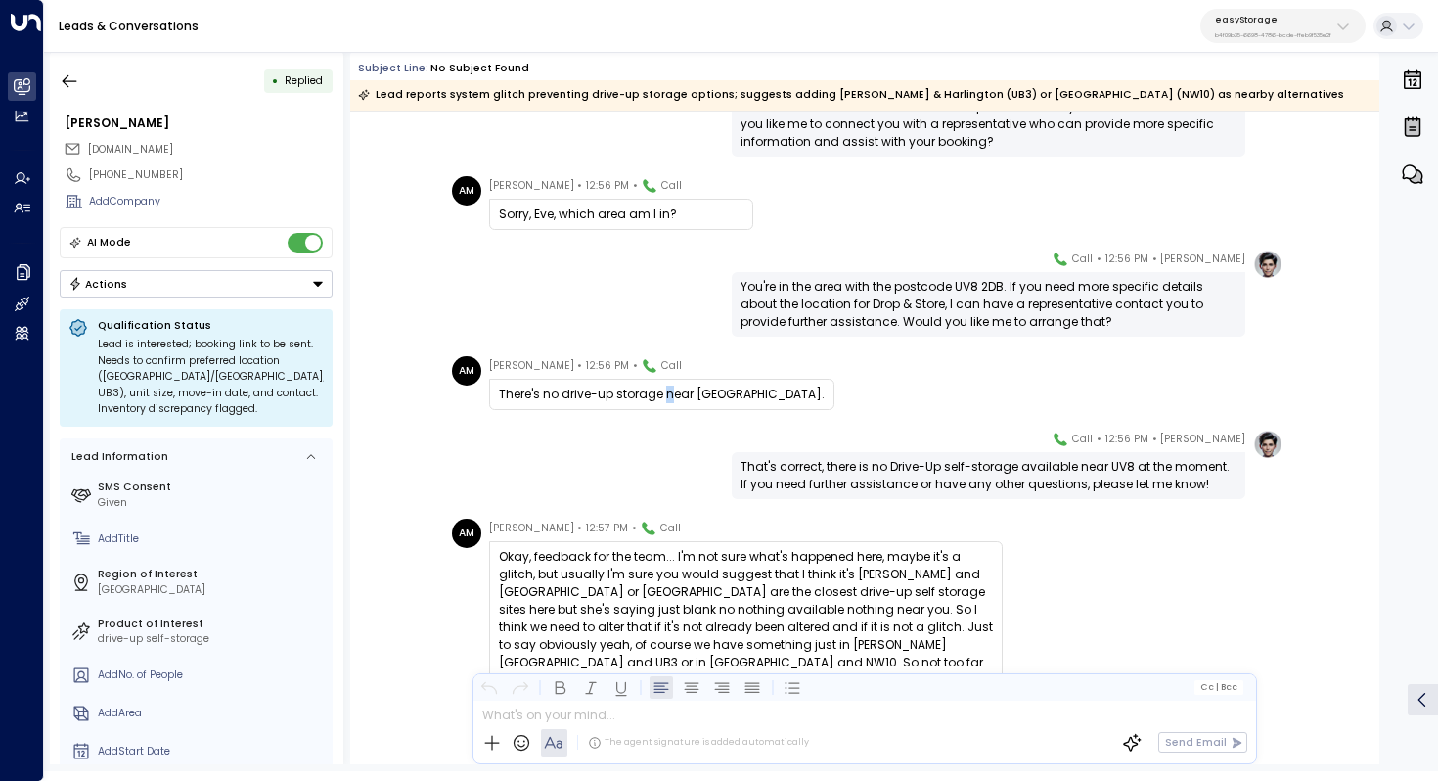
click at [666, 393] on div "There's no drive-up storage near UV8." at bounding box center [662, 394] width 326 height 18
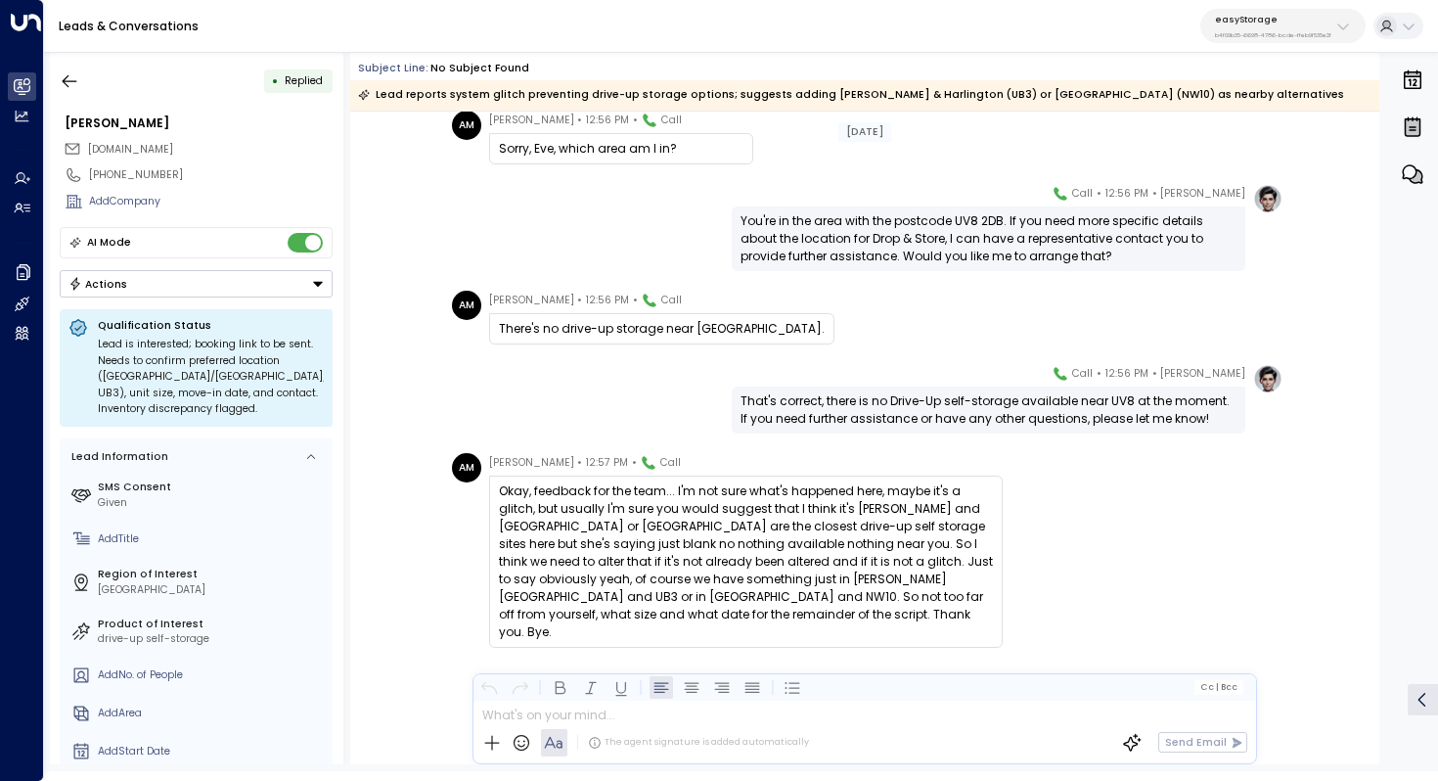
scroll to position [2045, 0]
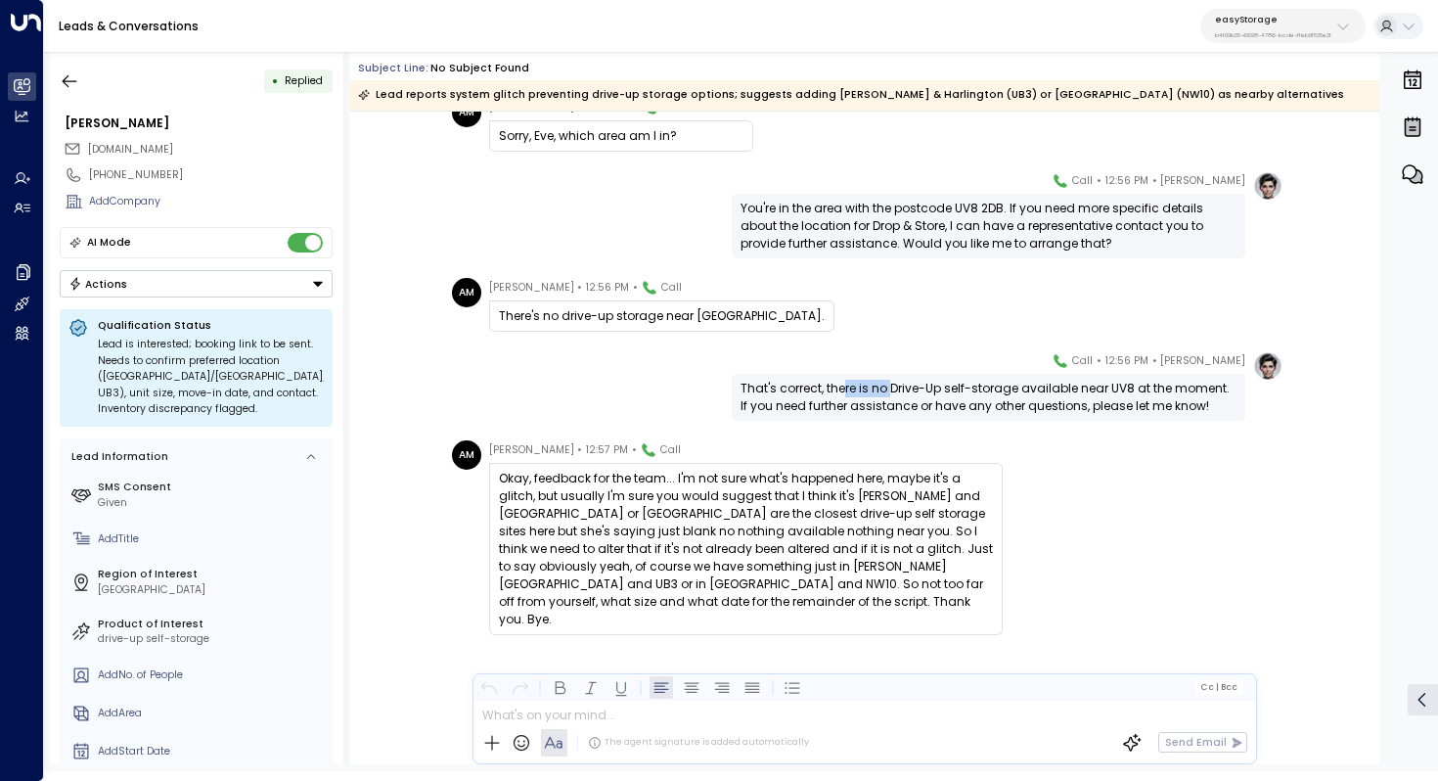
drag, startPoint x: 843, startPoint y: 383, endPoint x: 889, endPoint y: 383, distance: 46.0
click at [889, 383] on div "That's correct, there is no Drive-Up self-storage available near UV8 at the mom…" at bounding box center [989, 397] width 496 height 35
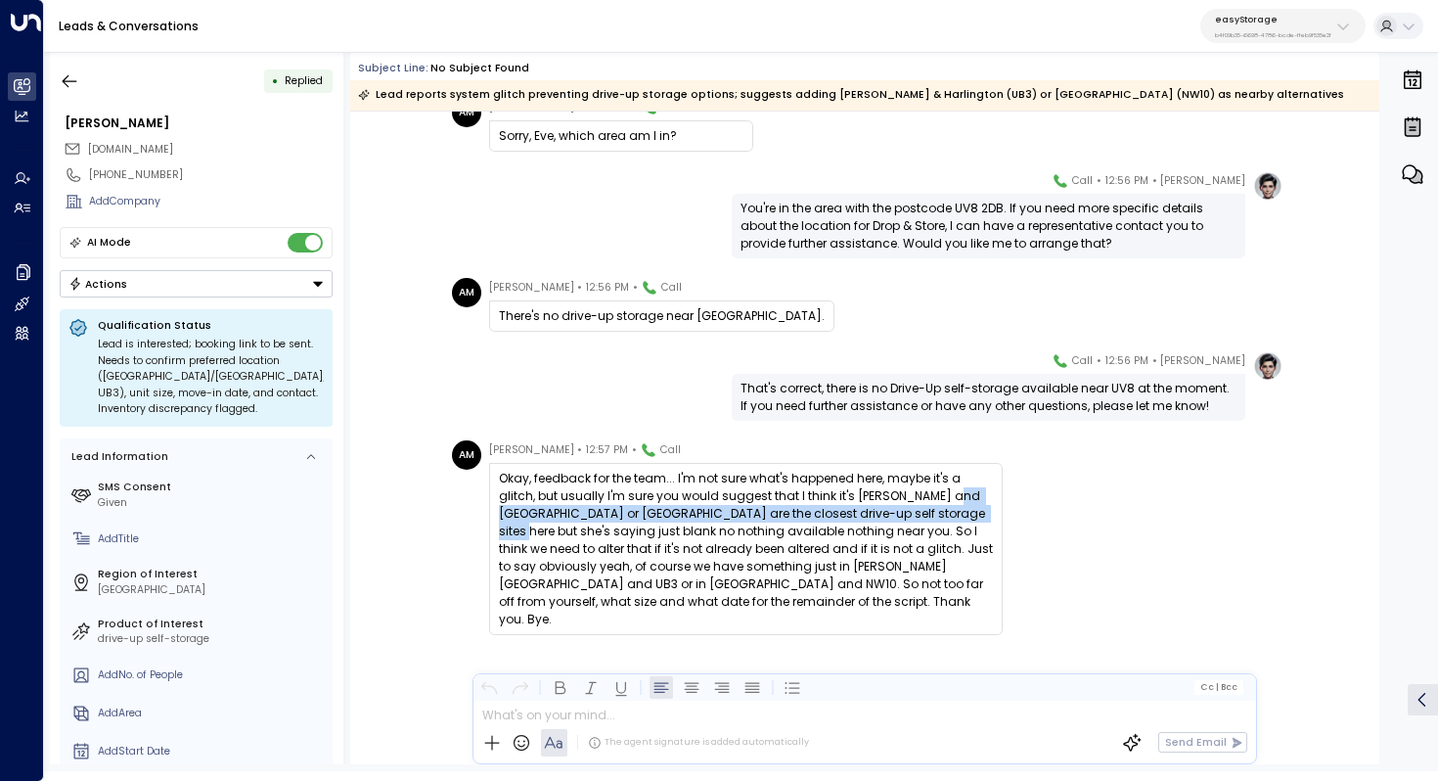
drag, startPoint x: 904, startPoint y: 495, endPoint x: 904, endPoint y: 506, distance: 10.8
click at [904, 506] on div "Okay, feedback for the team... I'm not sure what's happened here, maybe it's a …" at bounding box center [746, 549] width 494 height 159
drag, startPoint x: 910, startPoint y: 498, endPoint x: 910, endPoint y: 514, distance: 15.7
click at [910, 514] on div "Okay, feedback for the team... I'm not sure what's happened here, maybe it's a …" at bounding box center [746, 549] width 494 height 159
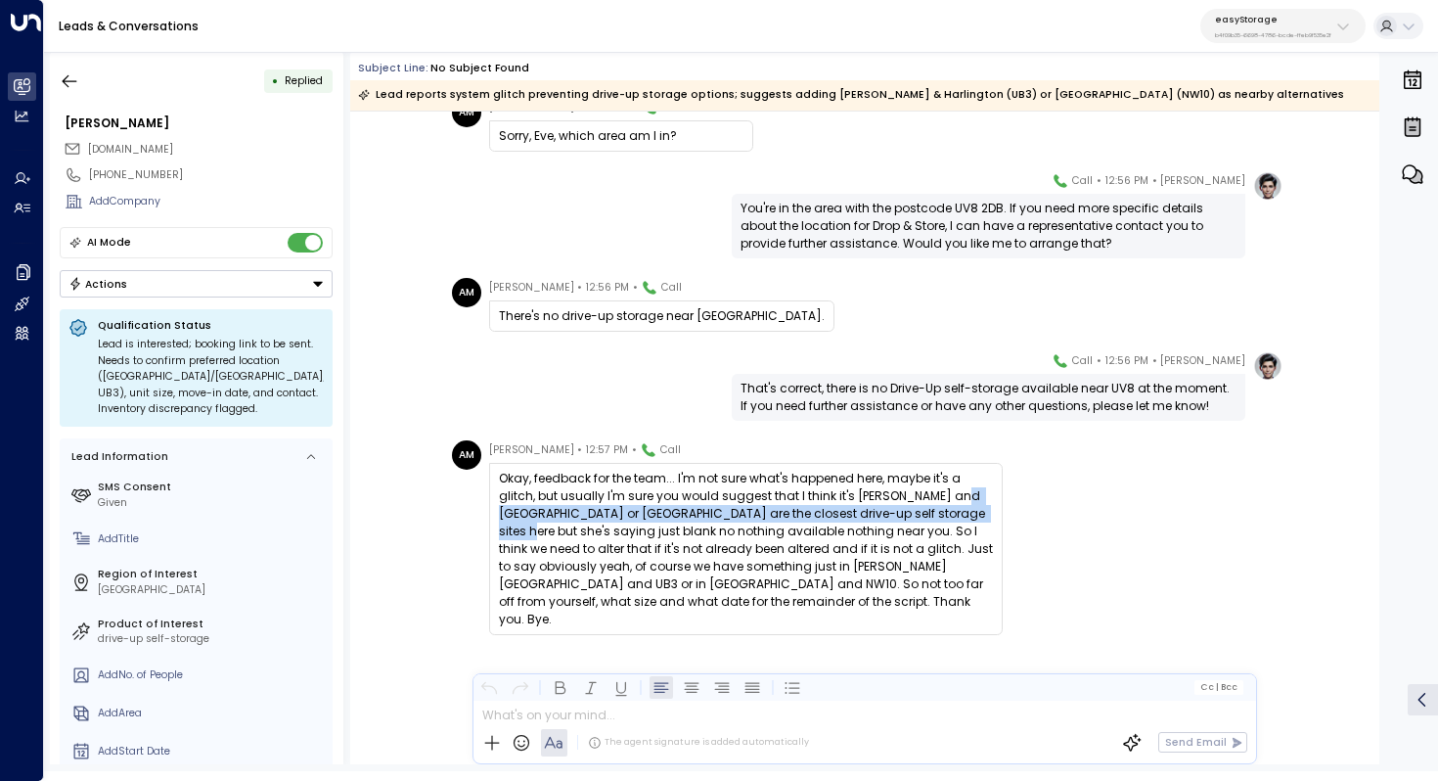
click at [910, 514] on div "Okay, feedback for the team... I'm not sure what's happened here, maybe it's a …" at bounding box center [746, 549] width 494 height 159
click at [995, 399] on div "That's correct, there is no Drive-Up self-storage available near UV8 at the mom…" at bounding box center [989, 397] width 496 height 35
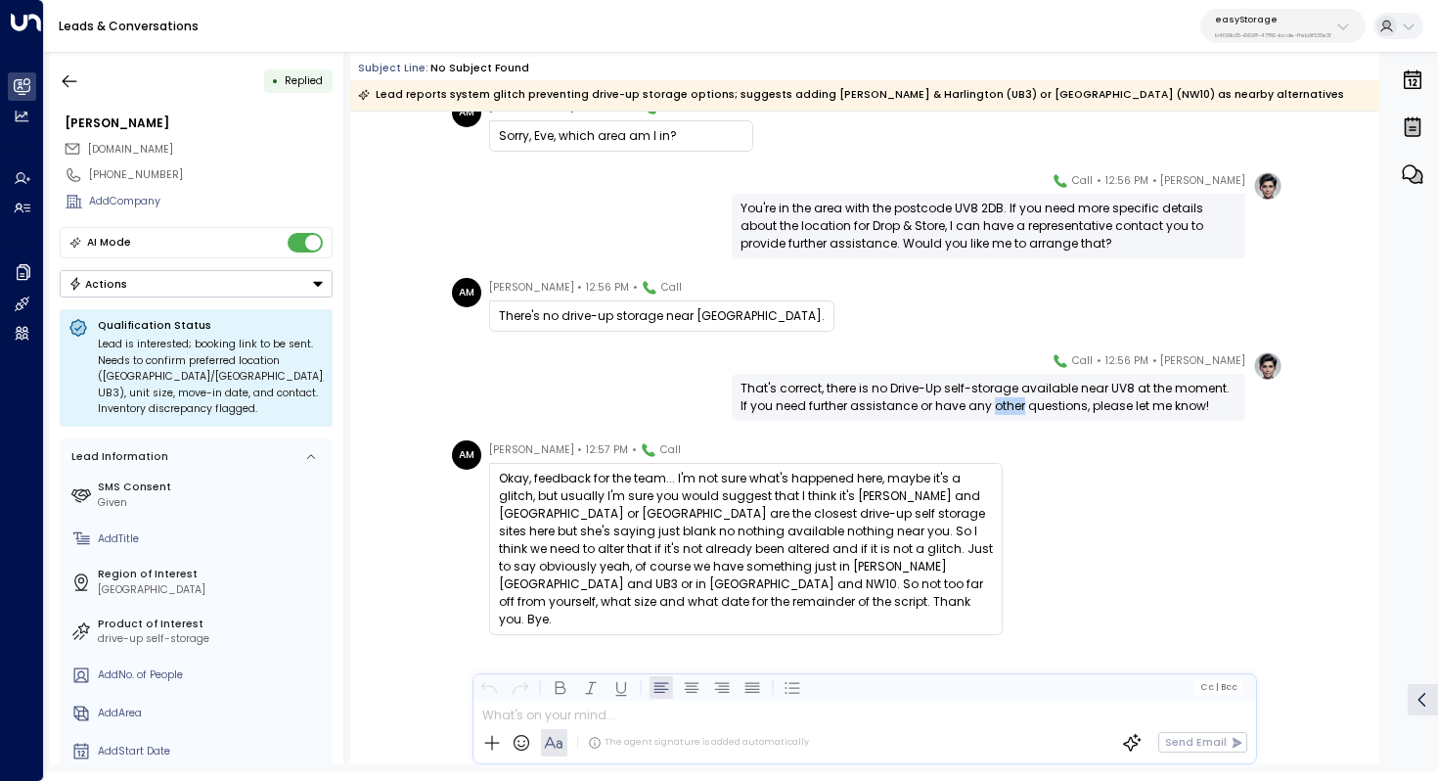
click at [995, 399] on div "That's correct, there is no Drive-Up self-storage available near UV8 at the mom…" at bounding box center [989, 397] width 496 height 35
click at [1011, 394] on div "That's correct, there is no Drive-Up self-storage available near UV8 at the mom…" at bounding box center [989, 397] width 496 height 35
drag, startPoint x: 956, startPoint y: 206, endPoint x: 990, endPoint y: 205, distance: 34.3
click at [991, 205] on div "You're in the area with the postcode UV8 2DB. If you need more specific details…" at bounding box center [989, 226] width 496 height 53
click at [990, 205] on div "You're in the area with the postcode UV8 2DB. If you need more specific details…" at bounding box center [989, 226] width 496 height 53
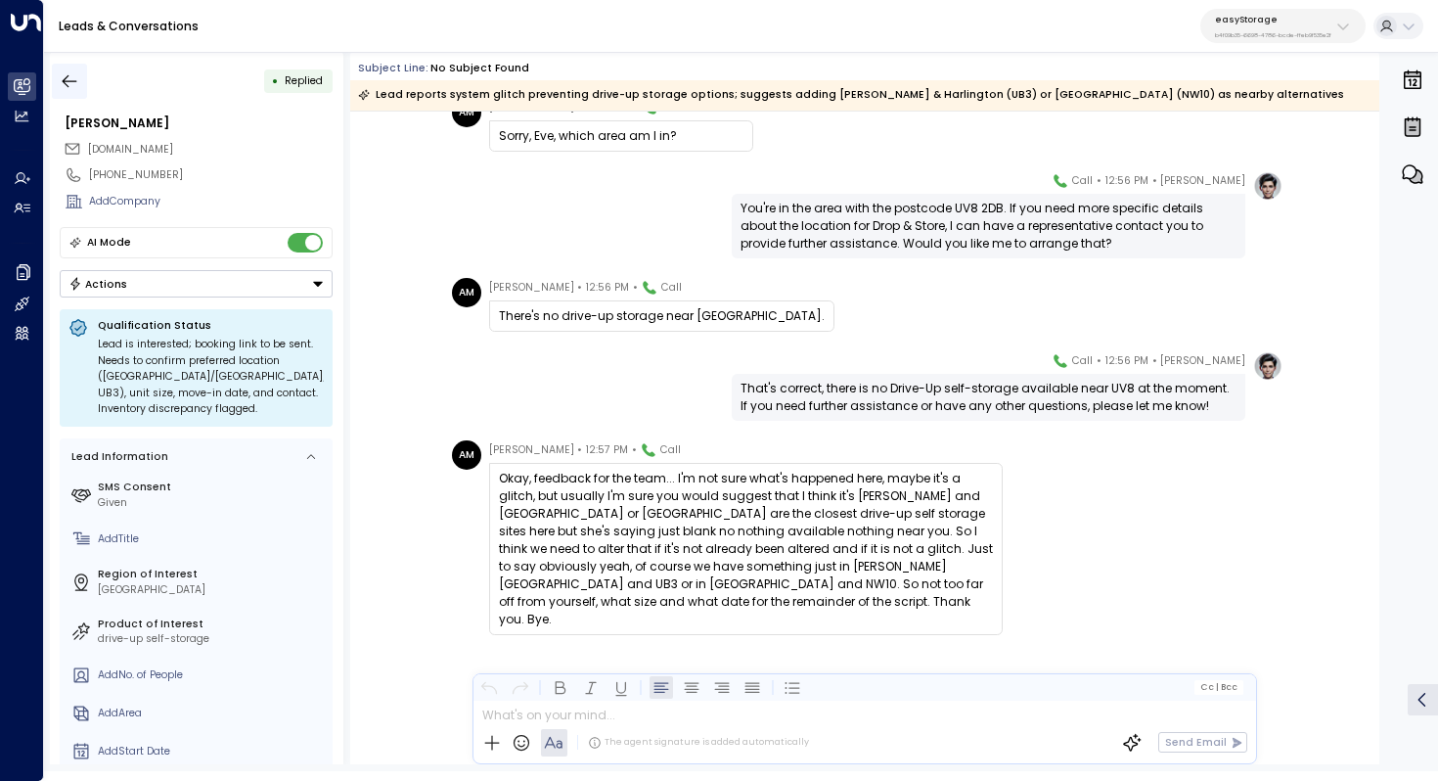
click at [60, 79] on icon "button" at bounding box center [70, 81] width 20 height 20
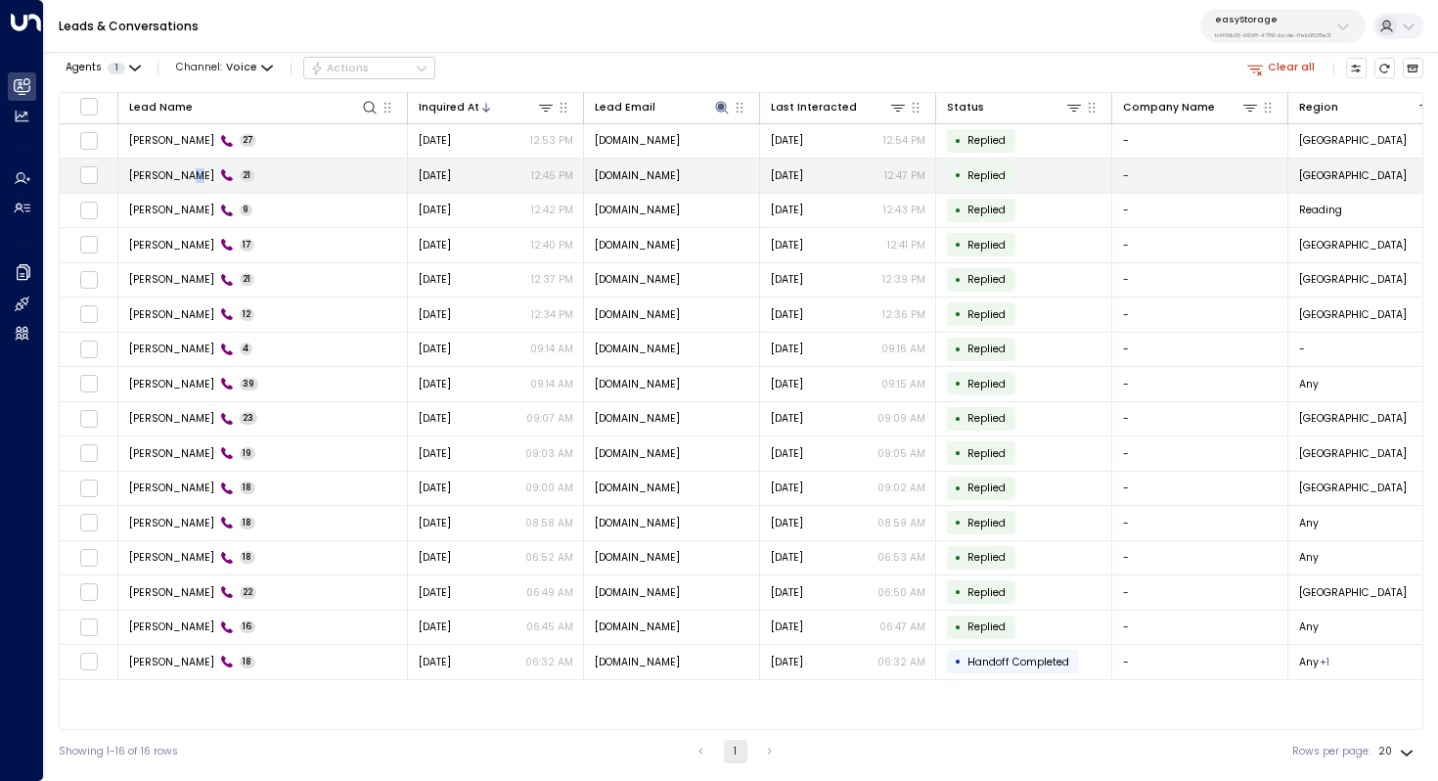
click at [189, 180] on span "Akmila Mueller" at bounding box center [171, 175] width 85 height 15
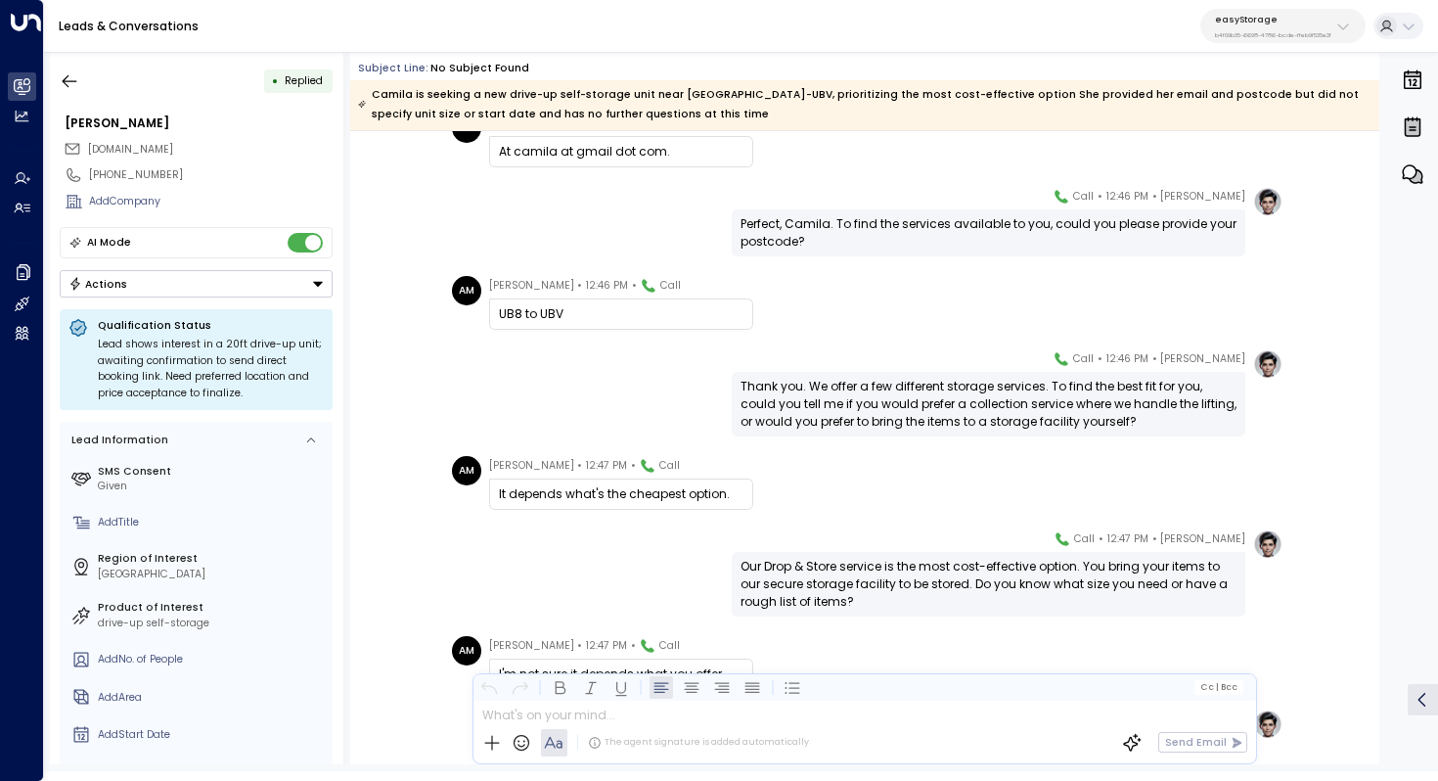
scroll to position [503, 0]
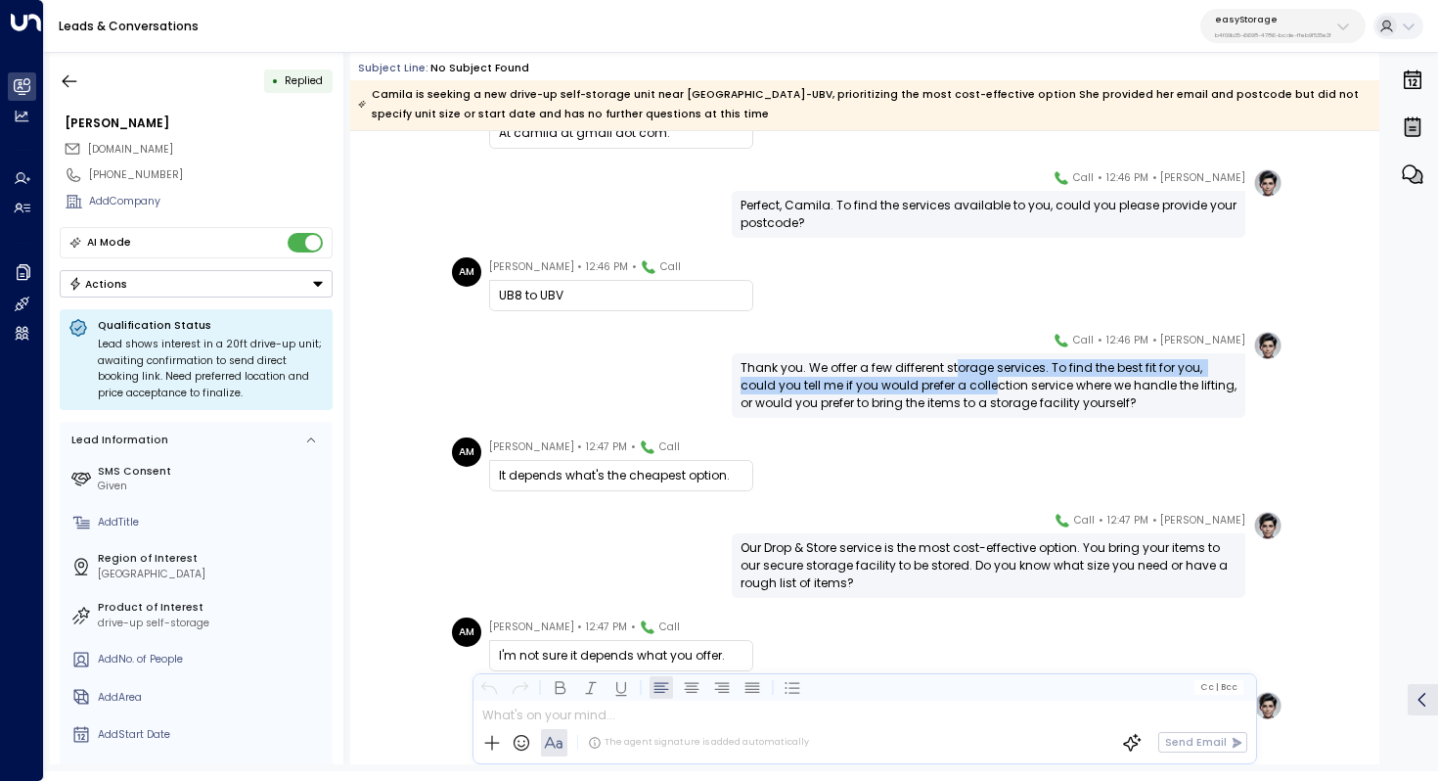
drag, startPoint x: 954, startPoint y: 371, endPoint x: 954, endPoint y: 382, distance: 10.8
click at [954, 382] on div "Thank you. We offer a few different storage services. To find the best fit for …" at bounding box center [989, 385] width 496 height 53
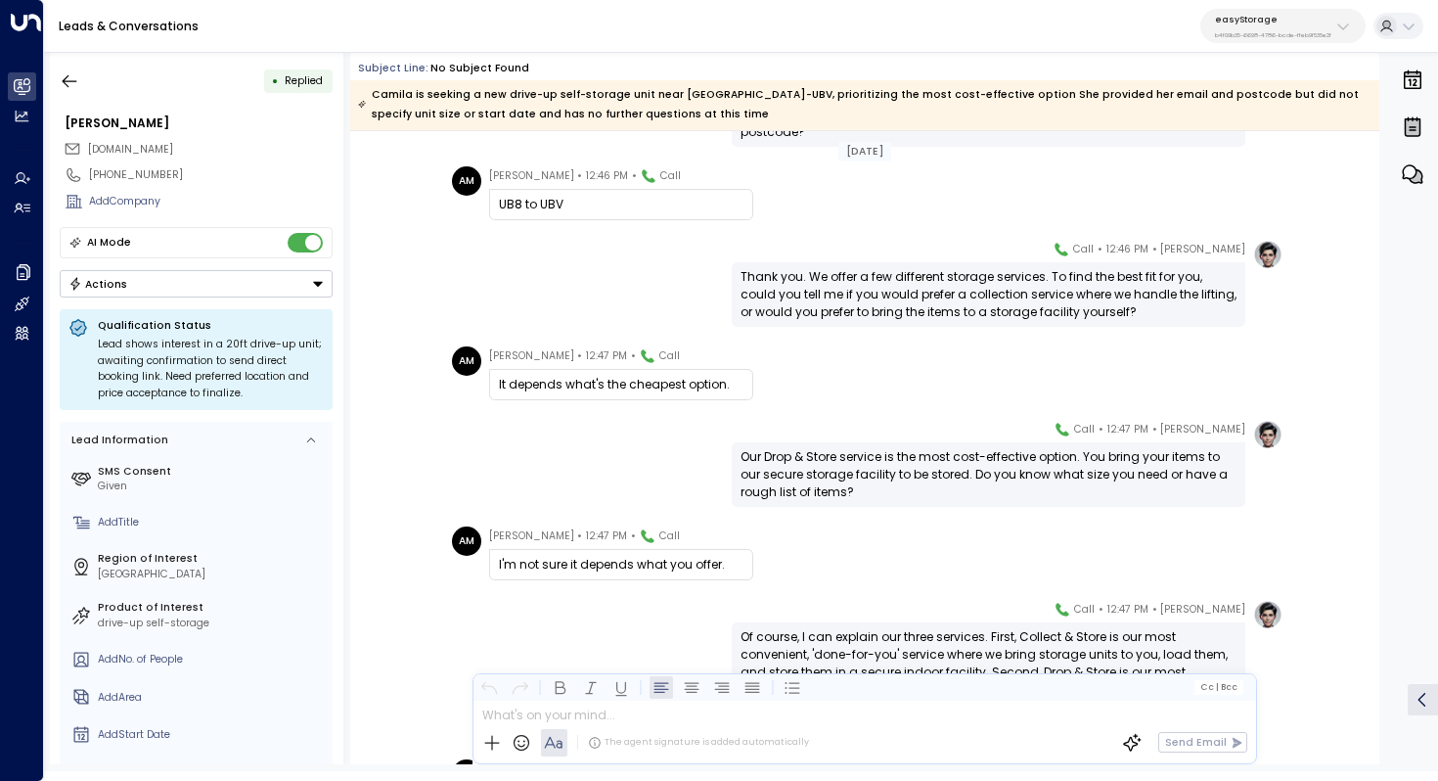
scroll to position [622, 0]
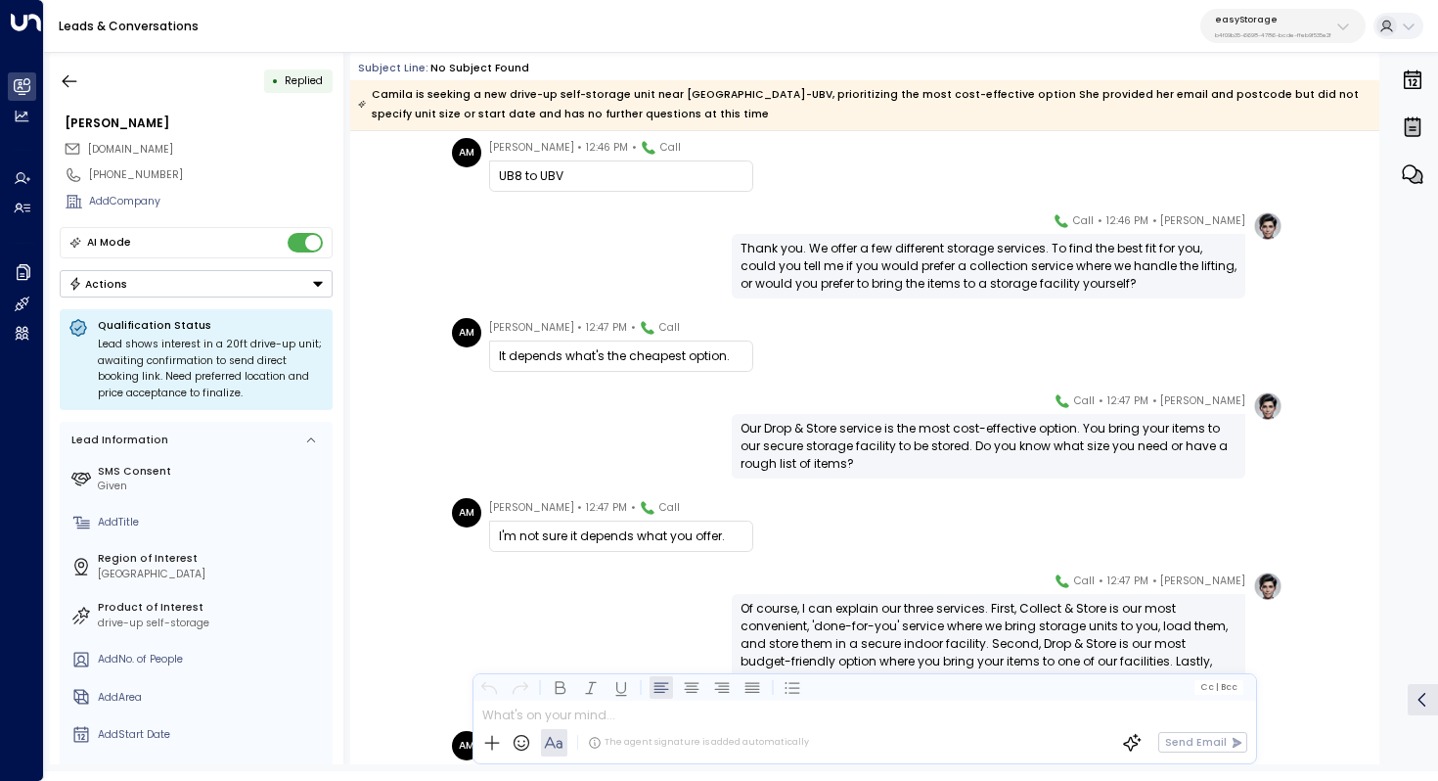
click at [874, 266] on div "Thank you. We offer a few different storage services. To find the best fit for …" at bounding box center [989, 266] width 496 height 53
click at [897, 257] on div "Thank you. We offer a few different storage services. To find the best fit for …" at bounding box center [989, 266] width 496 height 53
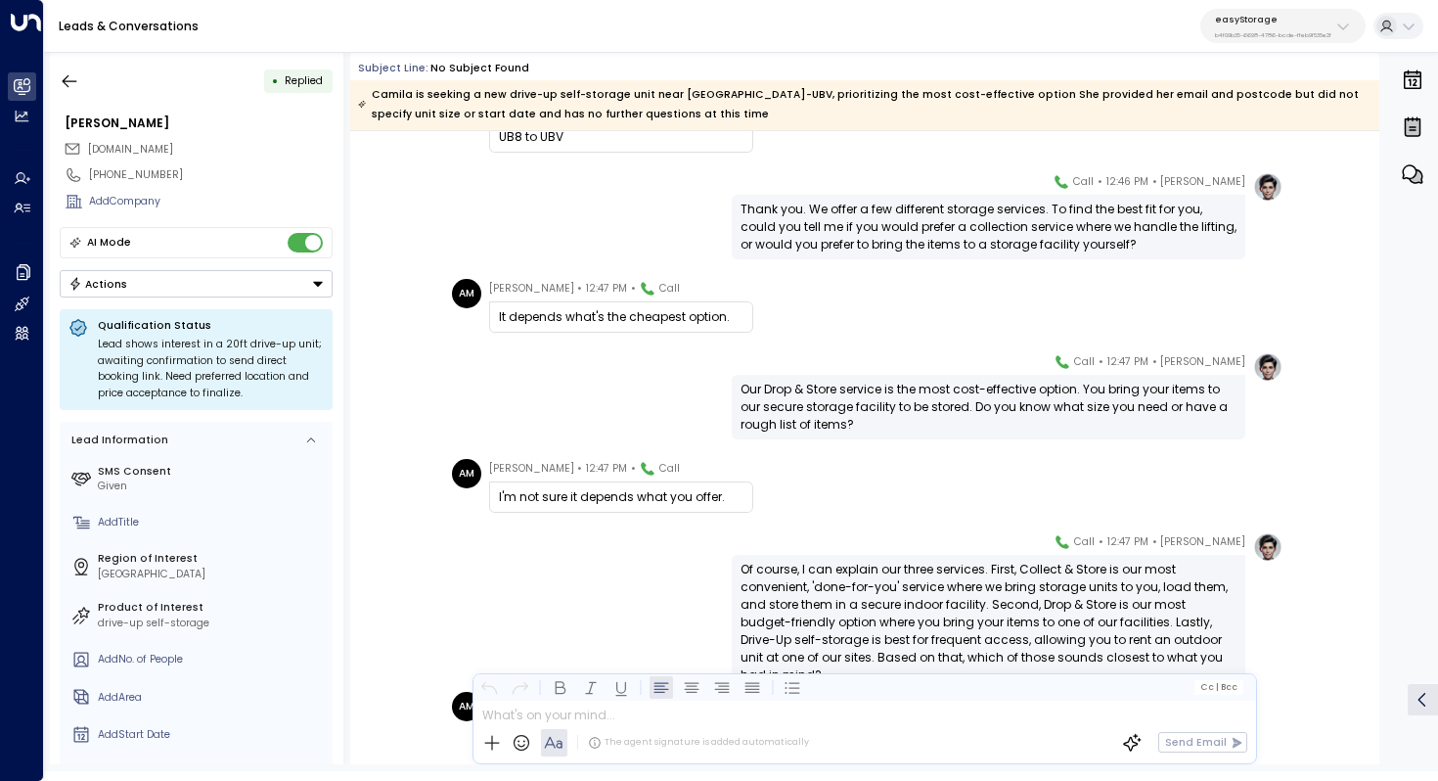
click at [894, 304] on div "AM Akmila Mueller • 12:47 PM • Call It depends what's the cheapest option." at bounding box center [868, 306] width 832 height 54
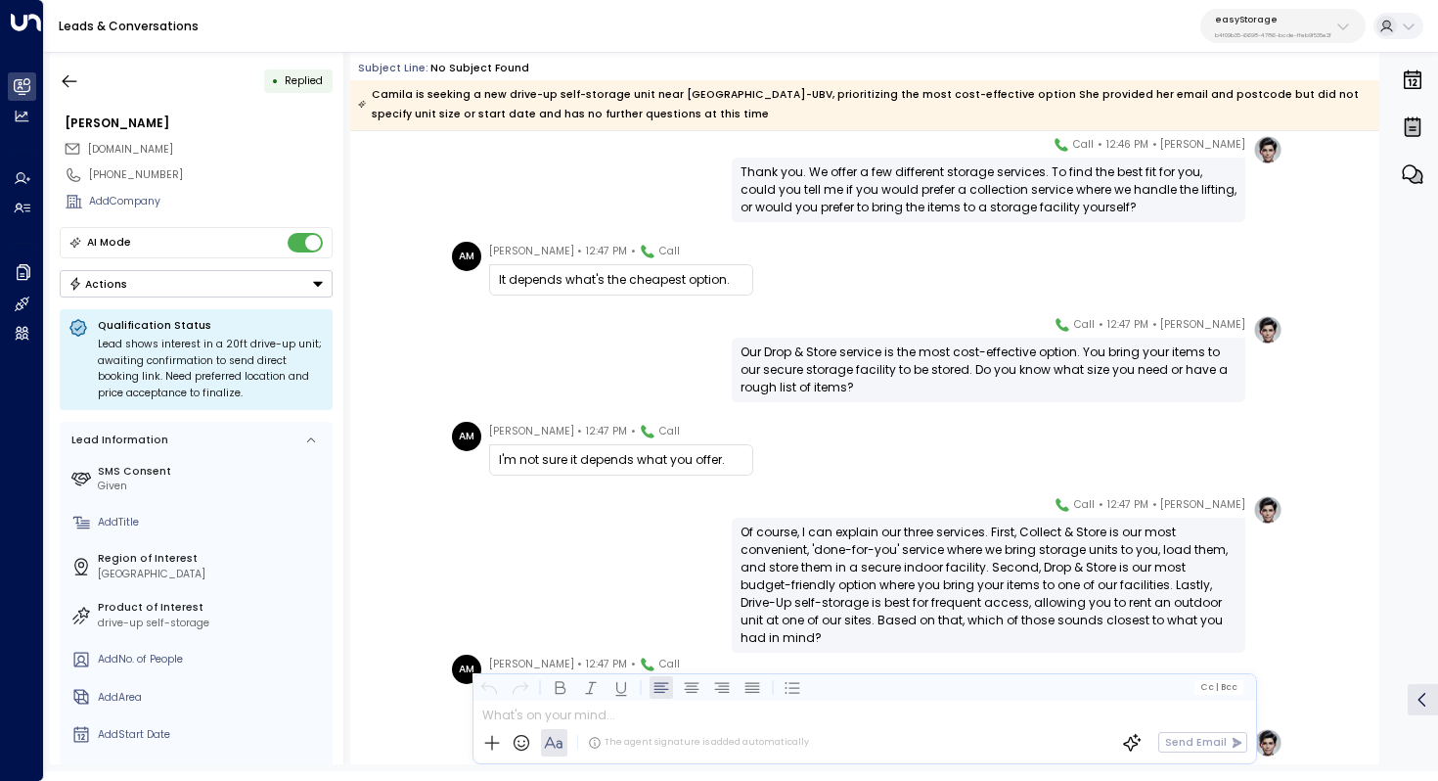
scroll to position [714, 0]
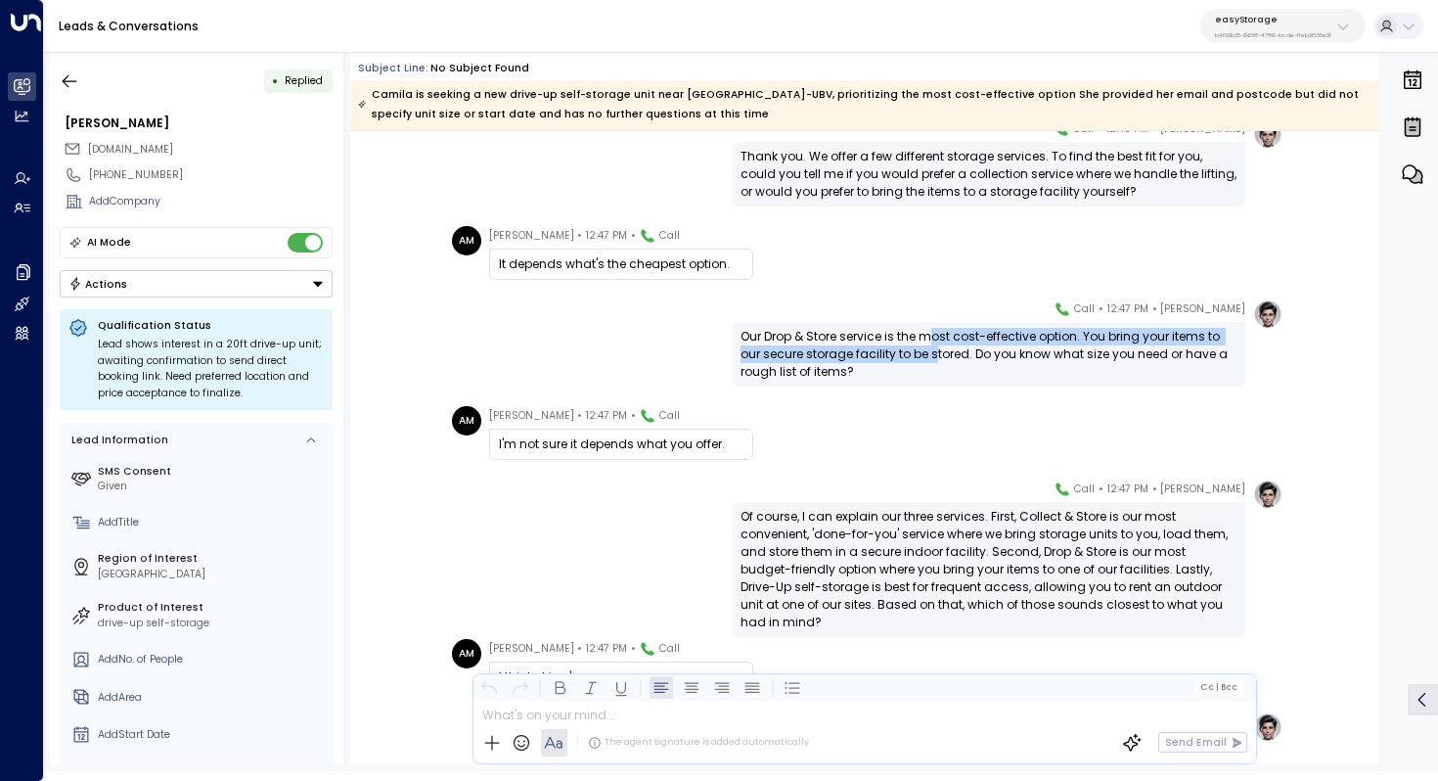
drag, startPoint x: 933, startPoint y: 340, endPoint x: 933, endPoint y: 354, distance: 13.7
click at [933, 354] on div "Our Drop & Store service is the most cost-effective option. You bring your item…" at bounding box center [989, 354] width 496 height 53
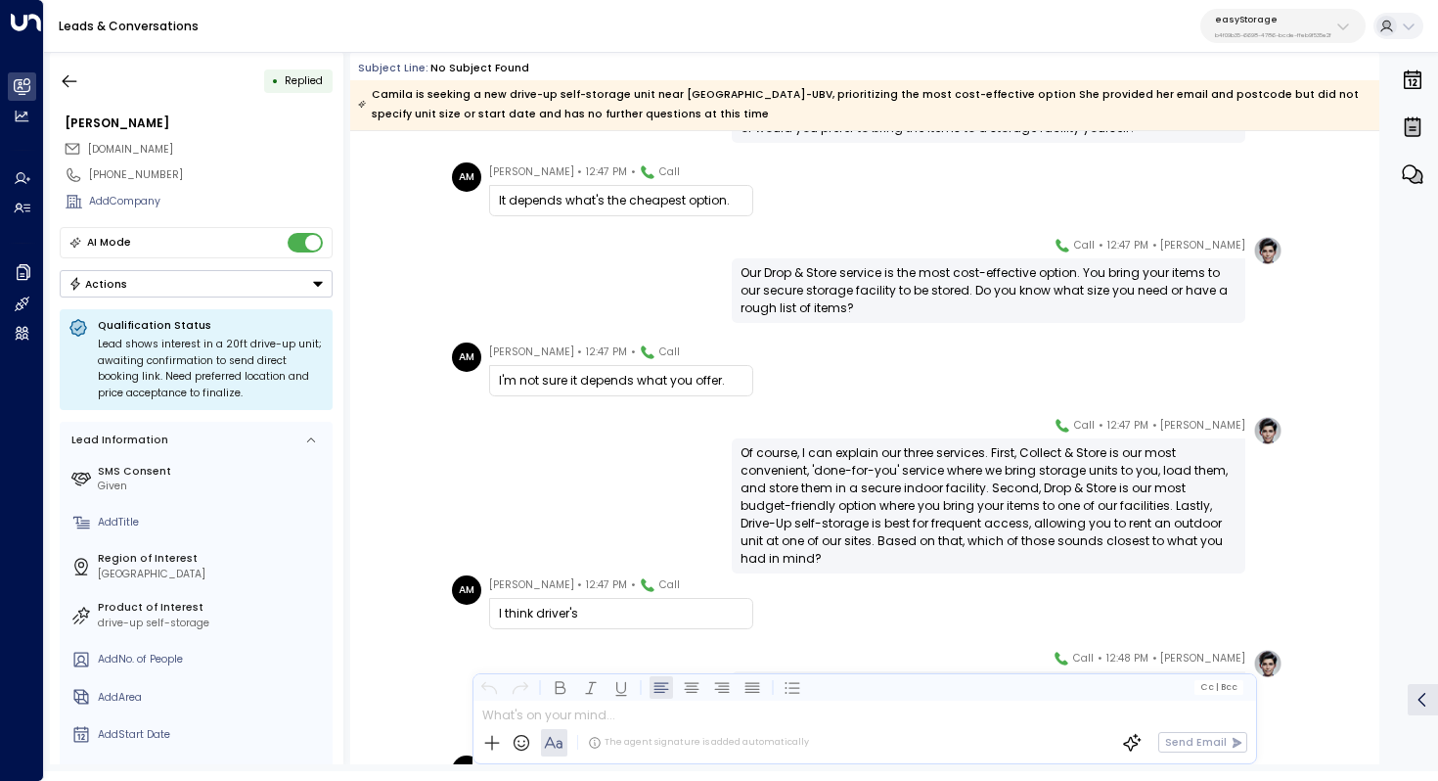
click at [946, 281] on div "Our Drop & Store service is the most cost-effective option. You bring your item…" at bounding box center [989, 290] width 496 height 53
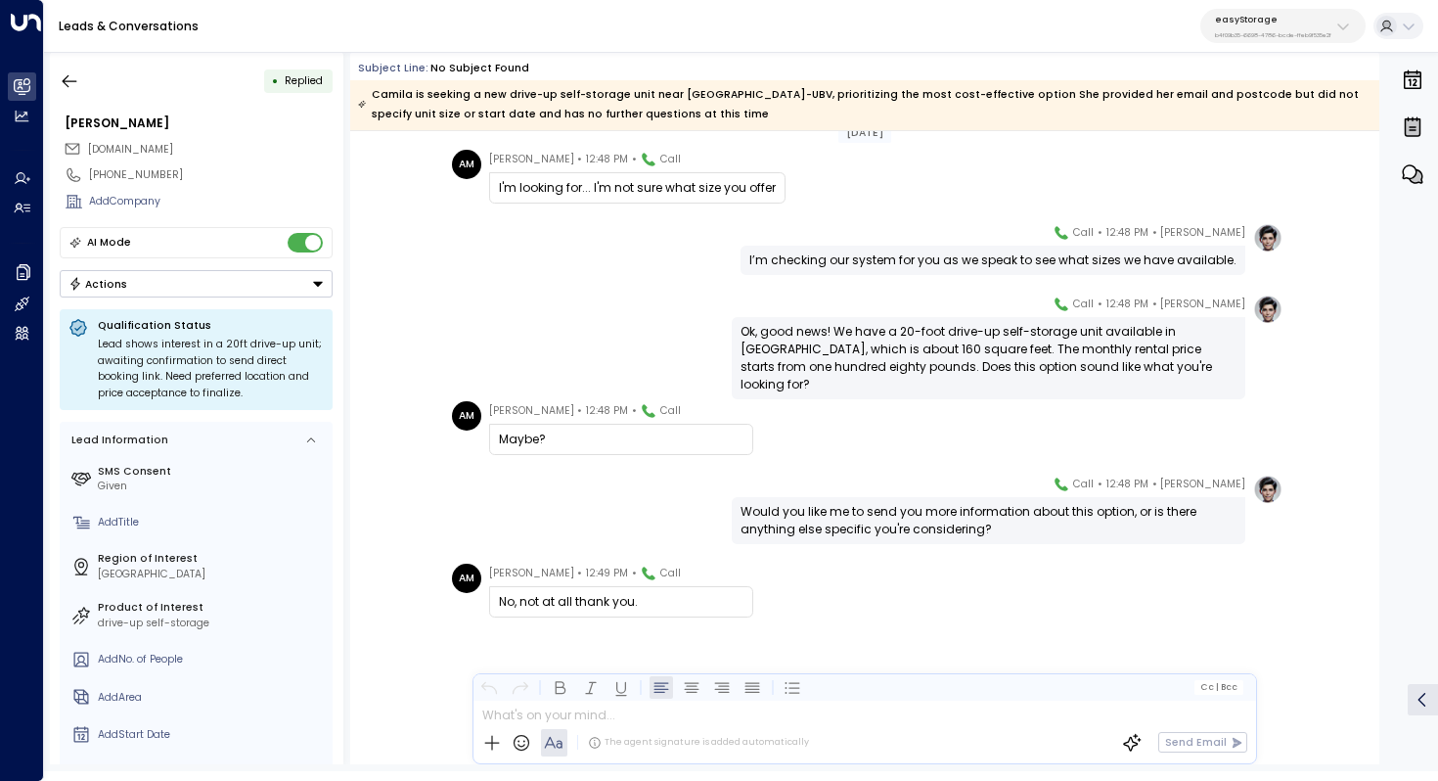
scroll to position [1383, 0]
click at [70, 69] on button "button" at bounding box center [69, 81] width 35 height 35
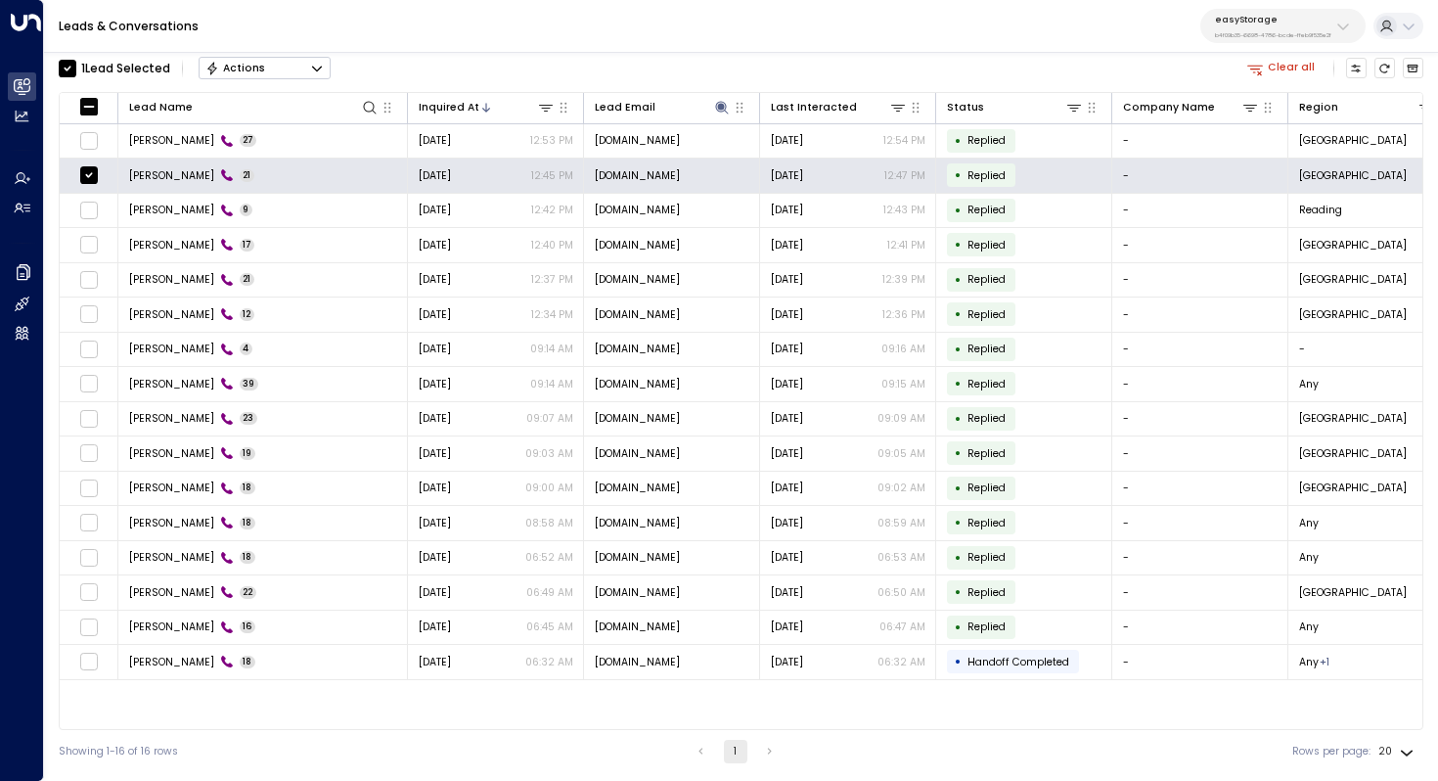
click at [319, 72] on icon "Button group with a nested menu" at bounding box center [317, 69] width 14 height 14
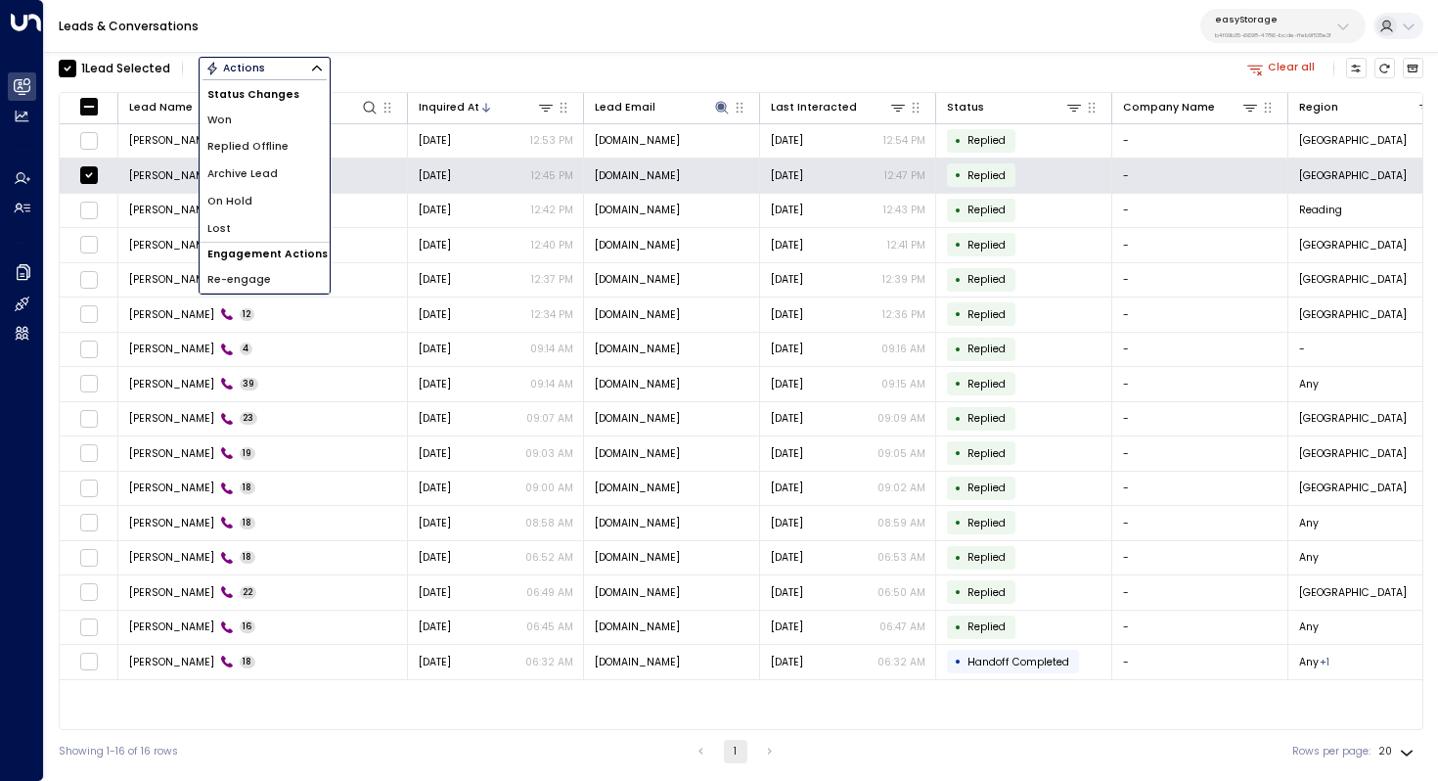
click at [271, 173] on span "Archive Lead" at bounding box center [242, 174] width 70 height 16
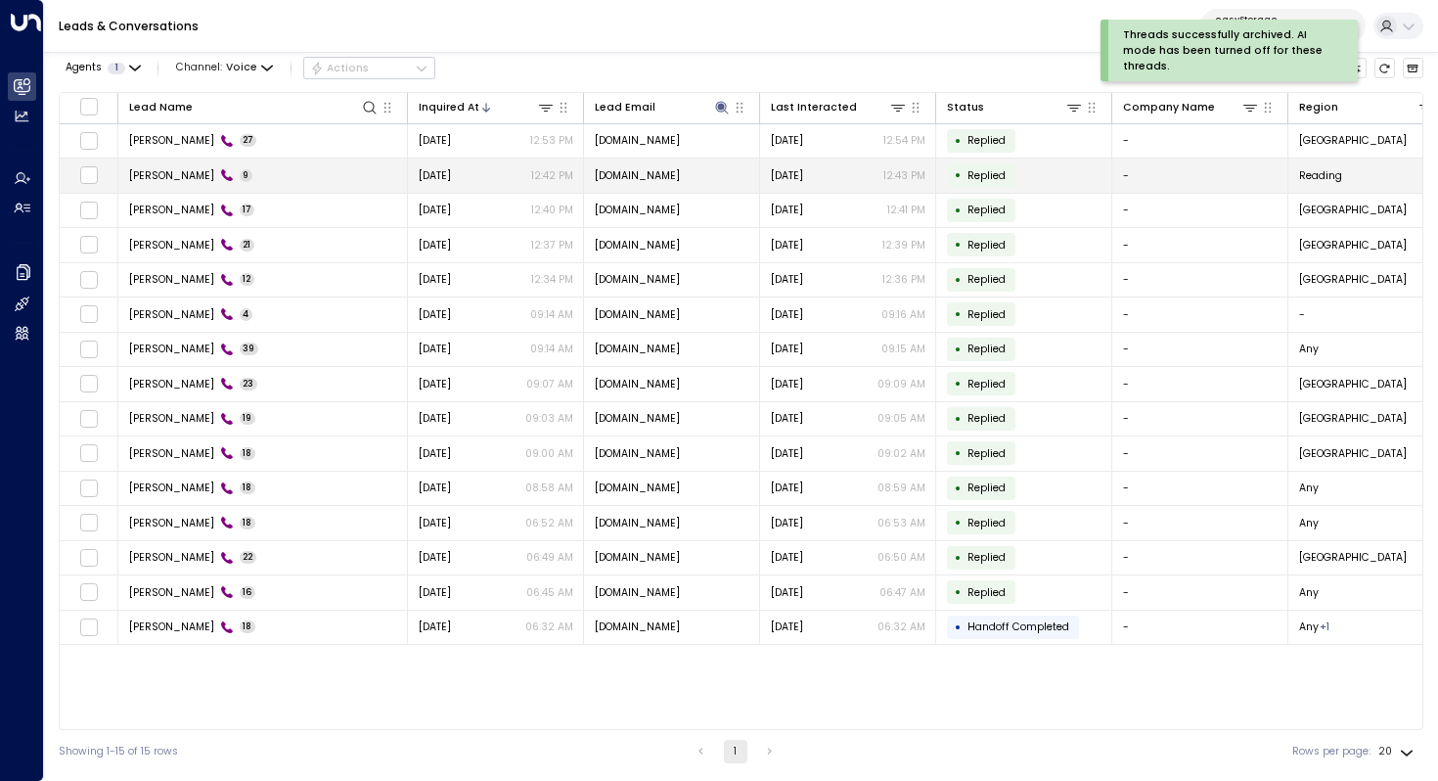
click at [164, 177] on span "Akmila Mueller" at bounding box center [171, 175] width 85 height 15
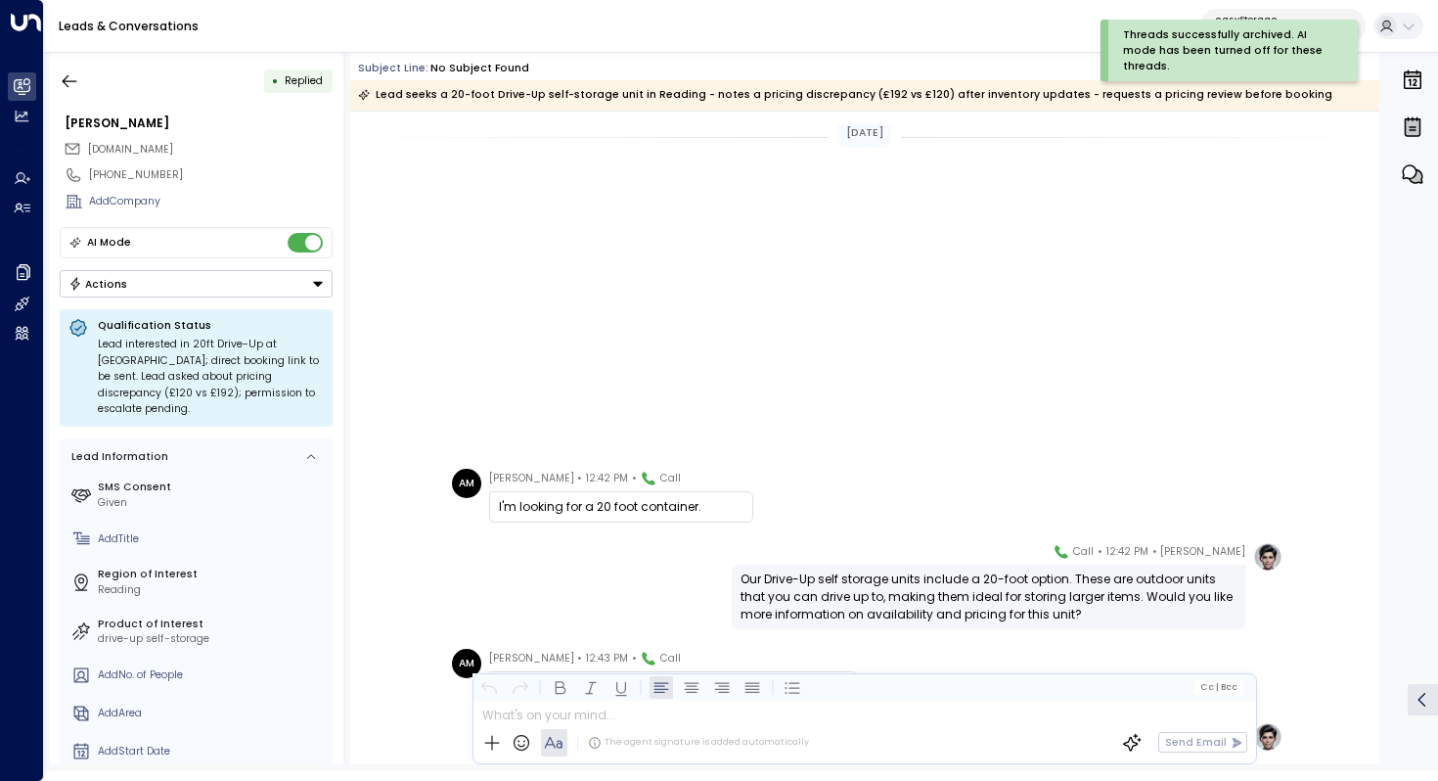
scroll to position [432, 0]
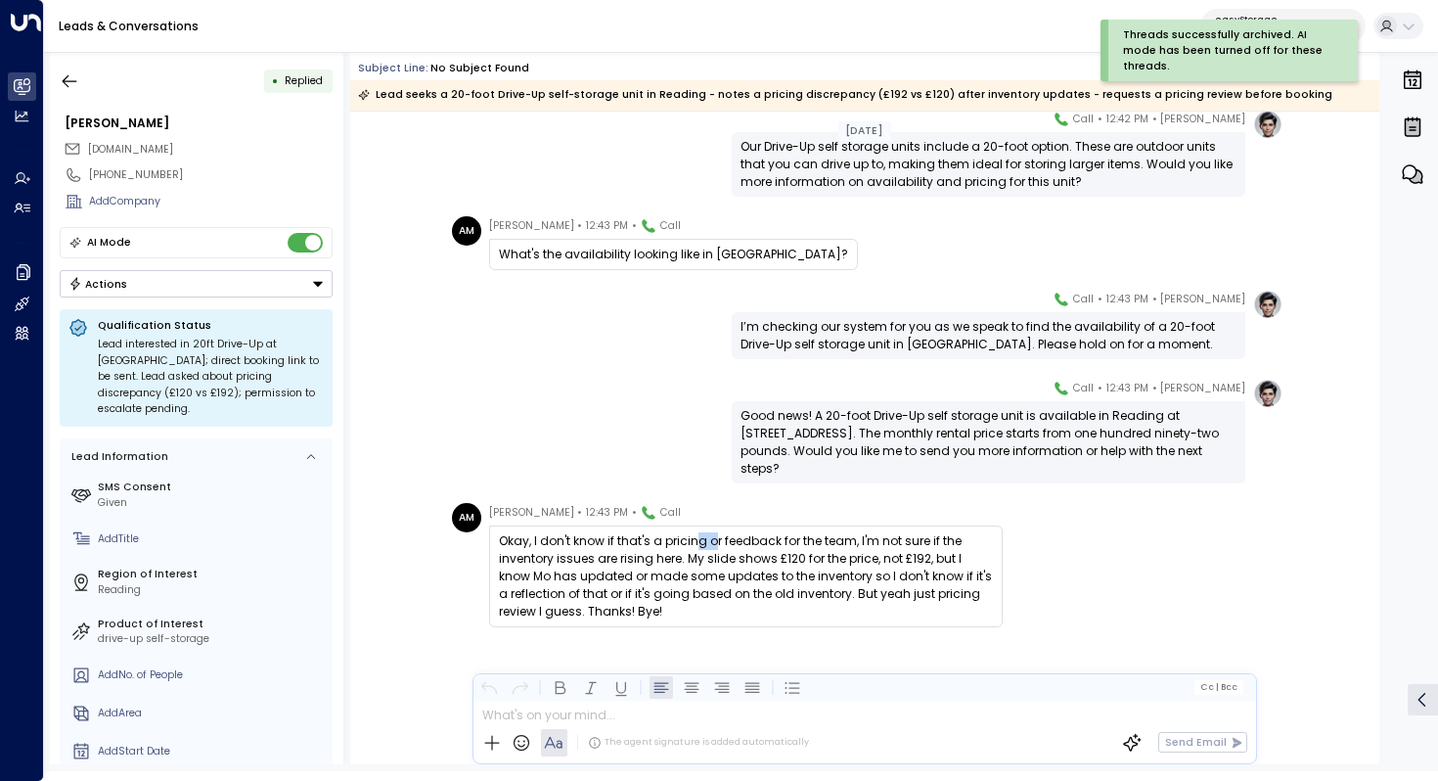
drag, startPoint x: 690, startPoint y: 544, endPoint x: 712, endPoint y: 544, distance: 22.5
click at [712, 544] on div "Okay, I don't know if that's a pricing or feedback for the team, I'm not sure i…" at bounding box center [746, 576] width 494 height 88
drag, startPoint x: 751, startPoint y: 544, endPoint x: 748, endPoint y: 554, distance: 10.2
click at [748, 554] on div "Okay, I don't know if that's a pricing or feedback for the team, I'm not sure i…" at bounding box center [746, 576] width 494 height 88
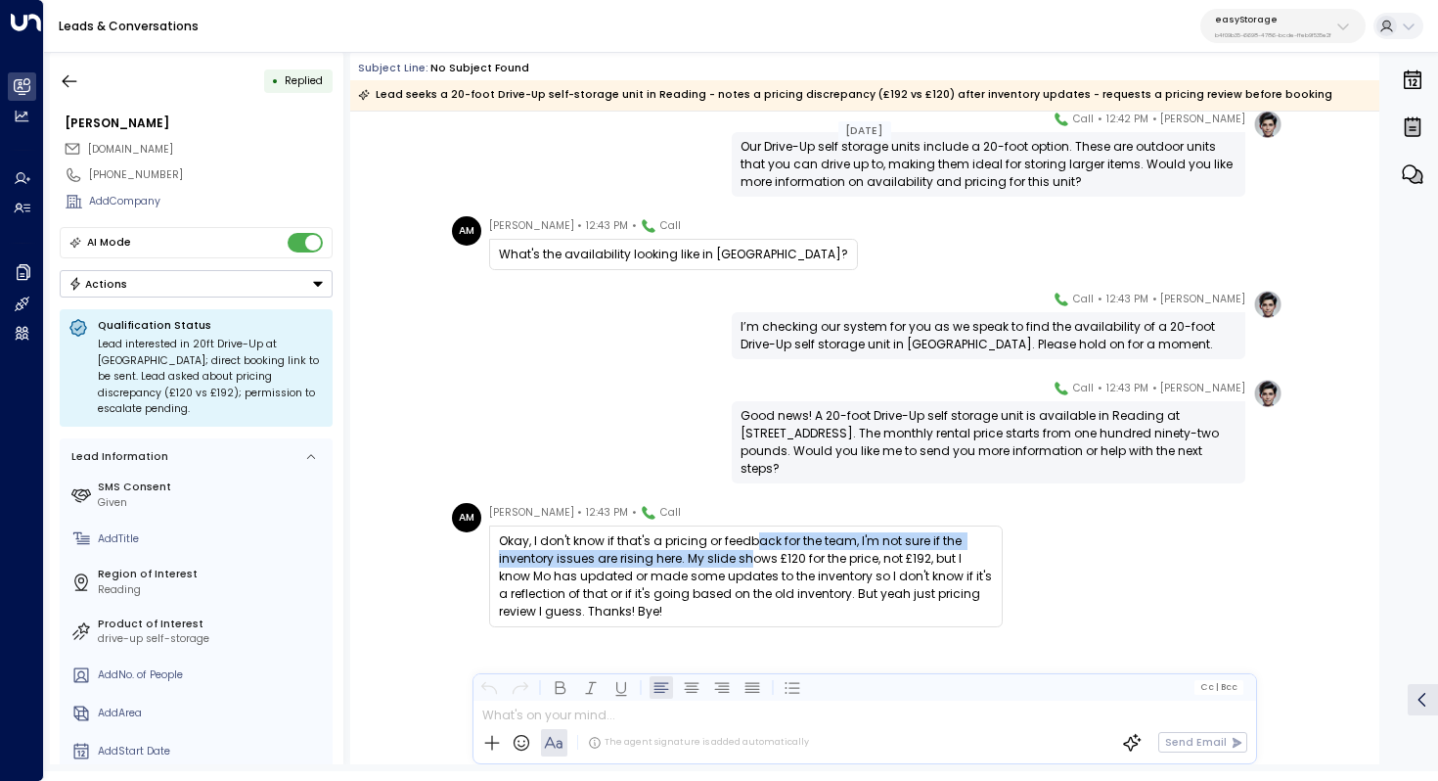
click at [748, 554] on div "Okay, I don't know if that's a pricing or feedback for the team, I'm not sure i…" at bounding box center [746, 576] width 494 height 88
click at [726, 552] on div "Okay, I don't know if that's a pricing or feedback for the team, I'm not sure i…" at bounding box center [746, 576] width 494 height 88
click at [756, 551] on div "Okay, I don't know if that's a pricing or feedback for the team, I'm not sure i…" at bounding box center [746, 576] width 494 height 88
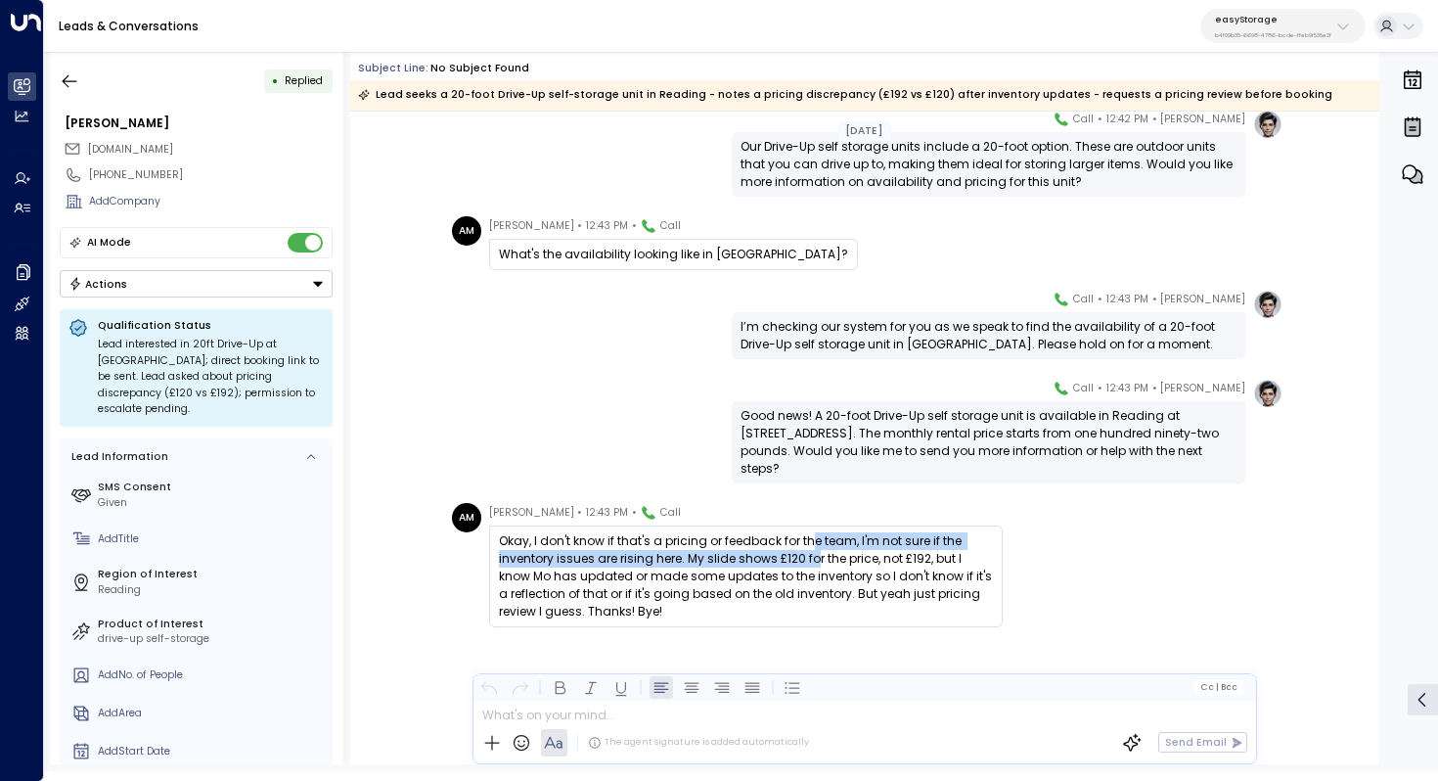
drag, startPoint x: 810, startPoint y: 542, endPoint x: 810, endPoint y: 556, distance: 13.7
click at [810, 556] on div "Okay, I don't know if that's a pricing or feedback for the team, I'm not sure i…" at bounding box center [746, 576] width 494 height 88
drag, startPoint x: 721, startPoint y: 555, endPoint x: 789, endPoint y: 555, distance: 67.5
click at [789, 555] on div "Okay, I don't know if that's a pricing or feedback for the team, I'm not sure i…" at bounding box center [746, 576] width 494 height 88
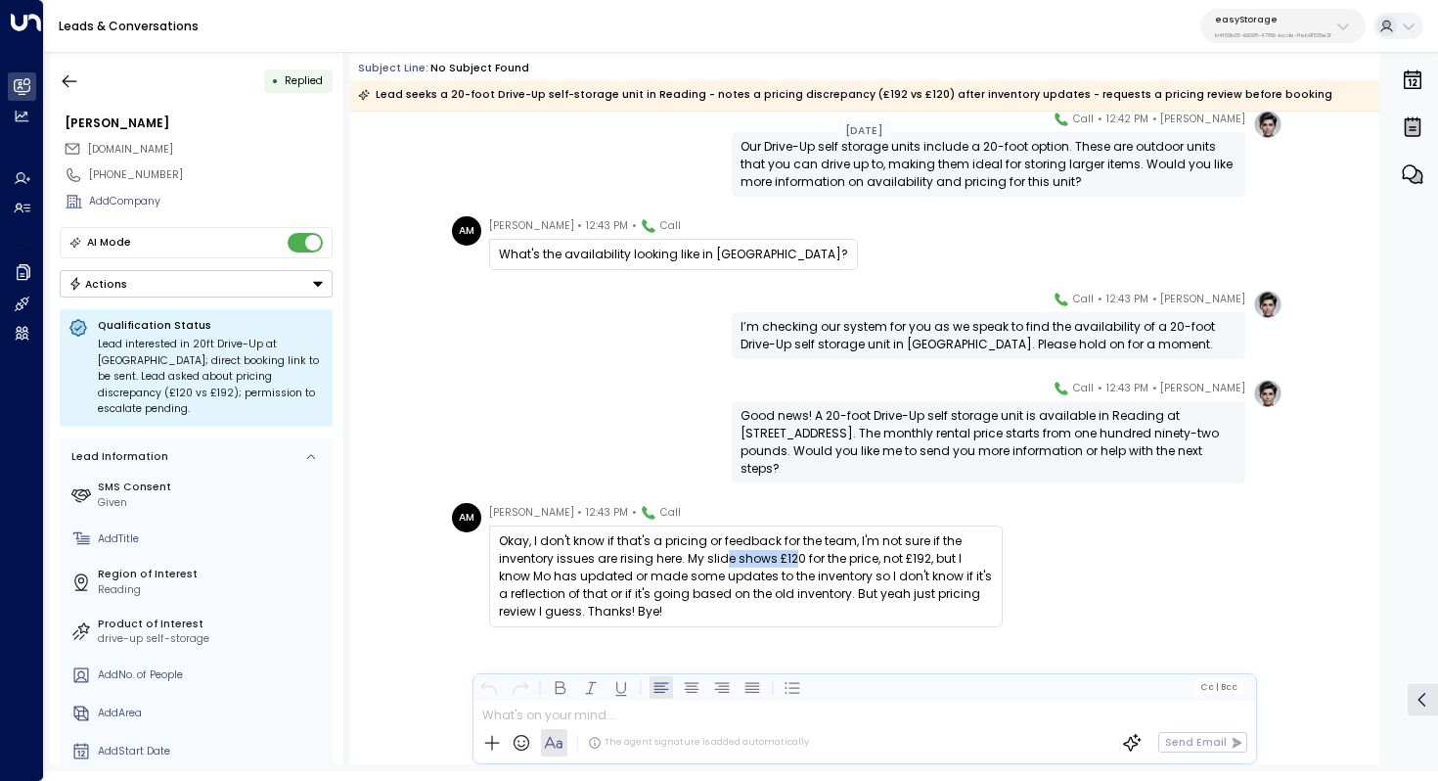
click at [789, 555] on div "Okay, I don't know if that's a pricing or feedback for the team, I'm not sure i…" at bounding box center [746, 576] width 494 height 88
drag, startPoint x: 931, startPoint y: 557, endPoint x: 859, endPoint y: 557, distance: 72.4
click at [859, 557] on div "Okay, I don't know if that's a pricing or feedback for the team, I'm not sure i…" at bounding box center [746, 576] width 494 height 88
click at [684, 559] on div "Okay, I don't know if that's a pricing or feedback for the team, I'm not sure i…" at bounding box center [746, 576] width 494 height 88
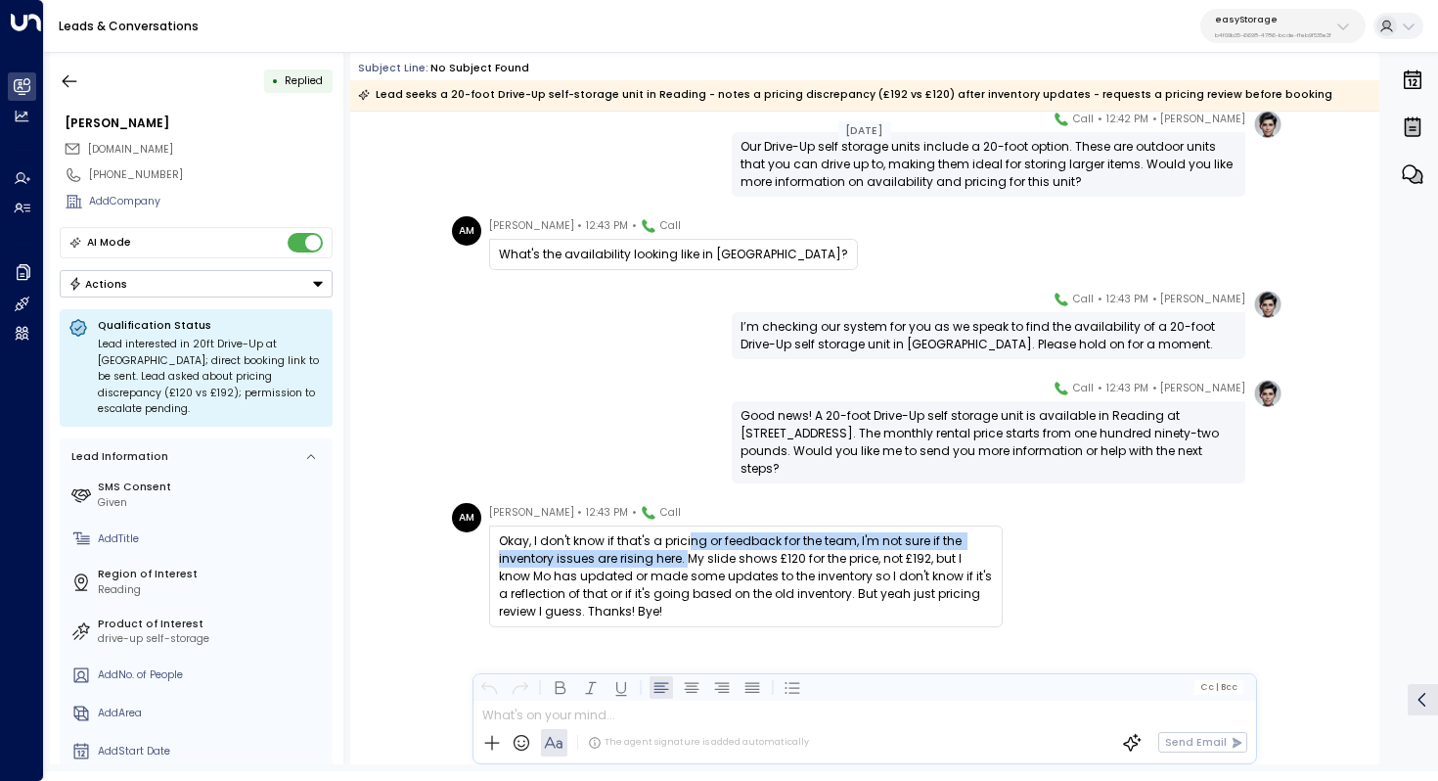
click at [684, 559] on div "Okay, I don't know if that's a pricing or feedback for the team, I'm not sure i…" at bounding box center [746, 576] width 494 height 88
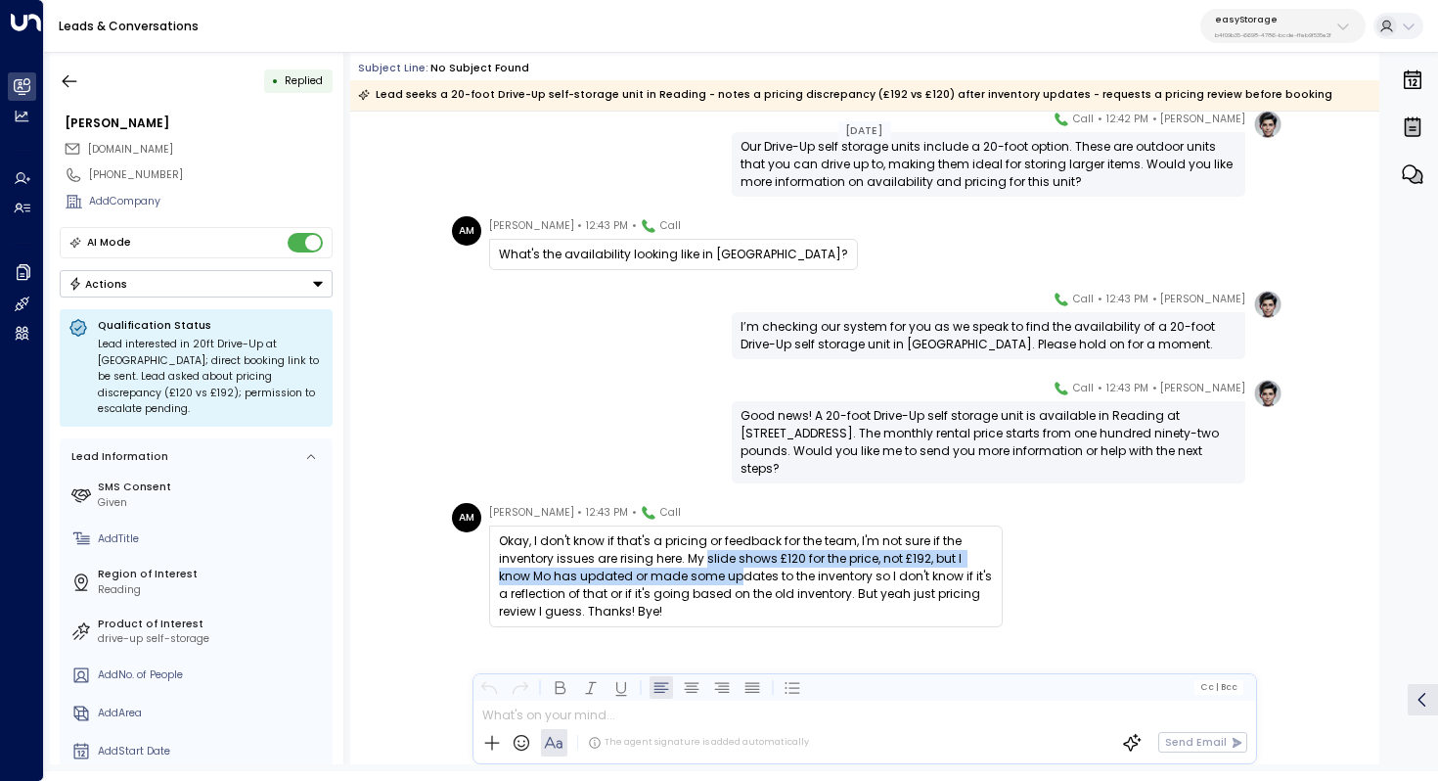
drag, startPoint x: 703, startPoint y: 559, endPoint x: 703, endPoint y: 575, distance: 16.6
click at [703, 575] on div "Okay, I don't know if that's a pricing or feedback for the team, I'm not sure i…" at bounding box center [746, 576] width 494 height 88
click at [716, 575] on div "Okay, I don't know if that's a pricing or feedback for the team, I'm not sure i…" at bounding box center [746, 576] width 494 height 88
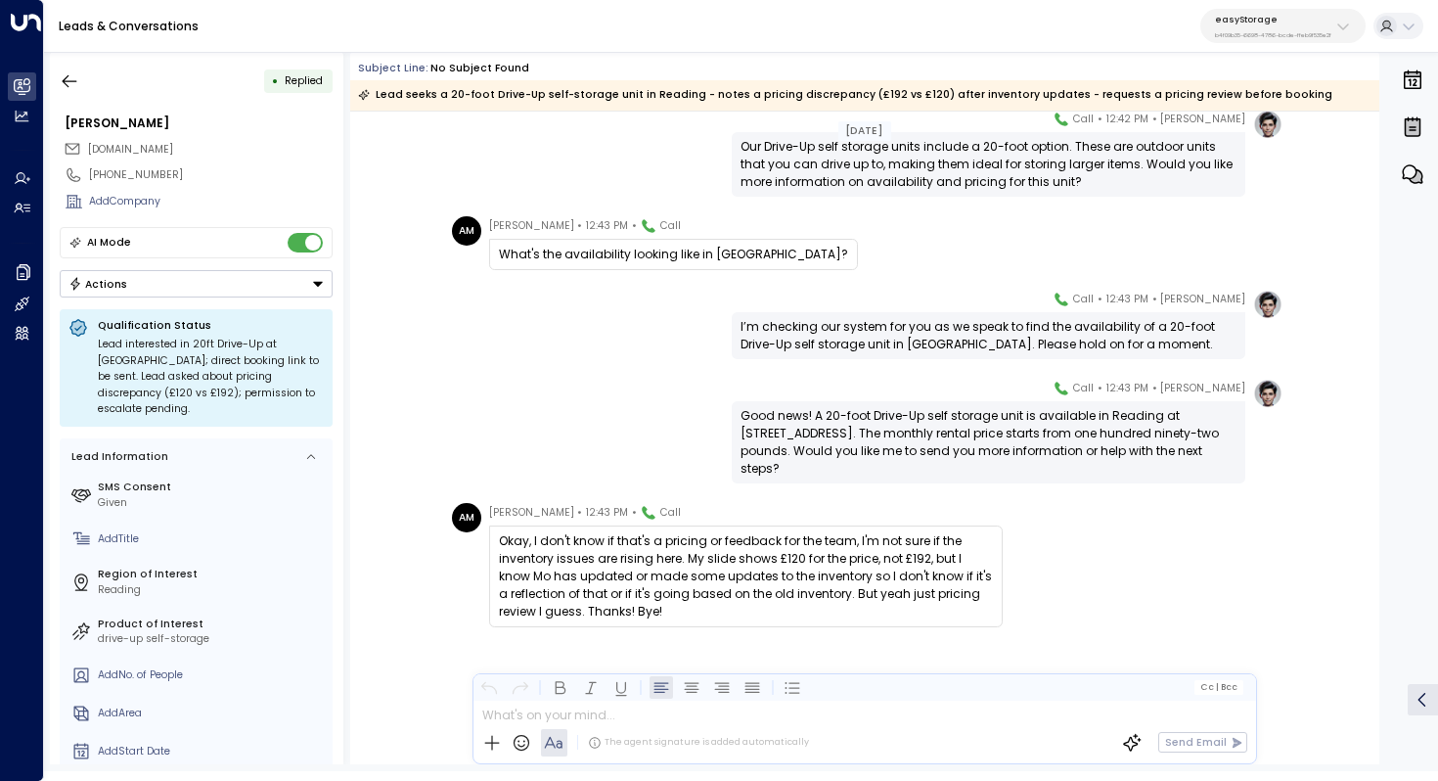
drag, startPoint x: 726, startPoint y: 565, endPoint x: 726, endPoint y: 575, distance: 10.8
click at [726, 575] on div "Okay, I don't know if that's a pricing or feedback for the team, I'm not sure i…" at bounding box center [746, 576] width 494 height 88
drag, startPoint x: 752, startPoint y: 564, endPoint x: 752, endPoint y: 577, distance: 13.7
click at [752, 577] on div "Okay, I don't know if that's a pricing or feedback for the team, I'm not sure i…" at bounding box center [746, 576] width 494 height 88
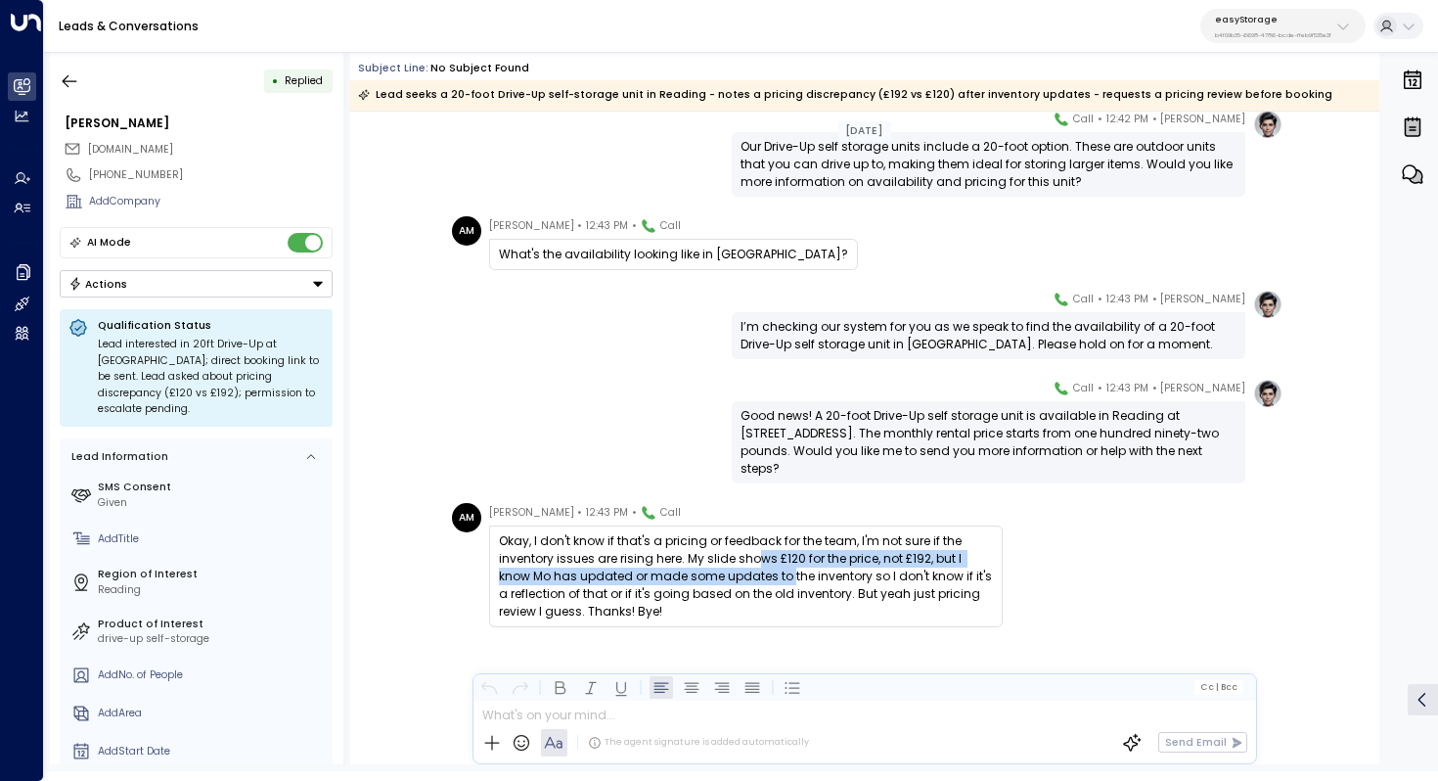
click at [752, 577] on div "Okay, I don't know if that's a pricing or feedback for the team, I'm not sure i…" at bounding box center [746, 576] width 494 height 88
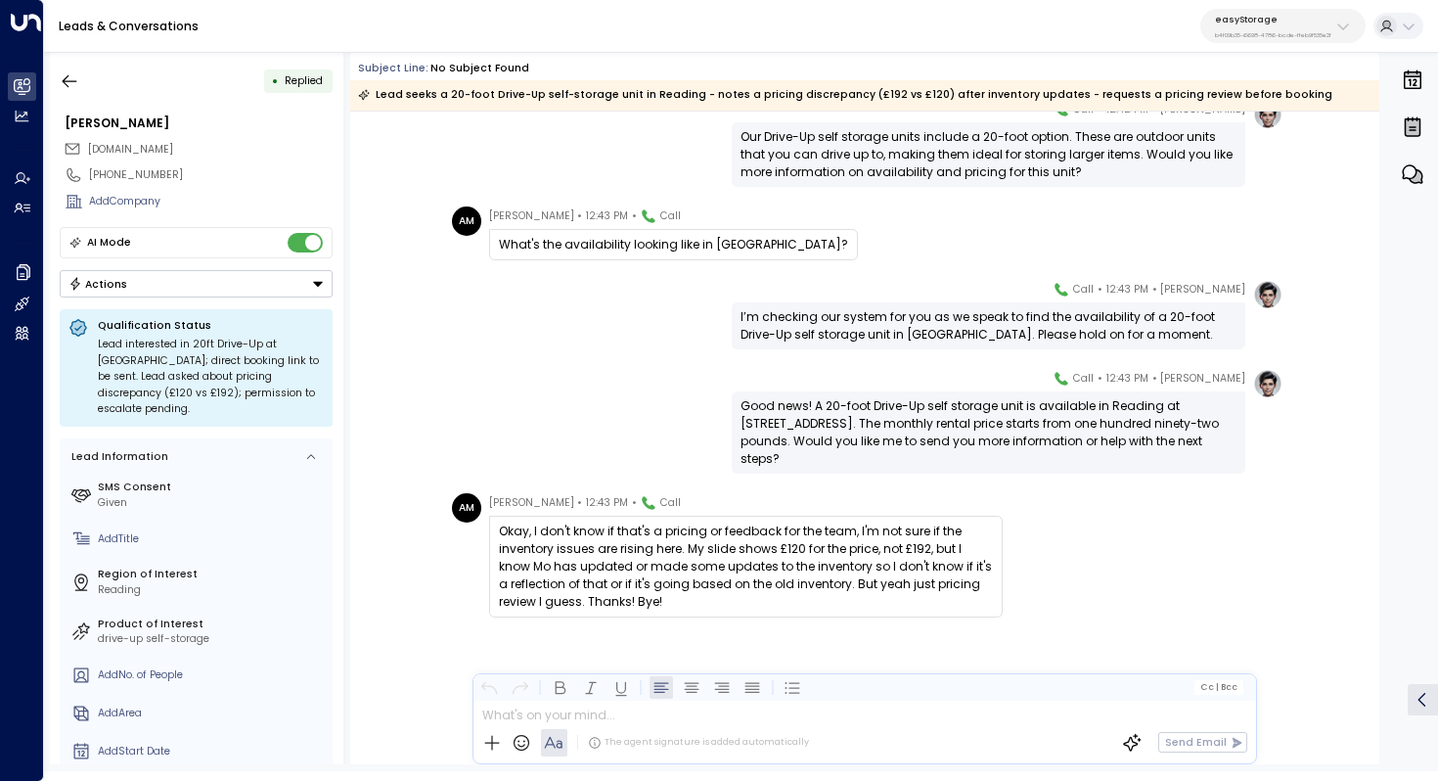
click at [752, 574] on div "Okay, I don't know if that's a pricing or feedback for the team, I'm not sure i…" at bounding box center [746, 566] width 494 height 88
drag, startPoint x: 688, startPoint y: 548, endPoint x: 751, endPoint y: 548, distance: 63.6
click at [751, 548] on div "Okay, I don't know if that's a pricing or feedback for the team, I'm not sure i…" at bounding box center [746, 566] width 494 height 88
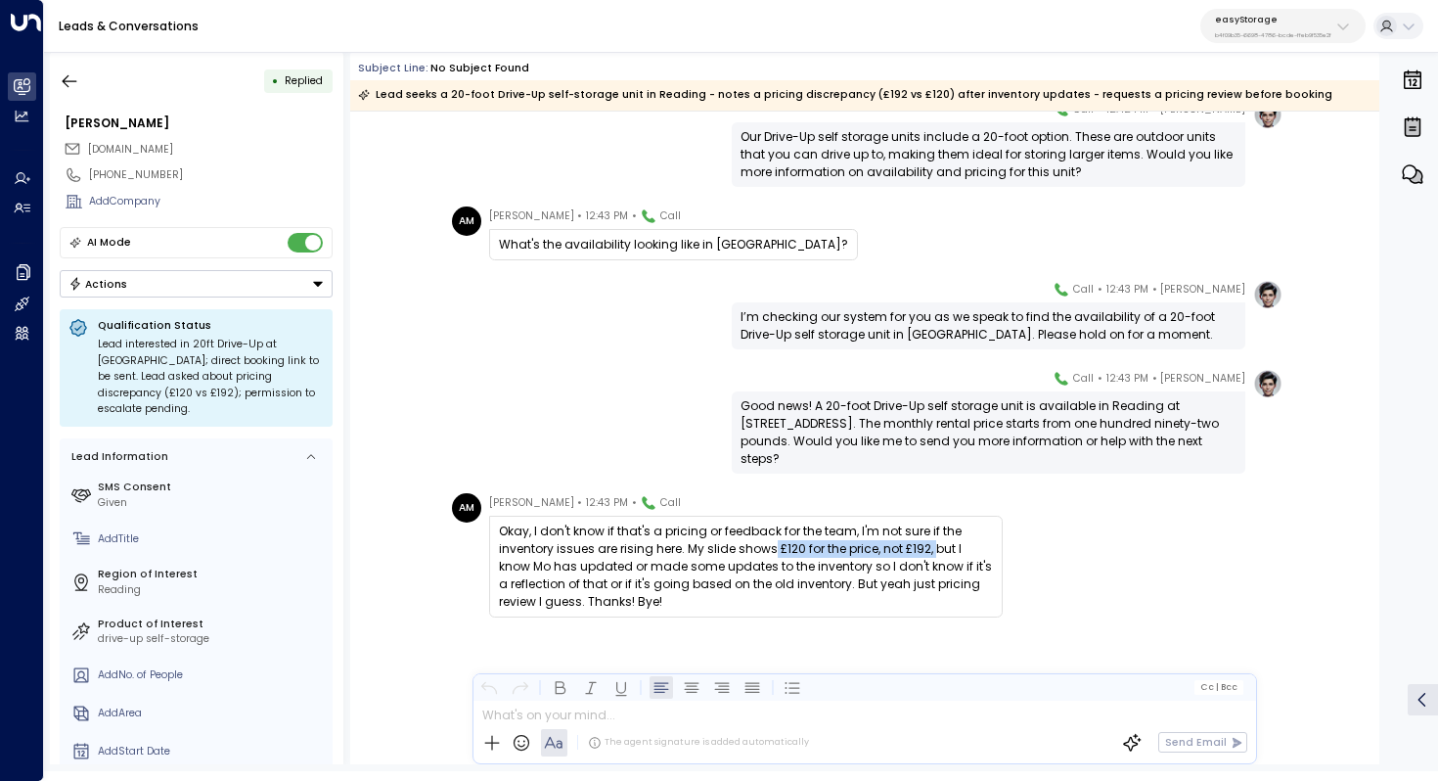
drag, startPoint x: 770, startPoint y: 547, endPoint x: 932, endPoint y: 548, distance: 162.4
click at [932, 548] on div "Okay, I don't know if that's a pricing or feedback for the team, I'm not sure i…" at bounding box center [746, 566] width 494 height 88
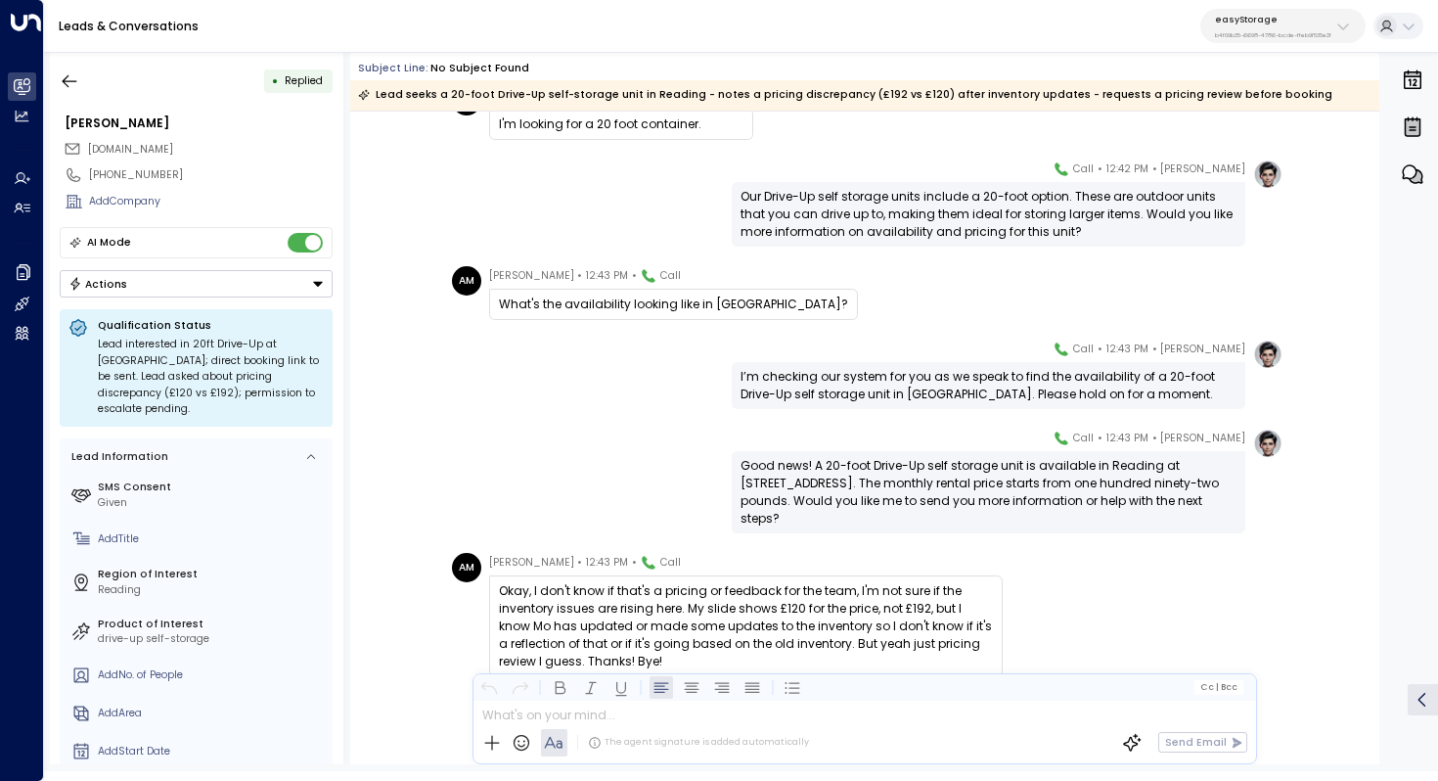
scroll to position [427, 0]
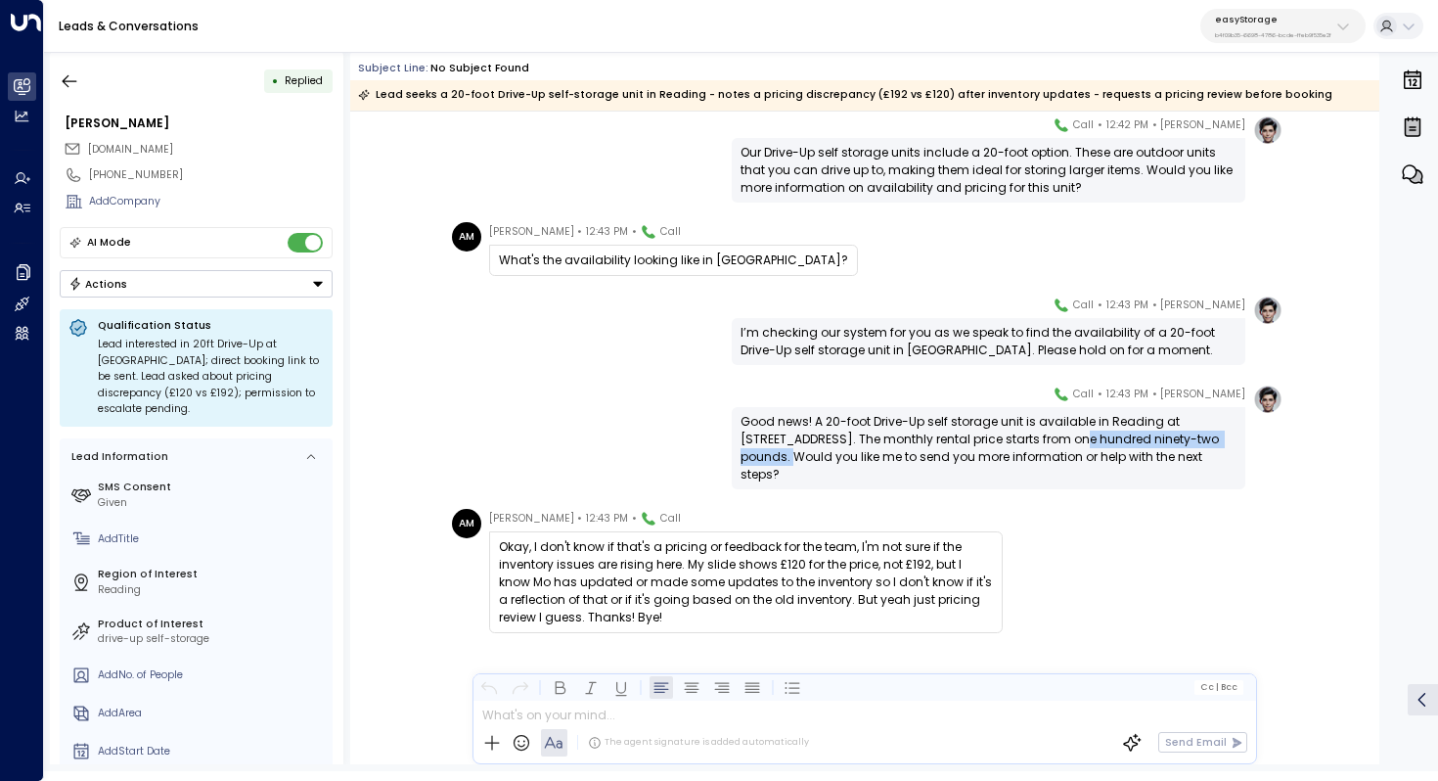
drag, startPoint x: 1049, startPoint y: 438, endPoint x: 786, endPoint y: 454, distance: 263.7
click at [786, 454] on div "Good news! A 20-foot Drive-Up self storage unit is available in Reading at 127 …" at bounding box center [989, 448] width 496 height 70
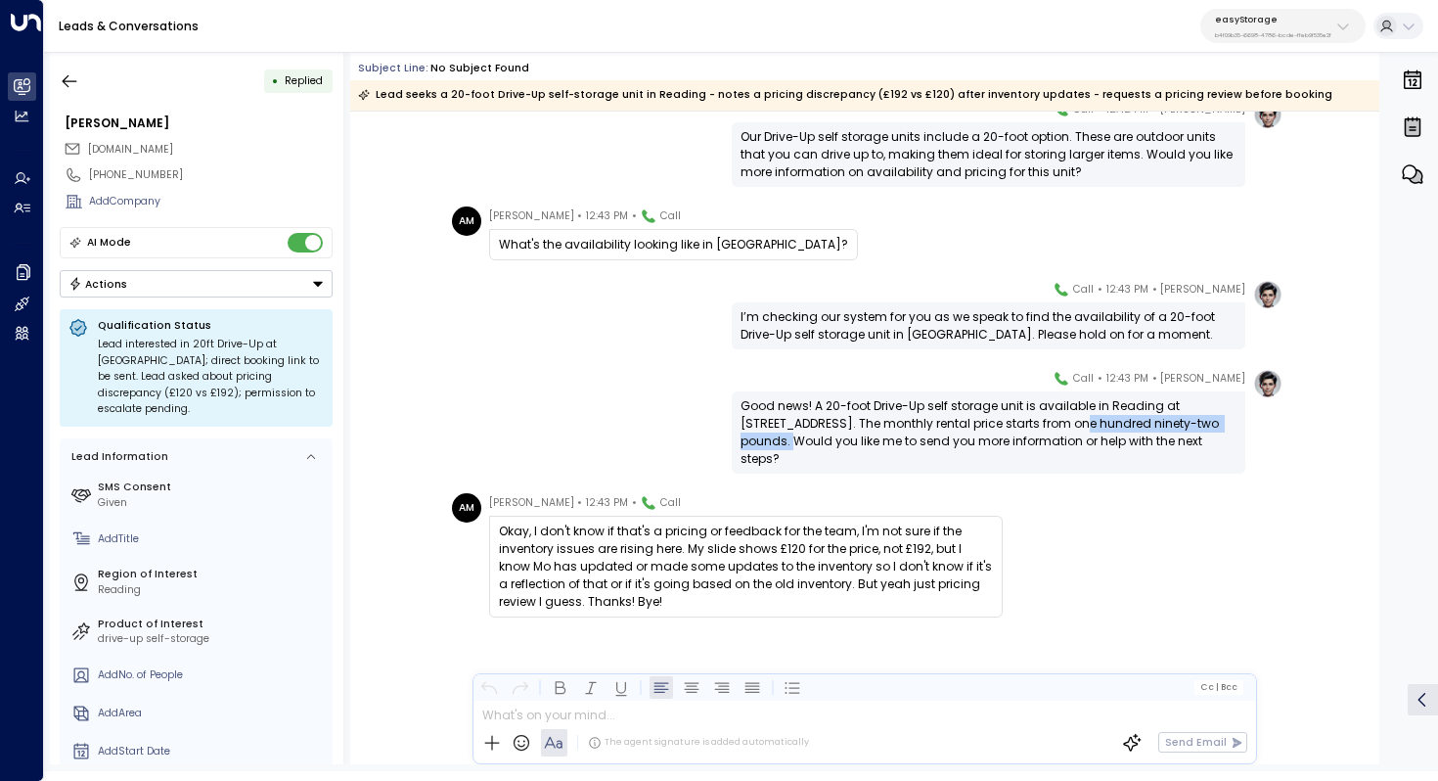
scroll to position [442, 0]
click at [61, 75] on icon "button" at bounding box center [70, 81] width 20 height 20
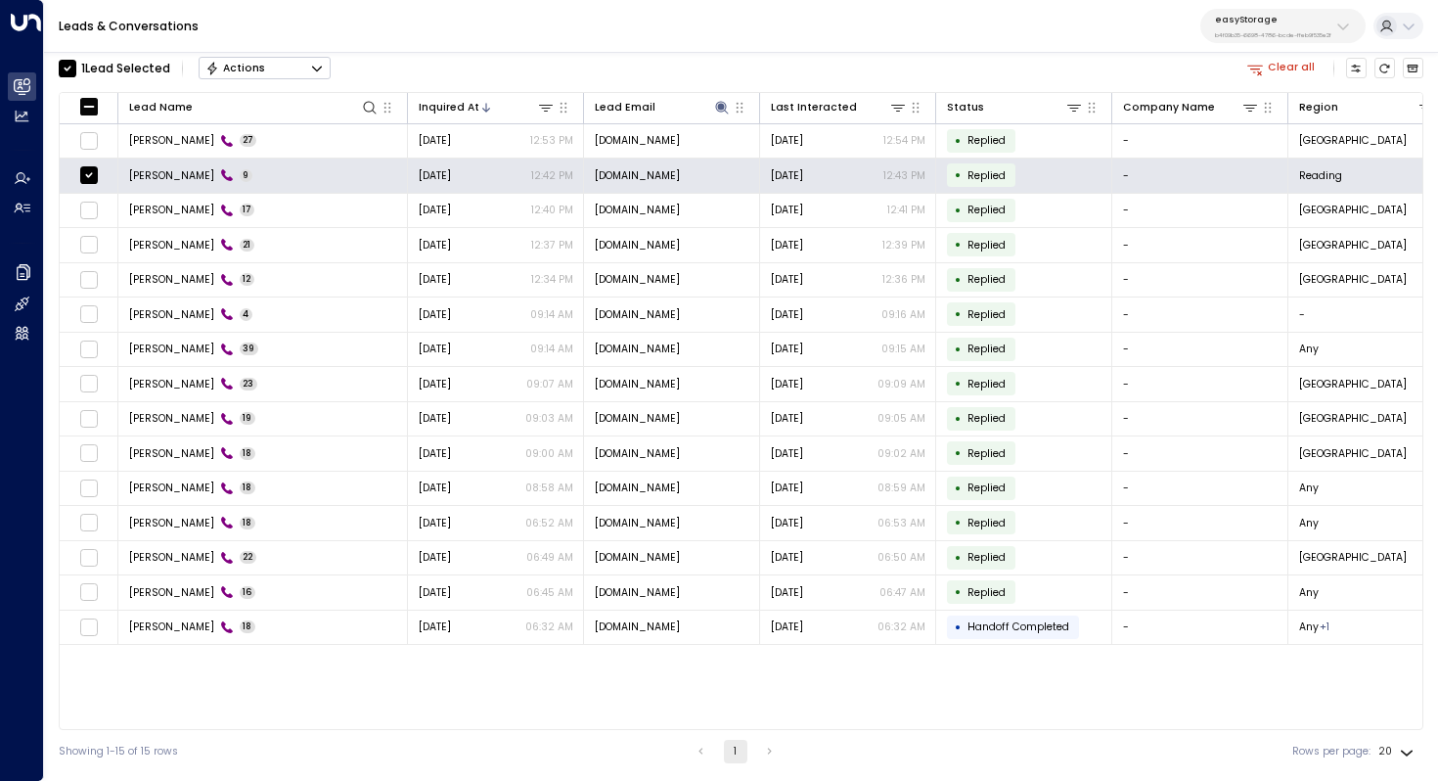
click at [290, 71] on button "Actions" at bounding box center [265, 68] width 132 height 23
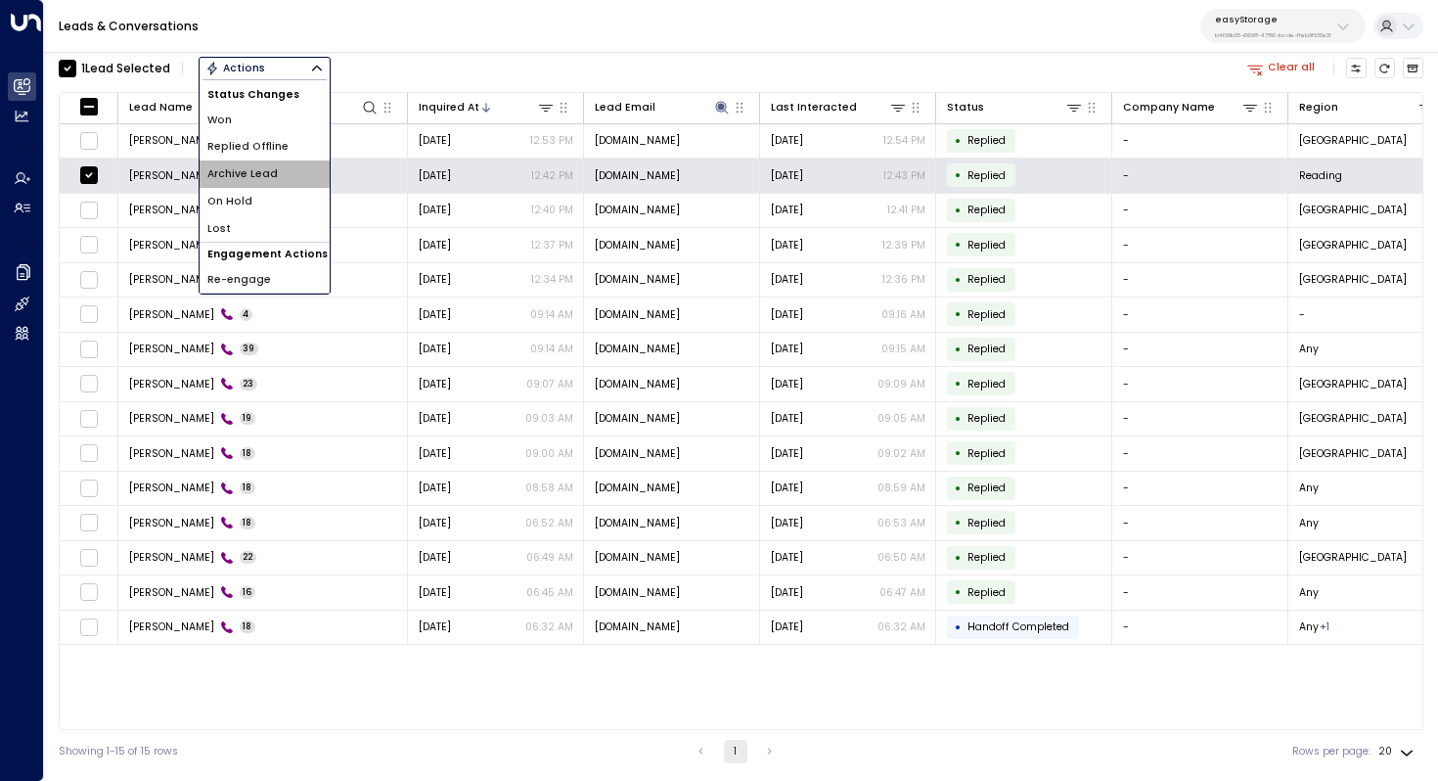
click at [280, 177] on li "Archive Lead" at bounding box center [265, 173] width 130 height 27
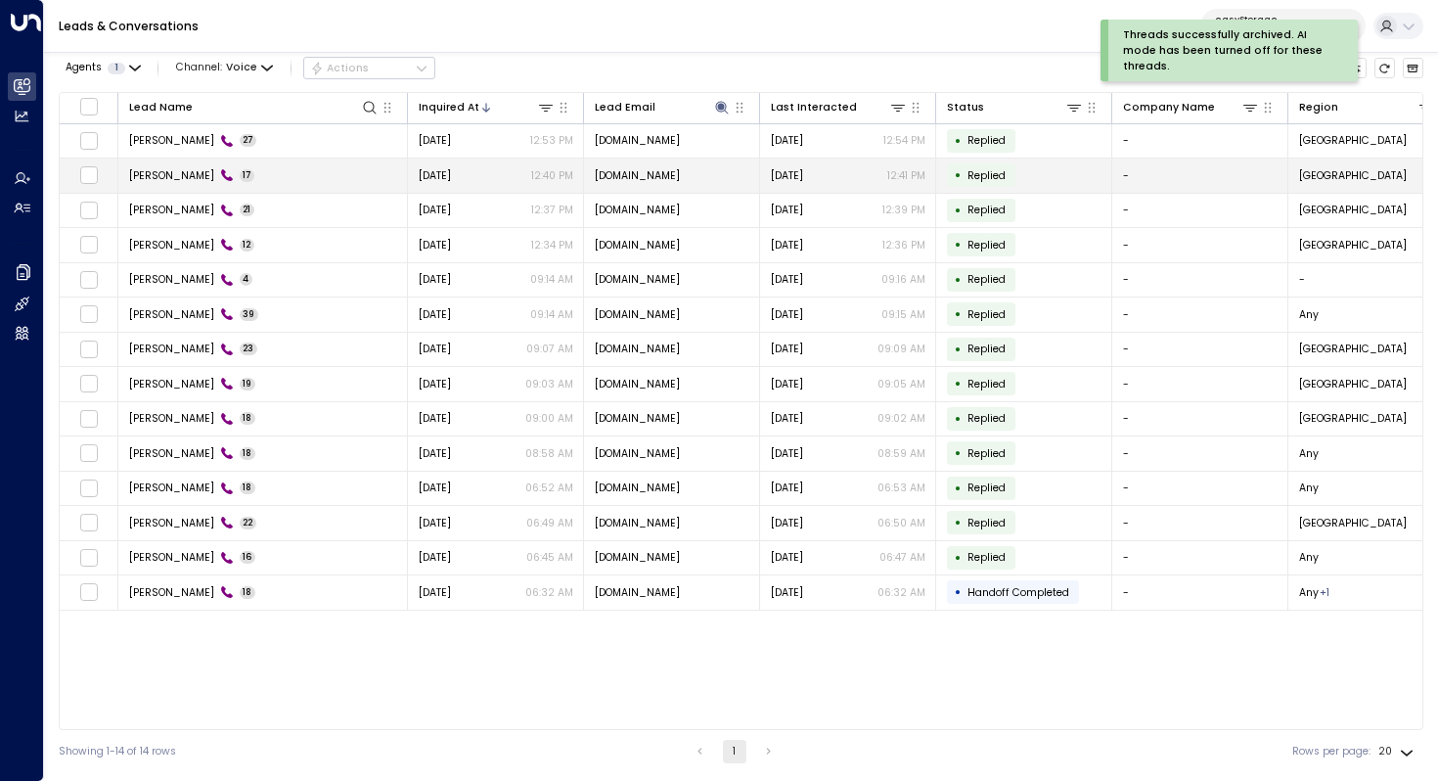
click at [187, 171] on span "Akmila Mueller" at bounding box center [171, 175] width 85 height 15
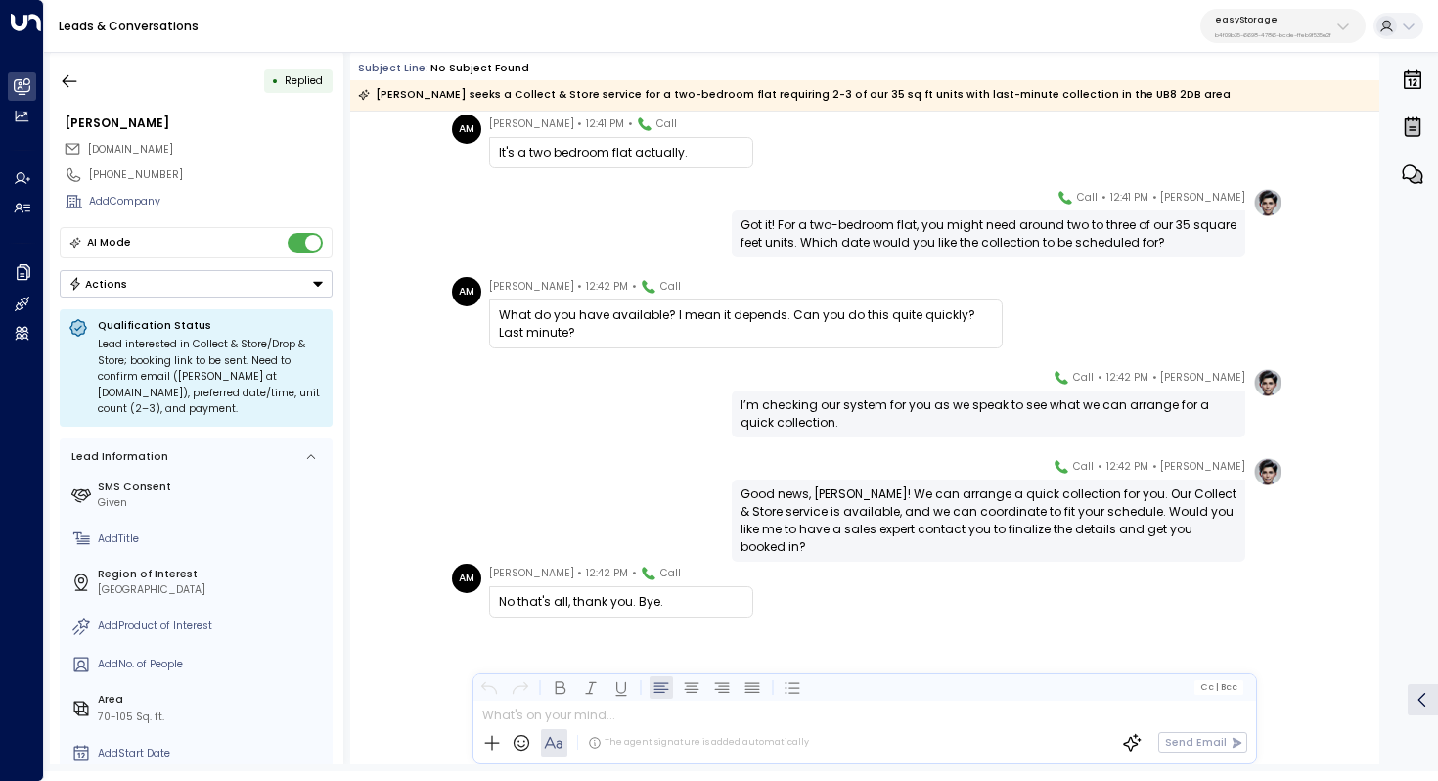
scroll to position [1004, 0]
click at [68, 84] on icon "button" at bounding box center [70, 81] width 20 height 20
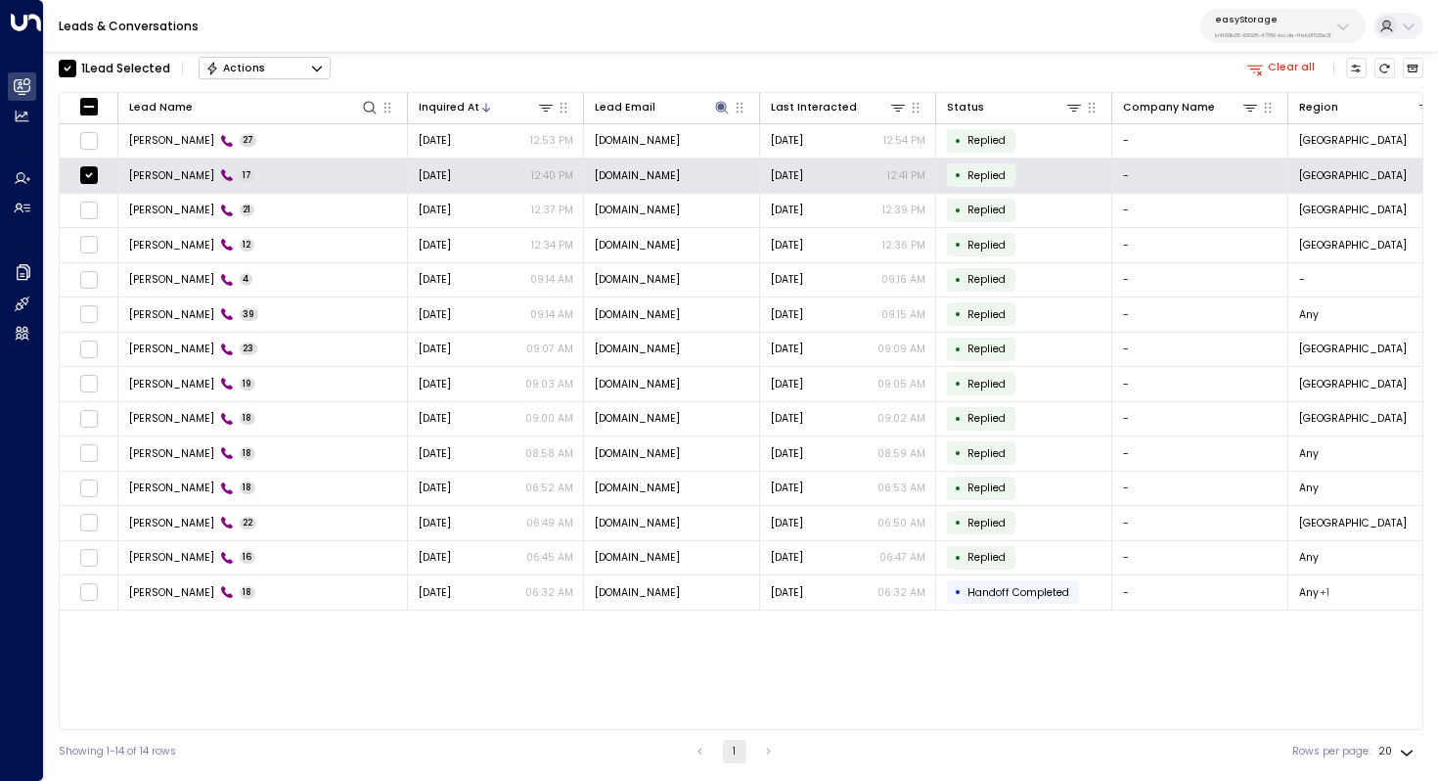
click at [280, 65] on button "Actions" at bounding box center [265, 68] width 132 height 23
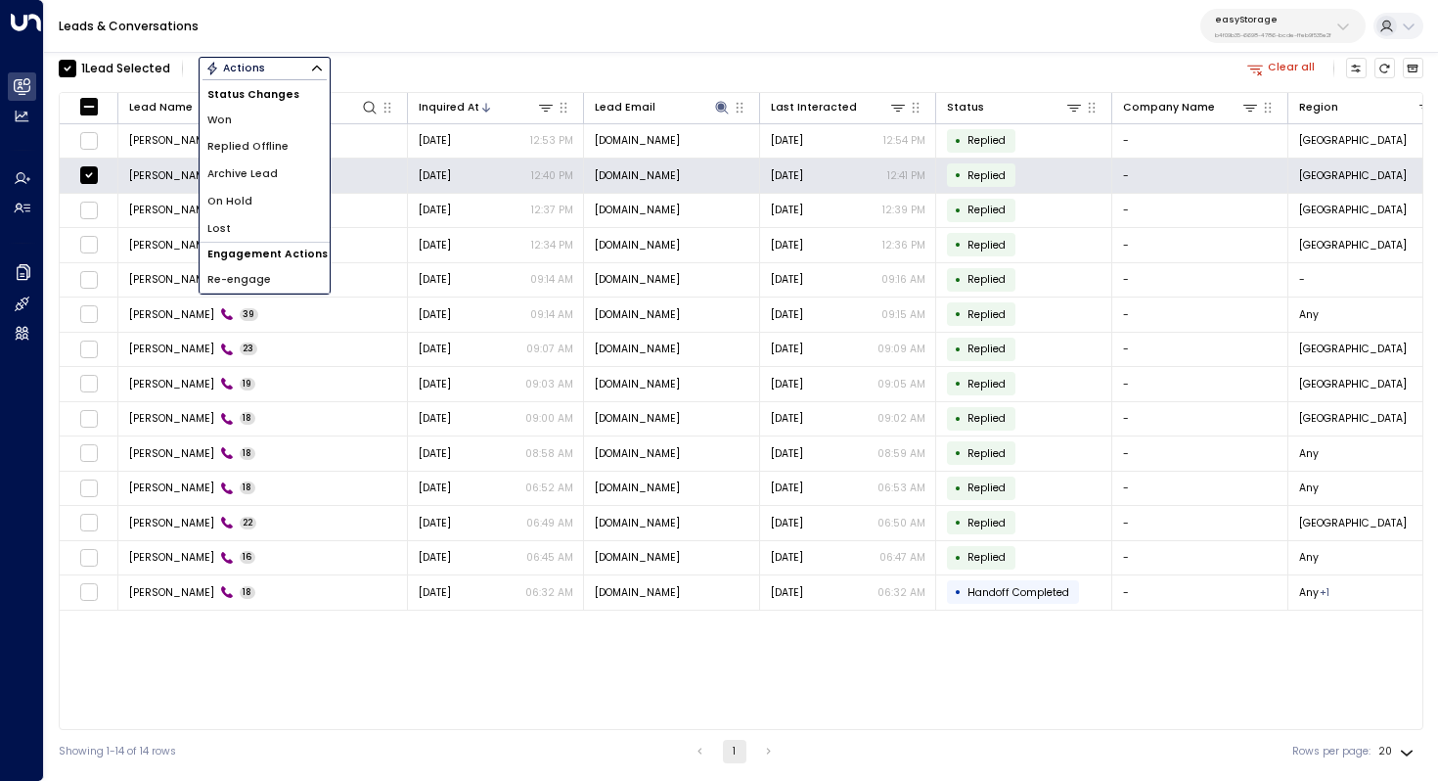
click at [286, 180] on li "Archive Lead" at bounding box center [265, 173] width 130 height 27
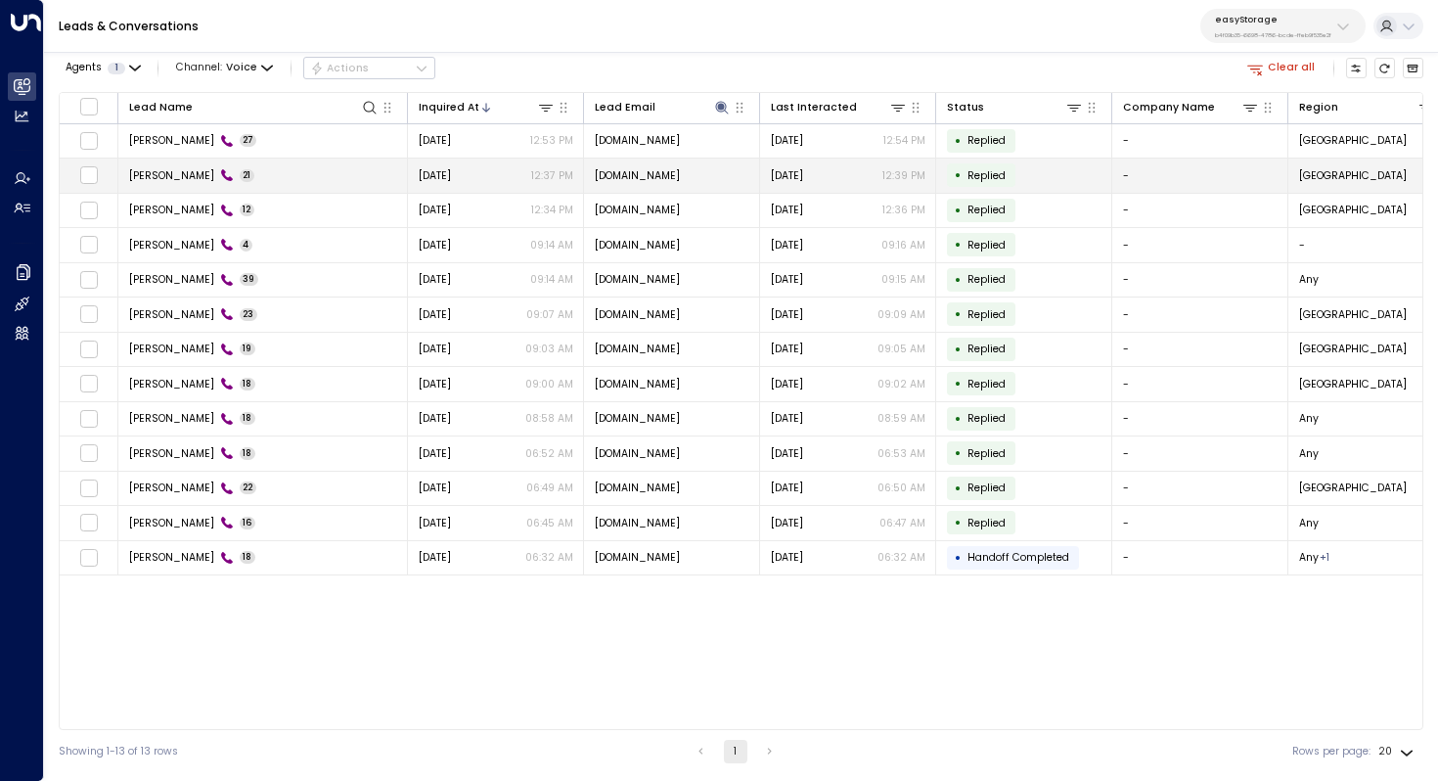
click at [162, 168] on span "Akmila Mueller" at bounding box center [171, 175] width 85 height 15
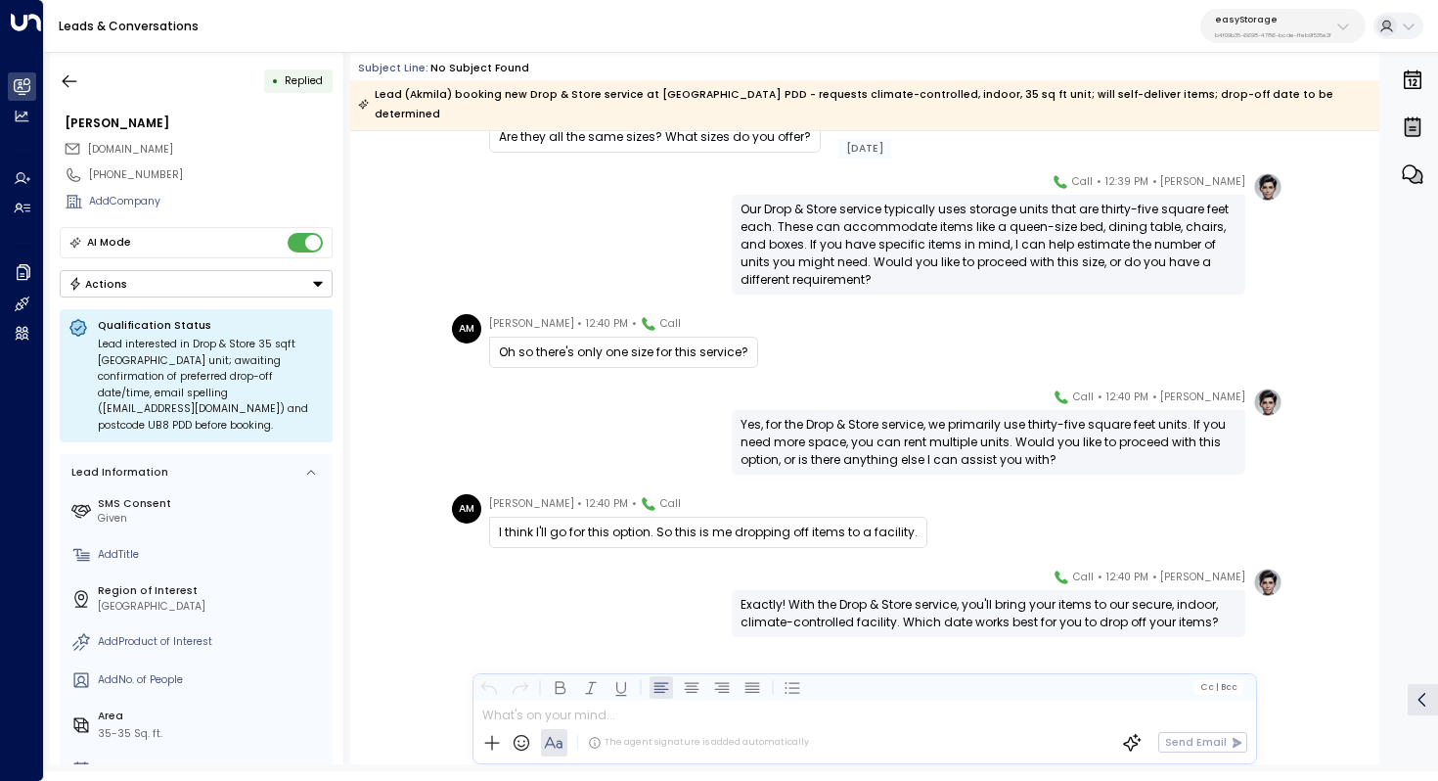
scroll to position [1399, 0]
click at [68, 68] on button "button" at bounding box center [69, 81] width 35 height 35
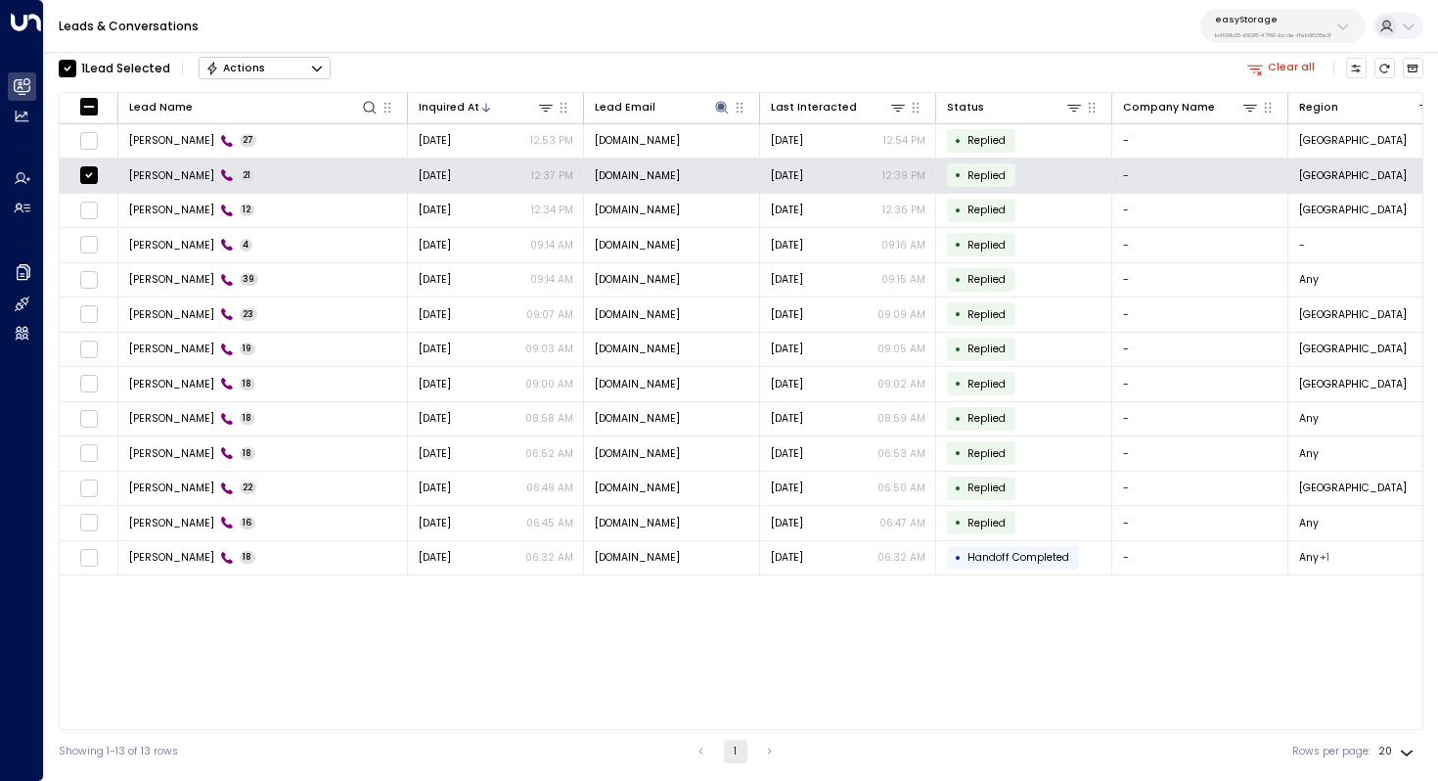
click at [278, 68] on button "Actions" at bounding box center [265, 68] width 132 height 23
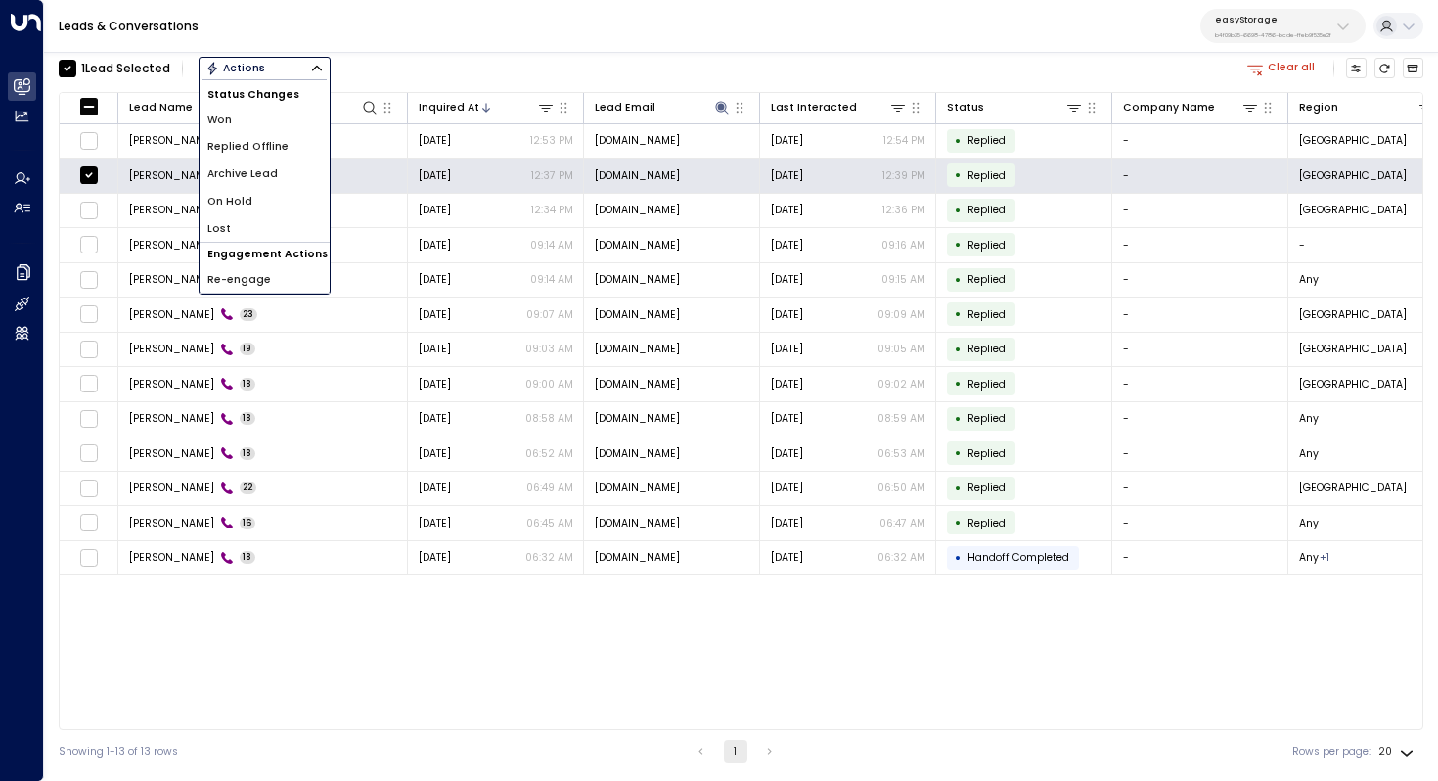
click at [271, 180] on span "Archive Lead" at bounding box center [242, 174] width 70 height 16
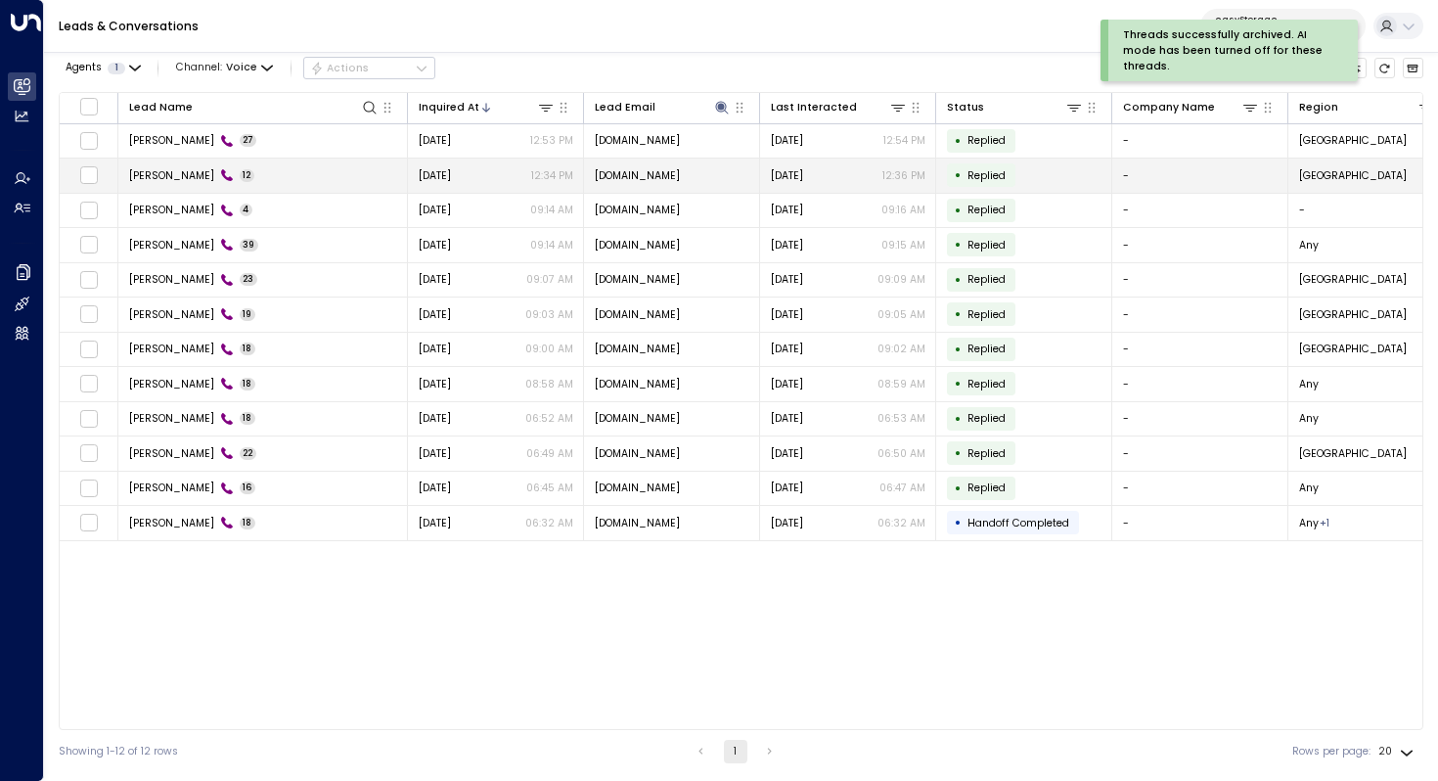
click at [176, 166] on td "Akmila Mueller 12" at bounding box center [263, 176] width 290 height 34
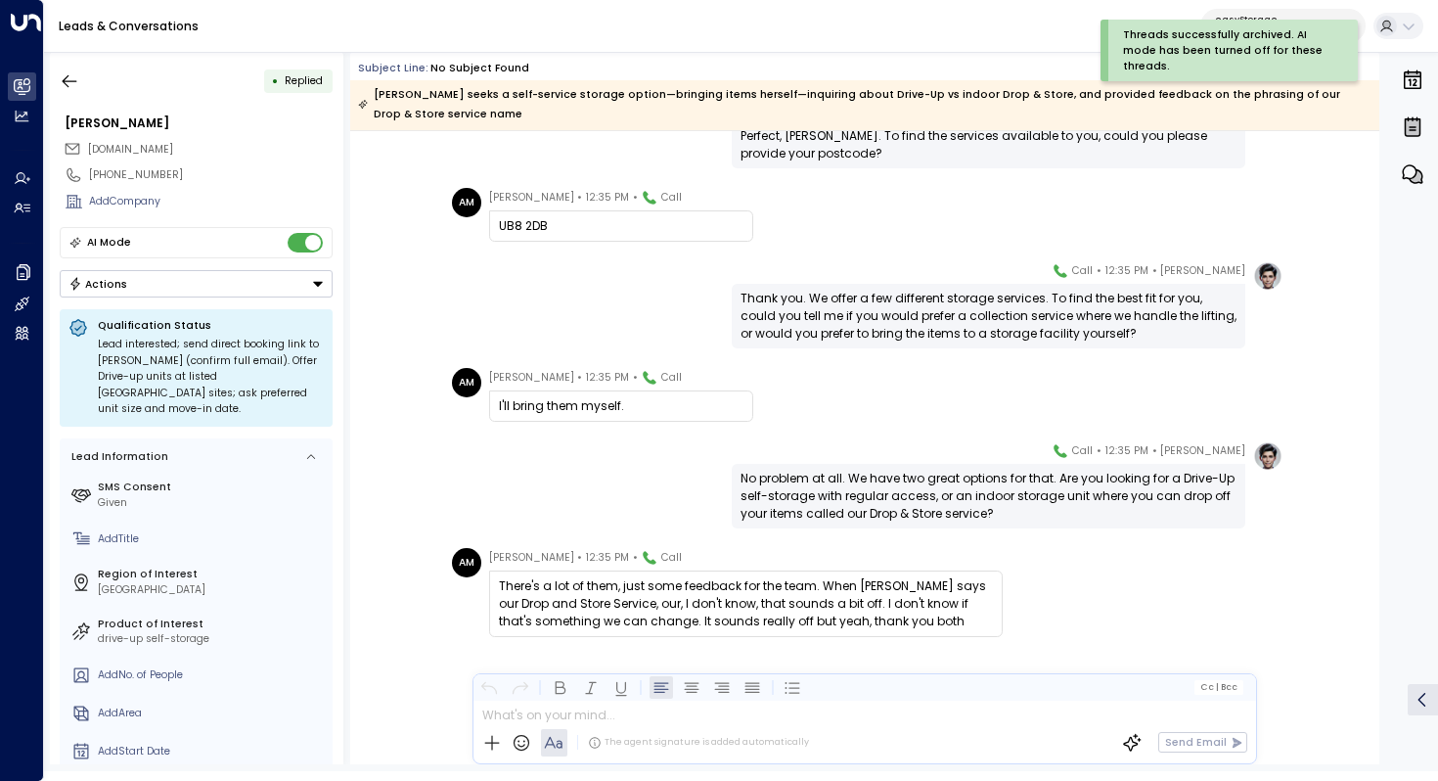
scroll to position [572, 0]
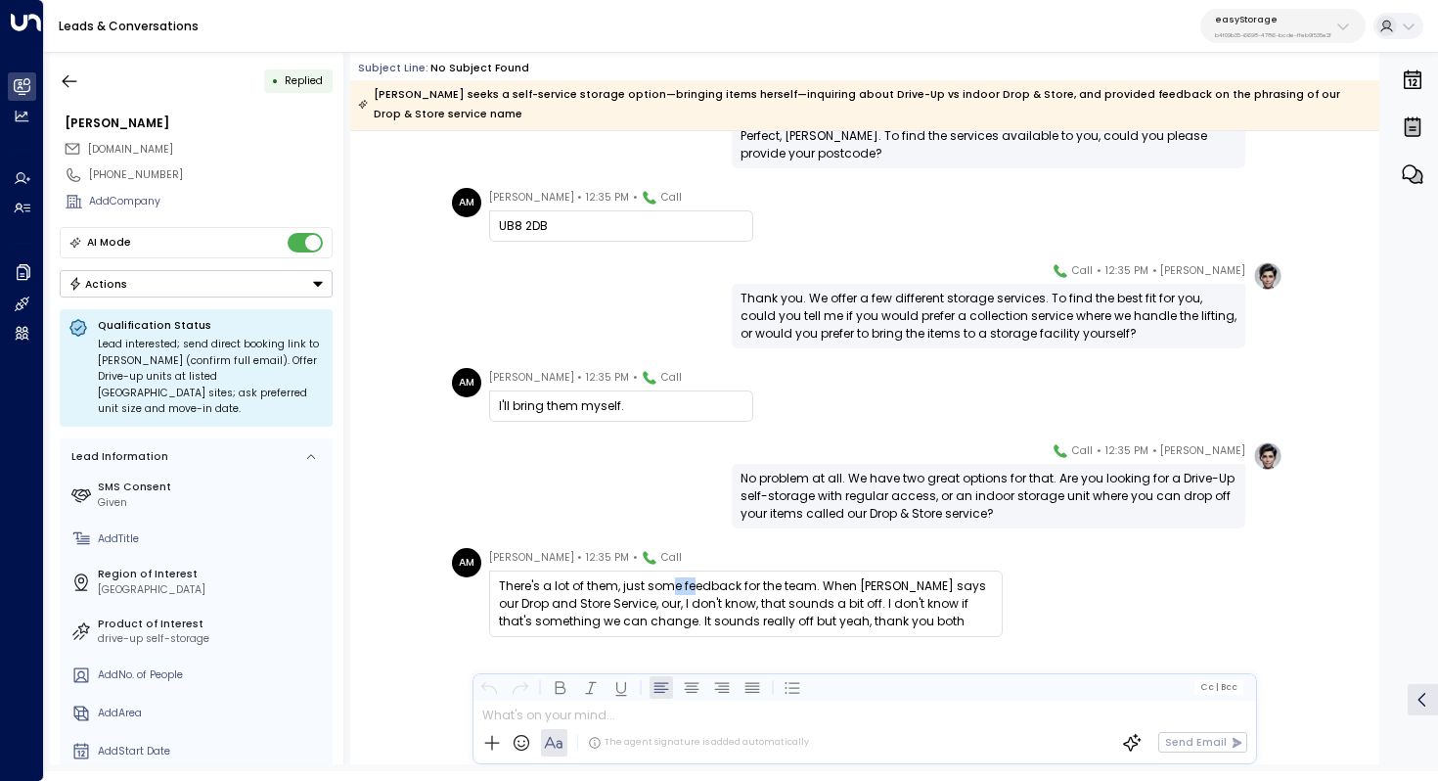
drag, startPoint x: 669, startPoint y: 567, endPoint x: 693, endPoint y: 567, distance: 23.5
click at [692, 577] on div "There's a lot of them, just some feedback for the team. When Eve says our Drop …" at bounding box center [746, 603] width 494 height 53
click at [693, 577] on div "There's a lot of them, just some feedback for the team. When Eve says our Drop …" at bounding box center [746, 603] width 494 height 53
drag, startPoint x: 810, startPoint y: 560, endPoint x: 810, endPoint y: 577, distance: 17.6
click at [810, 577] on div "There's a lot of them, just some feedback for the team. When Eve says our Drop …" at bounding box center [746, 603] width 494 height 53
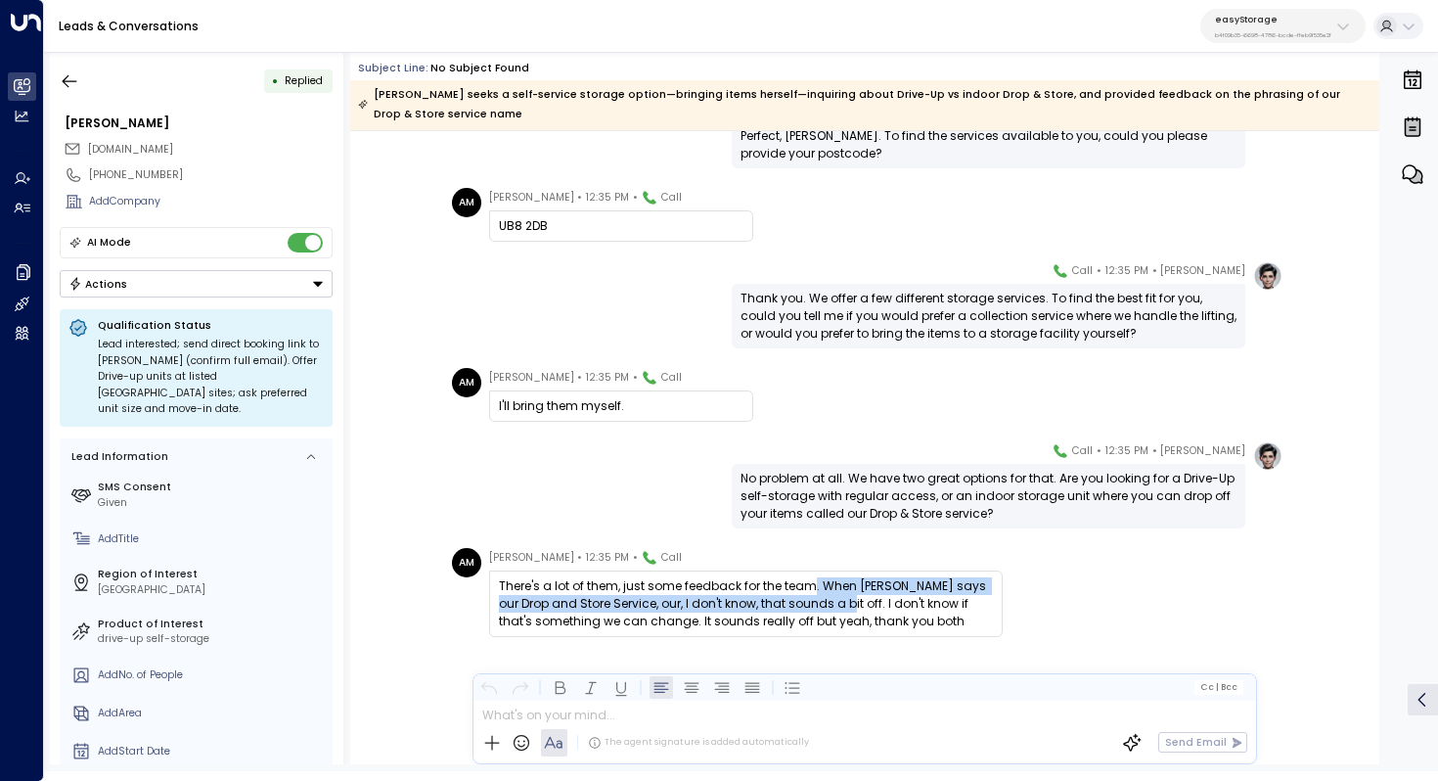
click at [810, 577] on div "There's a lot of them, just some feedback for the team. When Eve says our Drop …" at bounding box center [746, 603] width 494 height 53
drag, startPoint x: 810, startPoint y: 562, endPoint x: 810, endPoint y: 574, distance: 12.7
click at [810, 577] on div "There's a lot of them, just some feedback for the team. When Eve says our Drop …" at bounding box center [746, 603] width 494 height 53
click at [811, 577] on div "There's a lot of them, just some feedback for the team. When Eve says our Drop …" at bounding box center [746, 603] width 494 height 53
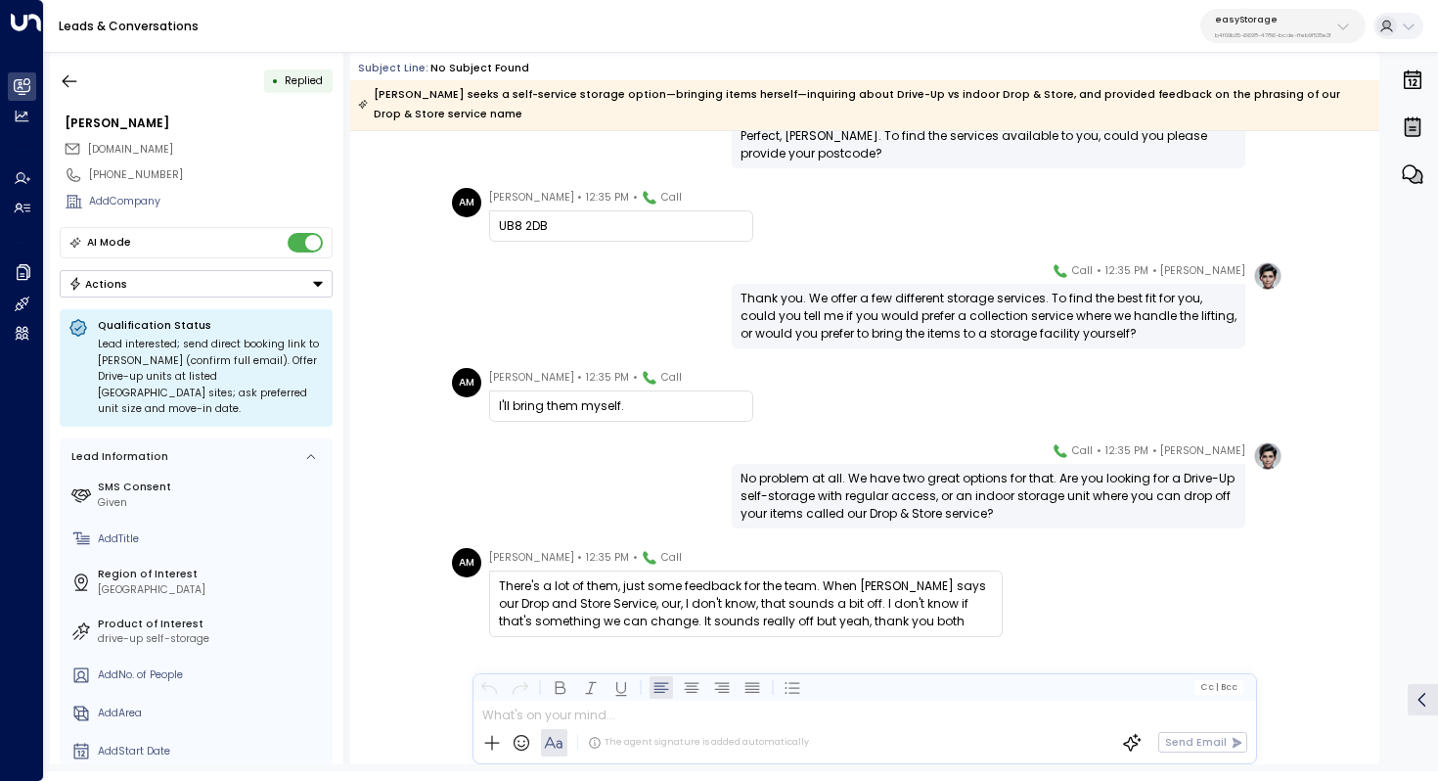
click at [811, 577] on div "There's a lot of them, just some feedback for the team. When Eve says our Drop …" at bounding box center [746, 603] width 494 height 53
click at [812, 577] on div "There's a lot of them, just some feedback for the team. When Eve says our Drop …" at bounding box center [746, 603] width 494 height 53
drag, startPoint x: 818, startPoint y: 567, endPoint x: 818, endPoint y: 578, distance: 11.7
click at [818, 578] on div "There's a lot of them, just some feedback for the team. When Eve says our Drop …" at bounding box center [746, 603] width 494 height 53
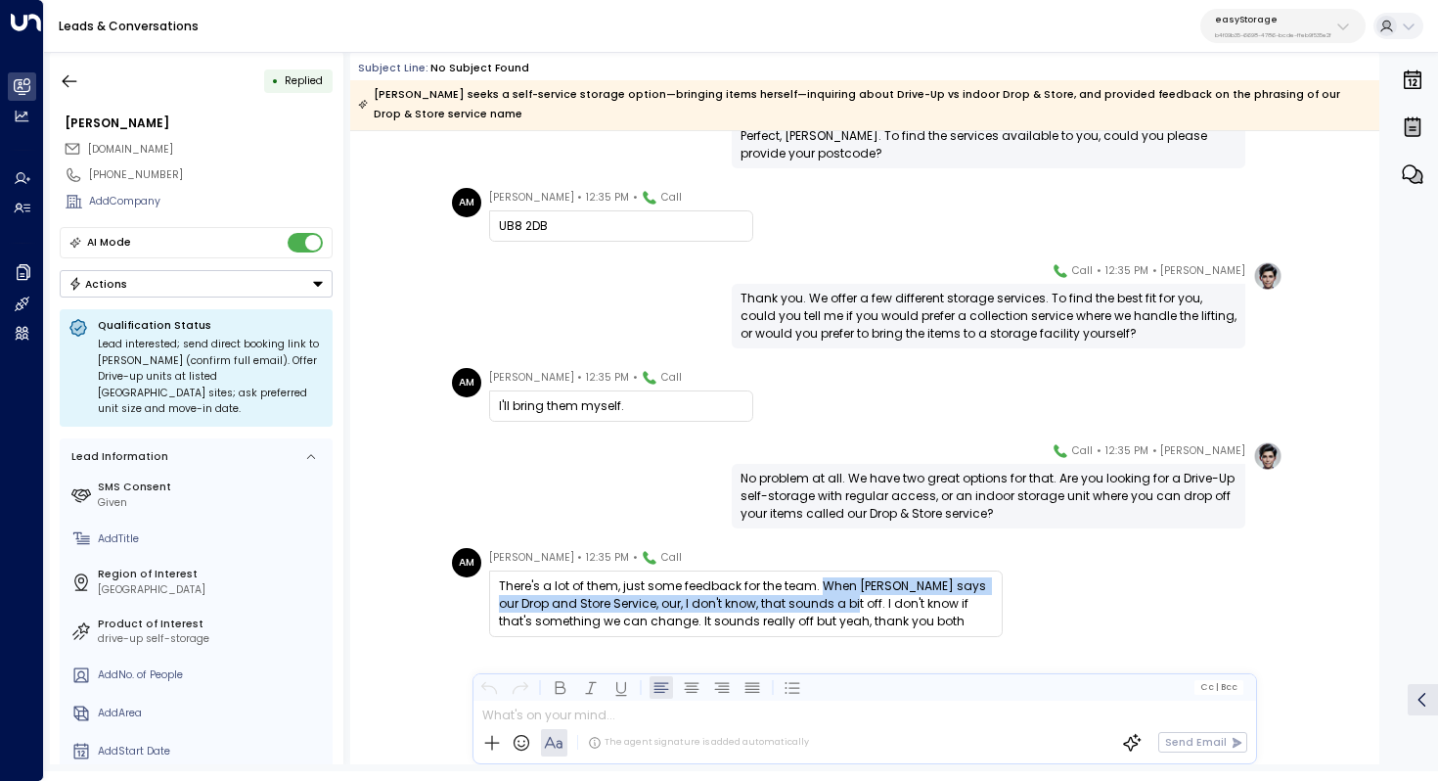
click at [818, 578] on div "There's a lot of them, just some feedback for the team. When Eve says our Drop …" at bounding box center [746, 603] width 494 height 53
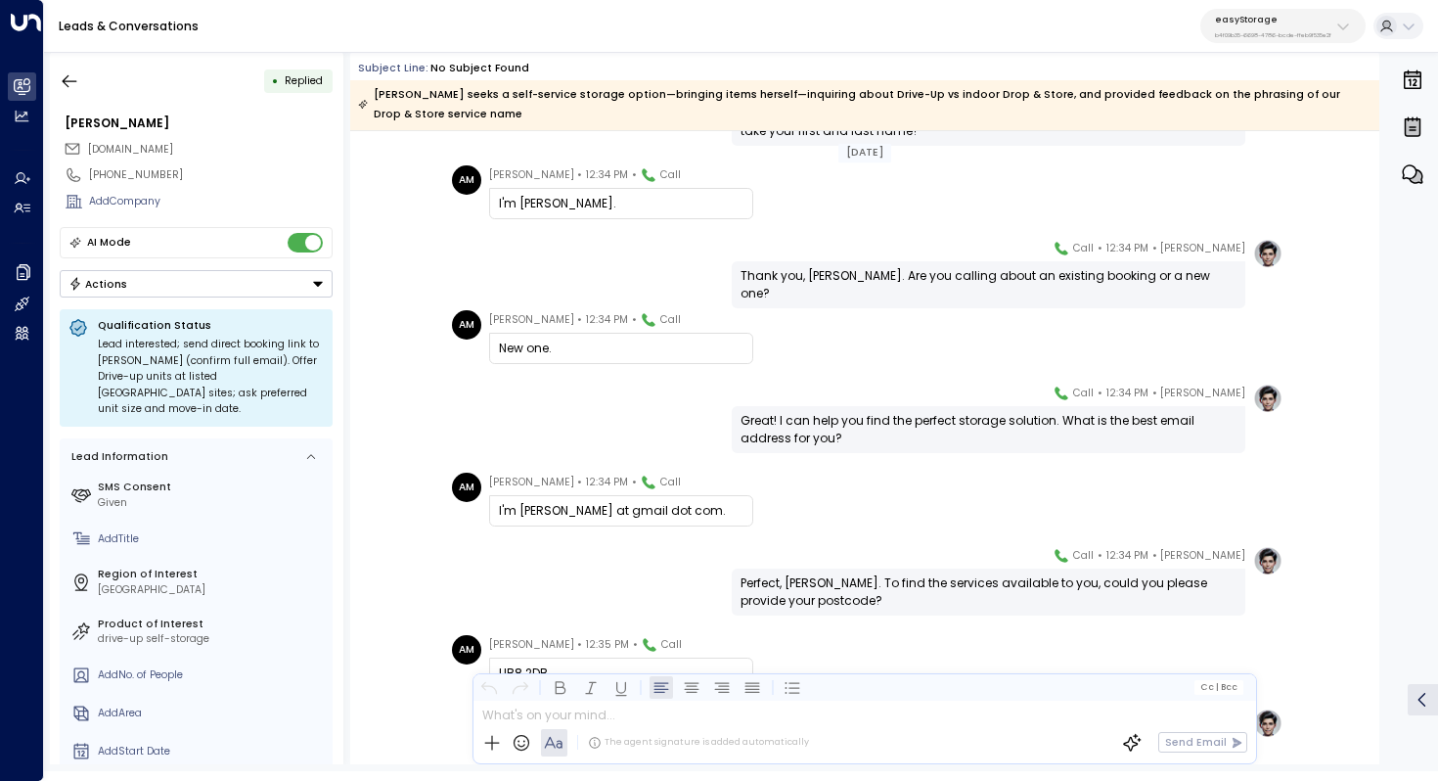
scroll to position [131, 0]
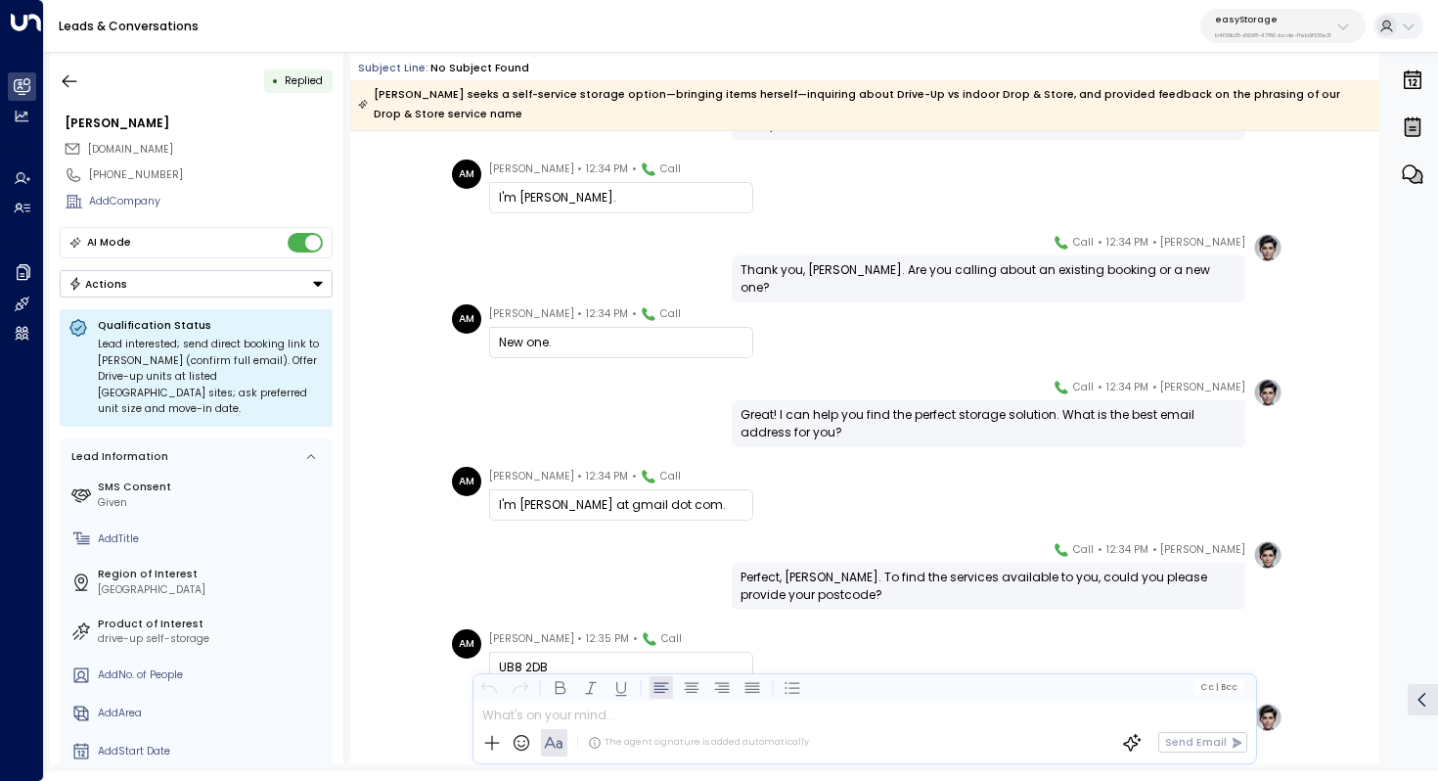
click at [827, 406] on div "Great! I can help you find the perfect storage solution. What is the best email…" at bounding box center [989, 423] width 496 height 35
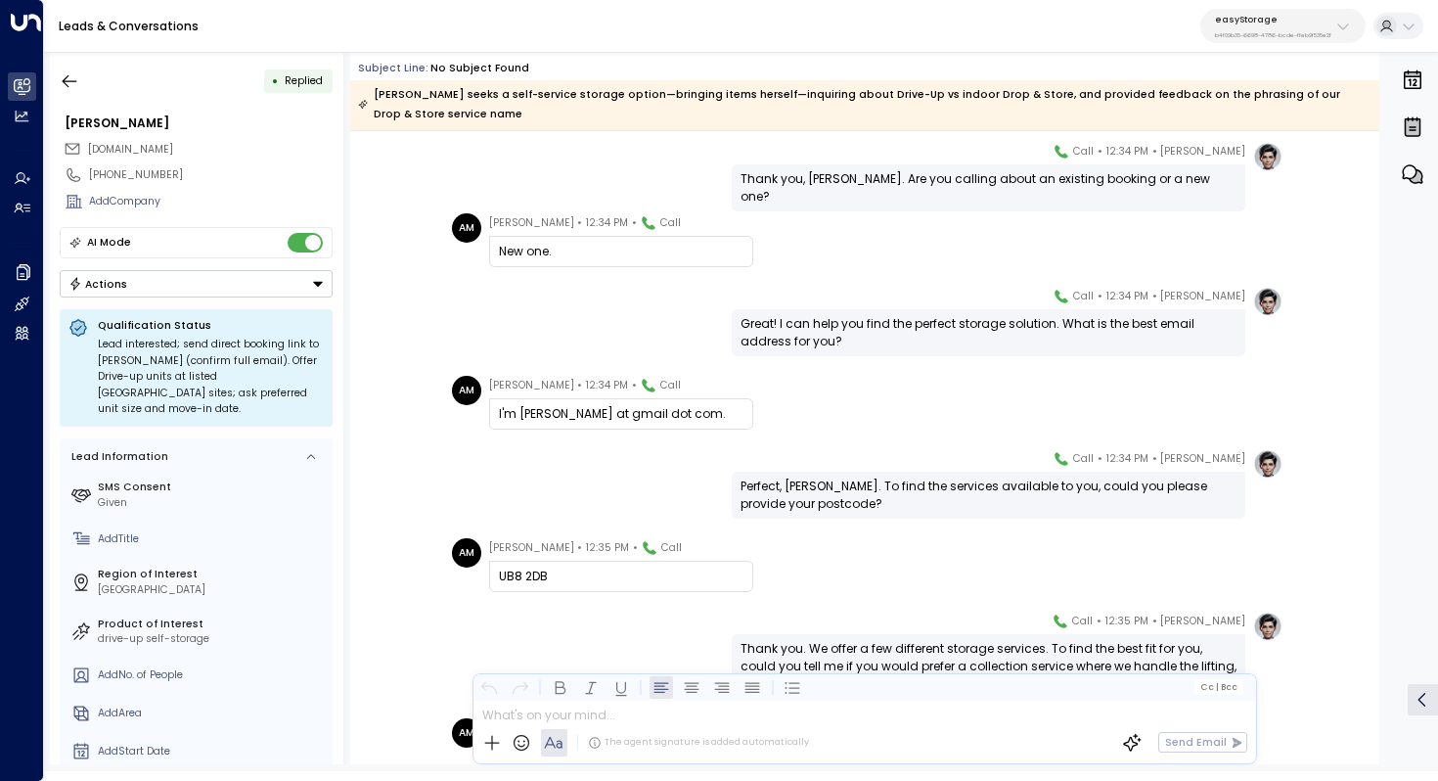
scroll to position [274, 0]
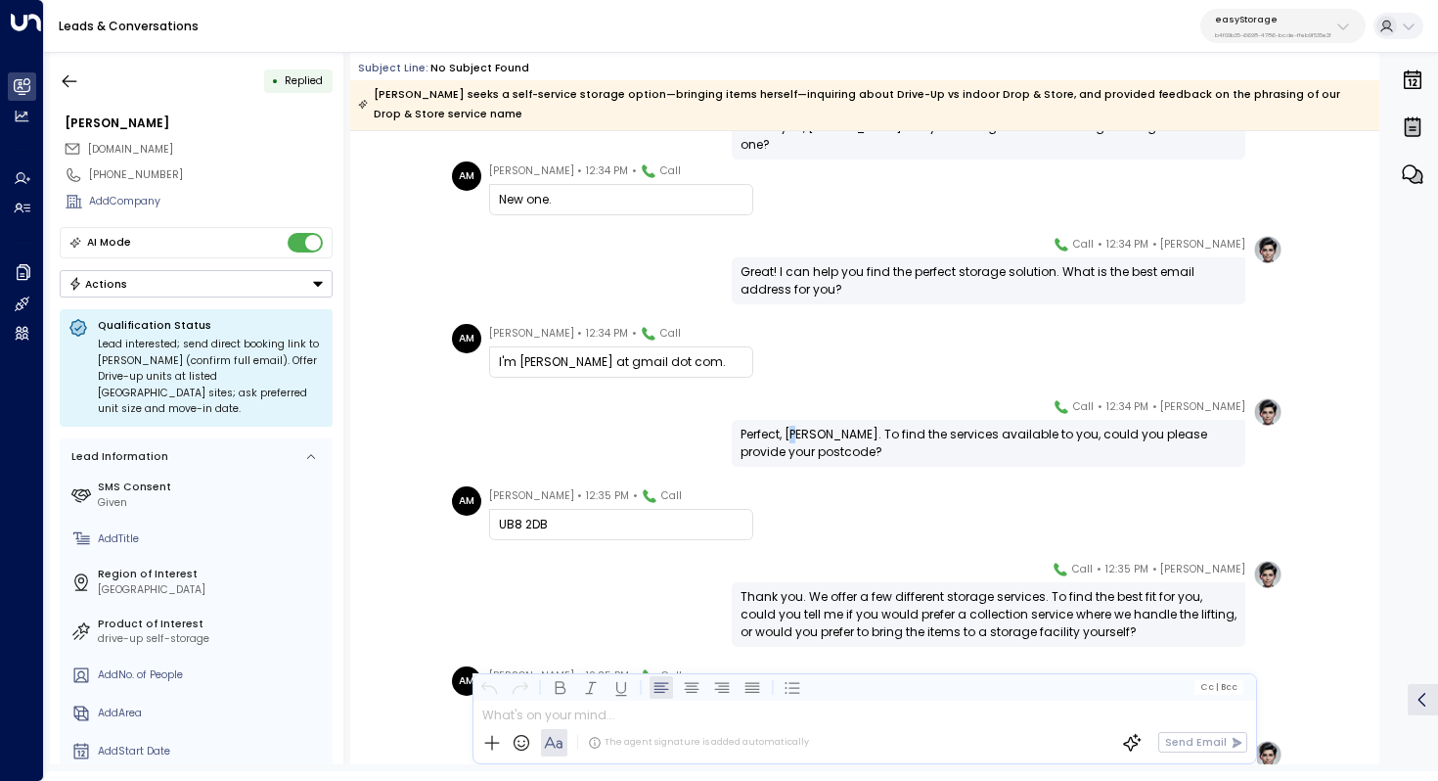
click at [804, 426] on div "Perfect, Camilla. To find the services available to you, could you please provi…" at bounding box center [989, 443] width 496 height 35
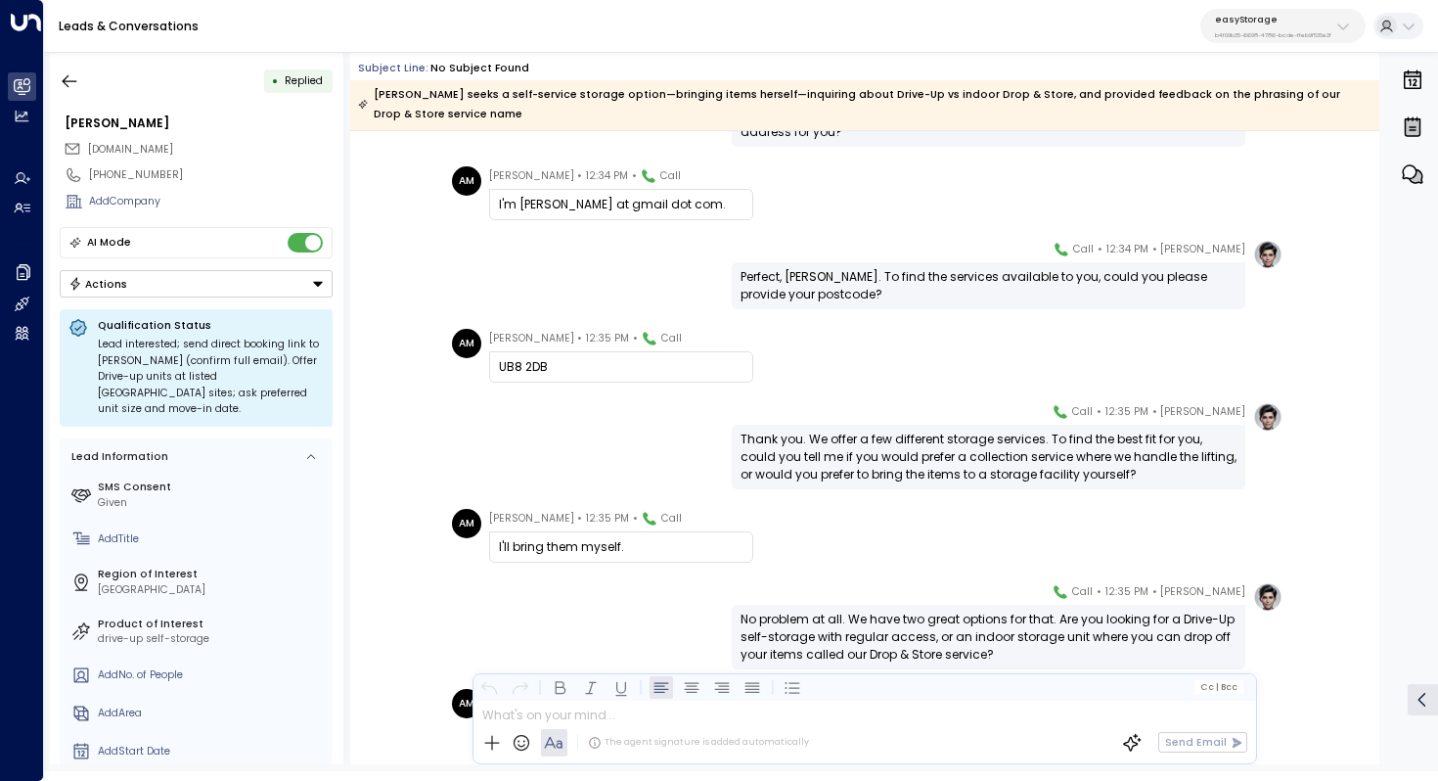
scroll to position [432, 0]
drag, startPoint x: 871, startPoint y: 414, endPoint x: 905, endPoint y: 414, distance: 34.2
click at [905, 430] on div "Thank you. We offer a few different storage services. To find the best fit for …" at bounding box center [989, 456] width 496 height 53
drag, startPoint x: 930, startPoint y: 414, endPoint x: 930, endPoint y: 427, distance: 12.7
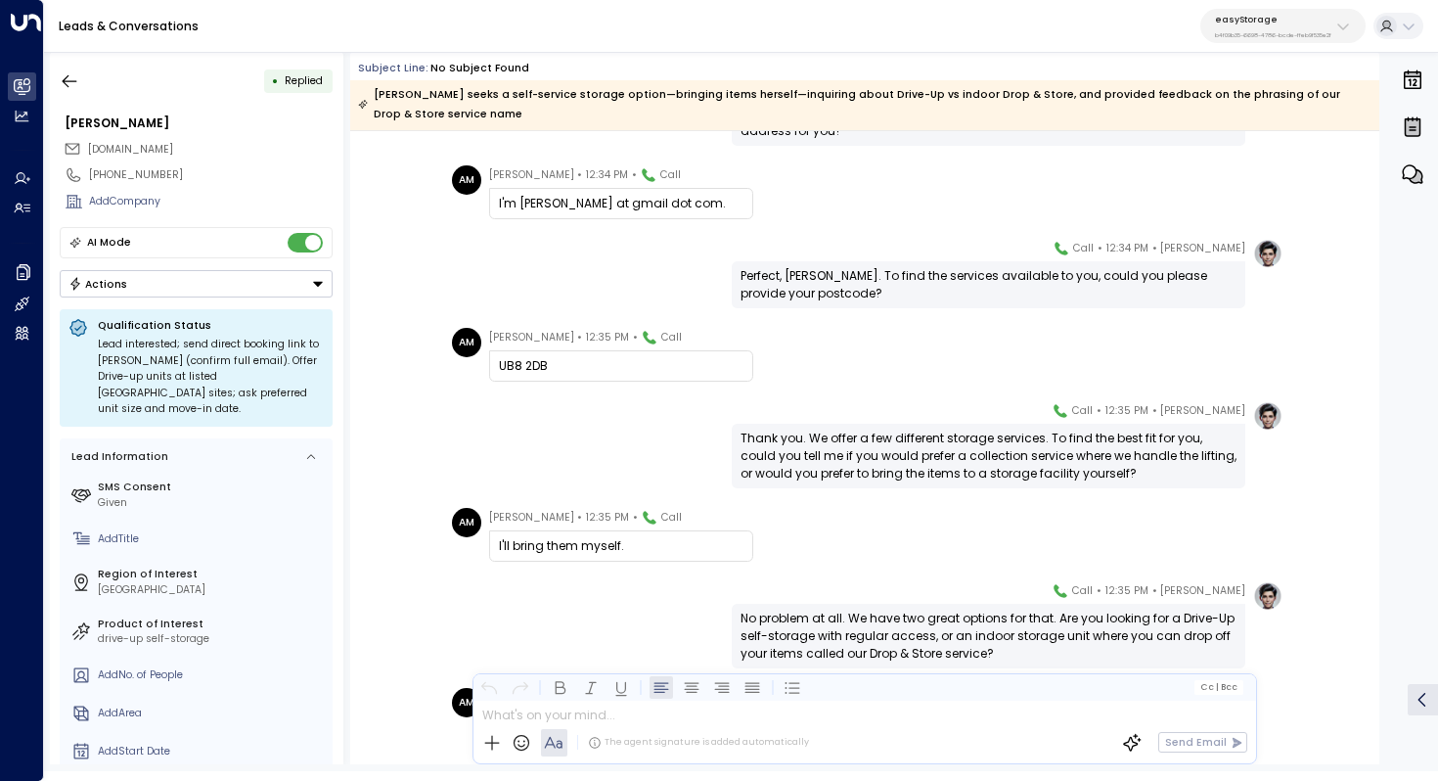
click at [930, 430] on div "Thank you. We offer a few different storage services. To find the best fit for …" at bounding box center [989, 456] width 496 height 53
click at [938, 431] on div "Thank you. We offer a few different storage services. To find the best fit for …" at bounding box center [989, 456] width 496 height 53
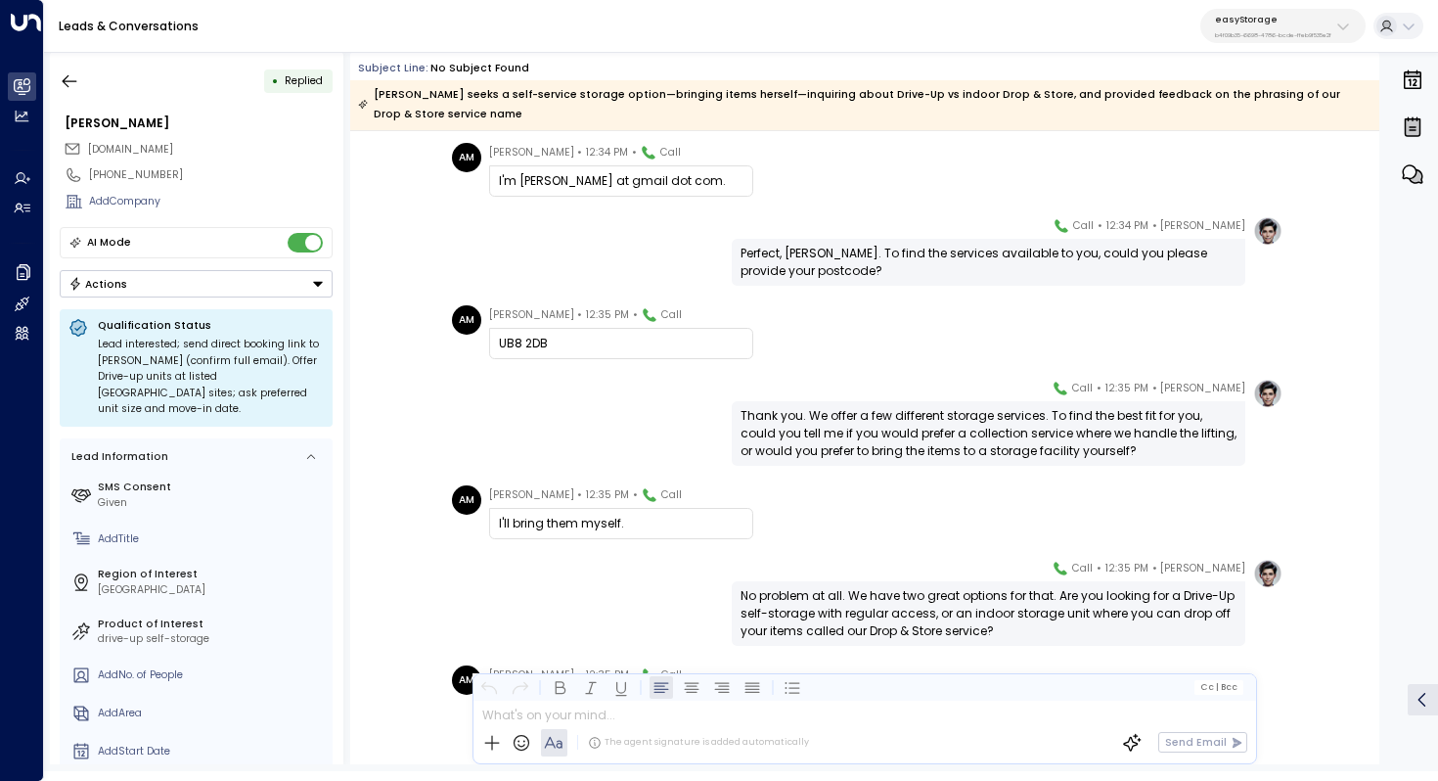
scroll to position [462, 0]
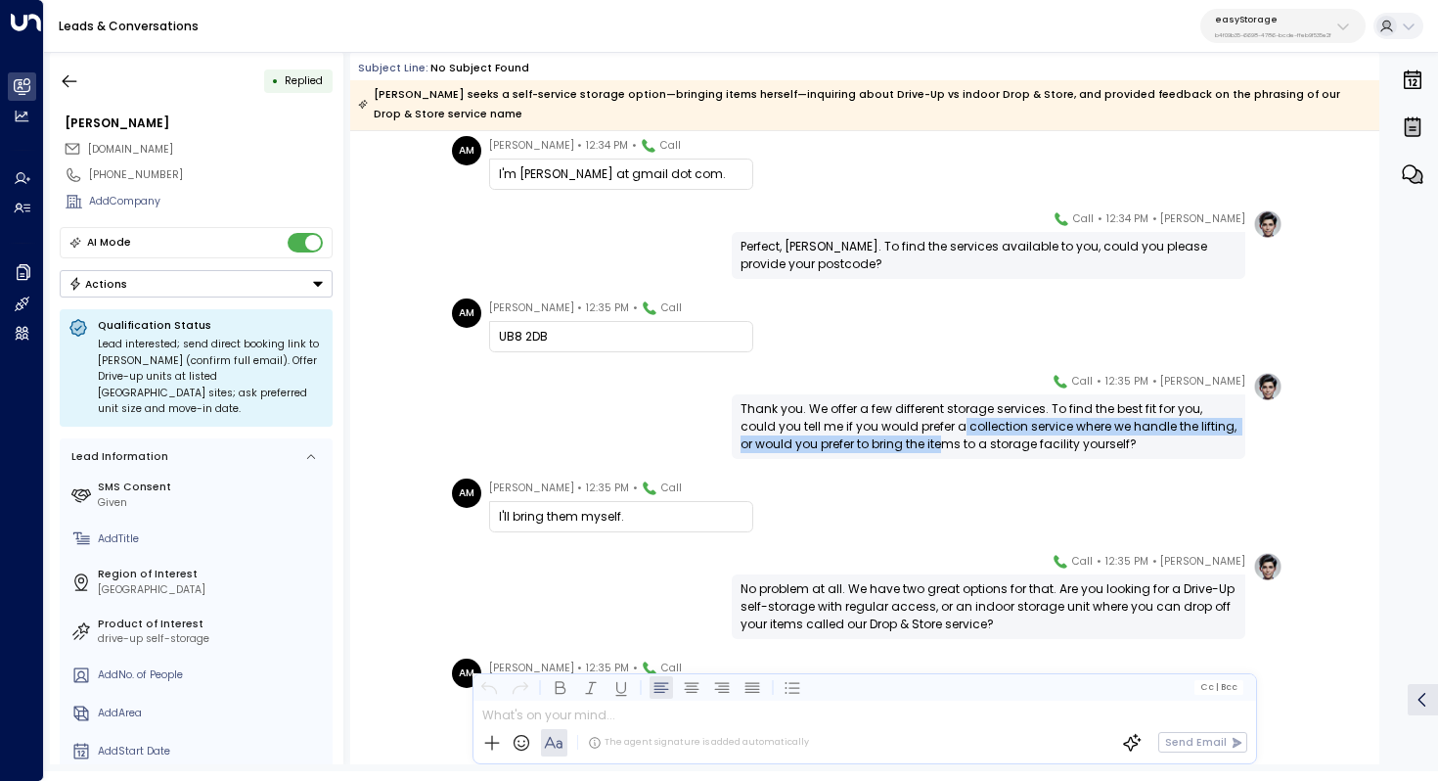
click at [925, 417] on div "Thank you. We offer a few different storage services. To find the best fit for …" at bounding box center [989, 426] width 496 height 53
click at [937, 414] on div "Thank you. We offer a few different storage services. To find the best fit for …" at bounding box center [989, 426] width 496 height 53
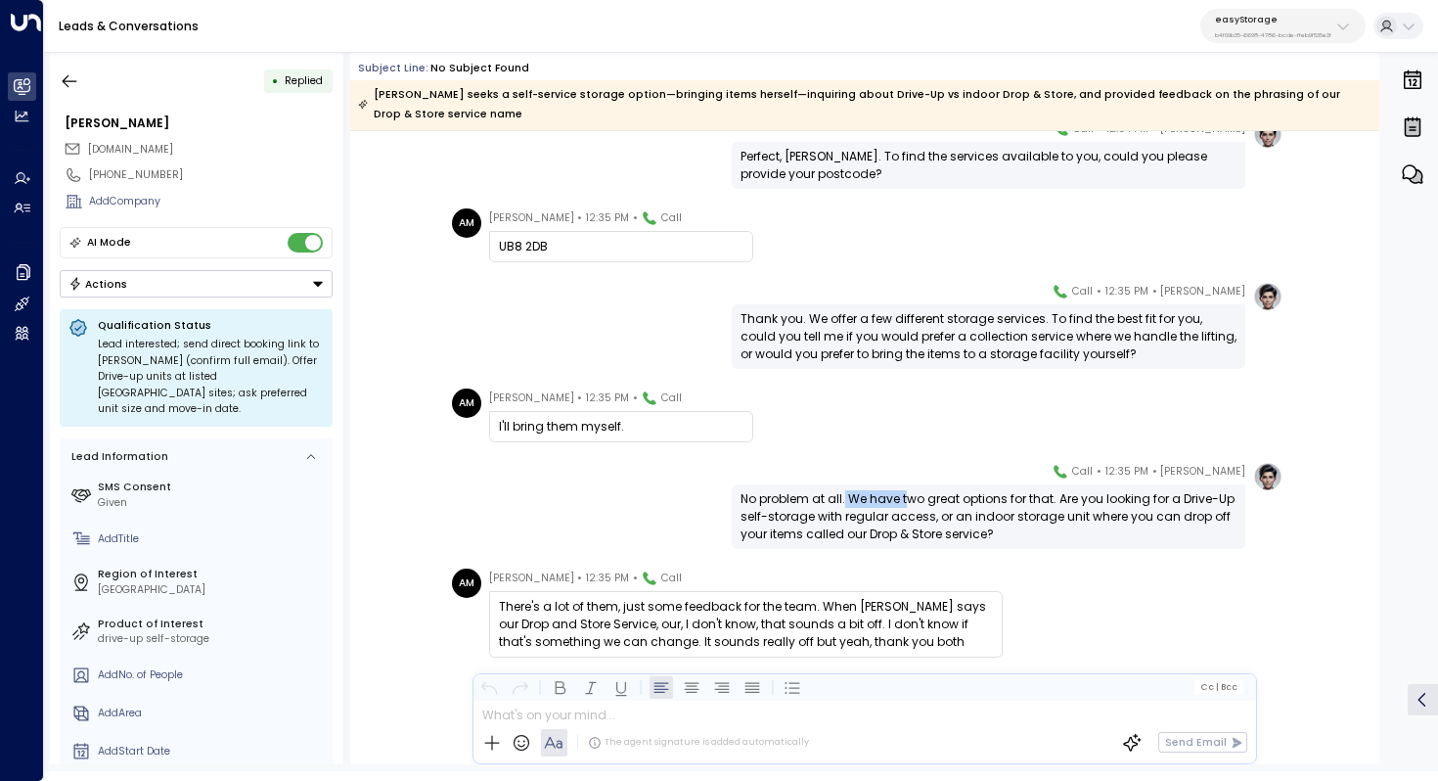
drag, startPoint x: 842, startPoint y: 478, endPoint x: 909, endPoint y: 478, distance: 66.5
click at [909, 490] on div "No problem at all. We have two great options for that. Are you looking for a Dr…" at bounding box center [989, 516] width 496 height 53
click at [906, 490] on div "No problem at all. We have two great options for that. Are you looking for a Dr…" at bounding box center [989, 516] width 496 height 53
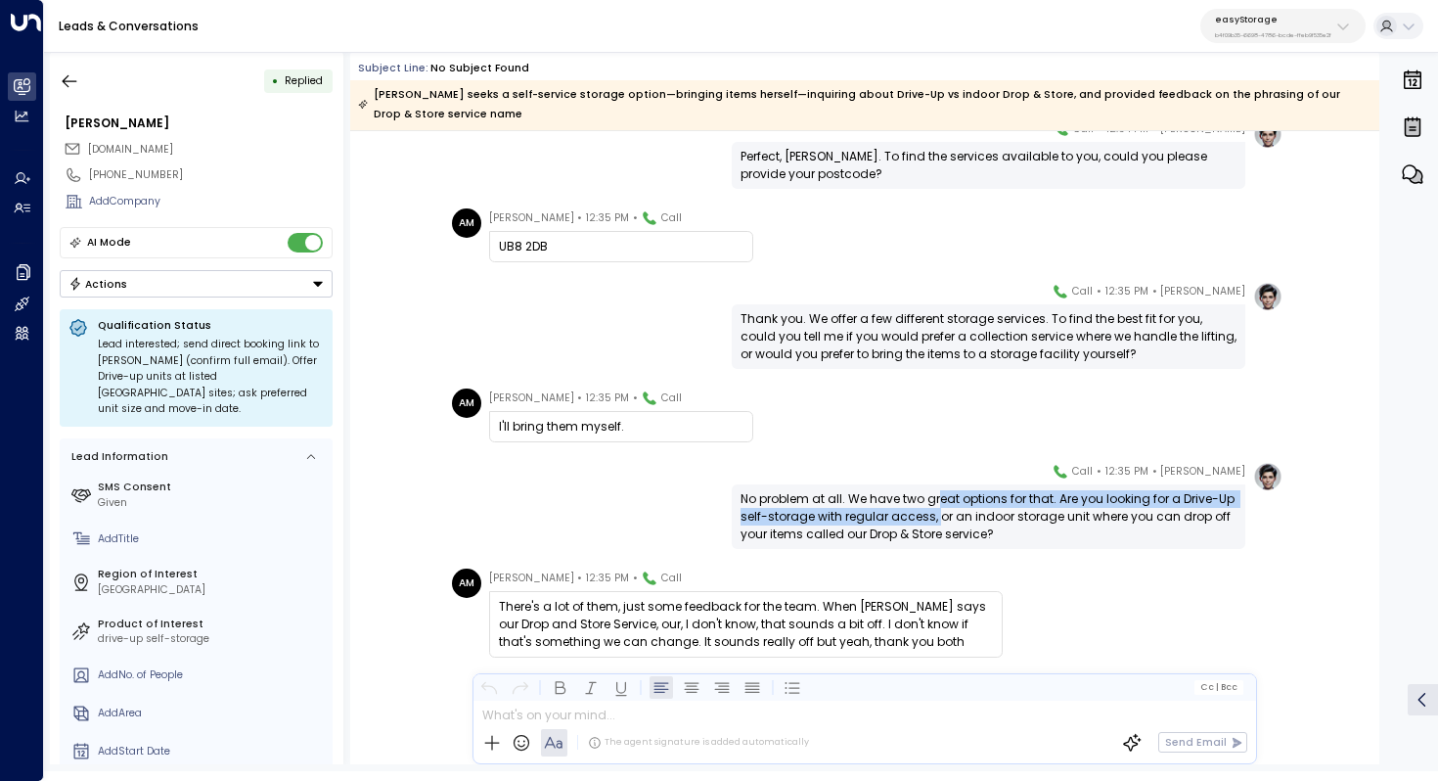
click at [934, 490] on div "No problem at all. We have two great options for that. Are you looking for a Dr…" at bounding box center [989, 516] width 496 height 53
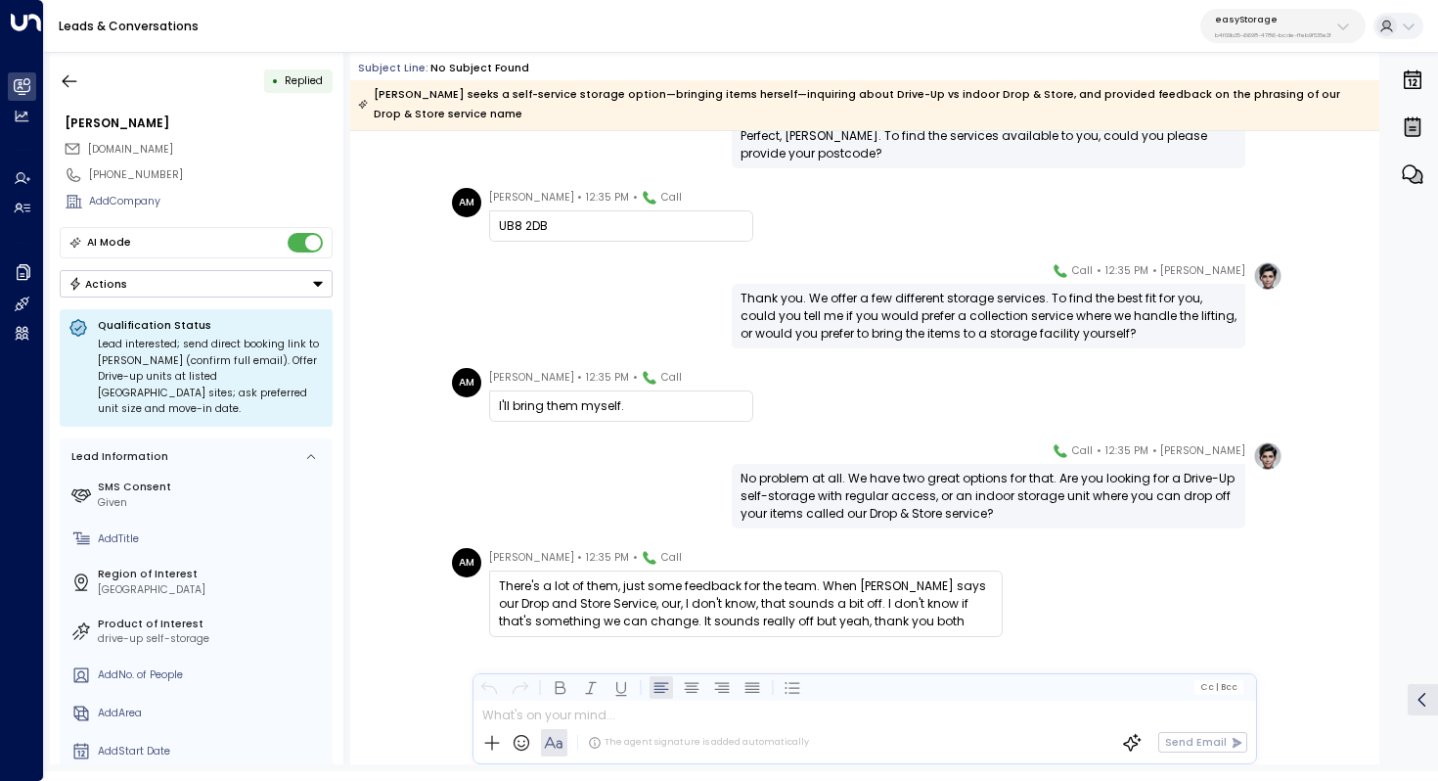
scroll to position [572, 0]
drag, startPoint x: 993, startPoint y: 476, endPoint x: 993, endPoint y: 489, distance: 12.7
click at [993, 489] on div "No problem at all. We have two great options for that. Are you looking for a Dr…" at bounding box center [989, 496] width 496 height 53
drag, startPoint x: 989, startPoint y: 475, endPoint x: 989, endPoint y: 490, distance: 15.7
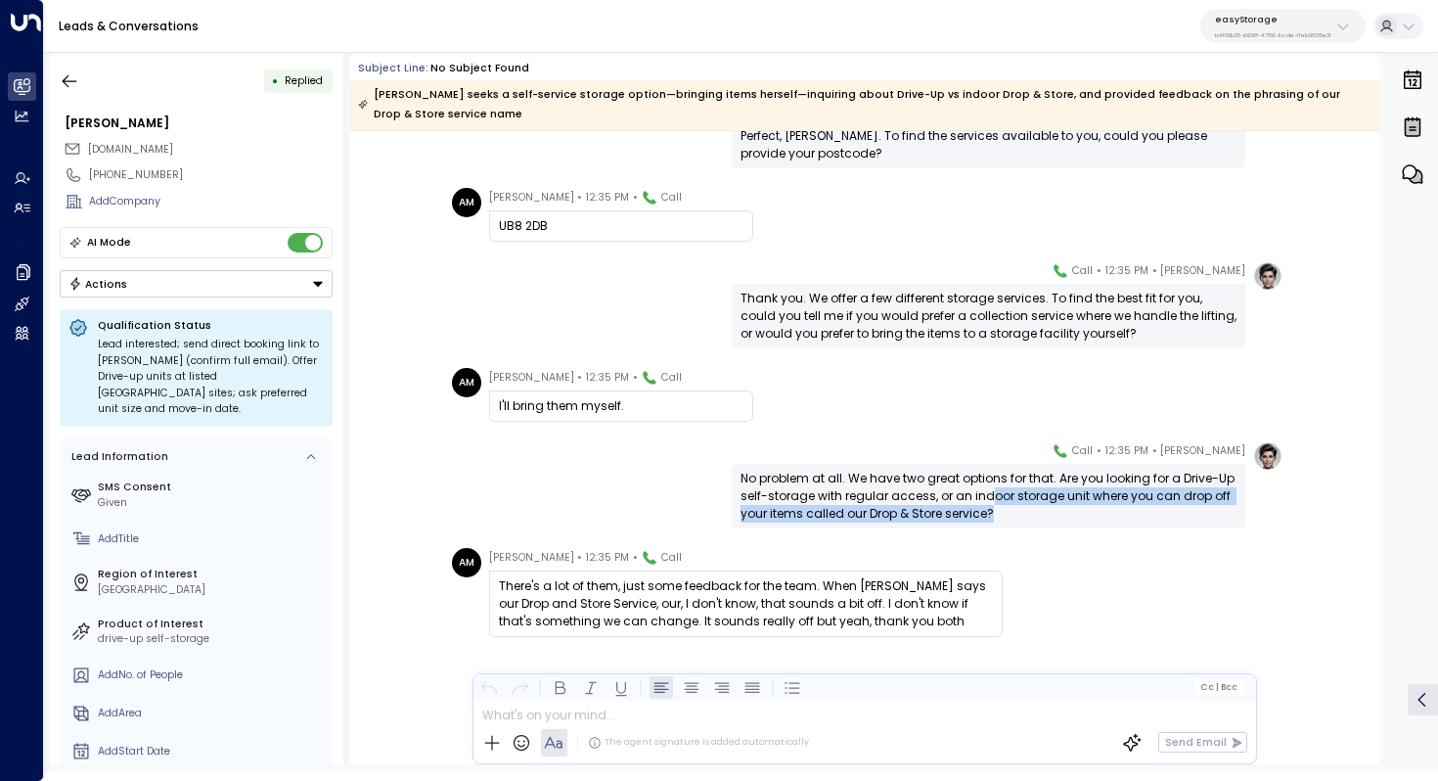
click at [989, 490] on div "No problem at all. We have two great options for that. Are you looking for a Dr…" at bounding box center [989, 496] width 496 height 53
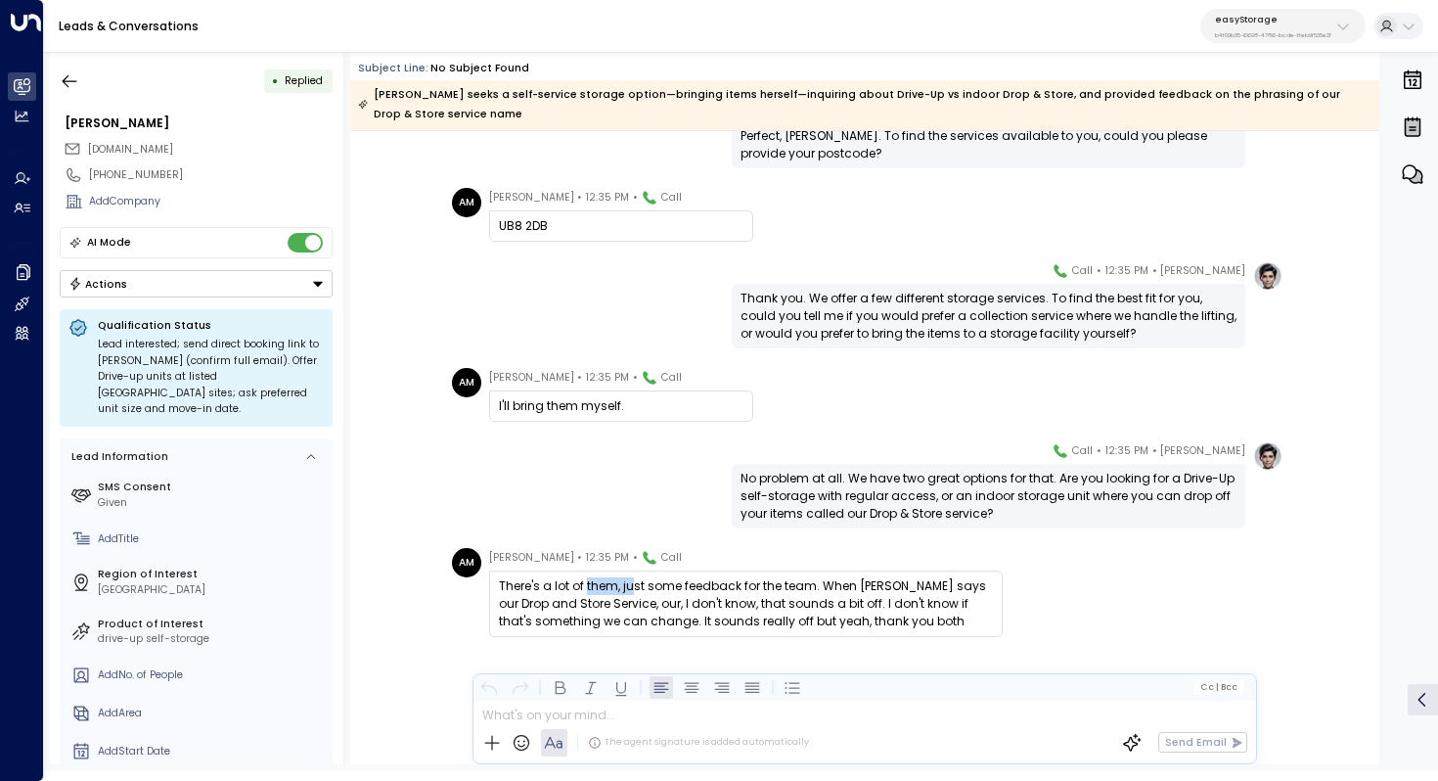
drag, startPoint x: 585, startPoint y: 567, endPoint x: 630, endPoint y: 567, distance: 45.0
click at [630, 577] on div "There's a lot of them, just some feedback for the team. When Eve says our Drop …" at bounding box center [746, 603] width 494 height 53
drag, startPoint x: 614, startPoint y: 571, endPoint x: 669, endPoint y: 570, distance: 54.8
click at [669, 577] on div "There's a lot of them, just some feedback for the team. When Eve says our Drop …" at bounding box center [746, 603] width 494 height 53
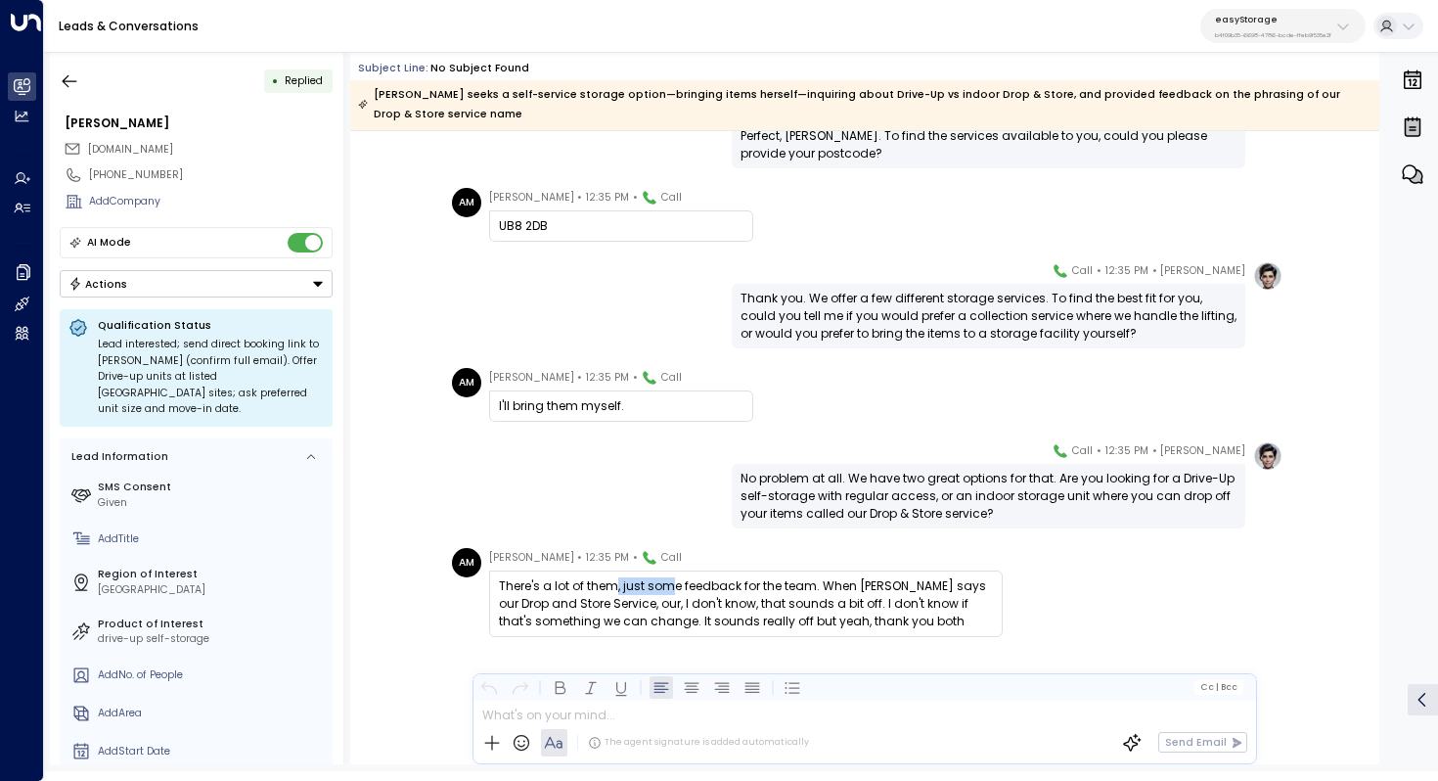
click at [669, 577] on div "There's a lot of them, just some feedback for the team. When Eve says our Drop …" at bounding box center [746, 603] width 494 height 53
click at [819, 577] on div "There's a lot of them, just some feedback for the team. When Eve says our Drop …" at bounding box center [746, 603] width 494 height 53
drag, startPoint x: 821, startPoint y: 562, endPoint x: 586, endPoint y: 583, distance: 235.8
click at [586, 583] on div "There's a lot of them, just some feedback for the team. When Eve says our Drop …" at bounding box center [746, 603] width 494 height 53
click at [68, 68] on button "button" at bounding box center [69, 81] width 35 height 35
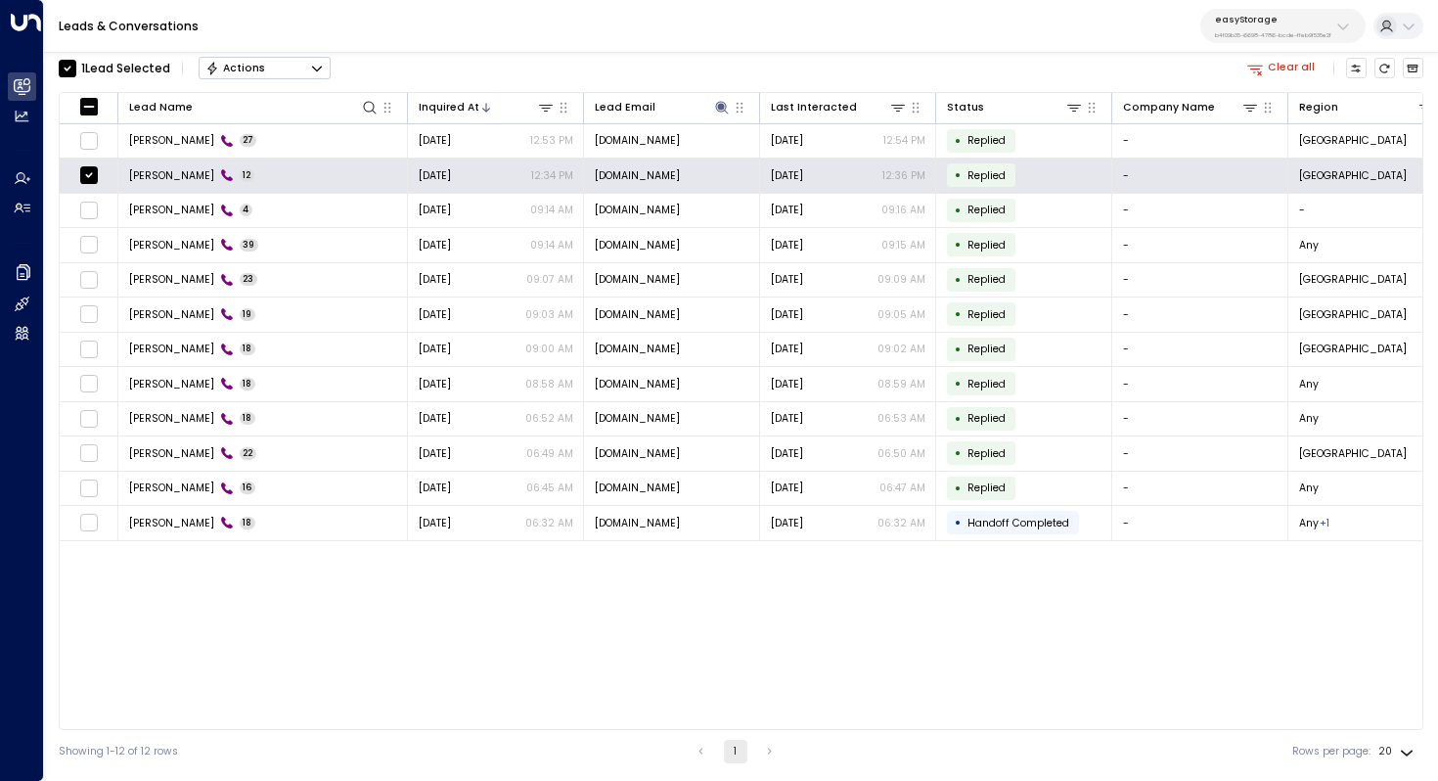
click at [297, 59] on button "Actions" at bounding box center [265, 68] width 132 height 23
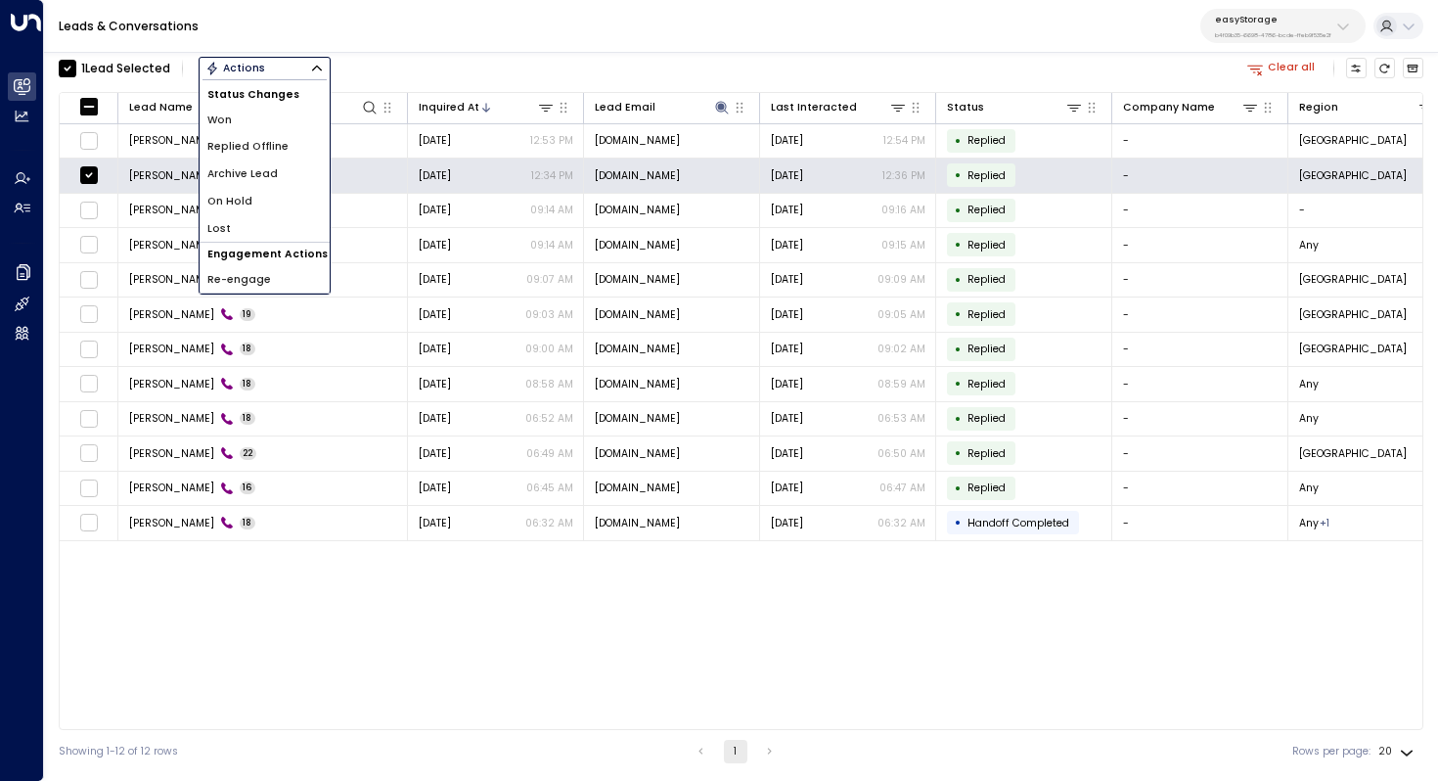
click at [302, 179] on li "Archive Lead" at bounding box center [265, 173] width 130 height 27
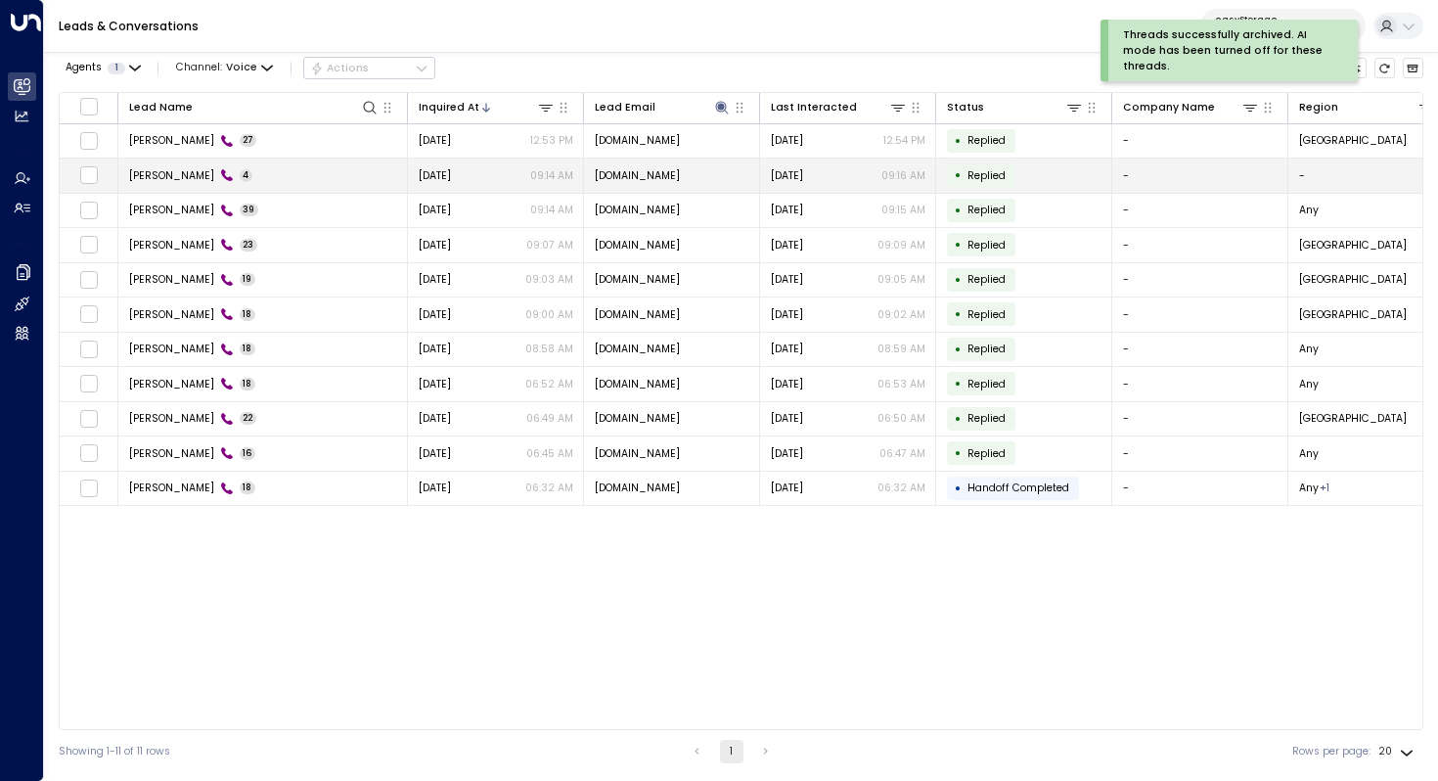
click at [181, 173] on span "Akmila Mueller" at bounding box center [171, 175] width 85 height 15
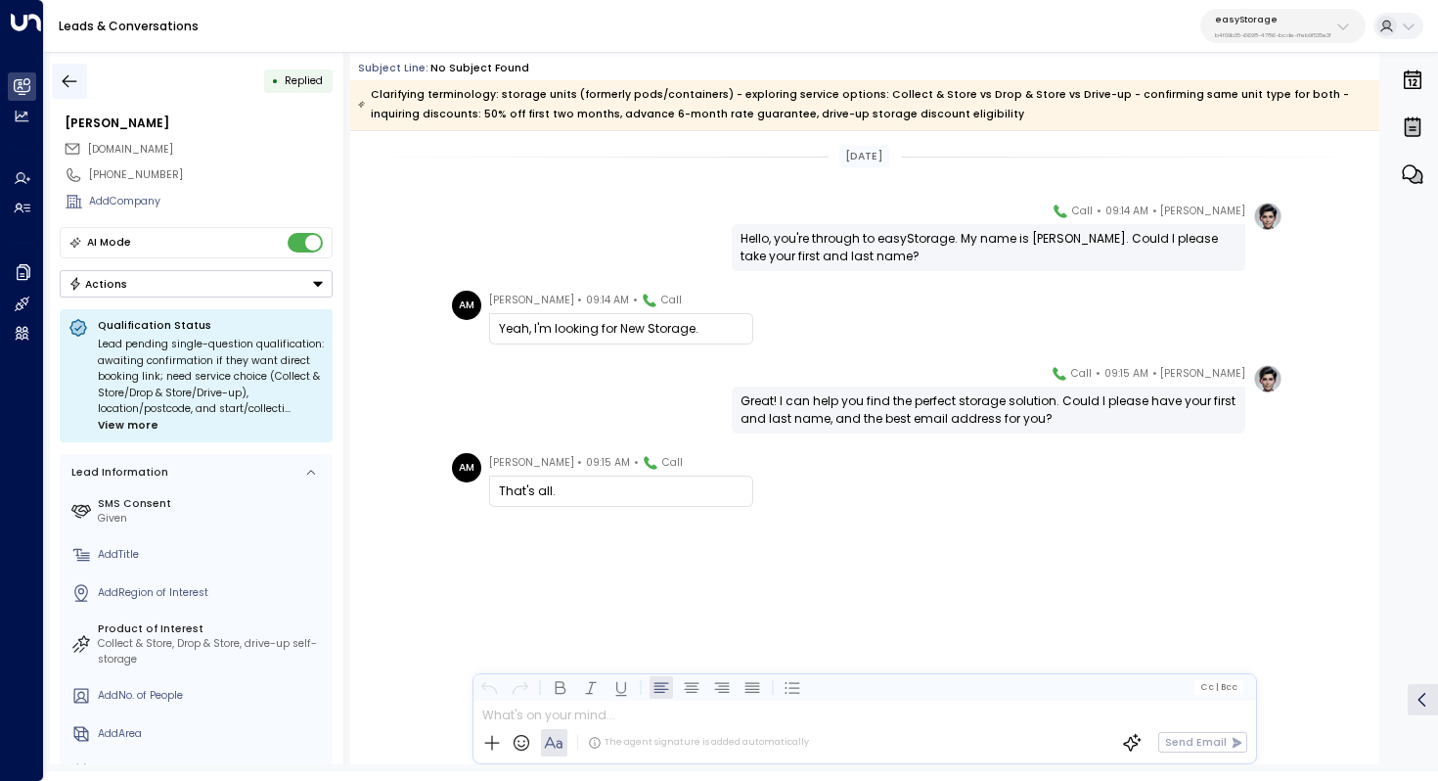
click at [64, 85] on icon "button" at bounding box center [70, 81] width 20 height 20
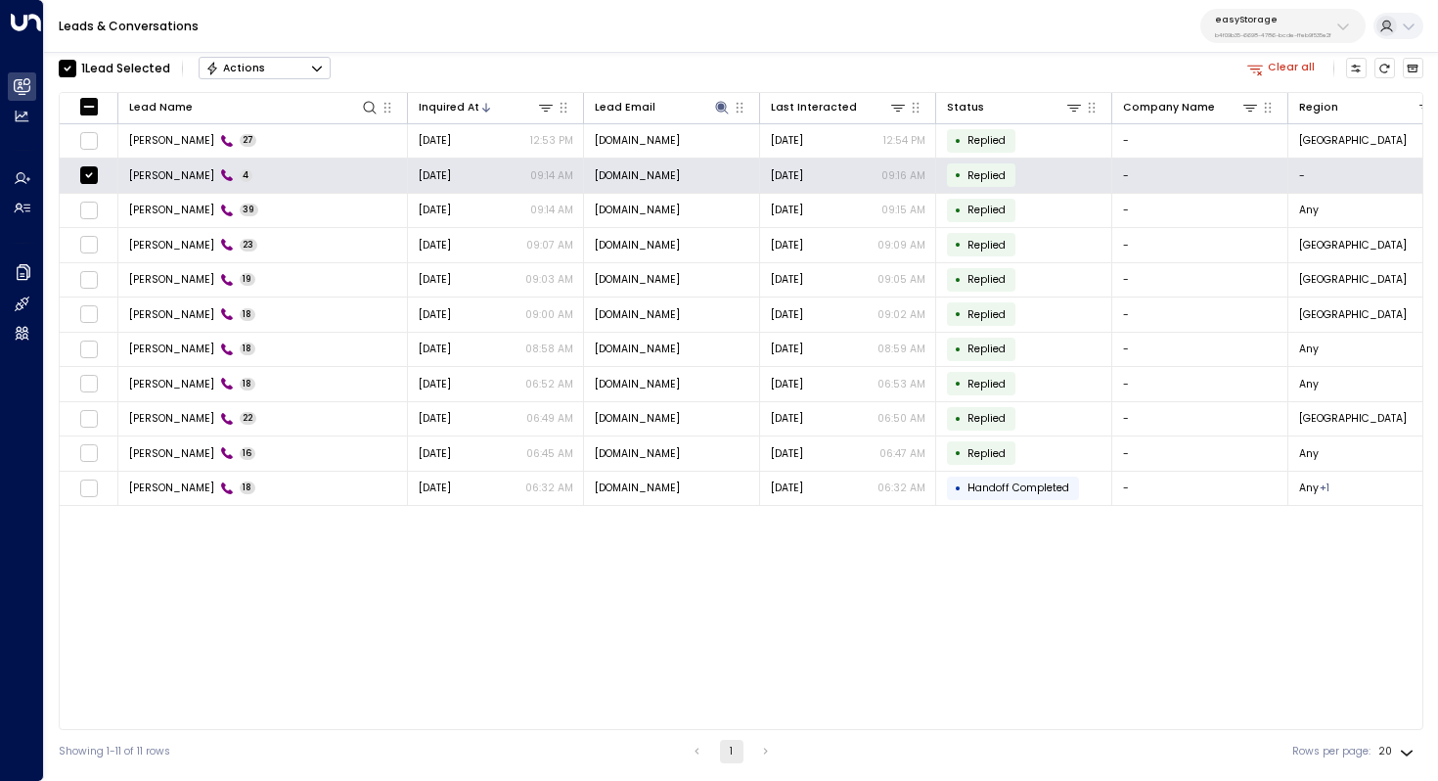
click at [222, 73] on div "Actions" at bounding box center [235, 69] width 60 height 14
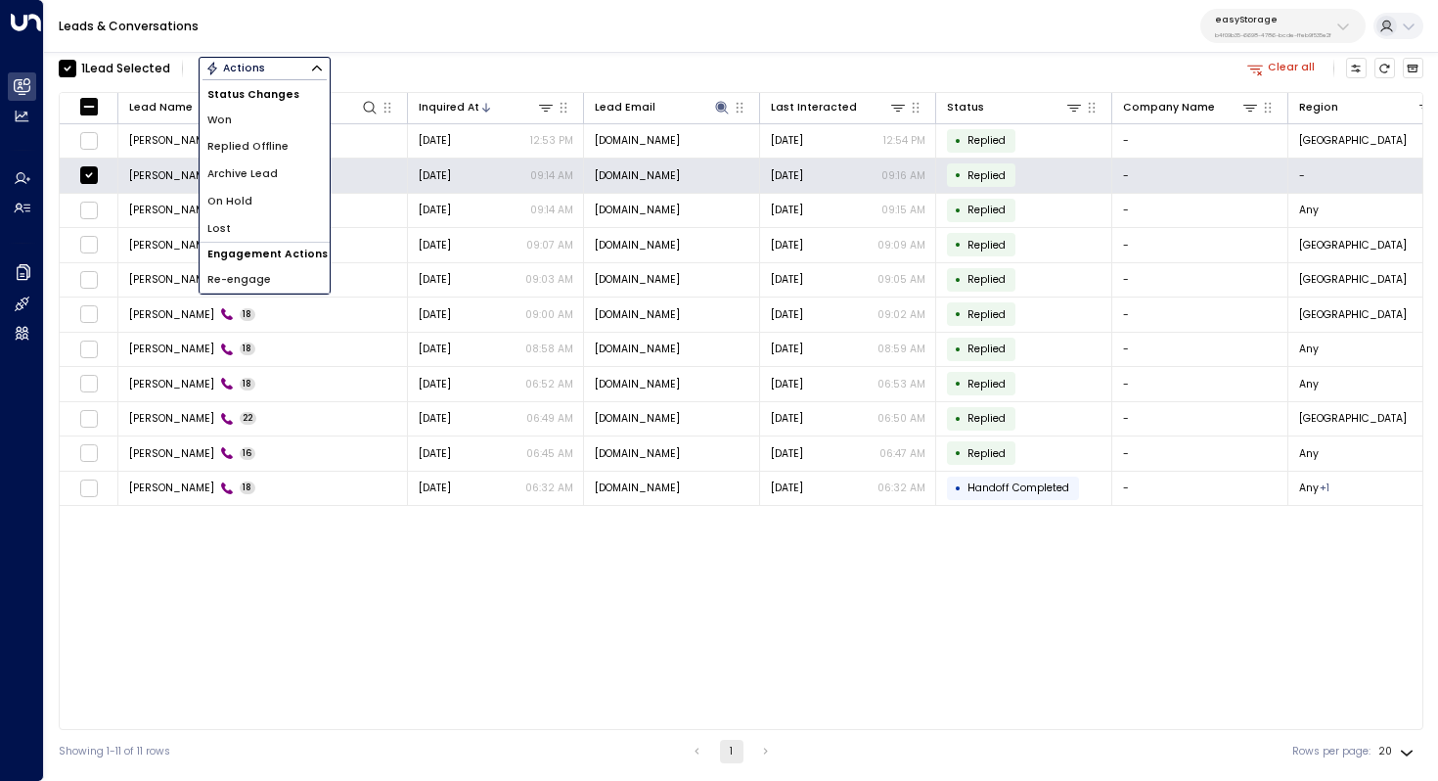
click at [267, 184] on li "Archive Lead" at bounding box center [265, 173] width 130 height 27
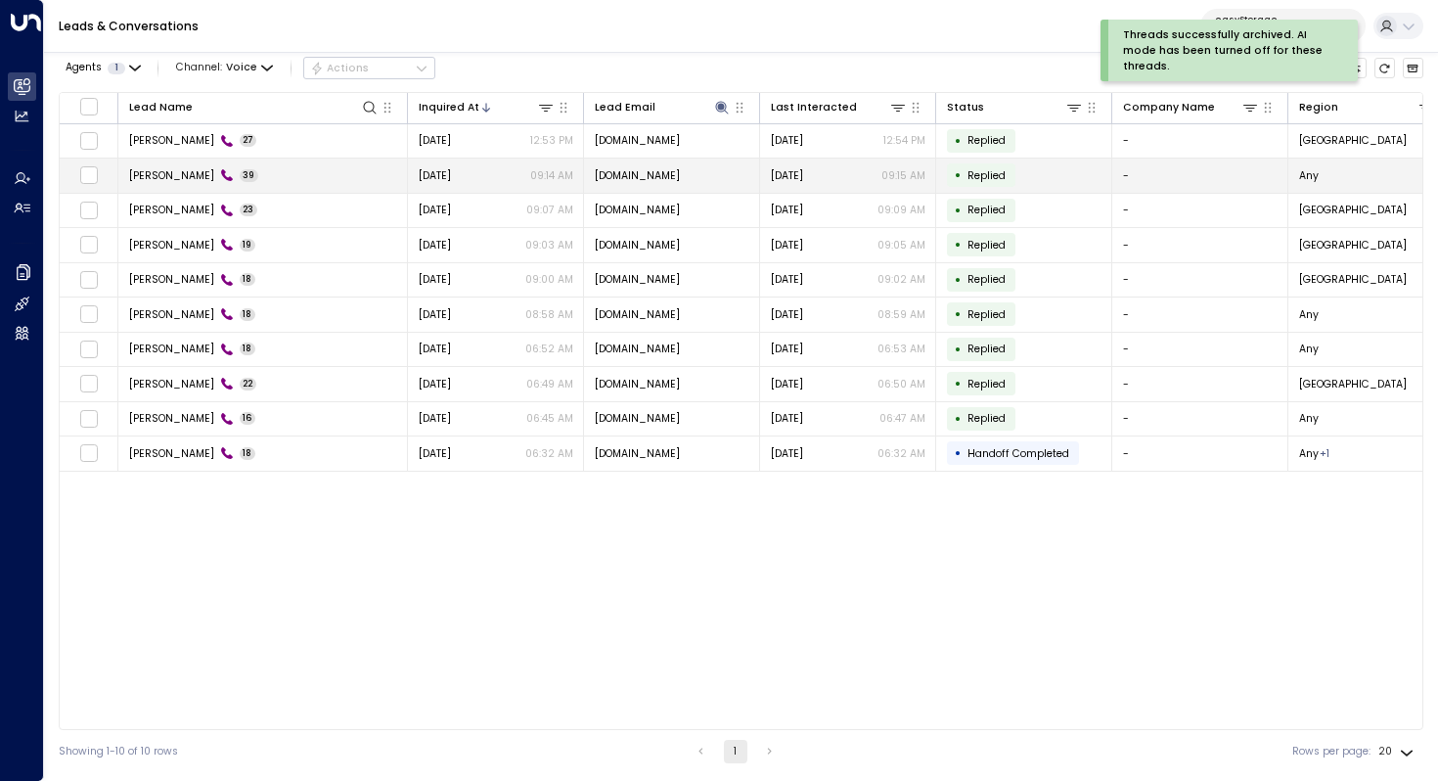
click at [190, 176] on span "Akmila Mueller" at bounding box center [171, 175] width 85 height 15
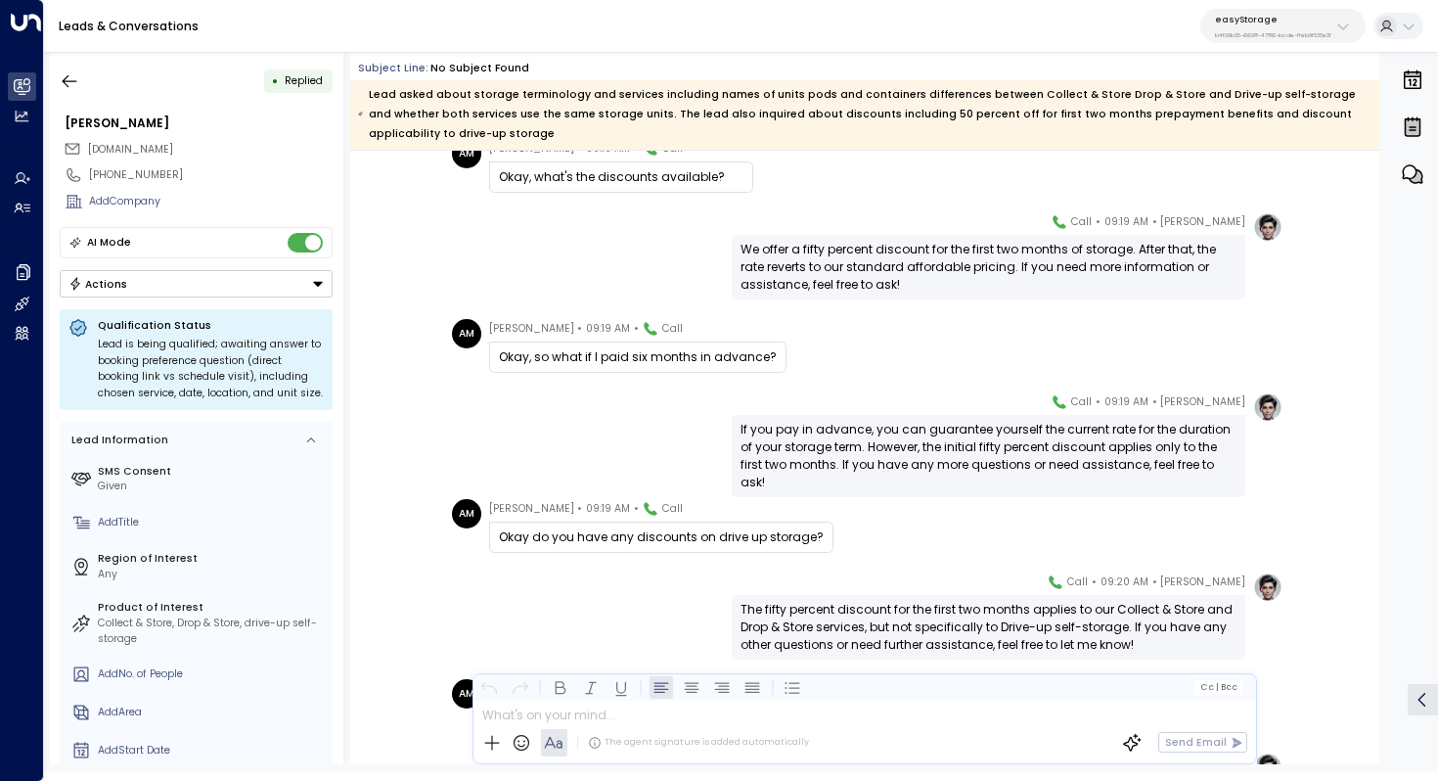
scroll to position [4241, 0]
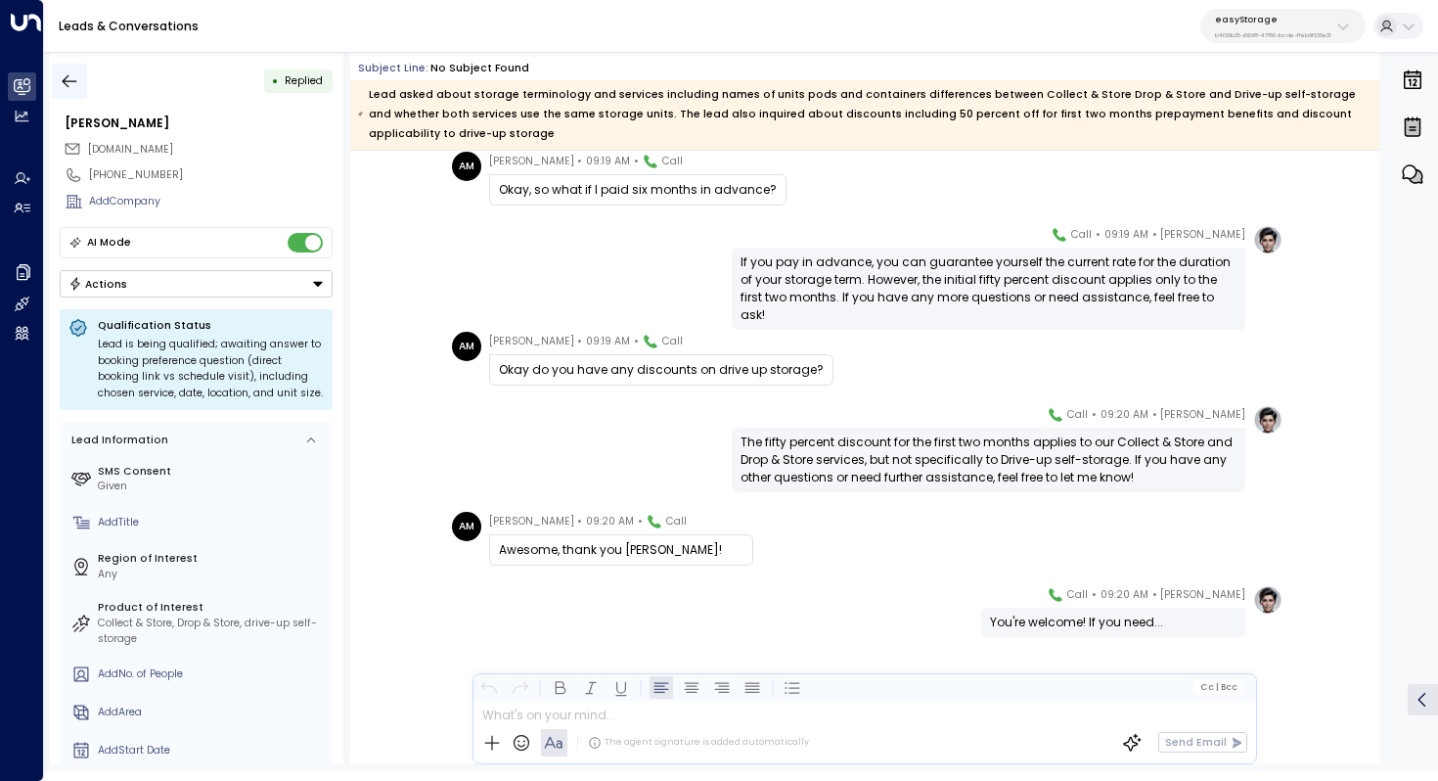
click at [72, 77] on icon "button" at bounding box center [70, 81] width 20 height 20
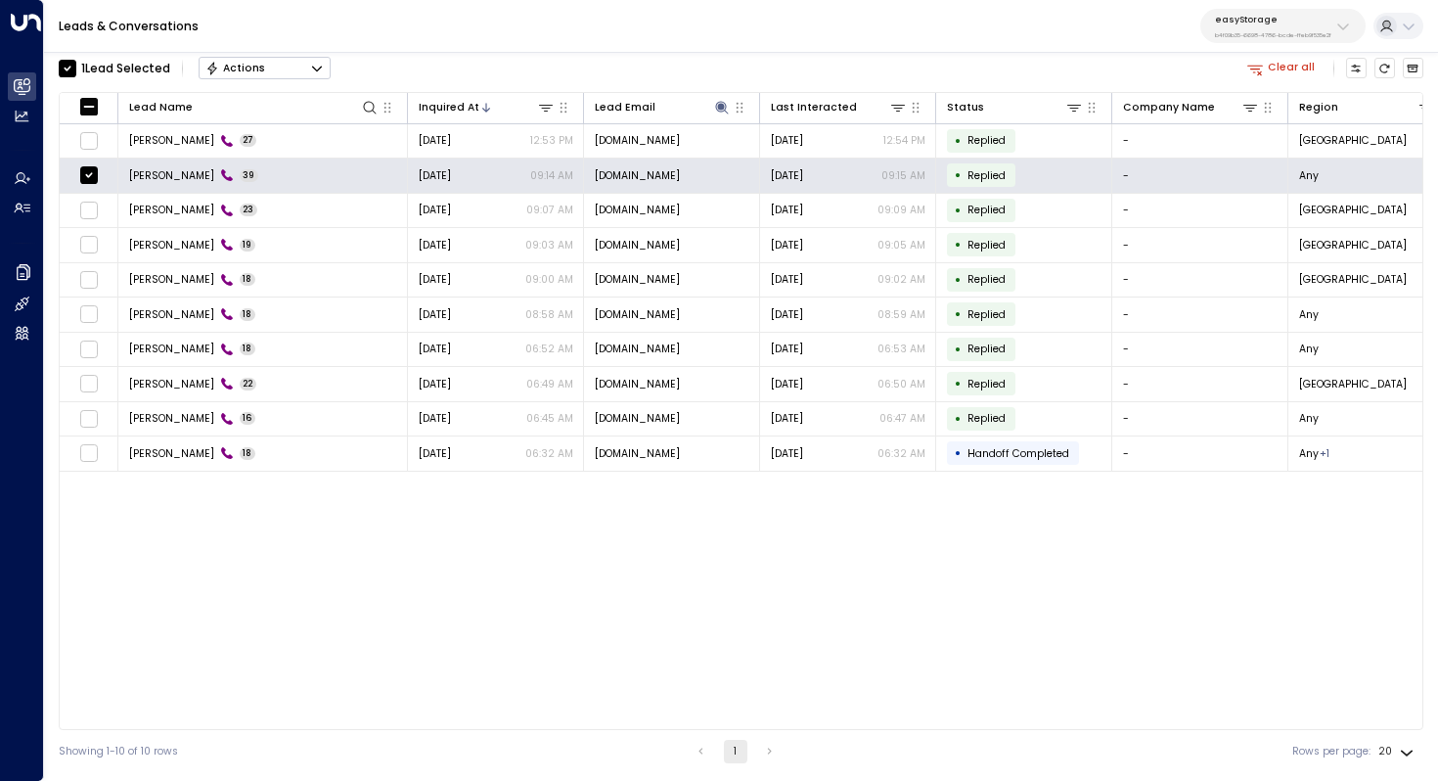
click at [242, 67] on div "Actions" at bounding box center [235, 69] width 60 height 14
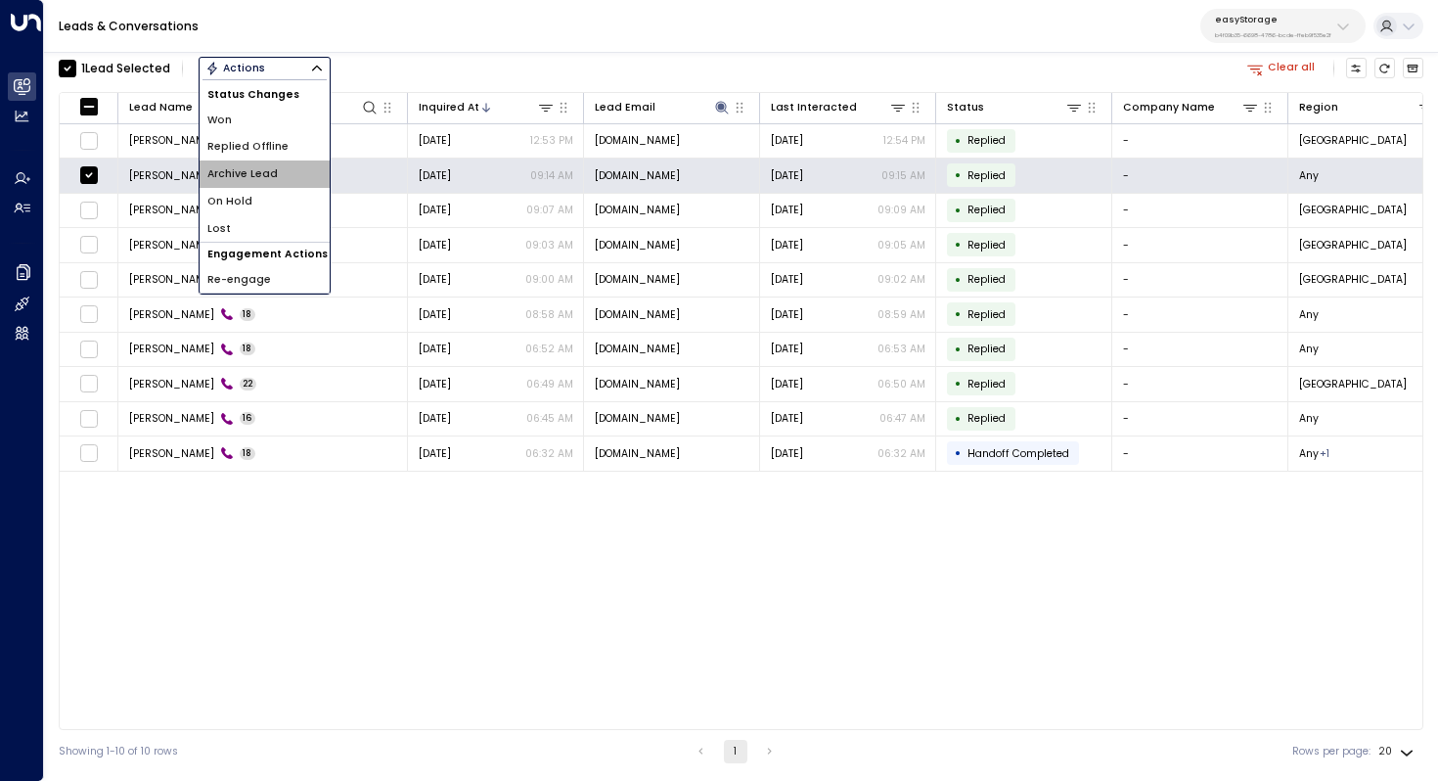
click at [279, 180] on li "Archive Lead" at bounding box center [265, 173] width 130 height 27
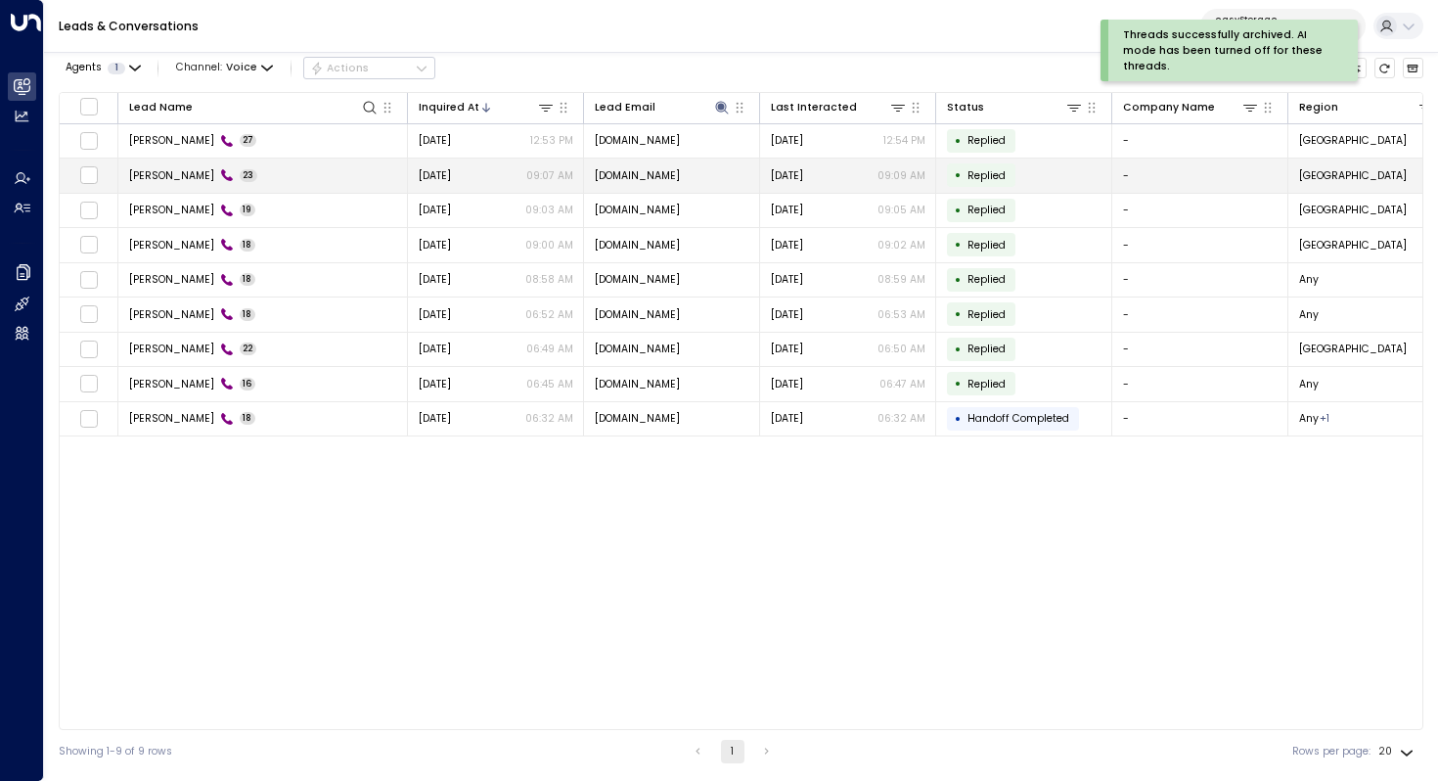
click at [180, 176] on span "Akmila Mueller" at bounding box center [171, 175] width 85 height 15
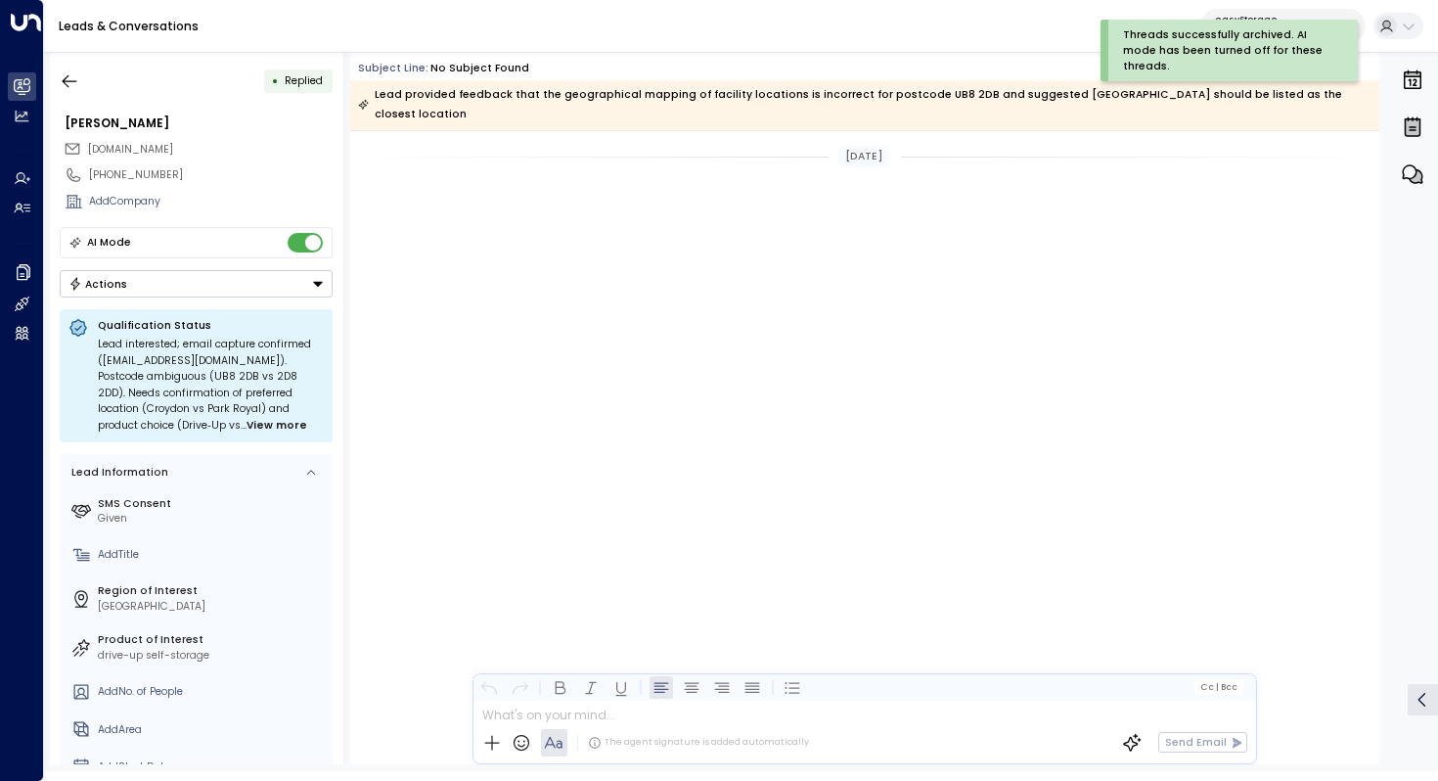
scroll to position [4955, 0]
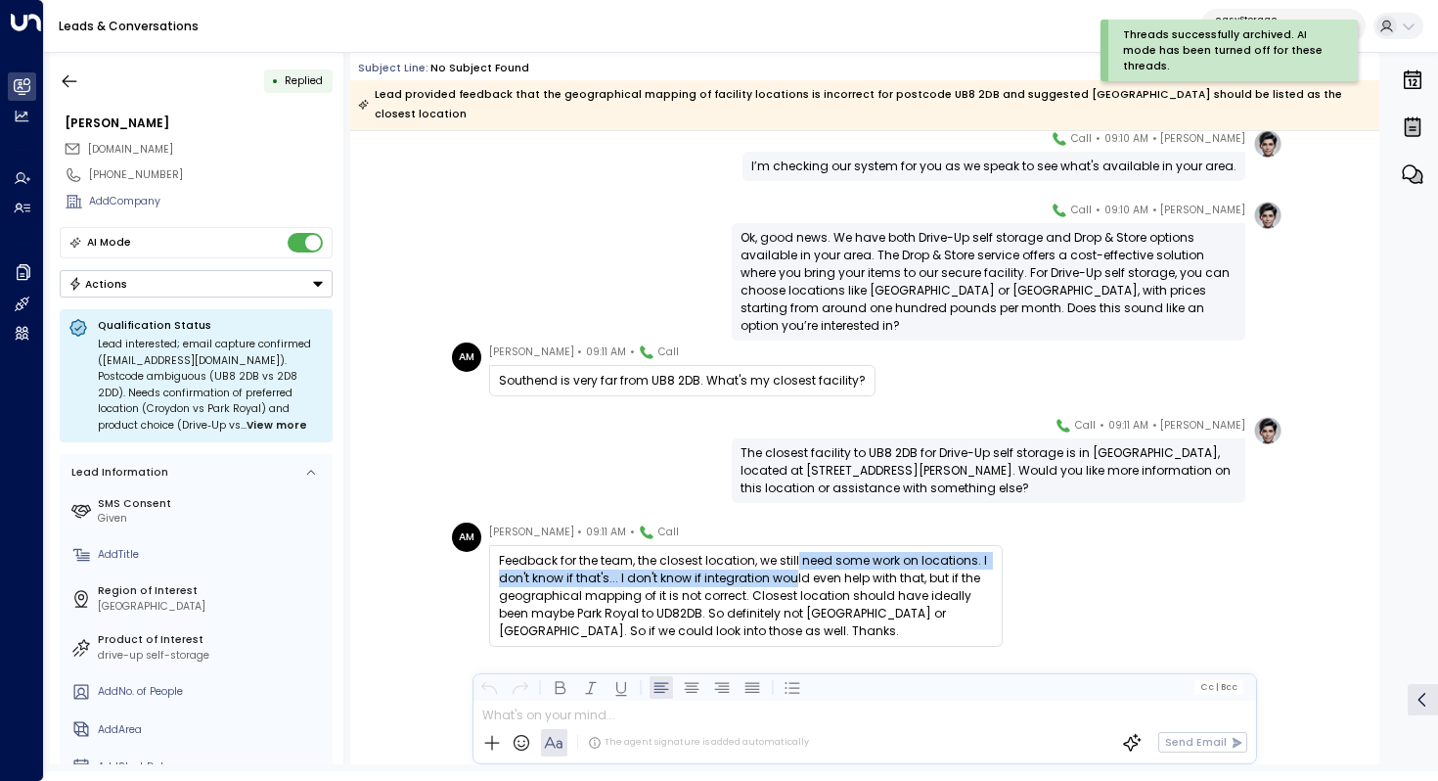
drag, startPoint x: 793, startPoint y: 532, endPoint x: 789, endPoint y: 551, distance: 19.2
click at [789, 552] on div "Feedback for the team, the closest location, we still need some work on locatio…" at bounding box center [746, 596] width 494 height 88
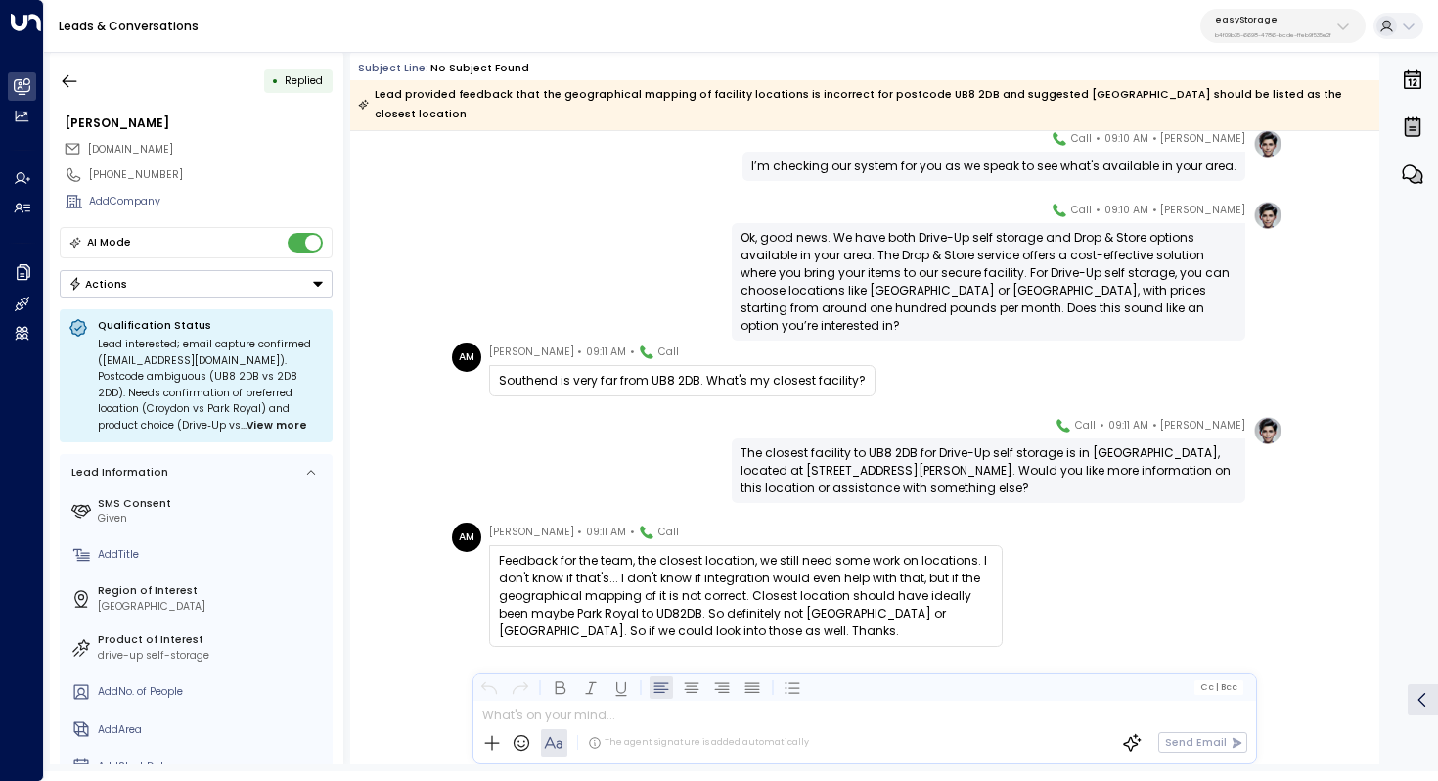
click at [804, 552] on div "Feedback for the team, the closest location, we still need some work on locatio…" at bounding box center [746, 596] width 494 height 88
click at [786, 552] on div "Feedback for the team, the closest location, we still need some work on locatio…" at bounding box center [746, 596] width 494 height 88
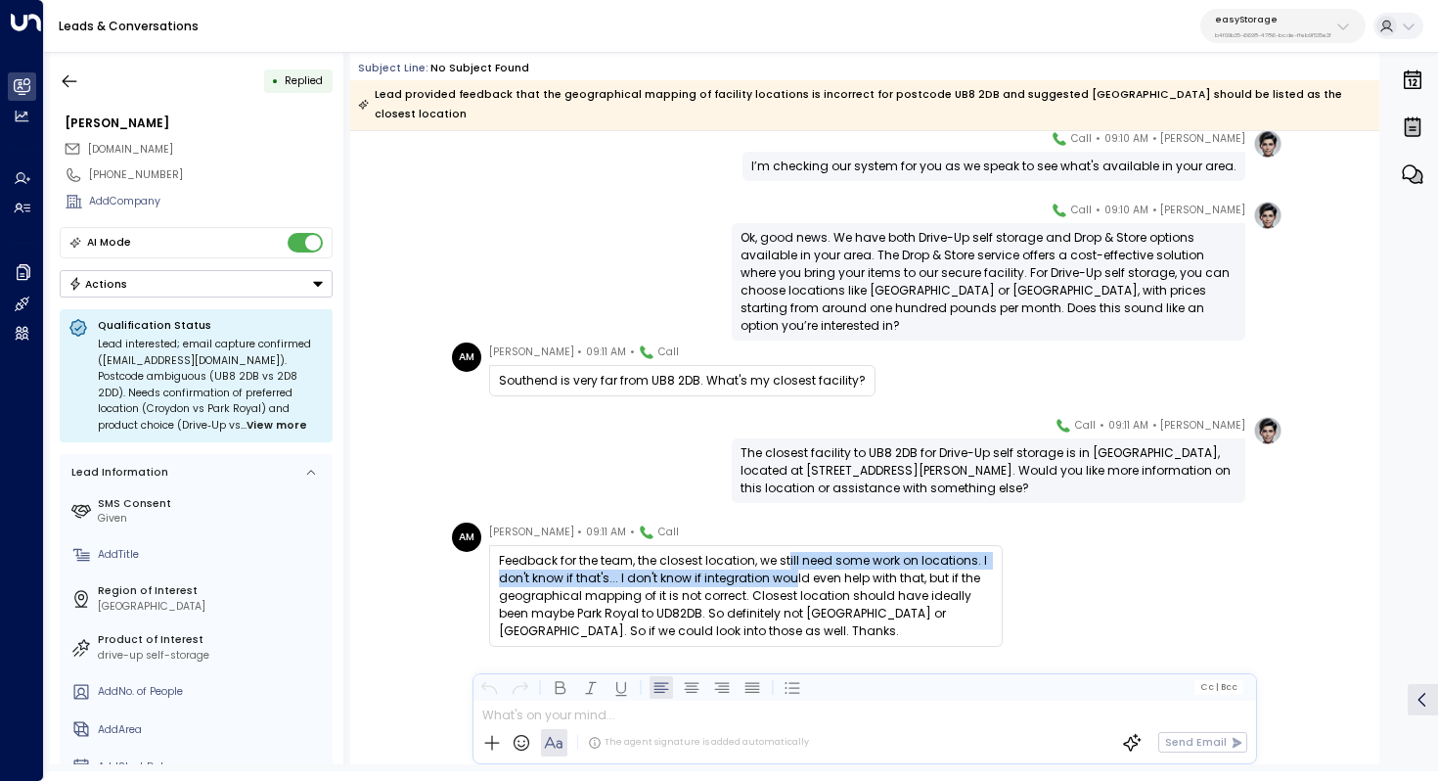
click at [786, 552] on div "Feedback for the team, the closest location, we still need some work on locatio…" at bounding box center [746, 596] width 494 height 88
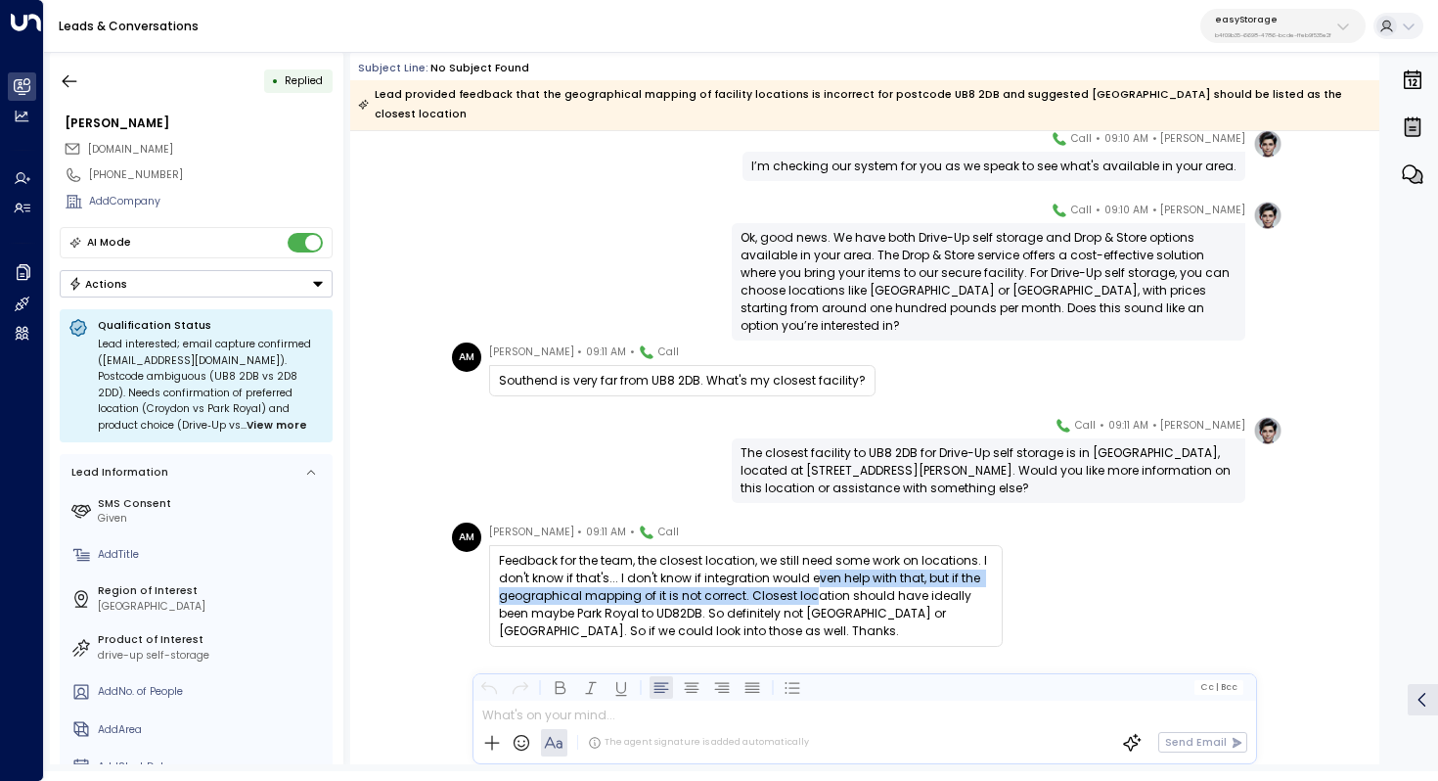
drag, startPoint x: 811, startPoint y: 556, endPoint x: 811, endPoint y: 567, distance: 11.7
click at [811, 567] on div "Feedback for the team, the closest location, we still need some work on locatio…" at bounding box center [746, 596] width 494 height 88
drag, startPoint x: 819, startPoint y: 563, endPoint x: 819, endPoint y: 573, distance: 10.8
click at [819, 573] on div "Feedback for the team, the closest location, we still need some work on locatio…" at bounding box center [746, 596] width 494 height 88
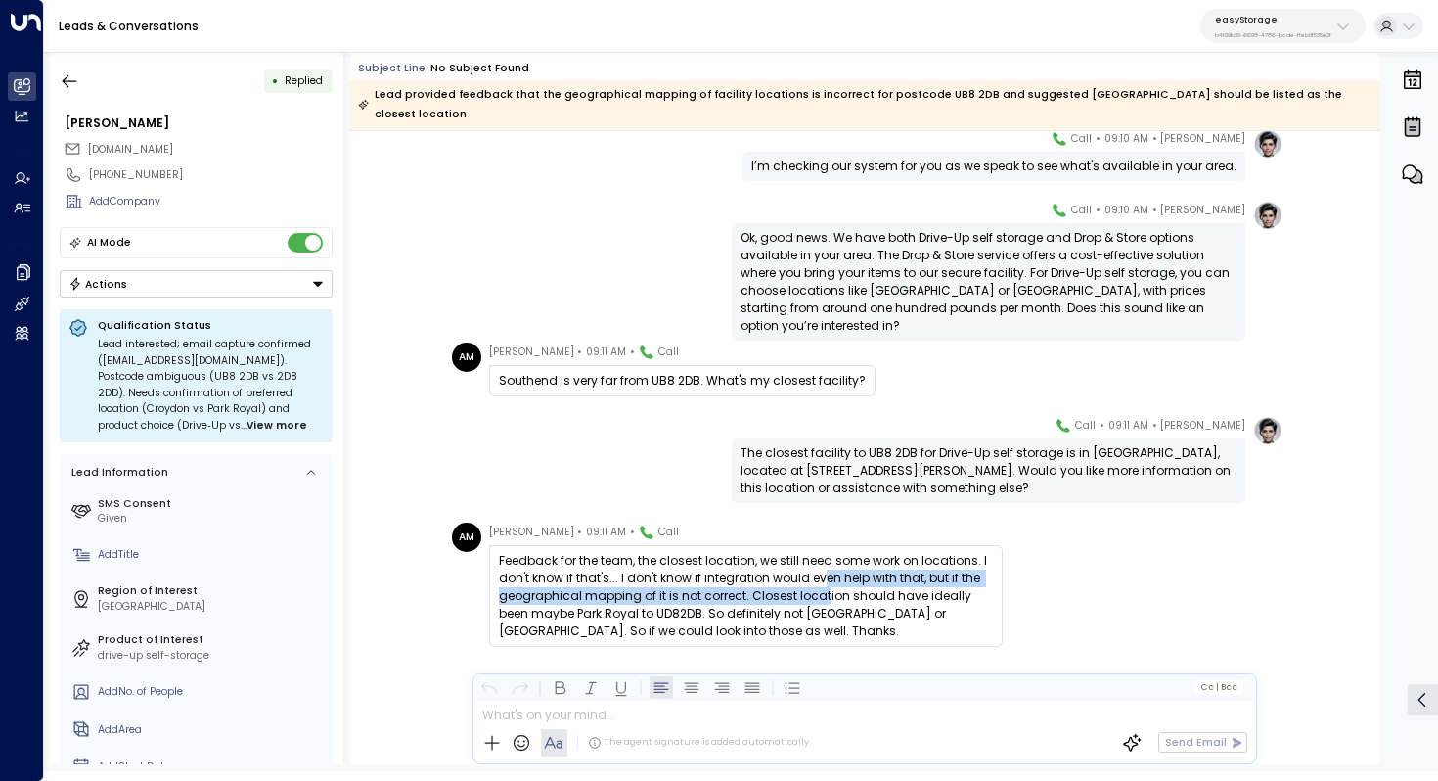
click at [819, 573] on div "Feedback for the team, the closest location, we still need some work on locatio…" at bounding box center [746, 596] width 494 height 88
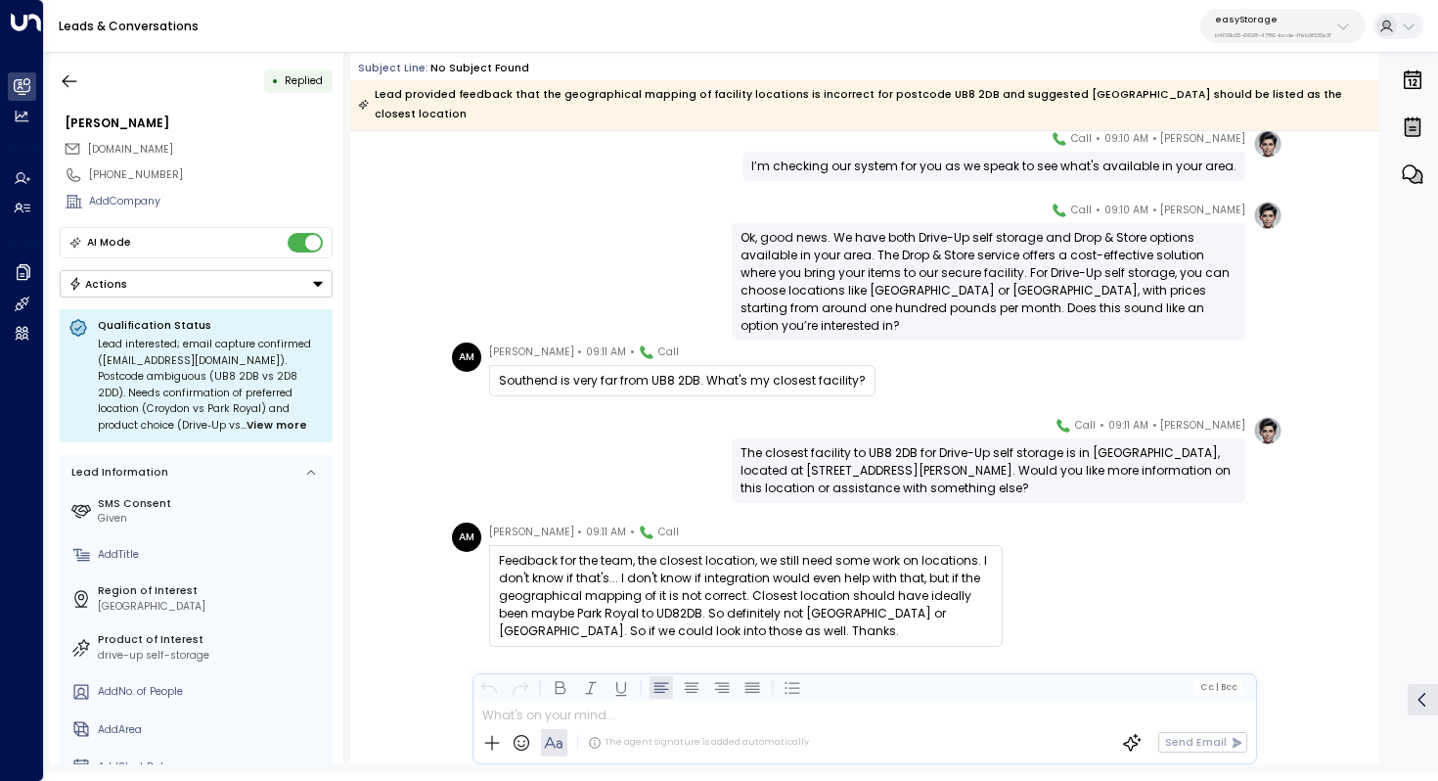
click at [699, 571] on div "Feedback for the team, the closest location, we still need some work on locatio…" at bounding box center [746, 596] width 494 height 88
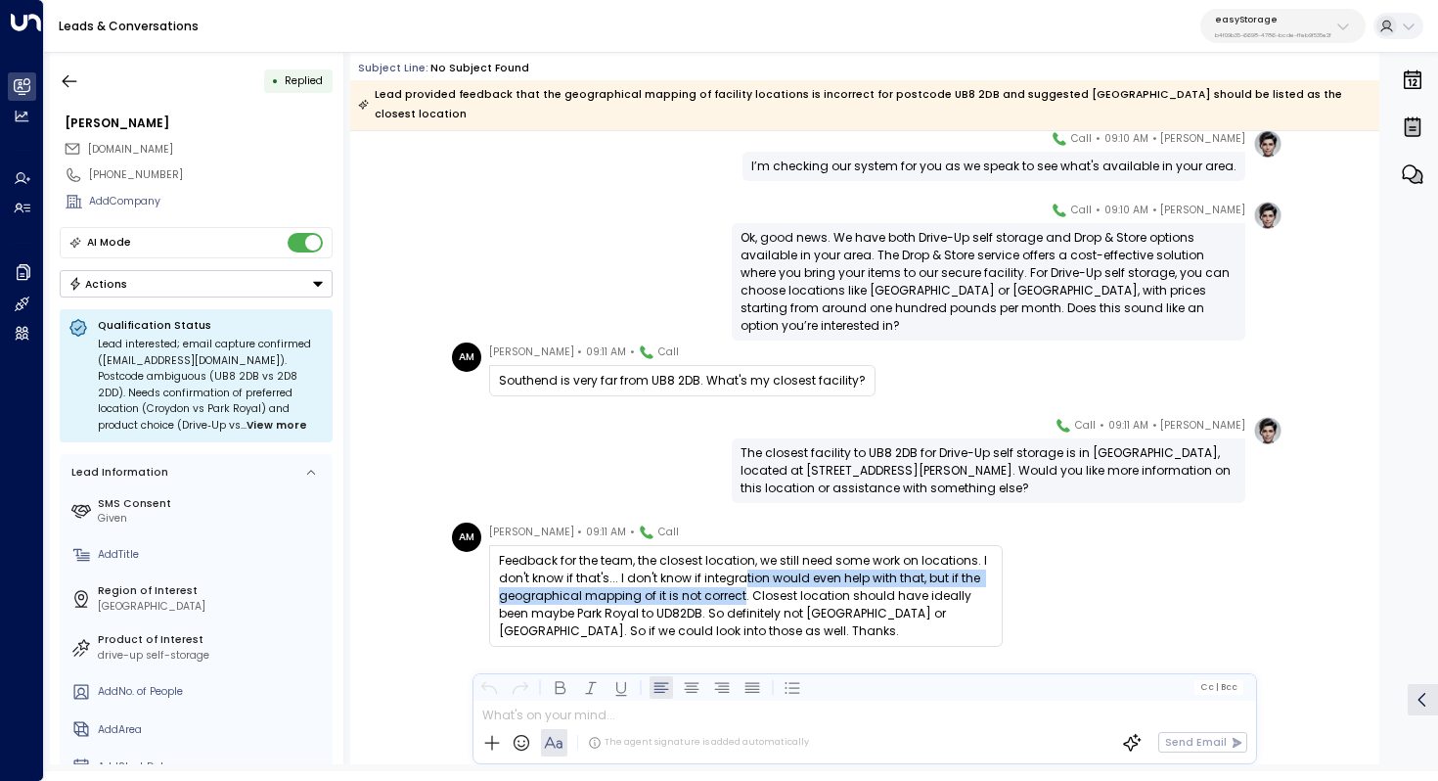
click at [737, 572] on div "Feedback for the team, the closest location, we still need some work on locatio…" at bounding box center [746, 596] width 494 height 88
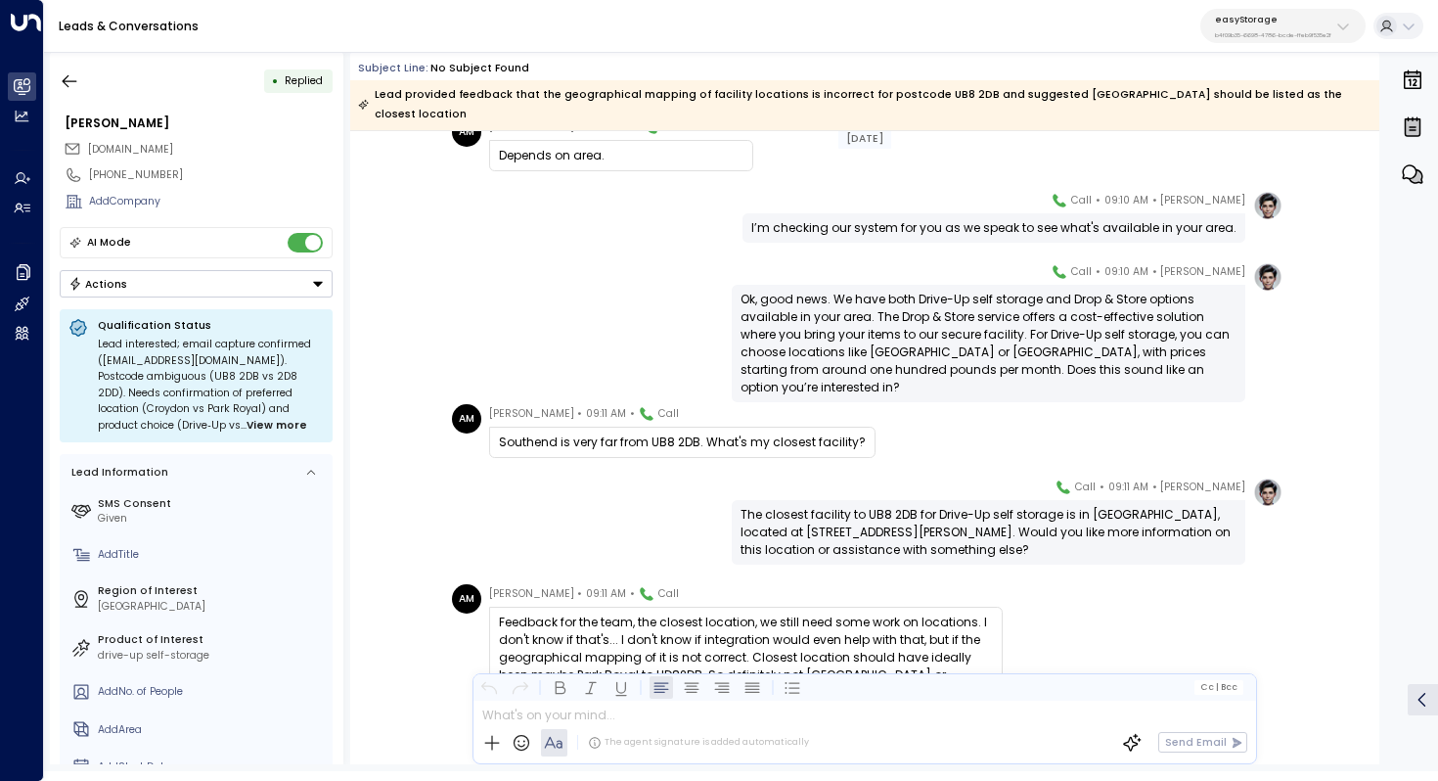
scroll to position [4580, 0]
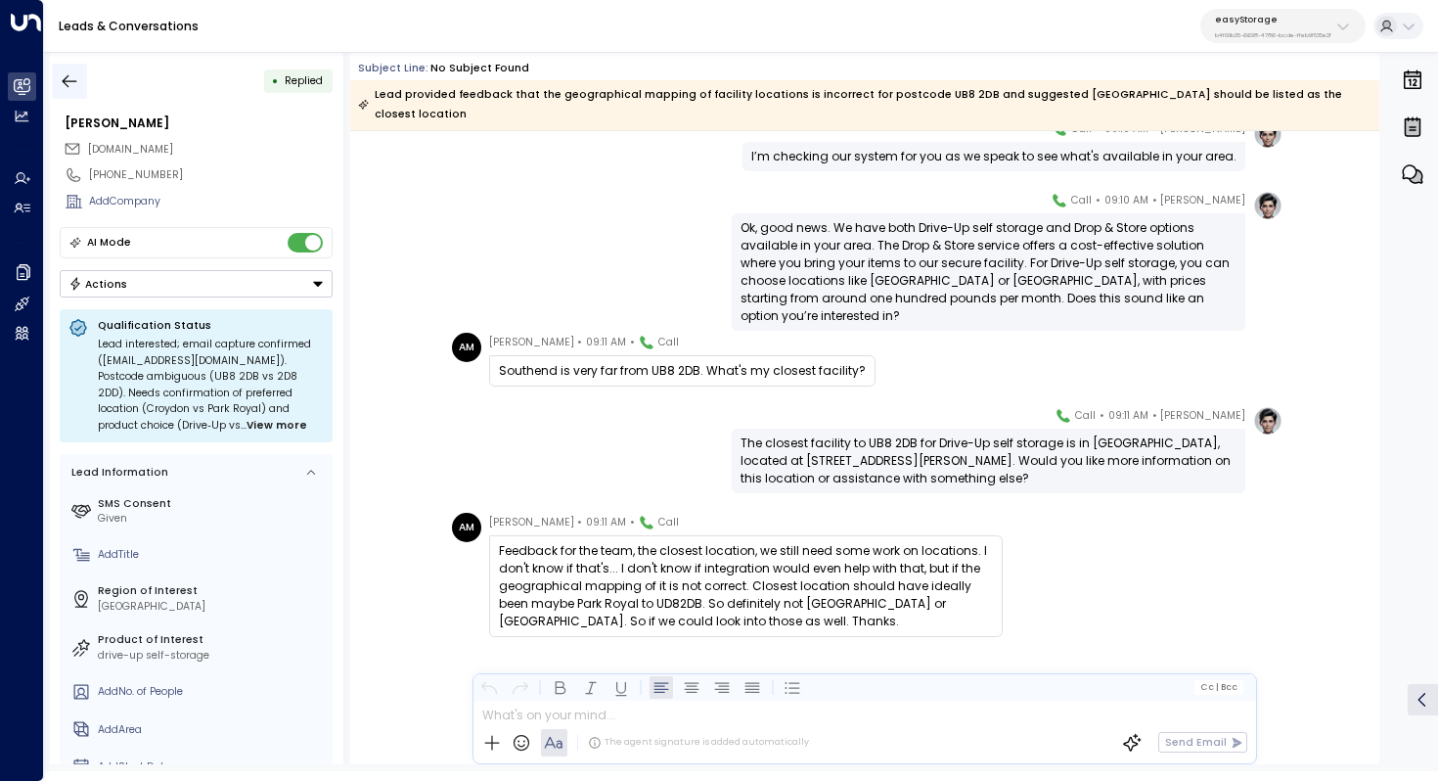
click at [69, 76] on icon "button" at bounding box center [70, 81] width 20 height 20
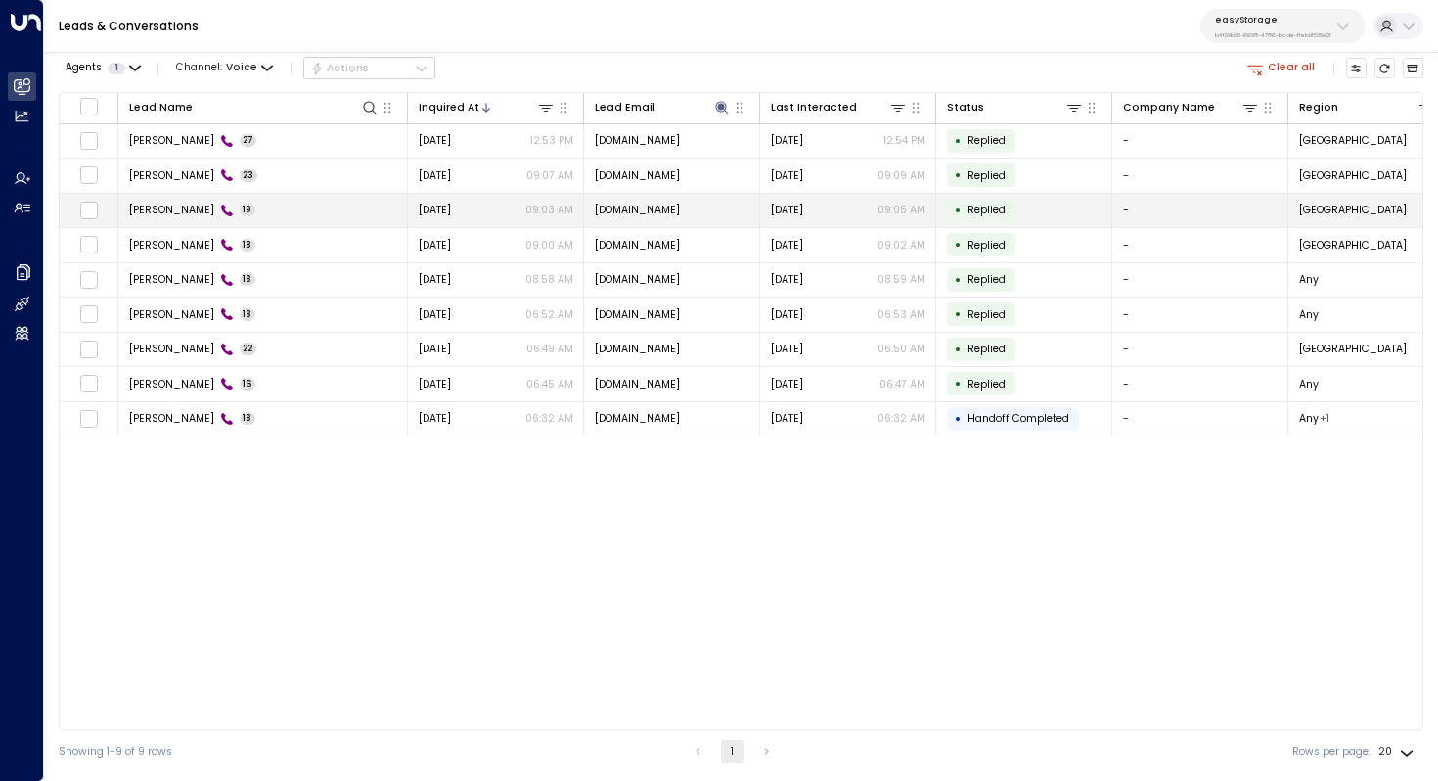
click at [175, 201] on td "Akmila Mueller 19" at bounding box center [263, 211] width 290 height 34
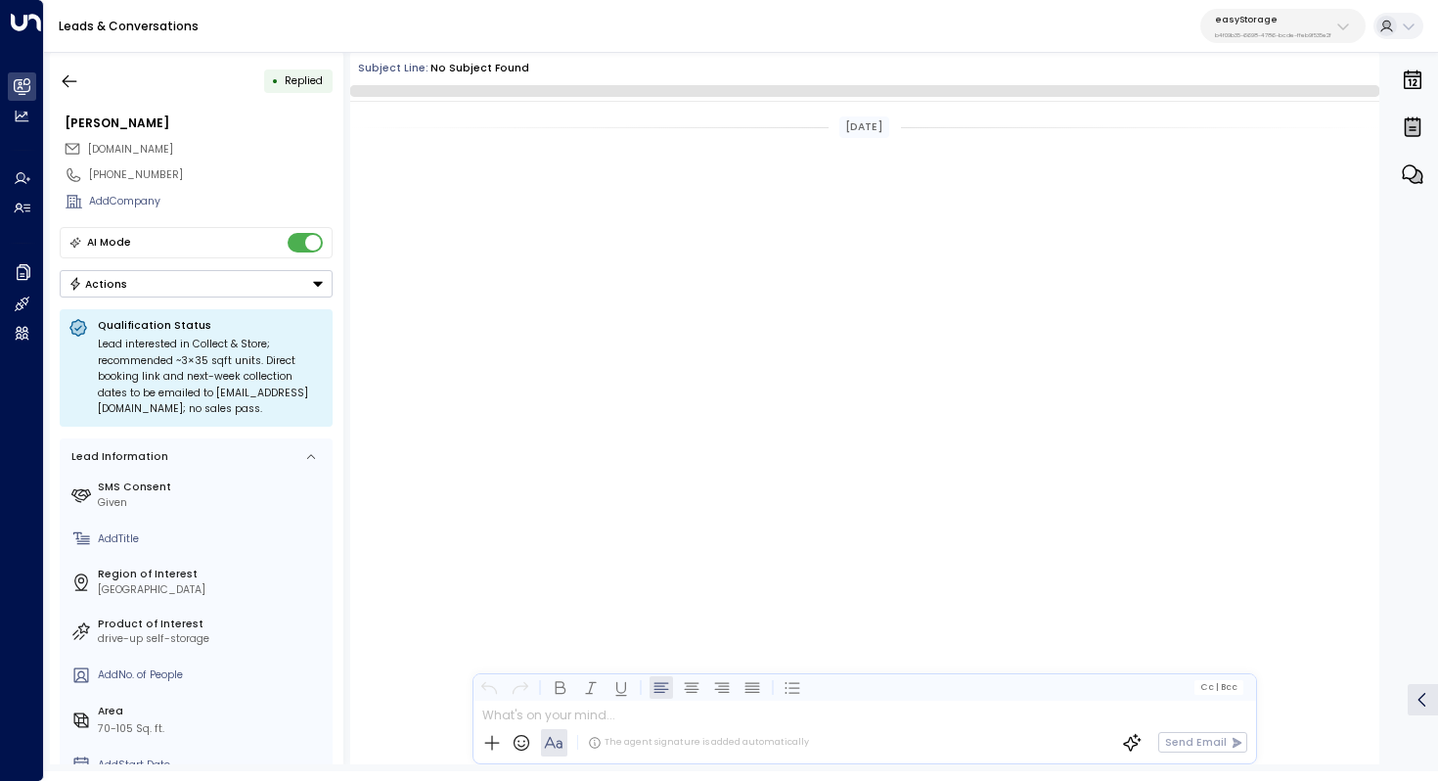
scroll to position [1976, 0]
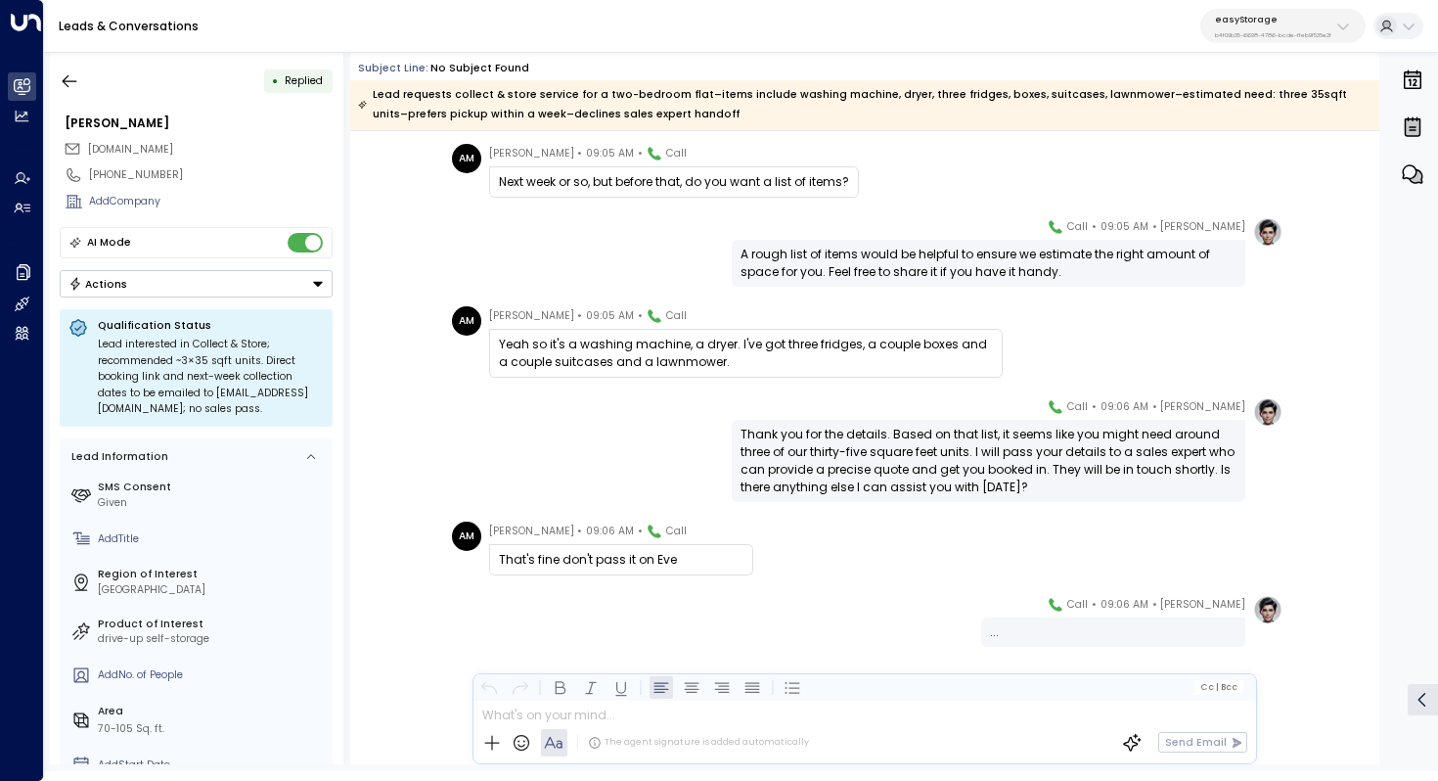
click at [849, 441] on div "Thank you for the details. Based on that list, it seems like you might need aro…" at bounding box center [989, 461] width 496 height 70
click at [865, 444] on div "Thank you for the details. Based on that list, it seems like you might need aro…" at bounding box center [989, 461] width 496 height 70
drag, startPoint x: 890, startPoint y: 431, endPoint x: 890, endPoint y: 447, distance: 15.7
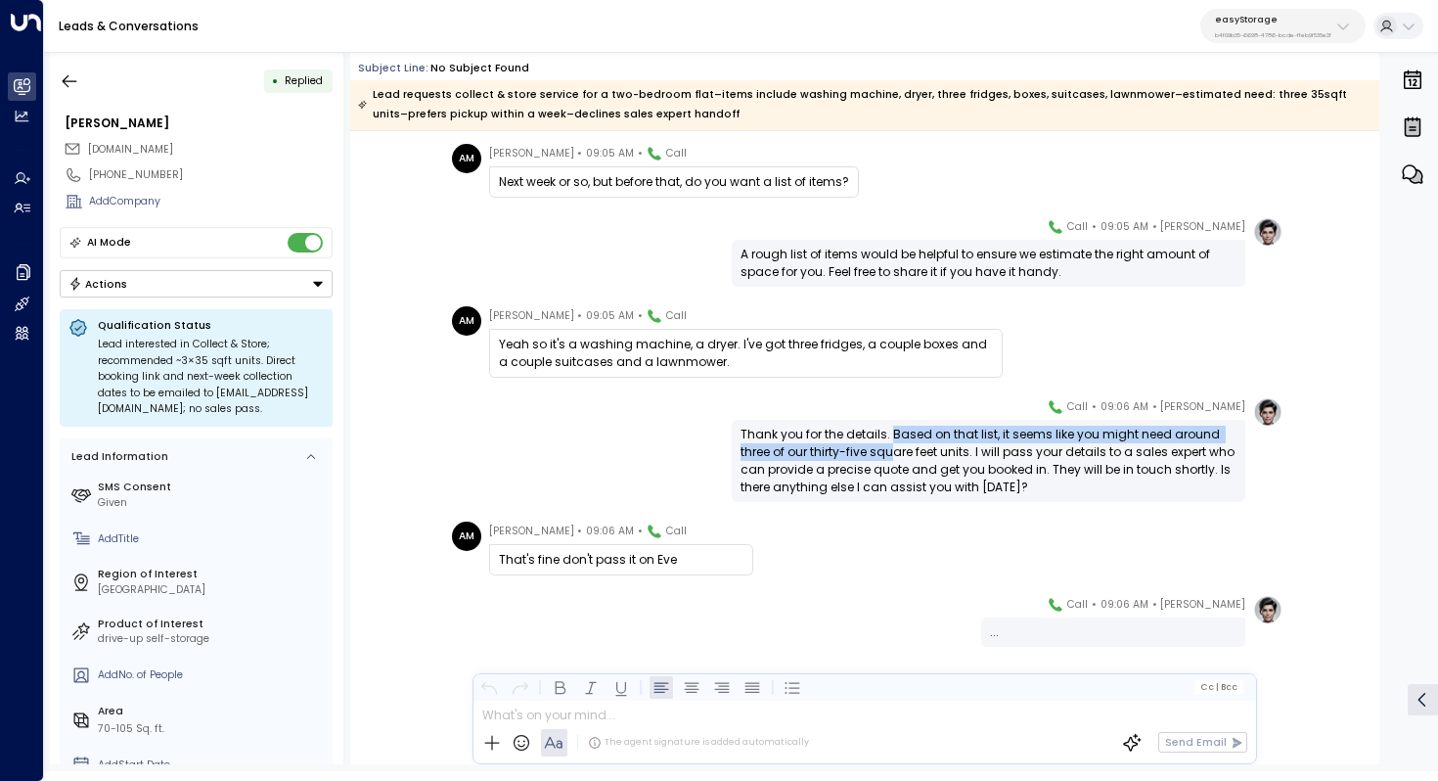
click at [890, 447] on div "Thank you for the details. Based on that list, it seems like you might need aro…" at bounding box center [989, 461] width 496 height 70
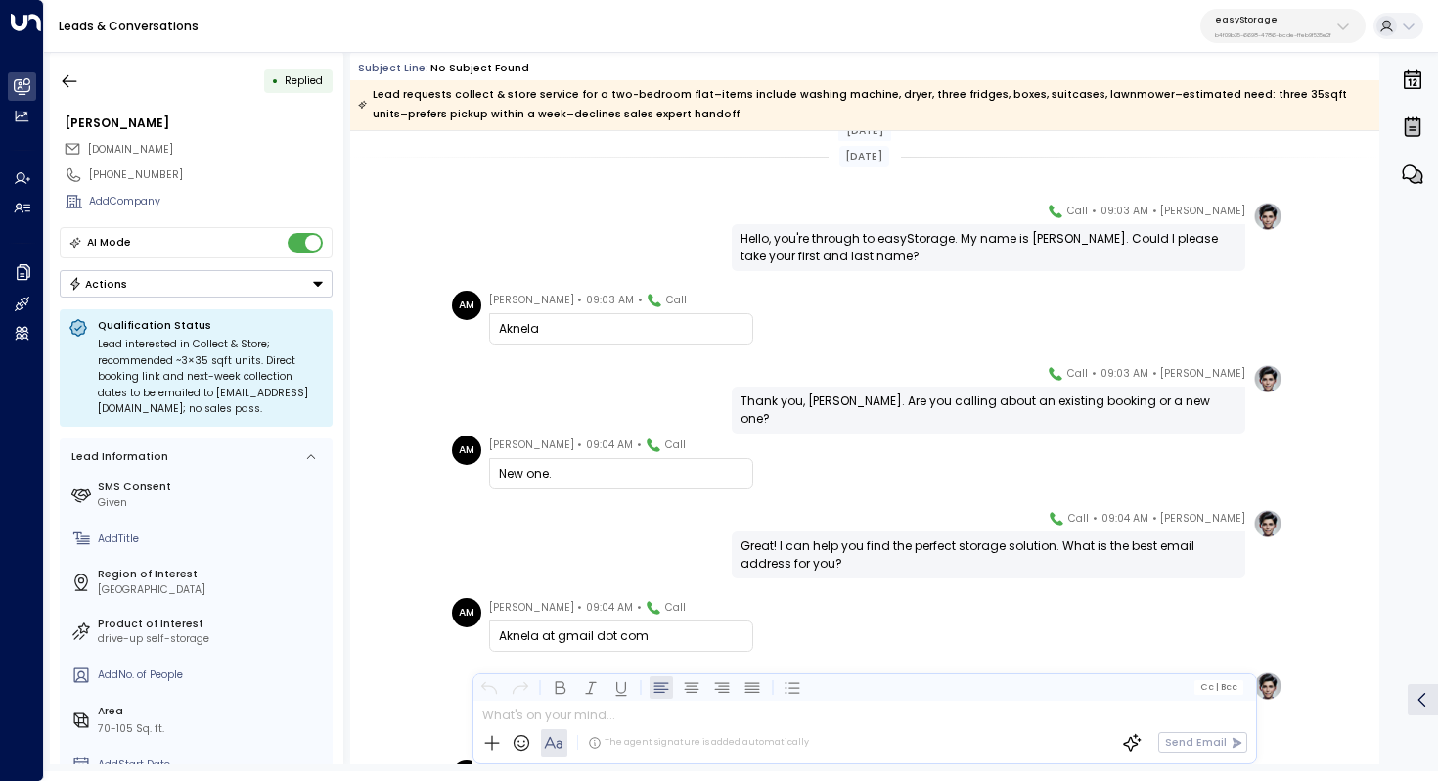
scroll to position [1186, 0]
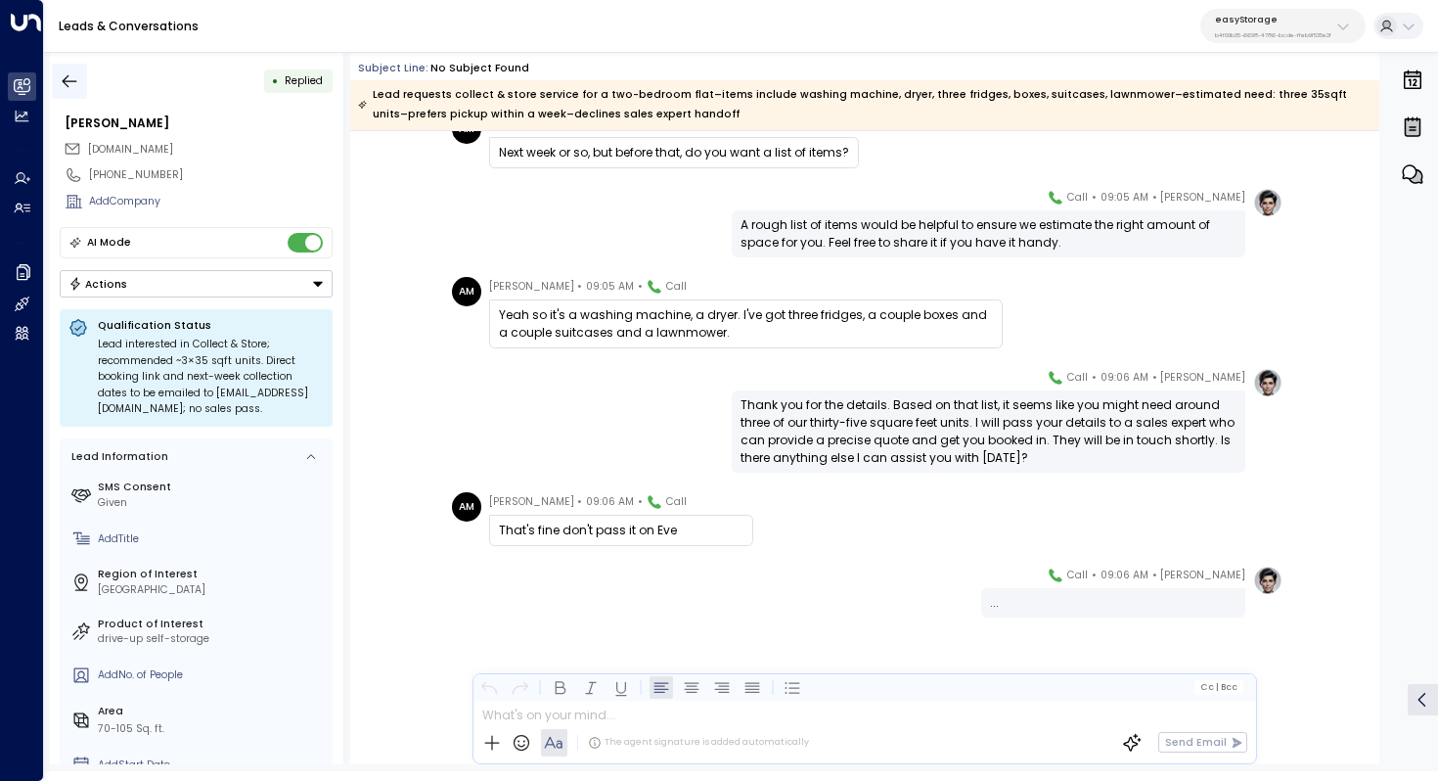
click at [68, 93] on button "button" at bounding box center [69, 81] width 35 height 35
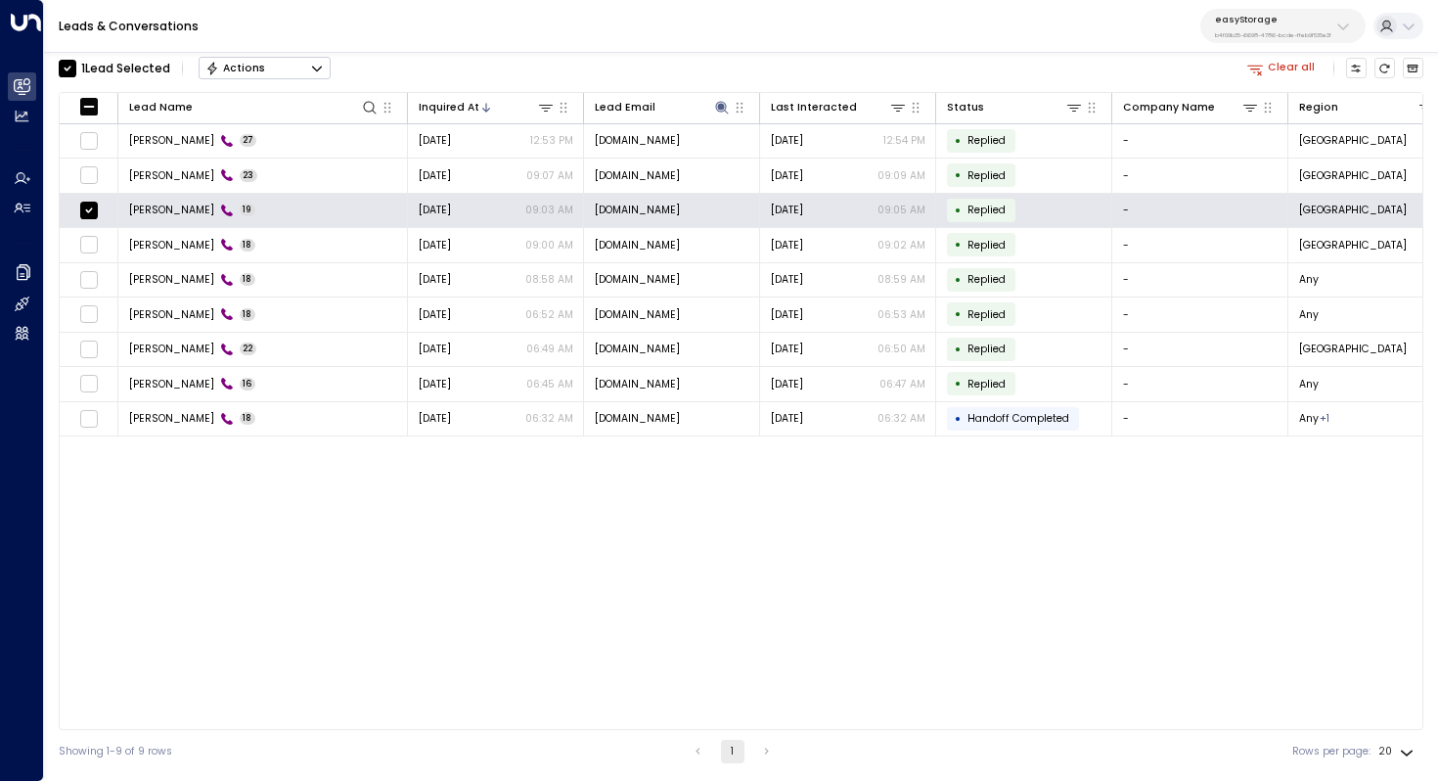
click at [290, 70] on button "Actions" at bounding box center [265, 68] width 132 height 23
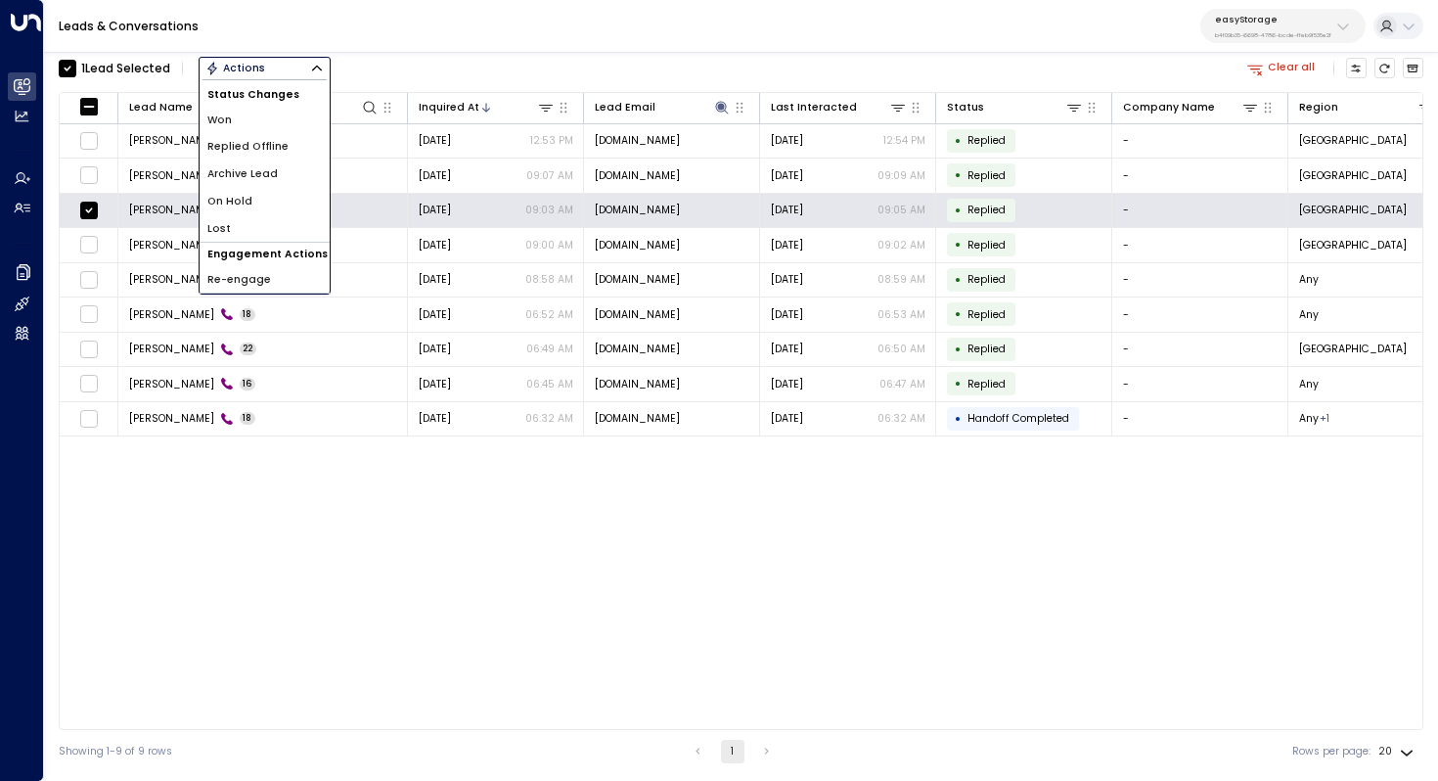
click at [270, 171] on span "Archive Lead" at bounding box center [242, 174] width 70 height 16
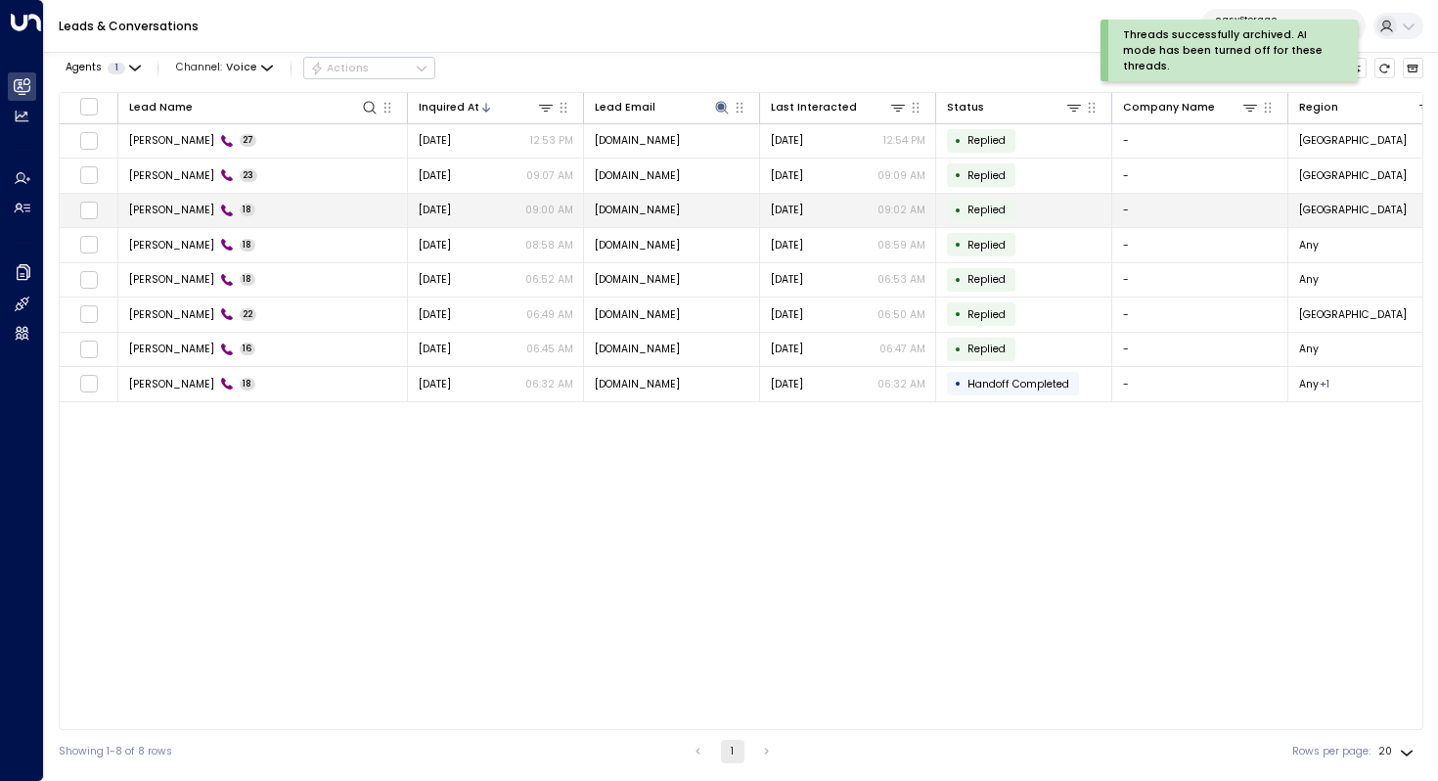
click at [169, 208] on span "Akmila Mueller" at bounding box center [171, 210] width 85 height 15
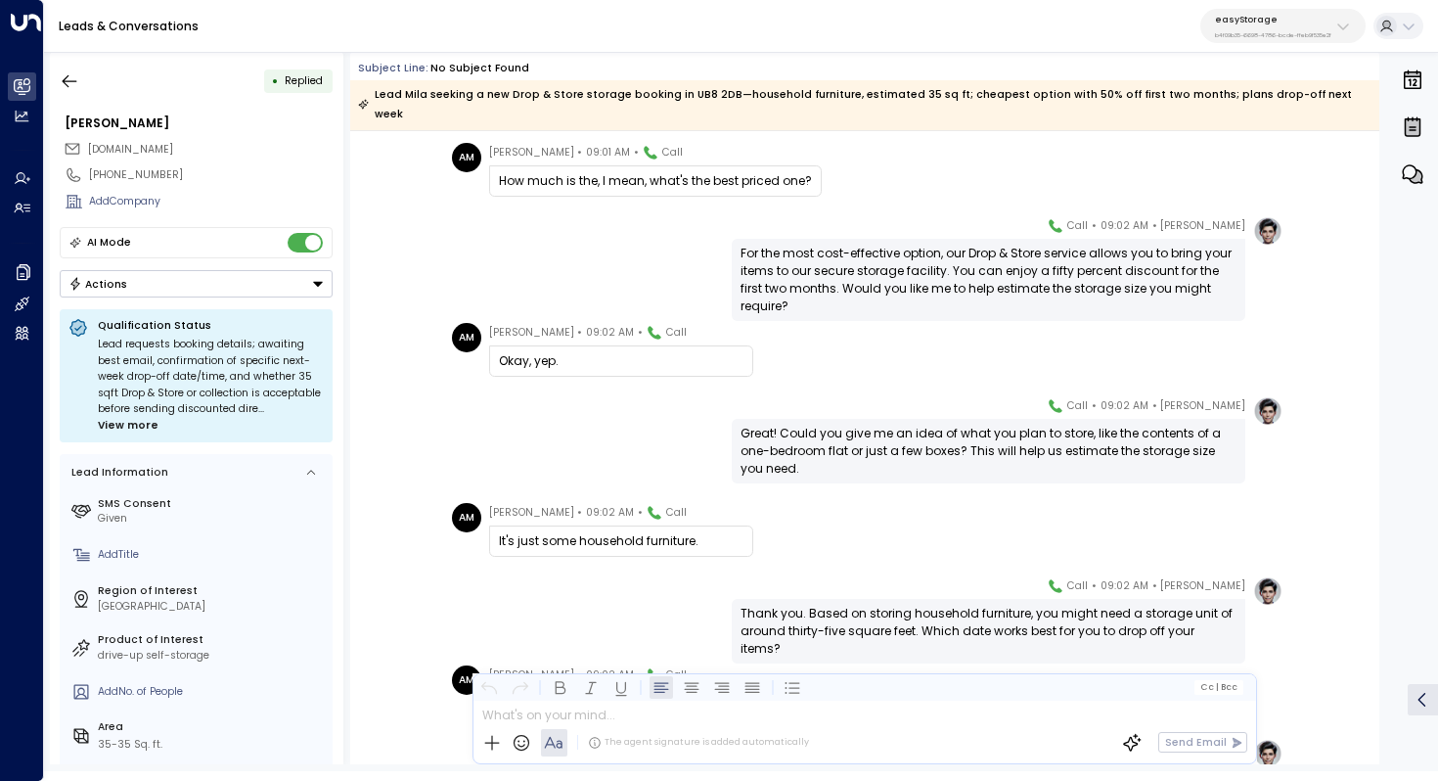
scroll to position [826, 0]
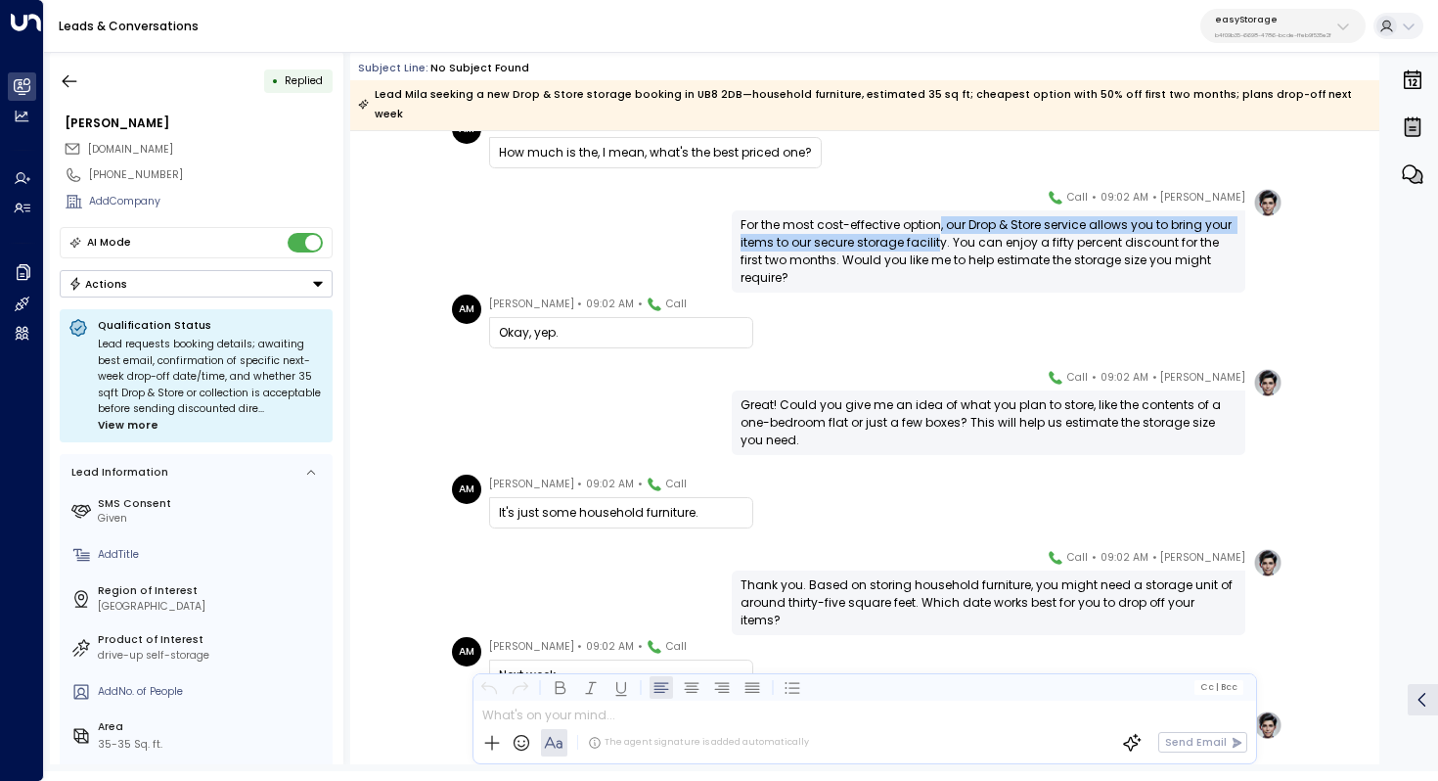
drag, startPoint x: 938, startPoint y: 205, endPoint x: 938, endPoint y: 224, distance: 18.6
click at [938, 224] on div "For the most cost-effective option, our Drop & Store service allows you to brin…" at bounding box center [989, 251] width 496 height 70
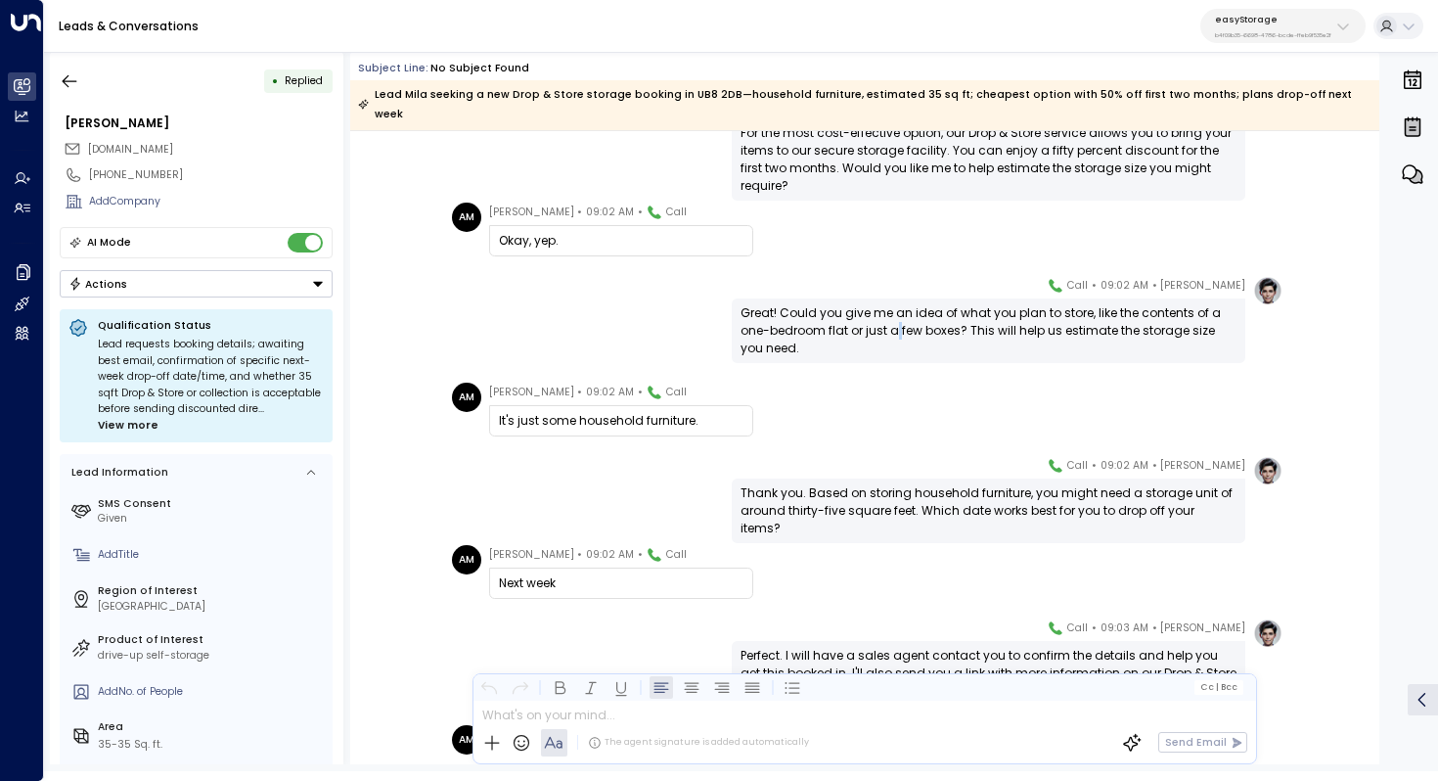
click at [901, 309] on div "Great! Could you give me an idea of what you plan to store, like the contents o…" at bounding box center [989, 330] width 496 height 53
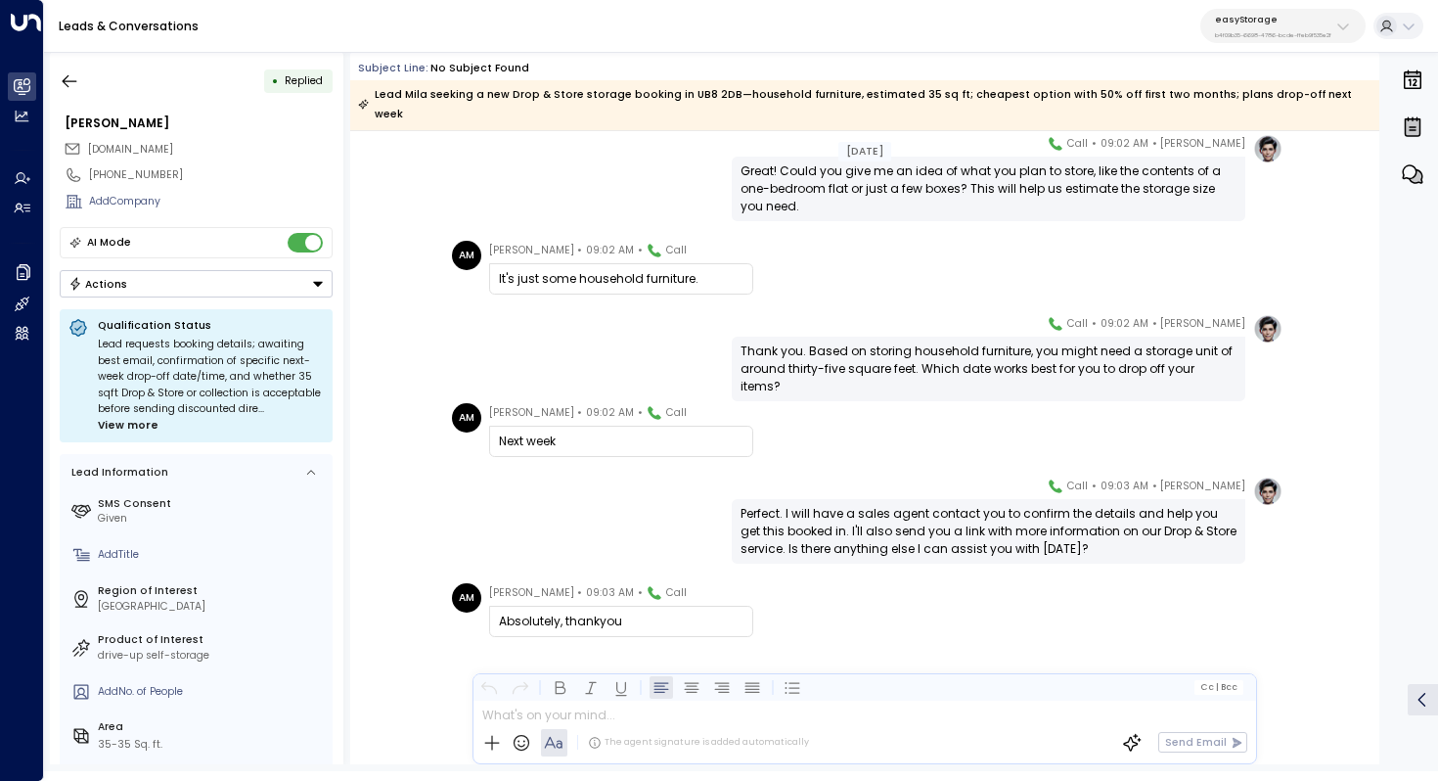
scroll to position [1060, 0]
click at [915, 342] on div "Thank you. Based on storing household furniture, you might need a storage unit …" at bounding box center [989, 368] width 496 height 53
click at [77, 77] on icon "button" at bounding box center [70, 81] width 20 height 20
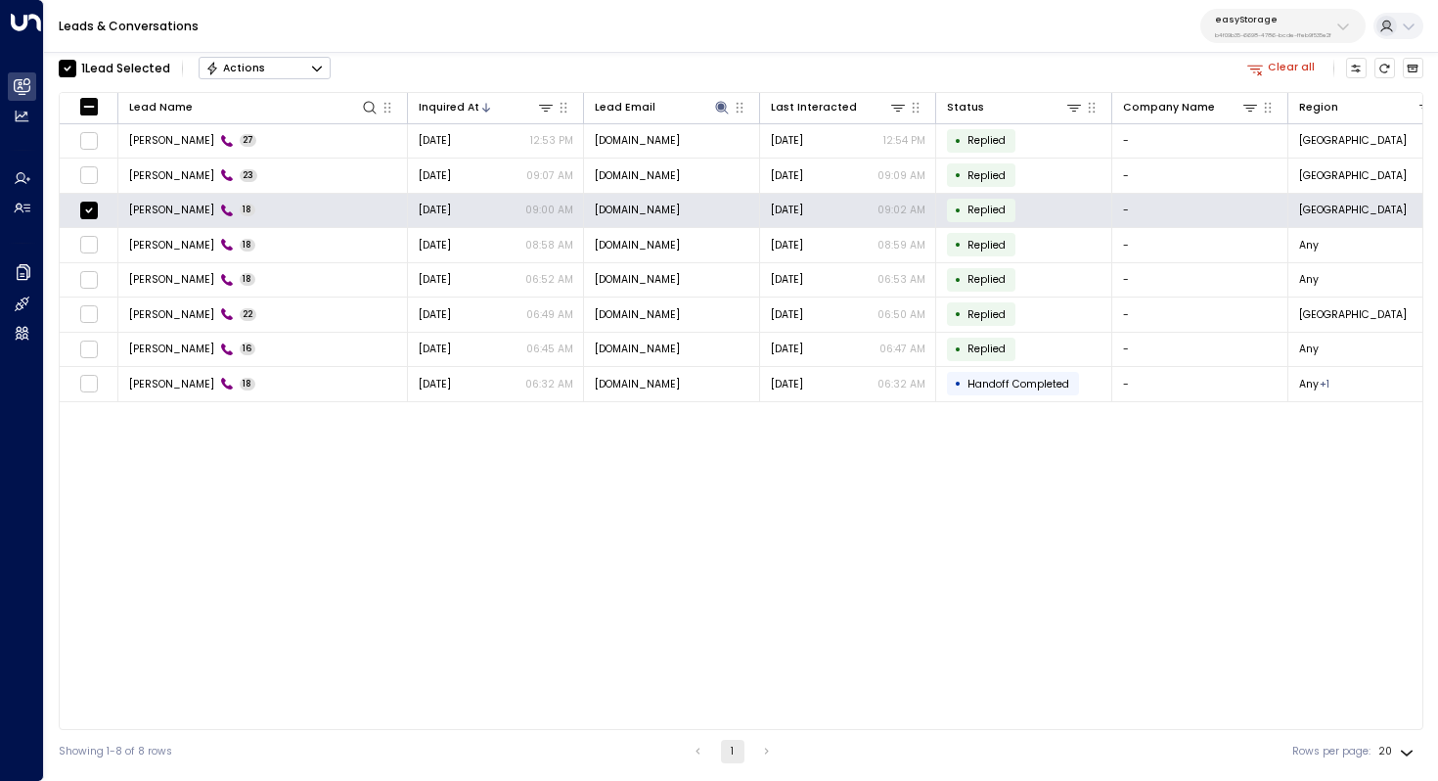
click at [304, 77] on button "Actions" at bounding box center [265, 68] width 132 height 23
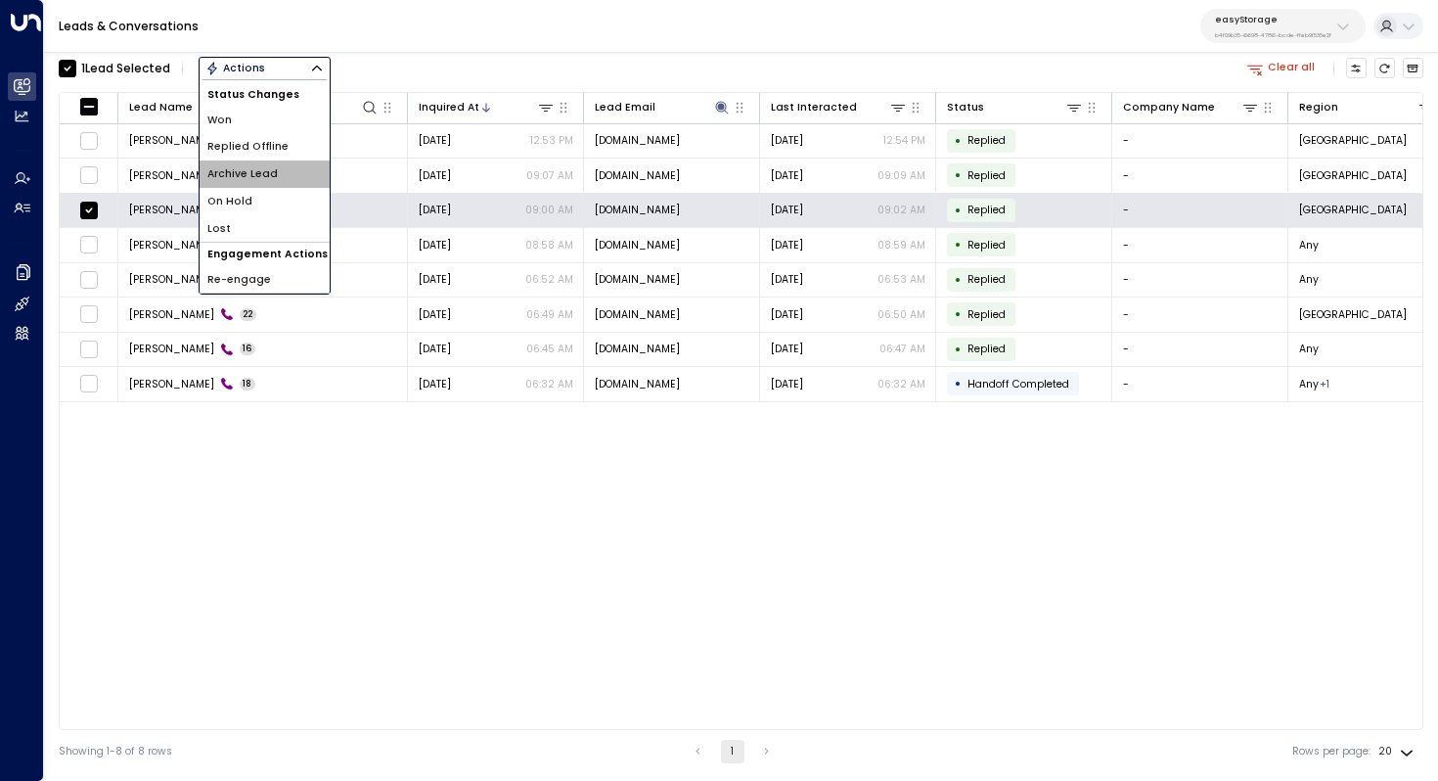
click at [280, 169] on li "Archive Lead" at bounding box center [265, 173] width 130 height 27
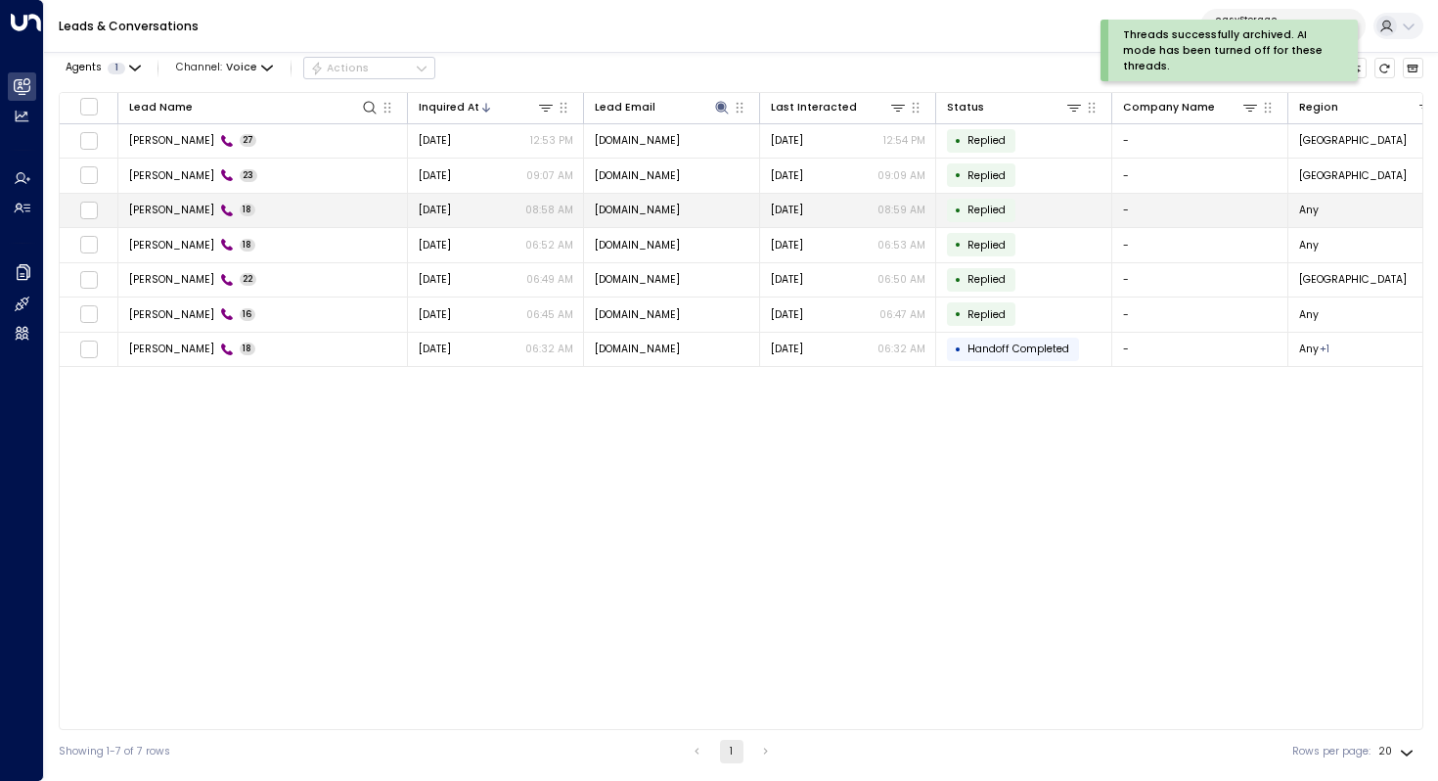
click at [170, 204] on span "Akmila Mueller" at bounding box center [171, 210] width 85 height 15
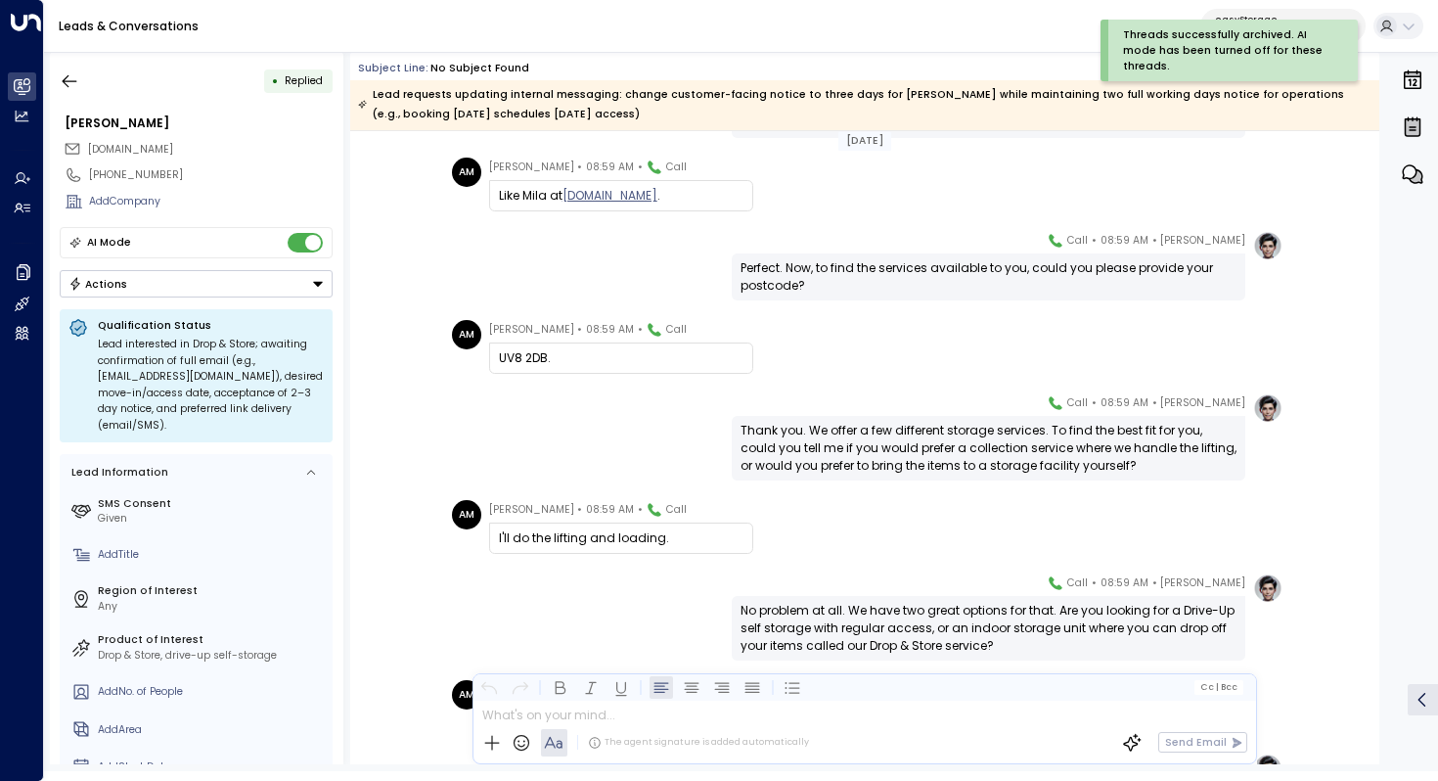
scroll to position [499, 0]
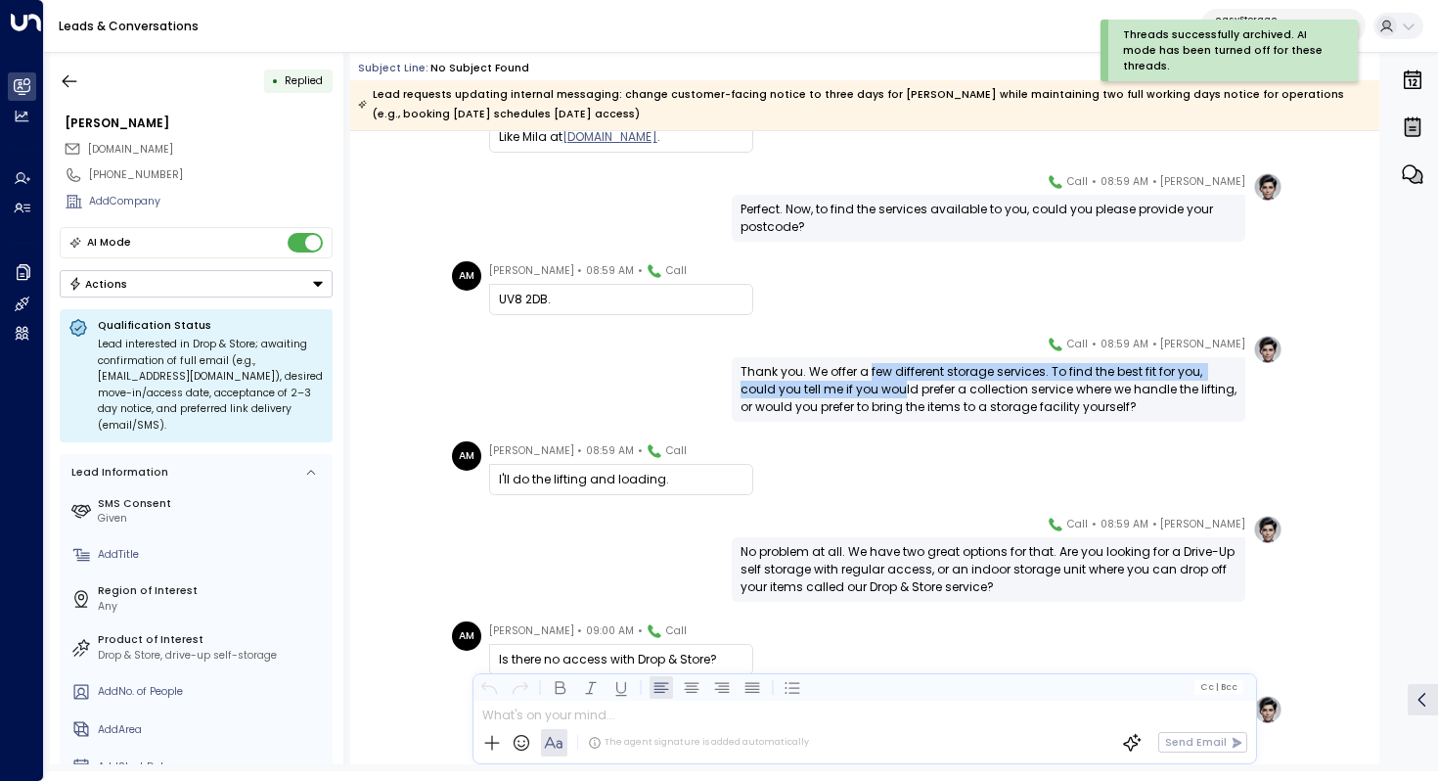
drag, startPoint x: 866, startPoint y: 379, endPoint x: 866, endPoint y: 397, distance: 18.6
click at [866, 397] on div "Thank you. We offer a few different storage services. To find the best fit for …" at bounding box center [989, 389] width 496 height 53
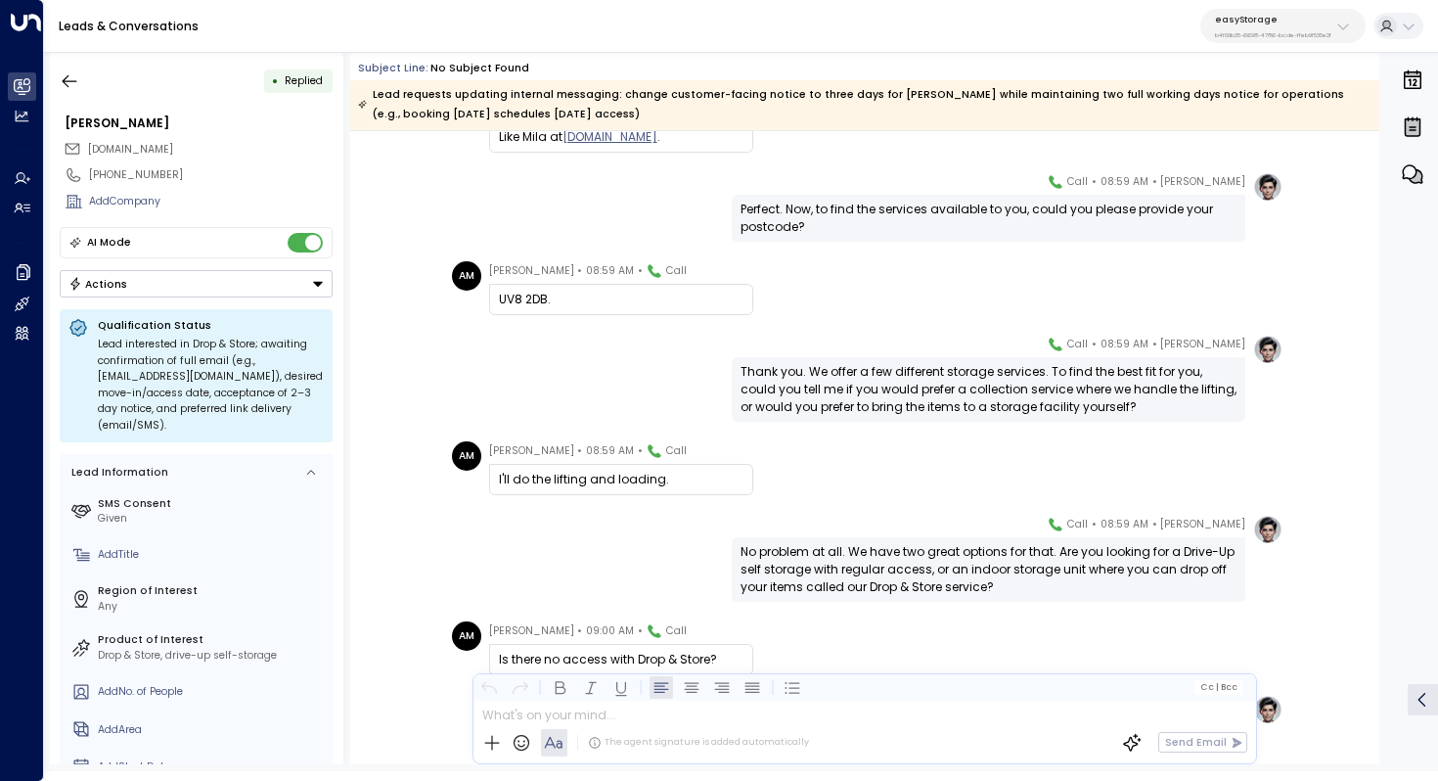
scroll to position [540, 0]
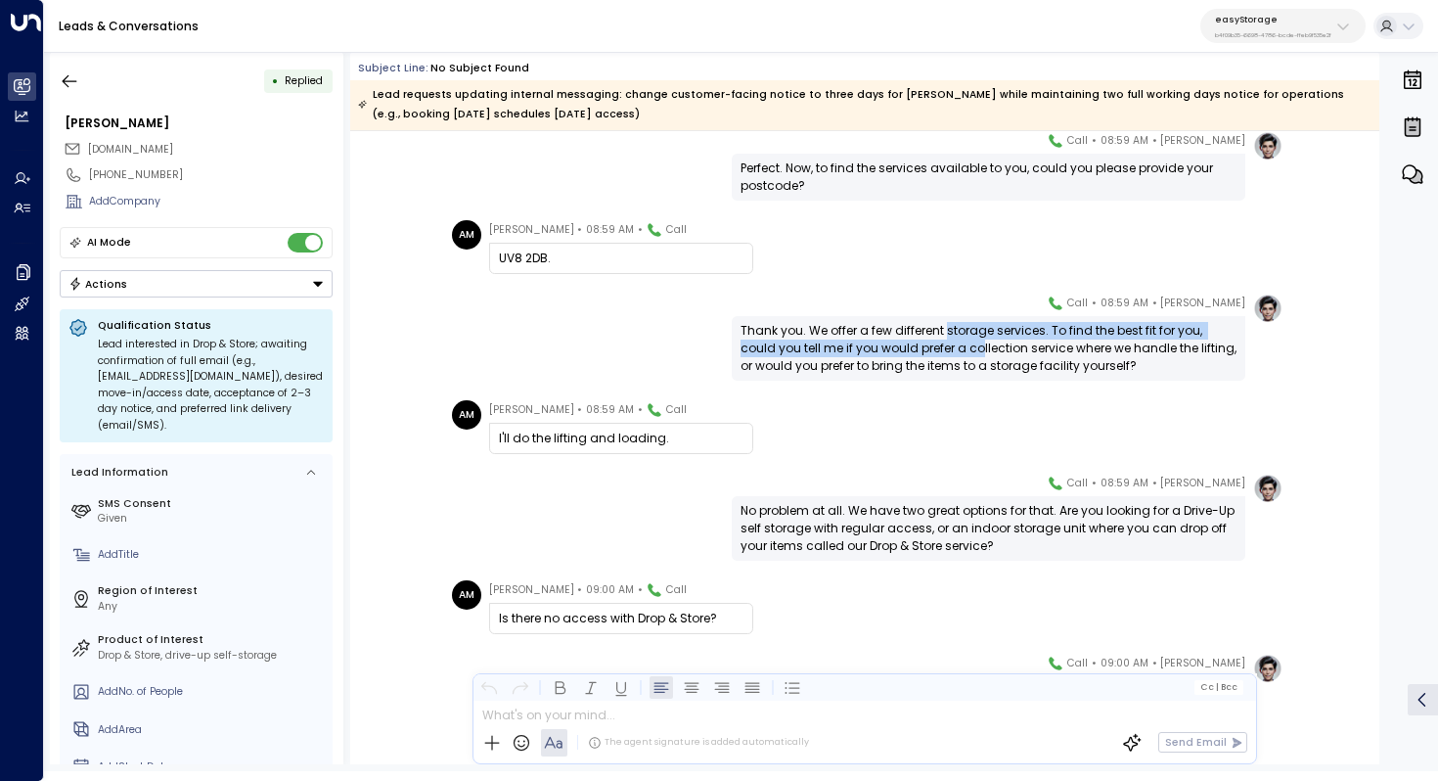
drag, startPoint x: 945, startPoint y: 337, endPoint x: 945, endPoint y: 349, distance: 12.7
click at [945, 349] on div "Thank you. We offer a few different storage services. To find the best fit for …" at bounding box center [989, 348] width 496 height 53
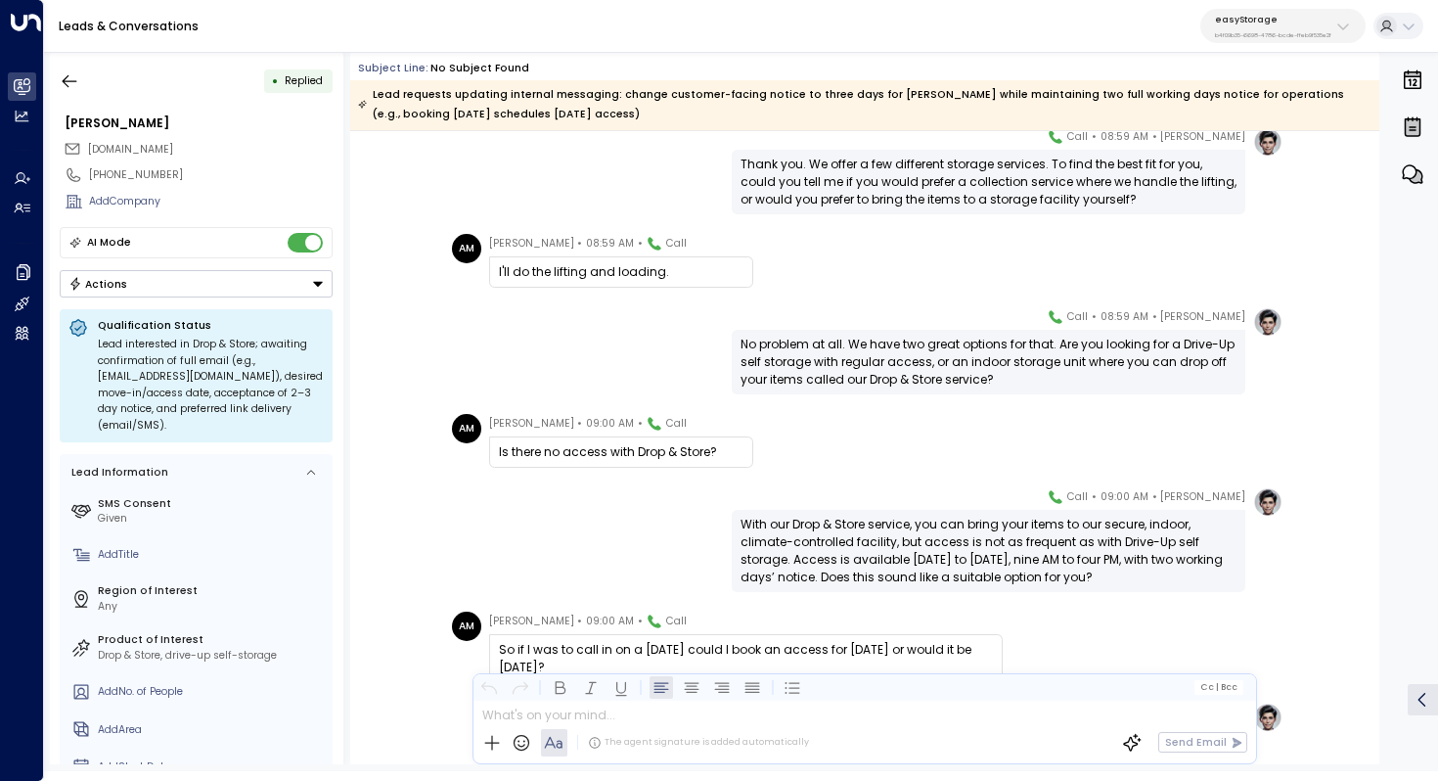
scroll to position [715, 0]
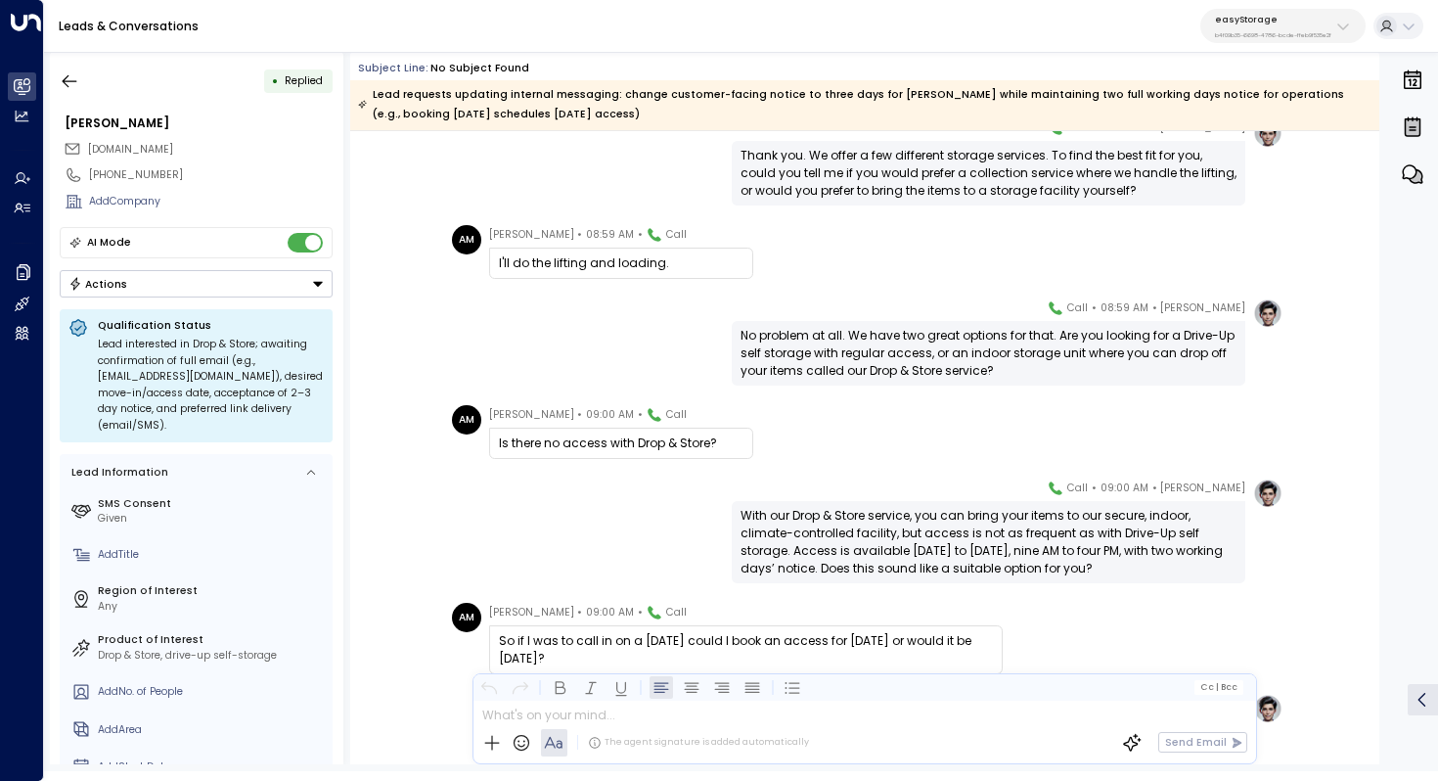
drag, startPoint x: 840, startPoint y: 342, endPoint x: 854, endPoint y: 342, distance: 13.7
click at [853, 342] on div "No problem at all. We have two great options for that. Are you looking for a Dr…" at bounding box center [989, 353] width 496 height 53
click at [854, 342] on div "No problem at all. We have two great options for that. Are you looking for a Dr…" at bounding box center [989, 353] width 496 height 53
drag, startPoint x: 880, startPoint y: 341, endPoint x: 880, endPoint y: 354, distance: 12.7
click at [880, 350] on div "No problem at all. We have two great options for that. Are you looking for a Dr…" at bounding box center [989, 353] width 496 height 53
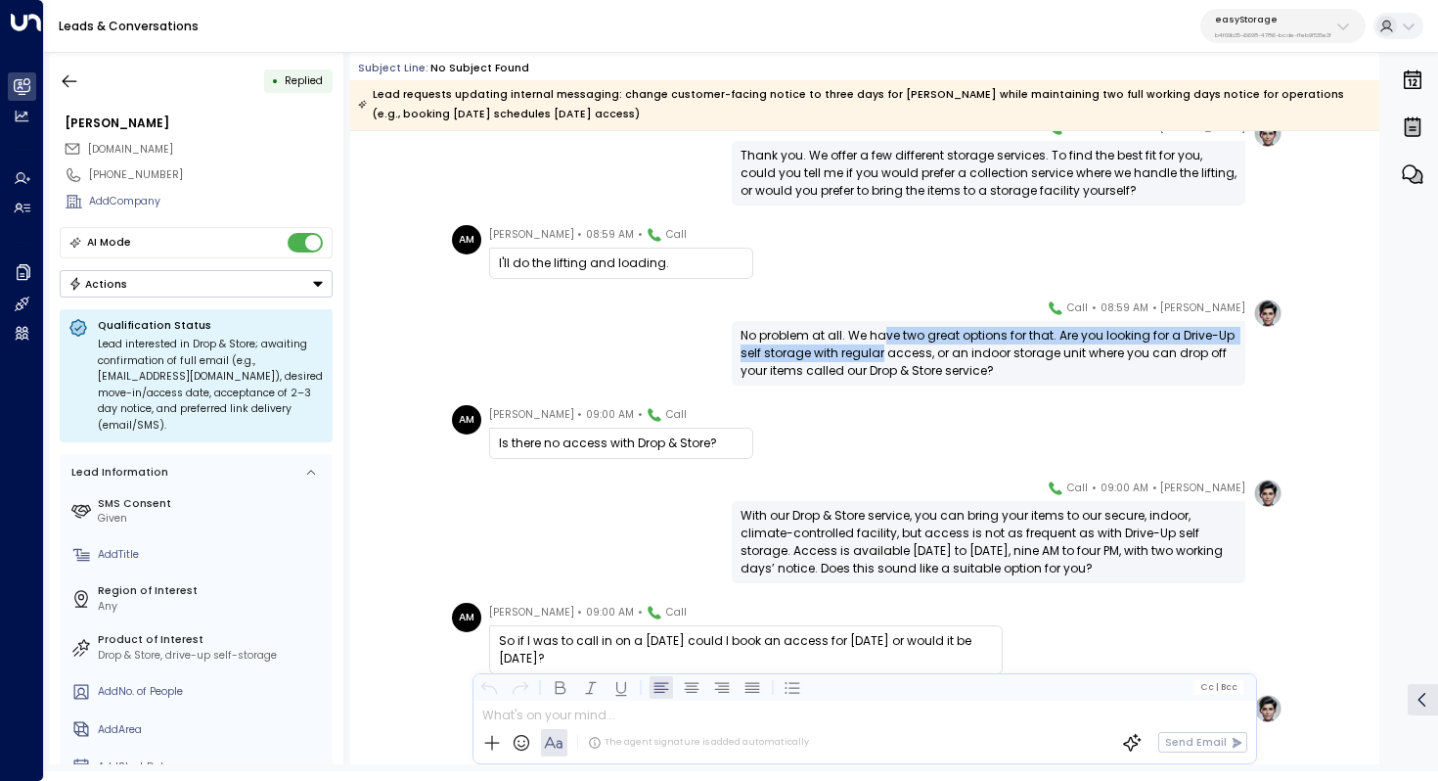
click at [880, 354] on div "No problem at all. We have two great options for that. Are you looking for a Dr…" at bounding box center [989, 353] width 496 height 53
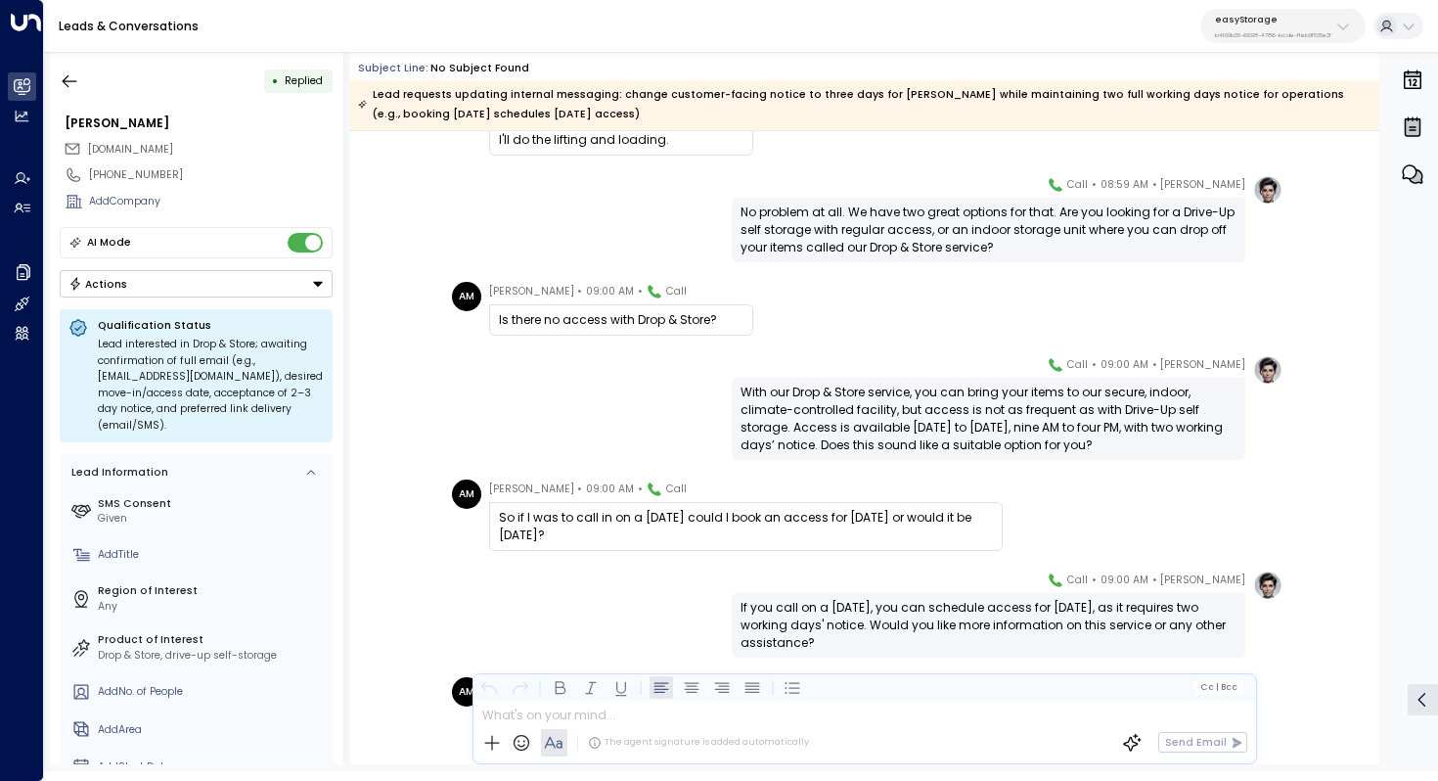
scroll to position [925, 0]
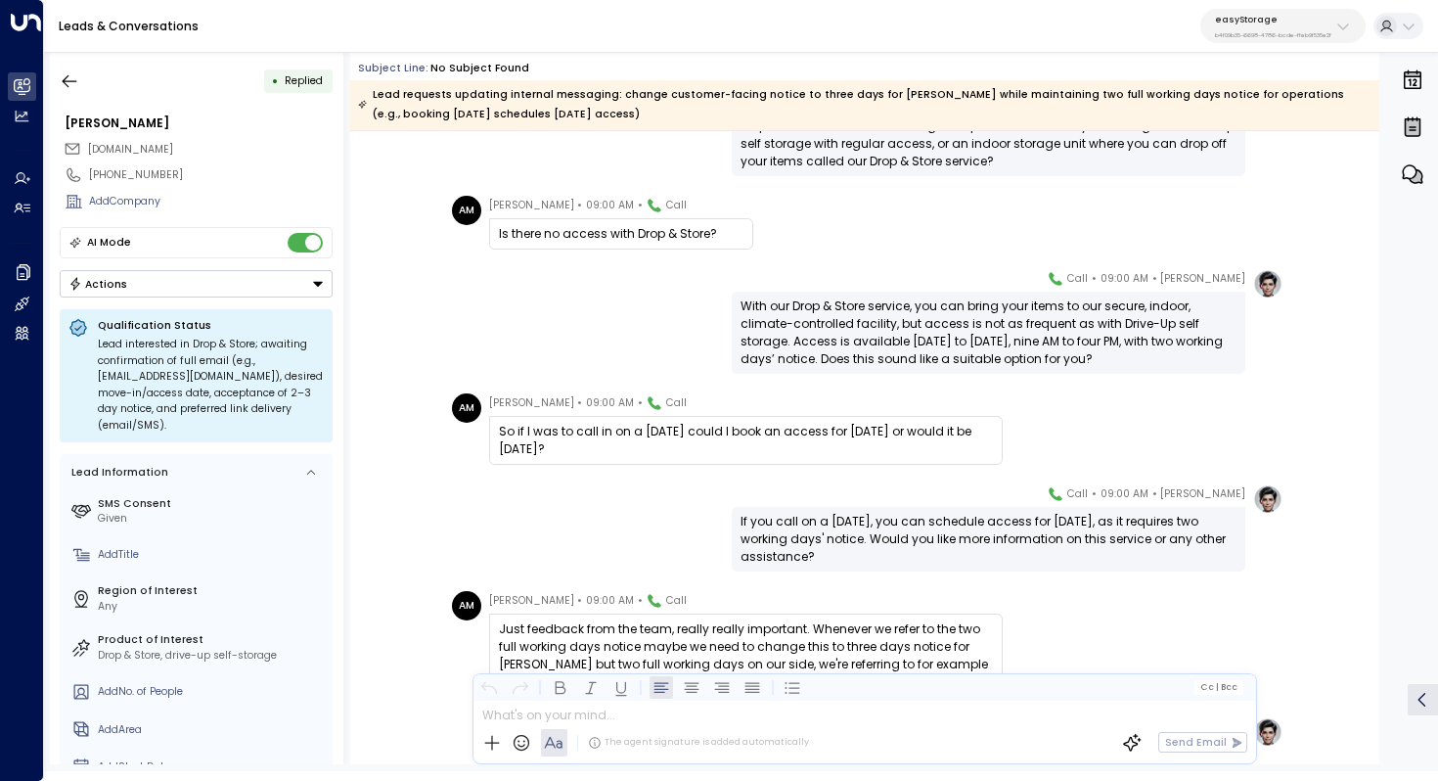
click at [894, 314] on div "With our Drop & Store service, you can bring your items to our secure, indoor, …" at bounding box center [989, 332] width 496 height 70
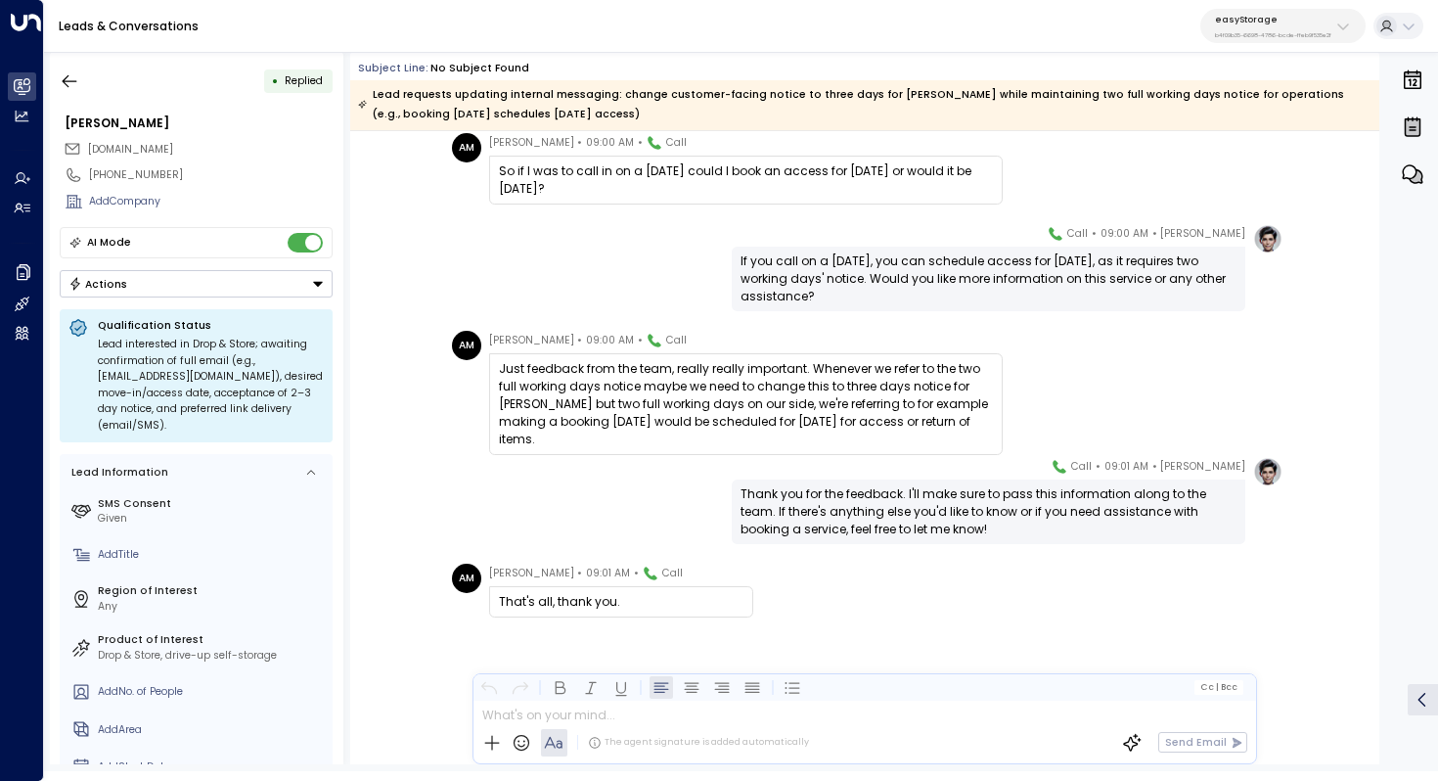
scroll to position [1185, 0]
drag, startPoint x: 669, startPoint y: 371, endPoint x: 733, endPoint y: 370, distance: 63.6
click at [733, 370] on div "Just feedback from the team, really really important. Whenever we refer to the …" at bounding box center [746, 404] width 494 height 88
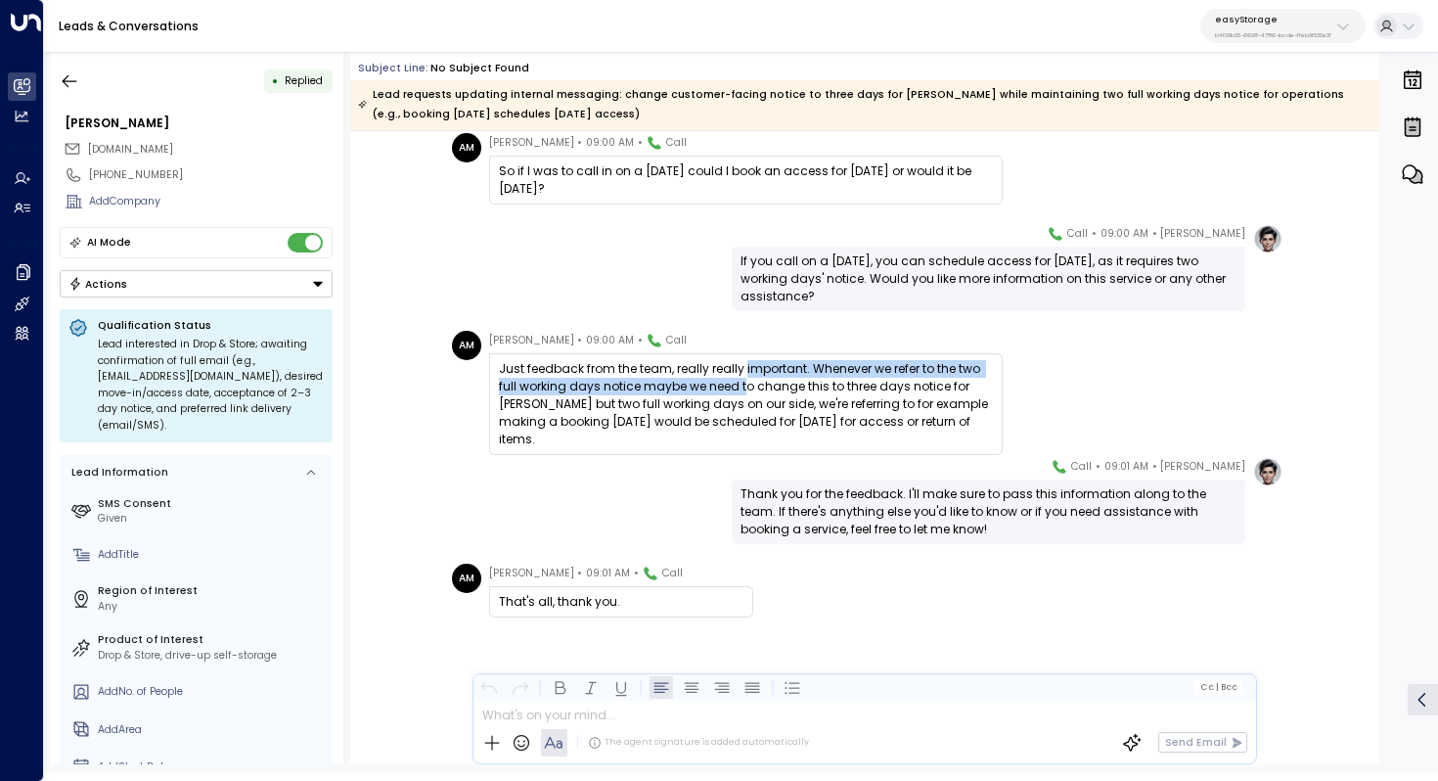
drag, startPoint x: 742, startPoint y: 363, endPoint x: 742, endPoint y: 377, distance: 13.7
click at [742, 377] on div "Just feedback from the team, really really important. Whenever we refer to the …" at bounding box center [746, 404] width 494 height 88
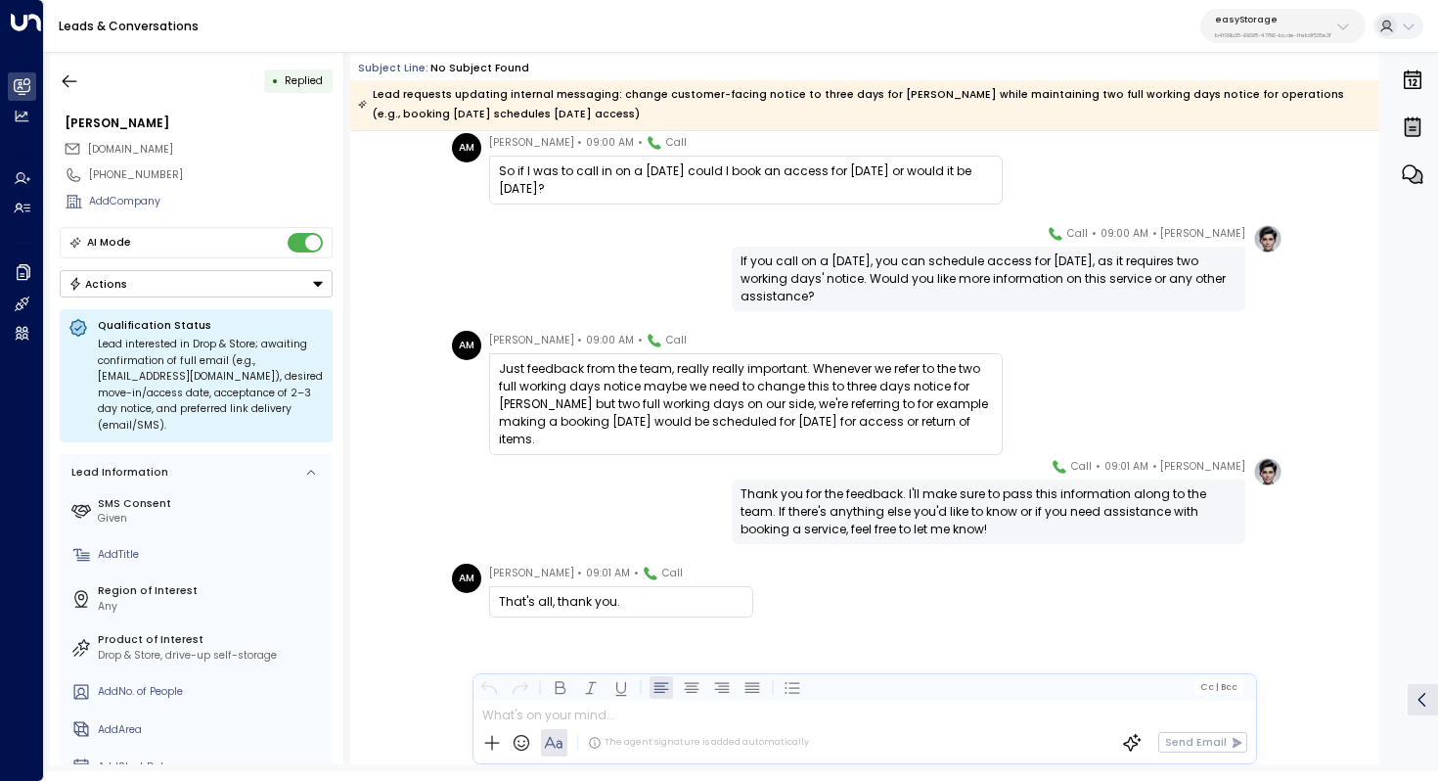
click at [742, 377] on div "Just feedback from the team, really really important. Whenever we refer to the …" at bounding box center [746, 404] width 494 height 88
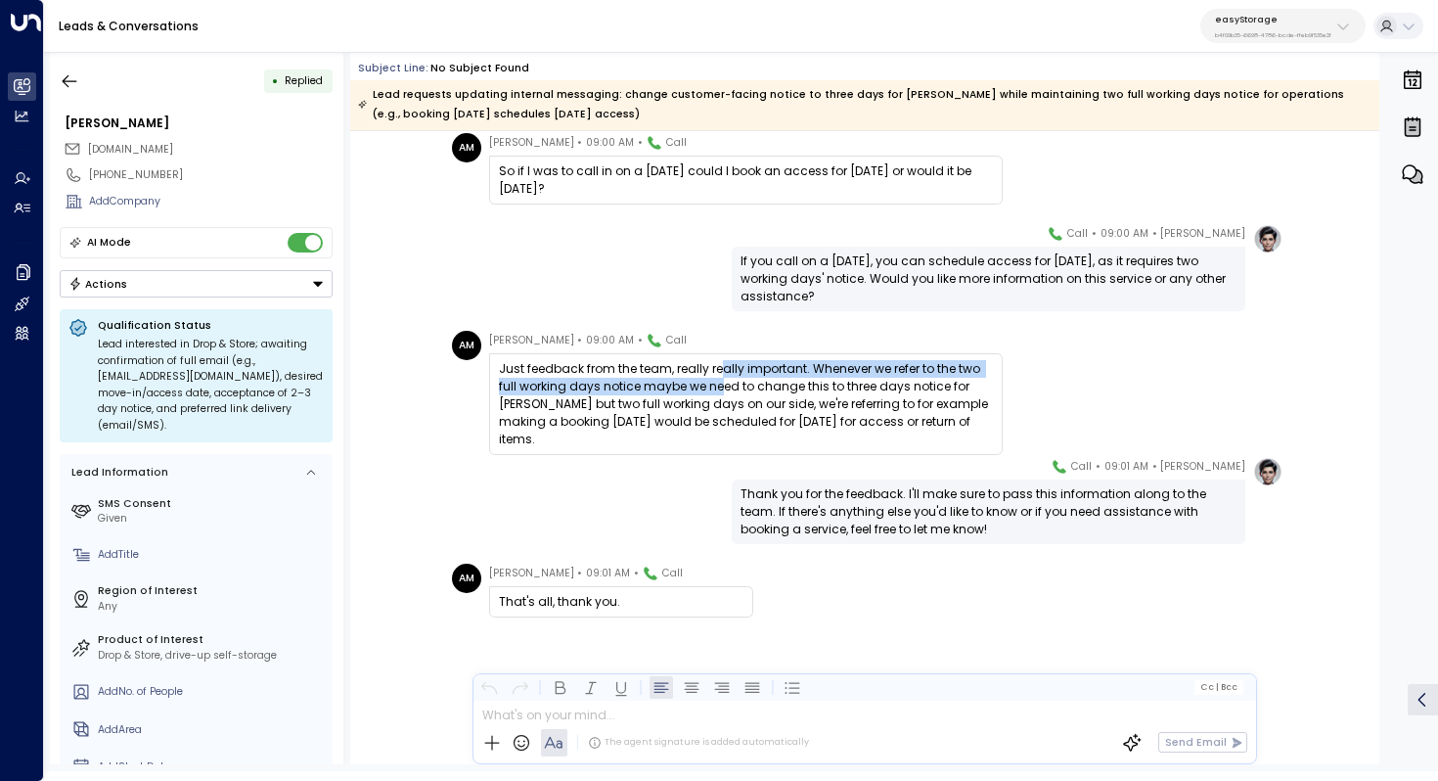
drag, startPoint x: 719, startPoint y: 377, endPoint x: 718, endPoint y: 392, distance: 15.7
click at [718, 392] on div "Just feedback from the team, really really important. Whenever we refer to the …" at bounding box center [746, 404] width 494 height 88
click at [718, 391] on div "Just feedback from the team, really really important. Whenever we refer to the …" at bounding box center [746, 404] width 494 height 88
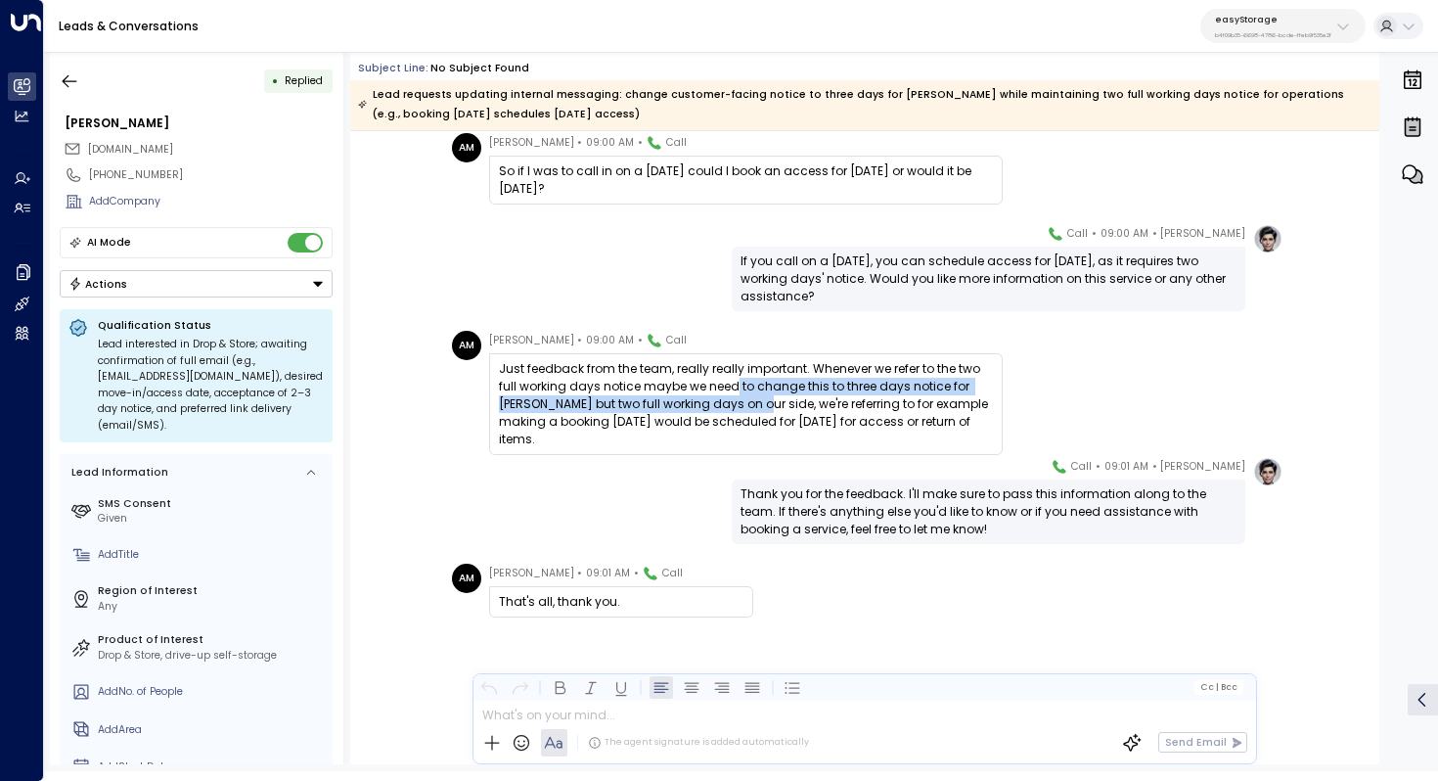
drag, startPoint x: 728, startPoint y: 390, endPoint x: 726, endPoint y: 402, distance: 11.9
click at [726, 402] on div "Just feedback from the team, really really important. Whenever we refer to the …" at bounding box center [746, 404] width 494 height 88
drag, startPoint x: 743, startPoint y: 389, endPoint x: 743, endPoint y: 405, distance: 15.7
click at [743, 405] on div "Just feedback from the team, really really important. Whenever we refer to the …" at bounding box center [746, 404] width 494 height 88
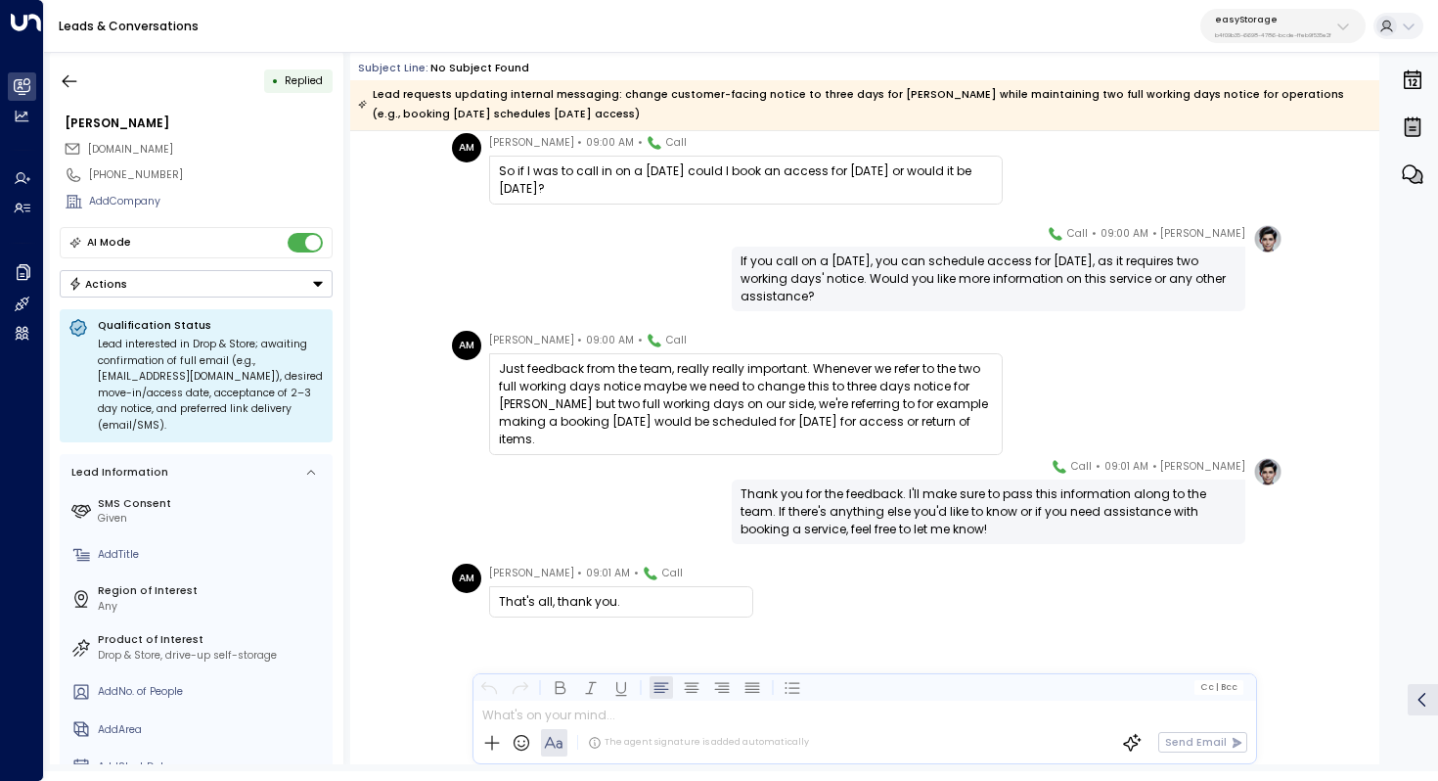
drag, startPoint x: 761, startPoint y: 390, endPoint x: 760, endPoint y: 401, distance: 10.8
click at [760, 401] on div "Just feedback from the team, really really important. Whenever we refer to the …" at bounding box center [746, 404] width 494 height 88
drag, startPoint x: 775, startPoint y: 386, endPoint x: 773, endPoint y: 412, distance: 25.5
click at [773, 412] on div "Just feedback from the team, really really important. Whenever we refer to the …" at bounding box center [746, 404] width 494 height 88
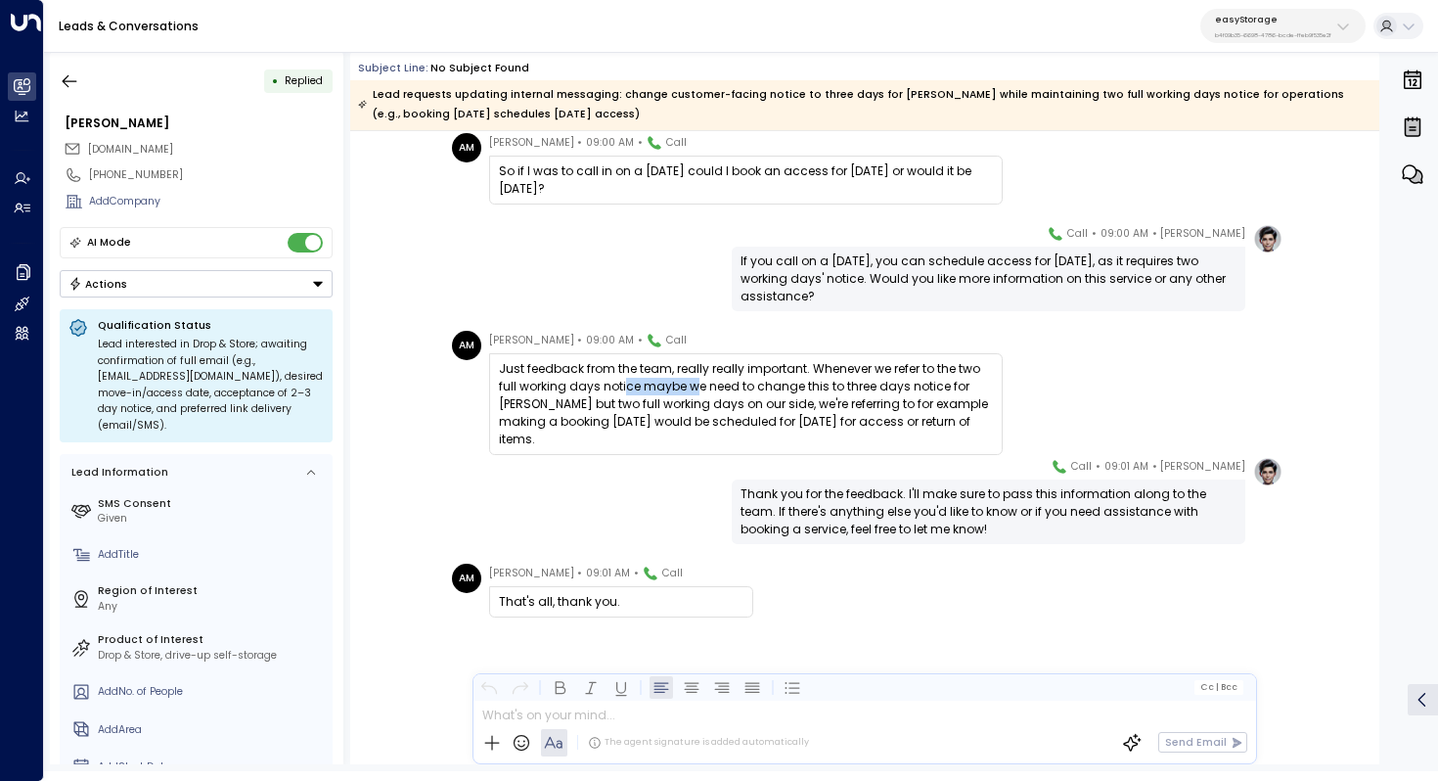
drag, startPoint x: 622, startPoint y: 382, endPoint x: 694, endPoint y: 382, distance: 71.4
click at [694, 382] on div "Just feedback from the team, really really important. Whenever we refer to the …" at bounding box center [746, 404] width 494 height 88
drag, startPoint x: 651, startPoint y: 373, endPoint x: 712, endPoint y: 373, distance: 61.6
click at [712, 373] on div "Just feedback from the team, really really important. Whenever we refer to the …" at bounding box center [746, 404] width 494 height 88
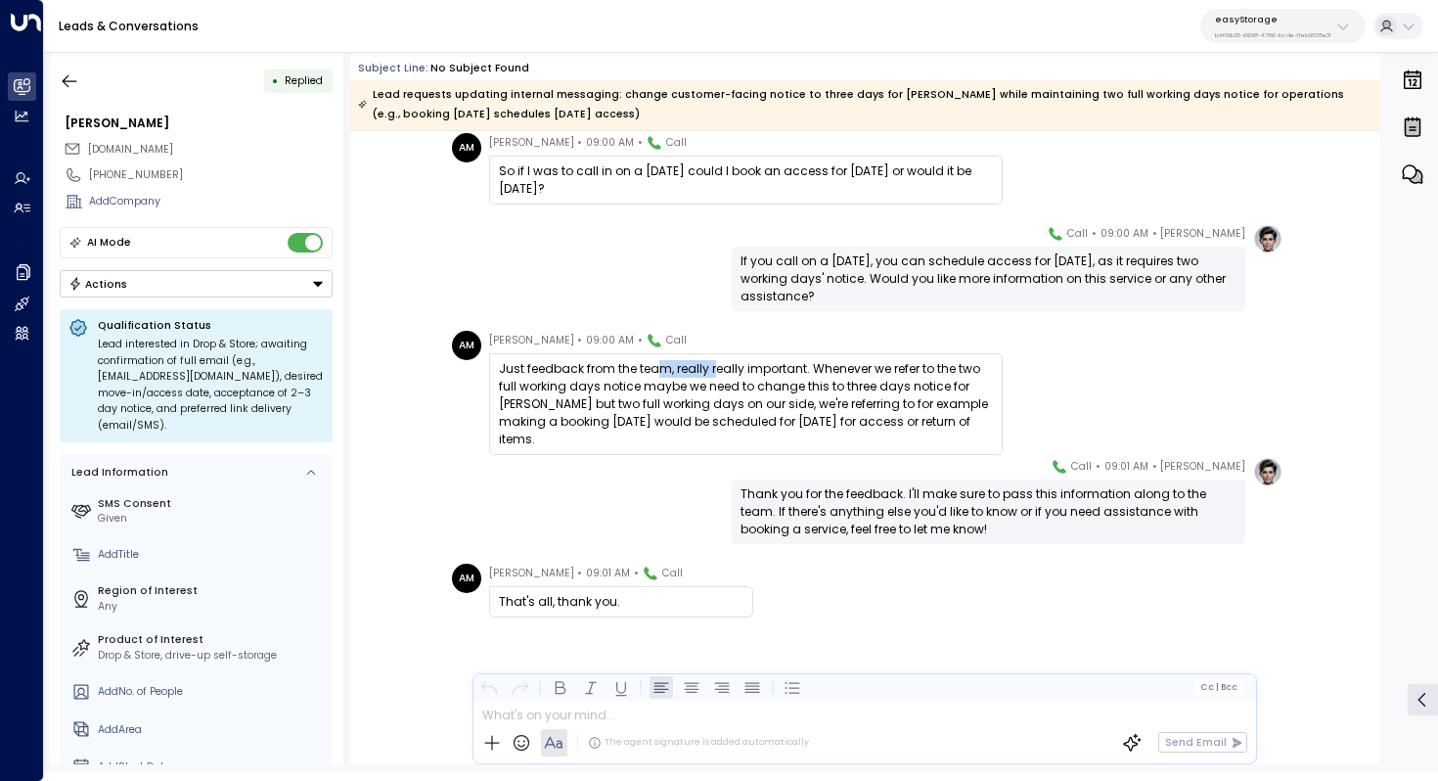
click at [712, 373] on div "Just feedback from the team, really really important. Whenever we refer to the …" at bounding box center [746, 404] width 494 height 88
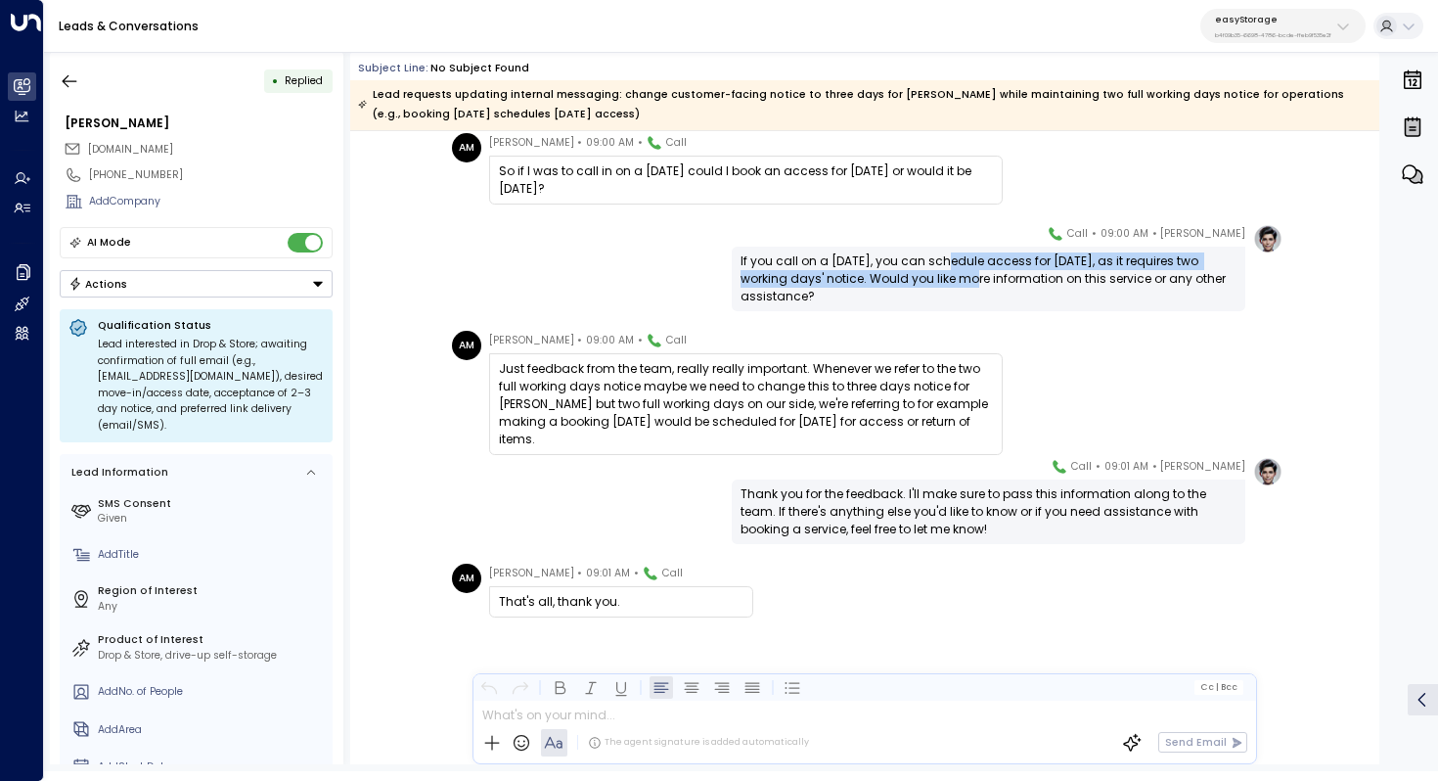
drag, startPoint x: 949, startPoint y: 256, endPoint x: 946, endPoint y: 279, distance: 22.7
click at [946, 279] on div "If you call on a Monday, you can schedule access for Wednesday, as it requires …" at bounding box center [989, 278] width 496 height 53
click at [948, 272] on div "If you call on a Monday, you can schedule access for Wednesday, as it requires …" at bounding box center [989, 278] width 496 height 53
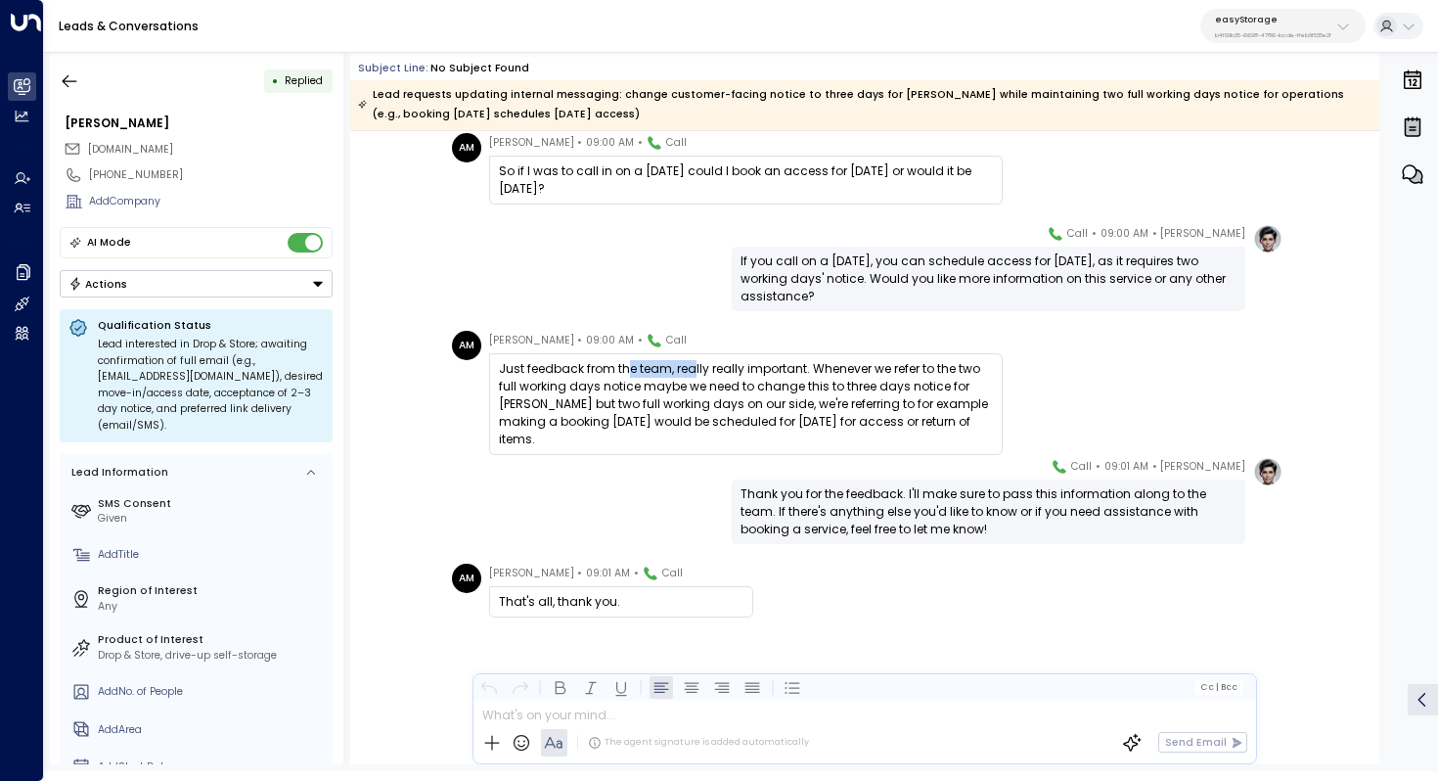
drag, startPoint x: 625, startPoint y: 367, endPoint x: 691, endPoint y: 367, distance: 65.6
click at [691, 367] on div "Just feedback from the team, really really important. Whenever we refer to the …" at bounding box center [746, 404] width 494 height 88
drag, startPoint x: 663, startPoint y: 366, endPoint x: 790, endPoint y: 366, distance: 126.2
click at [790, 366] on div "Just feedback from the team, really really important. Whenever we refer to the …" at bounding box center [746, 404] width 494 height 88
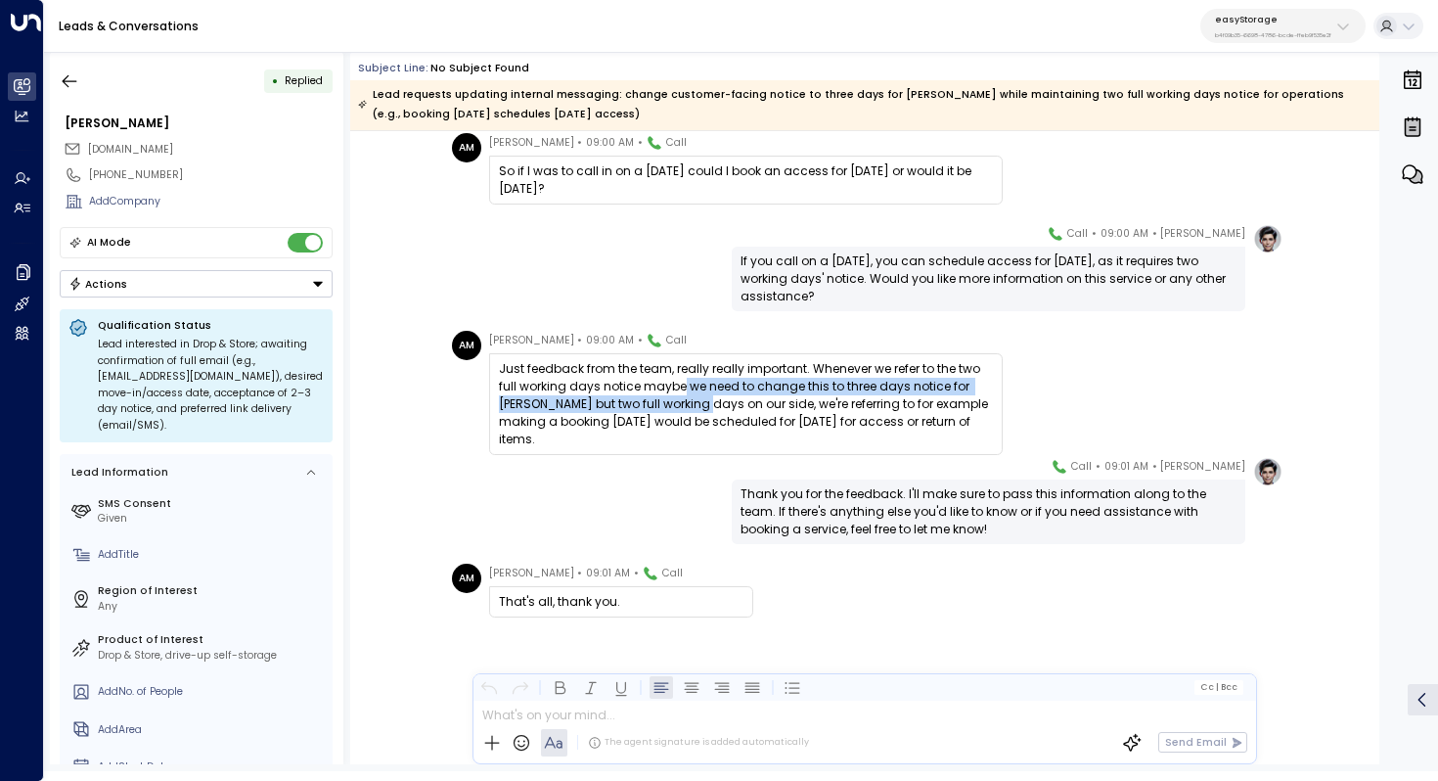
drag, startPoint x: 678, startPoint y: 393, endPoint x: 678, endPoint y: 406, distance: 12.7
click at [678, 406] on div "Just feedback from the team, really really important. Whenever we refer to the …" at bounding box center [746, 404] width 494 height 88
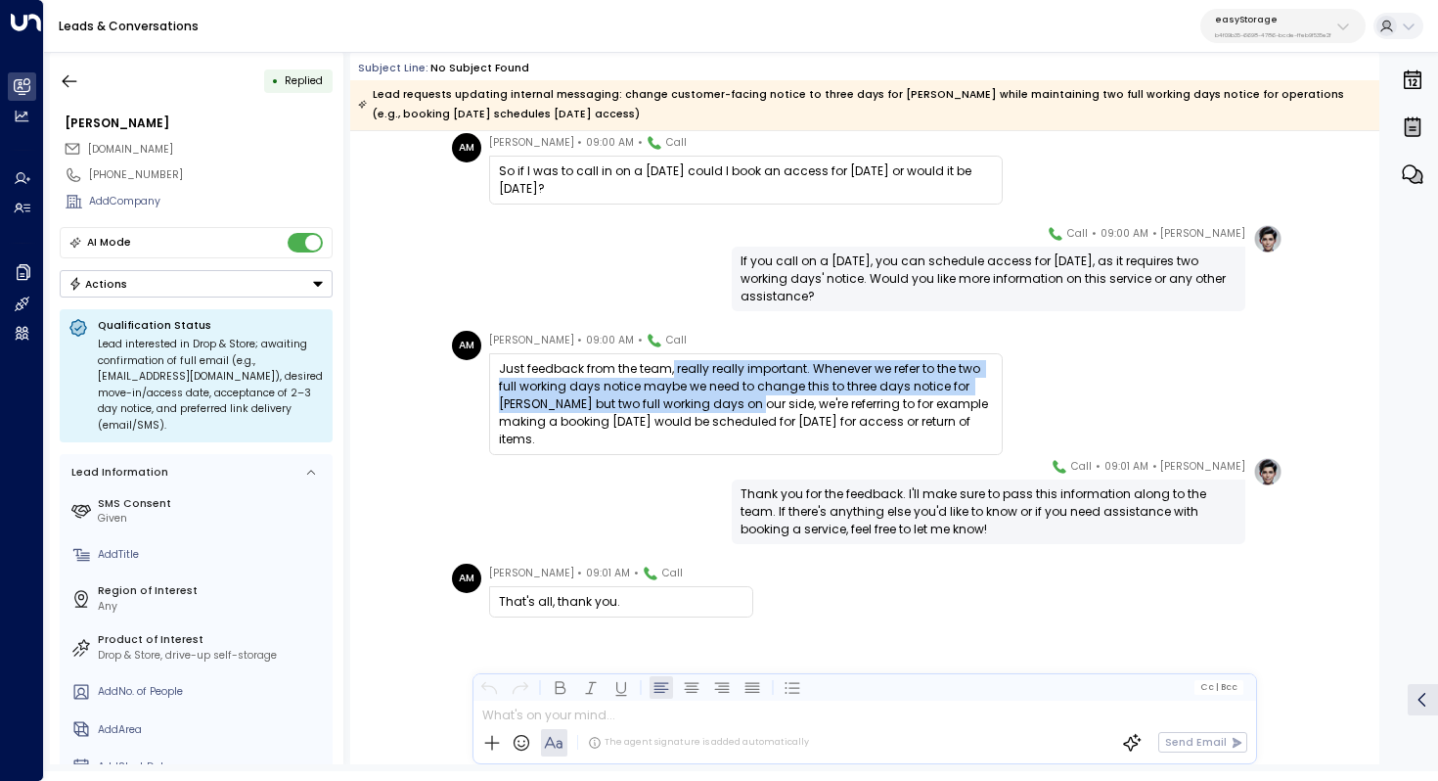
drag, startPoint x: 669, startPoint y: 365, endPoint x: 719, endPoint y: 403, distance: 62.8
click at [719, 403] on div "Just feedback from the team, really really important. Whenever we refer to the …" at bounding box center [746, 404] width 494 height 88
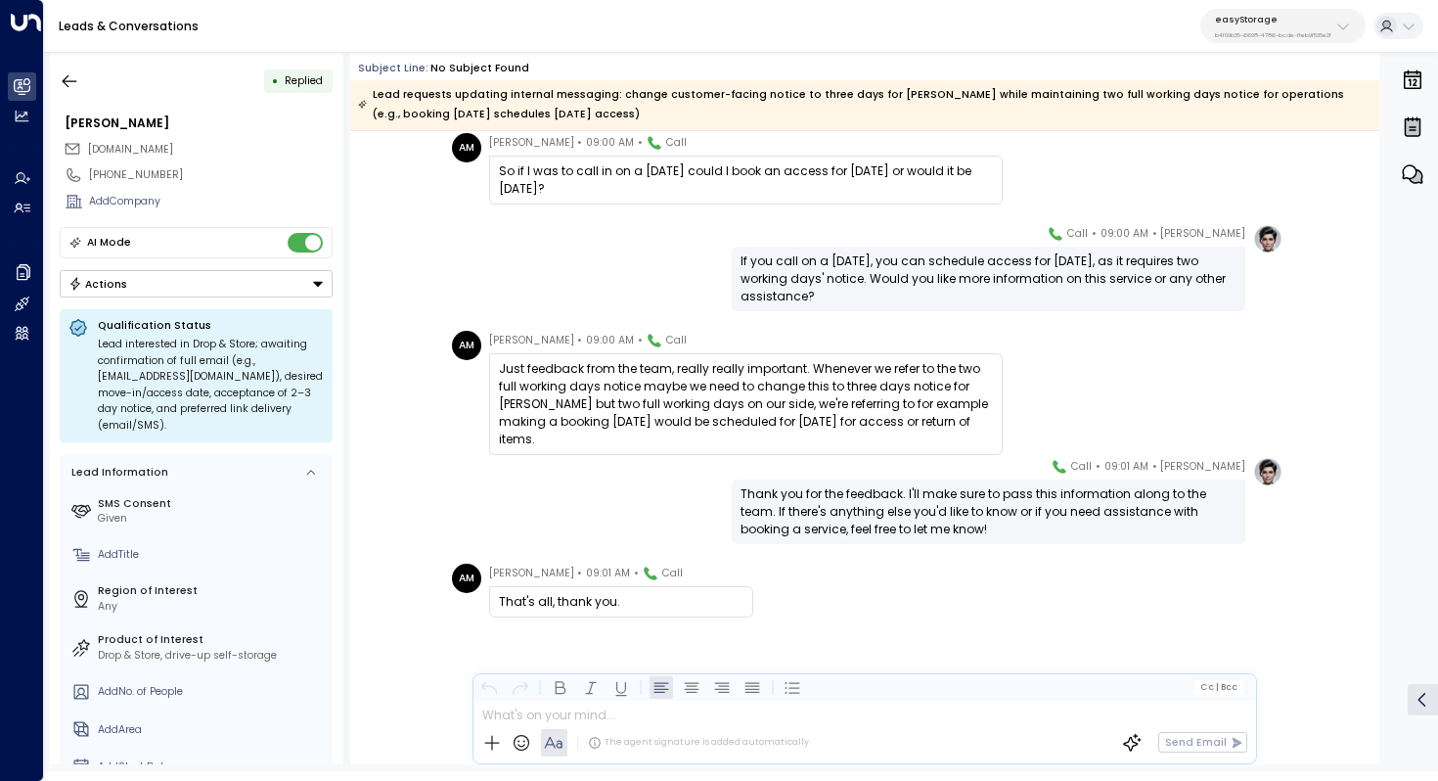
click at [659, 425] on div "Just feedback from the team, really really important. Whenever we refer to the …" at bounding box center [746, 404] width 494 height 88
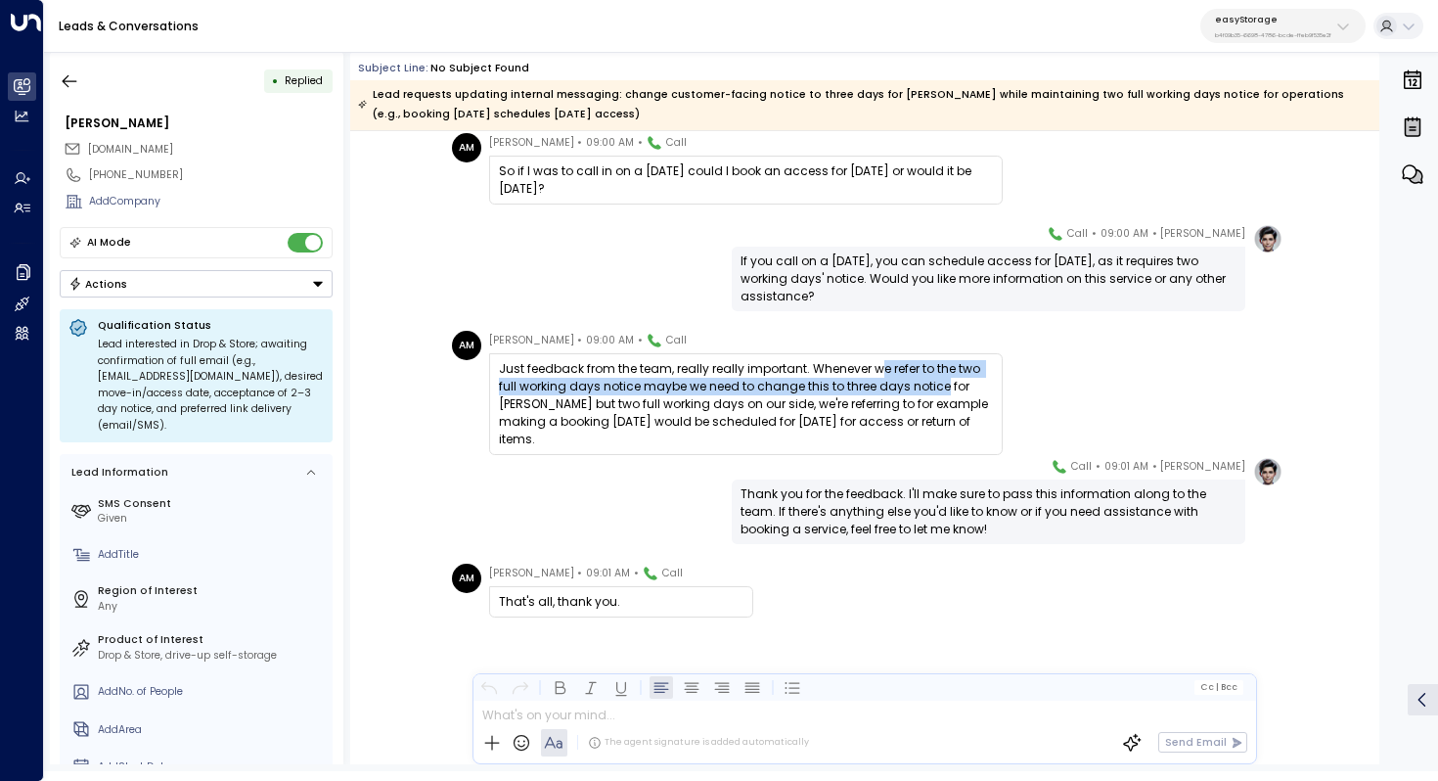
drag, startPoint x: 876, startPoint y: 366, endPoint x: 939, endPoint y: 389, distance: 67.8
click at [939, 389] on div "Just feedback from the team, really really important. Whenever we refer to the …" at bounding box center [746, 404] width 494 height 88
copy div "e refer to the two full working days notice maybe we need to change this to thr…"
click at [66, 74] on icon "button" at bounding box center [70, 81] width 20 height 20
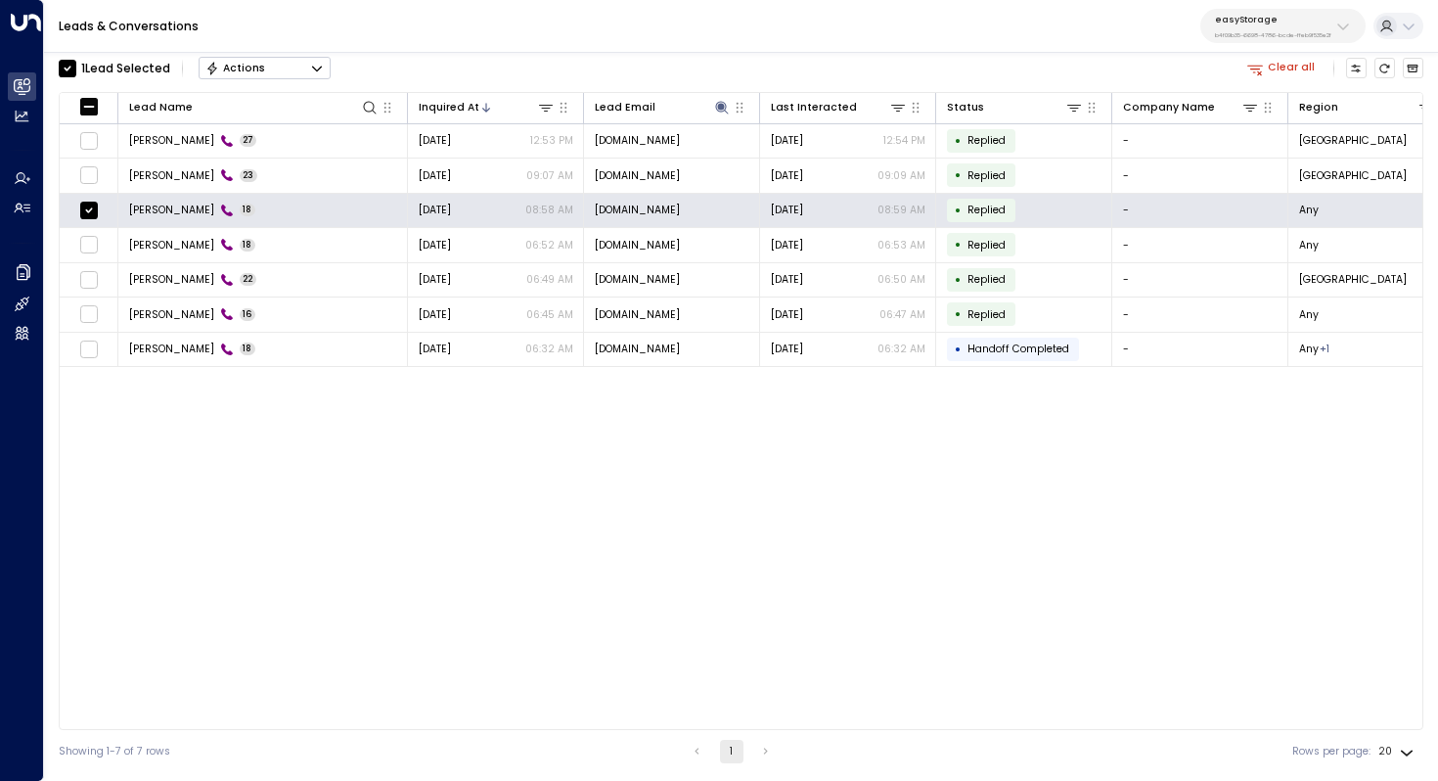
click at [286, 73] on button "Actions" at bounding box center [265, 68] width 132 height 23
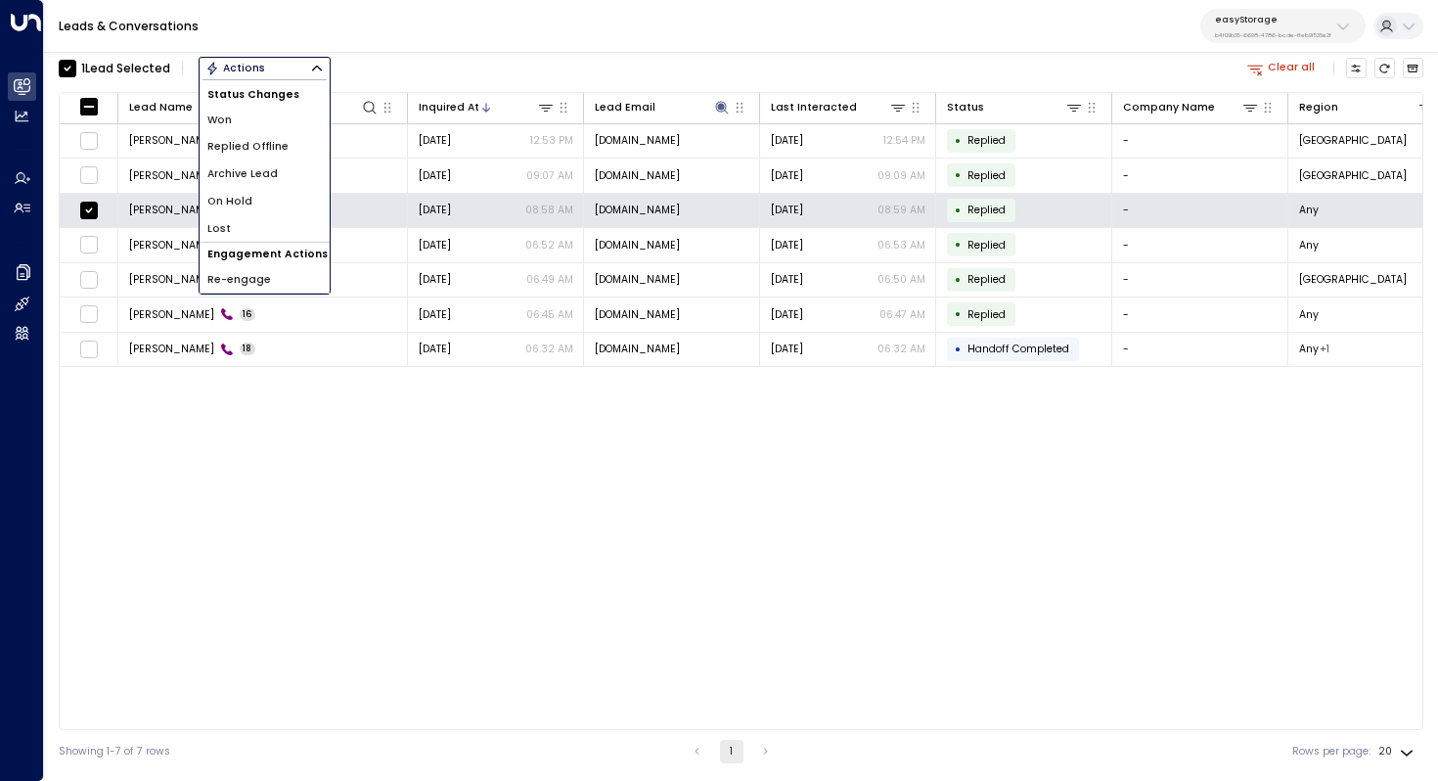
click at [279, 176] on li "Archive Lead" at bounding box center [265, 173] width 130 height 27
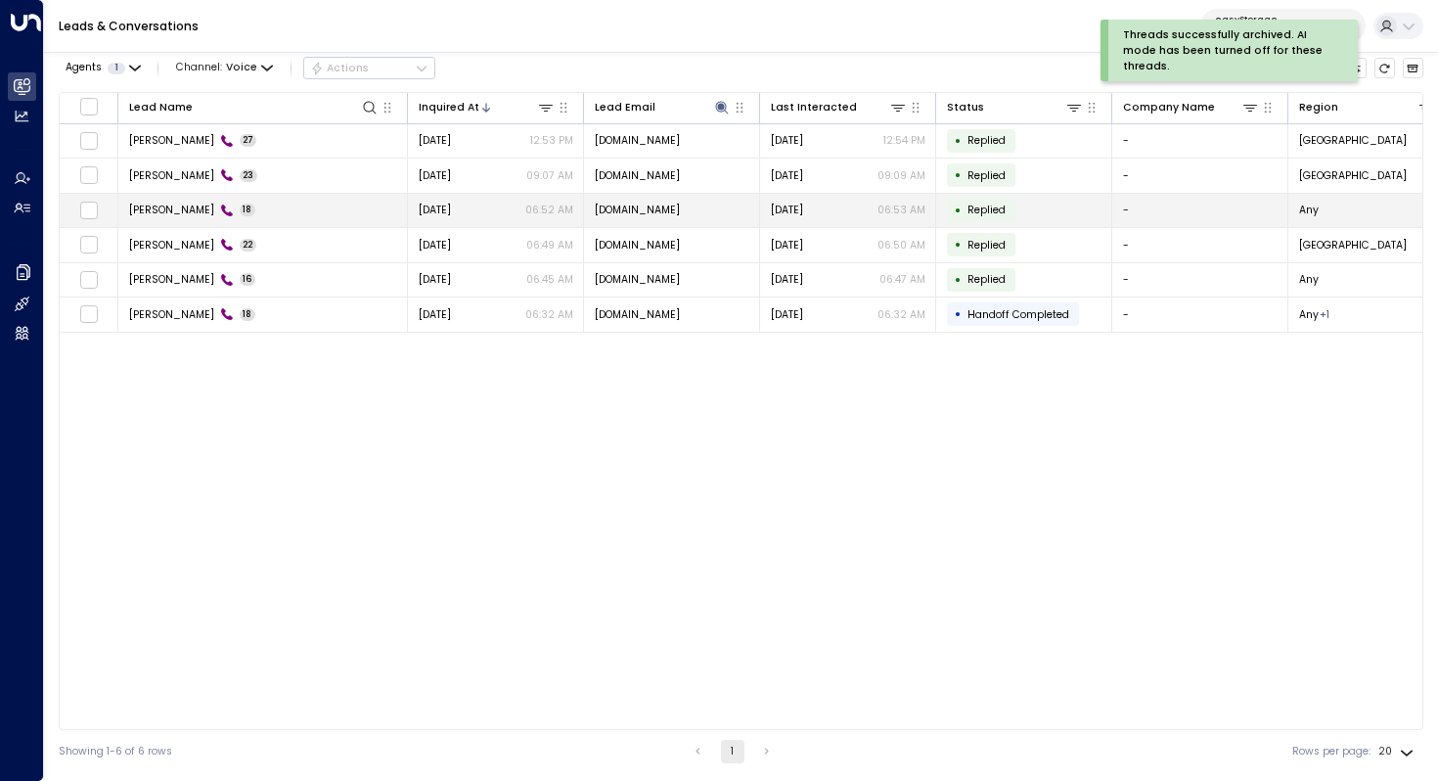
click at [175, 219] on td "Akmila Mueller 18" at bounding box center [263, 211] width 290 height 34
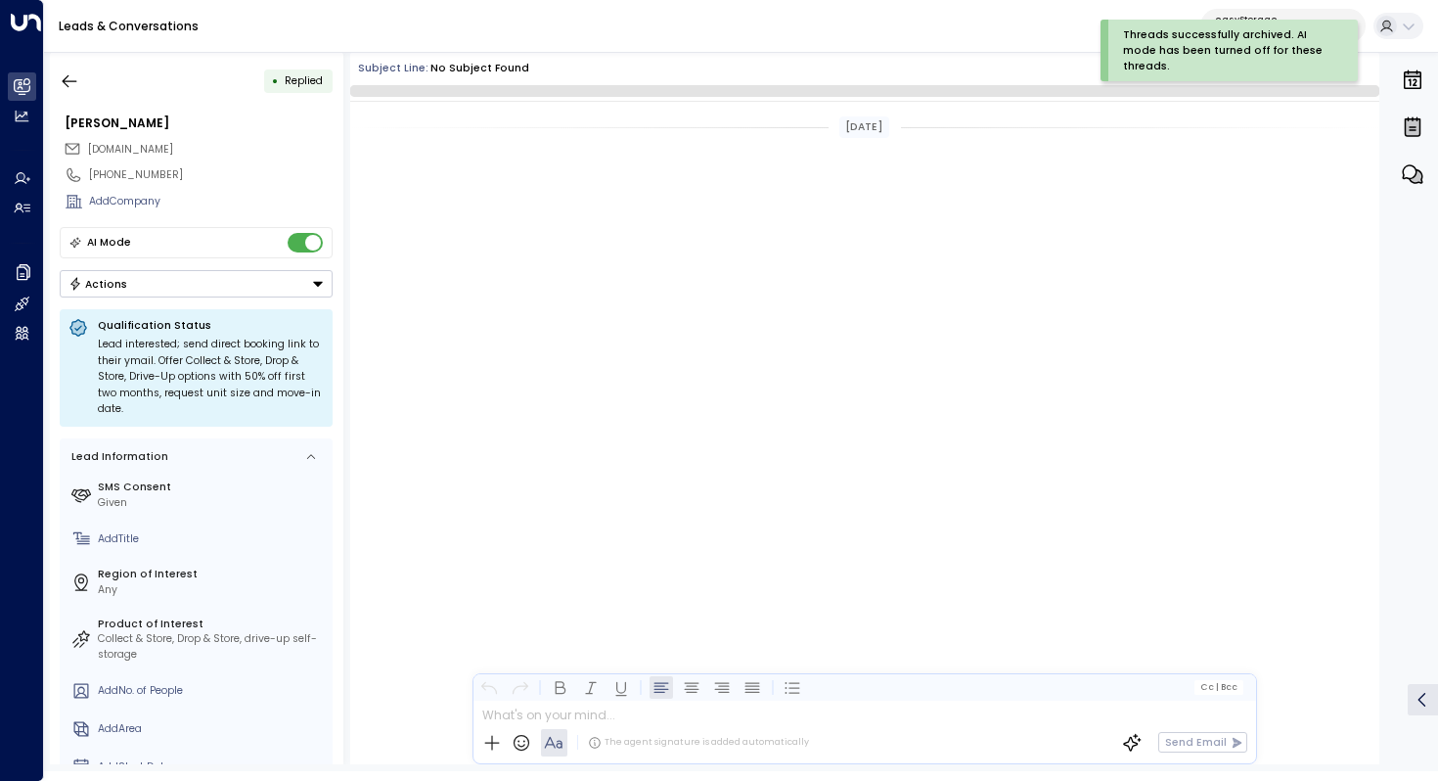
scroll to position [2011, 0]
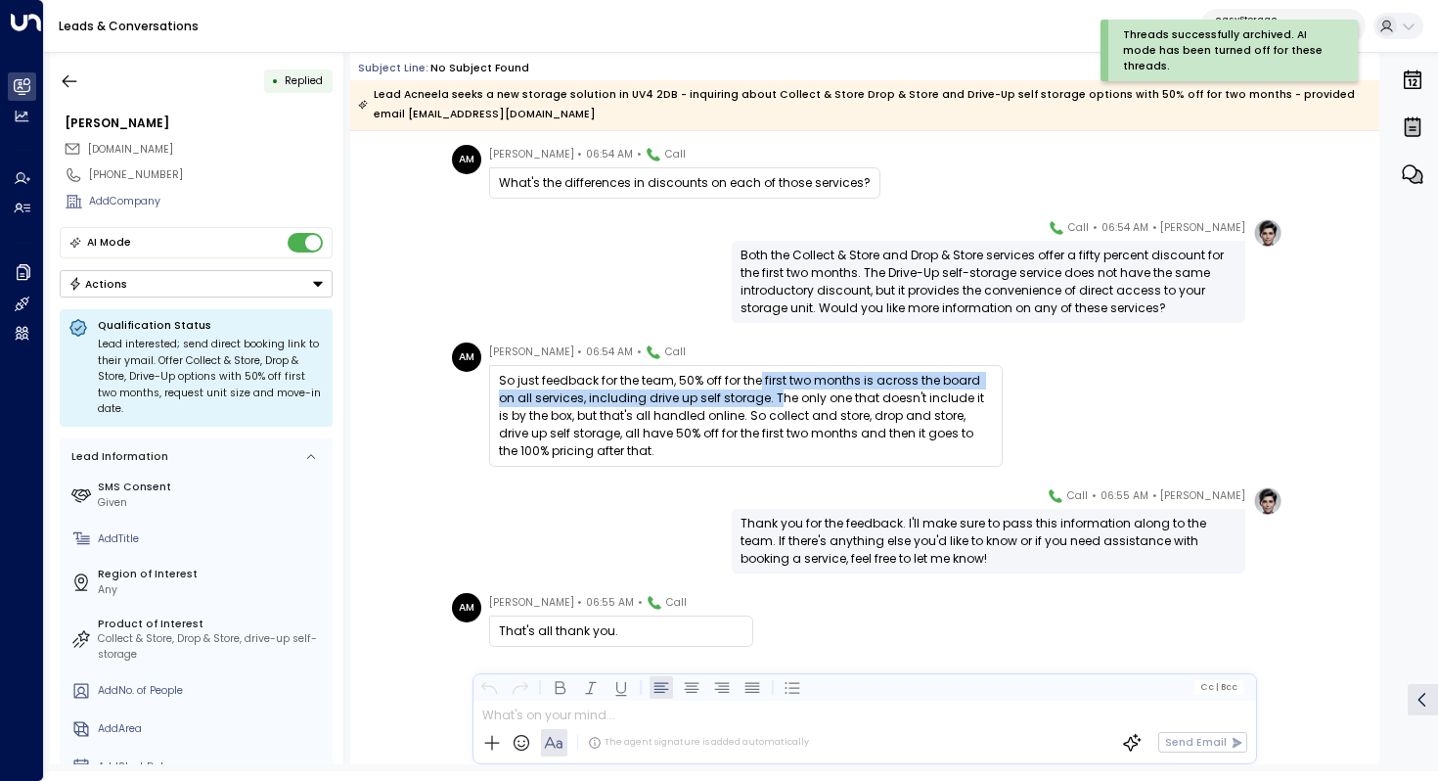
click at [755, 391] on div "So just feedback for the team, 50% off for the first two months is across the b…" at bounding box center [746, 416] width 494 height 88
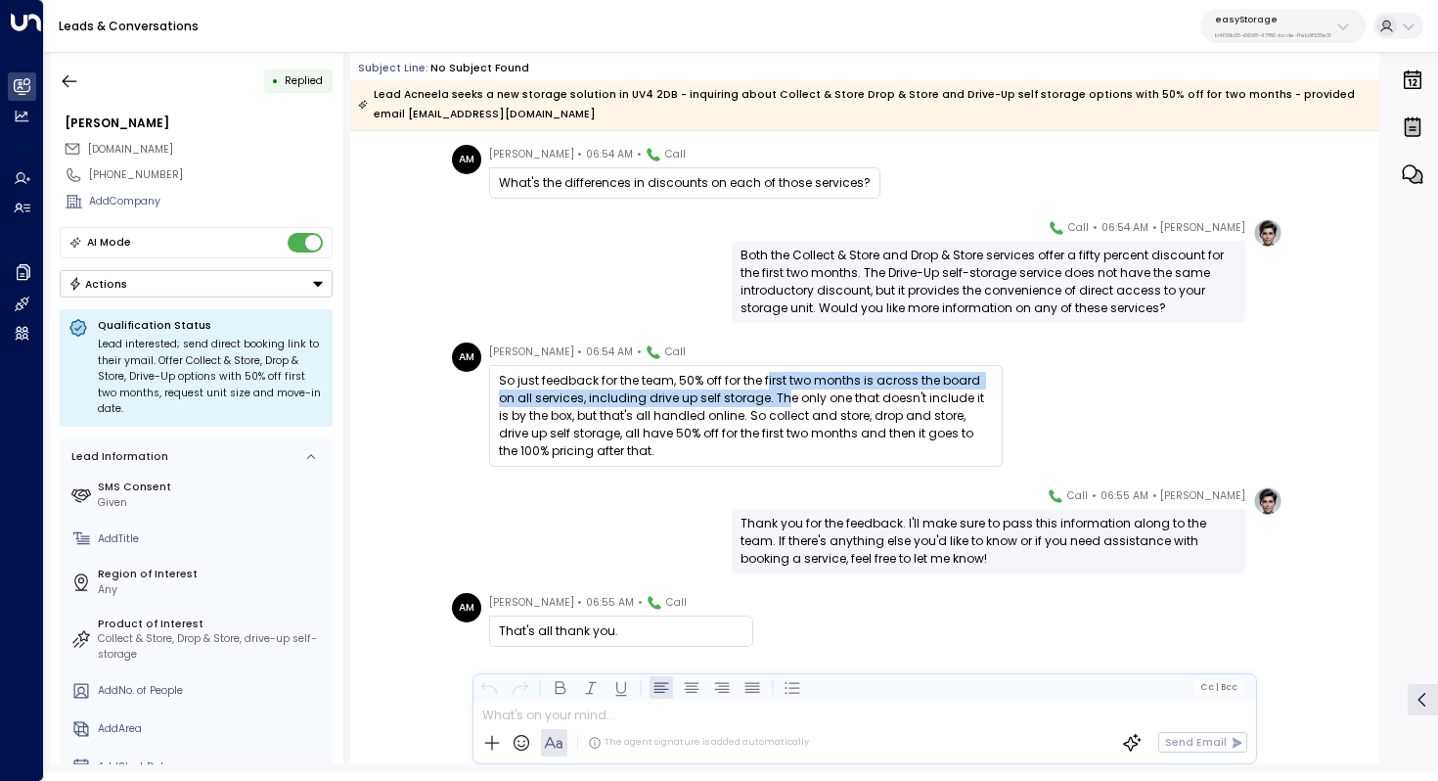
drag, startPoint x: 763, startPoint y: 379, endPoint x: 763, endPoint y: 398, distance: 19.6
click at [763, 398] on div "So just feedback for the team, 50% off for the first two months is across the b…" at bounding box center [746, 416] width 494 height 88
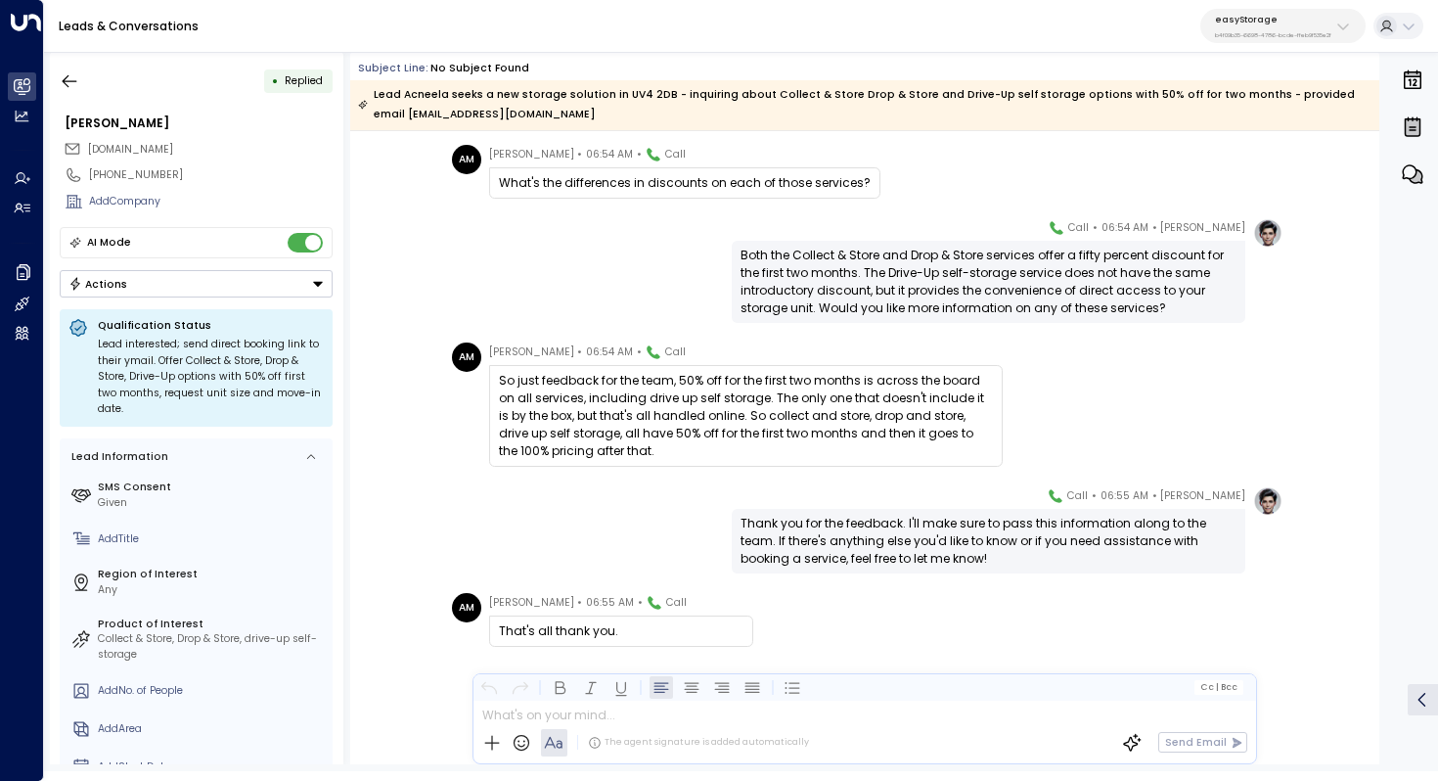
click at [765, 388] on div "So just feedback for the team, 50% off for the first two months is across the b…" at bounding box center [746, 416] width 494 height 88
drag, startPoint x: 762, startPoint y: 398, endPoint x: 762, endPoint y: 410, distance: 11.7
click at [762, 410] on div "So just feedback for the team, 50% off for the first two months is across the b…" at bounding box center [746, 416] width 494 height 88
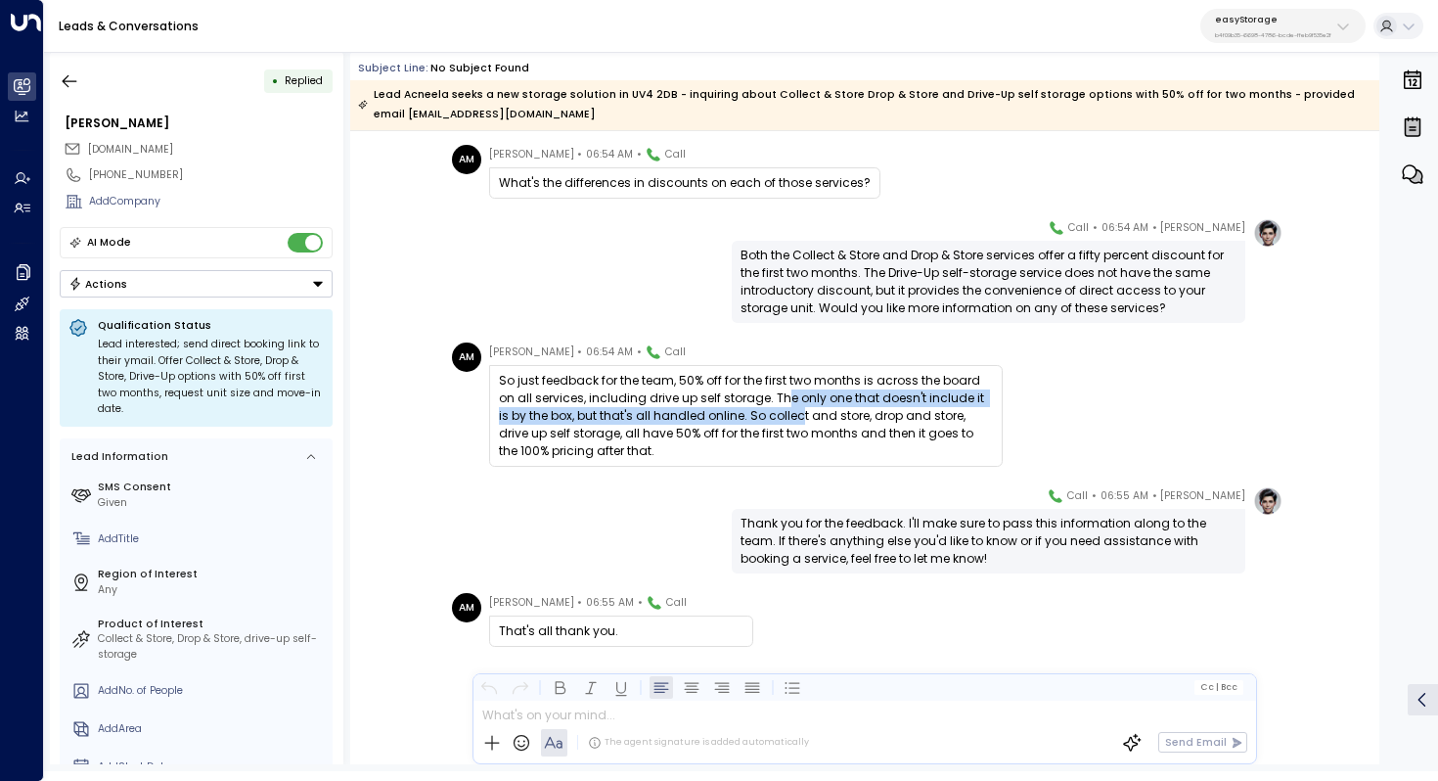
click at [762, 410] on div "So just feedback for the team, 50% off for the first two months is across the b…" at bounding box center [746, 416] width 494 height 88
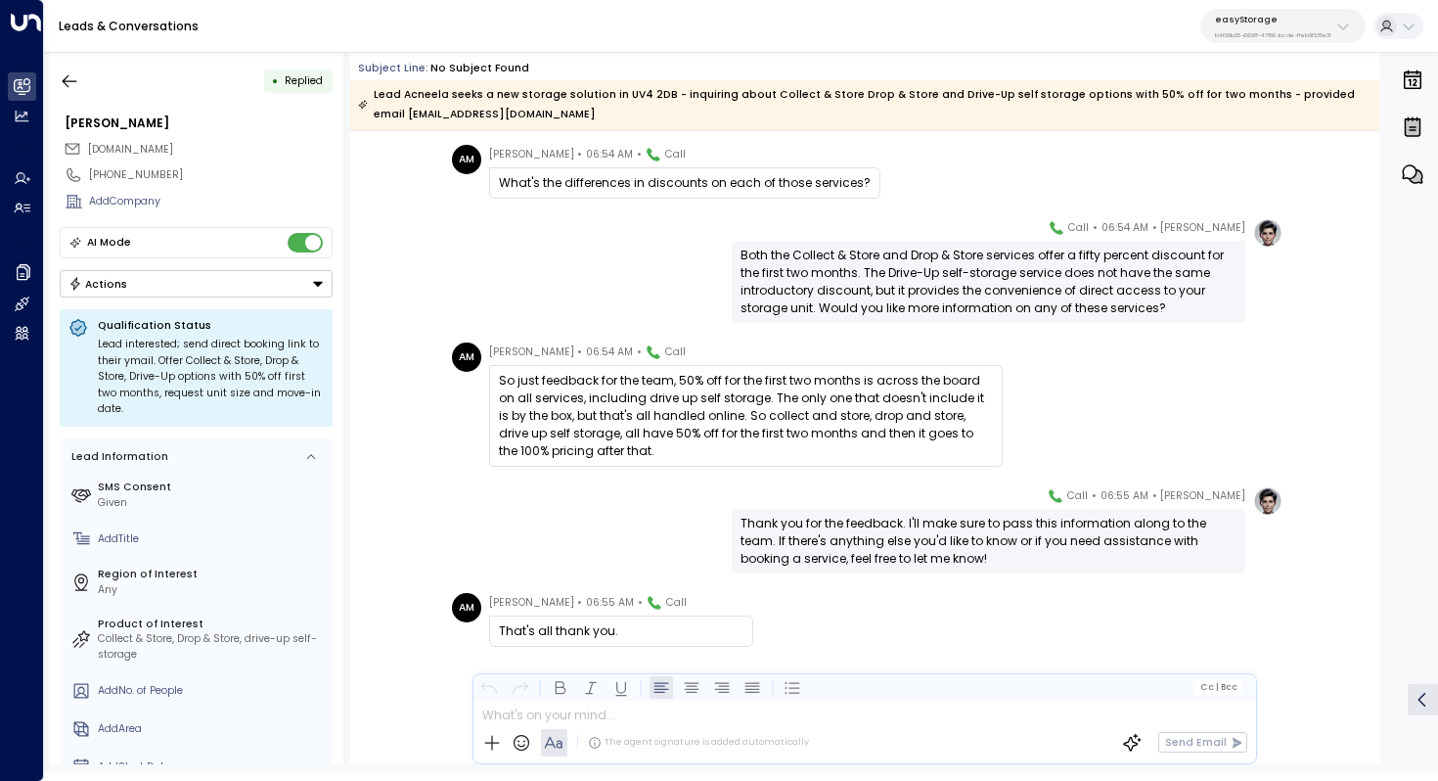
click at [768, 406] on div "So just feedback for the team, 50% off for the first two months is across the b…" at bounding box center [746, 416] width 494 height 88
drag, startPoint x: 781, startPoint y: 400, endPoint x: 781, endPoint y: 413, distance: 12.7
click at [781, 413] on div "So just feedback for the team, 50% off for the first two months is across the b…" at bounding box center [746, 416] width 494 height 88
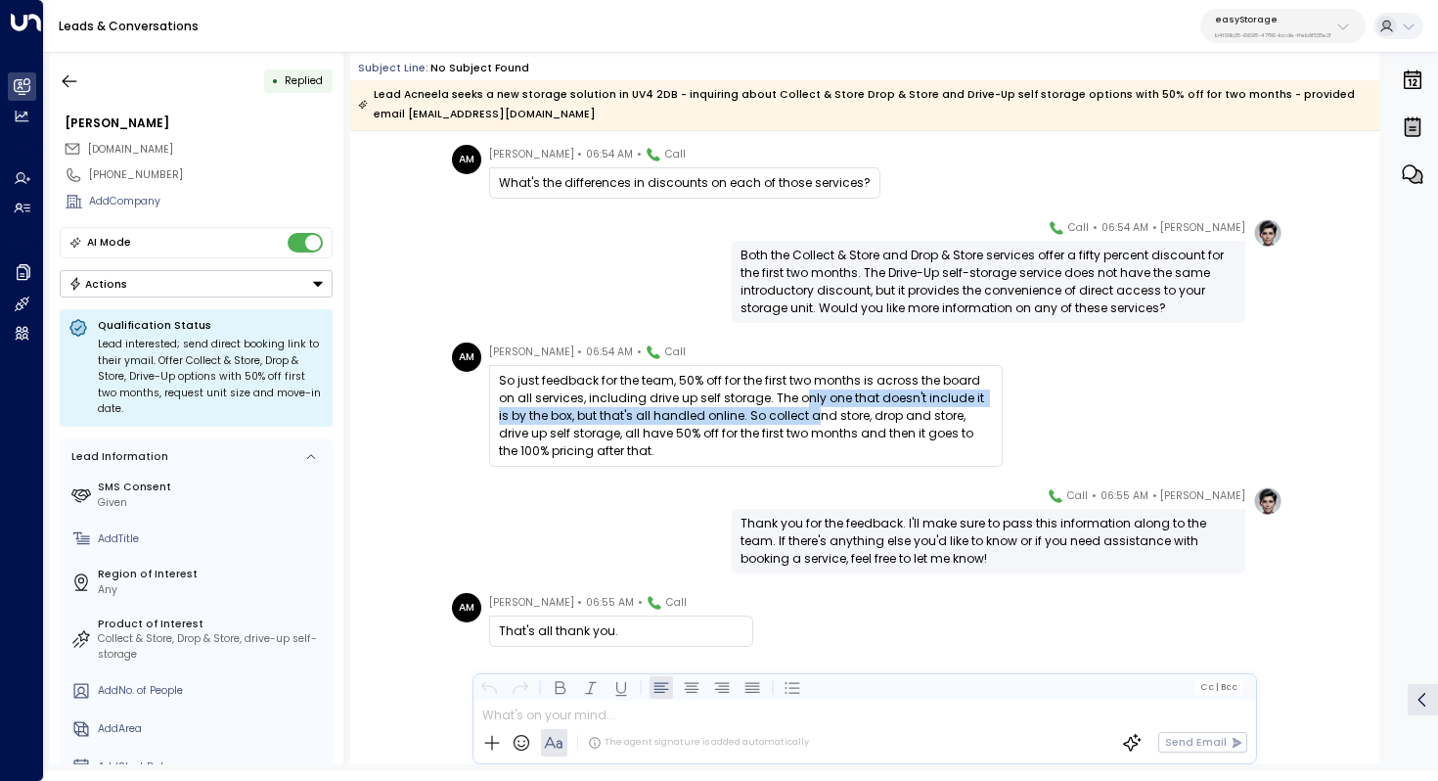
click at [781, 413] on div "So just feedback for the team, 50% off for the first two months is across the b…" at bounding box center [746, 416] width 494 height 88
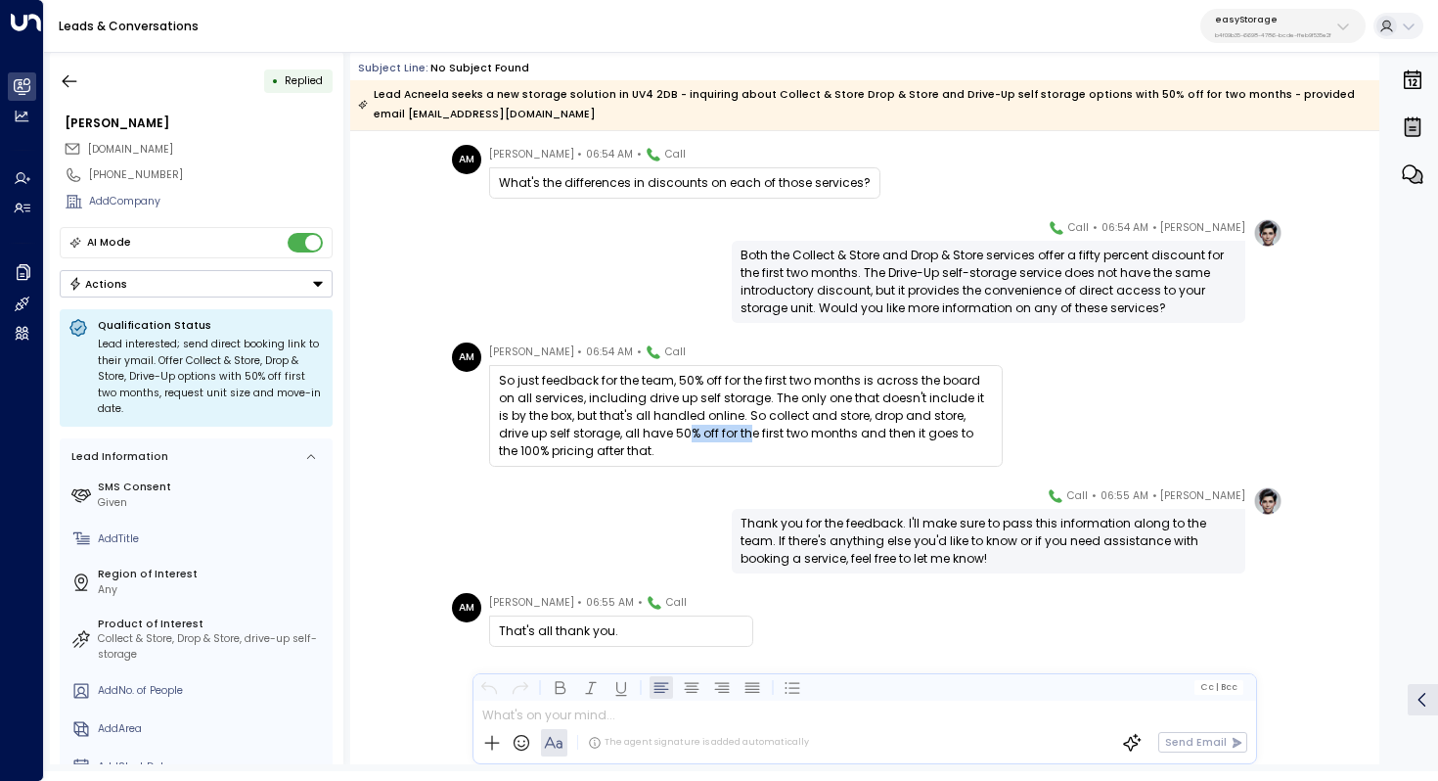
drag, startPoint x: 655, startPoint y: 436, endPoint x: 699, endPoint y: 436, distance: 44.0
click at [699, 436] on div "So just feedback for the team, 50% off for the first two months is across the b…" at bounding box center [746, 416] width 494 height 88
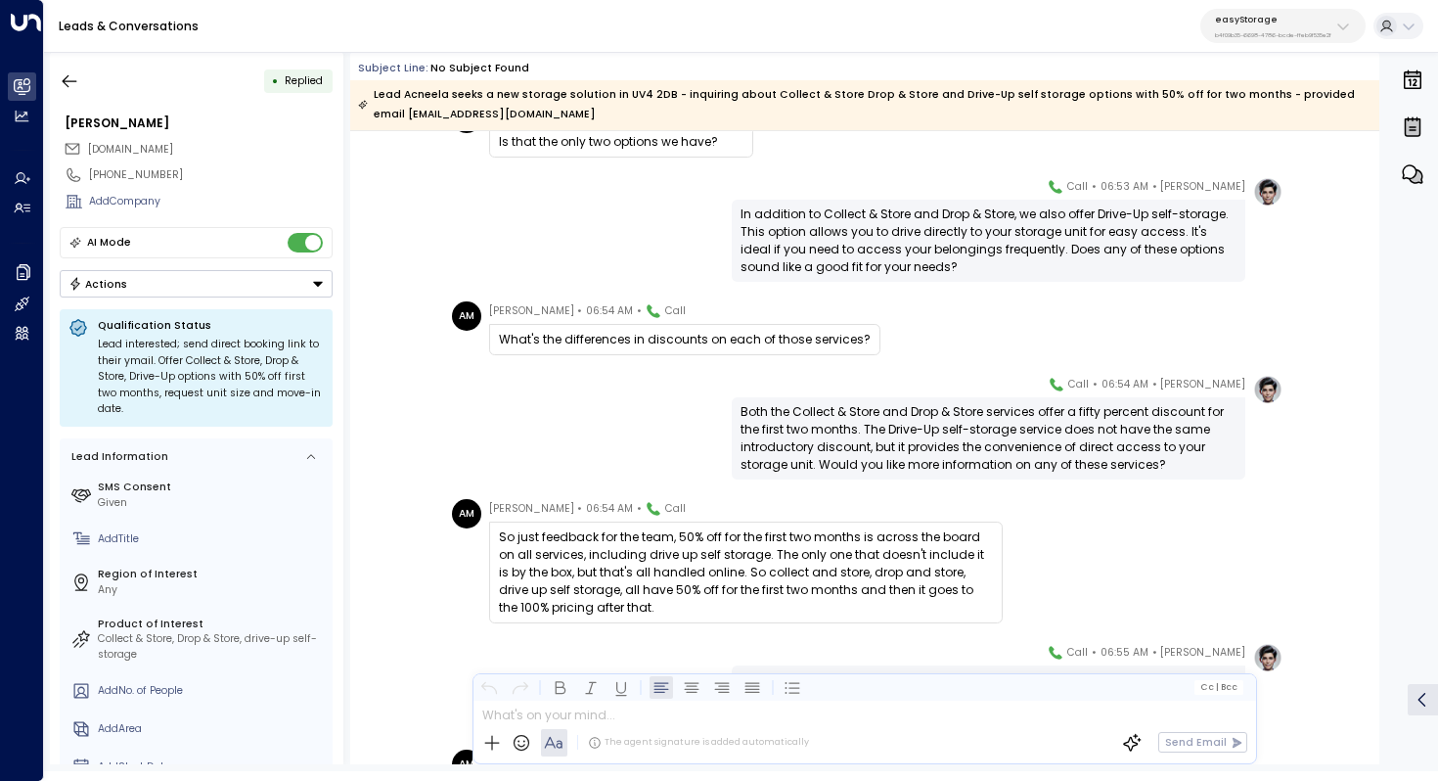
click at [955, 420] on div "Both the Collect & Store and Drop & Store services offer a fifty percent discou…" at bounding box center [989, 438] width 496 height 70
click at [980, 421] on div "Both the Collect & Store and Drop & Store services offer a fifty percent discou…" at bounding box center [989, 438] width 496 height 70
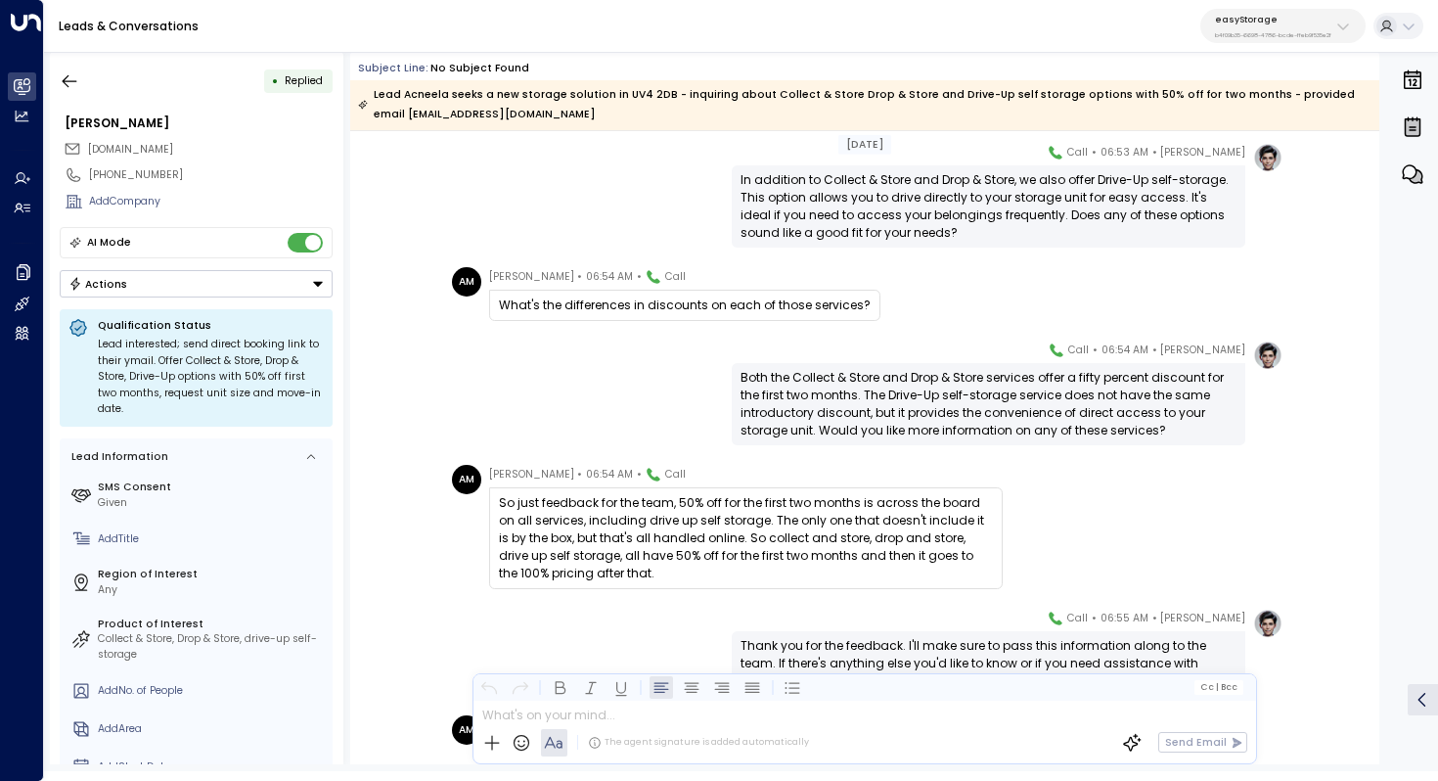
scroll to position [1537, 0]
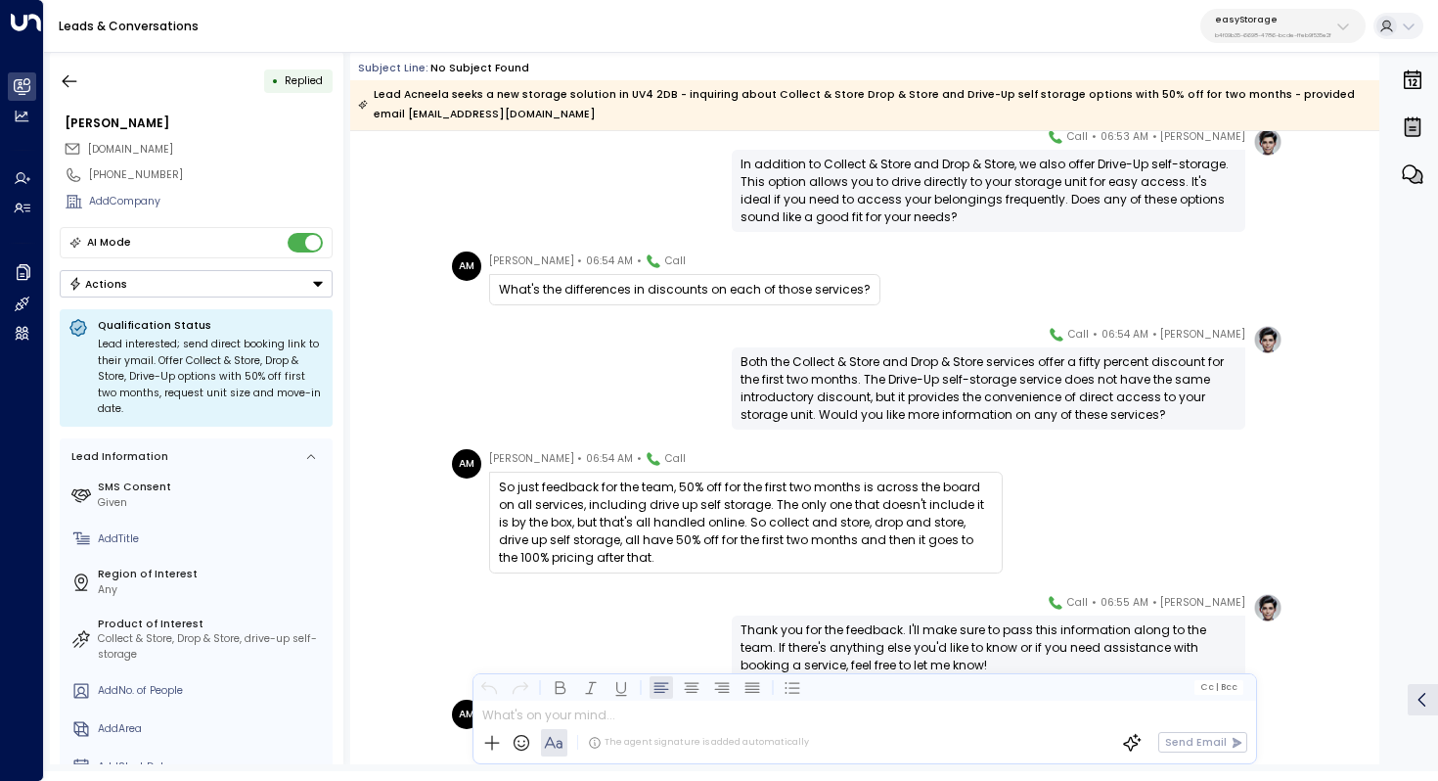
drag, startPoint x: 935, startPoint y: 372, endPoint x: 935, endPoint y: 384, distance: 11.7
click at [935, 384] on div "Both the Collect & Store and Drop & Store services offer a fifty percent discou…" at bounding box center [989, 388] width 496 height 70
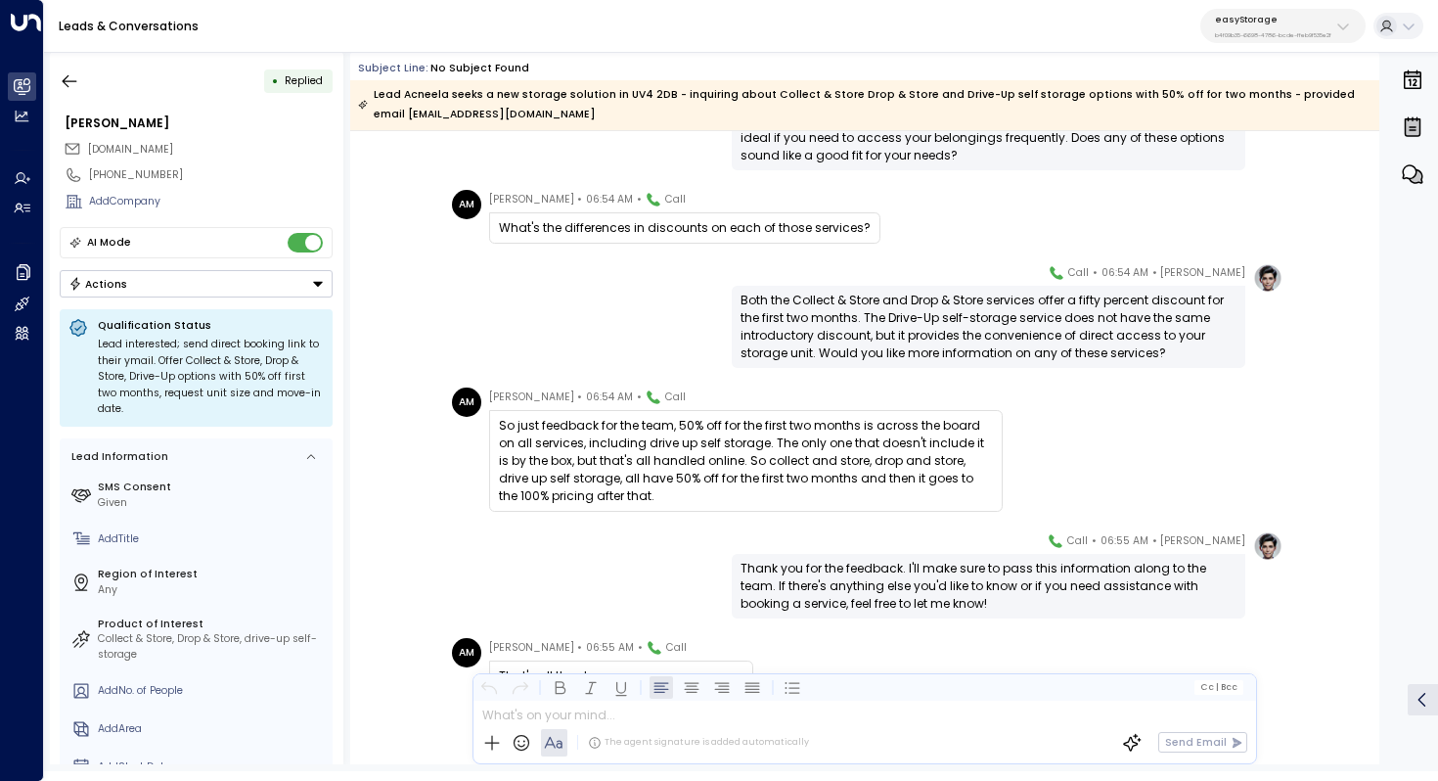
click at [667, 431] on div "So just feedback for the team, 50% off for the first two months is across the b…" at bounding box center [746, 461] width 494 height 88
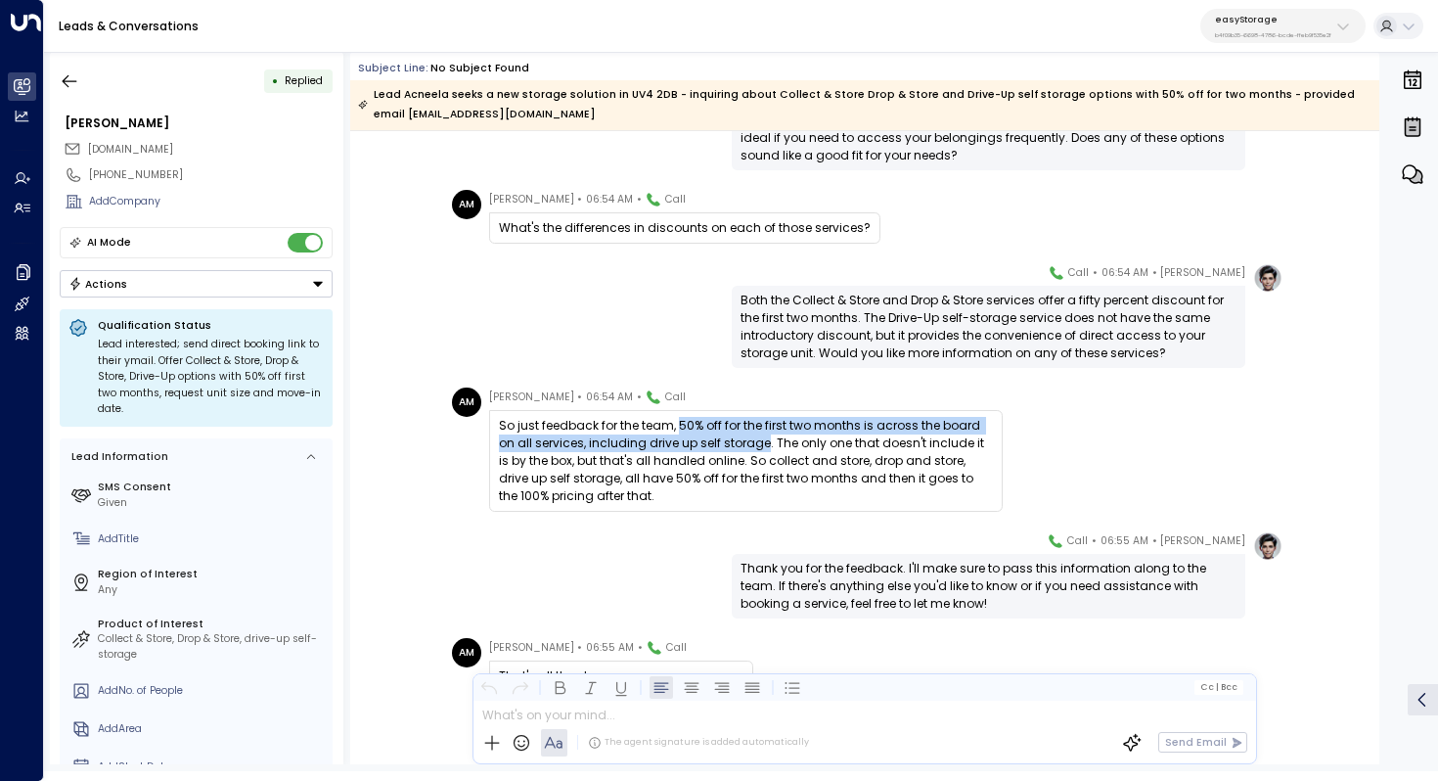
drag, startPoint x: 673, startPoint y: 425, endPoint x: 744, endPoint y: 435, distance: 71.3
click at [744, 435] on div "So just feedback for the team, 50% off for the first two months is across the b…" at bounding box center [746, 461] width 494 height 88
copy div "50% off for the first two months is across the board on all services, including…"
click at [68, 71] on icon "button" at bounding box center [70, 81] width 20 height 20
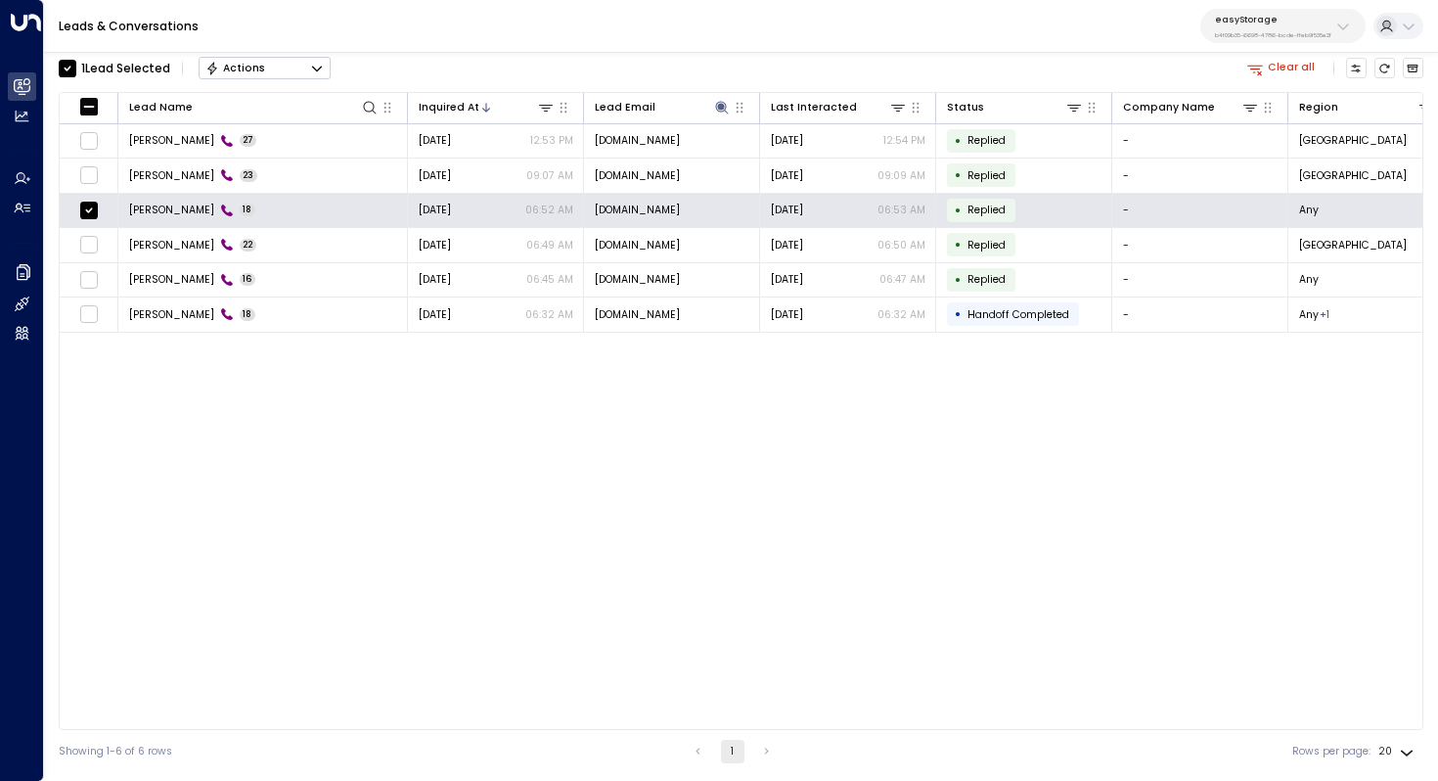
click at [311, 62] on icon "Button group with a nested menu" at bounding box center [317, 69] width 14 height 14
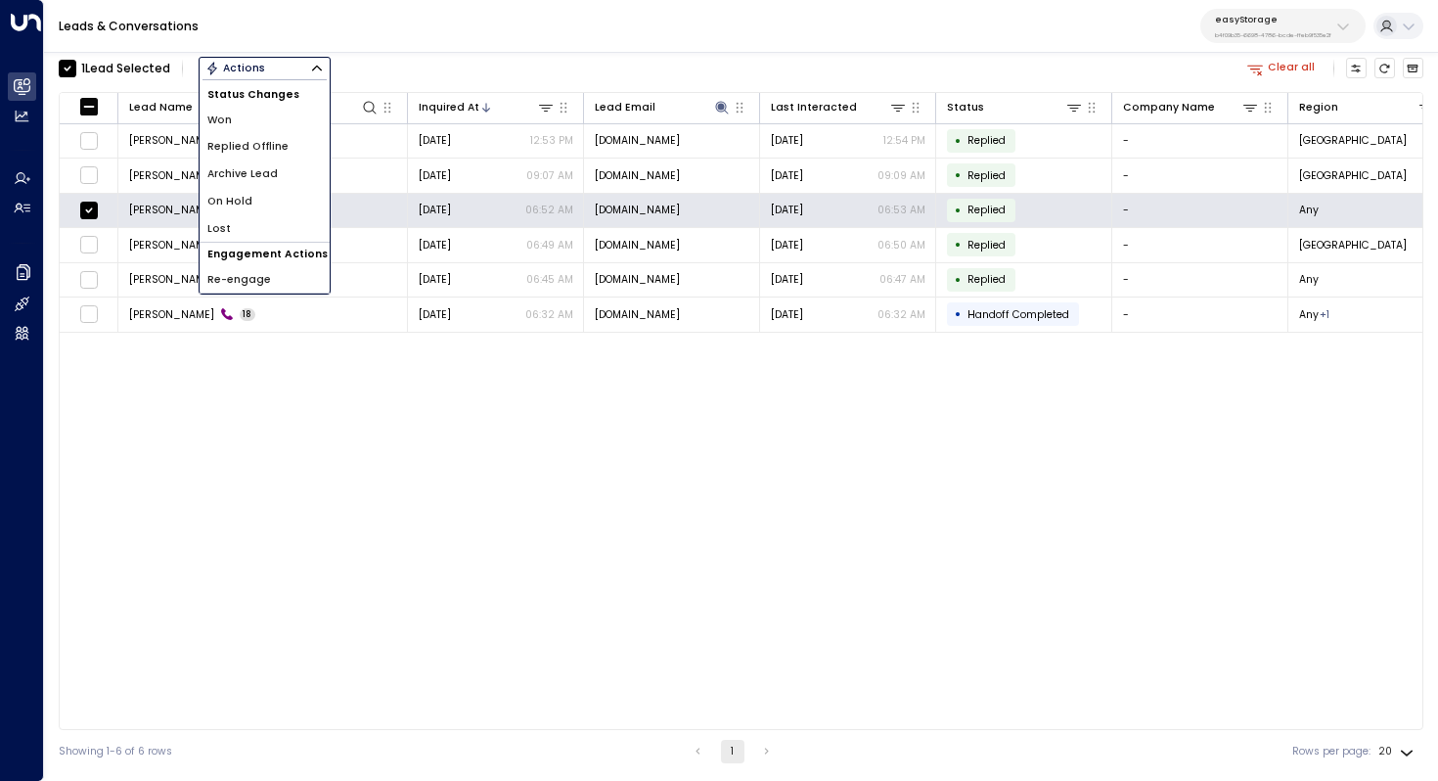
click at [279, 177] on li "Archive Lead" at bounding box center [265, 173] width 130 height 27
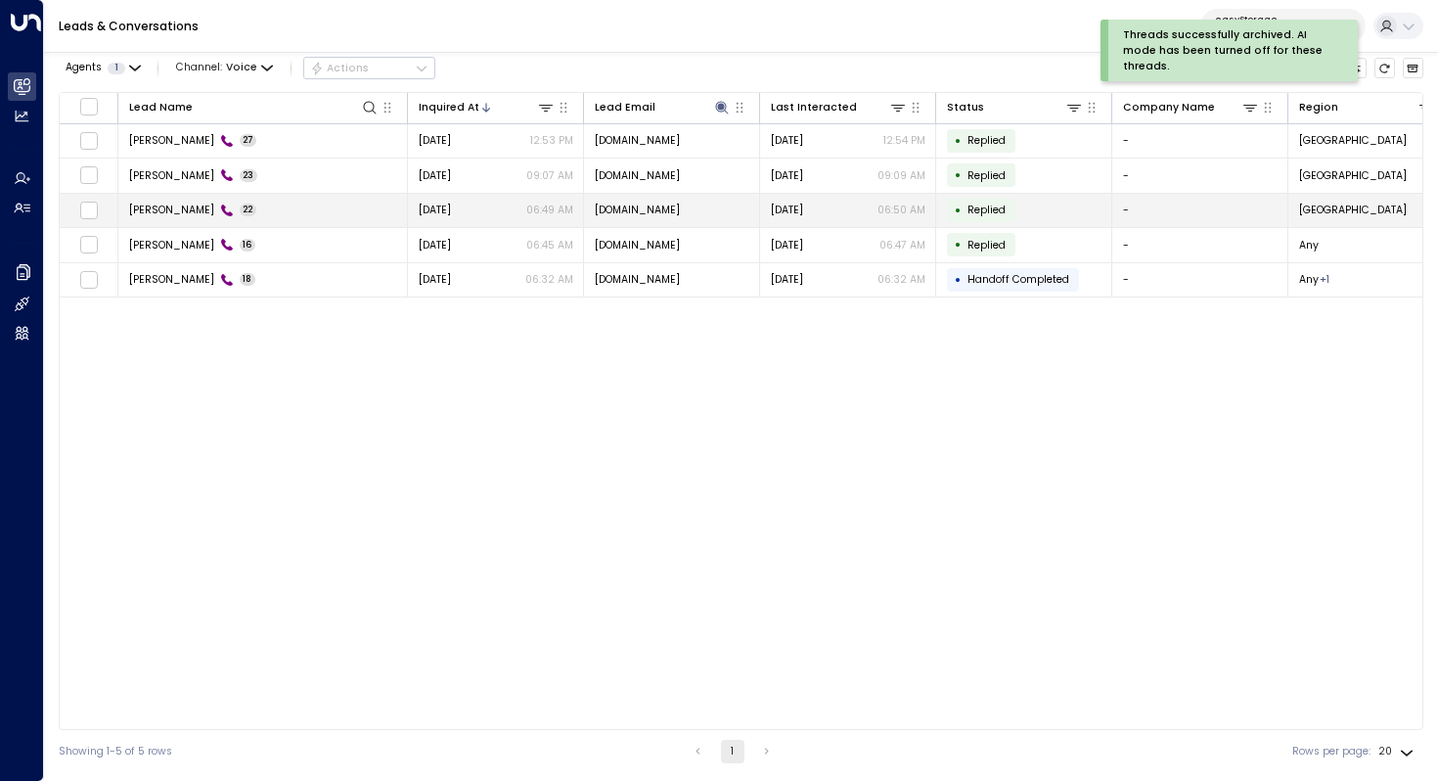
click at [175, 205] on span "Akmila Mueller" at bounding box center [171, 210] width 85 height 15
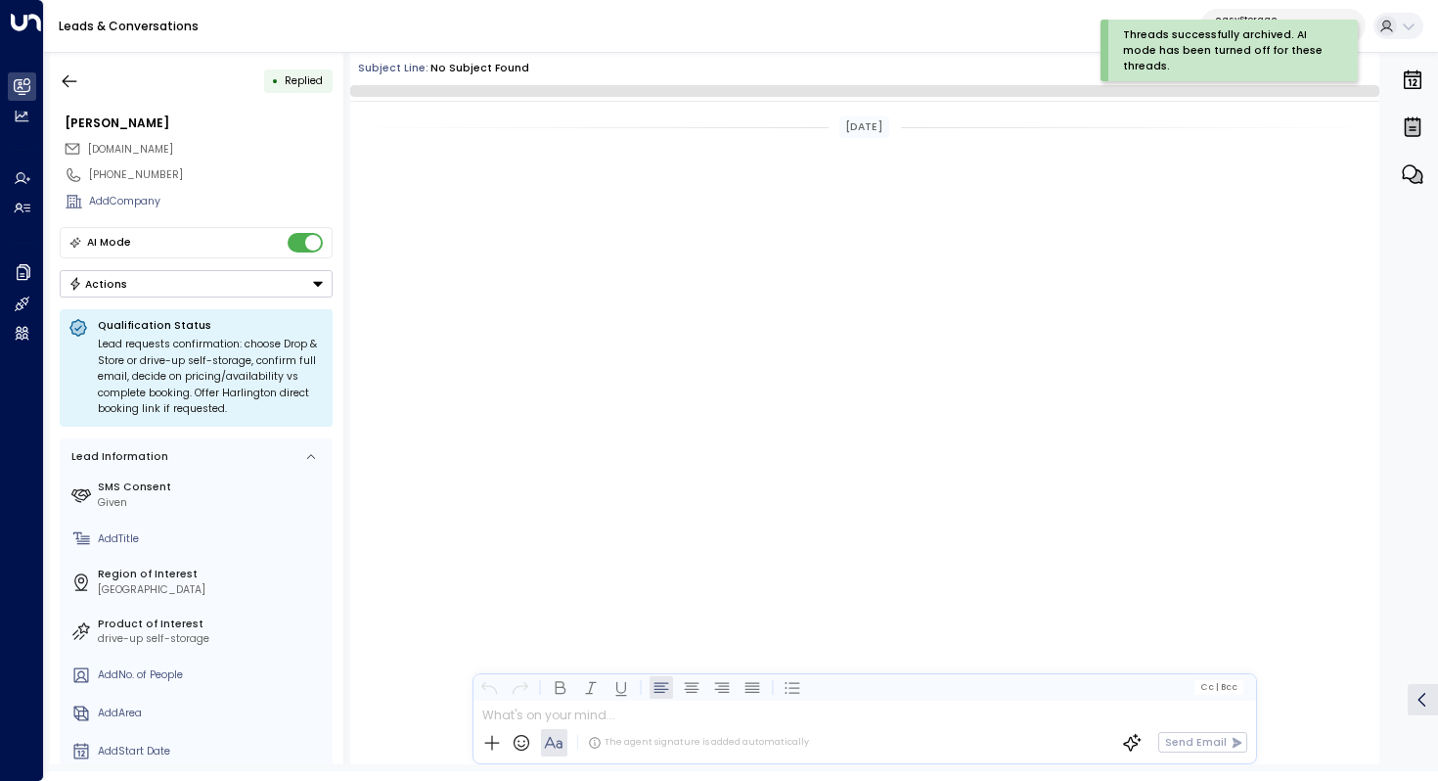
scroll to position [3975, 0]
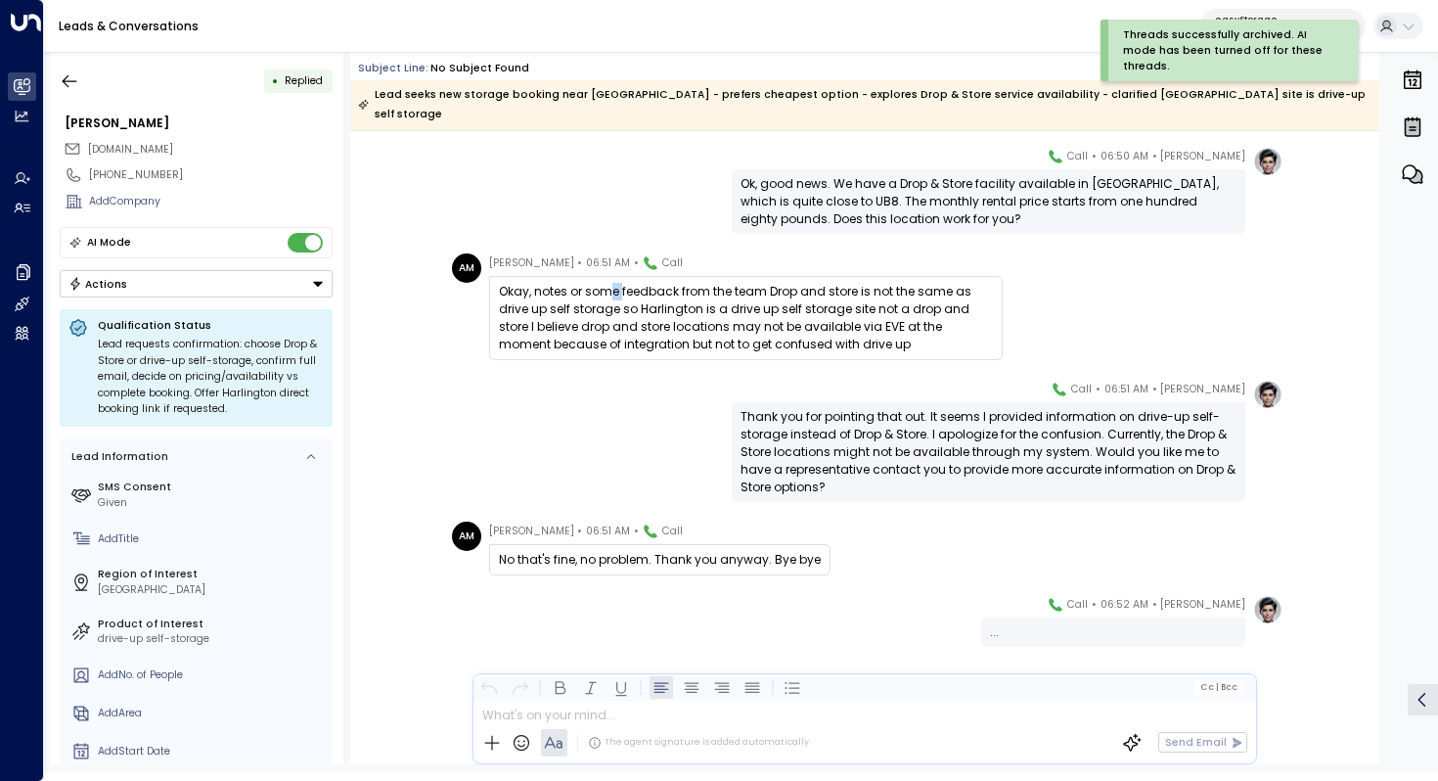
drag, startPoint x: 608, startPoint y: 273, endPoint x: 620, endPoint y: 273, distance: 12.7
click at [620, 283] on div "Okay, notes or some feedback from the team Drop and store is not the same as dr…" at bounding box center [746, 318] width 494 height 70
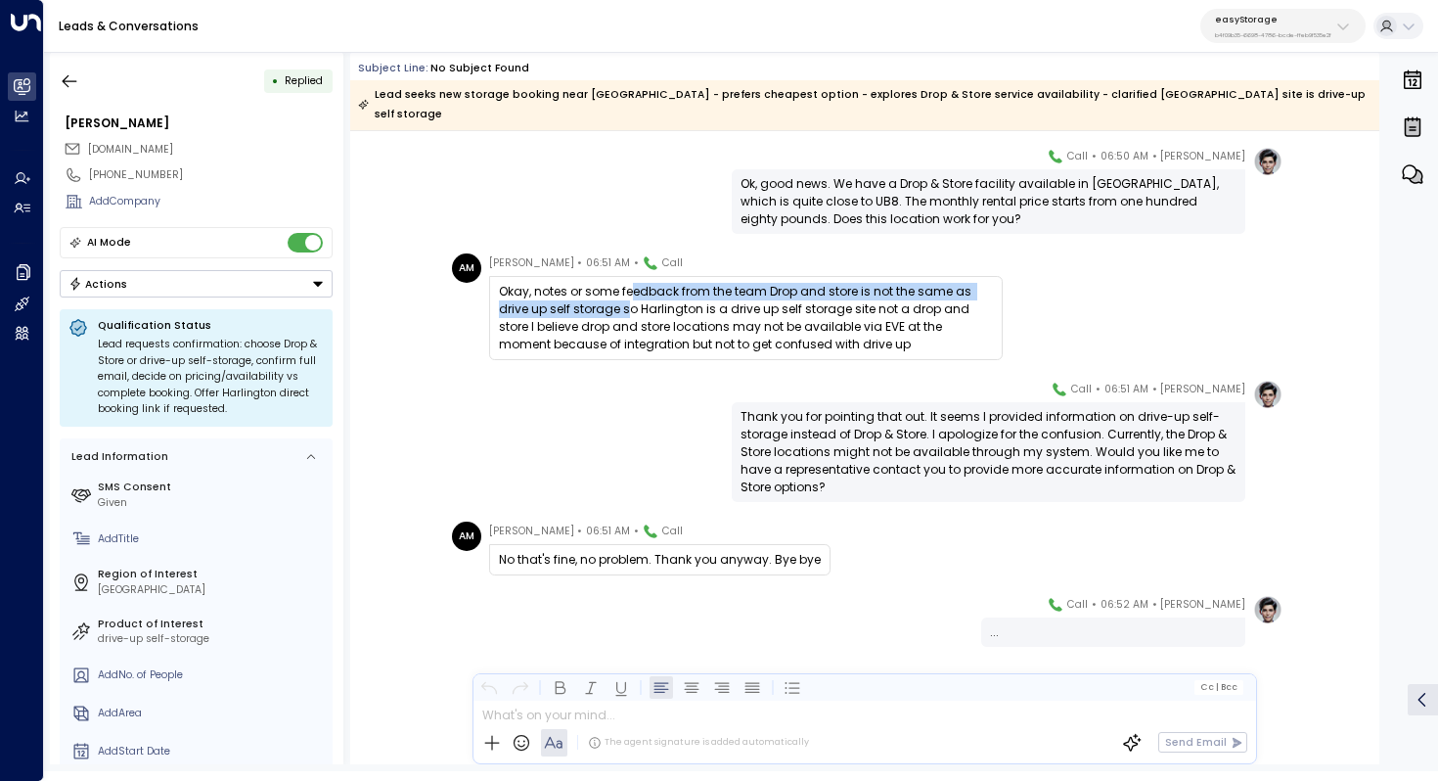
drag, startPoint x: 630, startPoint y: 272, endPoint x: 627, endPoint y: 286, distance: 14.0
click at [627, 286] on div "Okay, notes or some feedback from the team Drop and store is not the same as dr…" at bounding box center [746, 318] width 494 height 70
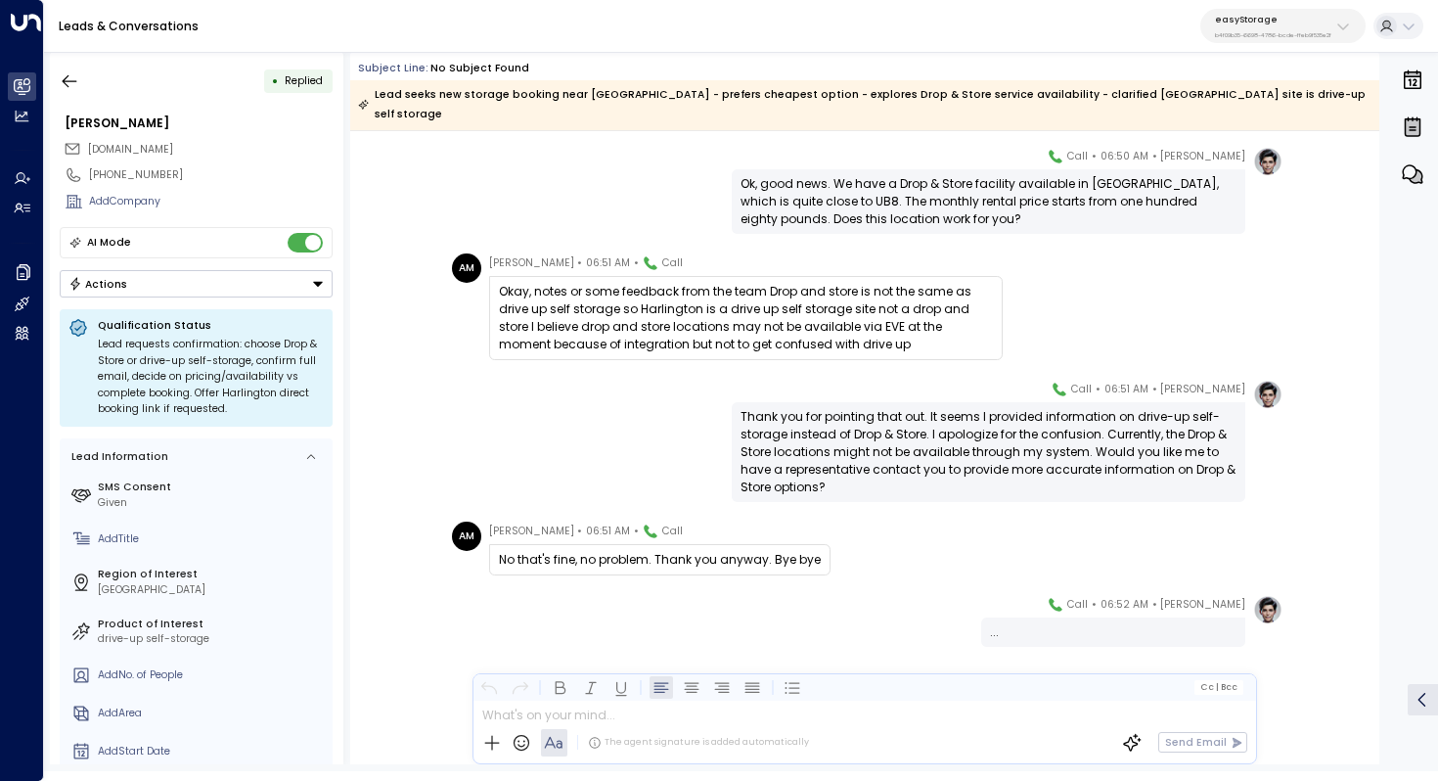
click at [707, 283] on div "Okay, notes or some feedback from the team Drop and store is not the same as dr…" at bounding box center [746, 318] width 494 height 70
click at [732, 288] on div "Okay, notes or some feedback from the team Drop and store is not the same as dr…" at bounding box center [746, 318] width 494 height 70
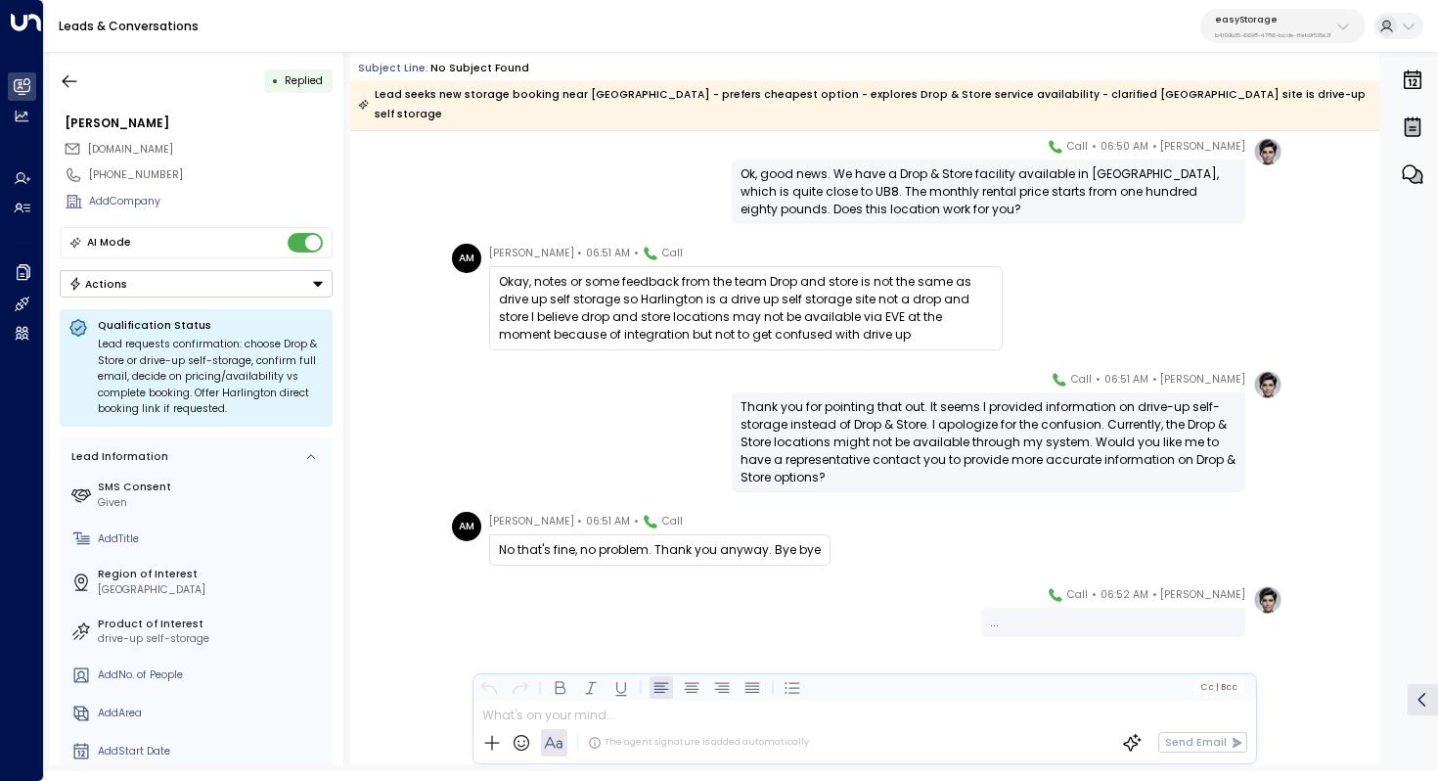
scroll to position [3985, 0]
click at [72, 74] on icon "button" at bounding box center [70, 81] width 20 height 20
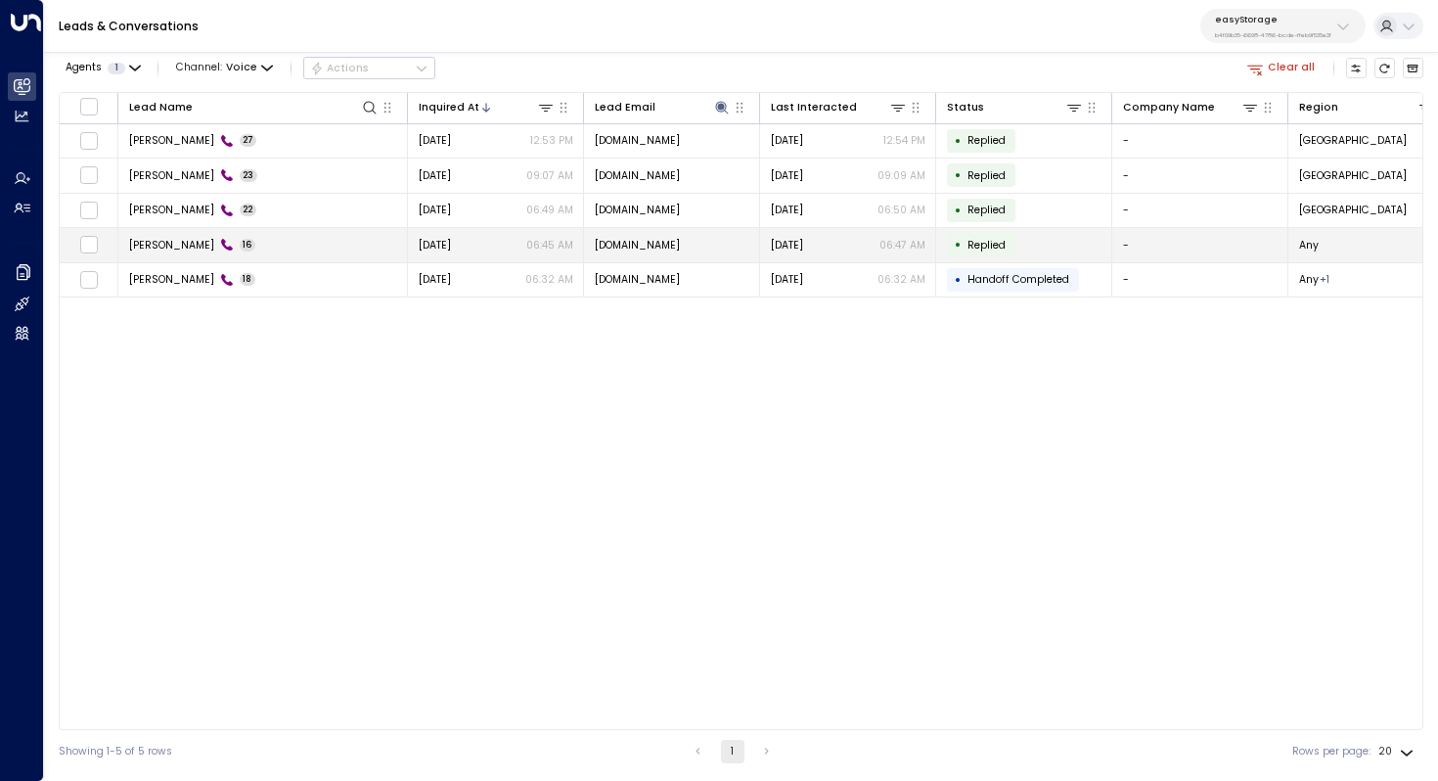
click at [165, 246] on span "Akmila Mueller" at bounding box center [171, 245] width 85 height 15
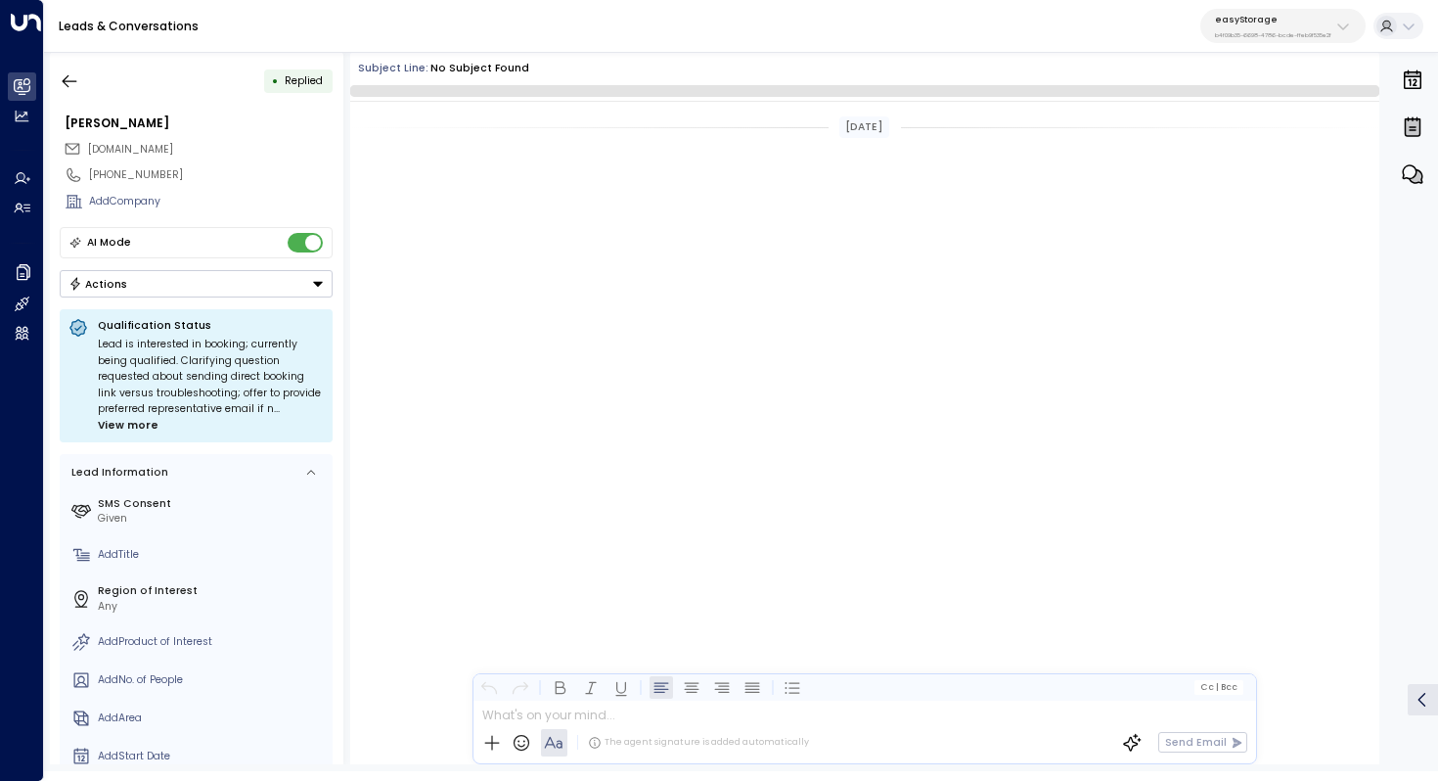
scroll to position [835, 0]
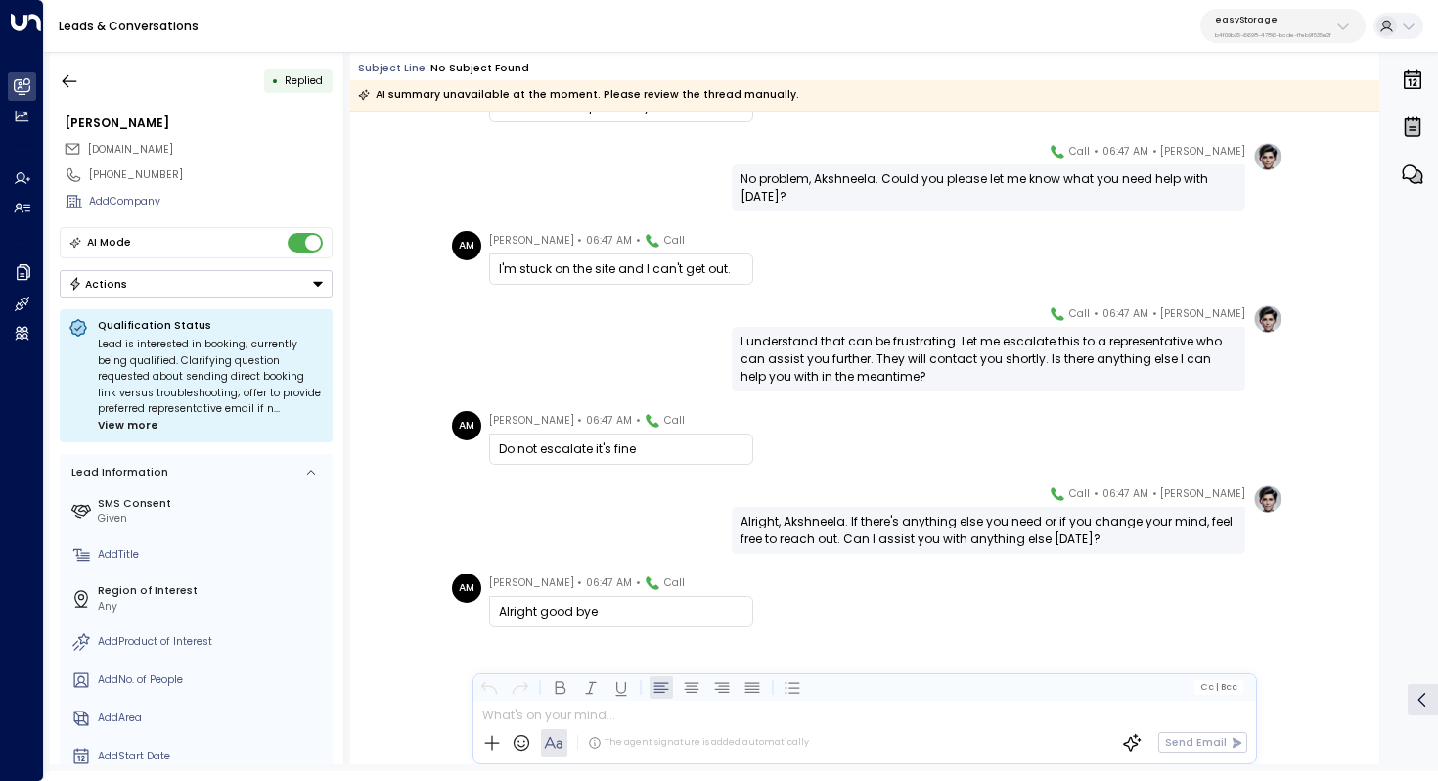
click at [833, 350] on div "I understand that can be frustrating. Let me escalate this to a representative …" at bounding box center [989, 359] width 496 height 53
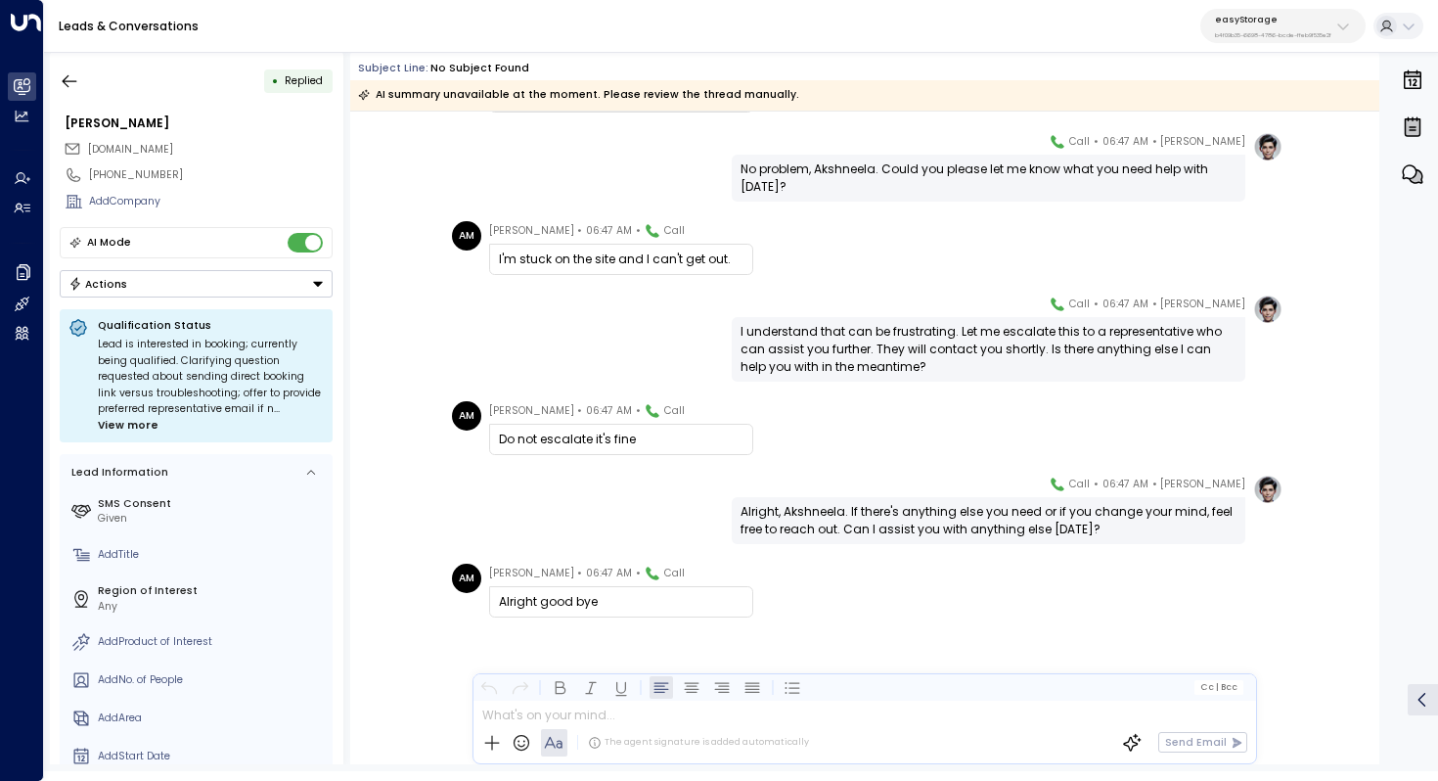
scroll to position [844, 0]
click at [842, 346] on div "I understand that can be frustrating. Let me escalate this to a representative …" at bounding box center [989, 349] width 496 height 53
click at [842, 347] on div "I understand that can be frustrating. Let me escalate this to a representative …" at bounding box center [989, 349] width 496 height 53
click at [68, 53] on div "• Replied Akmila Mueller akmila1mail.com +447479644576 Add Company AI Mode Acti…" at bounding box center [197, 408] width 294 height 712
click at [67, 76] on icon "button" at bounding box center [70, 80] width 15 height 13
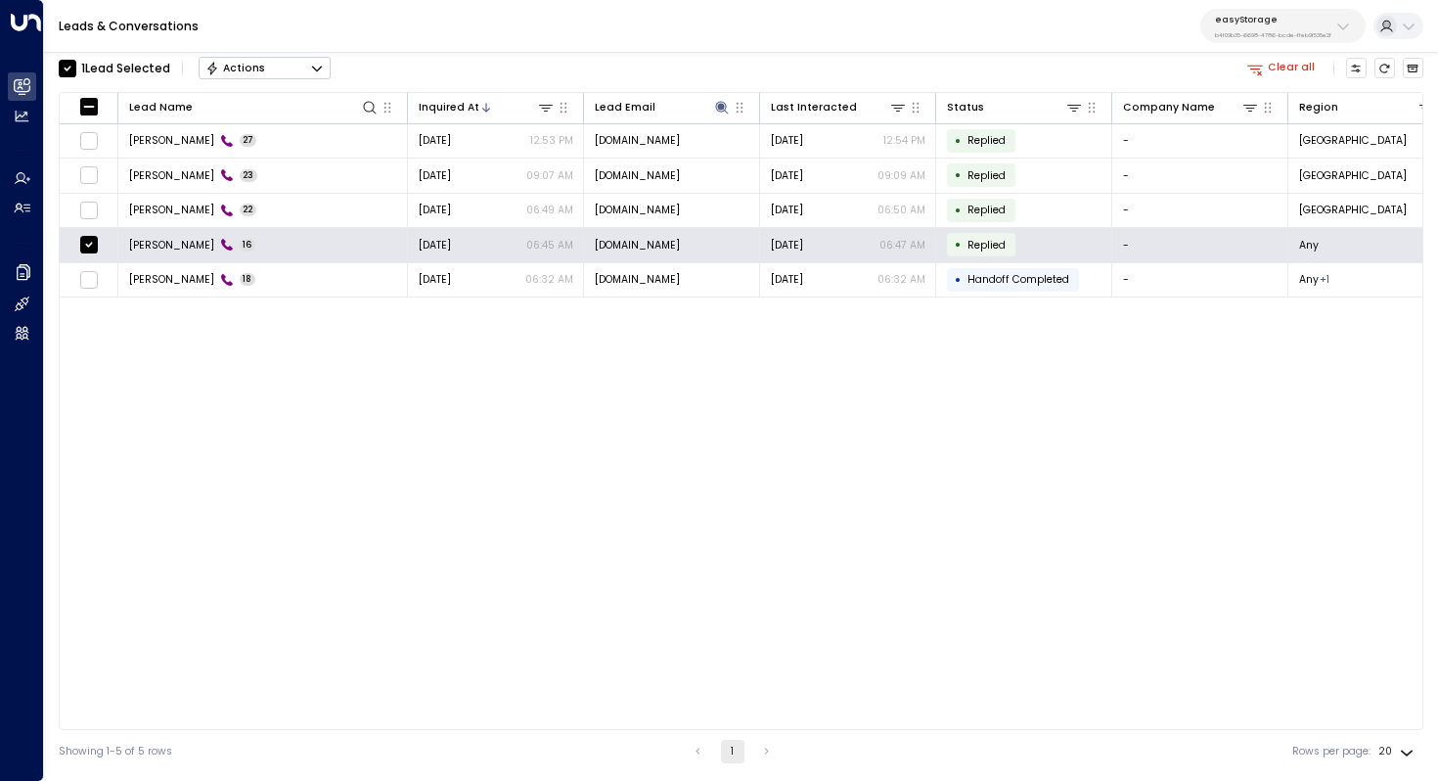
click at [302, 73] on button "Actions" at bounding box center [265, 68] width 132 height 23
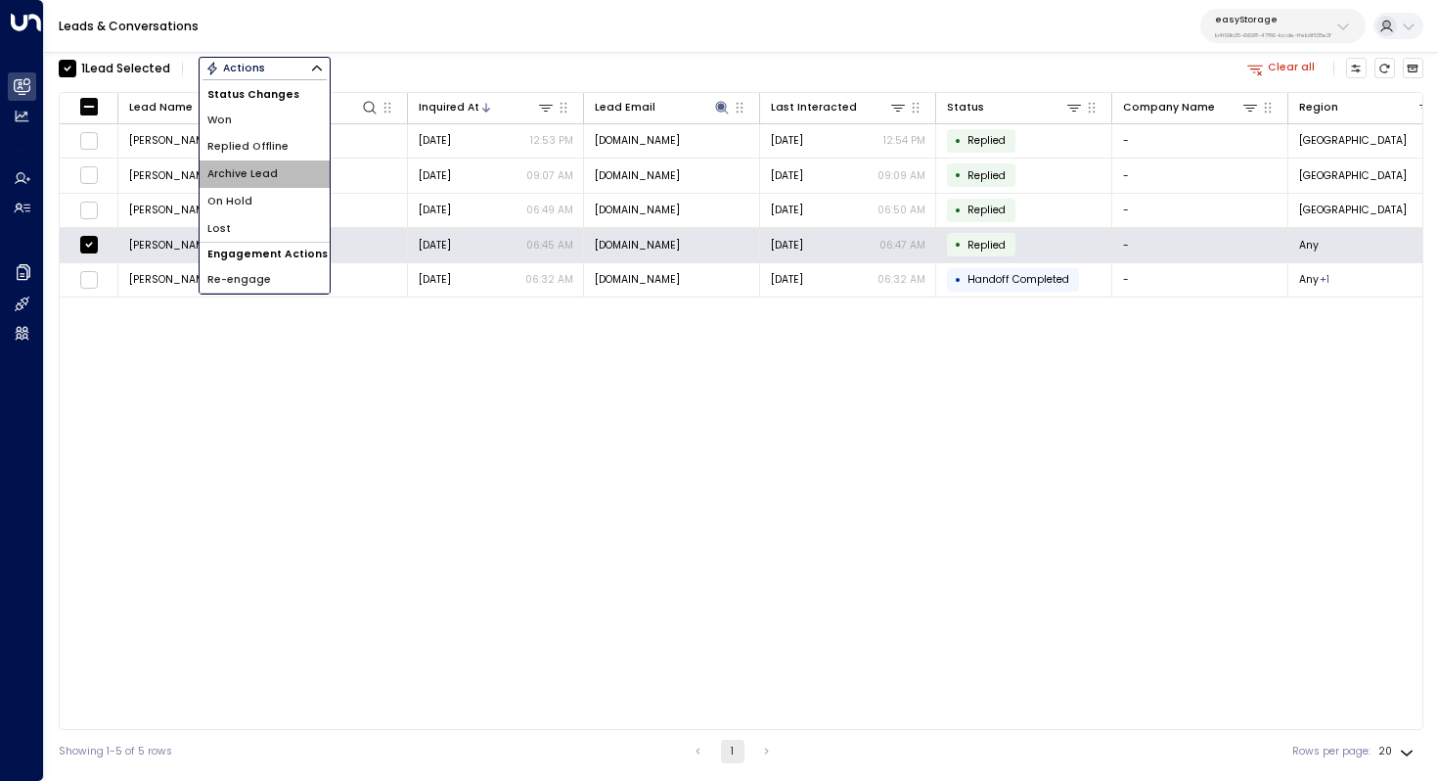
click at [291, 166] on li "Archive Lead" at bounding box center [265, 173] width 130 height 27
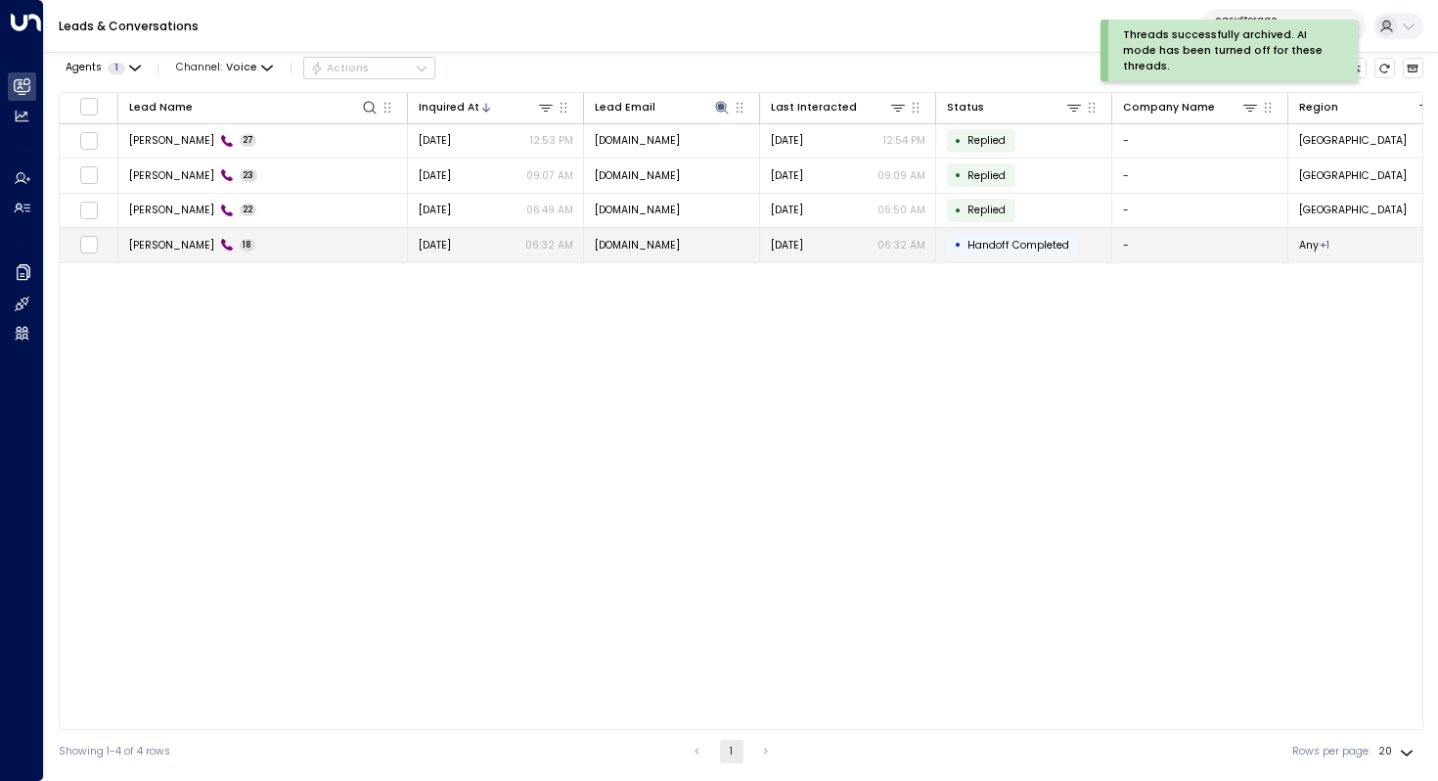
click at [179, 242] on span "Akmila Mueller" at bounding box center [171, 245] width 85 height 15
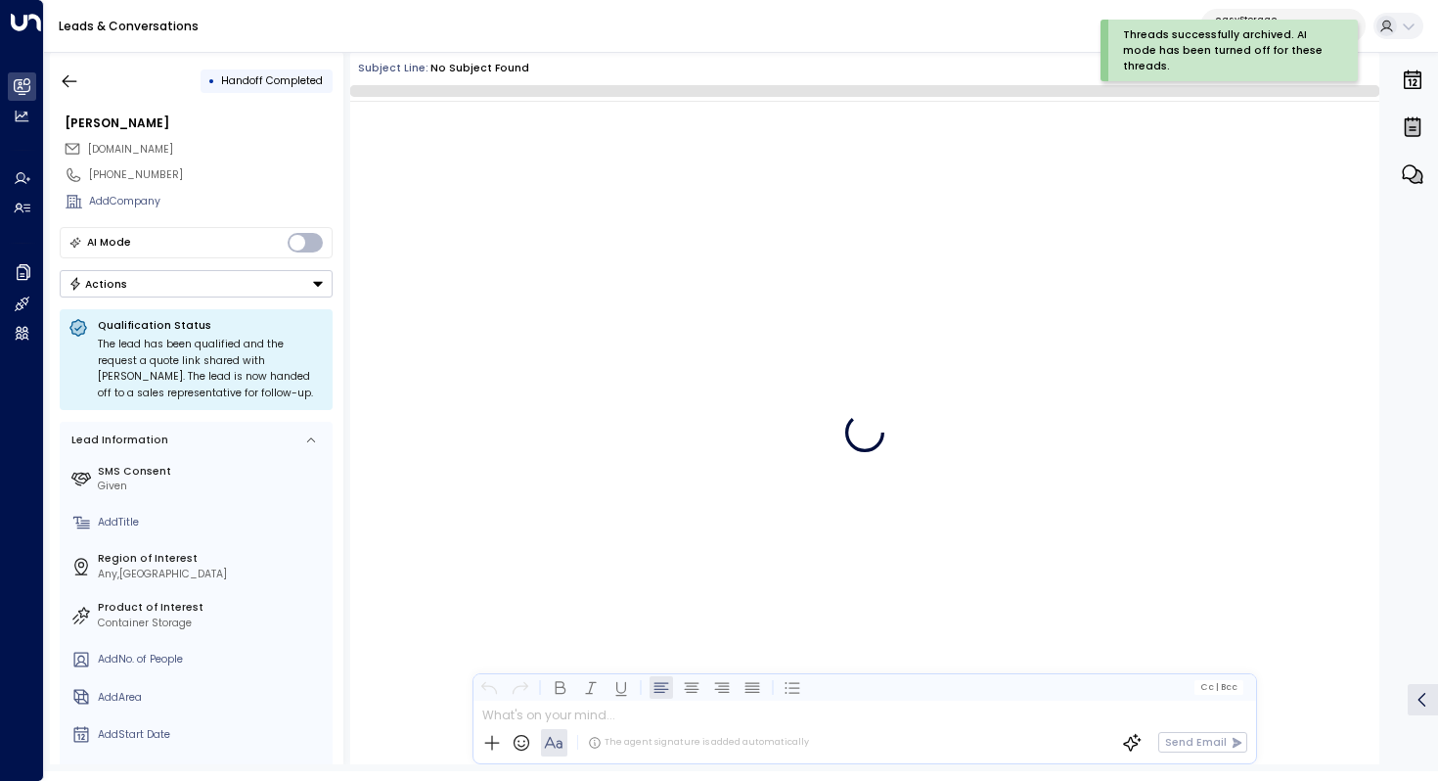
scroll to position [1397, 0]
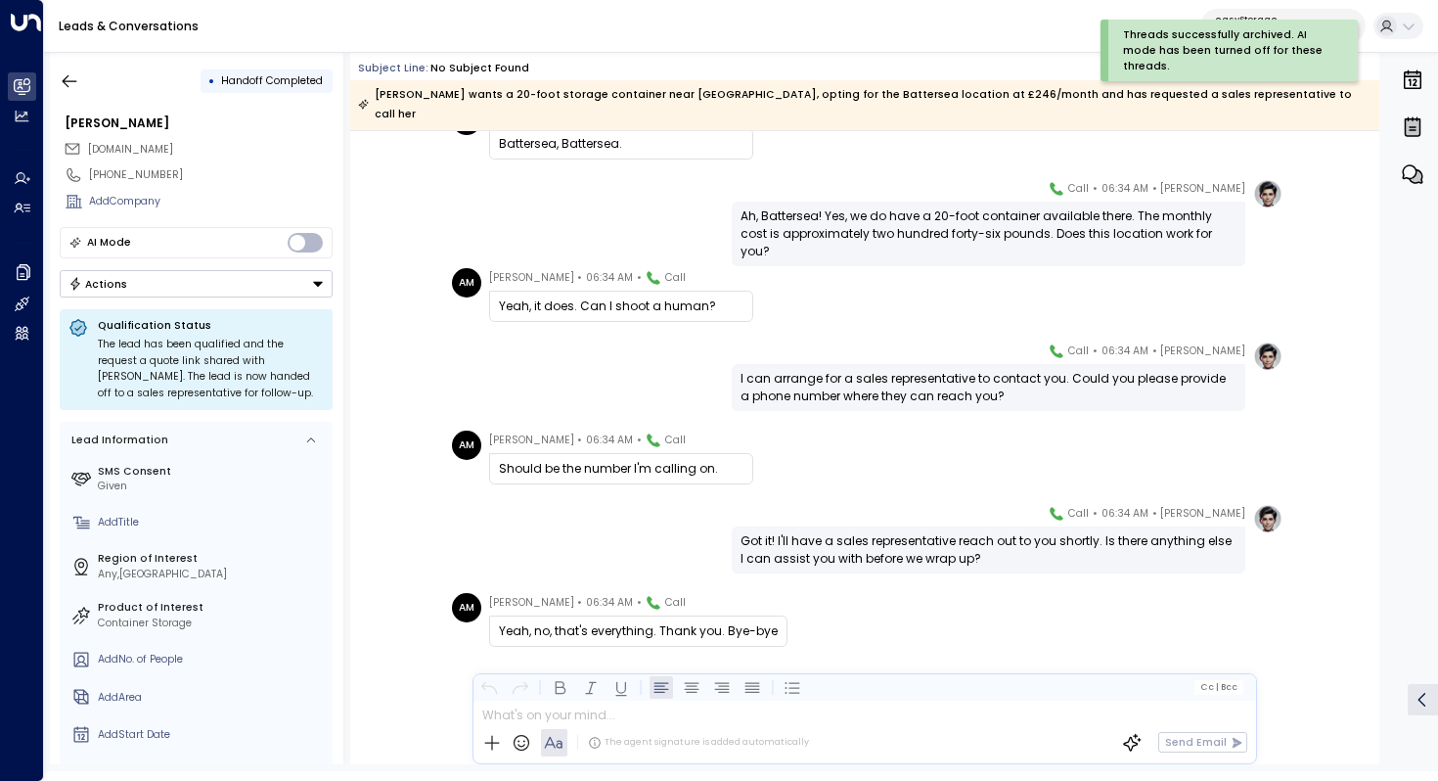
click at [601, 453] on div "Should be the number I'm calling on." at bounding box center [621, 468] width 264 height 31
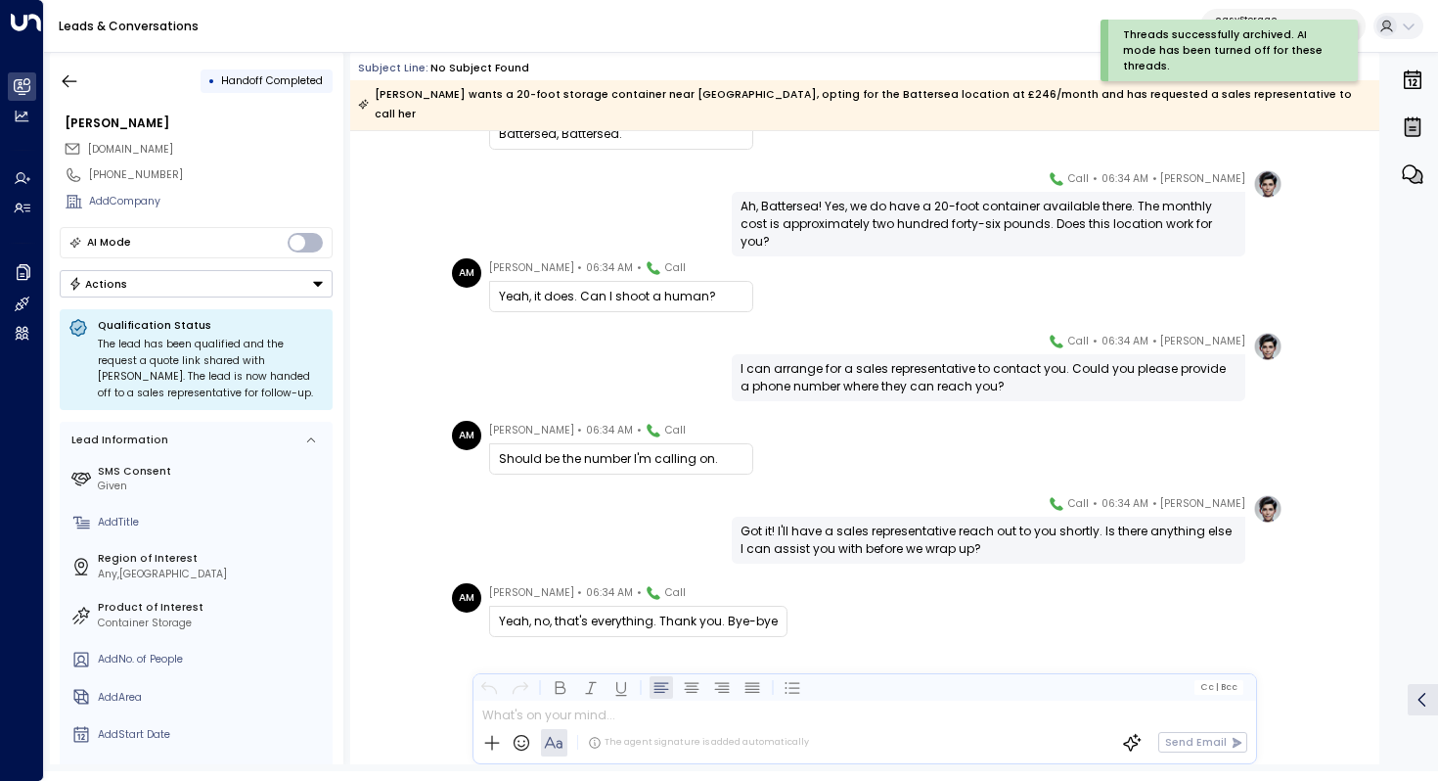
scroll to position [1407, 0]
click at [831, 522] on div "Got it! I'll have a sales representative reach out to you shortly. Is there any…" at bounding box center [989, 539] width 496 height 35
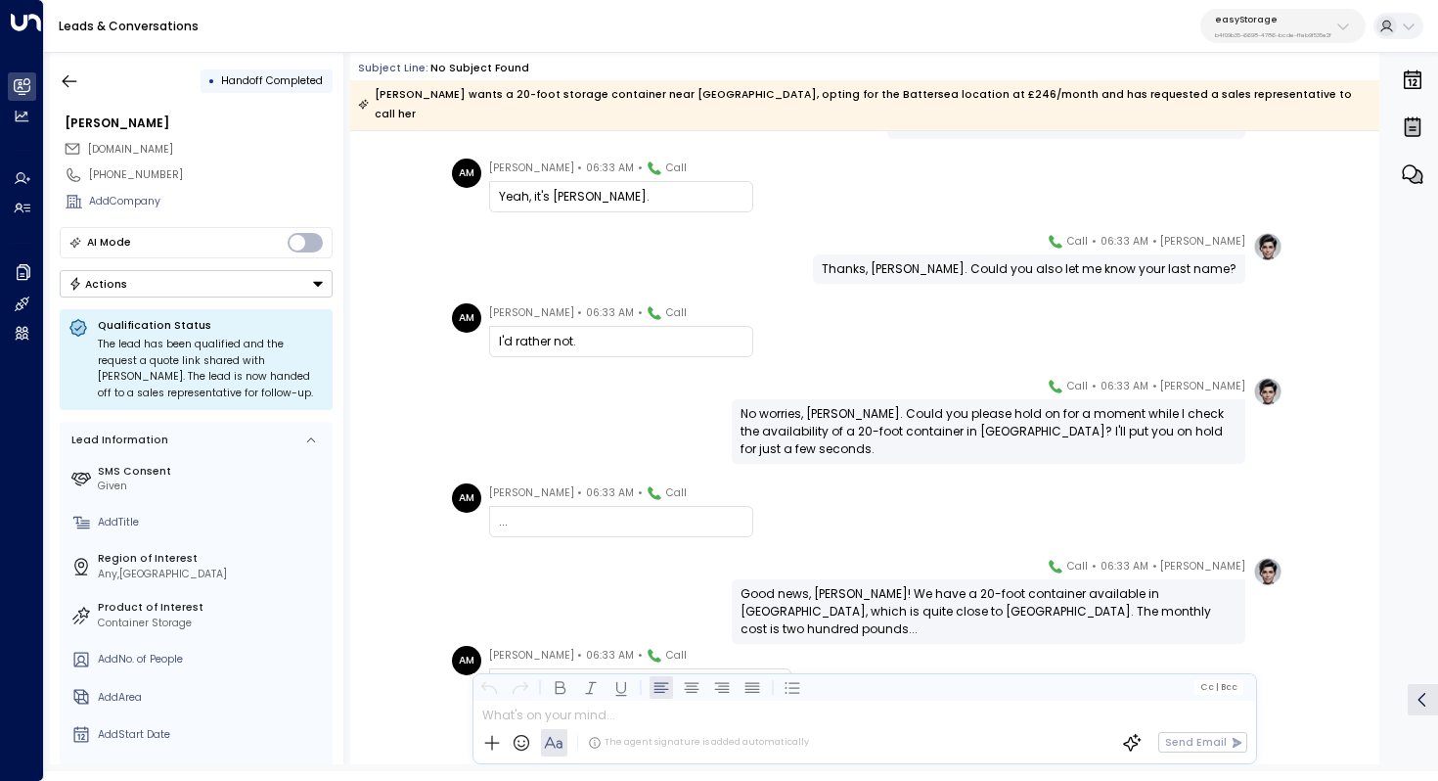
scroll to position [39, 0]
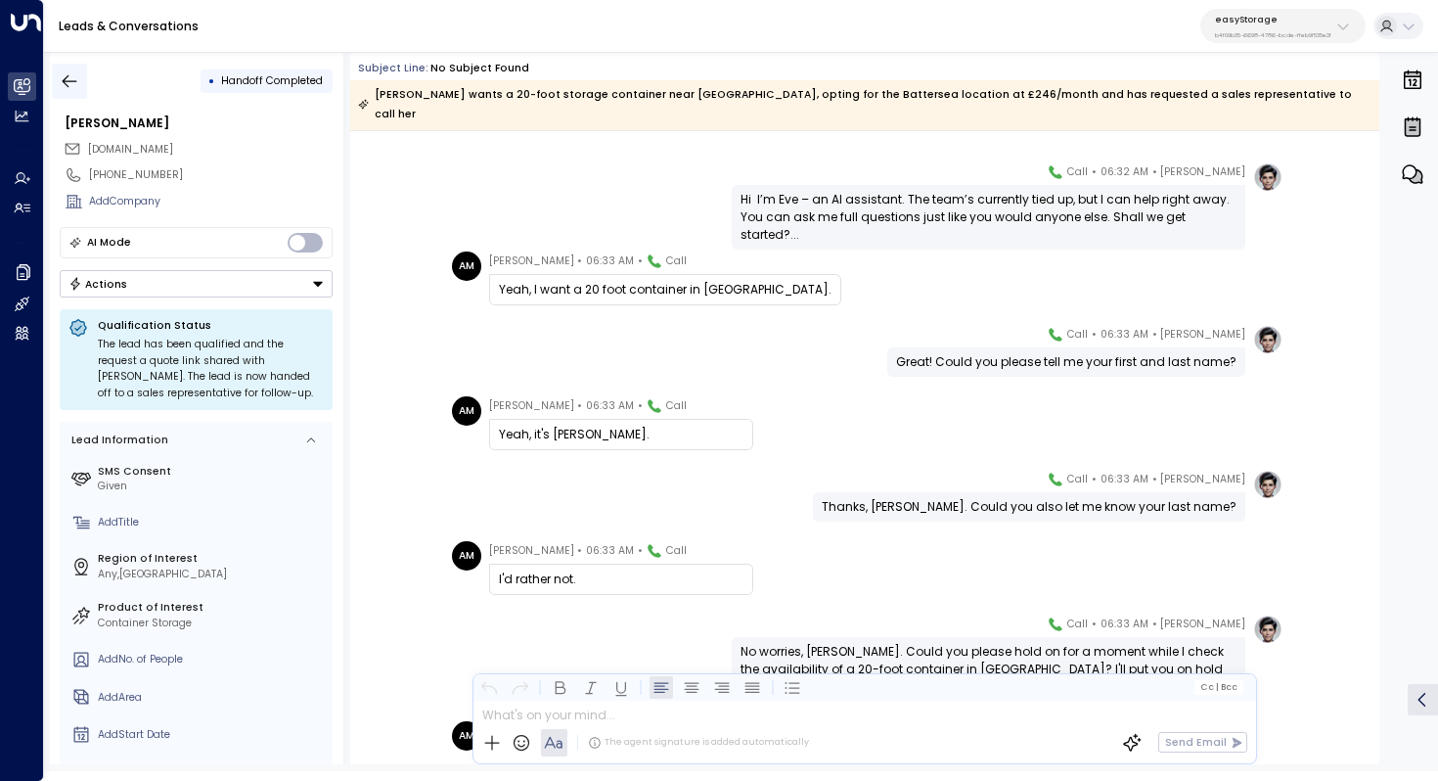
click at [73, 72] on icon "button" at bounding box center [70, 81] width 20 height 20
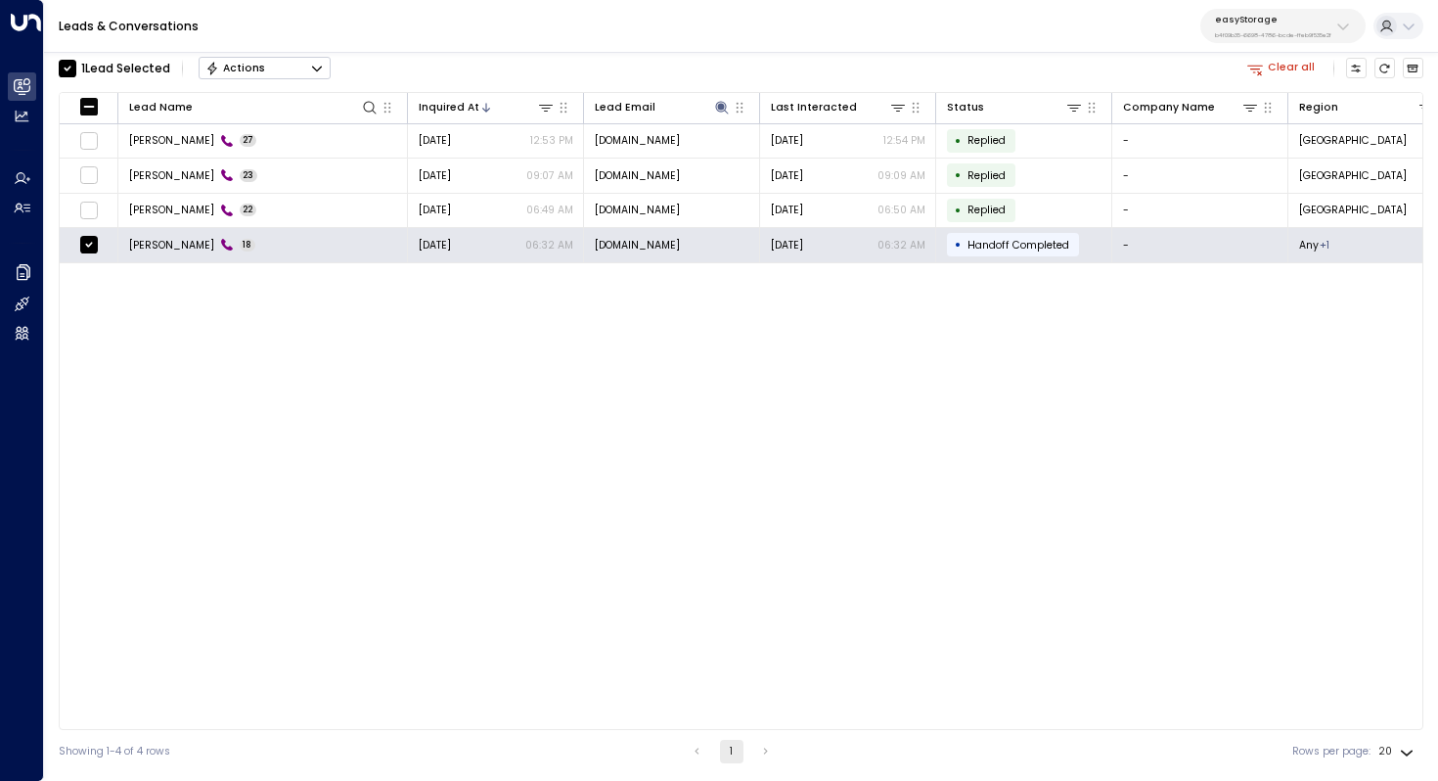
click at [299, 68] on button "Actions" at bounding box center [265, 68] width 132 height 23
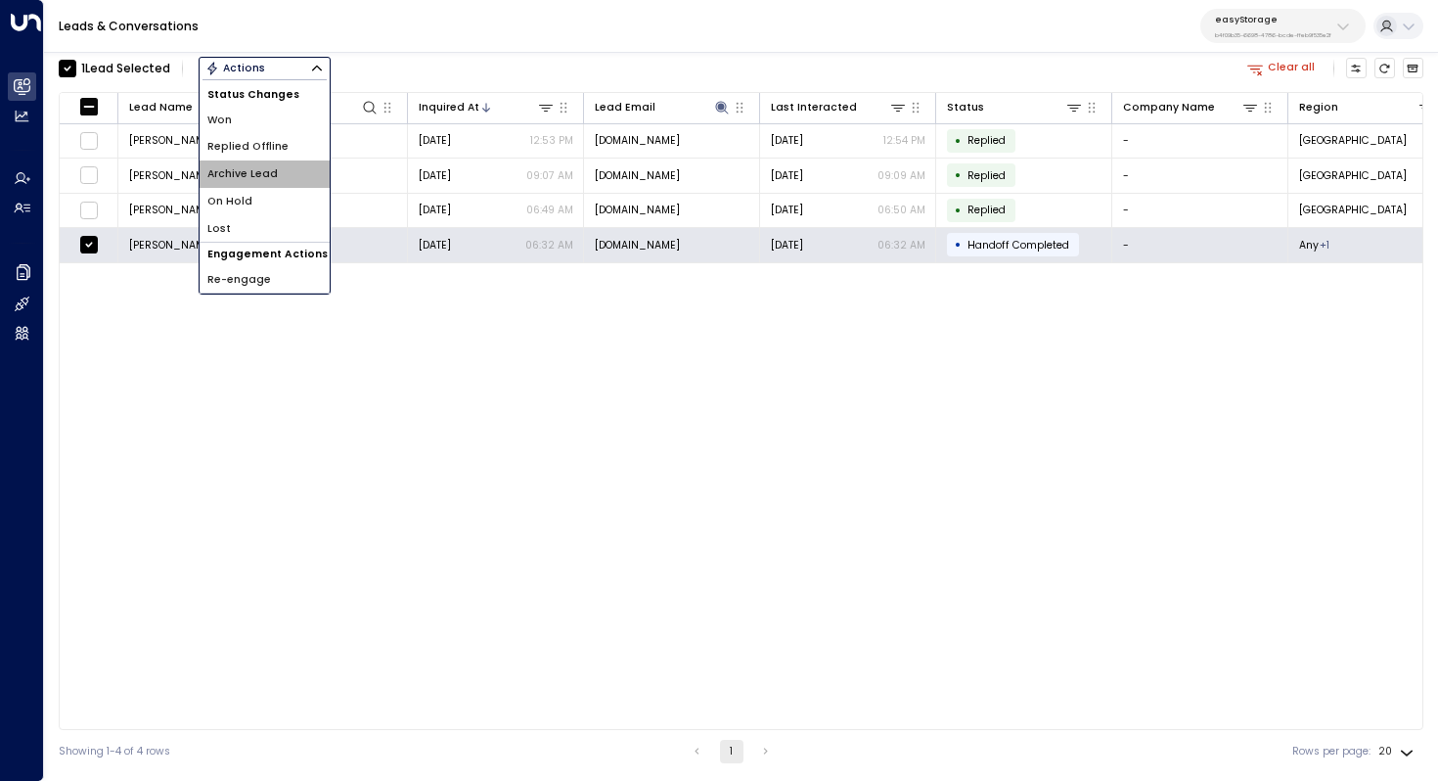
click at [285, 168] on li "Archive Lead" at bounding box center [265, 173] width 130 height 27
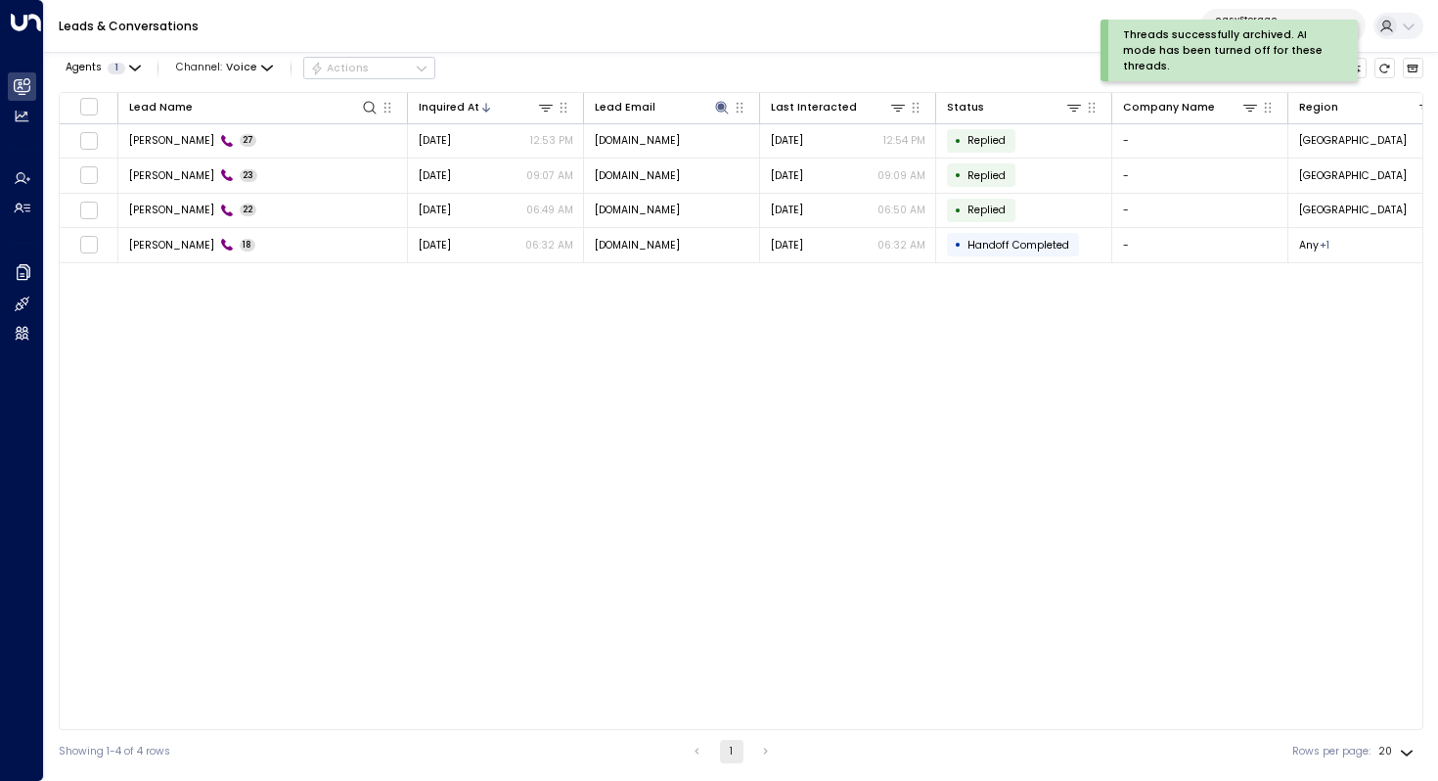
click at [383, 347] on div "Lead Name Inquired At Lead Email Last Interacted Status Company Name Region Pro…" at bounding box center [741, 411] width 1365 height 638
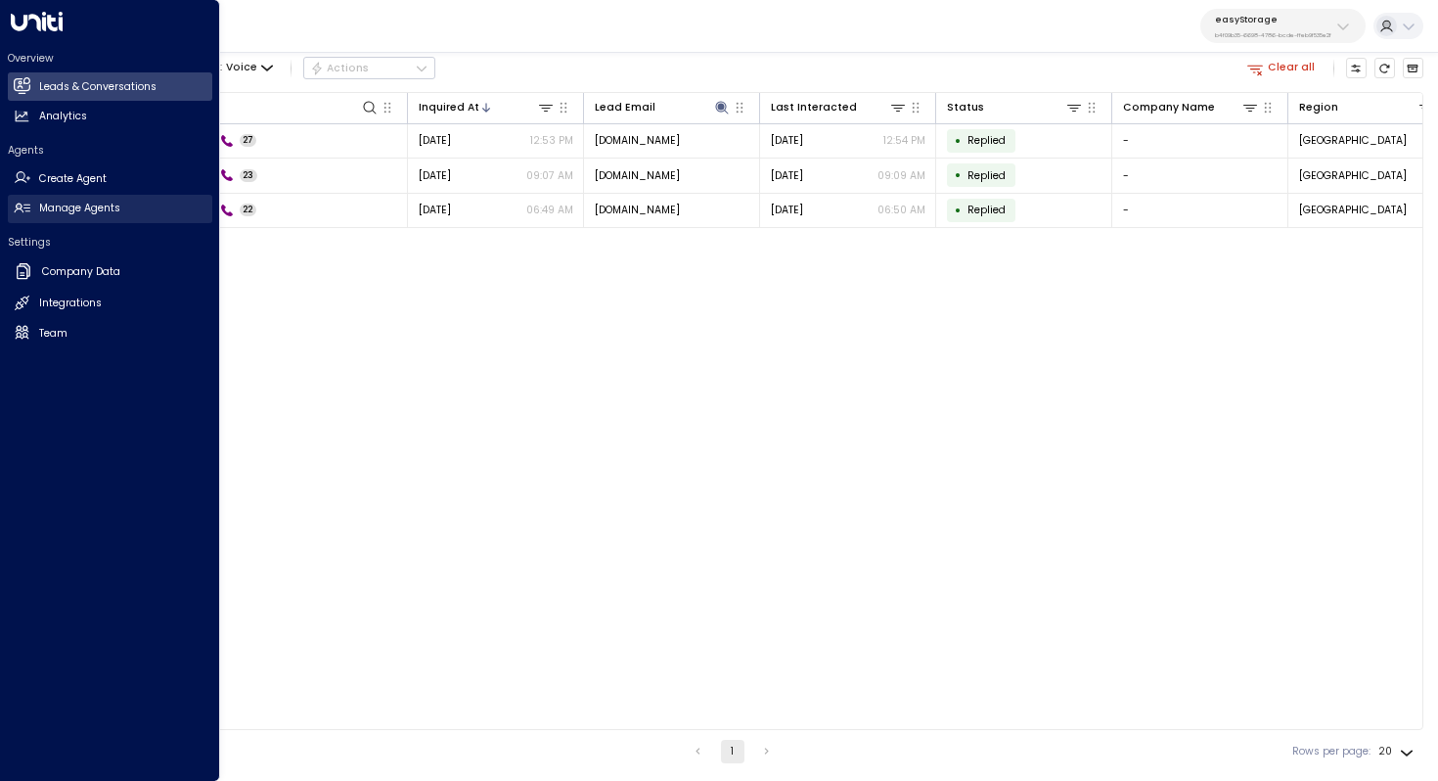
click at [68, 214] on h2 "Manage Agents" at bounding box center [79, 209] width 81 height 16
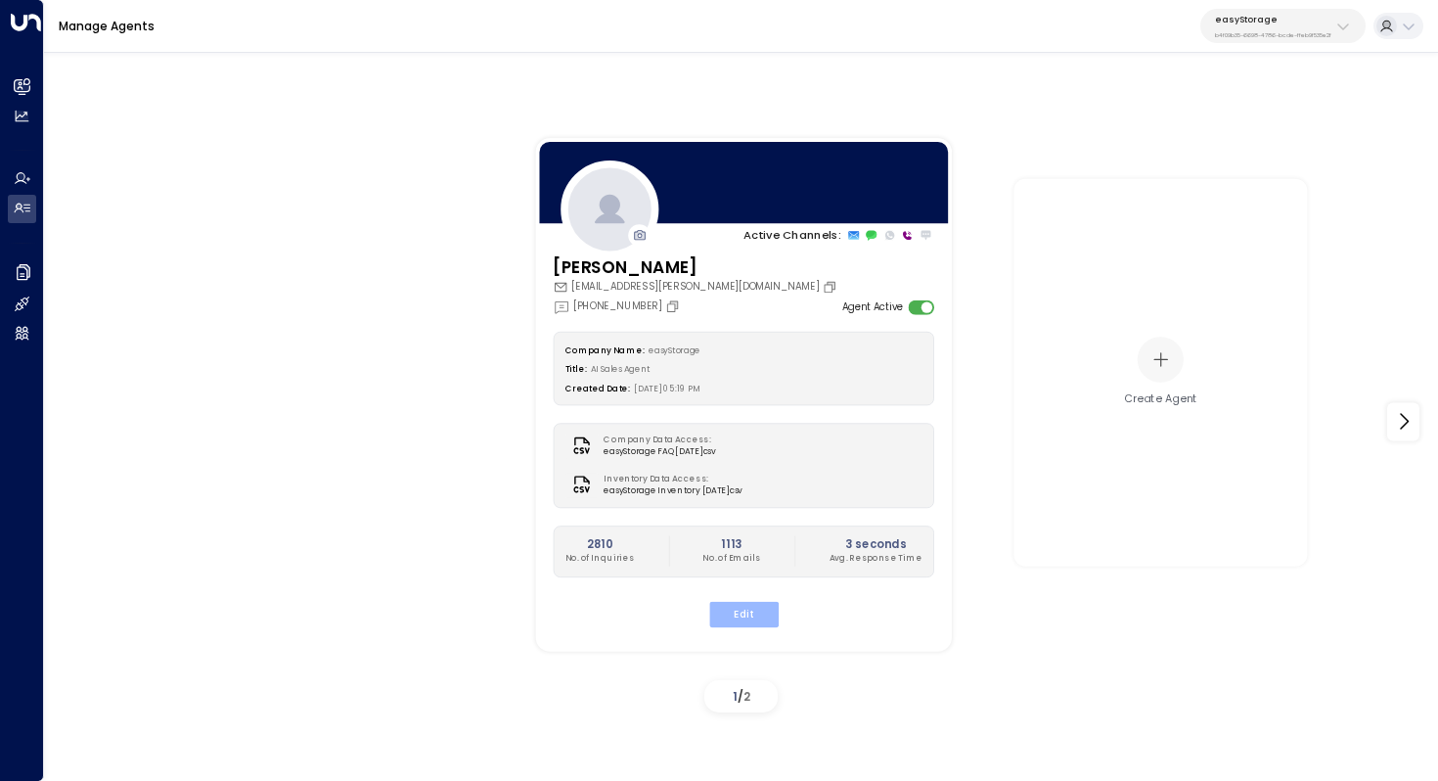
click at [735, 611] on button "Edit" at bounding box center [742, 613] width 69 height 25
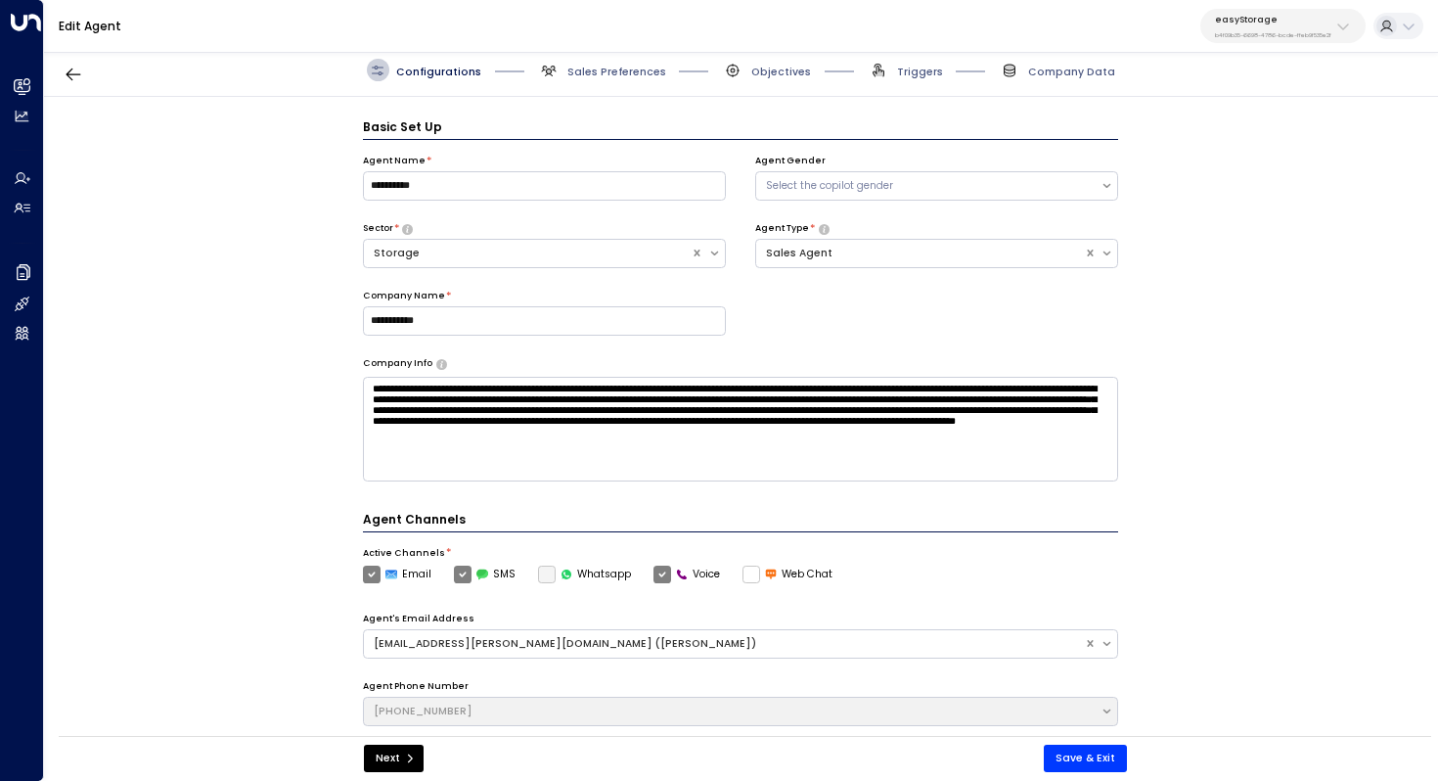
scroll to position [22, 0]
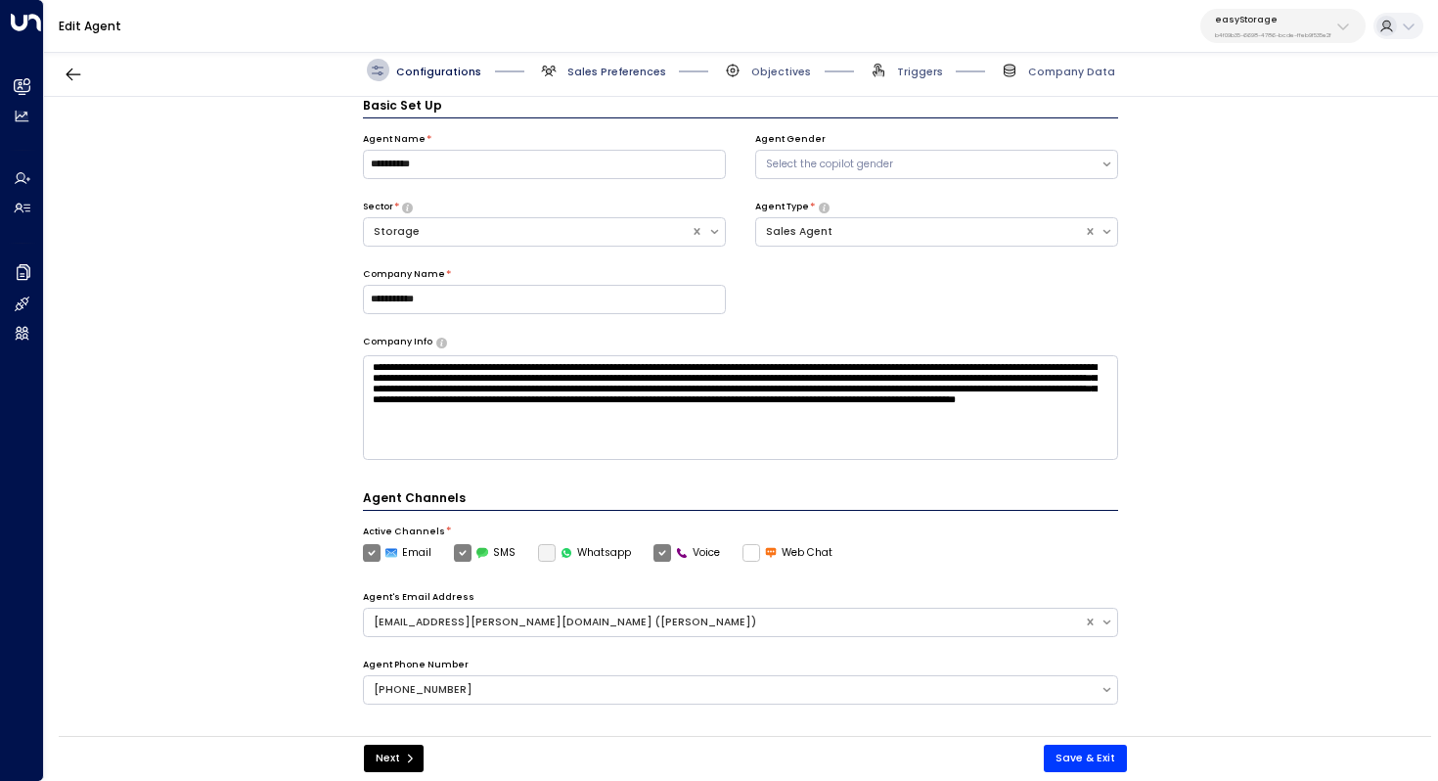
click at [632, 65] on span "Sales Preferences" at bounding box center [616, 72] width 99 height 15
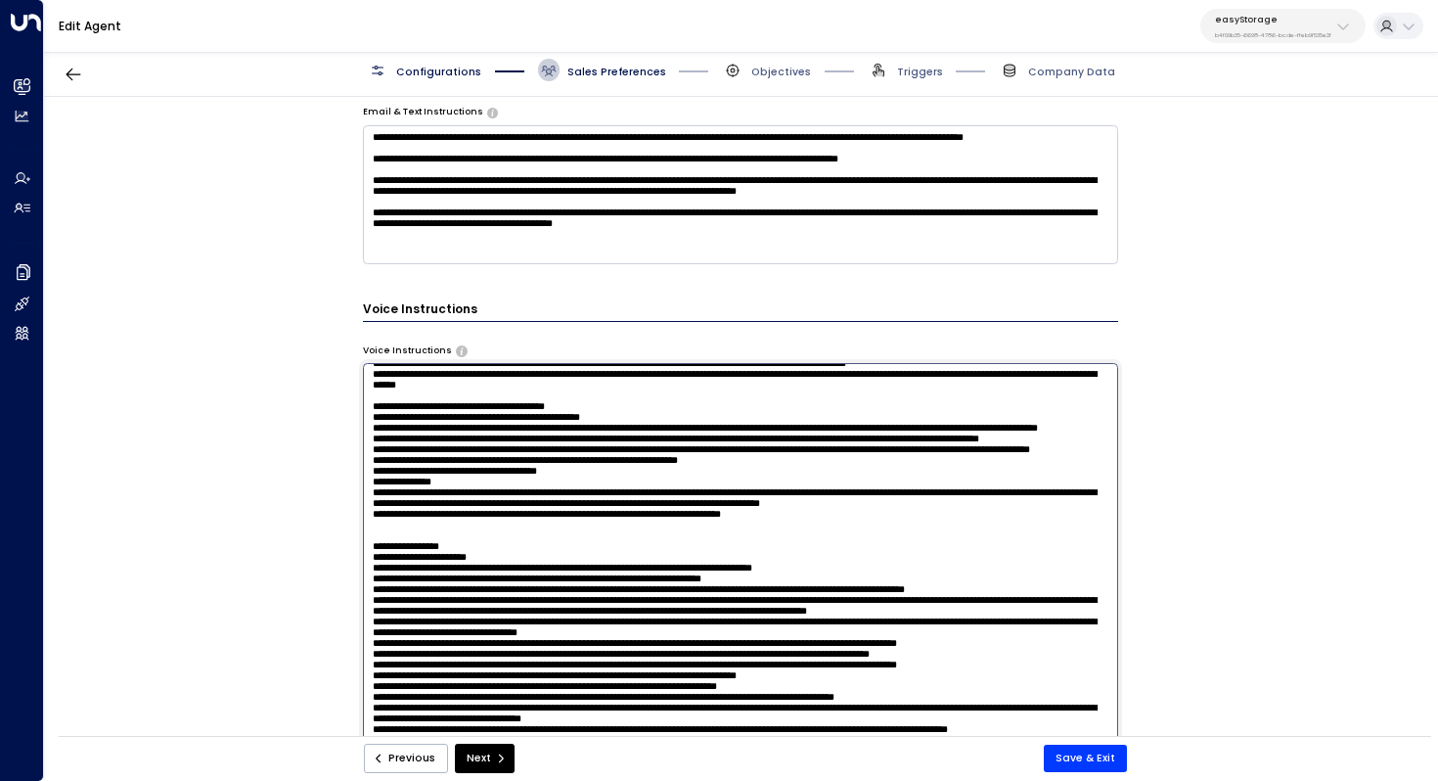
scroll to position [1323, 0]
drag, startPoint x: 564, startPoint y: 406, endPoint x: 588, endPoint y: 406, distance: 24.5
click at [588, 406] on textarea at bounding box center [741, 557] width 756 height 389
click at [950, 486] on textarea at bounding box center [741, 557] width 756 height 389
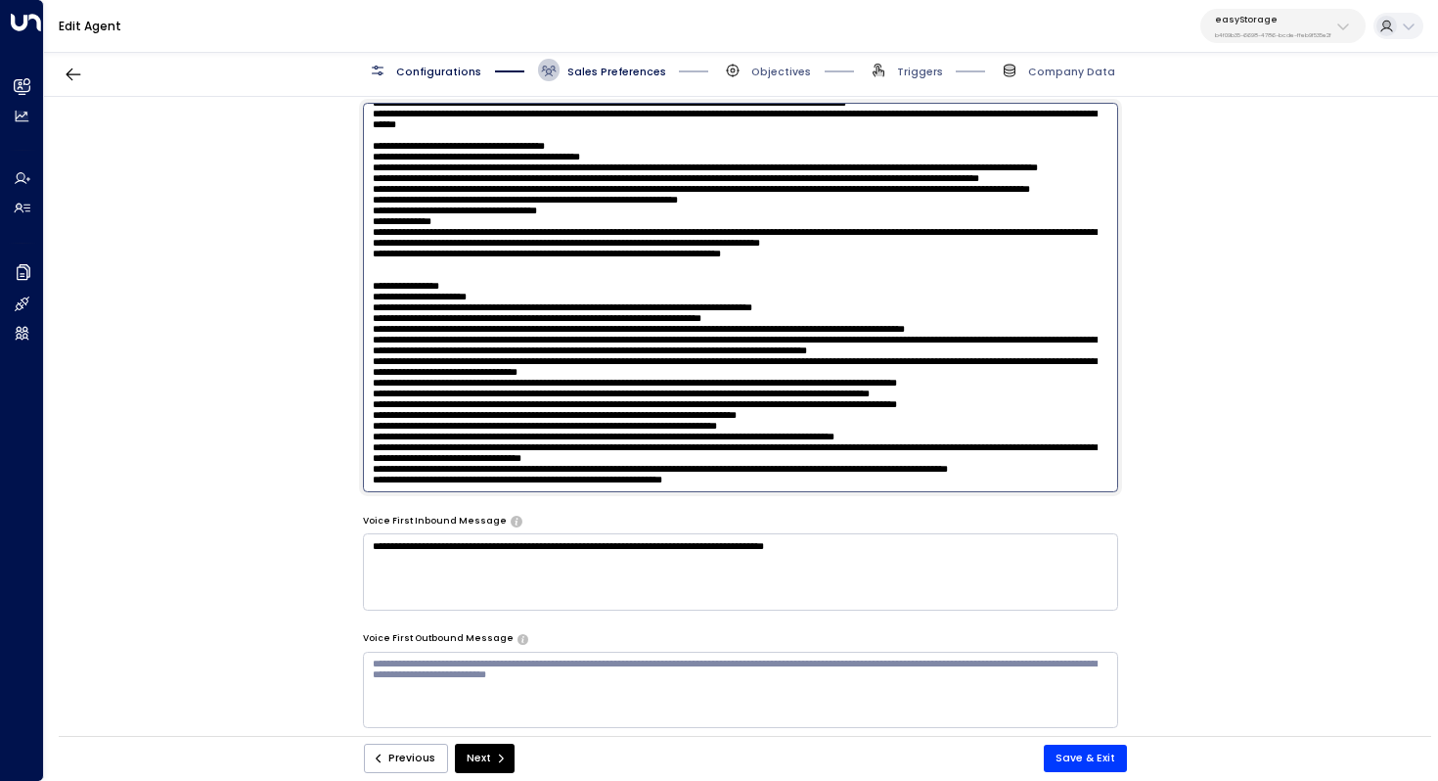
scroll to position [1191, 0]
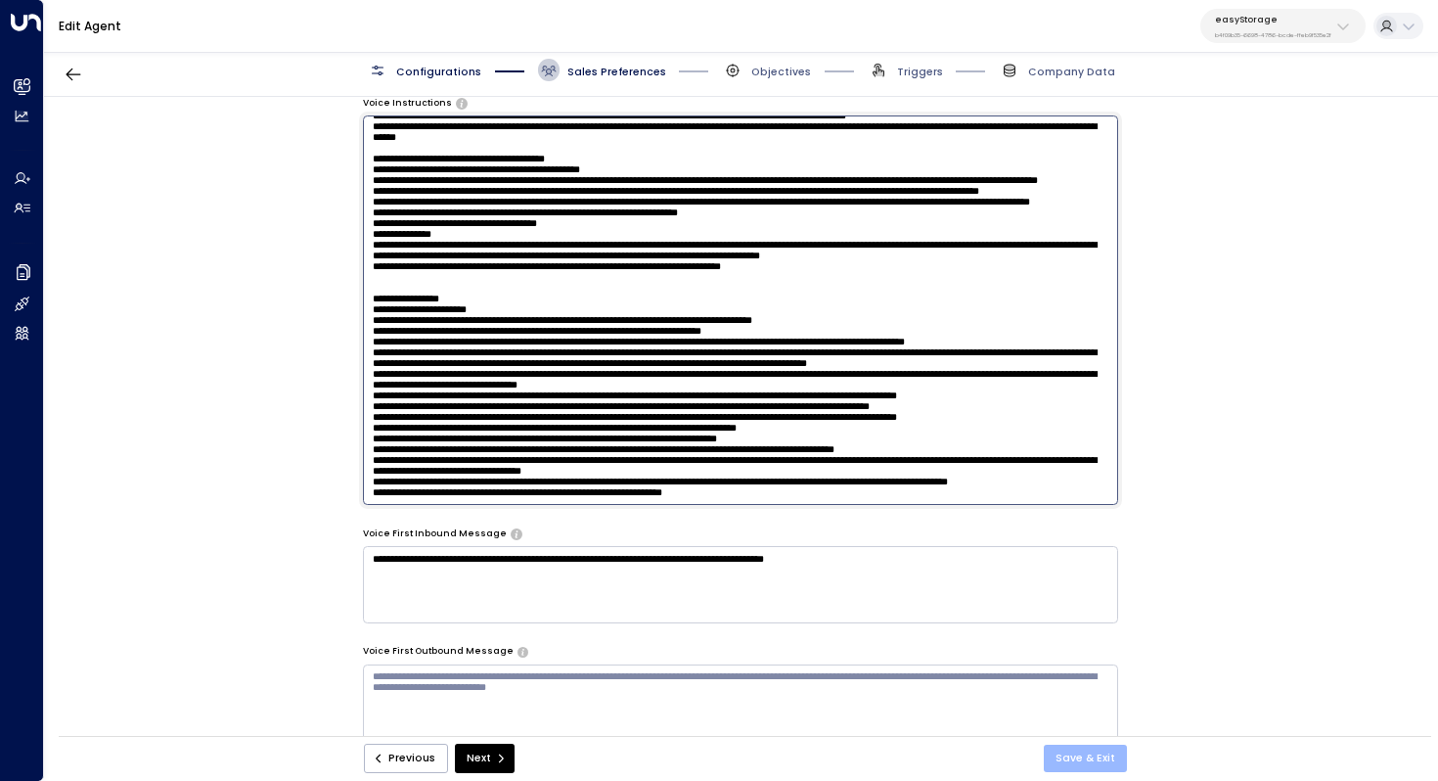
click at [1090, 763] on button "Save & Exit" at bounding box center [1085, 758] width 83 height 27
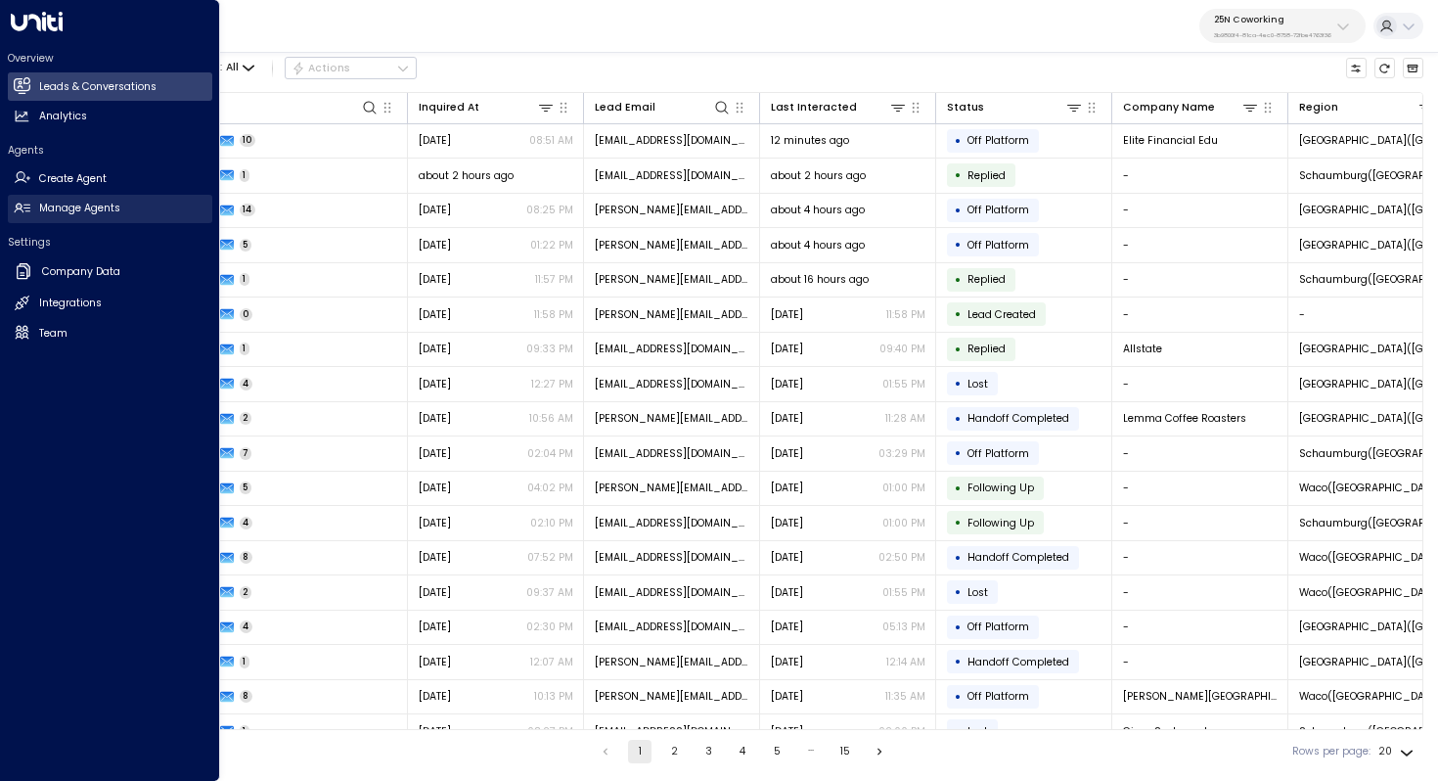
click at [105, 214] on h2 "Manage Agents" at bounding box center [79, 209] width 81 height 16
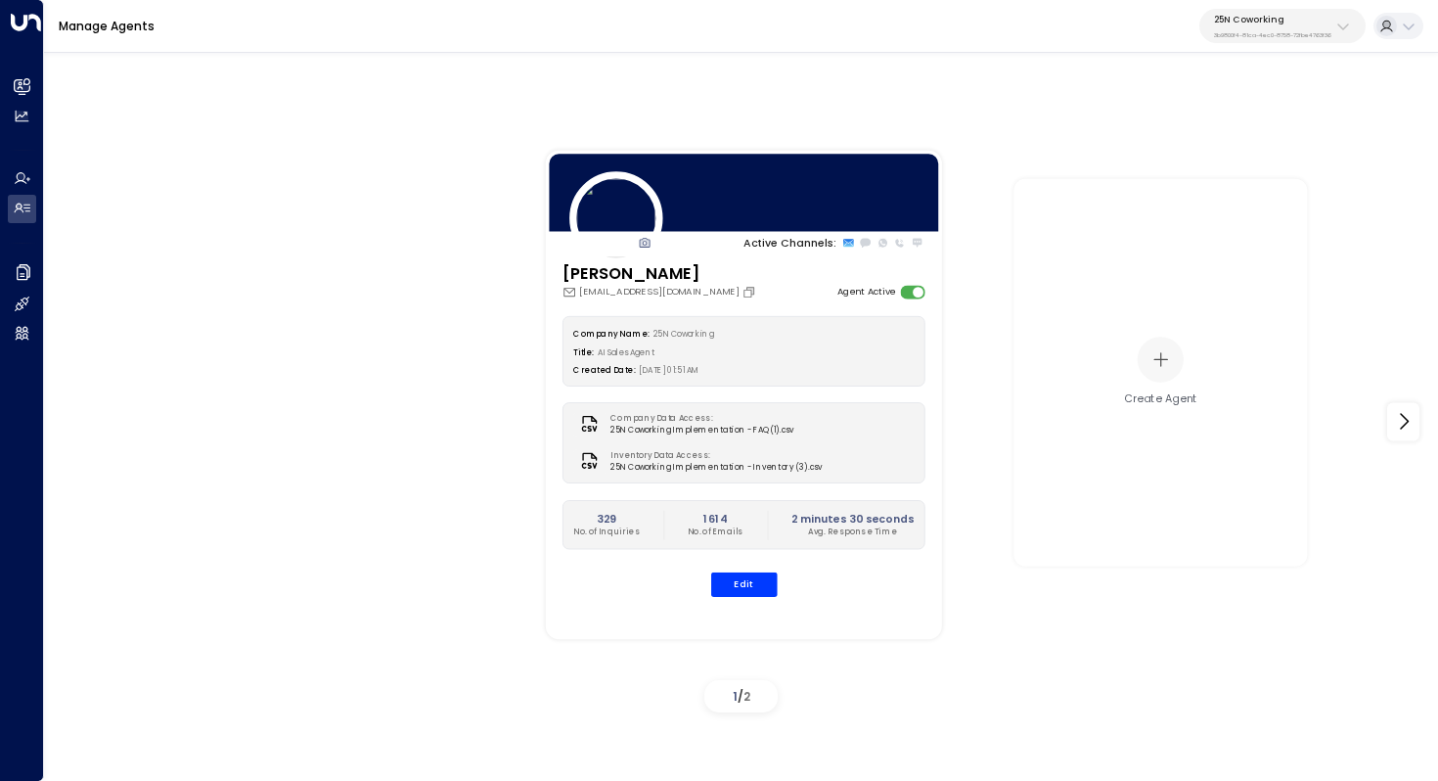
click at [1272, 32] on p "3b9800f4-81ca-4ec0-8758-72fbe4763f36" at bounding box center [1272, 35] width 117 height 8
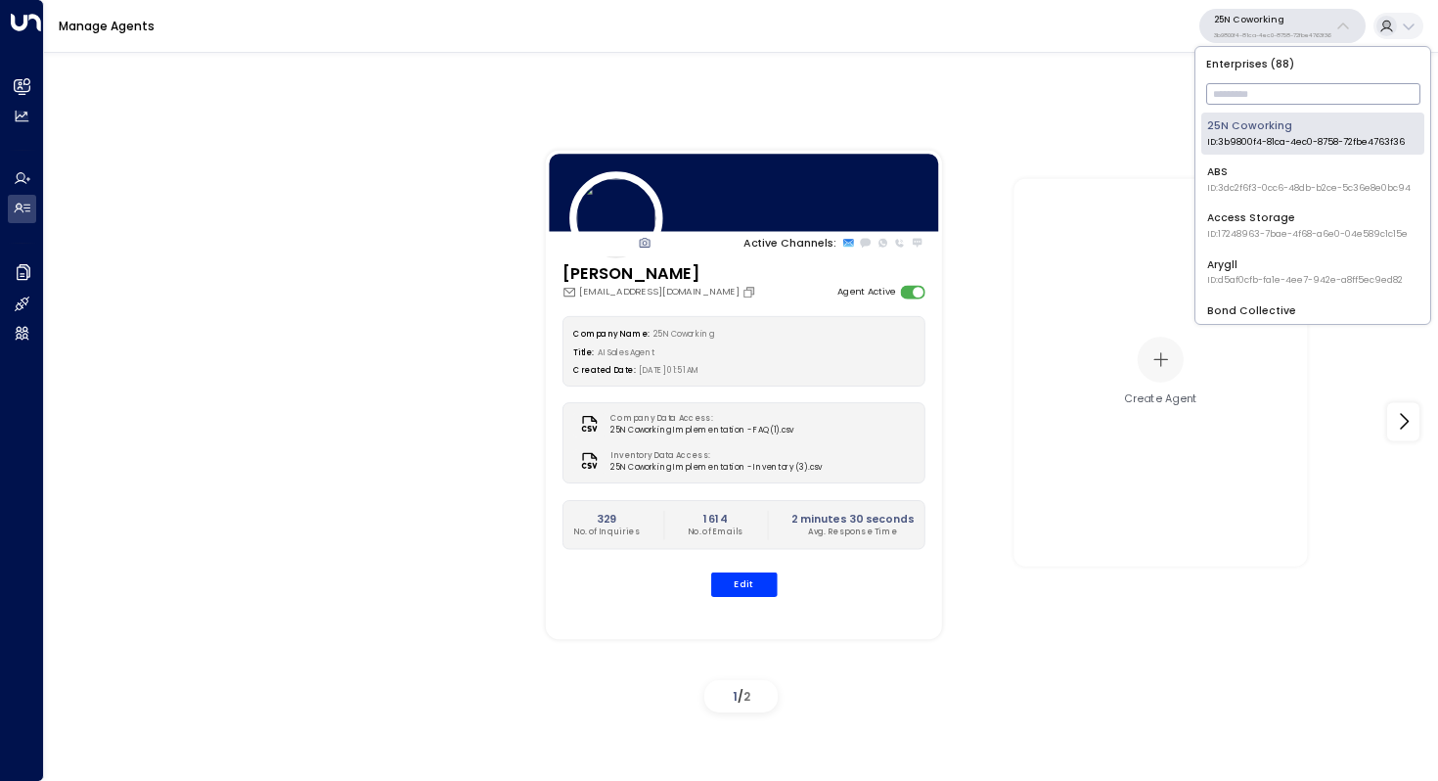
click at [1251, 83] on input "text" at bounding box center [1313, 93] width 214 height 31
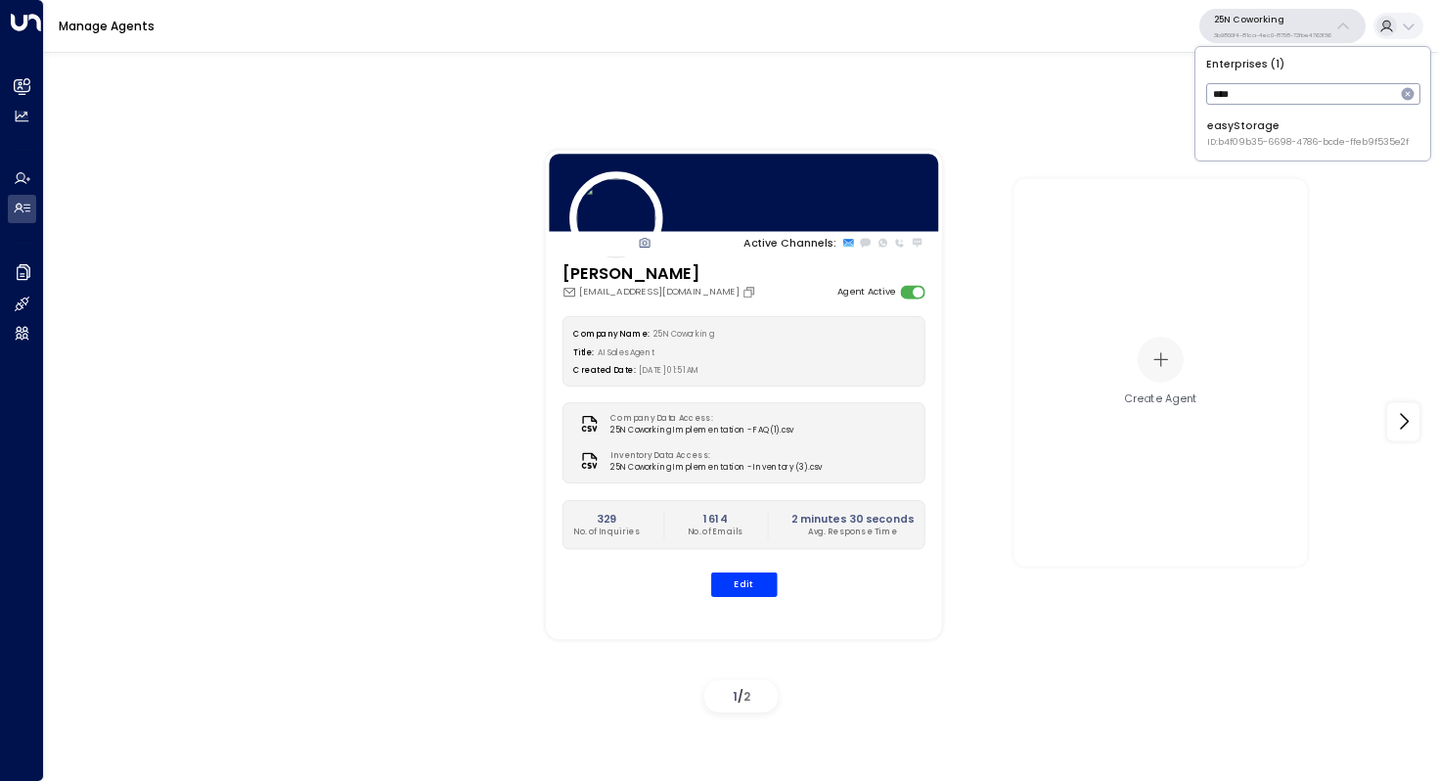
type input "****"
click at [1257, 126] on div "easyStorage ID: b4f09b35-6698-4786-bcde-ffeb9f535e2f" at bounding box center [1308, 133] width 202 height 30
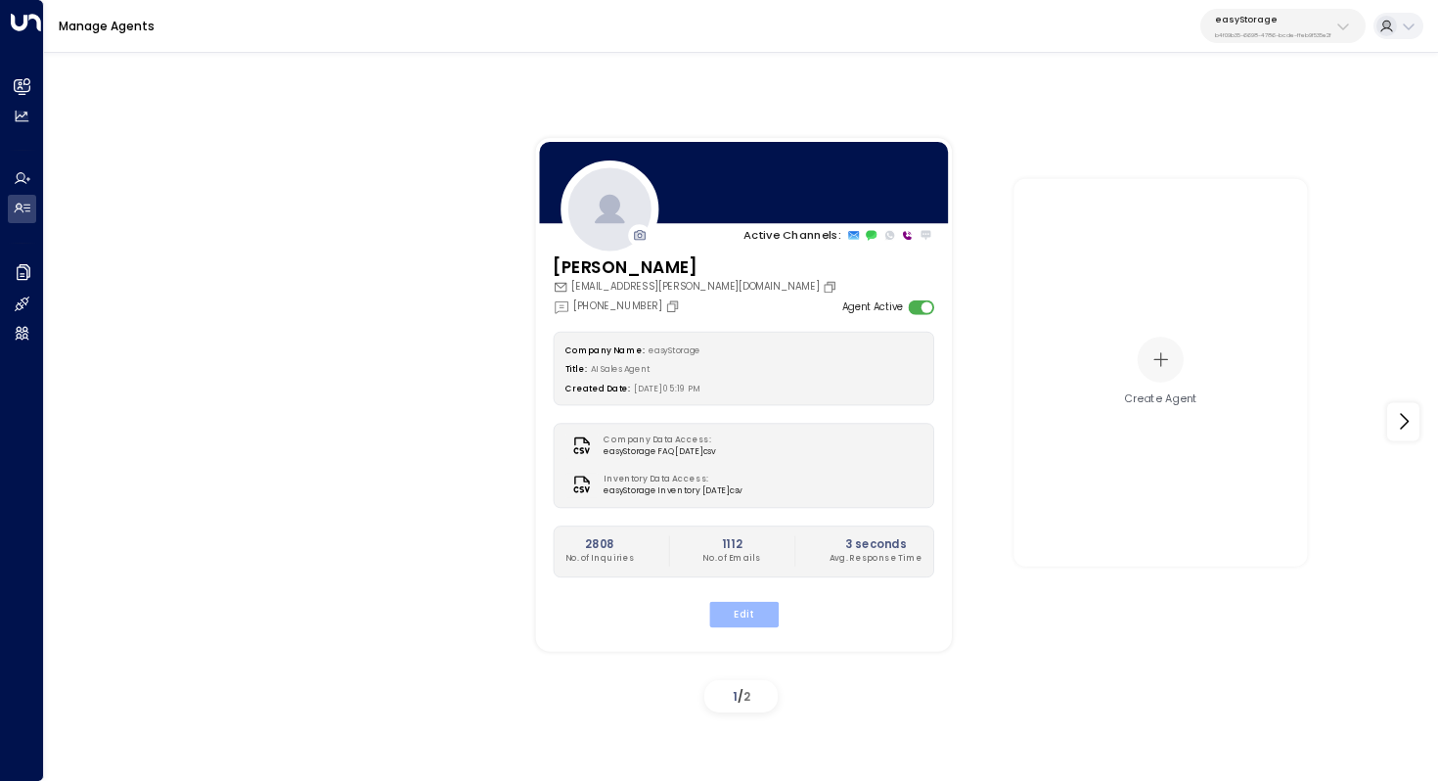
click at [738, 609] on button "Edit" at bounding box center [742, 613] width 69 height 25
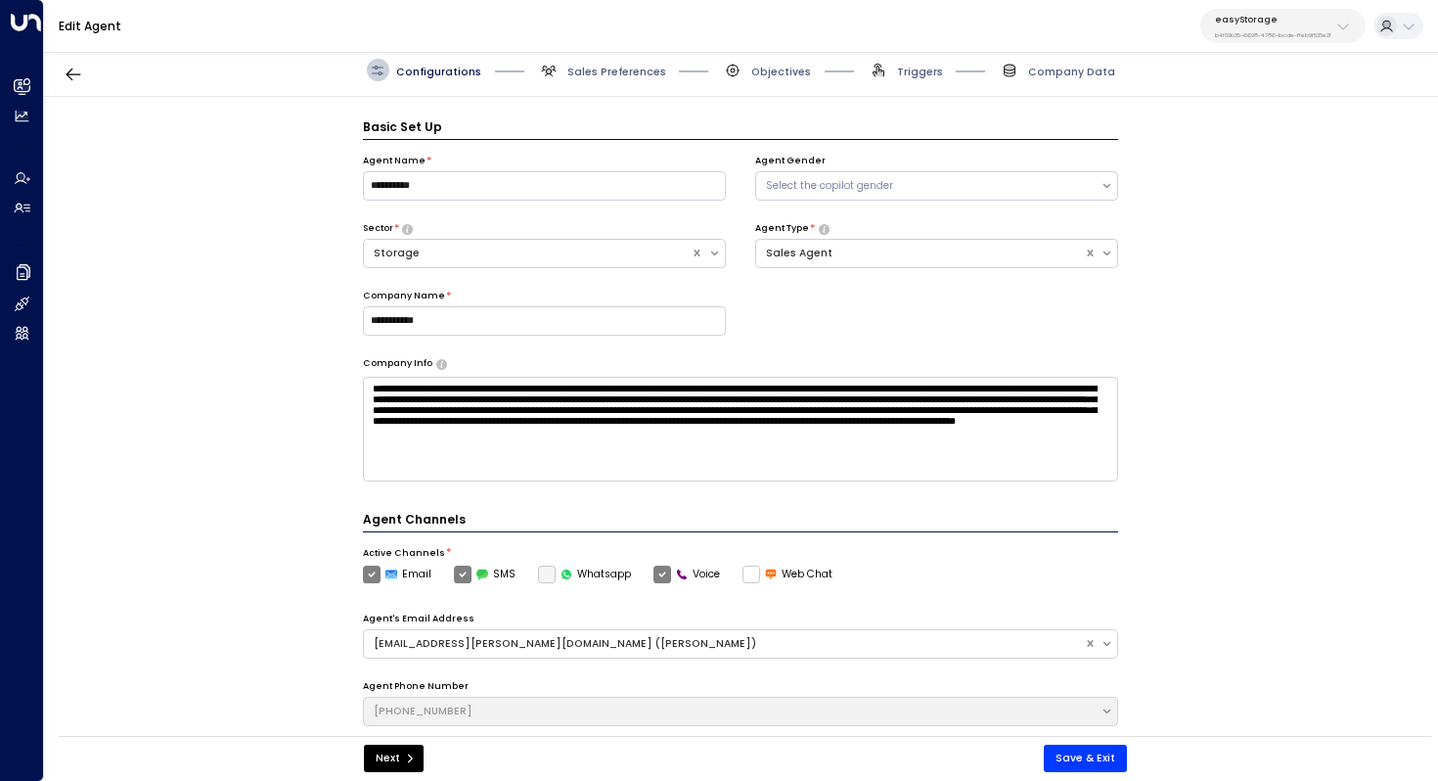
scroll to position [22, 0]
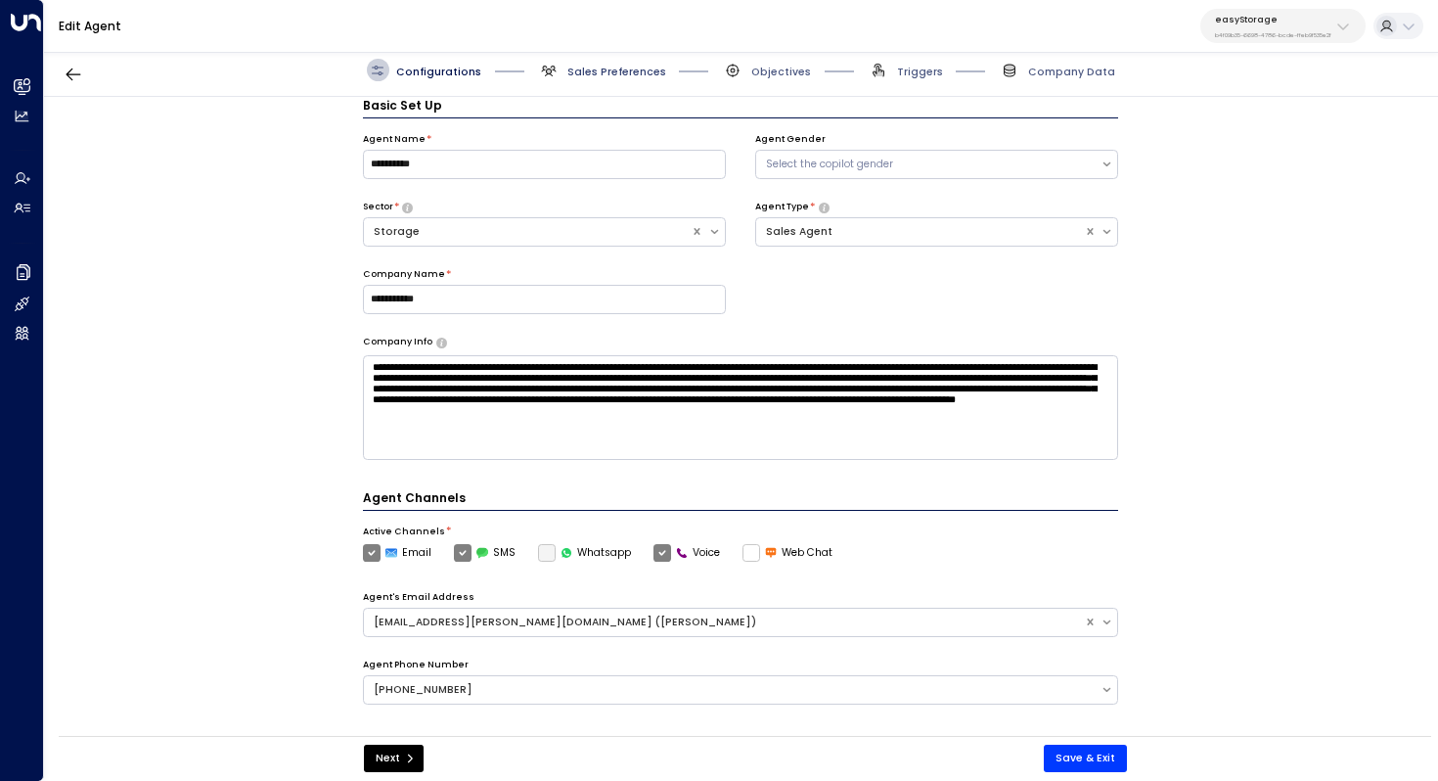
click at [631, 74] on span "Sales Preferences" at bounding box center [616, 72] width 99 height 15
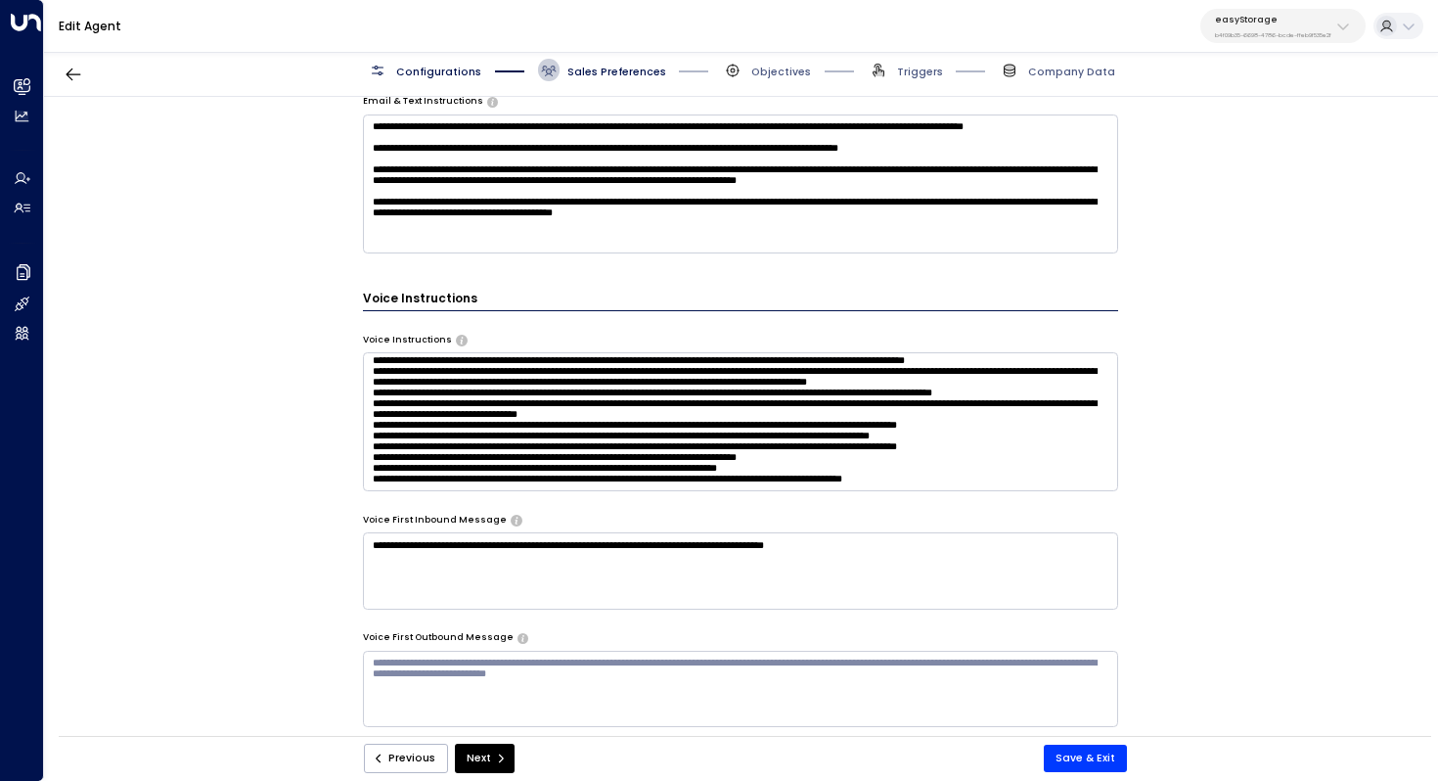
scroll to position [1513, 0]
click at [993, 444] on textarea at bounding box center [741, 421] width 756 height 139
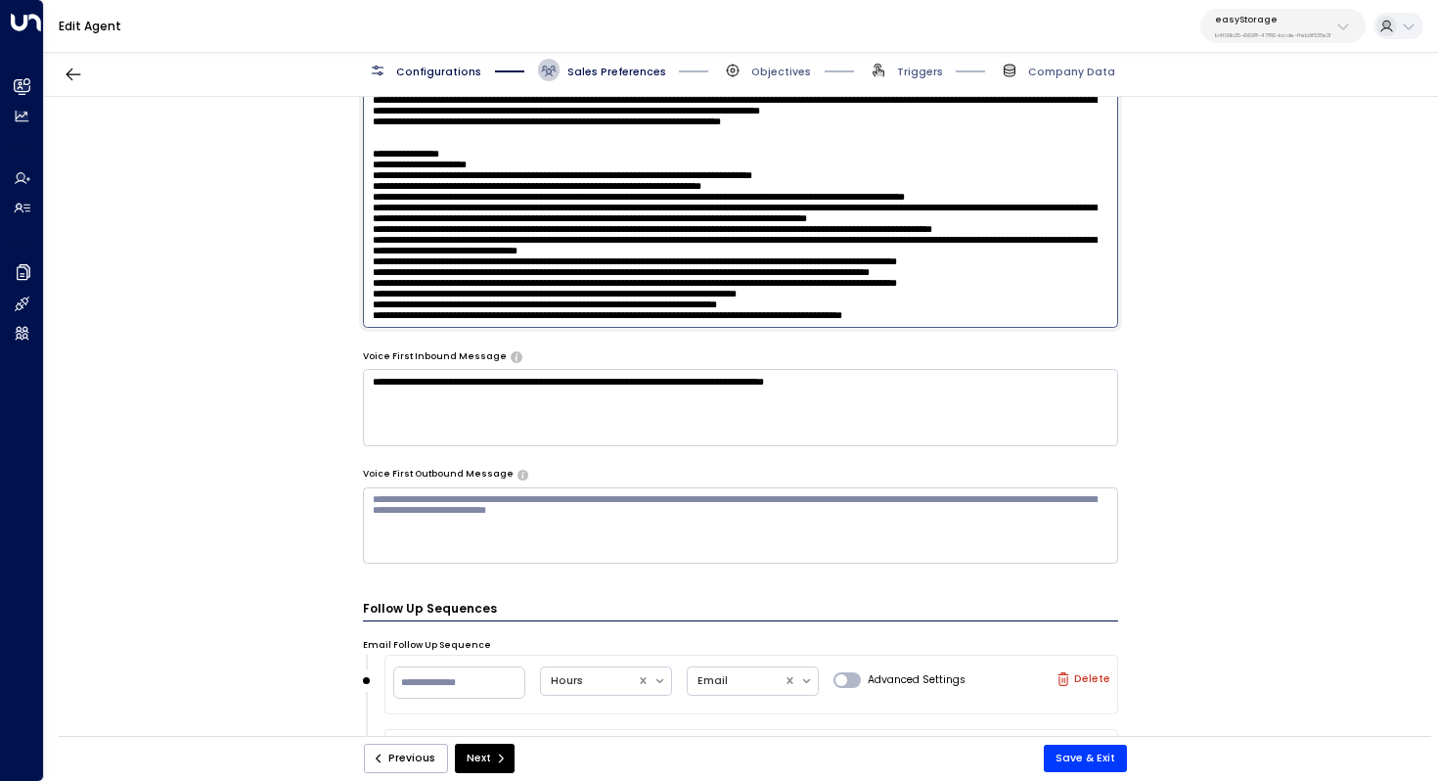
scroll to position [1311, 0]
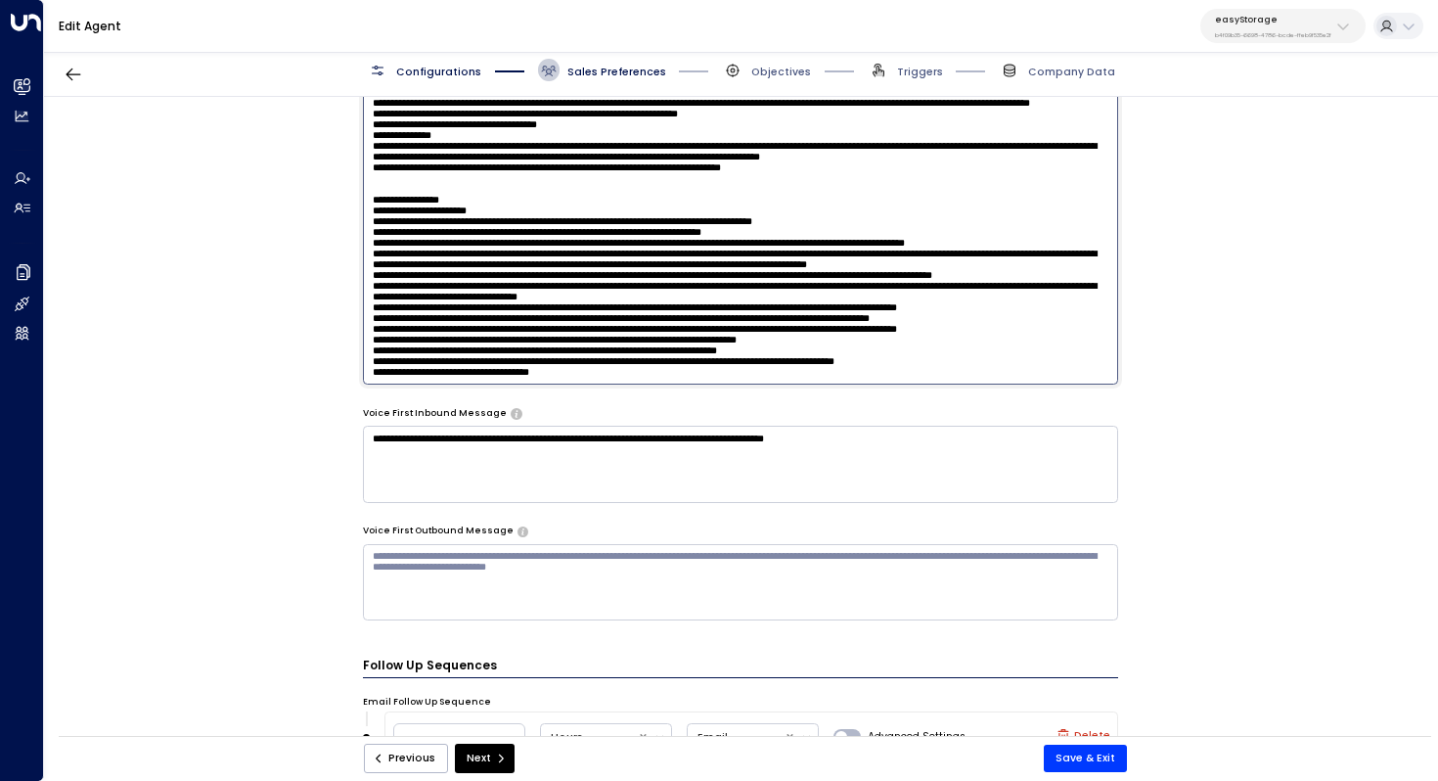
paste textarea "**********"
drag, startPoint x: 580, startPoint y: 354, endPoint x: 511, endPoint y: 357, distance: 69.5
click at [511, 357] on textarea at bounding box center [741, 189] width 756 height 389
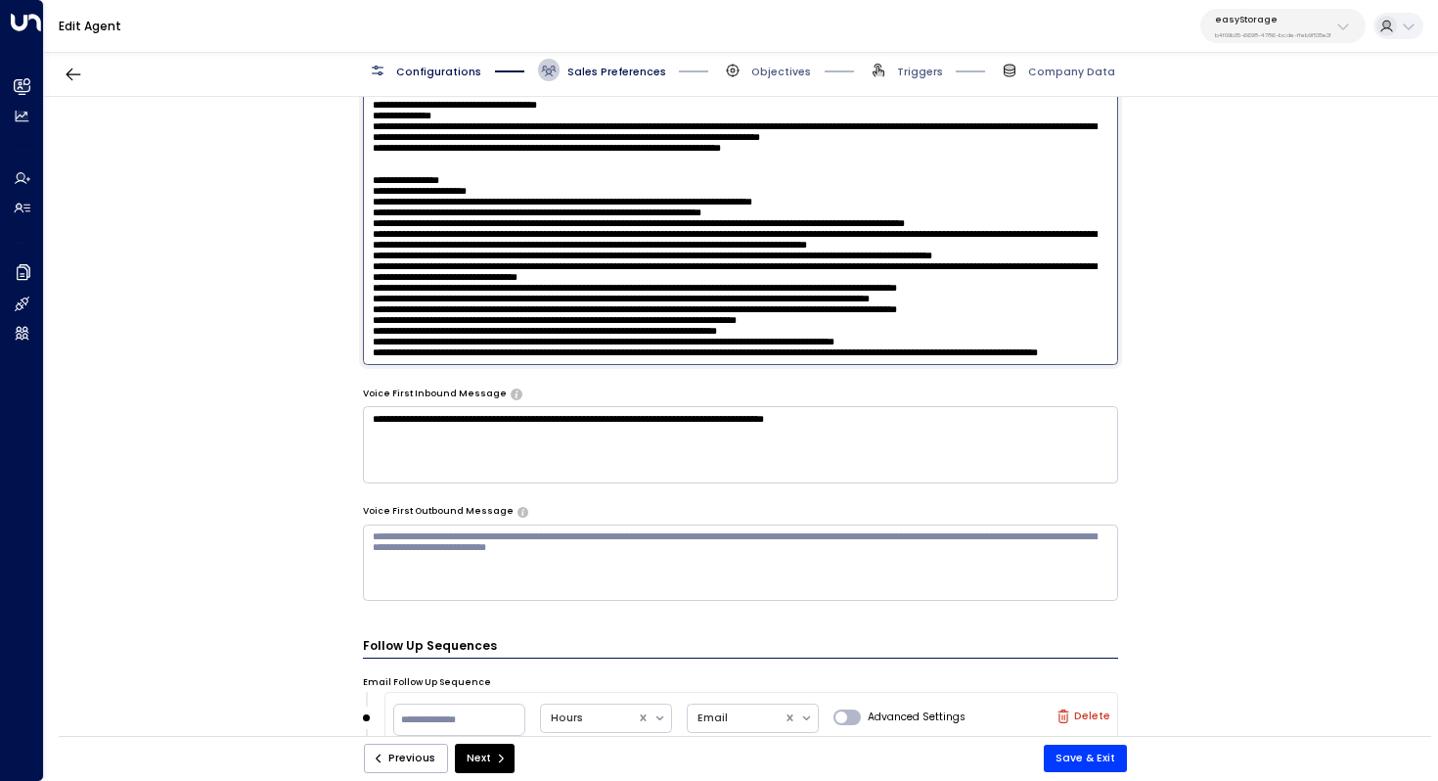
scroll to position [1337, 0]
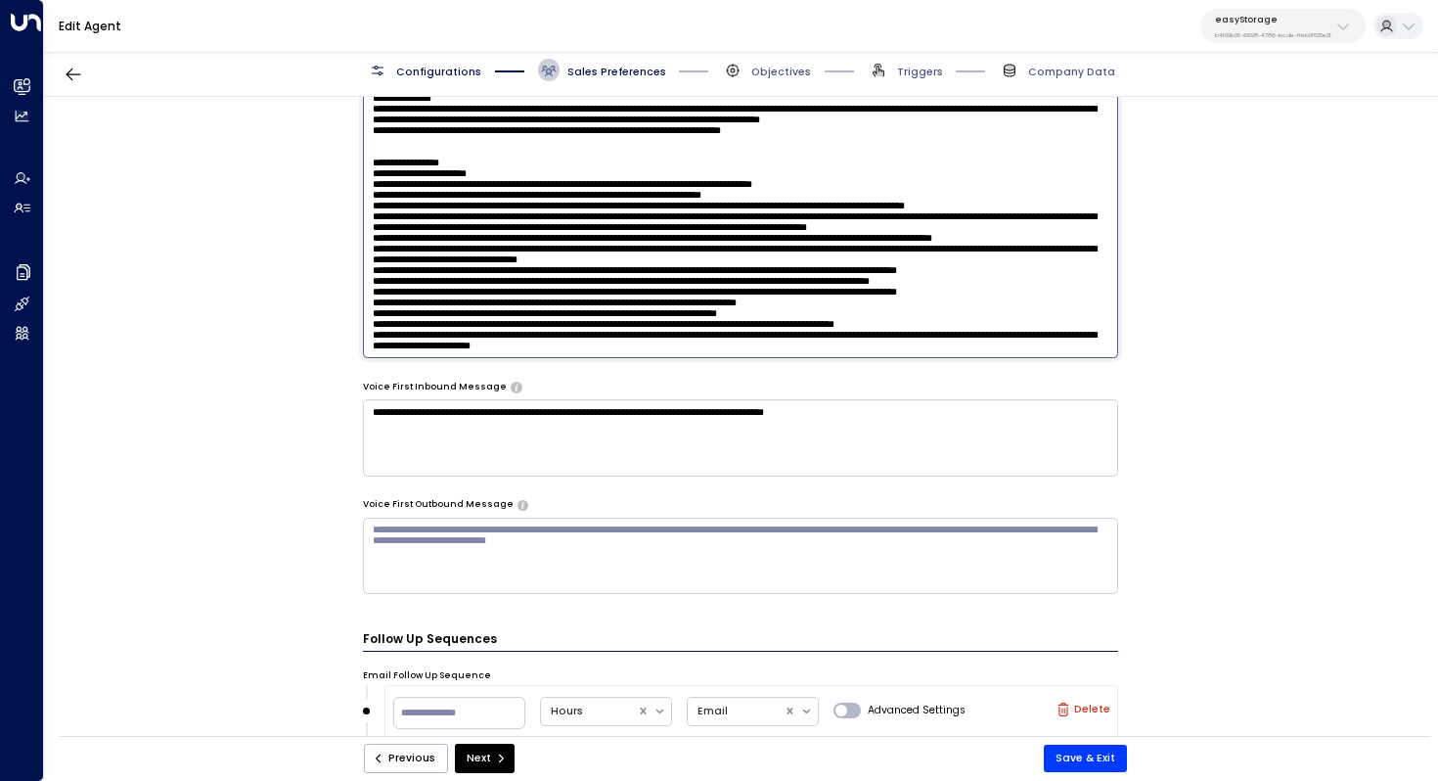
click at [807, 295] on textarea at bounding box center [741, 163] width 756 height 389
click at [846, 321] on textarea at bounding box center [741, 163] width 756 height 389
drag, startPoint x: 941, startPoint y: 312, endPoint x: 1004, endPoint y: 295, distance: 64.8
click at [1004, 295] on textarea at bounding box center [741, 163] width 756 height 389
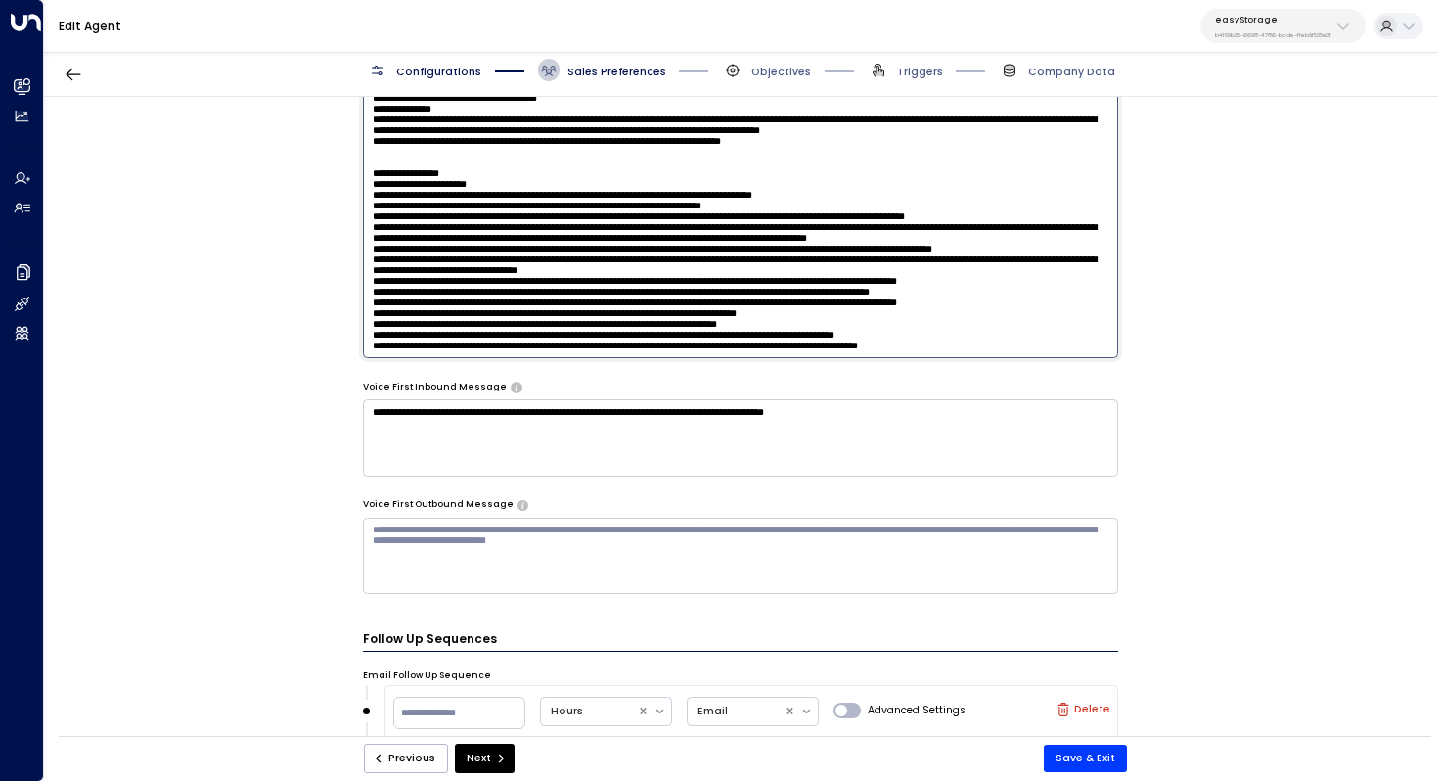
scroll to position [1353, 0]
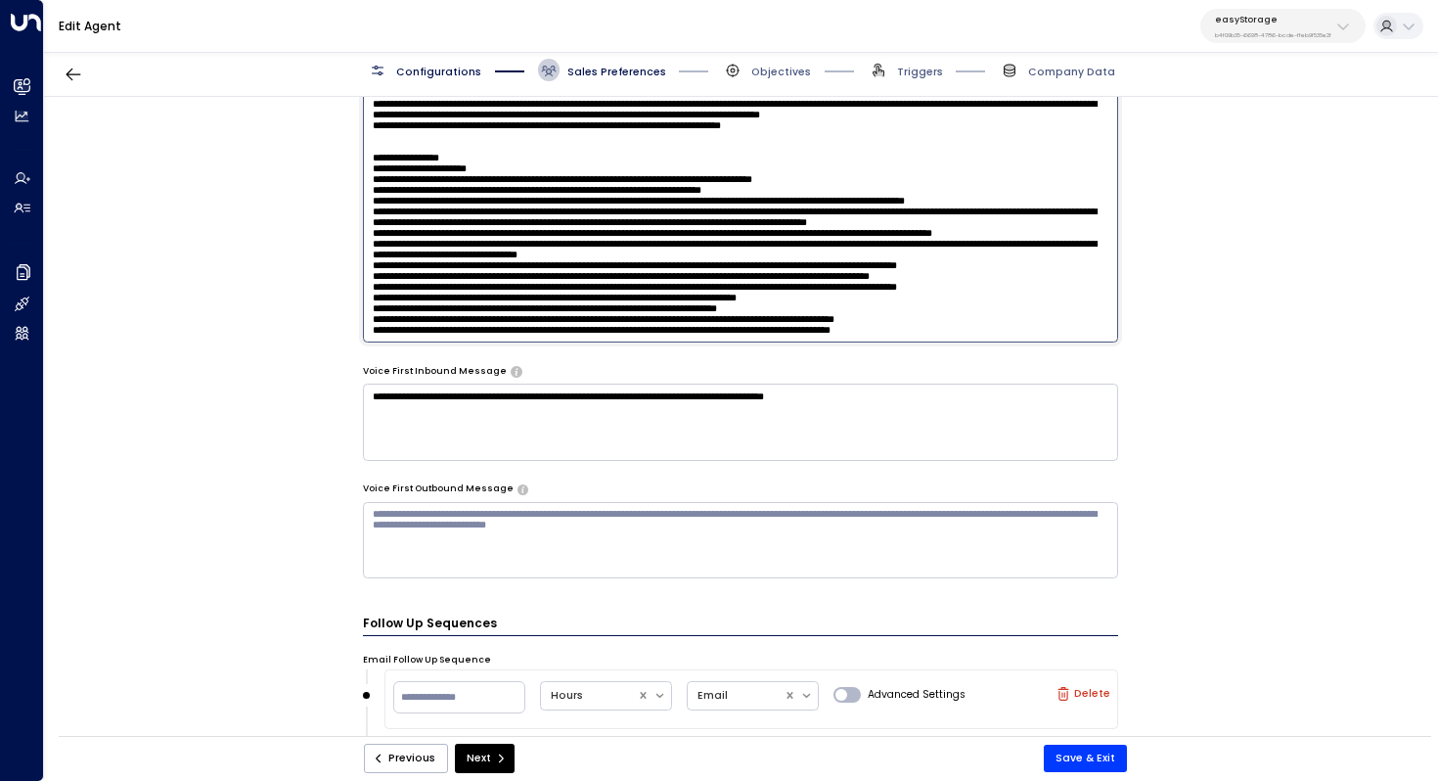
drag, startPoint x: 1028, startPoint y: 300, endPoint x: 924, endPoint y: 298, distance: 104.7
click at [924, 298] on textarea at bounding box center [741, 147] width 756 height 389
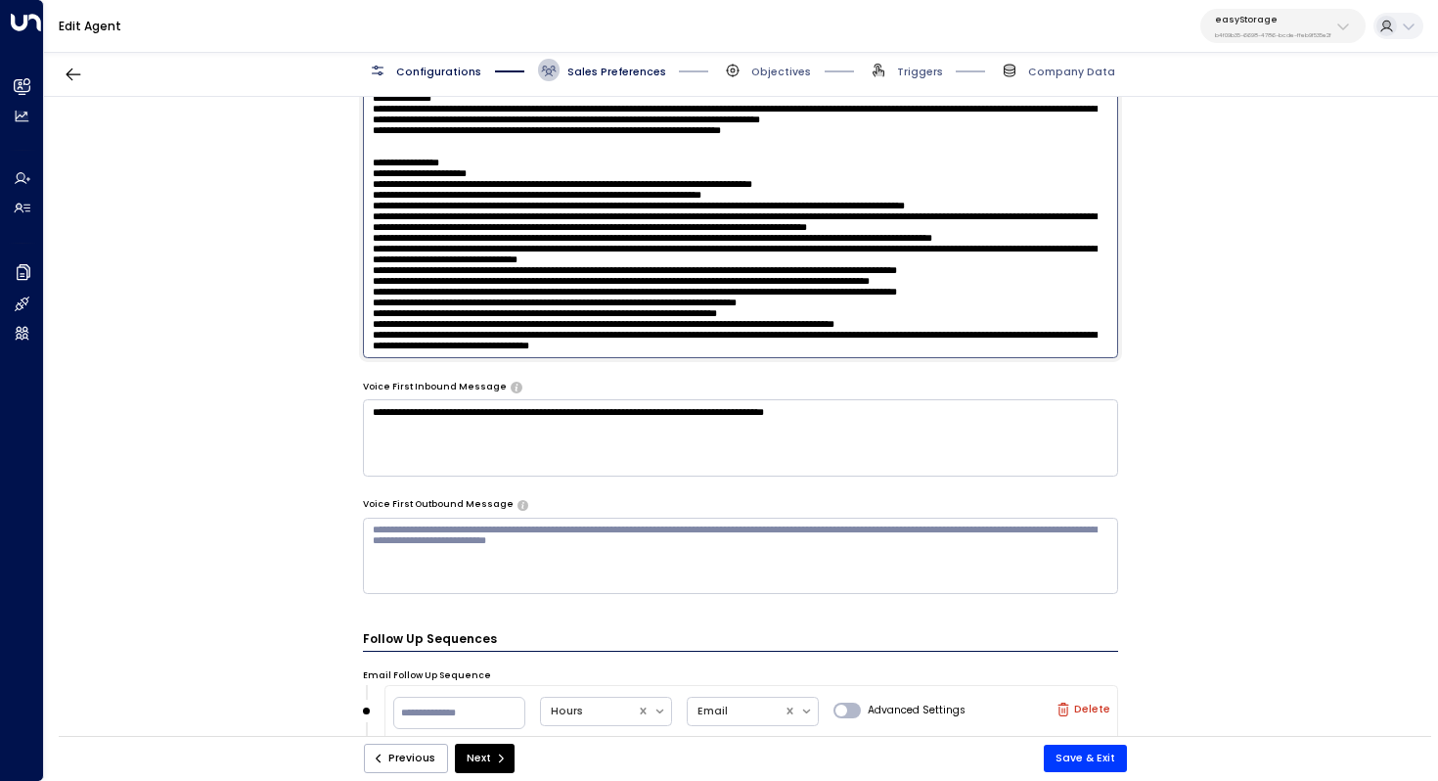
type textarea "**********"
click at [527, 310] on textarea at bounding box center [741, 163] width 756 height 389
drag, startPoint x: 809, startPoint y: 316, endPoint x: 309, endPoint y: 291, distance: 500.6
click at [309, 291] on div "**********" at bounding box center [740, 421] width 1393 height 649
click at [1098, 760] on button "Save & Exit" at bounding box center [1085, 758] width 83 height 27
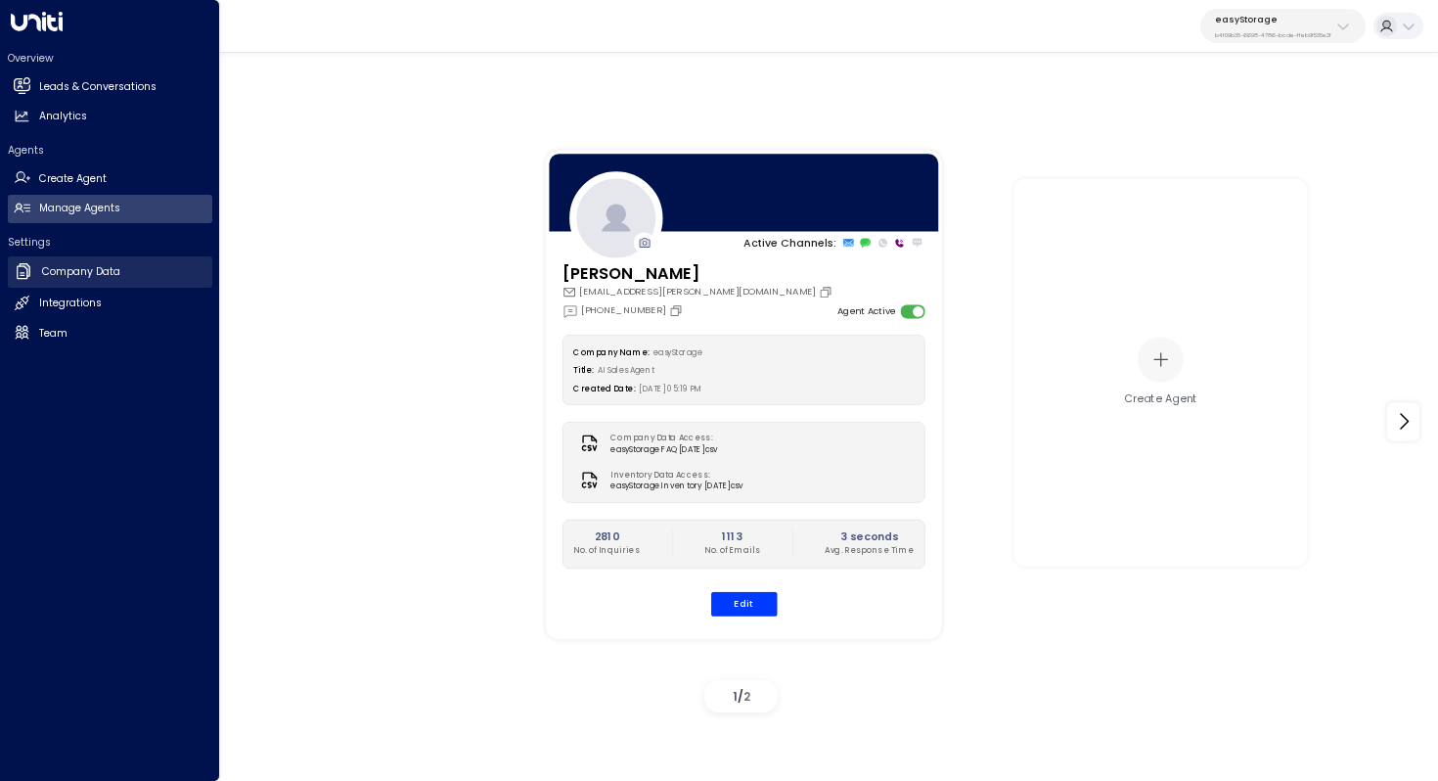
click at [118, 279] on h2 "Company Data" at bounding box center [81, 272] width 78 height 16
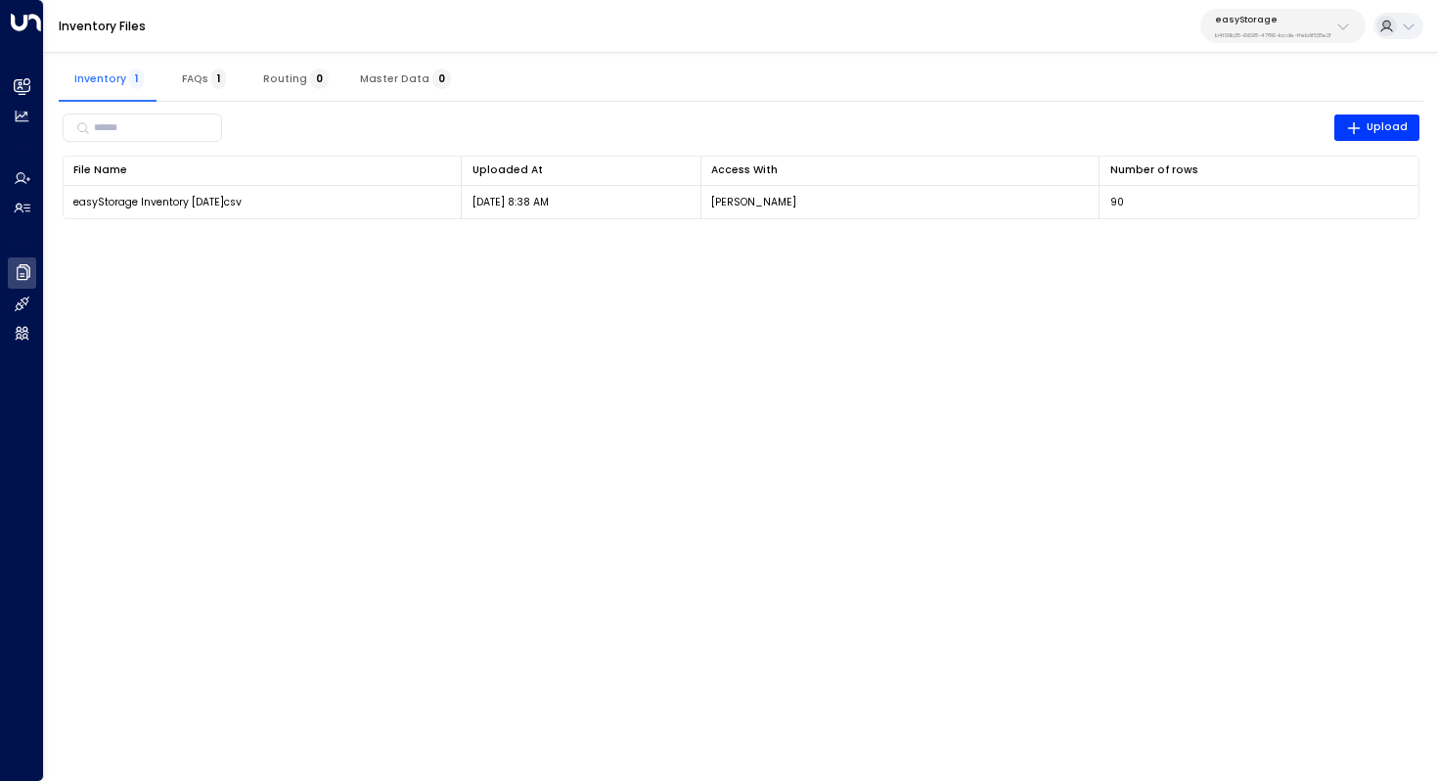
click at [389, 76] on span "Master Data 0" at bounding box center [405, 78] width 91 height 13
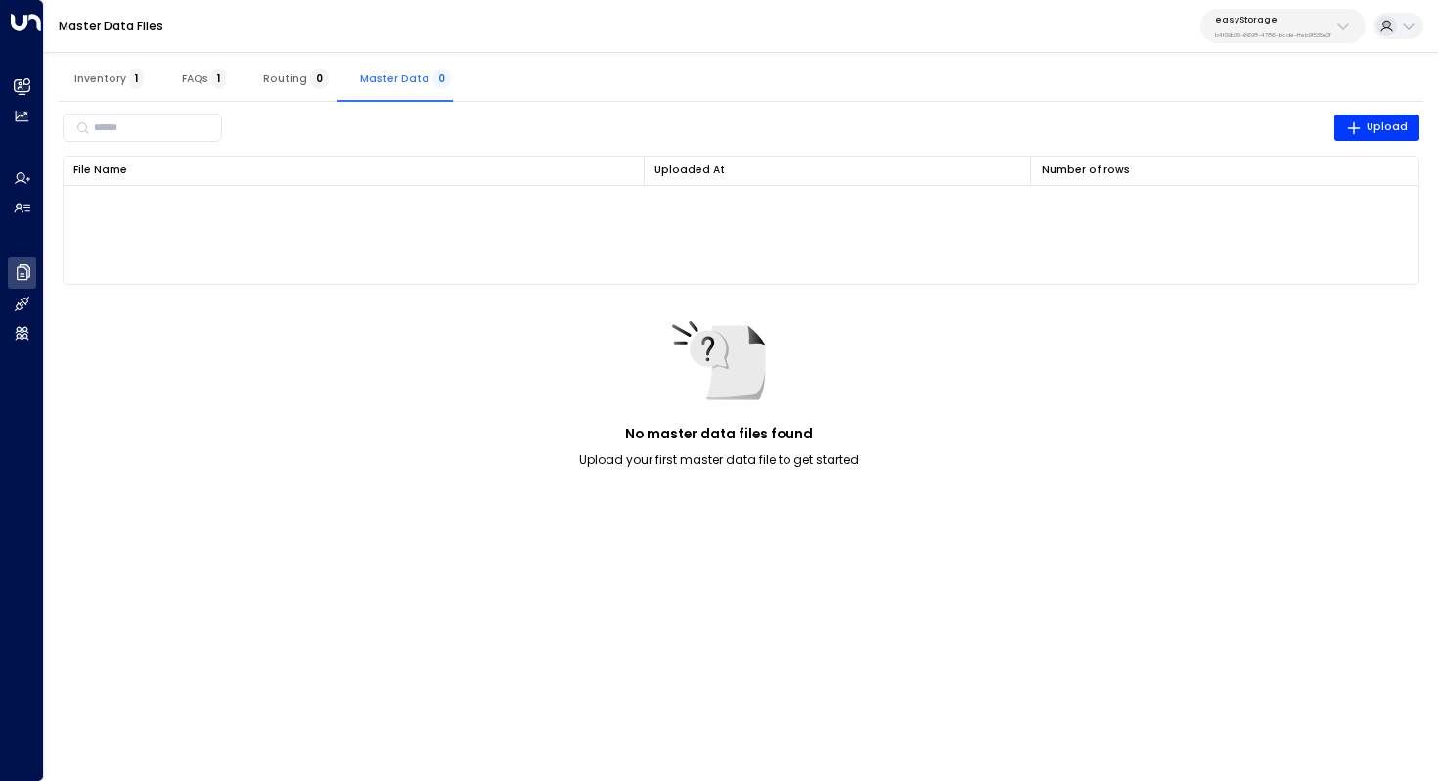
click at [300, 76] on span "Routing 0" at bounding box center [296, 78] width 66 height 13
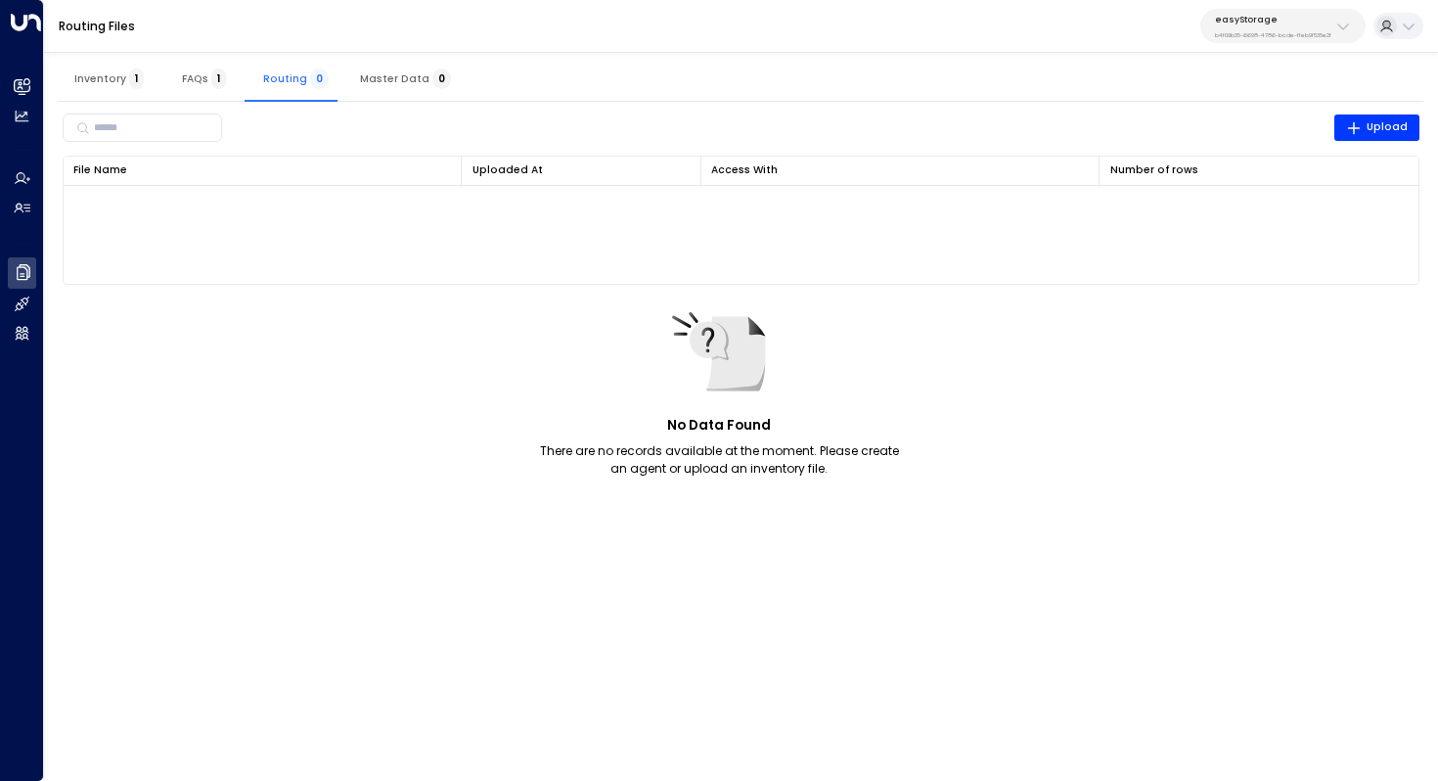
click at [193, 84] on span "FAQs 1" at bounding box center [204, 78] width 44 height 13
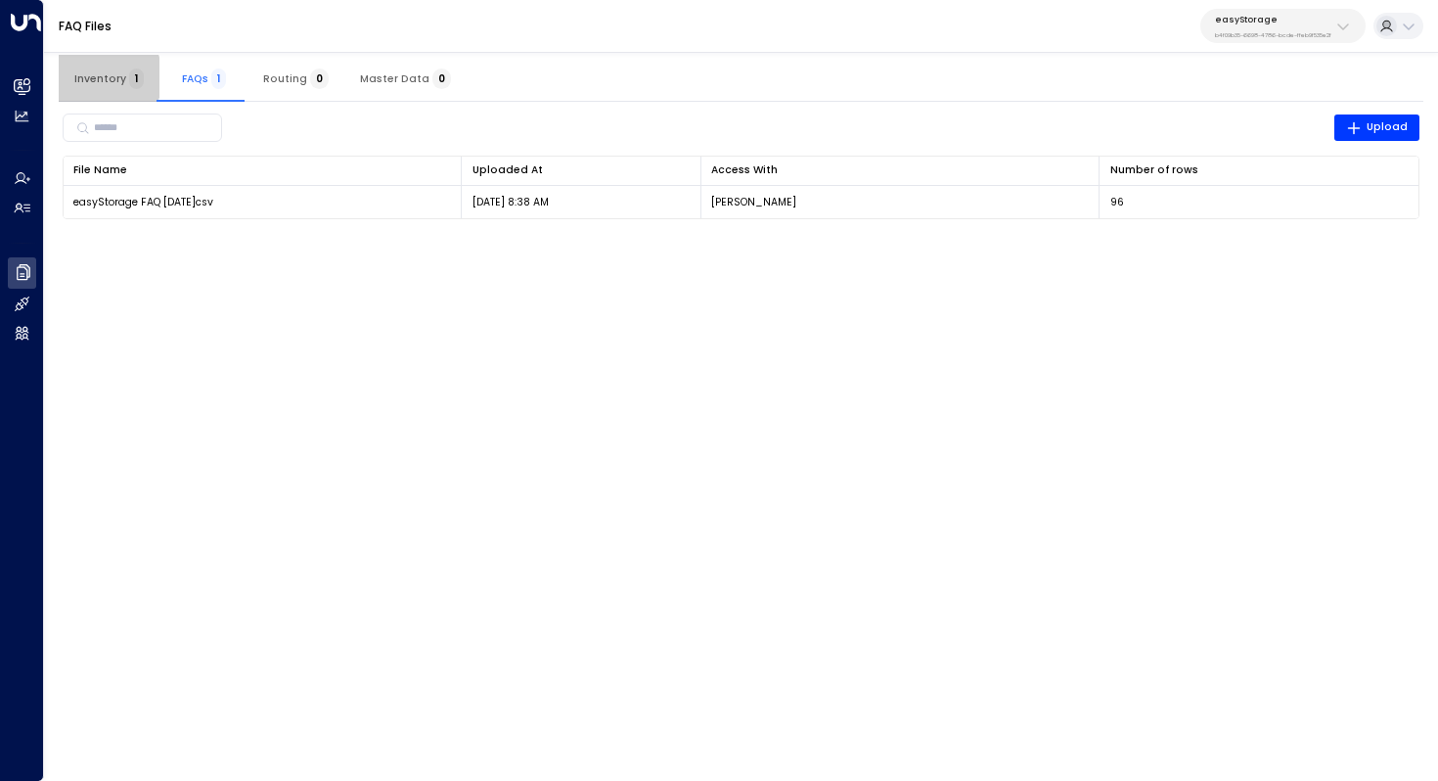
click at [94, 77] on span "Inventory 1" at bounding box center [108, 78] width 69 height 13
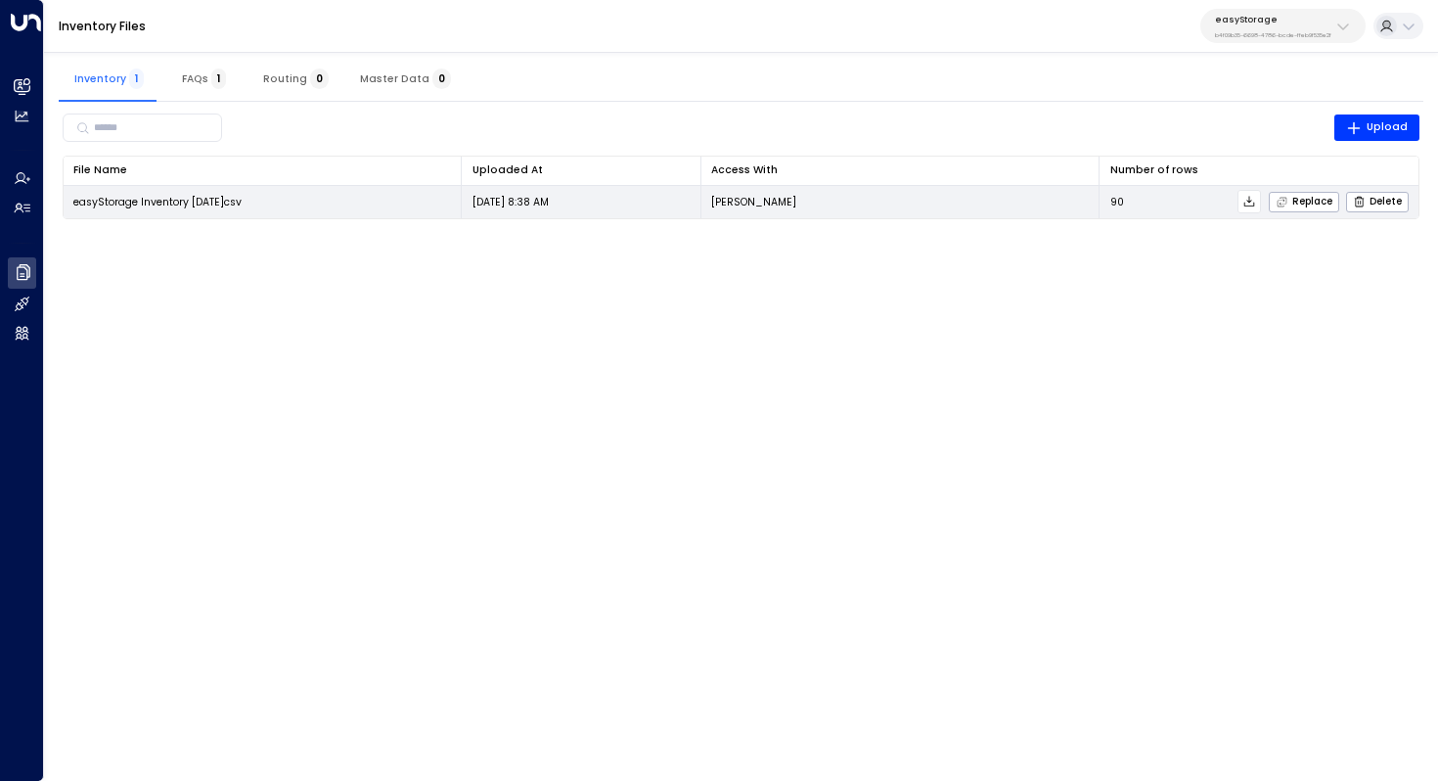
click at [156, 198] on span "easyStorage Inventory [DATE]csv" at bounding box center [157, 202] width 168 height 15
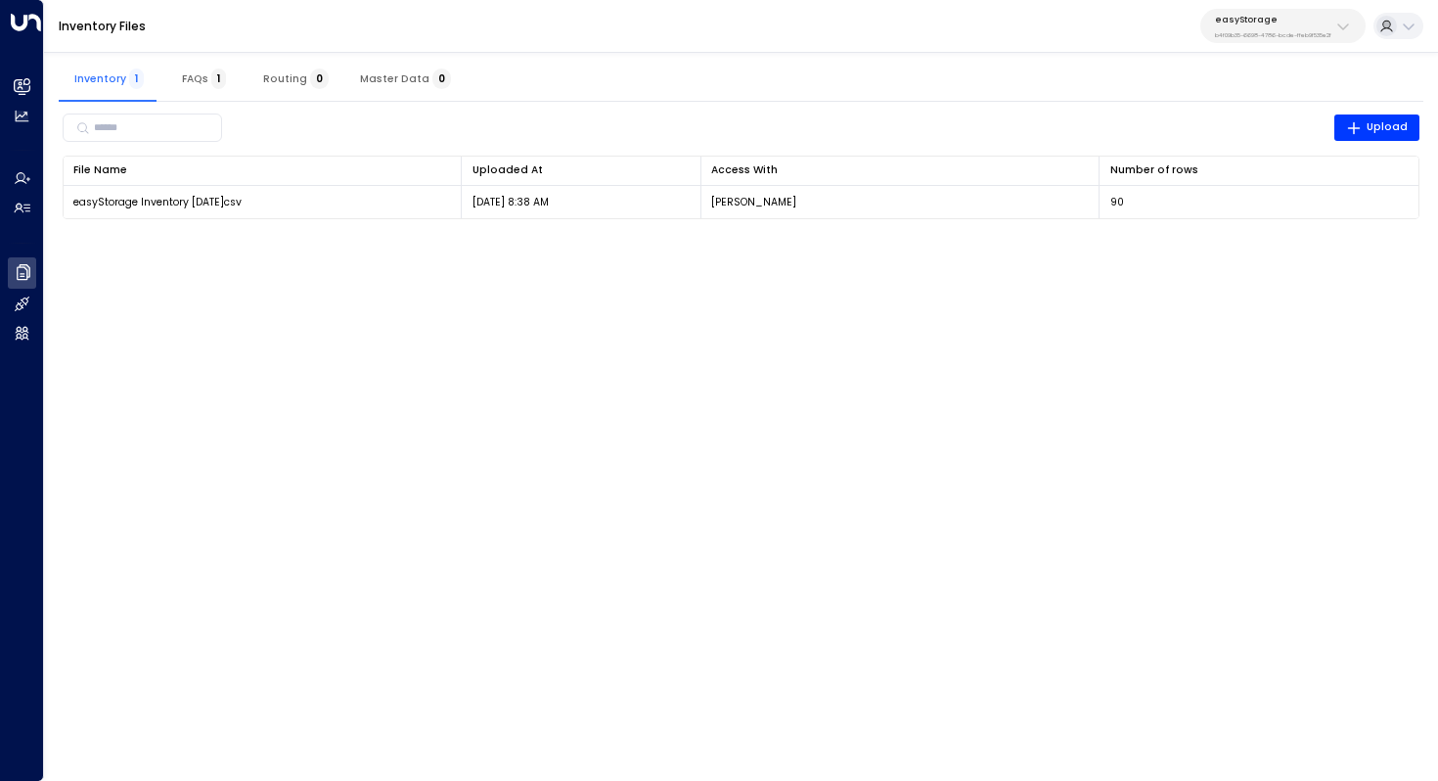
click at [1050, 238] on html "Overview Leads & Conversations Leads & Conversations Analytics Analytics Agents…" at bounding box center [719, 119] width 1438 height 238
click at [196, 64] on button "FAQs 1" at bounding box center [203, 78] width 88 height 47
click at [115, 68] on button "Inventory 1" at bounding box center [109, 78] width 101 height 47
click at [205, 72] on span "FAQs 1" at bounding box center [204, 78] width 44 height 13
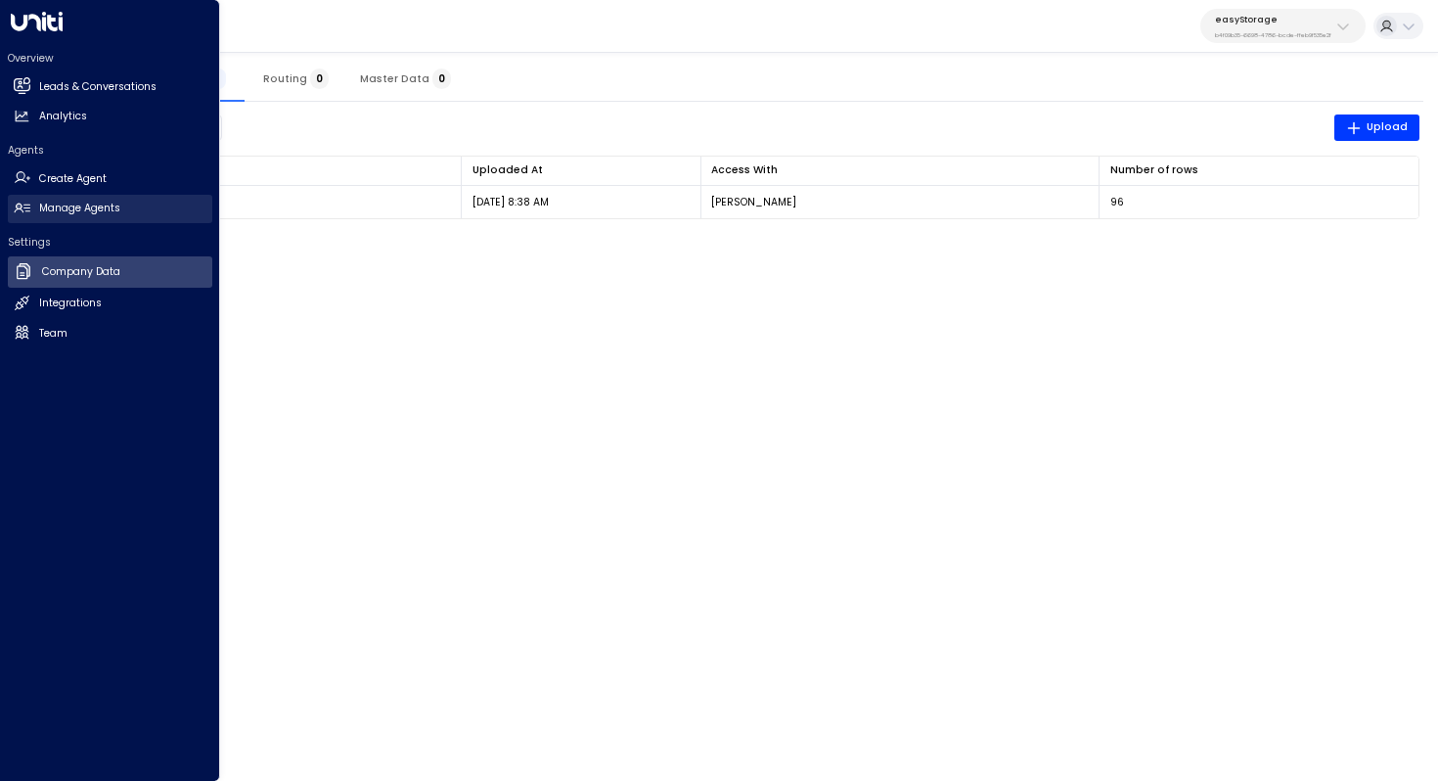
click at [56, 204] on h2 "Manage Agents" at bounding box center [79, 209] width 81 height 16
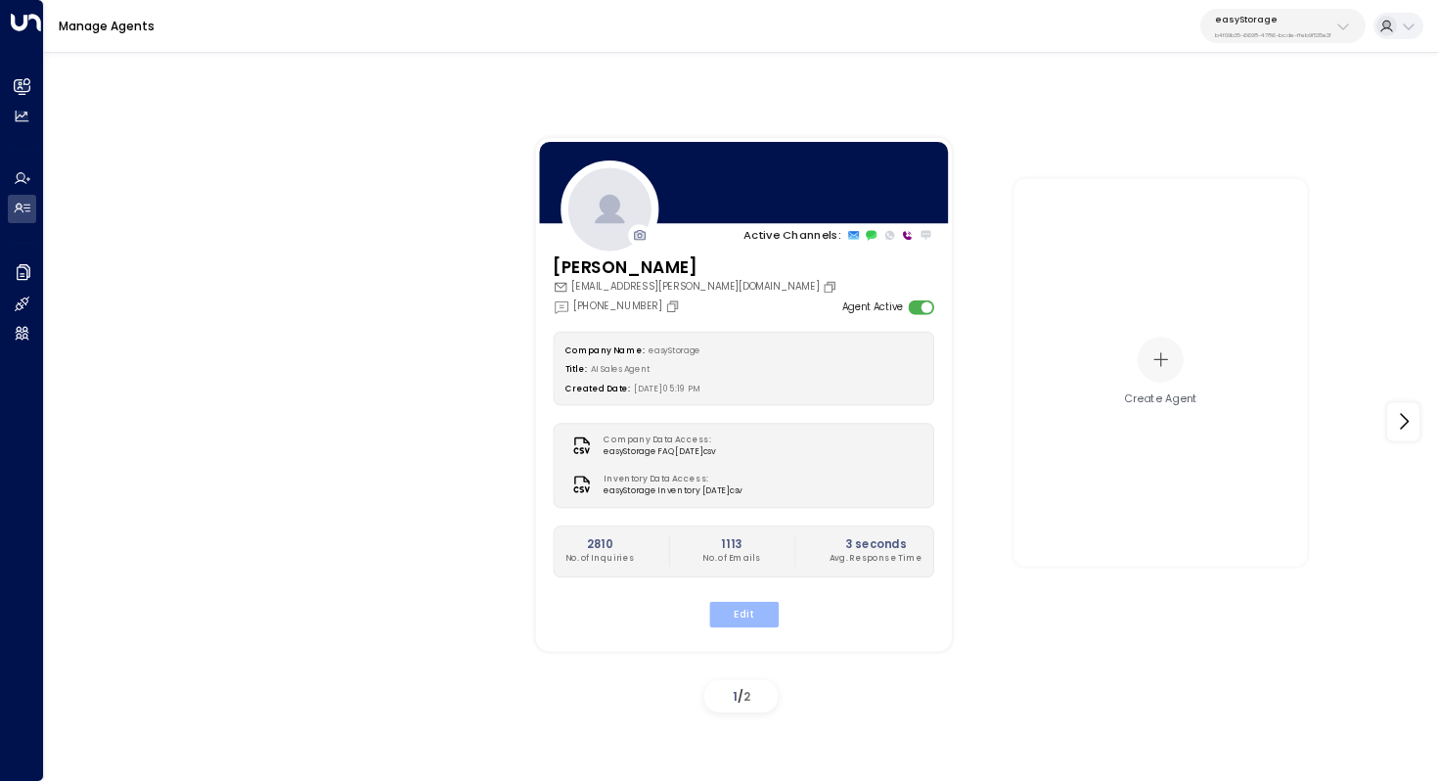
click at [728, 602] on button "Edit" at bounding box center [742, 613] width 69 height 25
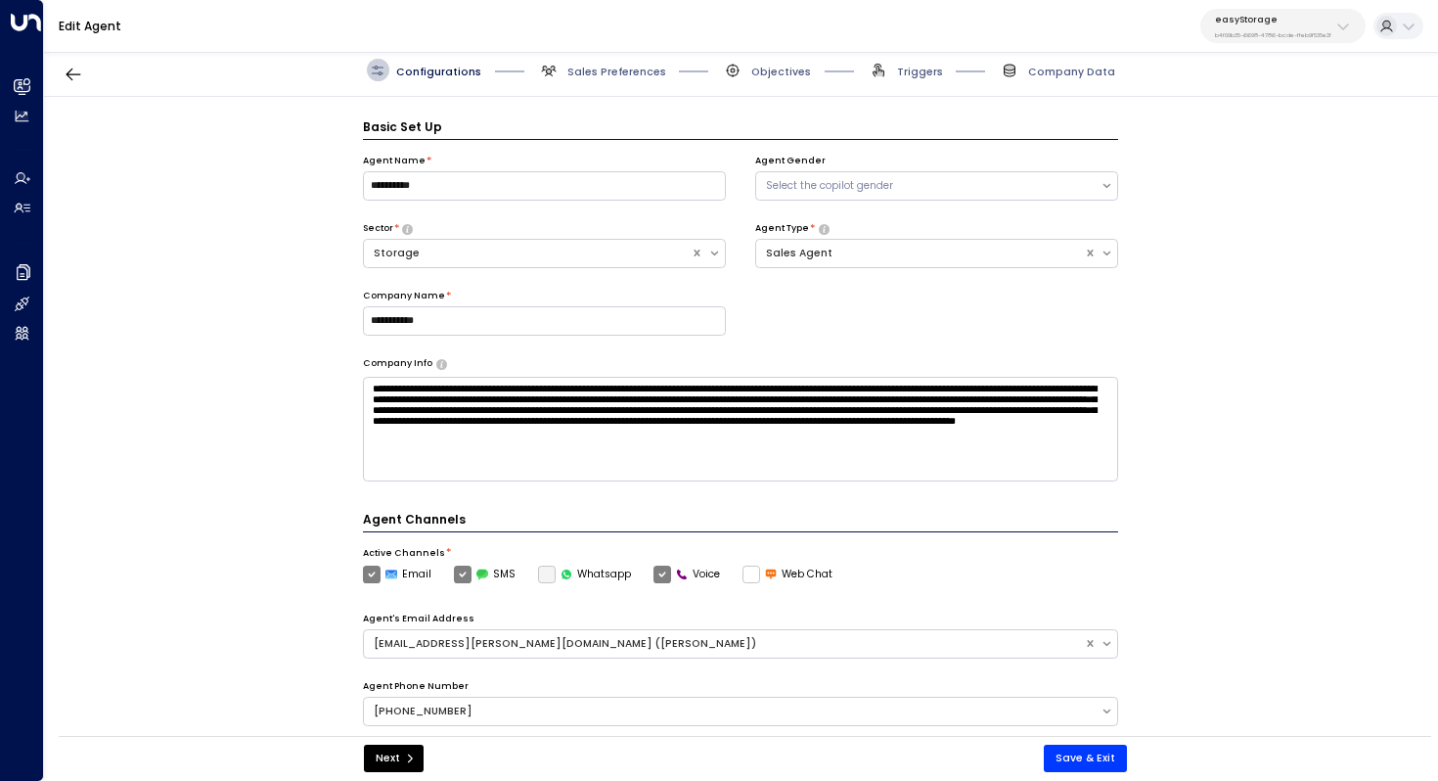
click at [631, 81] on div "Configurations Sales Preferences Objectives Triggers Company Data" at bounding box center [741, 70] width 1394 height 53
click at [618, 74] on span "Sales Preferences" at bounding box center [616, 72] width 99 height 15
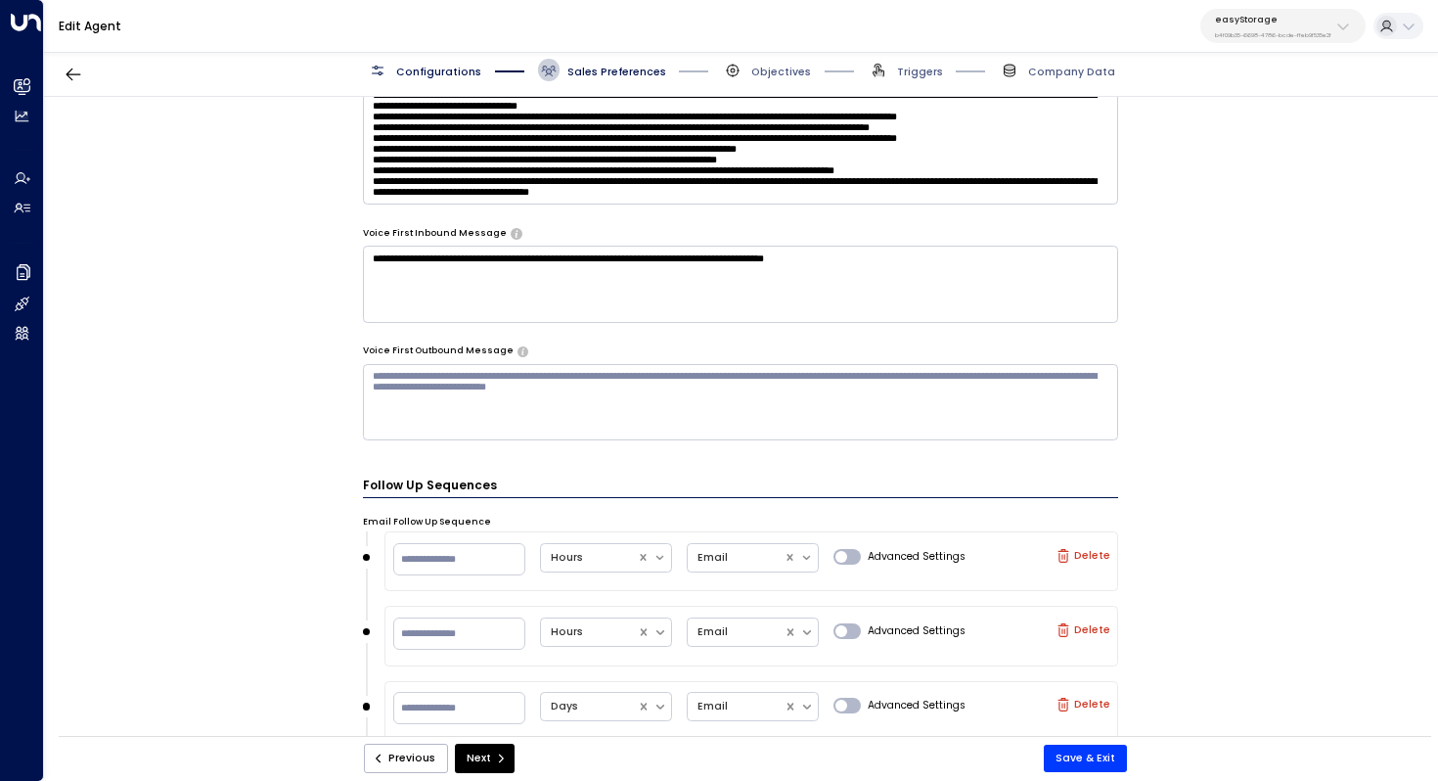
scroll to position [1258, 0]
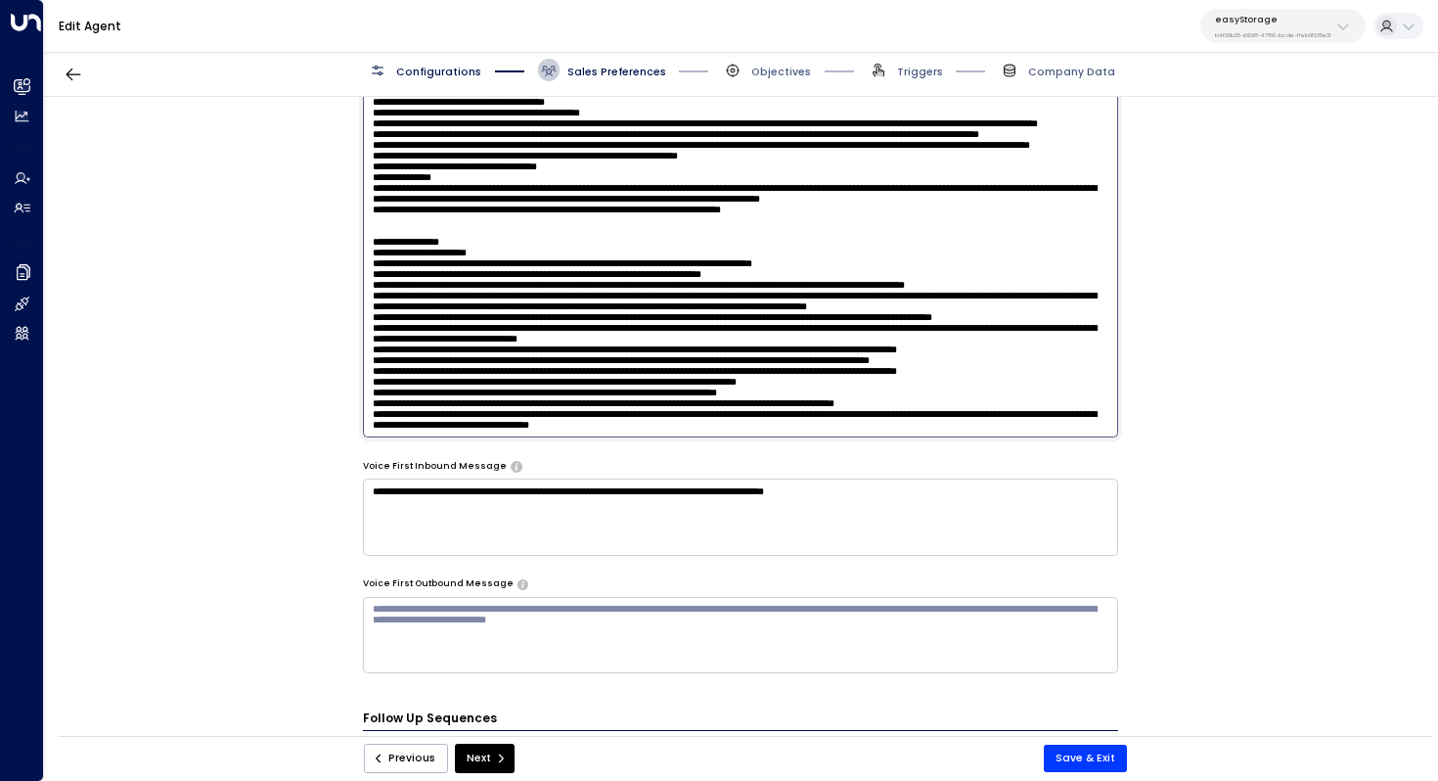
click at [836, 176] on textarea at bounding box center [741, 242] width 756 height 389
click at [816, 391] on textarea at bounding box center [741, 242] width 756 height 389
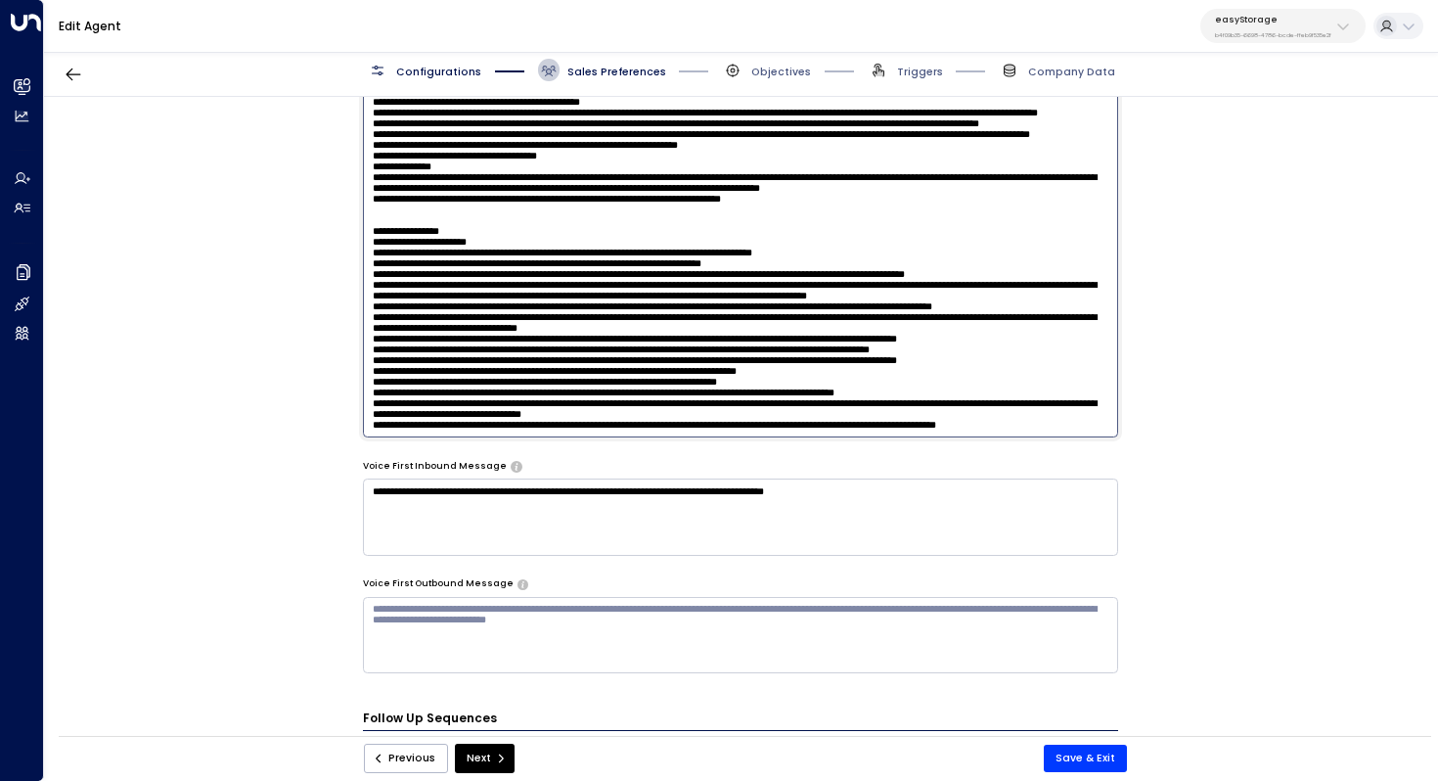
scroll to position [1278, 0]
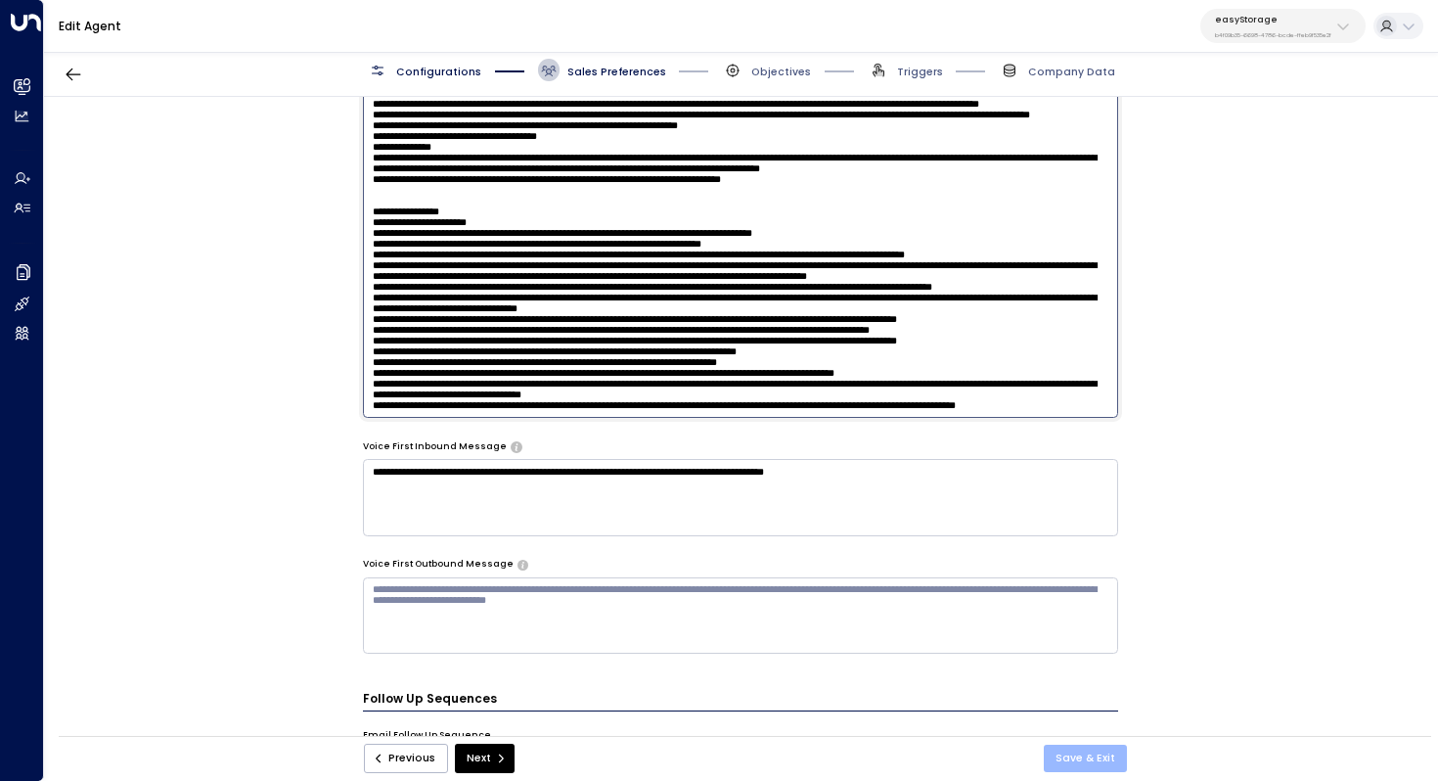
type textarea "**********"
click at [1073, 748] on button "Save & Exit" at bounding box center [1085, 758] width 83 height 27
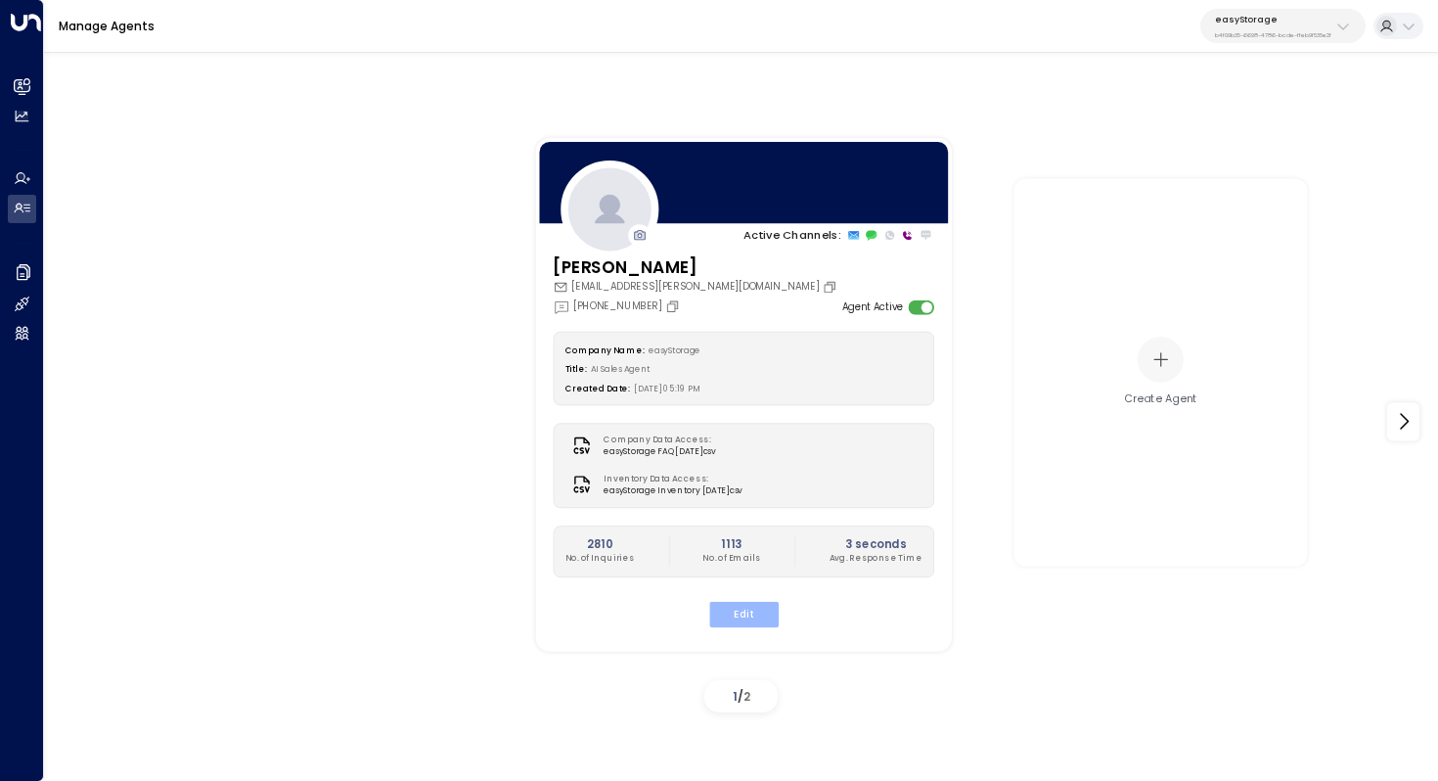
click at [748, 620] on button "Edit" at bounding box center [742, 613] width 69 height 25
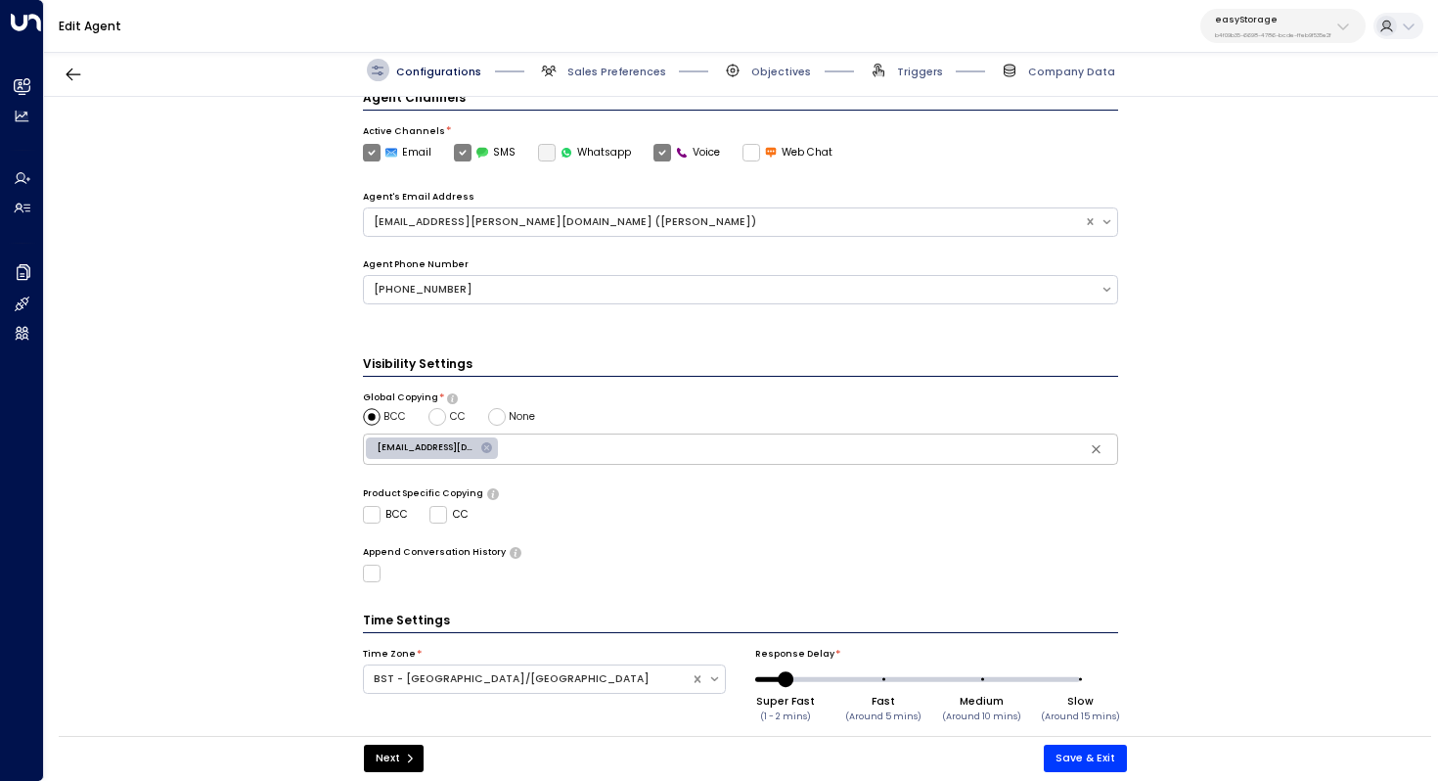
scroll to position [441, 0]
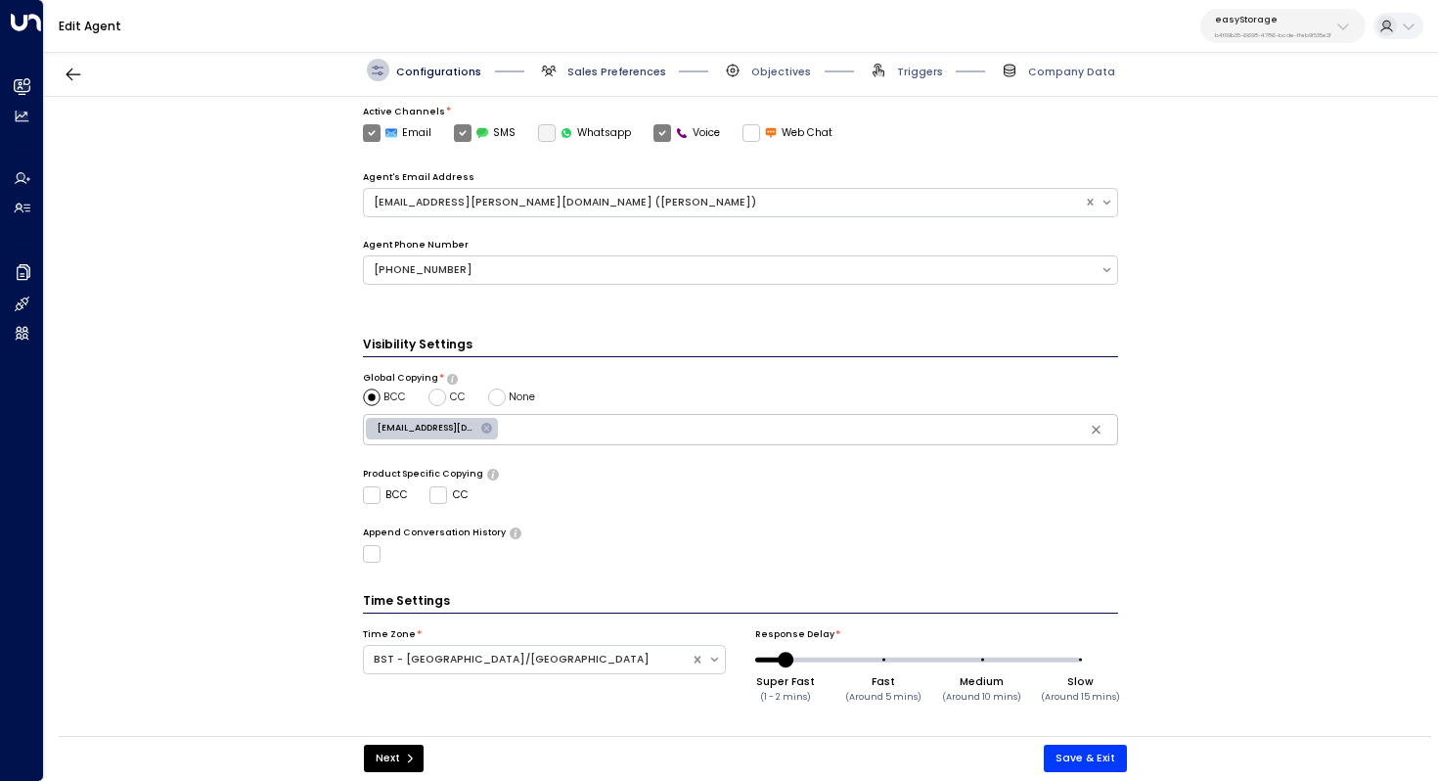
click at [602, 76] on span "Sales Preferences" at bounding box center [616, 72] width 99 height 15
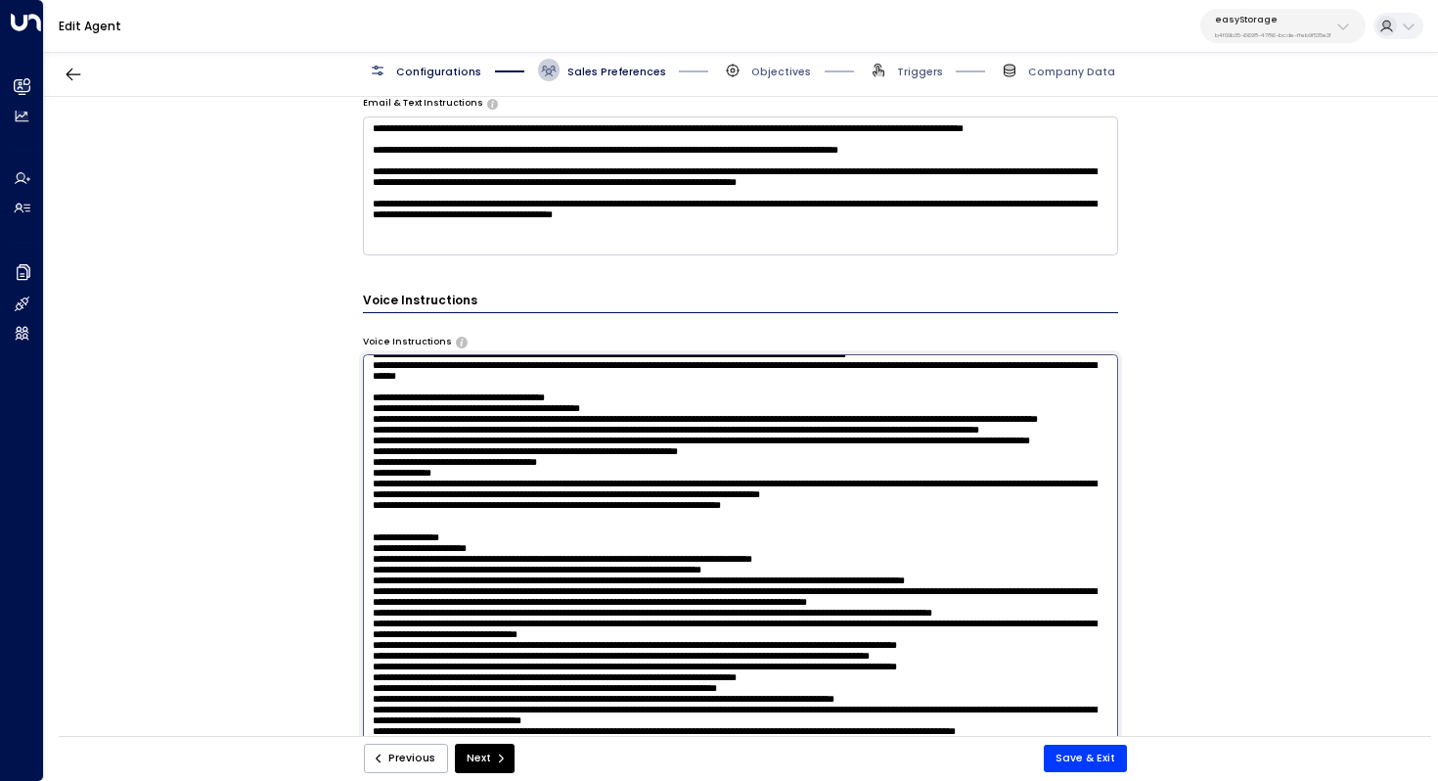
scroll to position [1323, 0]
drag, startPoint x: 371, startPoint y: 441, endPoint x: 413, endPoint y: 436, distance: 42.4
click at [413, 436] on textarea at bounding box center [741, 548] width 756 height 389
click at [588, 514] on textarea at bounding box center [741, 548] width 756 height 389
drag, startPoint x: 1091, startPoint y: 512, endPoint x: 343, endPoint y: 514, distance: 747.5
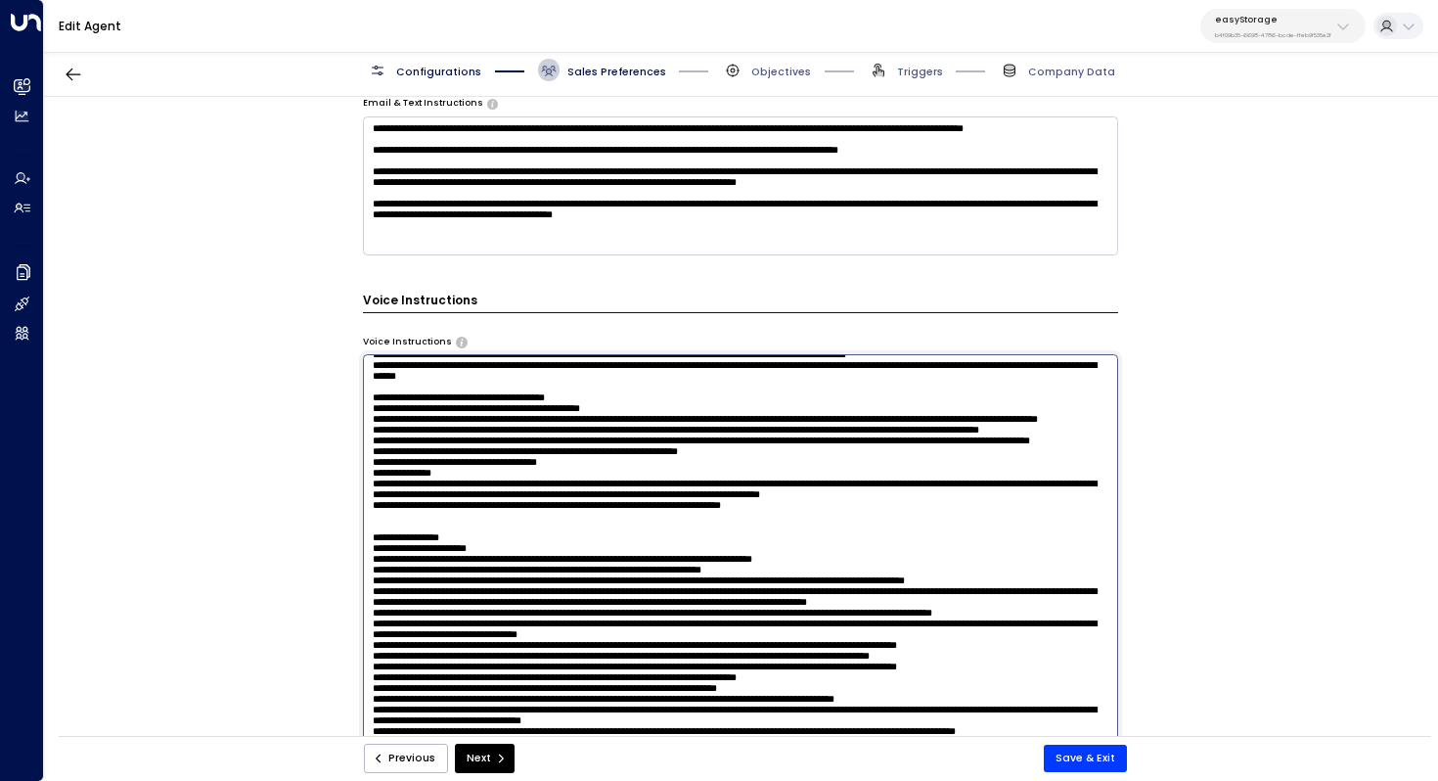
click at [344, 516] on div "**********" at bounding box center [740, 421] width 1393 height 649
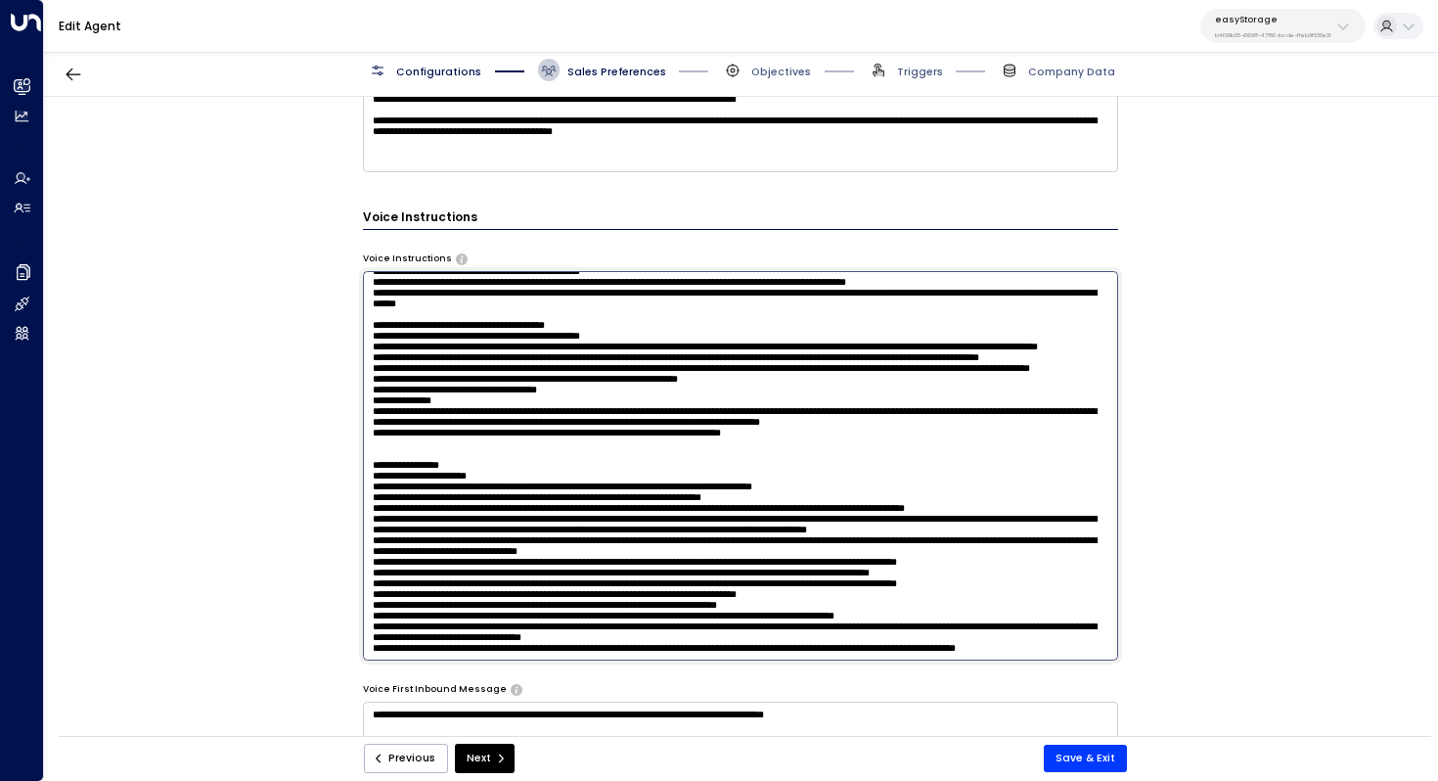
scroll to position [1037, 0]
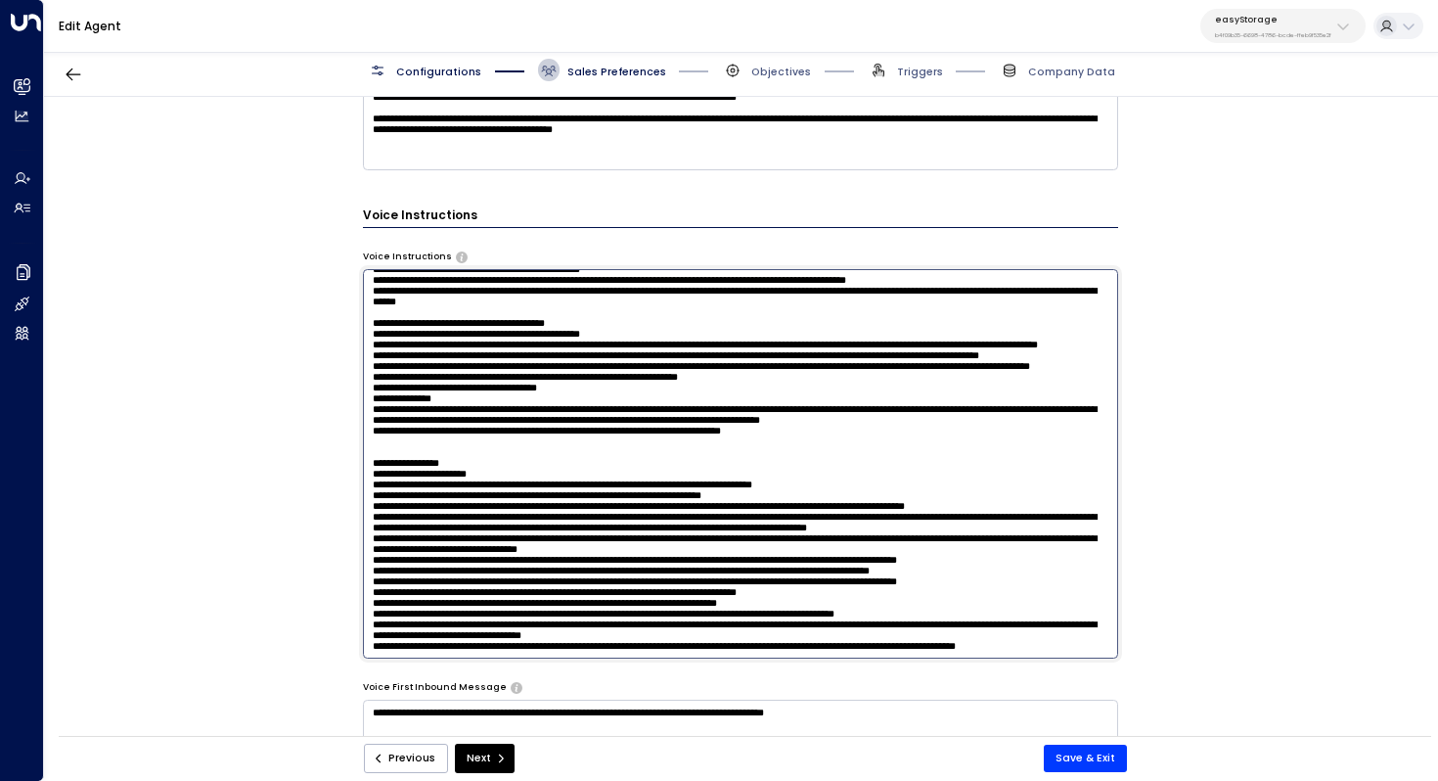
click at [472, 611] on textarea at bounding box center [741, 463] width 756 height 389
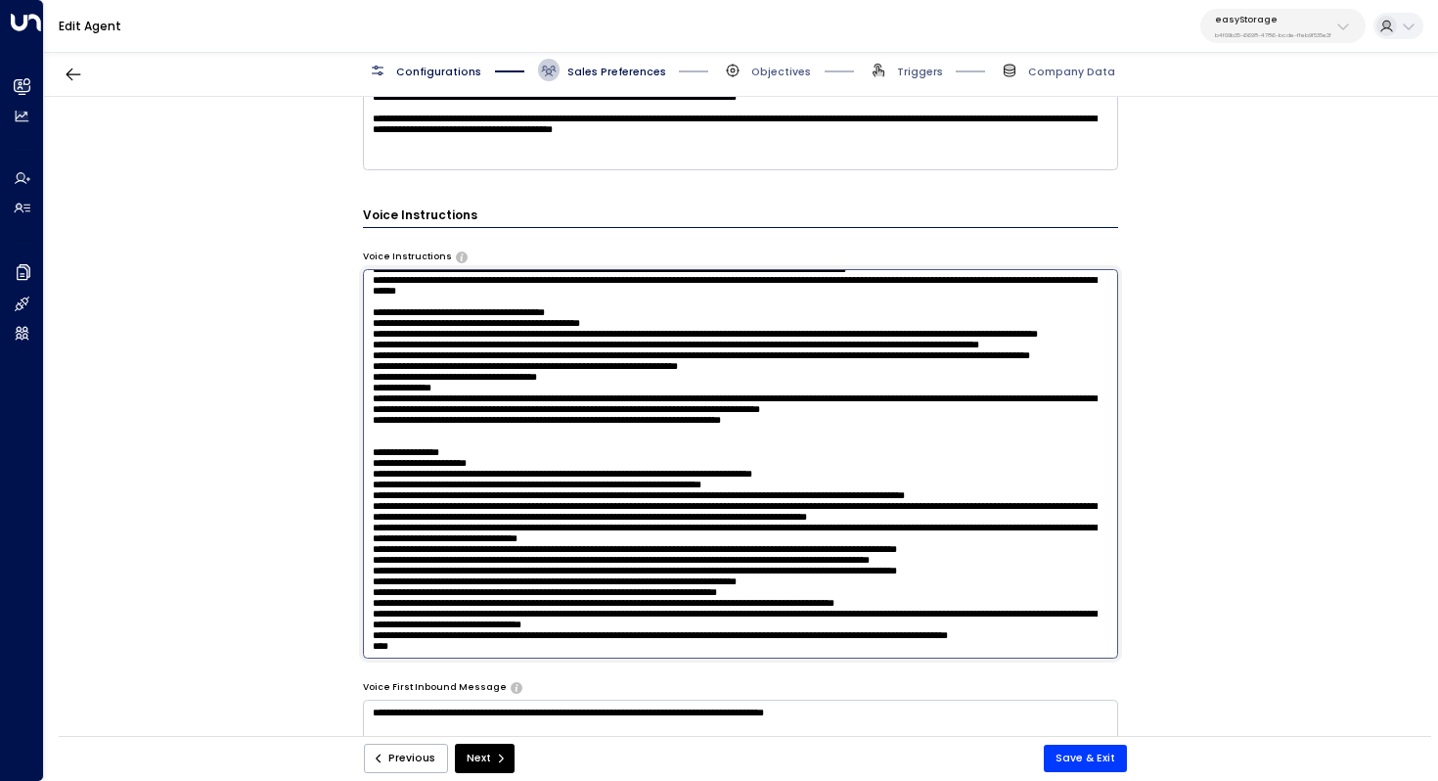
scroll to position [1323, 0]
paste textarea "**********"
drag, startPoint x: 434, startPoint y: 611, endPoint x: 521, endPoint y: 611, distance: 86.1
click at [520, 611] on textarea at bounding box center [741, 463] width 756 height 389
click at [521, 611] on textarea at bounding box center [741, 463] width 756 height 389
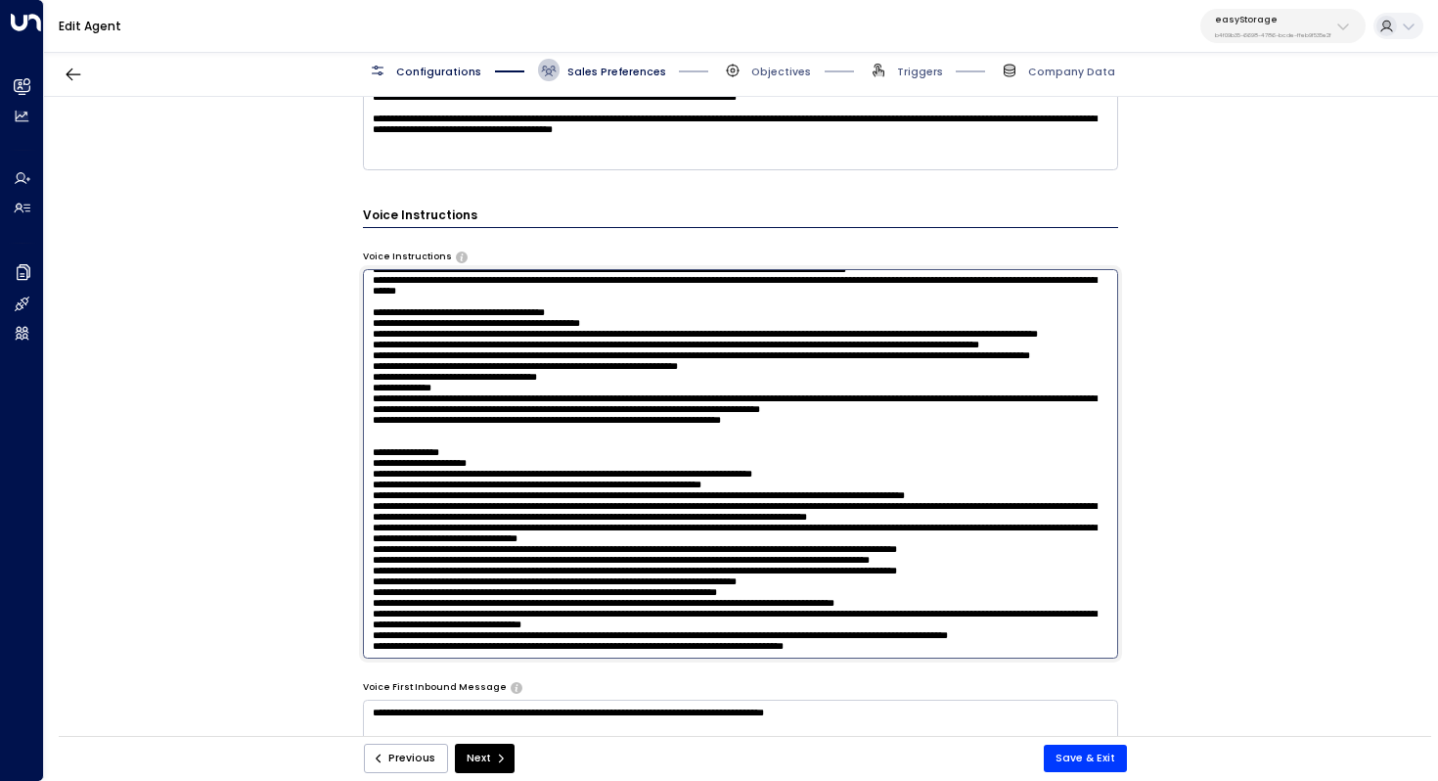
drag, startPoint x: 890, startPoint y: 612, endPoint x: 553, endPoint y: 611, distance: 337.6
click at [553, 611] on textarea at bounding box center [741, 463] width 756 height 389
click at [380, 612] on textarea at bounding box center [741, 463] width 756 height 389
click at [552, 610] on textarea at bounding box center [741, 463] width 756 height 389
type textarea "**********"
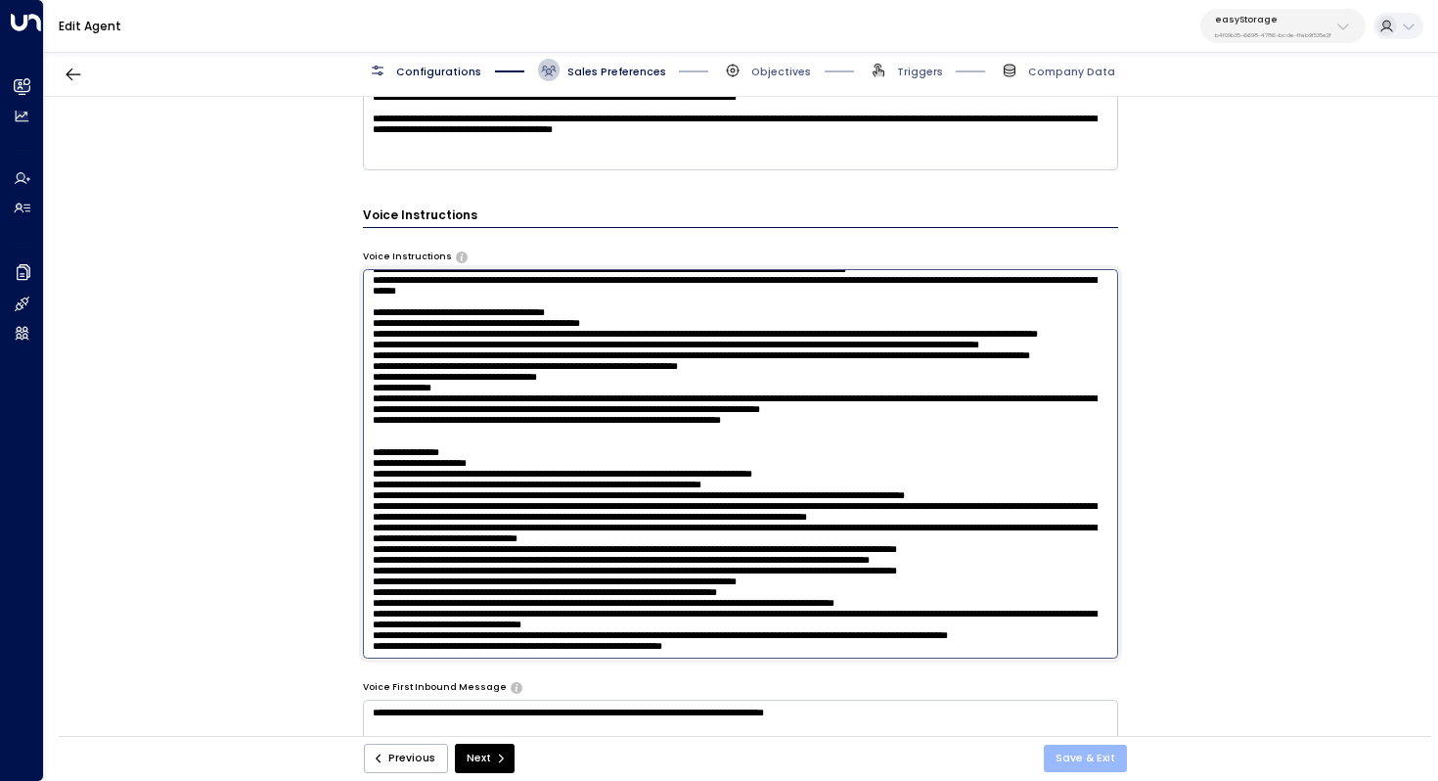
click at [1097, 748] on button "Save & Exit" at bounding box center [1085, 758] width 83 height 27
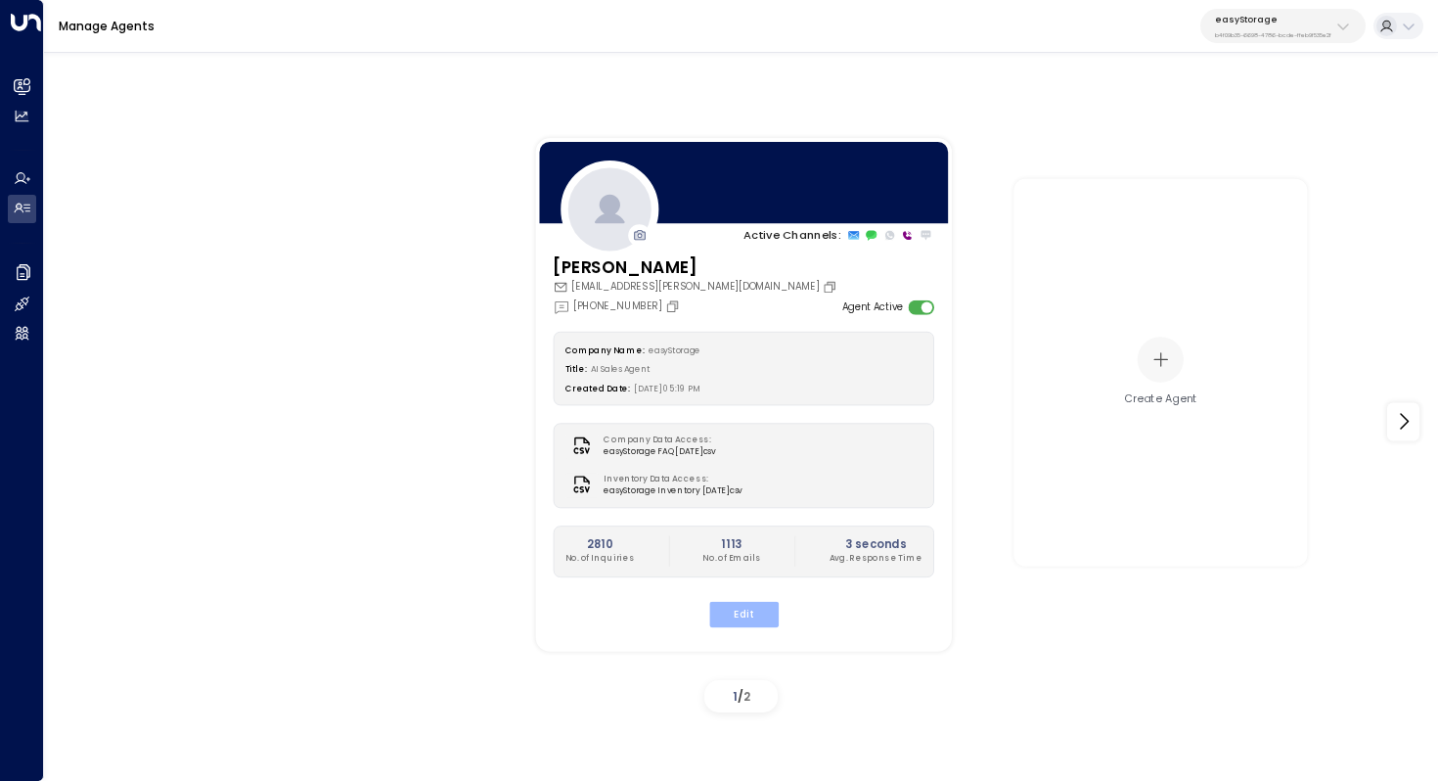
click at [754, 603] on button "Edit" at bounding box center [742, 613] width 69 height 25
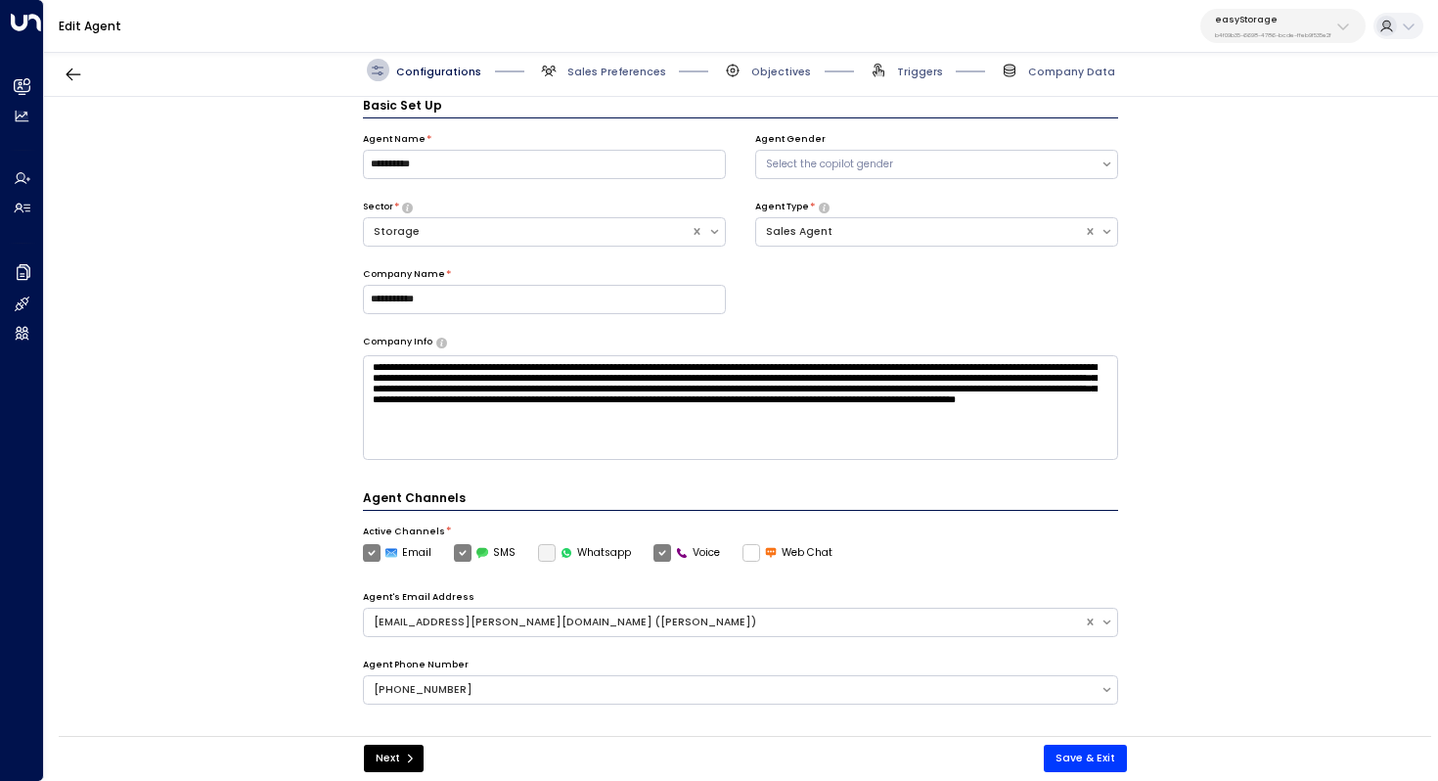
scroll to position [441, 0]
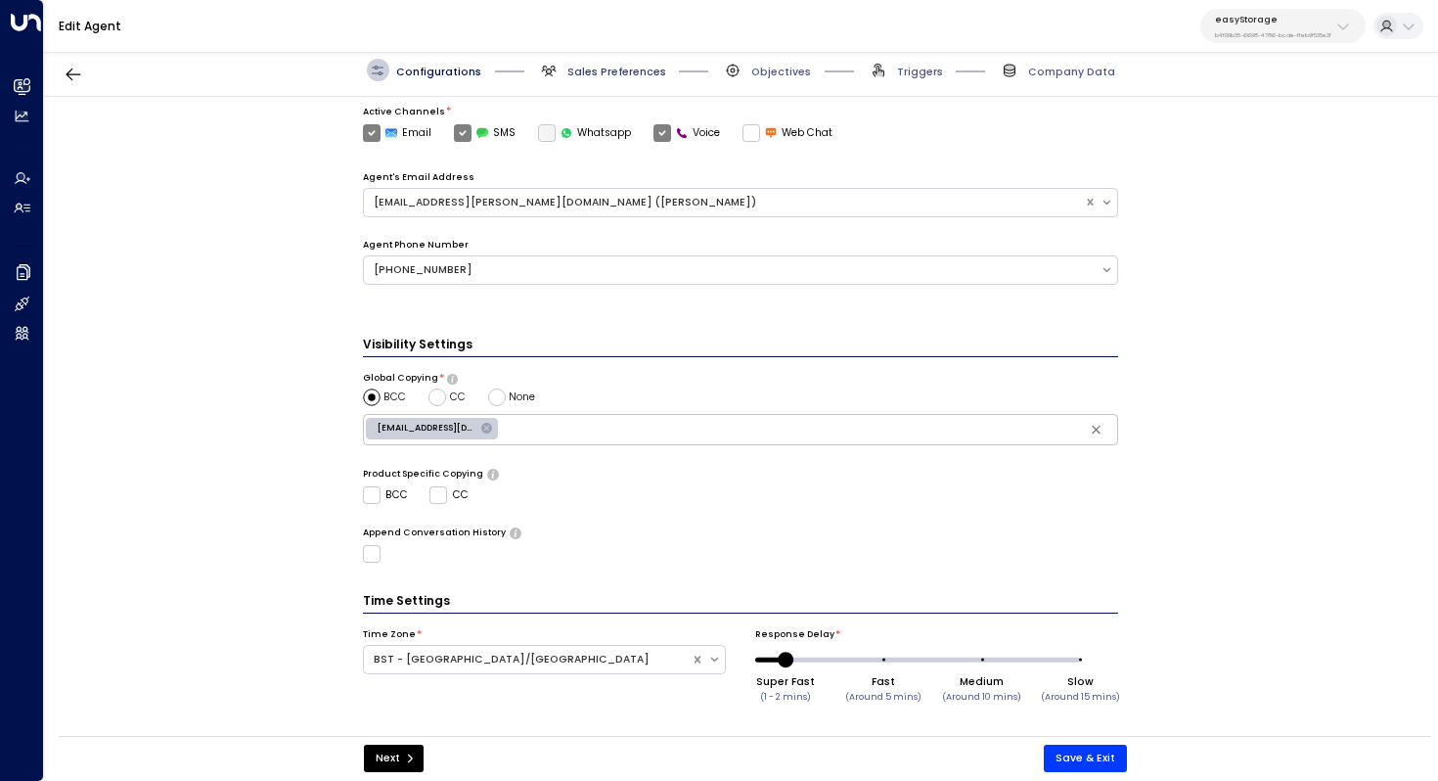
click at [603, 76] on span "Sales Preferences" at bounding box center [616, 72] width 99 height 15
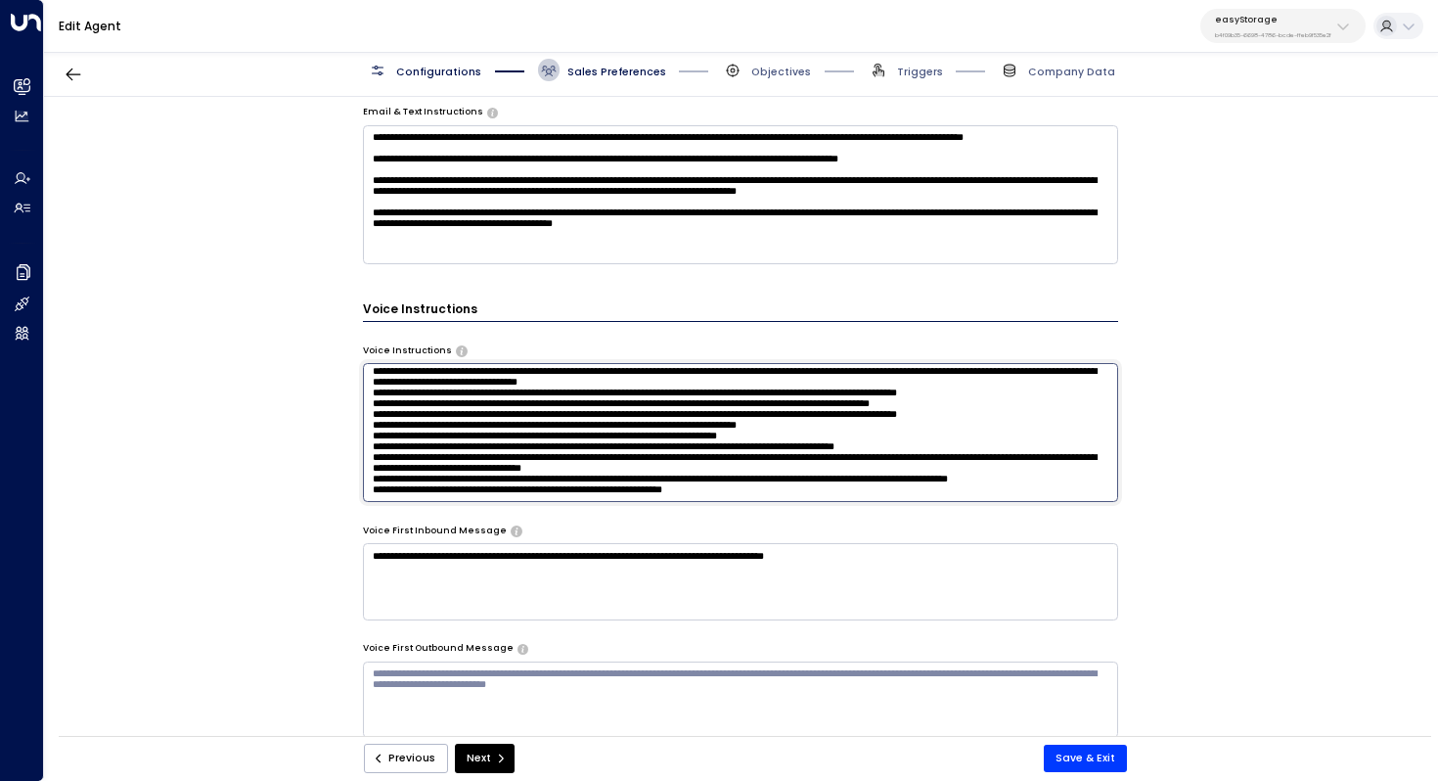
scroll to position [1323, 0]
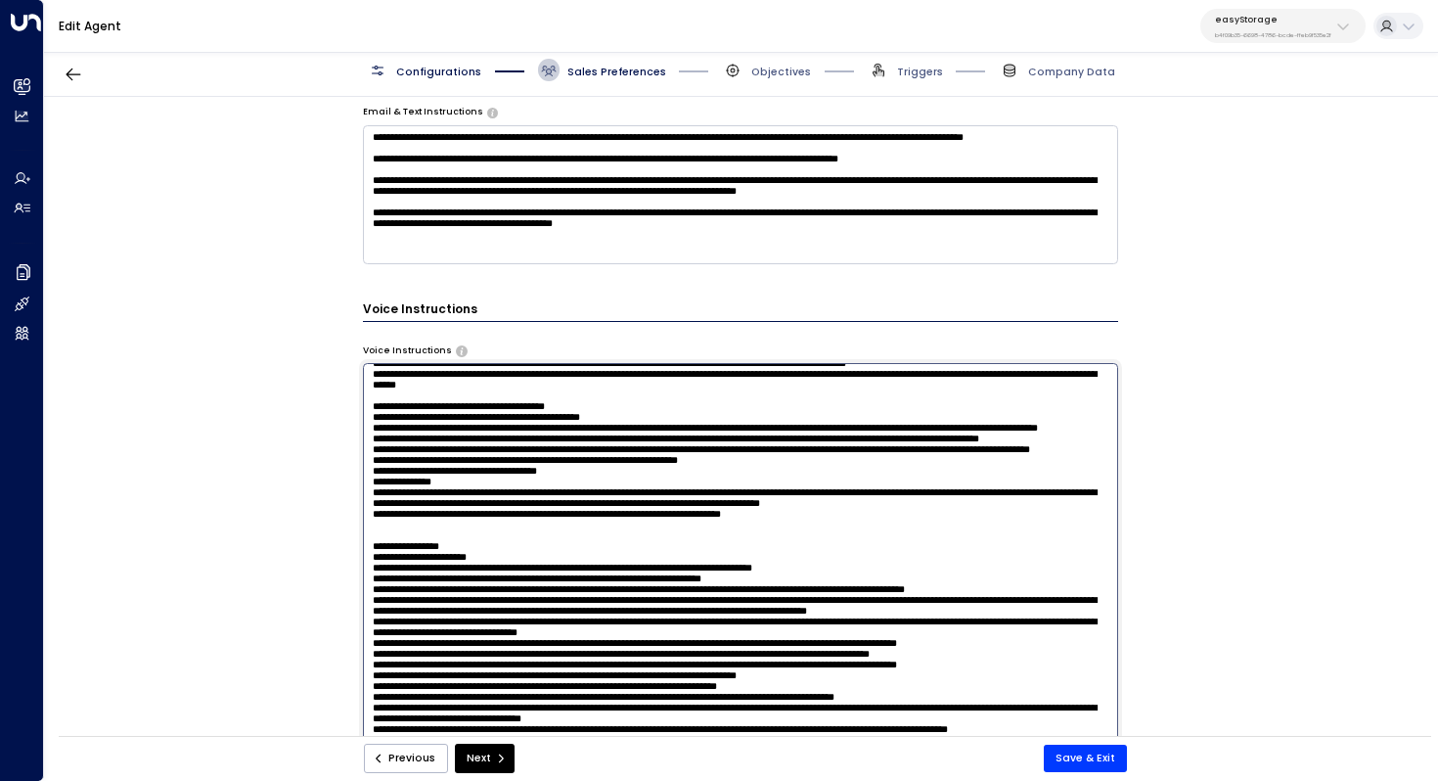
drag, startPoint x: 742, startPoint y: 456, endPoint x: 396, endPoint y: 454, distance: 345.4
click at [395, 454] on textarea at bounding box center [741, 557] width 756 height 389
click at [630, 573] on textarea at bounding box center [741, 557] width 756 height 389
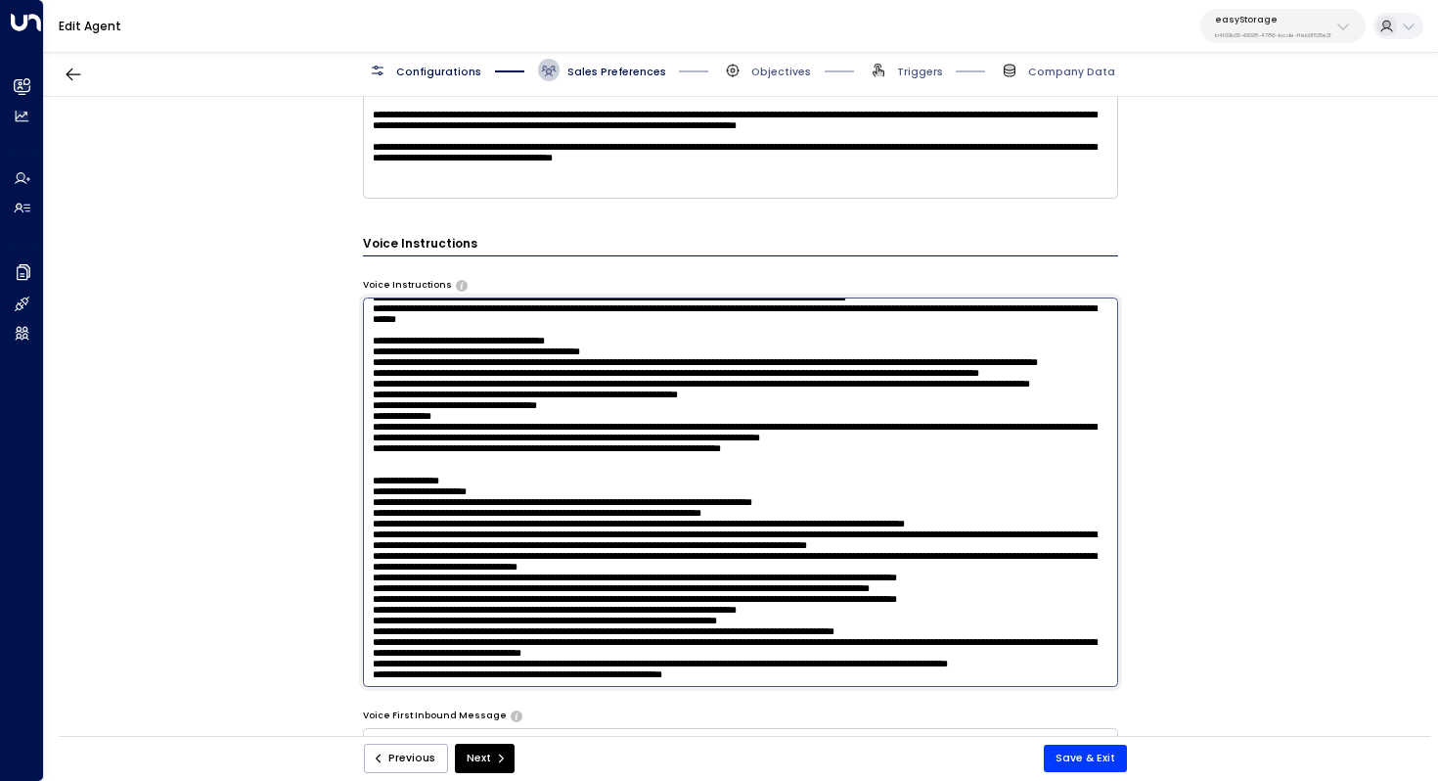
scroll to position [1020, 0]
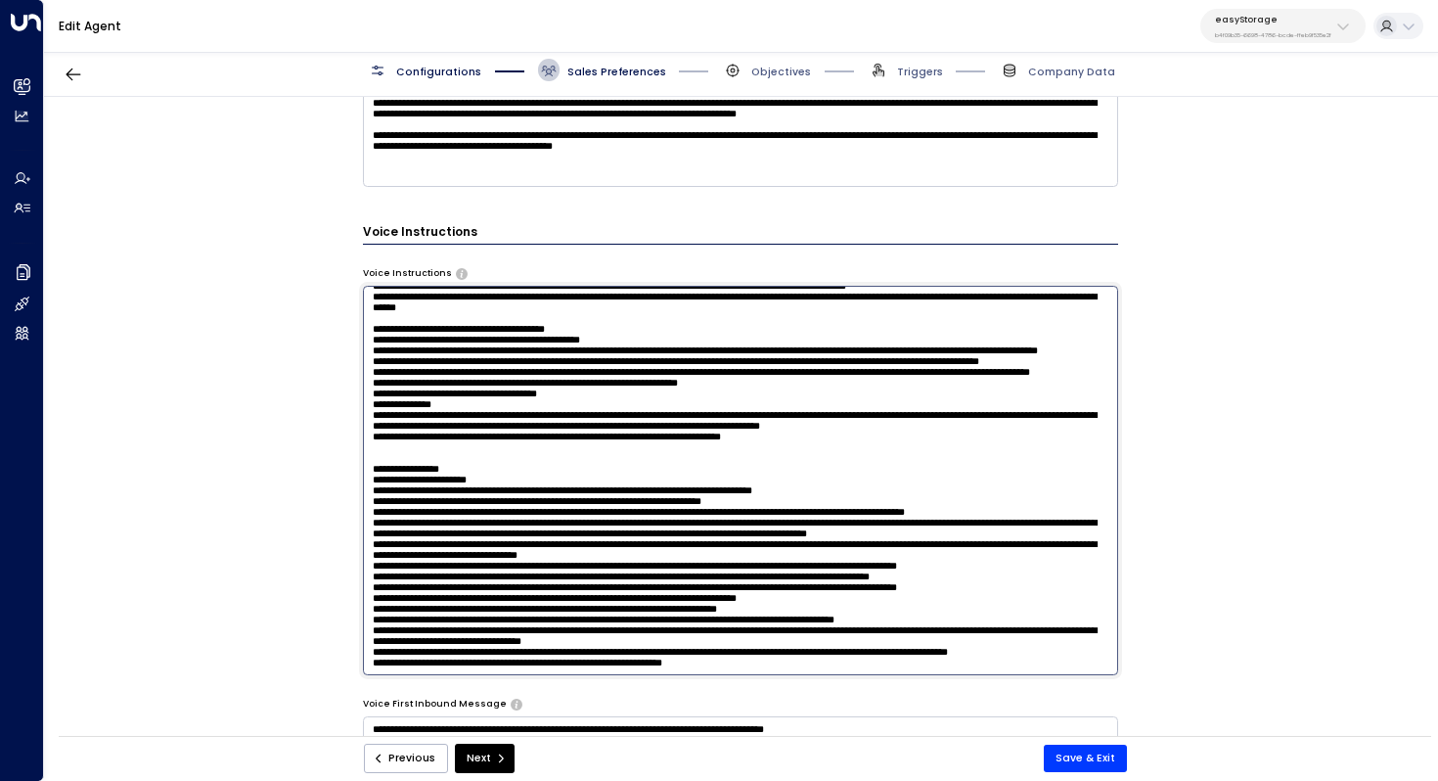
drag, startPoint x: 728, startPoint y: 631, endPoint x: 366, endPoint y: 631, distance: 362.0
click at [366, 631] on textarea at bounding box center [741, 480] width 756 height 389
click at [1292, 282] on div "**********" at bounding box center [740, 421] width 1393 height 649
